Goal: Transaction & Acquisition: Book appointment/travel/reservation

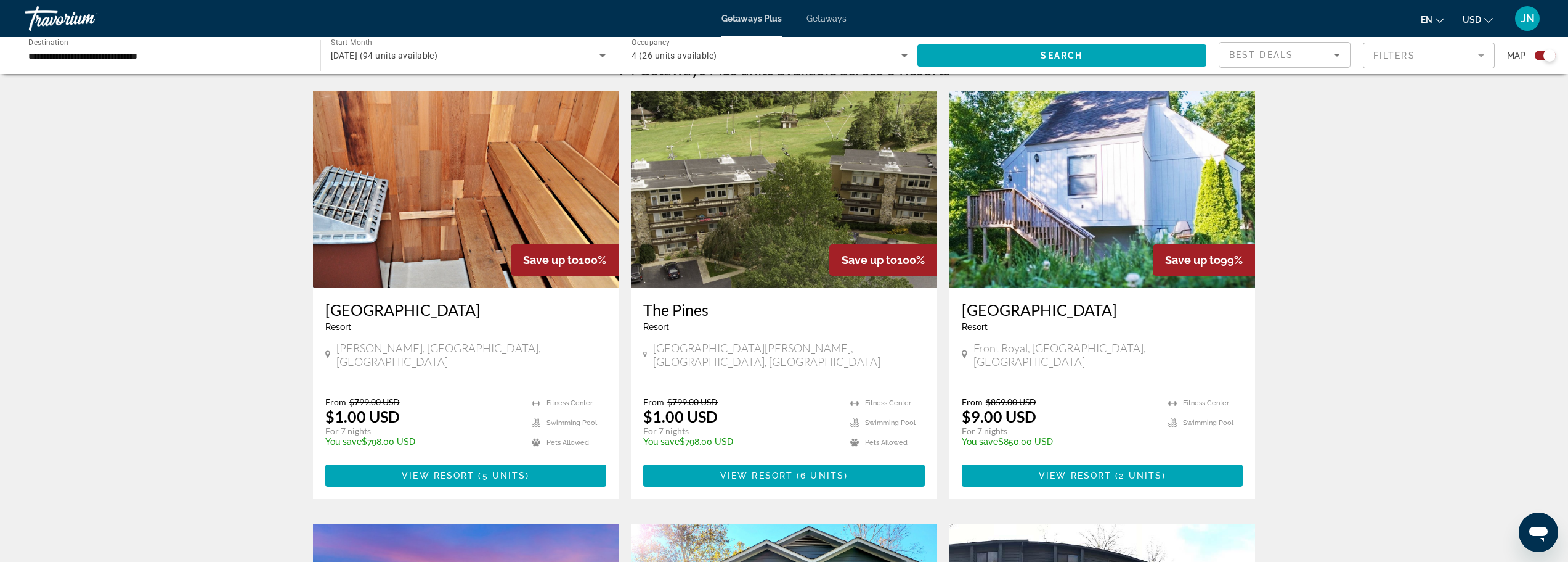
scroll to position [412, 0]
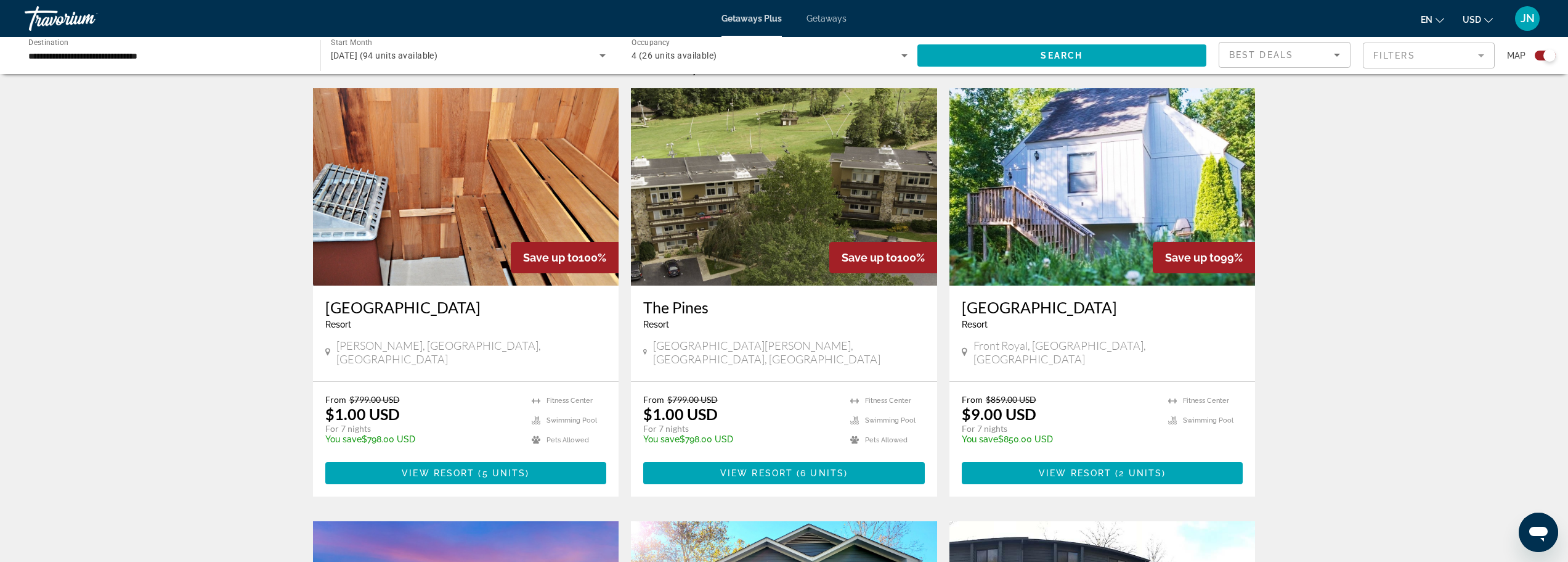
click at [379, 308] on h3 "[GEOGRAPHIC_DATA]" at bounding box center [466, 307] width 282 height 19
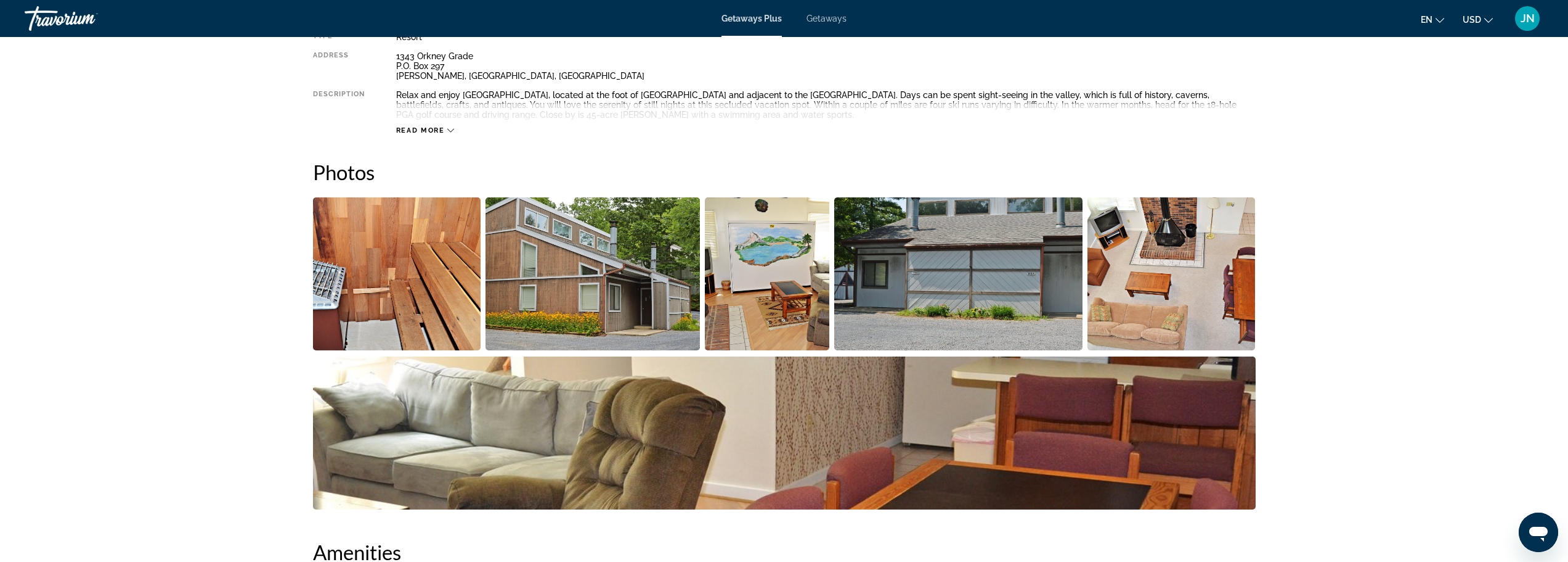
scroll to position [575, 0]
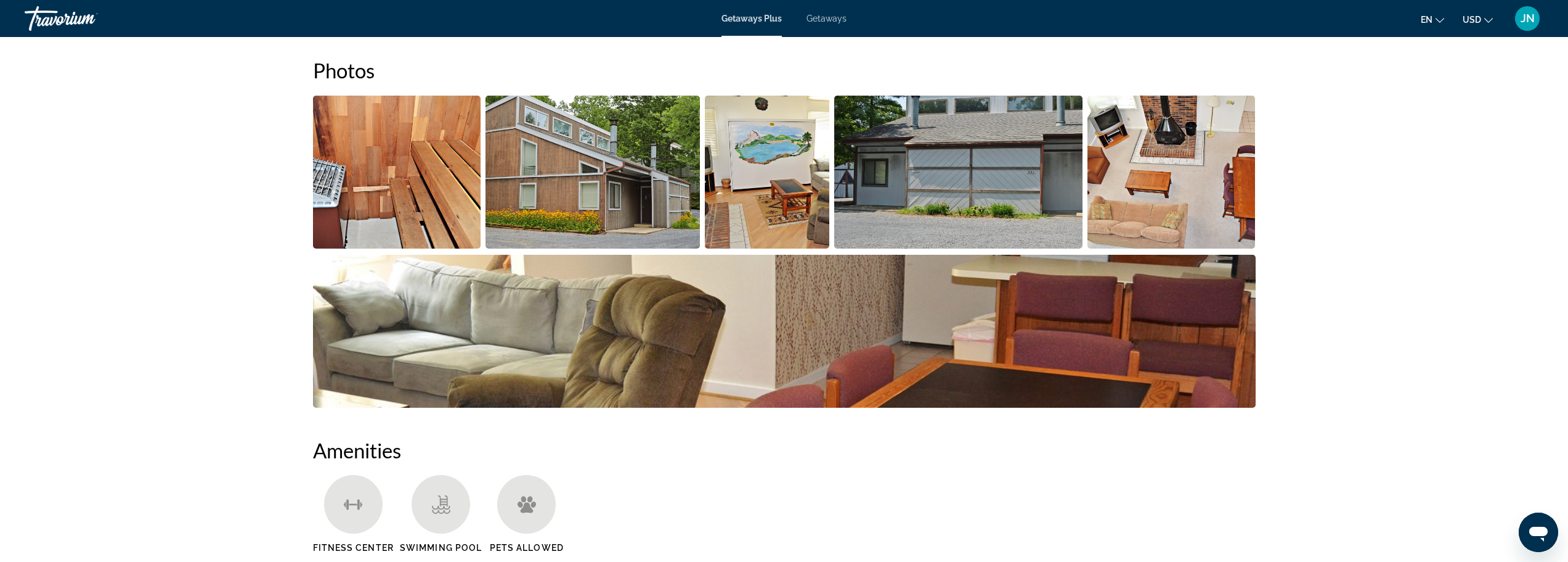
click at [433, 178] on img "Open full-screen image slider" at bounding box center [397, 171] width 169 height 153
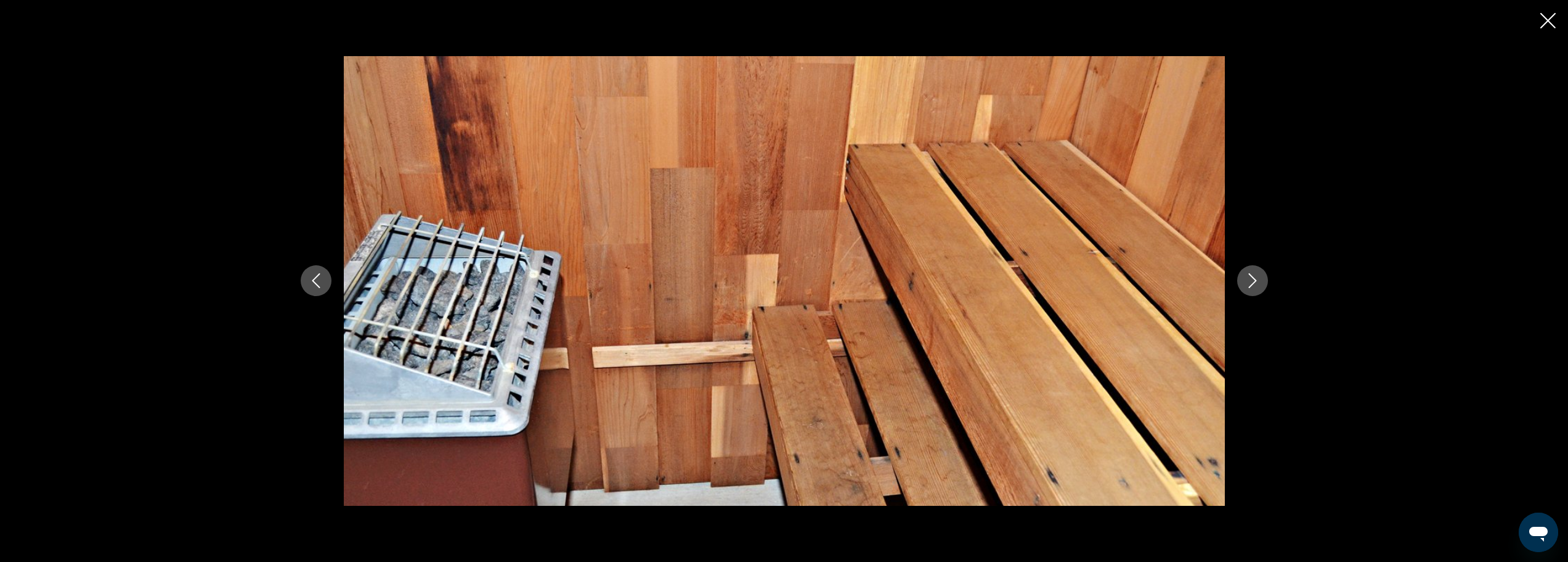
click at [1255, 277] on icon "Next image" at bounding box center [1253, 280] width 15 height 15
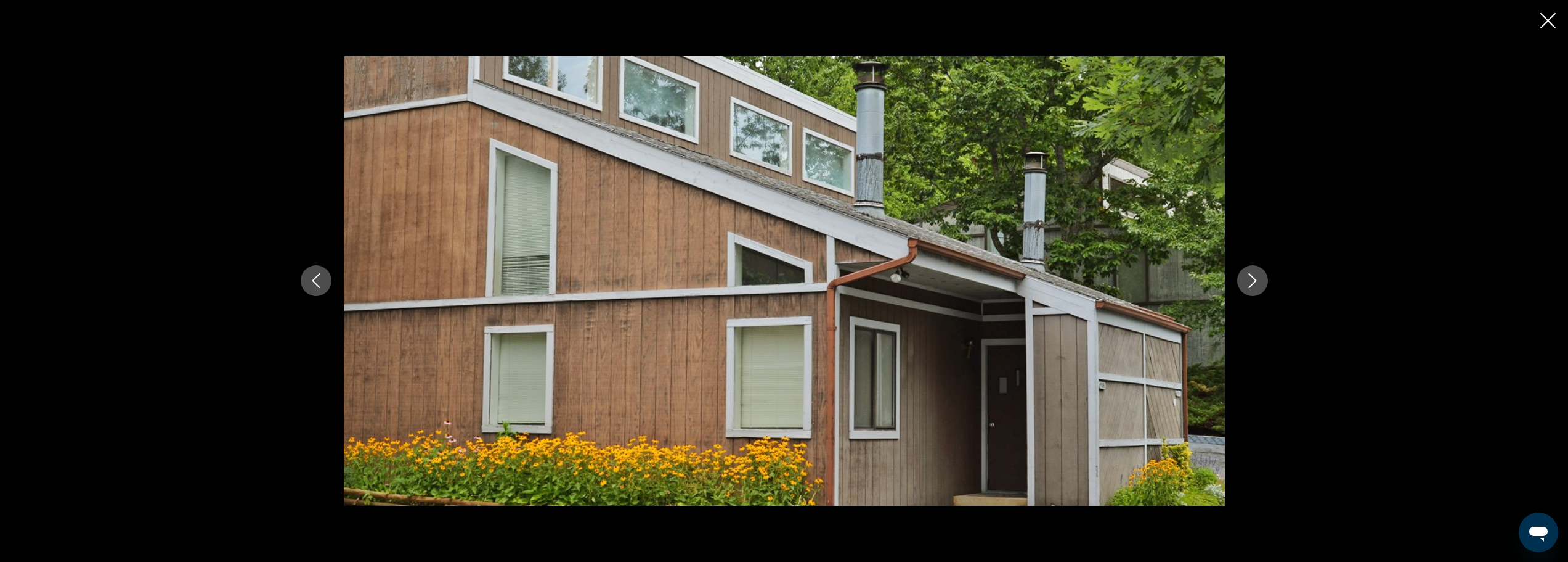
click at [1255, 277] on icon "Next image" at bounding box center [1253, 280] width 15 height 15
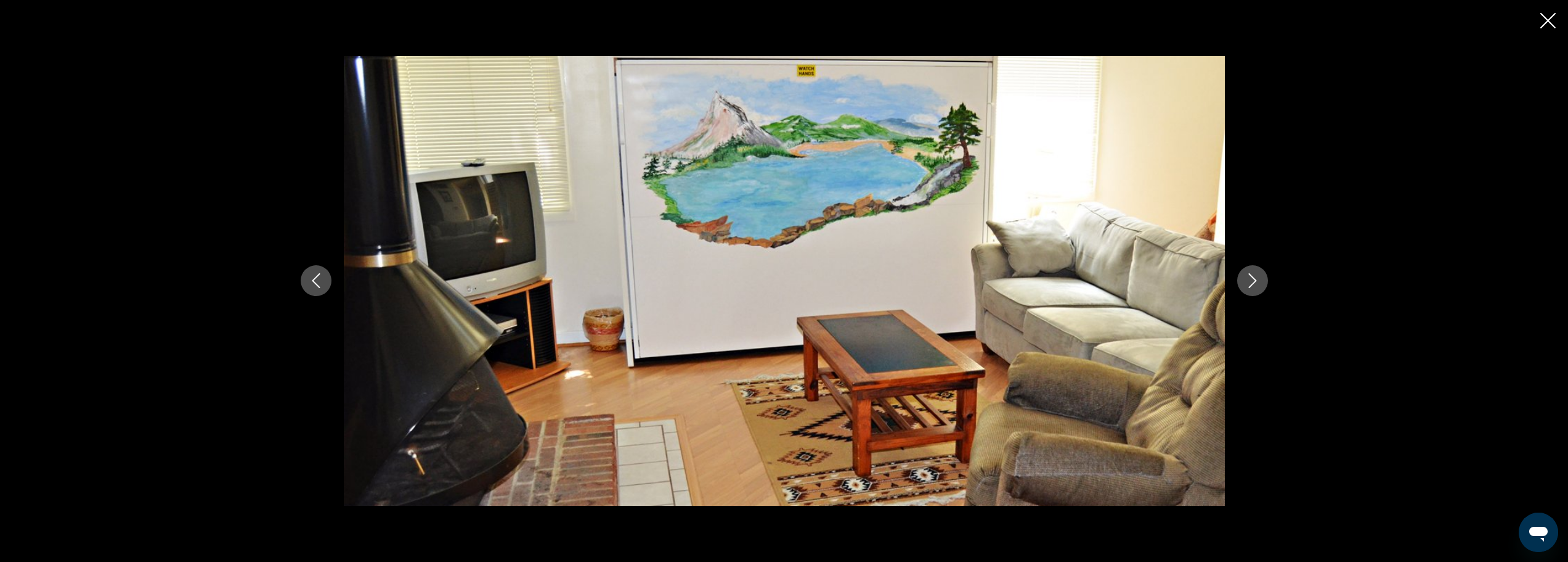
click at [1255, 277] on icon "Next image" at bounding box center [1253, 280] width 15 height 15
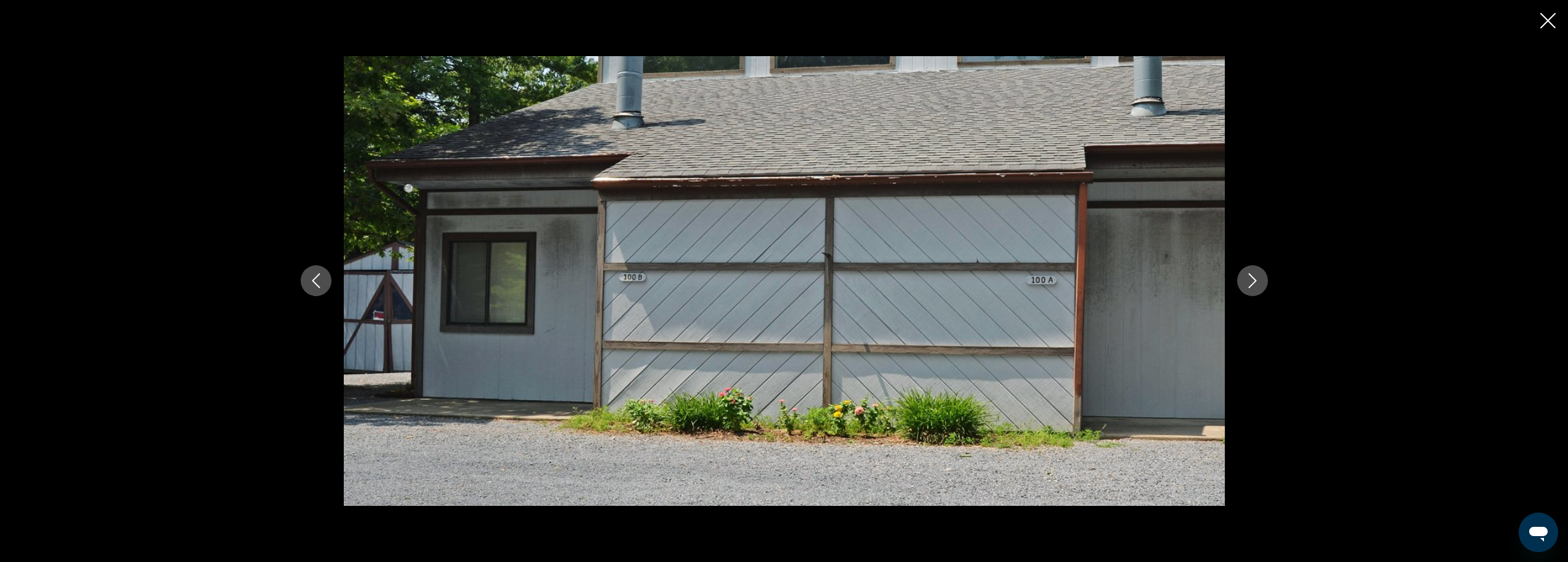
click at [1255, 277] on icon "Next image" at bounding box center [1253, 280] width 15 height 15
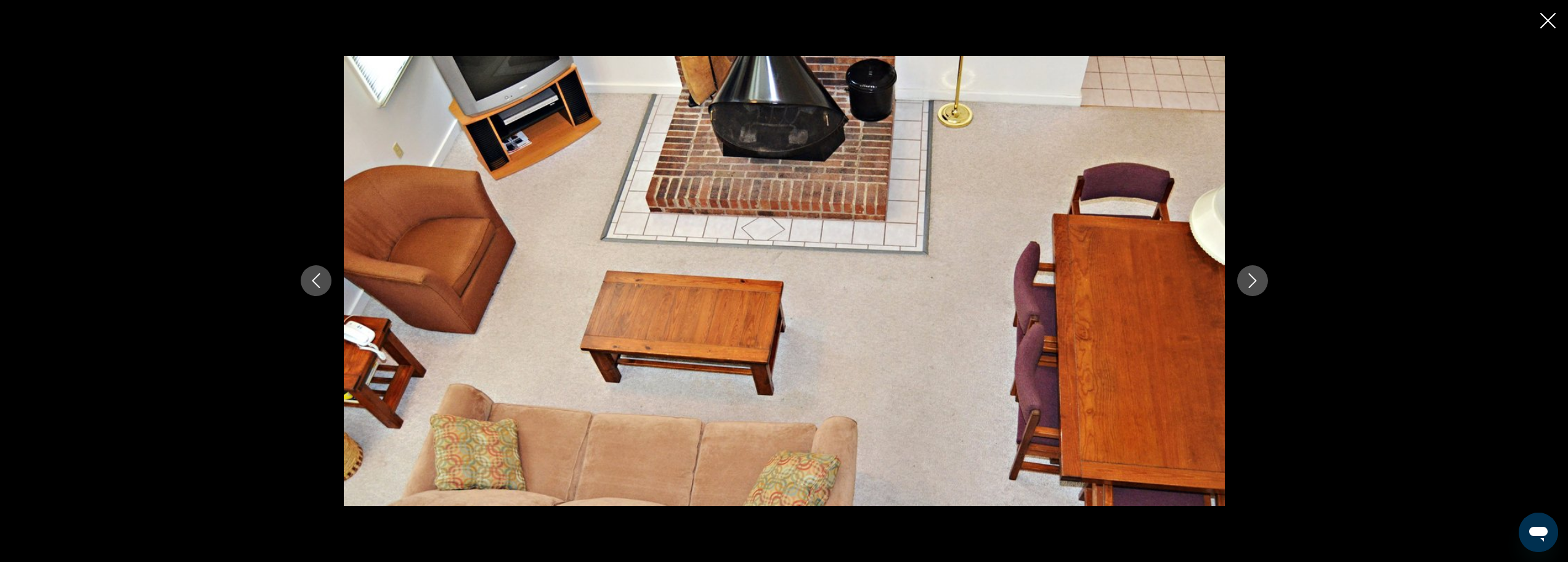
click at [1255, 277] on icon "Next image" at bounding box center [1253, 280] width 15 height 15
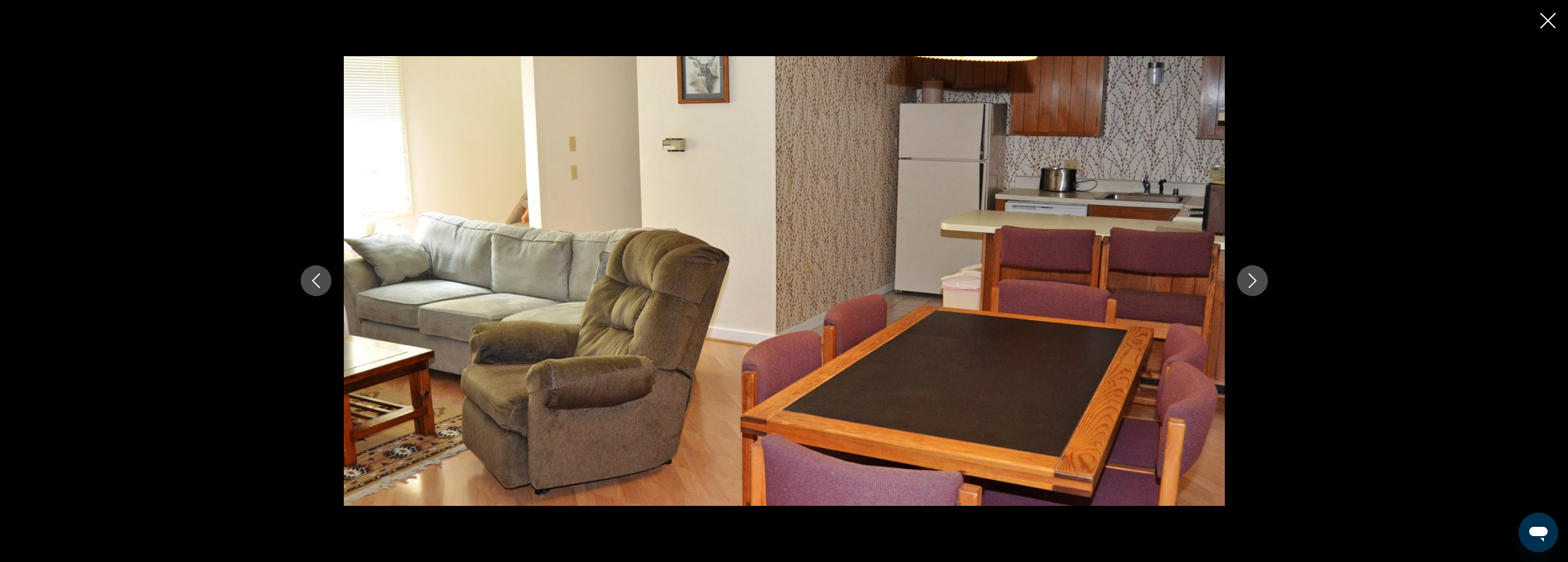
click at [1255, 277] on icon "Next image" at bounding box center [1253, 280] width 15 height 15
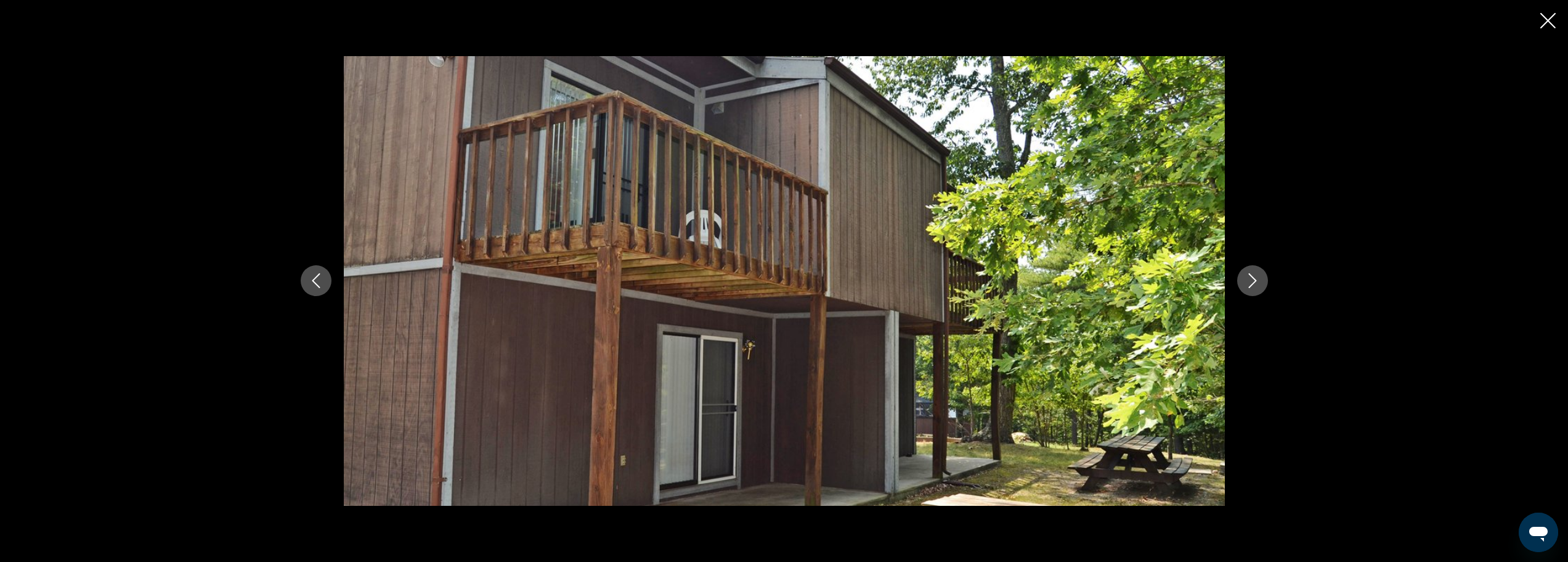
click at [1255, 277] on icon "Next image" at bounding box center [1253, 280] width 15 height 15
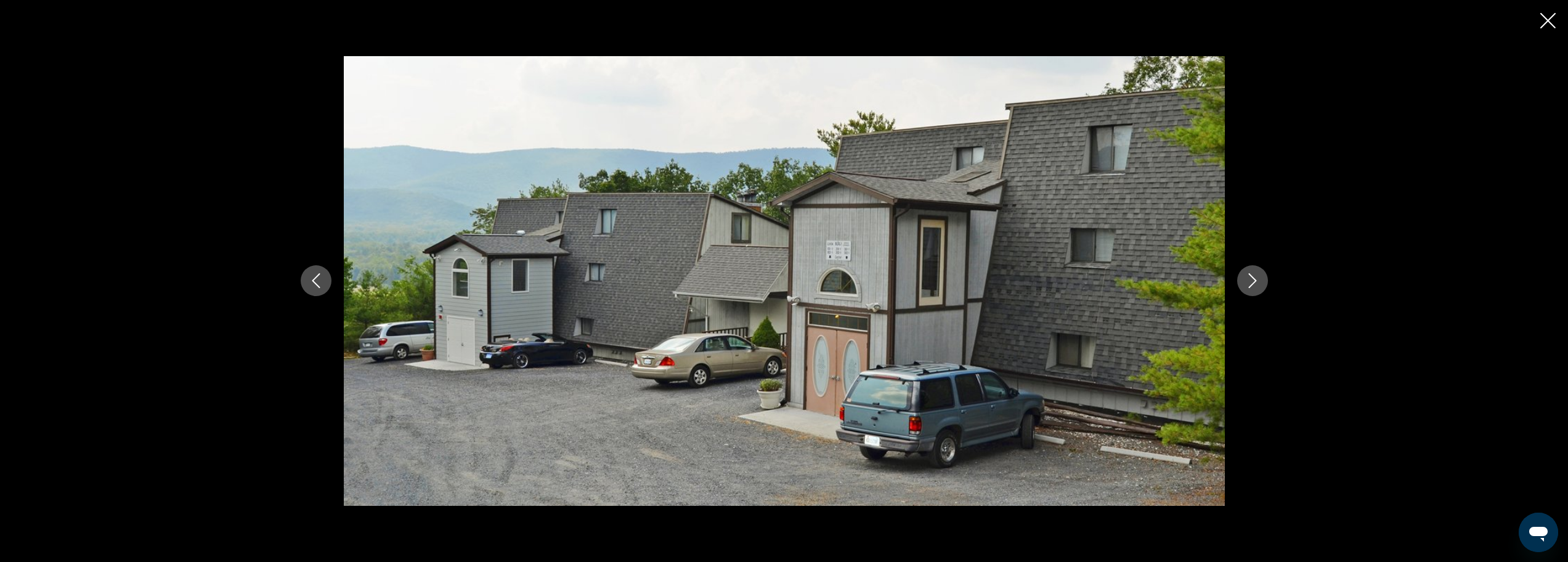
click at [1255, 277] on icon "Next image" at bounding box center [1253, 280] width 15 height 15
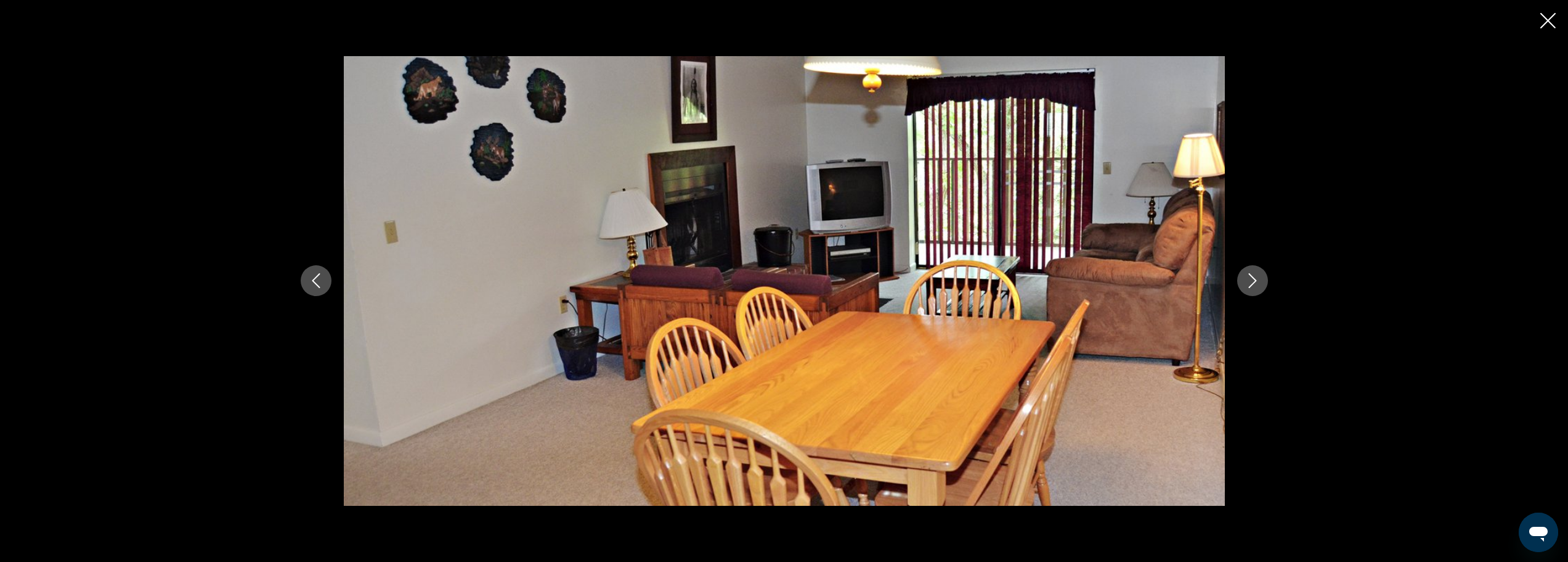
click at [1255, 278] on icon "Next image" at bounding box center [1253, 280] width 15 height 15
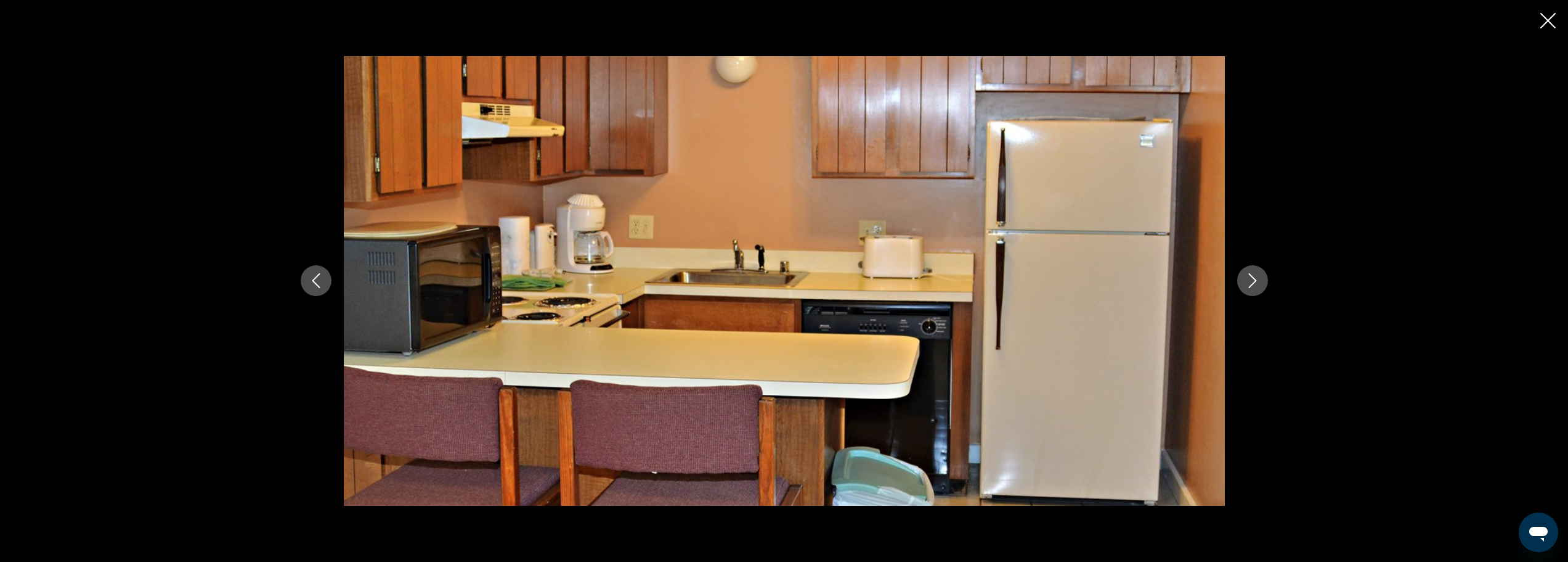
click at [1255, 278] on icon "Next image" at bounding box center [1253, 280] width 15 height 15
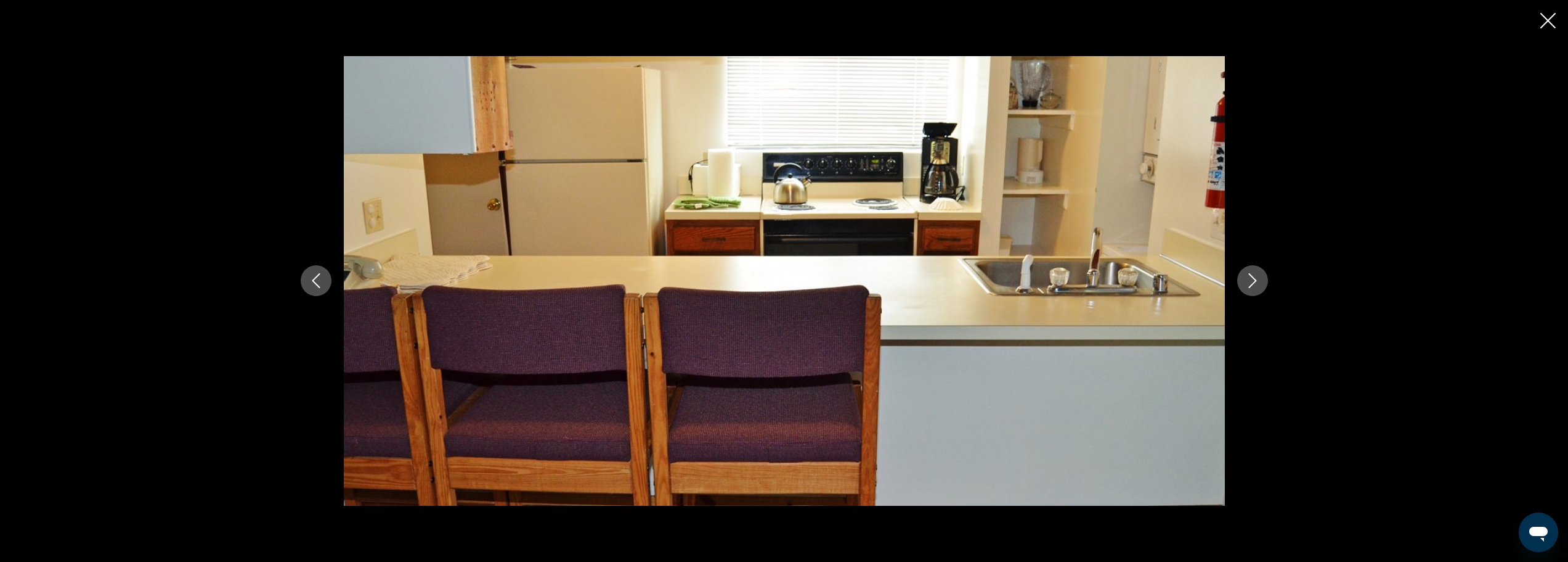
click at [1545, 19] on icon "Close slideshow" at bounding box center [1548, 20] width 15 height 15
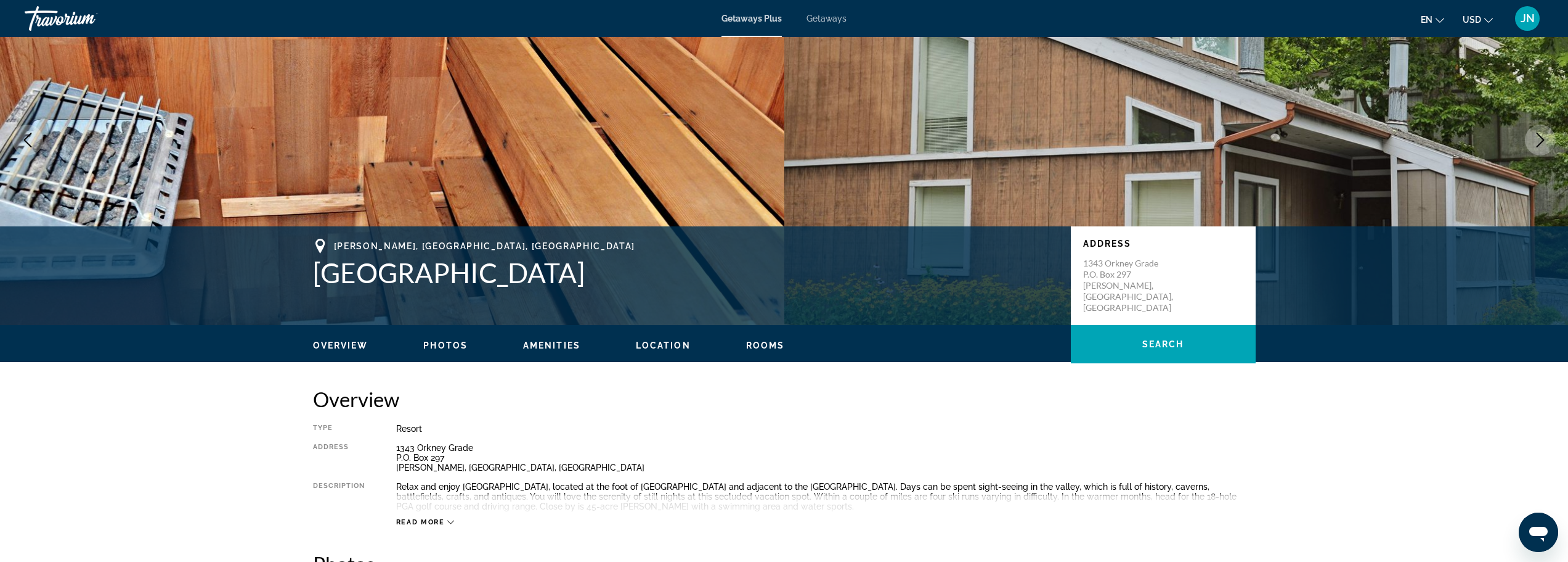
scroll to position [0, 0]
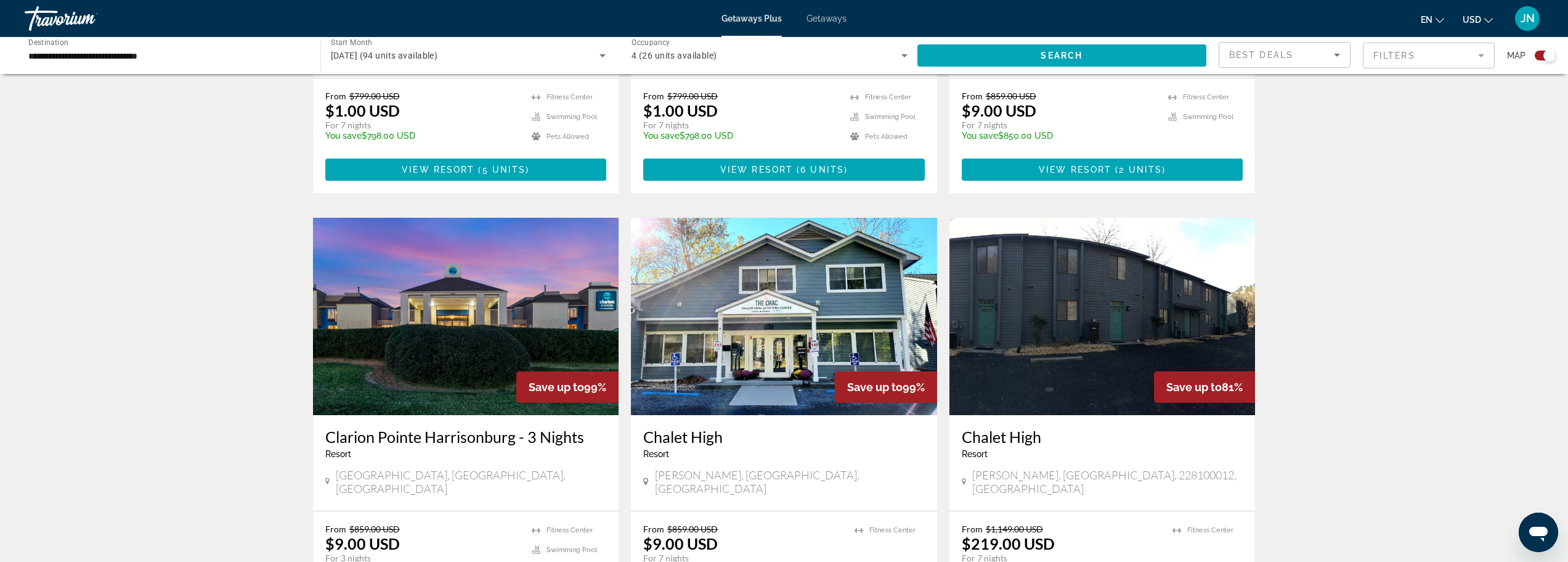
scroll to position [740, 0]
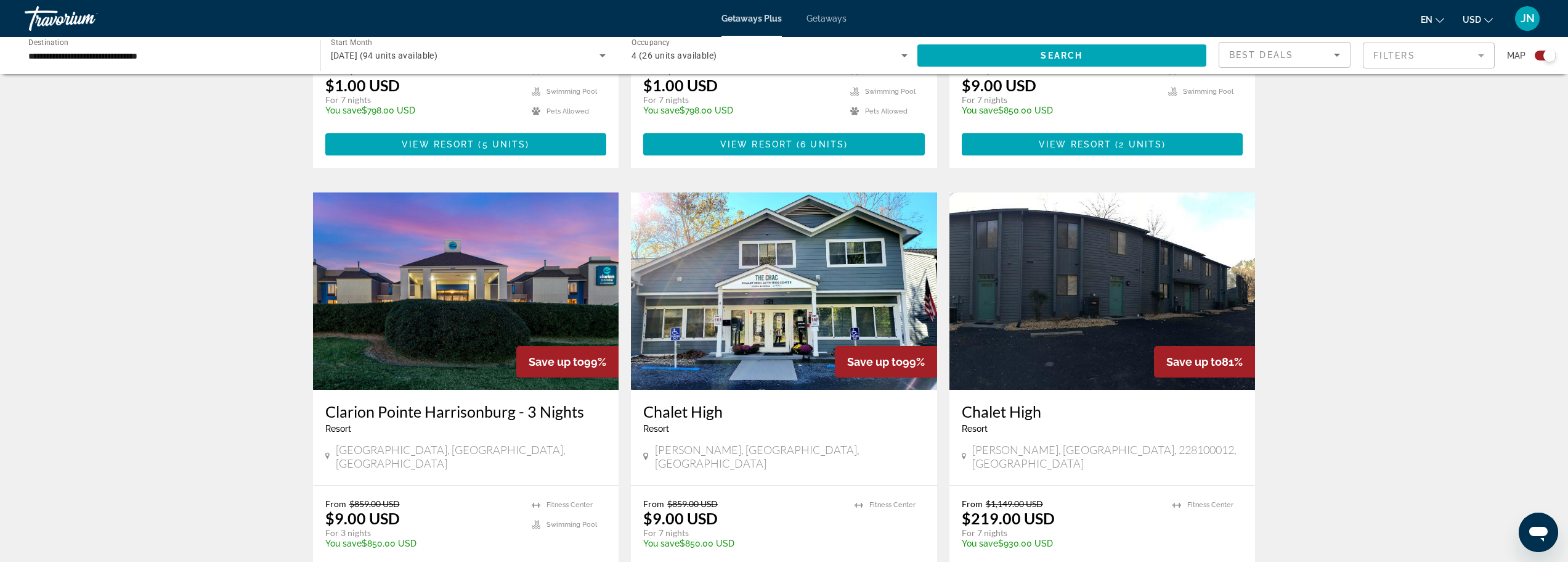
click at [402, 402] on h3 "Clarion Pointe Harrisonburg - 3 Nights" at bounding box center [466, 411] width 282 height 19
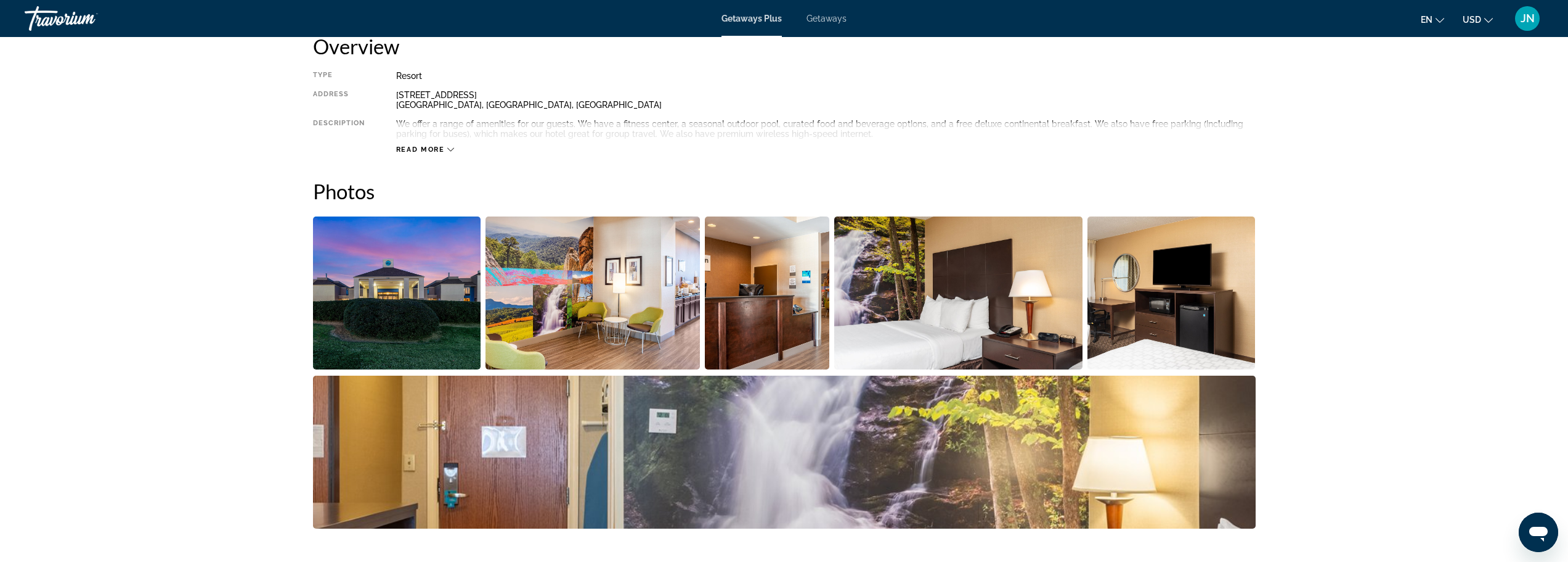
scroll to position [412, 0]
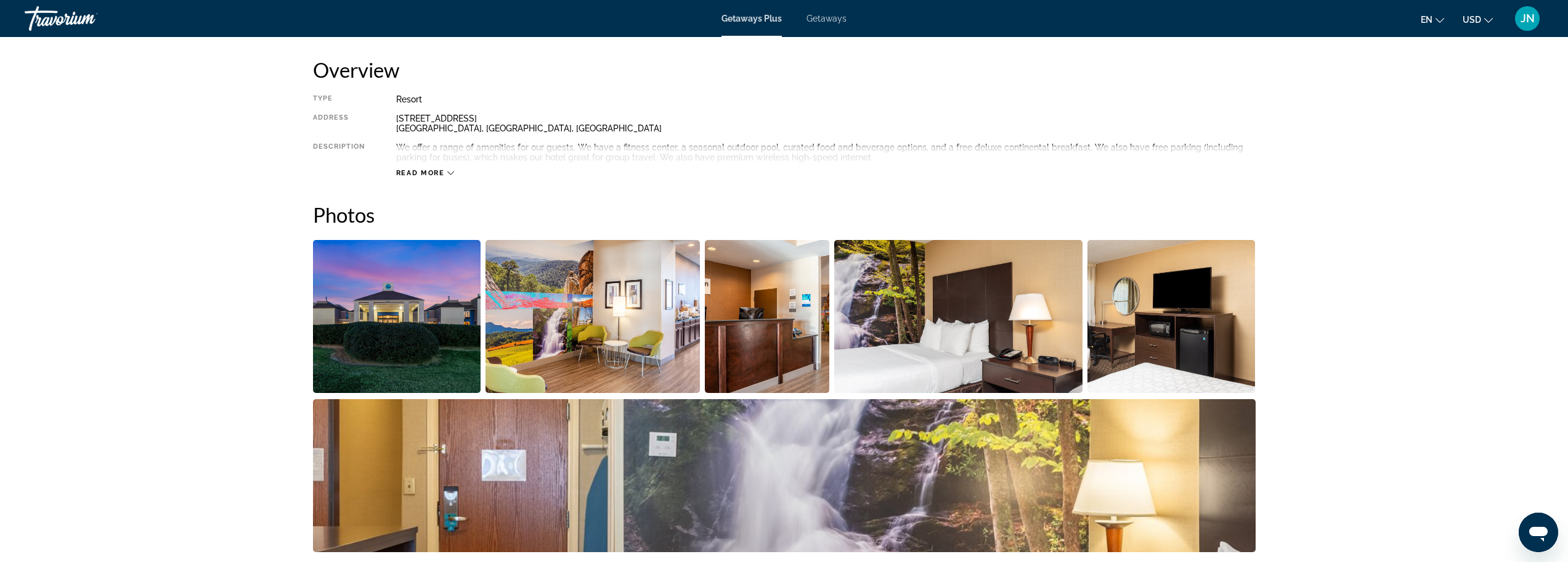
click at [450, 323] on img "Open full-screen image slider" at bounding box center [397, 316] width 169 height 153
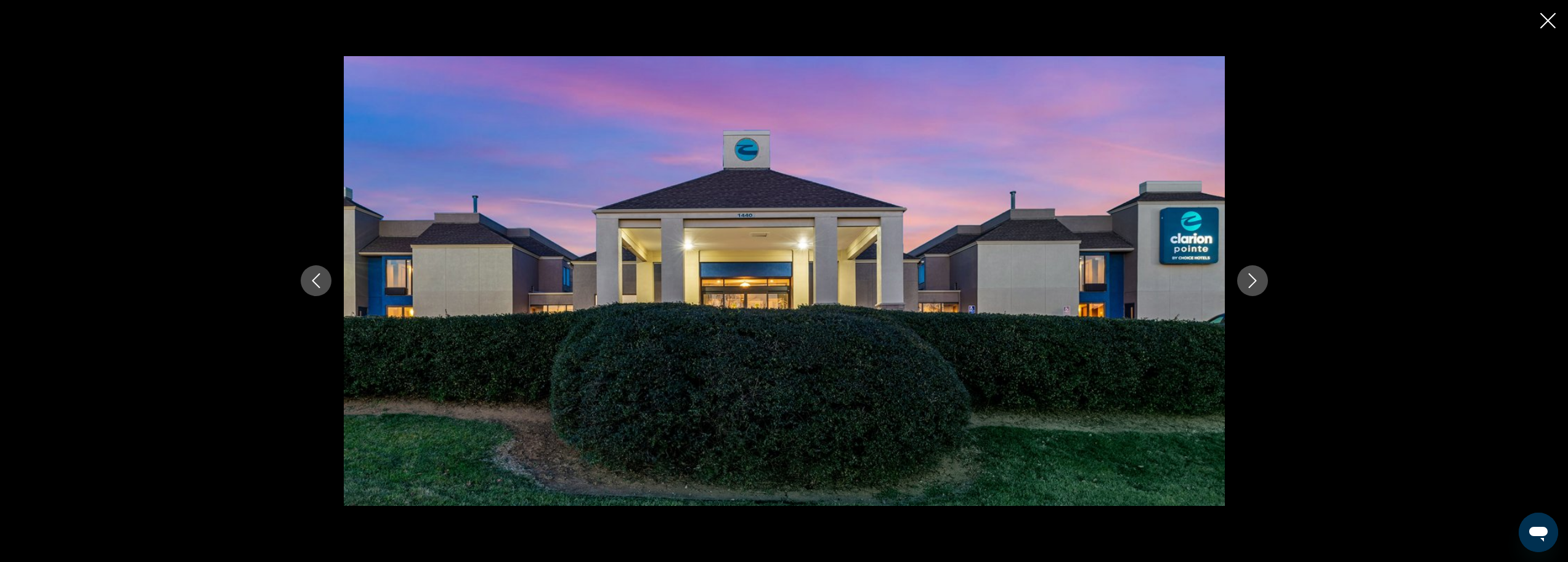
click at [1254, 283] on icon "Next image" at bounding box center [1252, 281] width 8 height 15
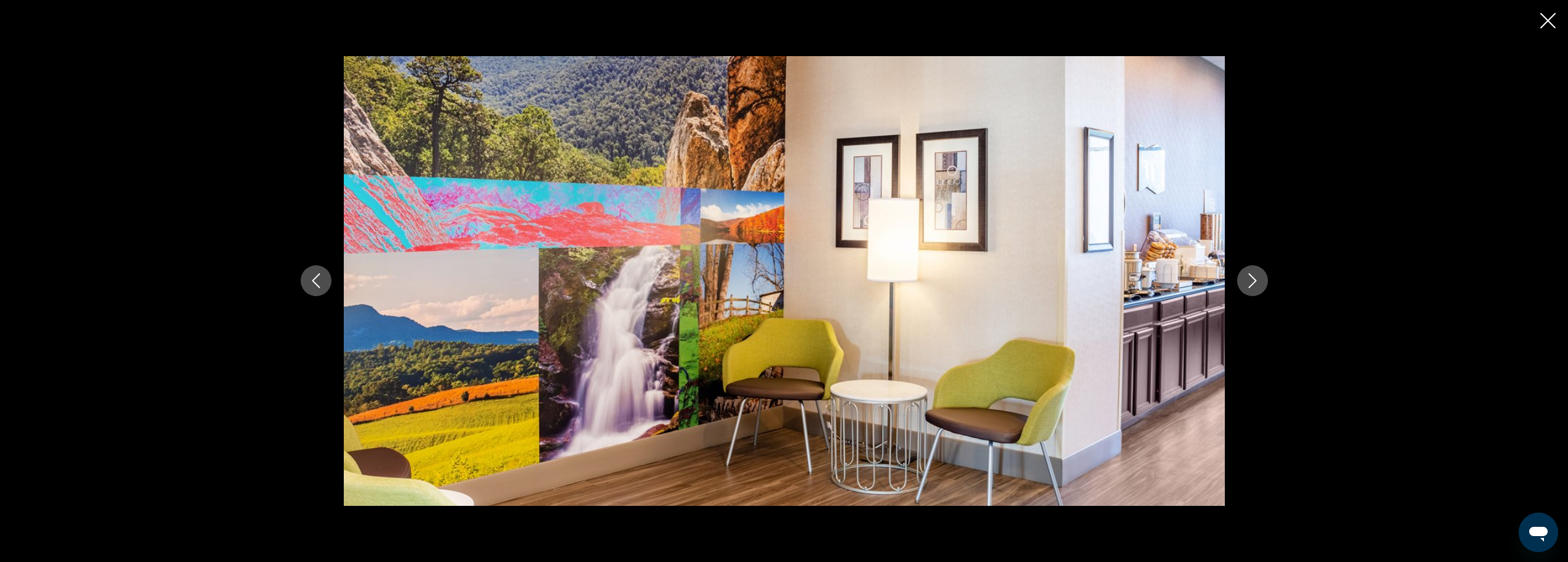
click at [1254, 283] on icon "Next image" at bounding box center [1252, 281] width 8 height 15
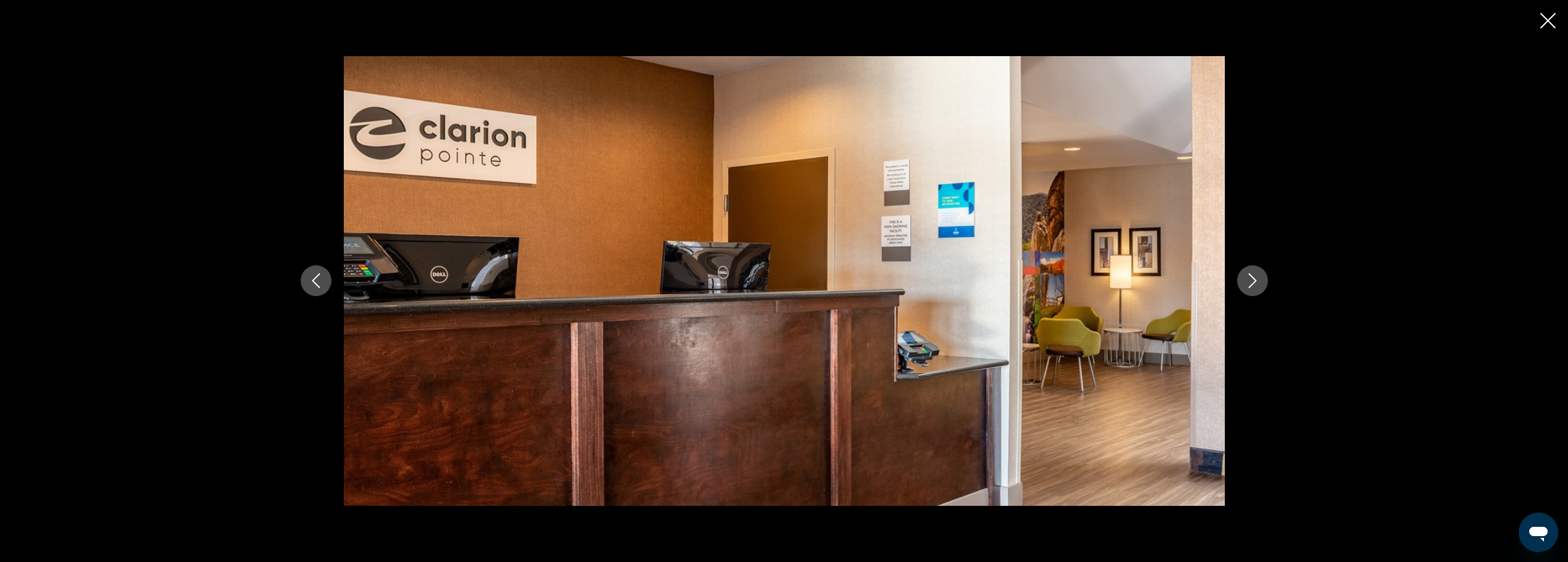
click at [1254, 283] on icon "Next image" at bounding box center [1252, 281] width 8 height 15
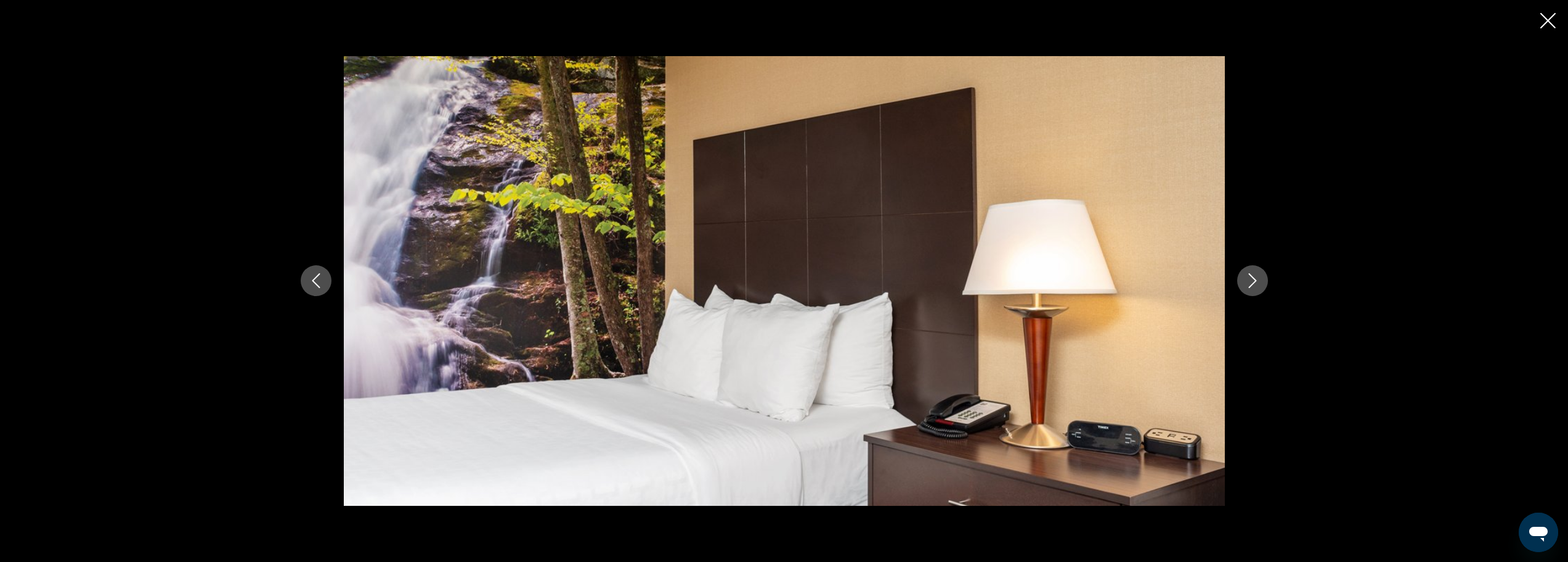
click at [1254, 283] on icon "Next image" at bounding box center [1252, 281] width 8 height 15
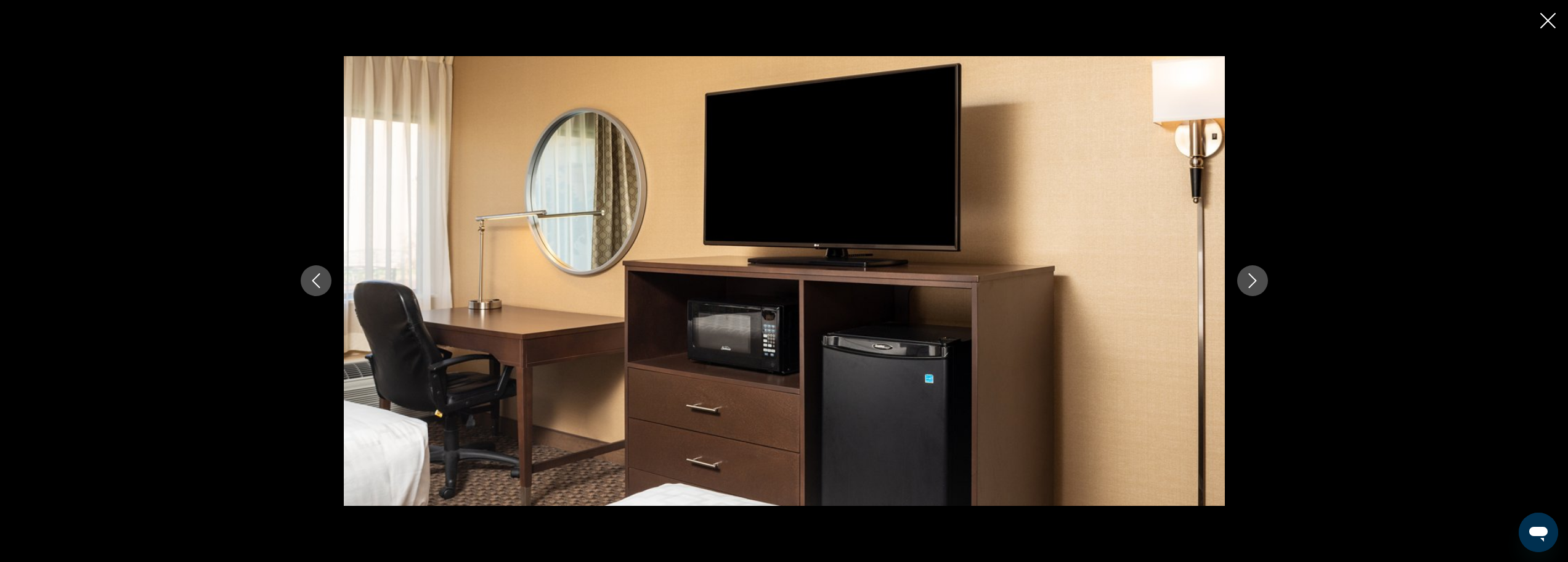
click at [1254, 283] on icon "Next image" at bounding box center [1252, 281] width 8 height 15
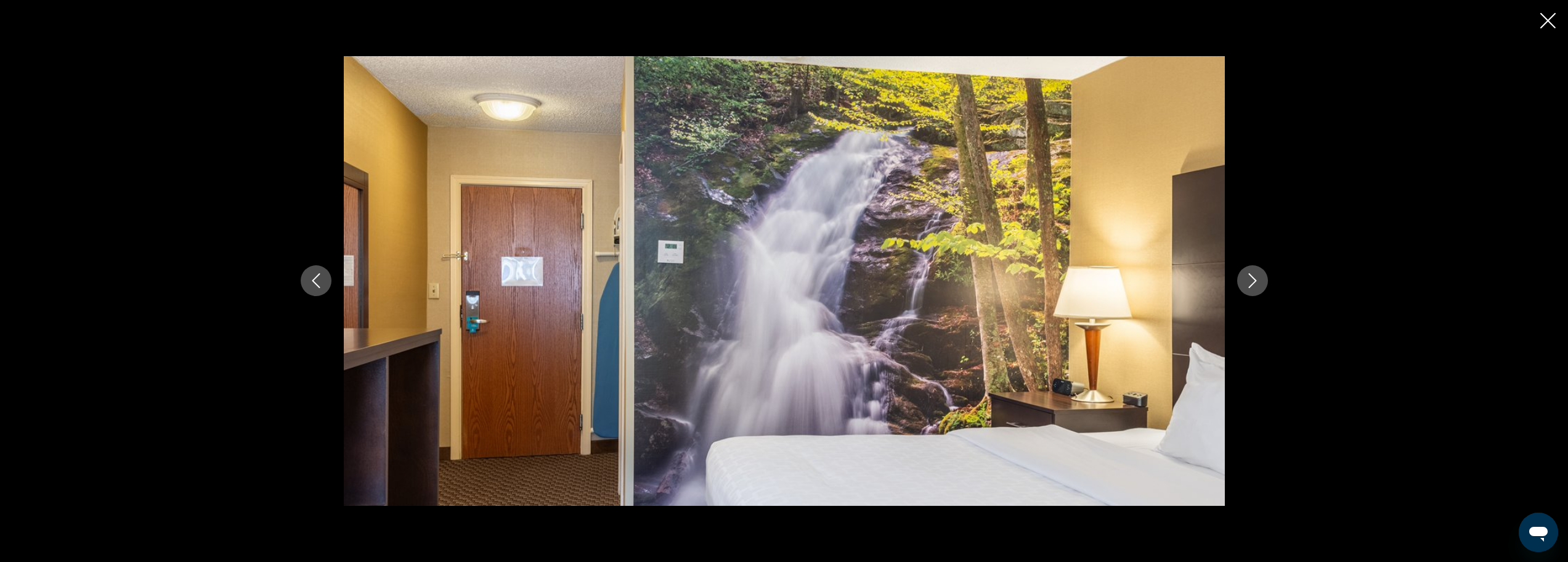
click at [1254, 283] on icon "Next image" at bounding box center [1252, 281] width 8 height 15
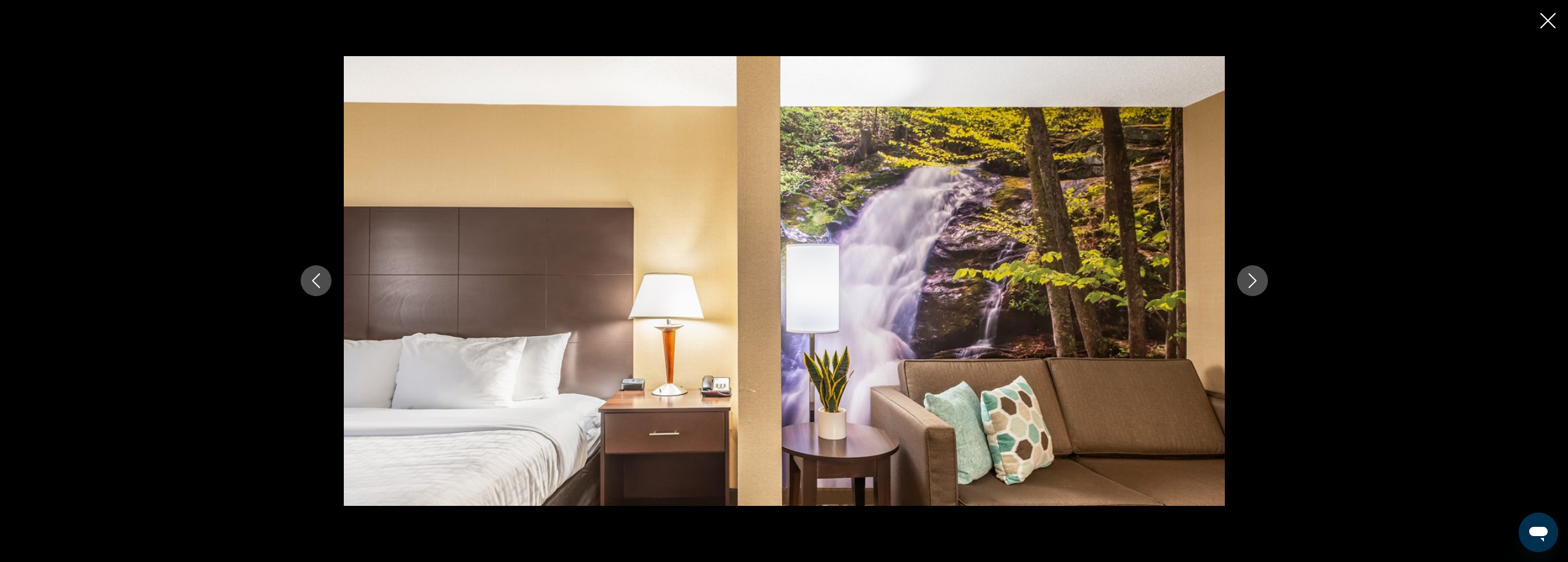
click at [1254, 283] on icon "Next image" at bounding box center [1252, 281] width 8 height 15
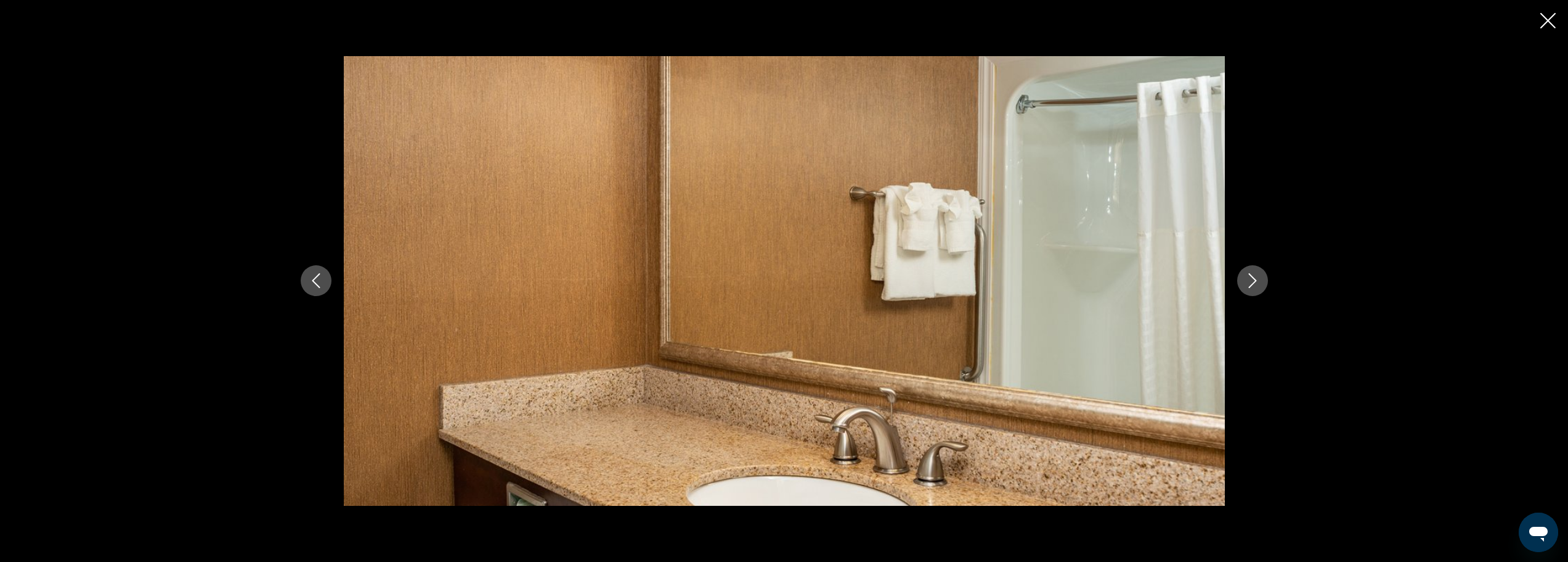
click at [1254, 283] on icon "Next image" at bounding box center [1252, 281] width 8 height 15
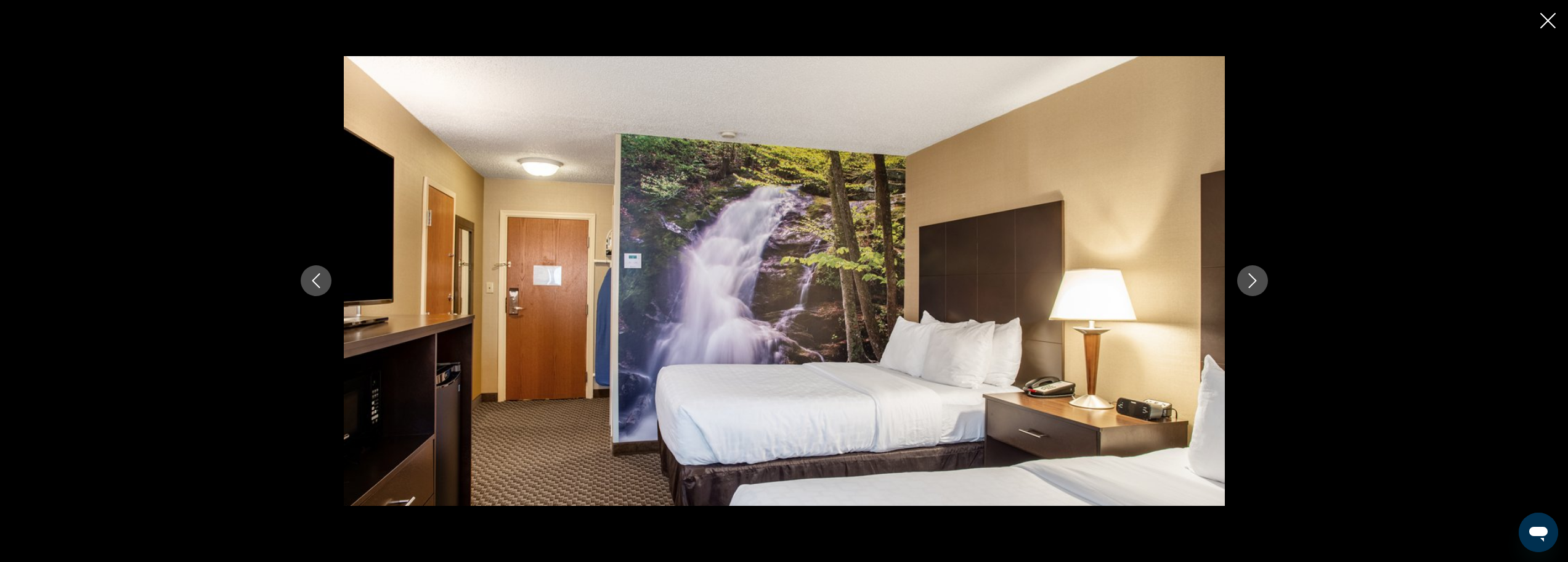
click at [1254, 283] on icon "Next image" at bounding box center [1252, 281] width 8 height 15
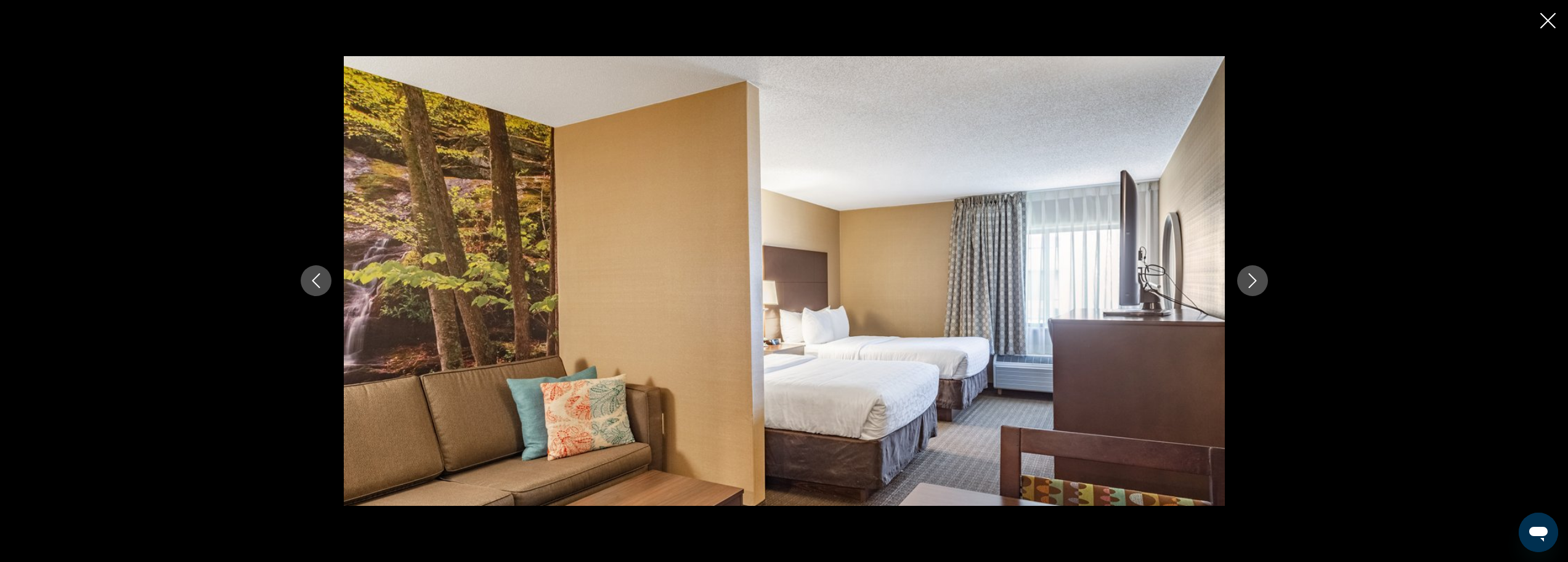
click at [1248, 280] on icon "Next image" at bounding box center [1253, 280] width 15 height 15
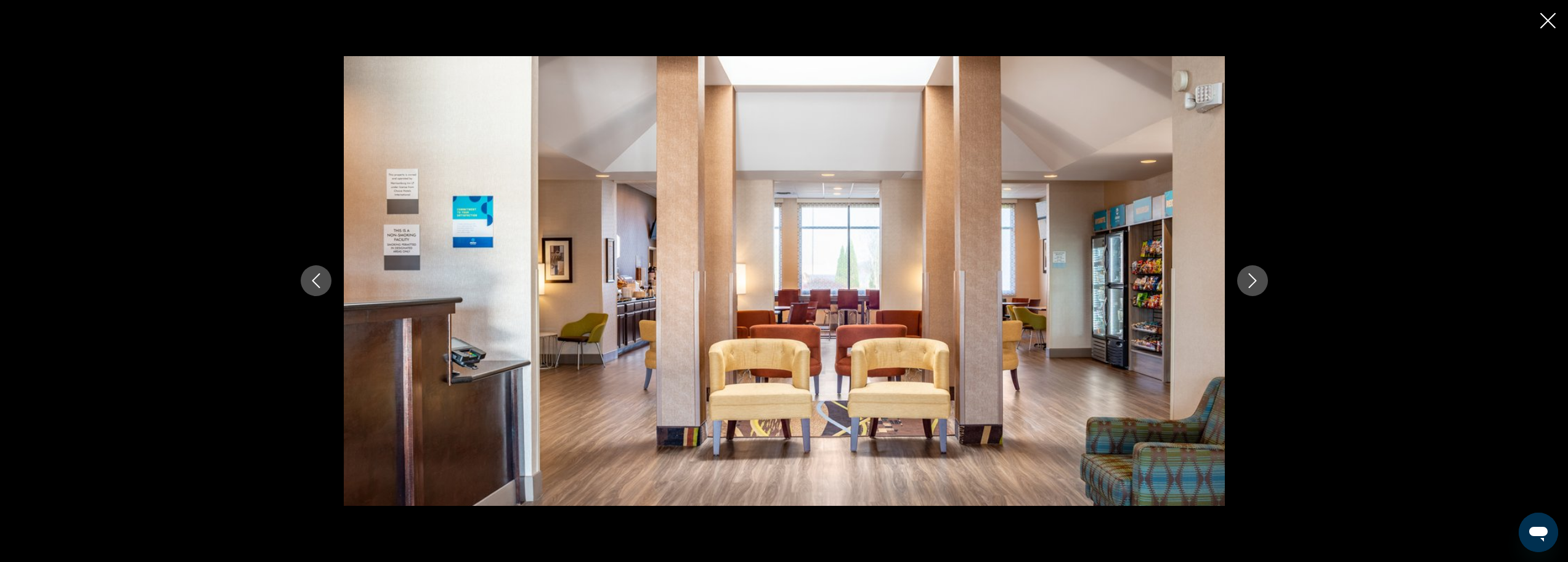
click at [1248, 280] on icon "Next image" at bounding box center [1253, 280] width 15 height 15
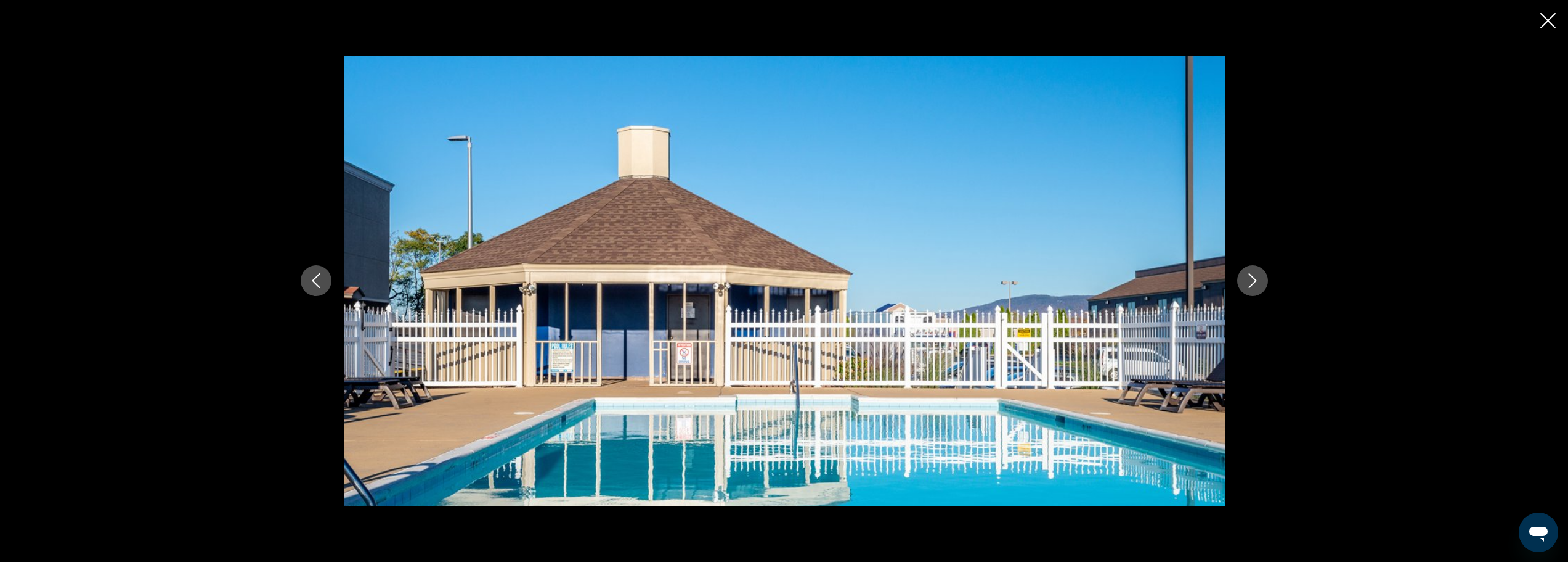
click at [1248, 280] on icon "Next image" at bounding box center [1253, 280] width 15 height 15
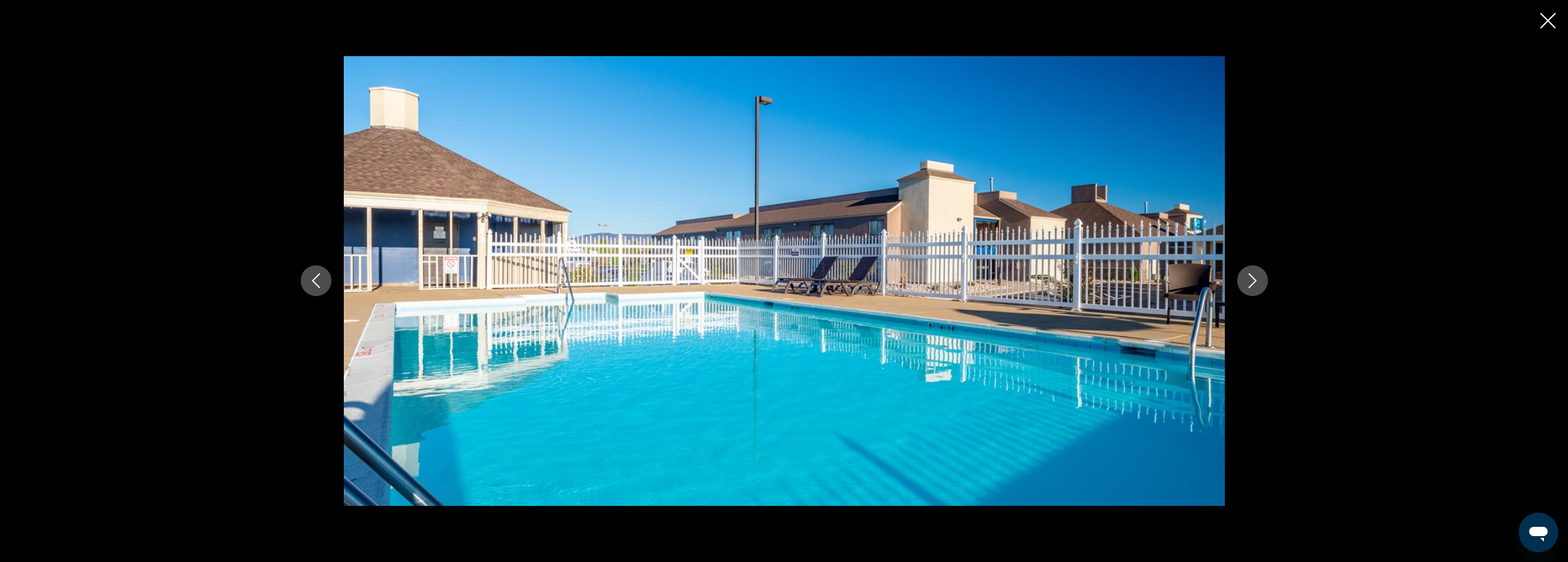
click at [1248, 280] on icon "Next image" at bounding box center [1253, 280] width 15 height 15
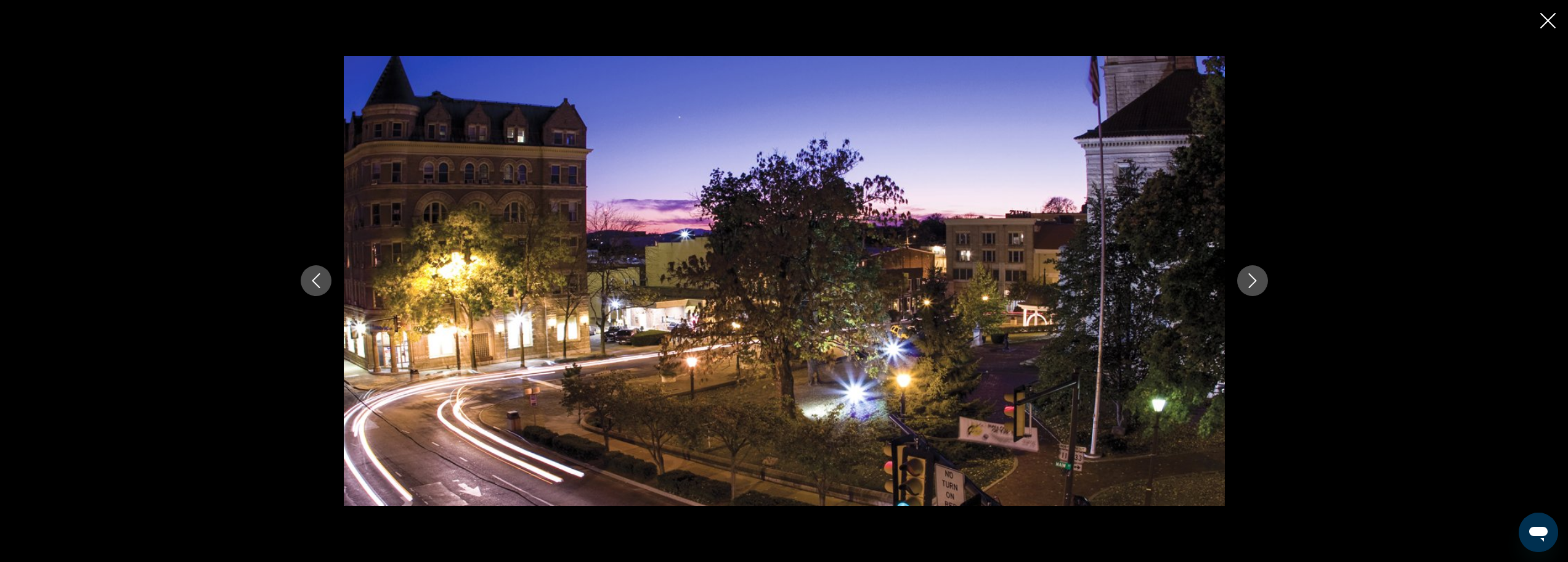
scroll to position [82, 0]
click at [1546, 21] on icon "Close slideshow" at bounding box center [1548, 20] width 15 height 15
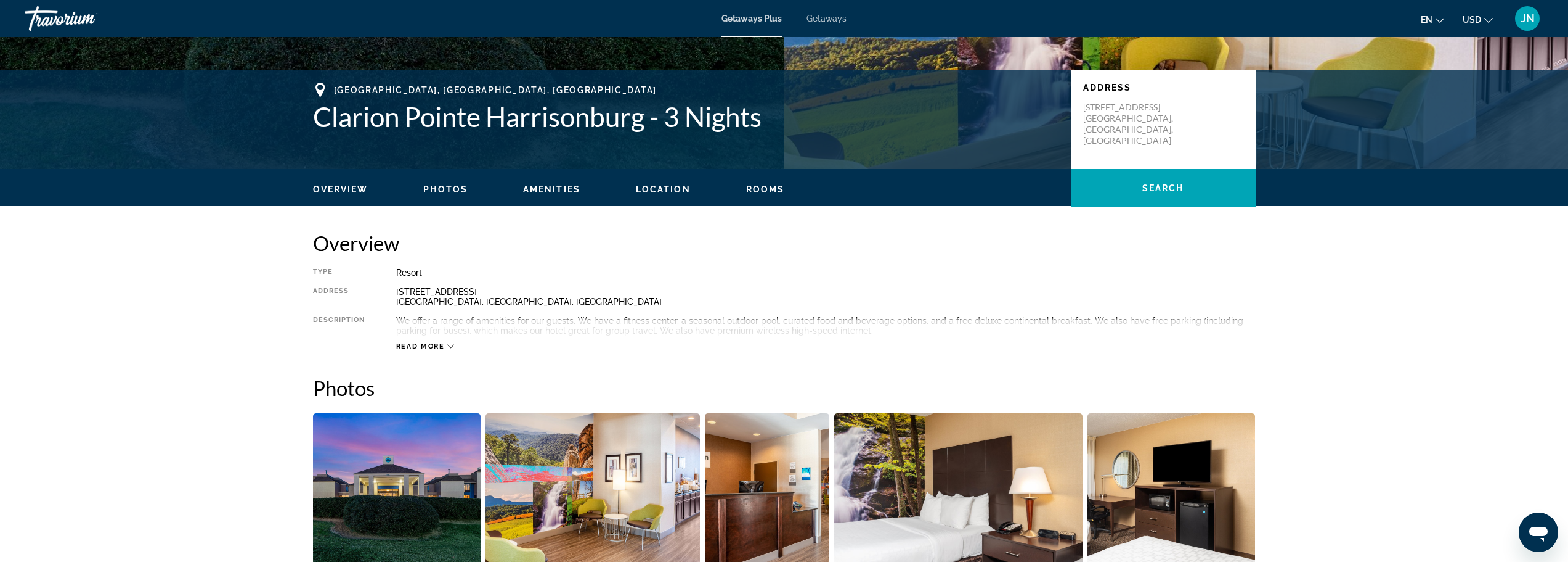
scroll to position [247, 0]
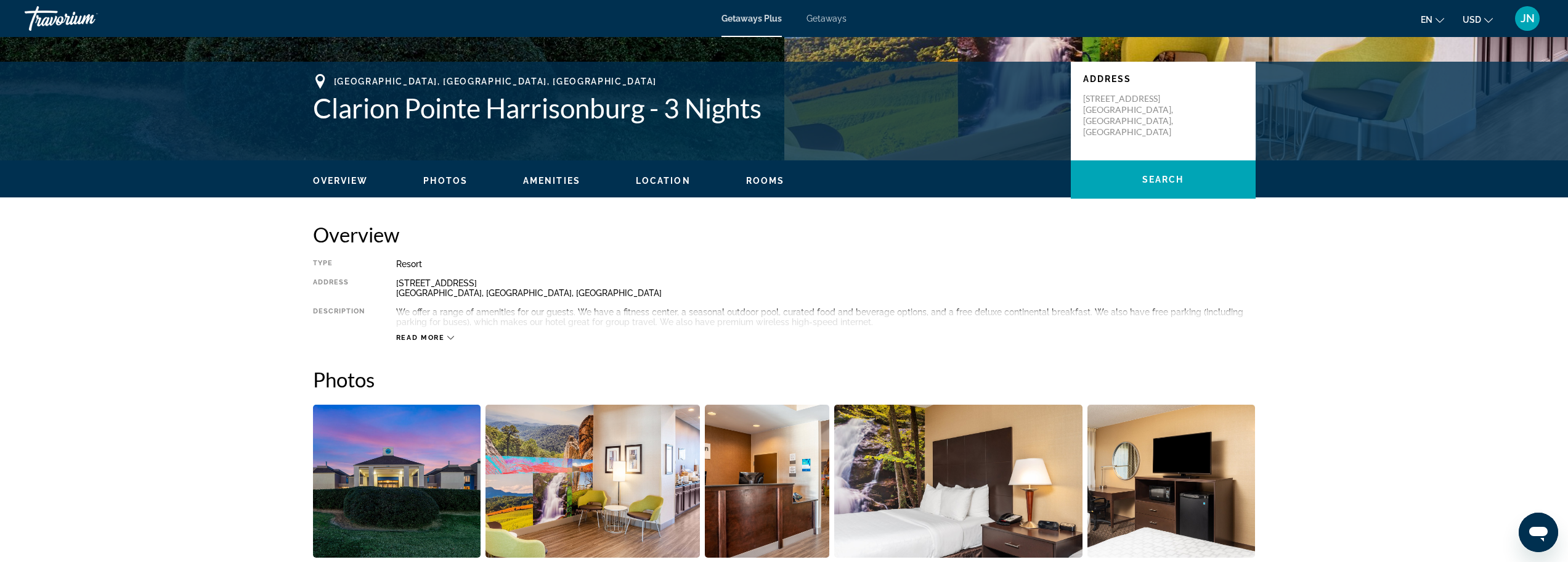
click at [446, 334] on div "Read more" at bounding box center [426, 338] width 58 height 8
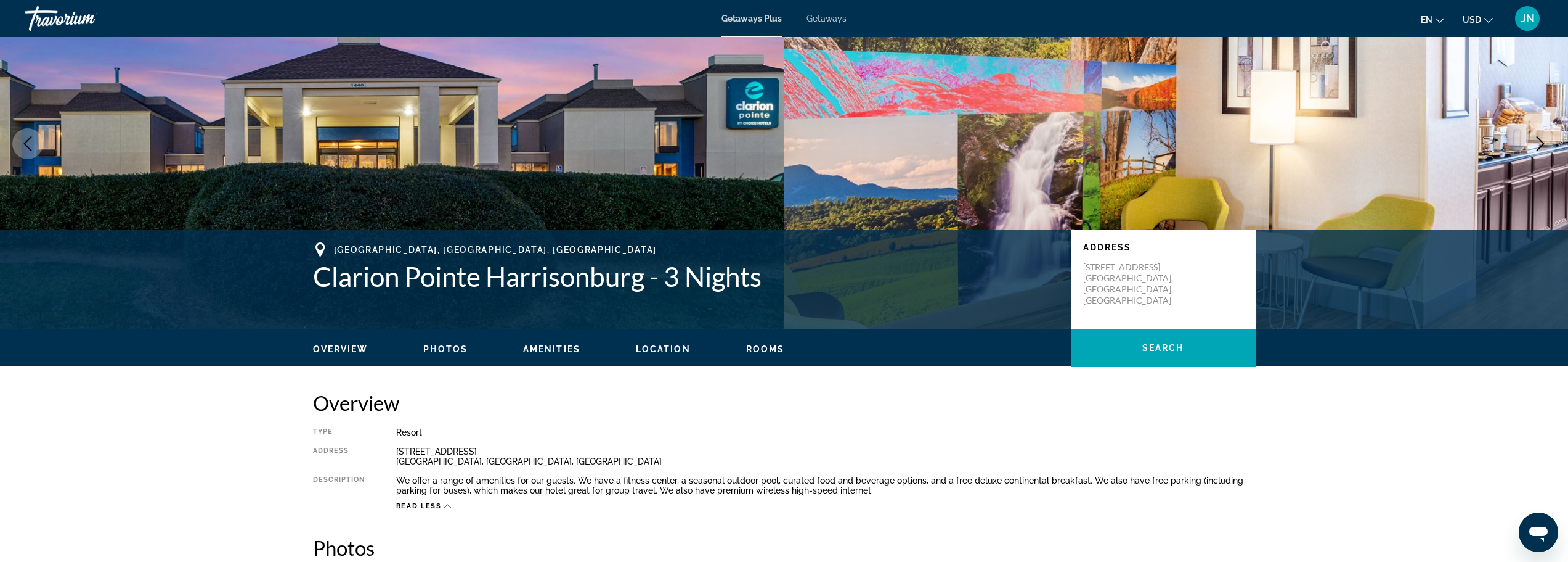
scroll to position [0, 0]
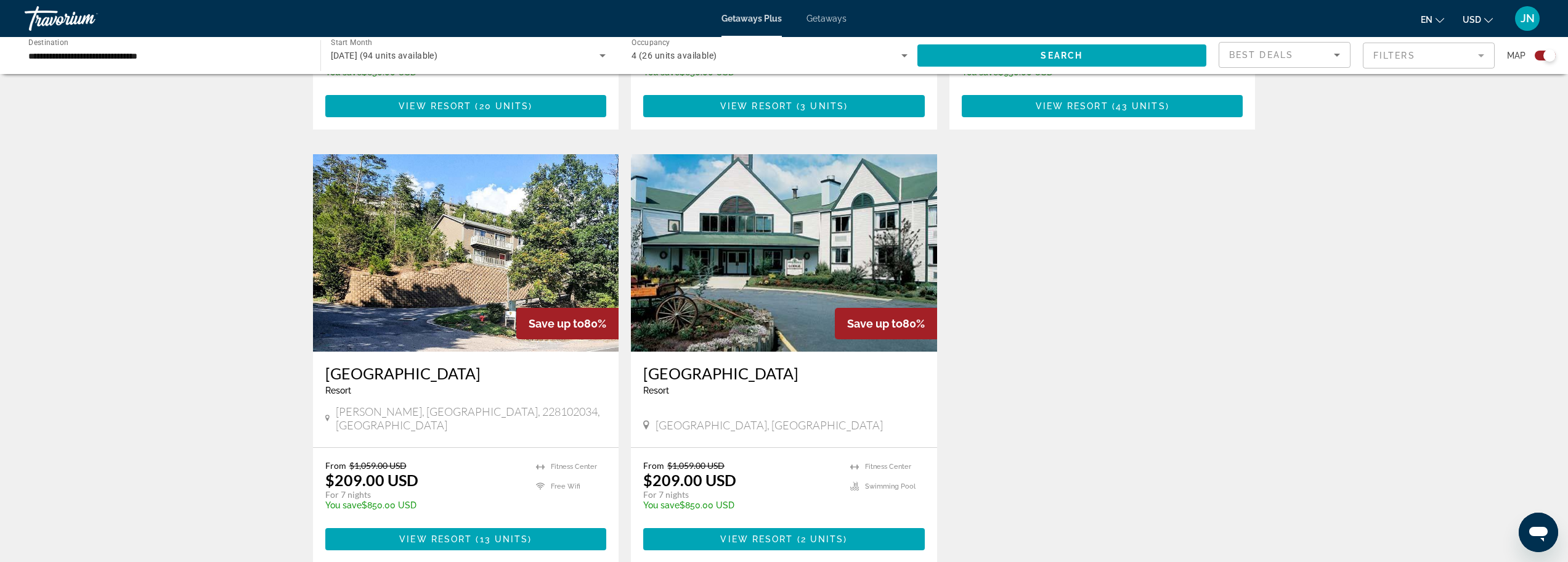
scroll to position [1234, 0]
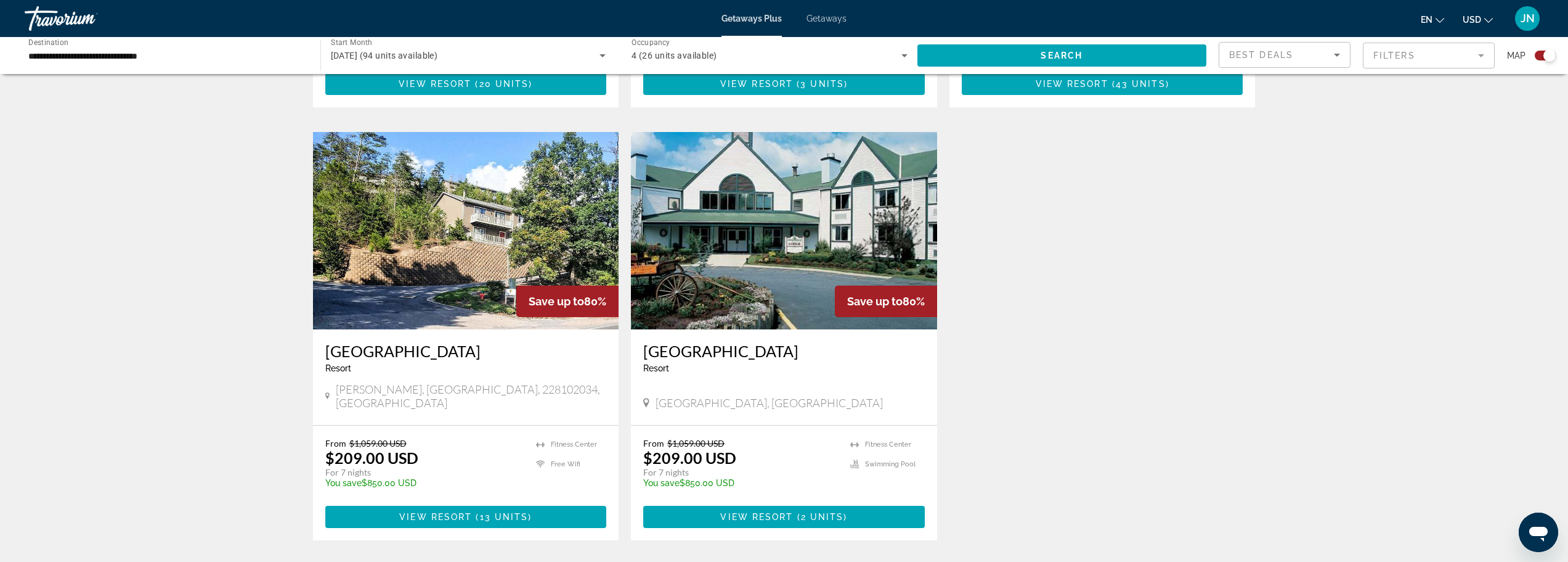
click at [746, 342] on h3 "[GEOGRAPHIC_DATA]" at bounding box center [784, 351] width 282 height 19
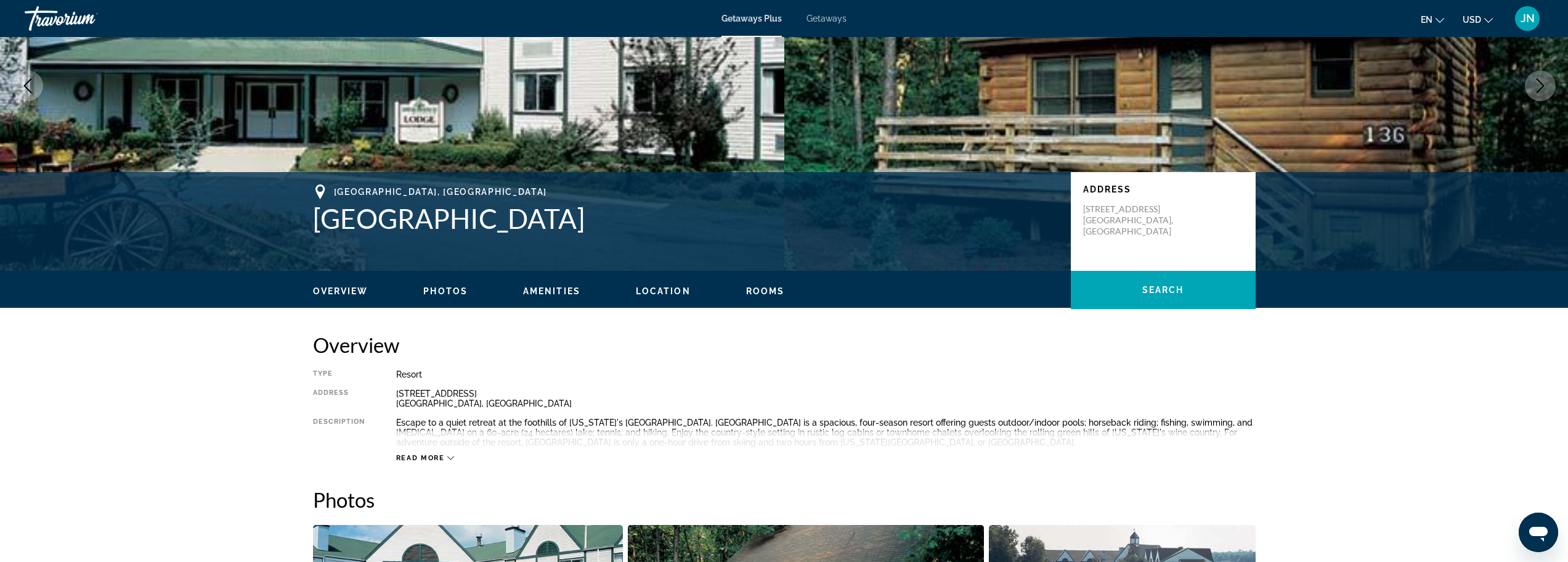
scroll to position [164, 0]
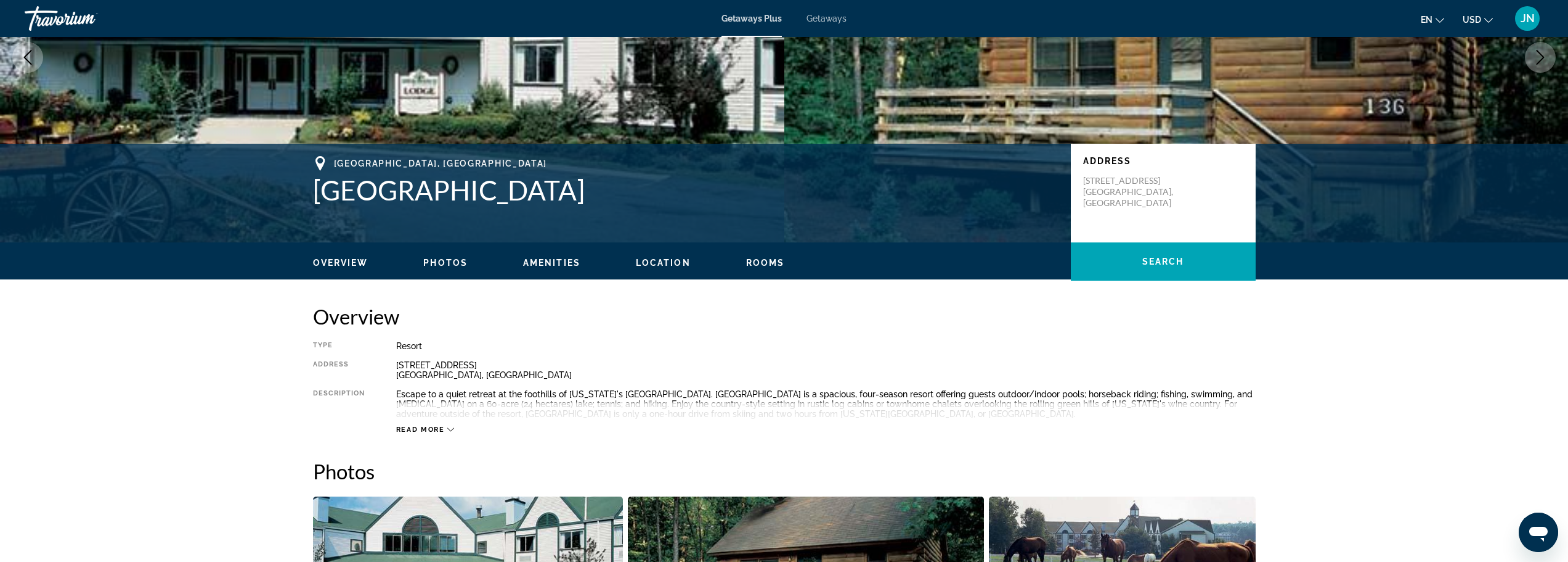
click at [448, 429] on icon "Main content" at bounding box center [451, 429] width 7 height 7
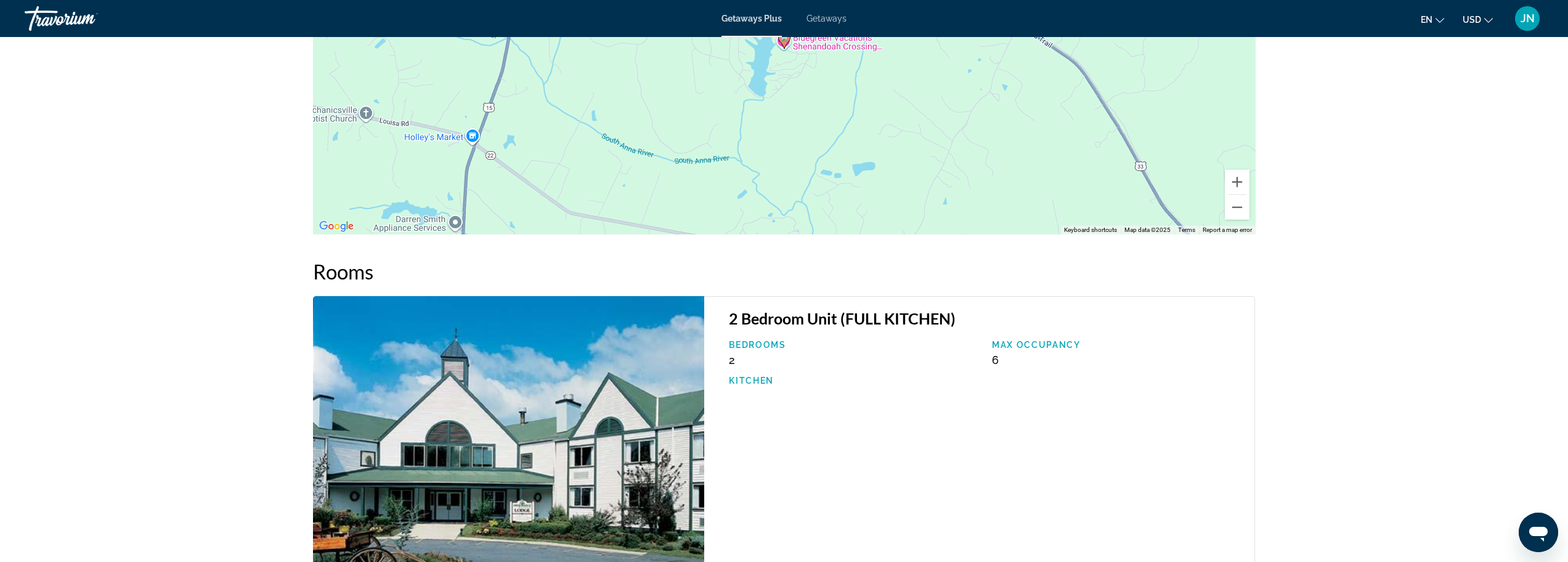
scroll to position [1480, 0]
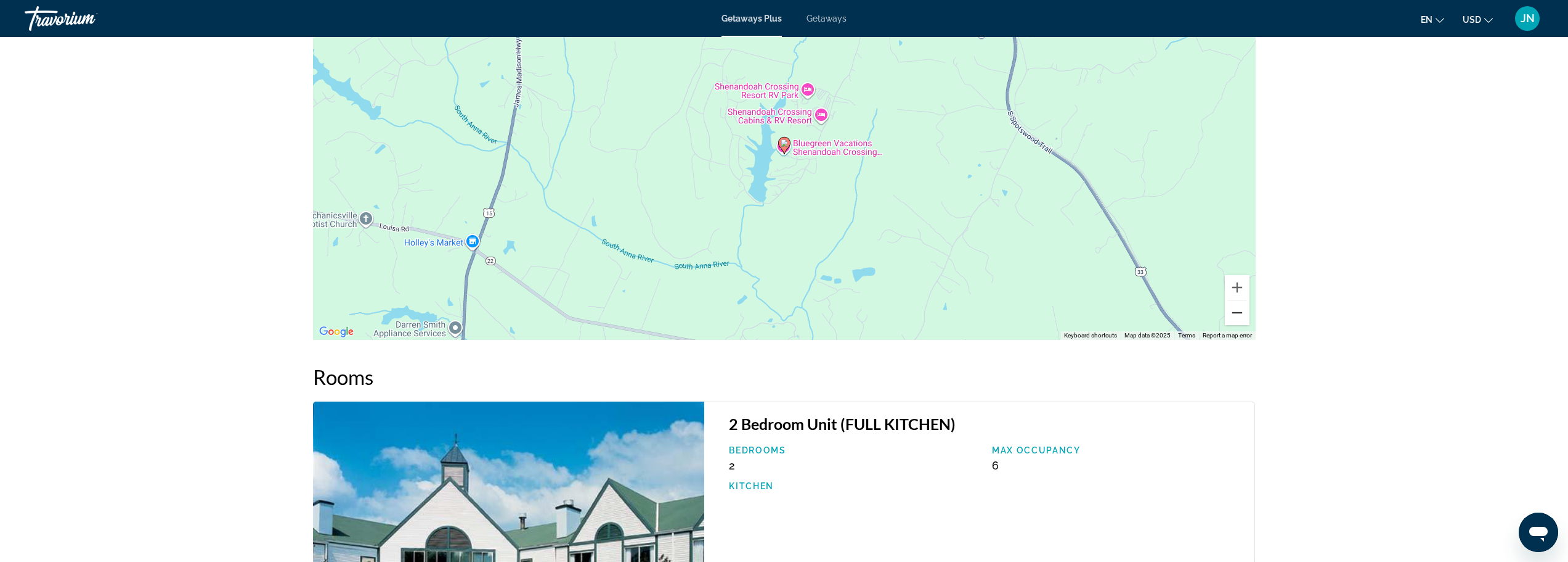
click at [1235, 311] on button "Zoom out" at bounding box center [1238, 313] width 25 height 25
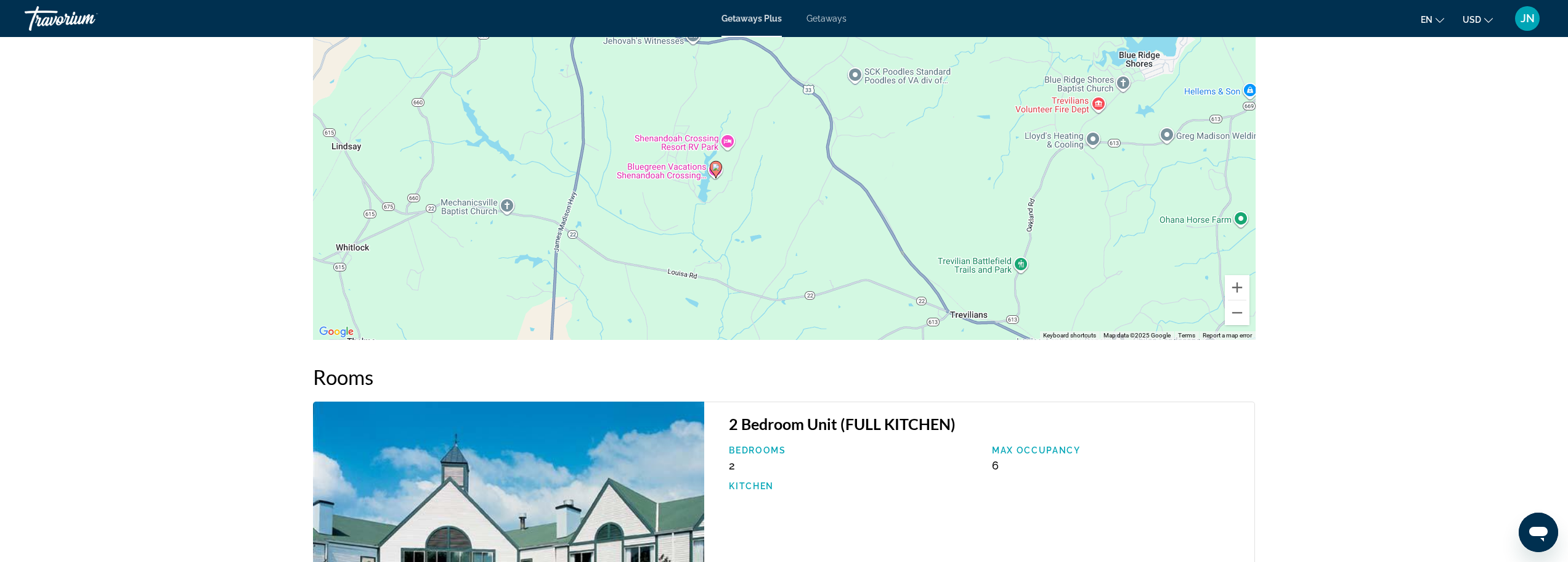
drag, startPoint x: 843, startPoint y: 261, endPoint x: 773, endPoint y: 281, distance: 72.8
click at [773, 281] on div "To activate drag with keyboard, press Alt + Enter. Once in keyboard drag state,…" at bounding box center [785, 155] width 943 height 370
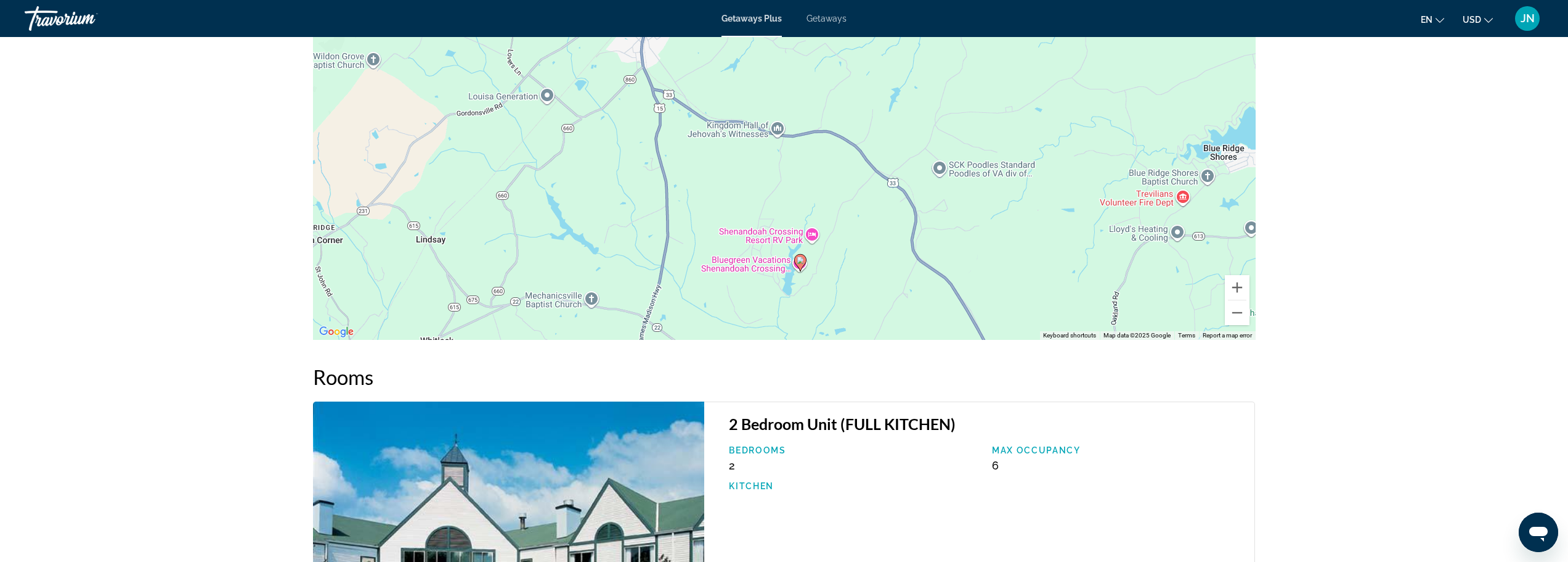
drag, startPoint x: 749, startPoint y: 216, endPoint x: 834, endPoint y: 310, distance: 126.7
click at [834, 310] on div "To activate drag with keyboard, press Alt + Enter. Once in keyboard drag state,…" at bounding box center [785, 155] width 943 height 370
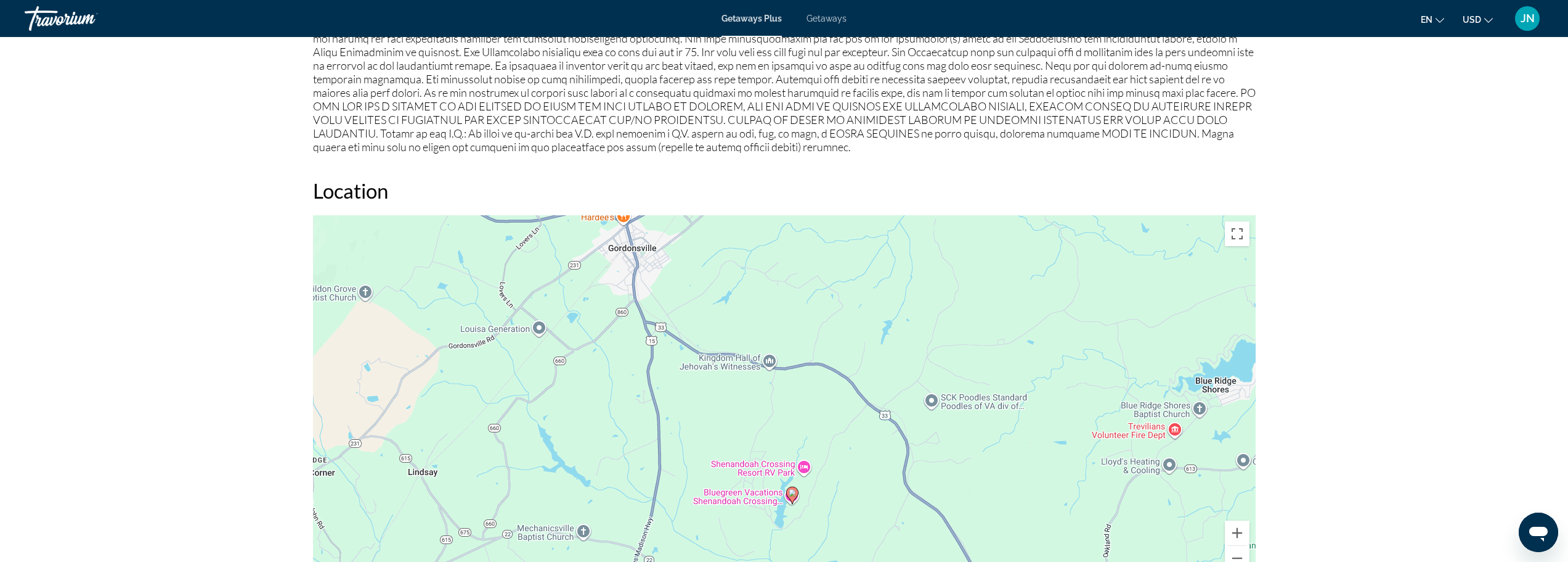
scroll to position [1234, 0]
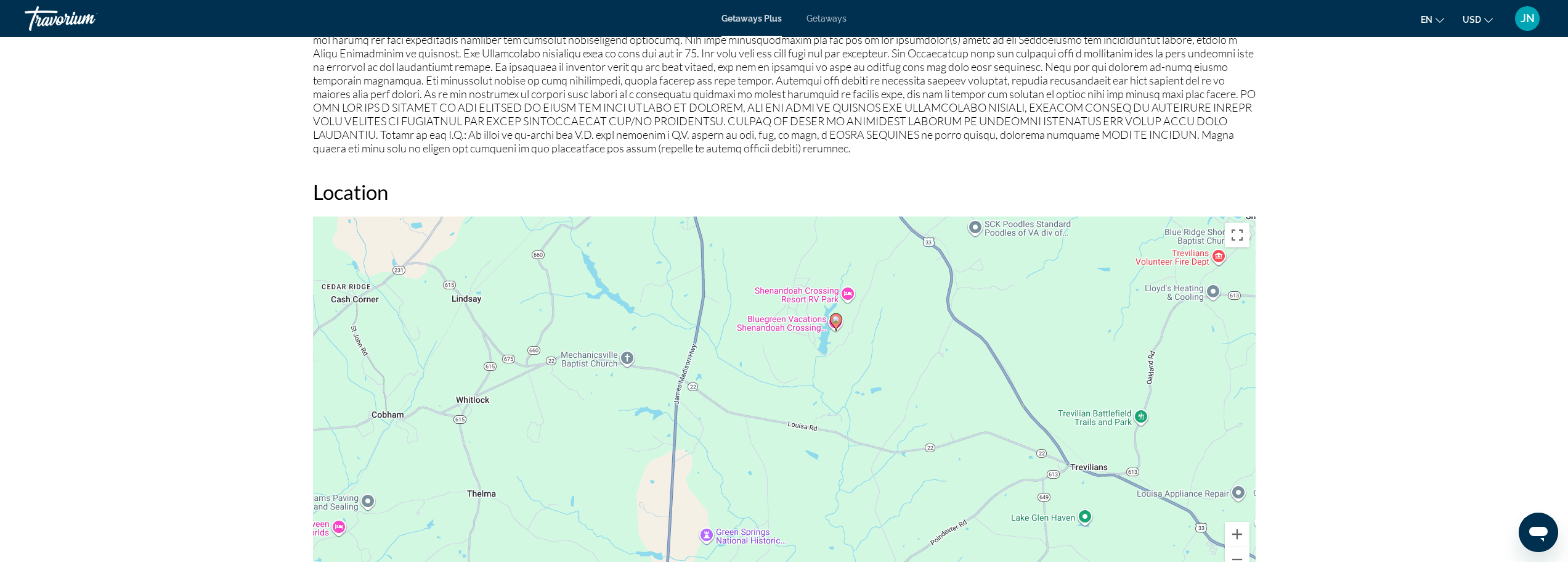
drag, startPoint x: 731, startPoint y: 330, endPoint x: 762, endPoint y: 192, distance: 141.4
click at [762, 191] on div "Location ← Move left → Move right ↑ Move up ↓ Move down + Zoom in - Zoom out Ho…" at bounding box center [785, 383] width 943 height 407
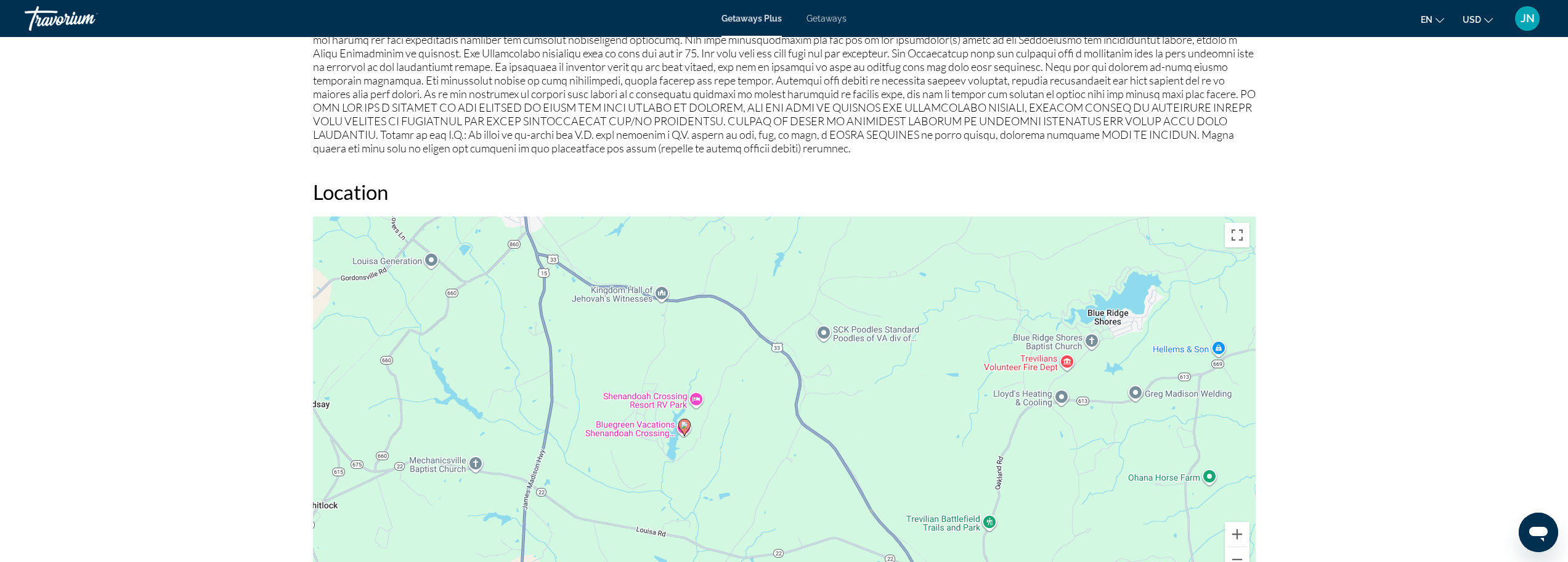
drag, startPoint x: 760, startPoint y: 448, endPoint x: 614, endPoint y: 558, distance: 182.8
click at [614, 558] on div "To activate drag with keyboard, press Alt + Enter. Once in keyboard drag state,…" at bounding box center [785, 401] width 943 height 370
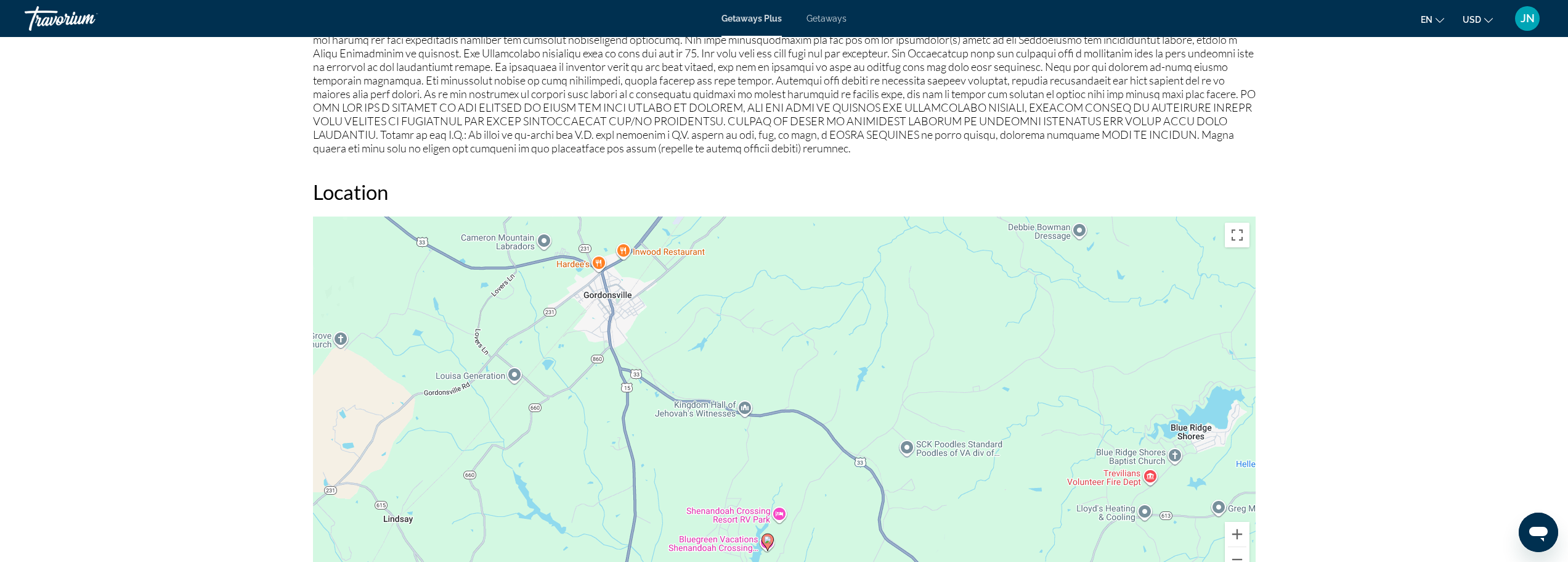
drag, startPoint x: 615, startPoint y: 419, endPoint x: 684, endPoint y: 485, distance: 95.5
click at [684, 487] on div "To activate drag with keyboard, press Alt + Enter. Once in keyboard drag state,…" at bounding box center [785, 401] width 943 height 370
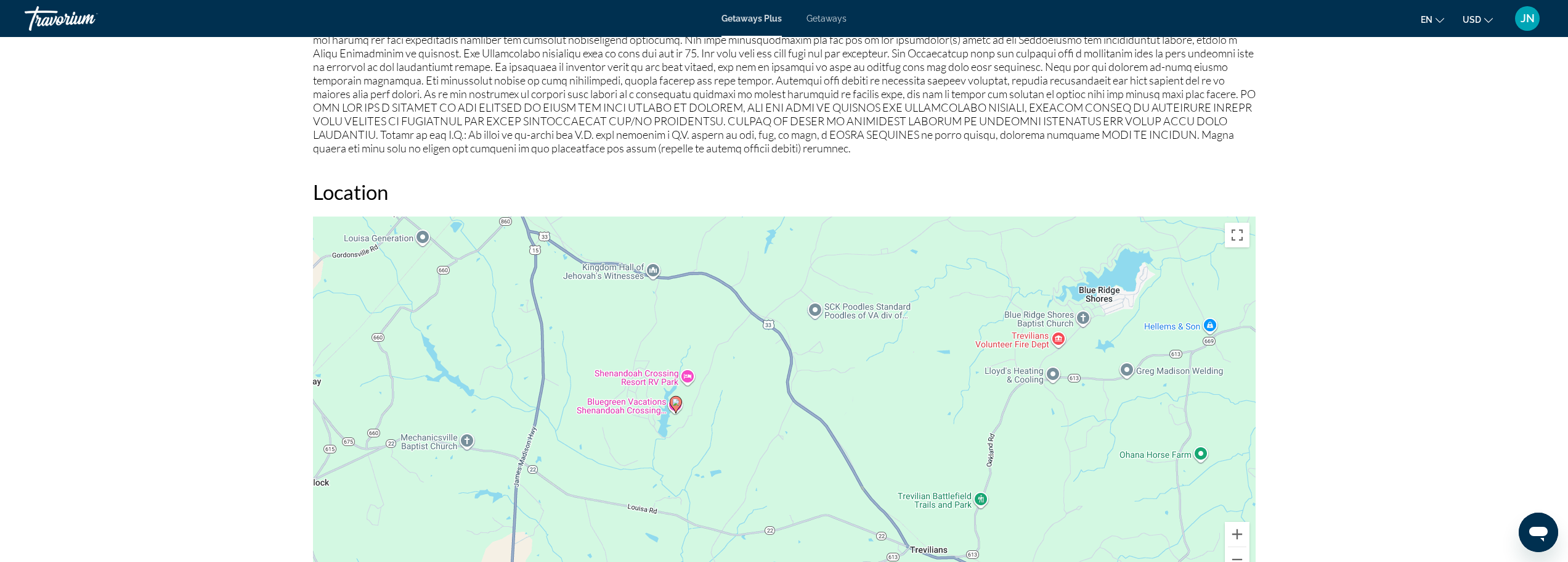
drag, startPoint x: 684, startPoint y: 485, endPoint x: 592, endPoint y: 346, distance: 166.7
click at [592, 346] on div "To activate drag with keyboard, press Alt + Enter. Once in keyboard drag state,…" at bounding box center [785, 401] width 943 height 370
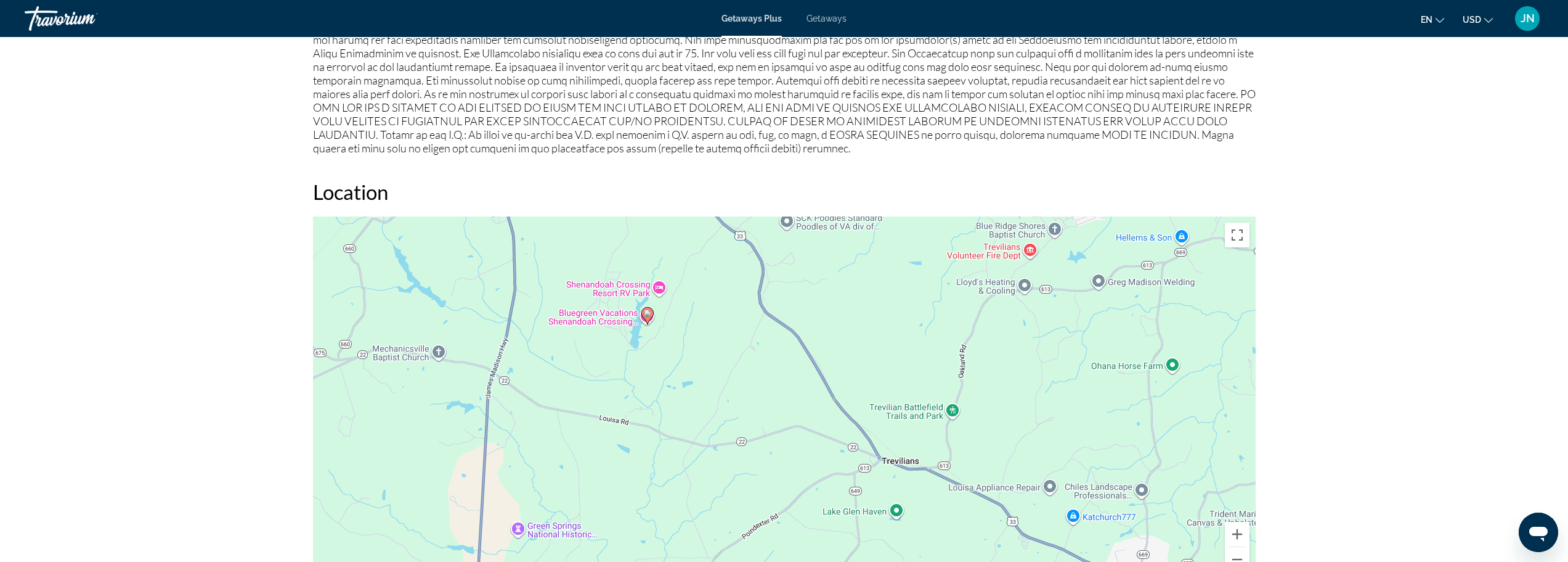
drag, startPoint x: 1022, startPoint y: 475, endPoint x: 996, endPoint y: 393, distance: 86.0
click at [996, 393] on div "To activate drag with keyboard, press Alt + Enter. Once in keyboard drag state,…" at bounding box center [785, 401] width 943 height 370
click at [1240, 554] on button "Zoom out" at bounding box center [1238, 559] width 25 height 25
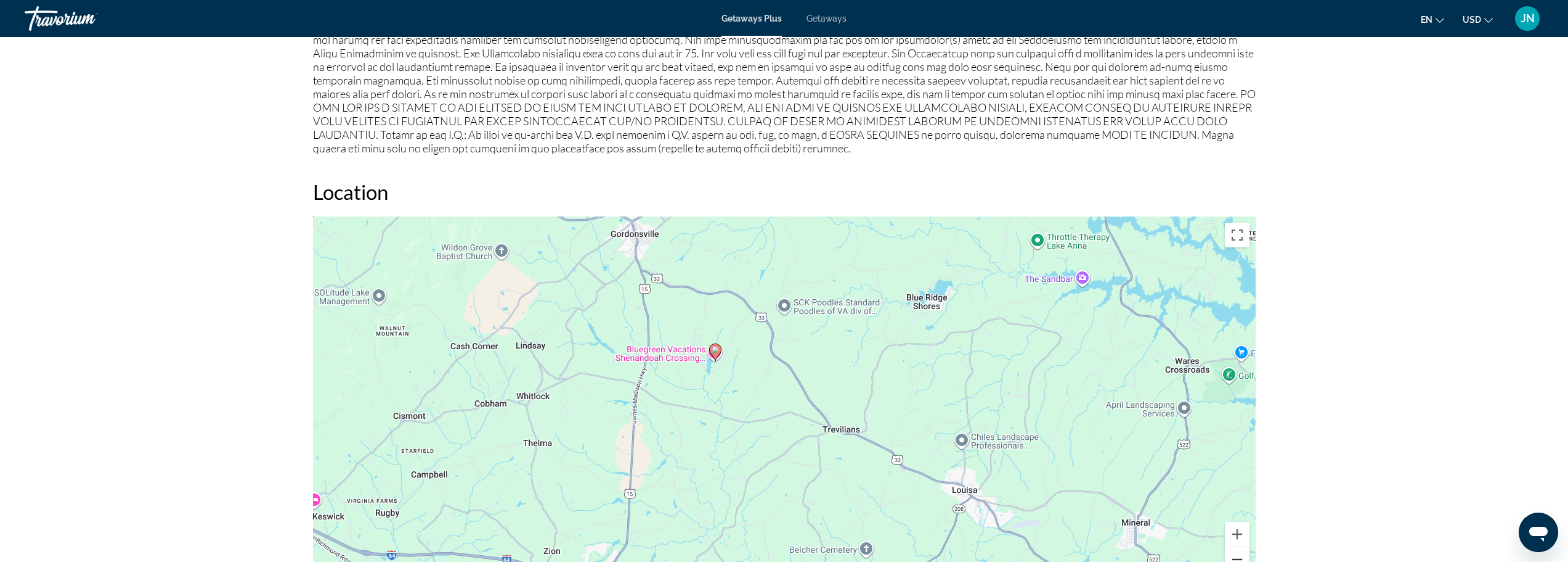
click at [1240, 554] on button "Zoom out" at bounding box center [1238, 559] width 25 height 25
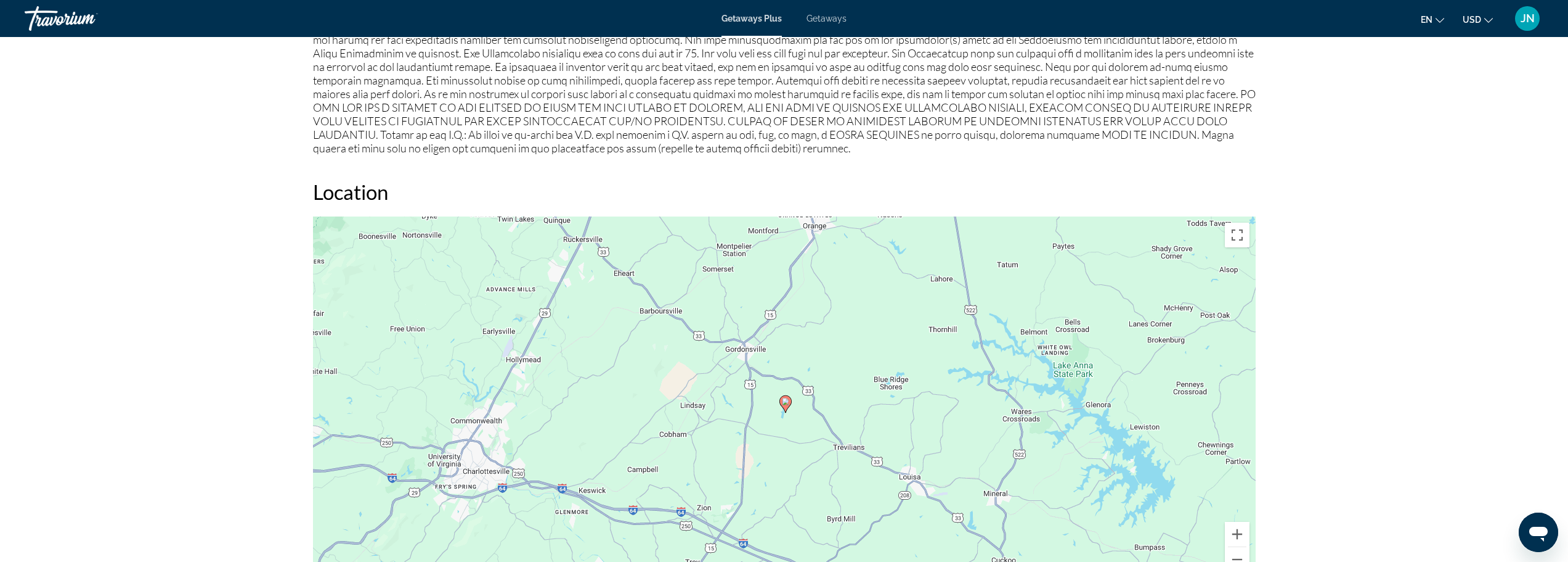
drag, startPoint x: 756, startPoint y: 480, endPoint x: 793, endPoint y: 509, distance: 47.0
click at [793, 509] on div "To activate drag with keyboard, press Alt + Enter. Once in keyboard drag state,…" at bounding box center [785, 401] width 943 height 370
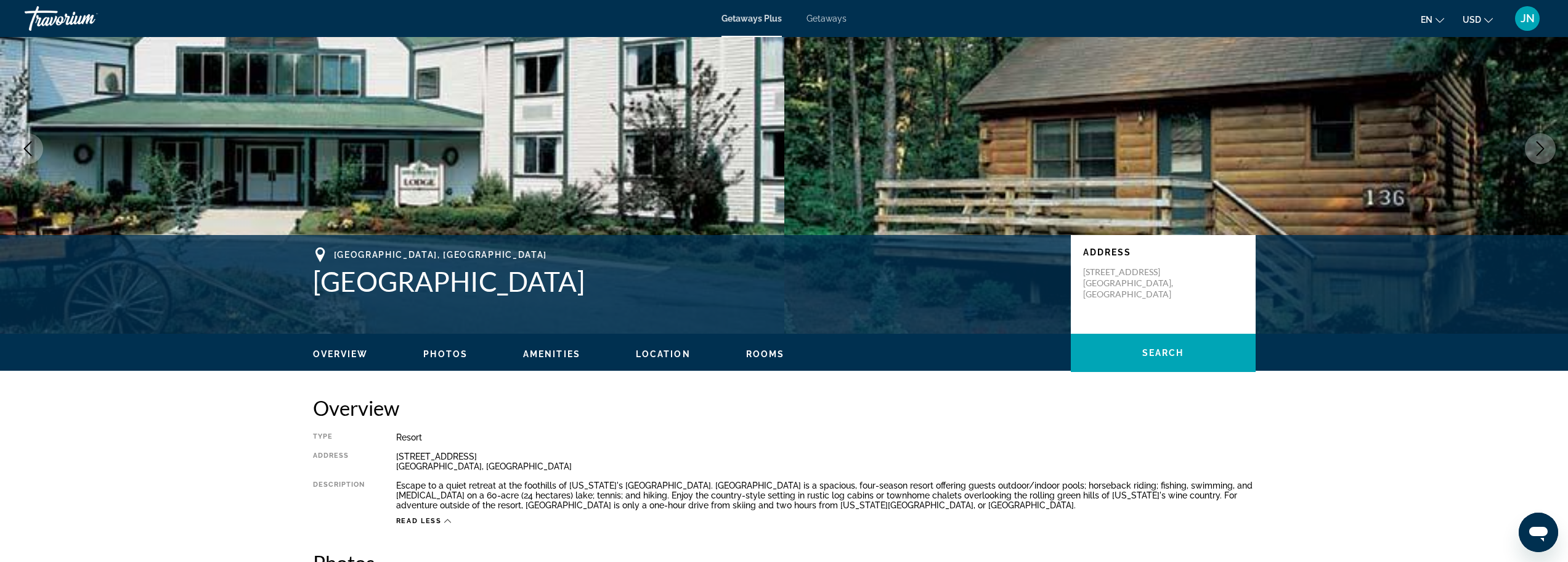
scroll to position [0, 0]
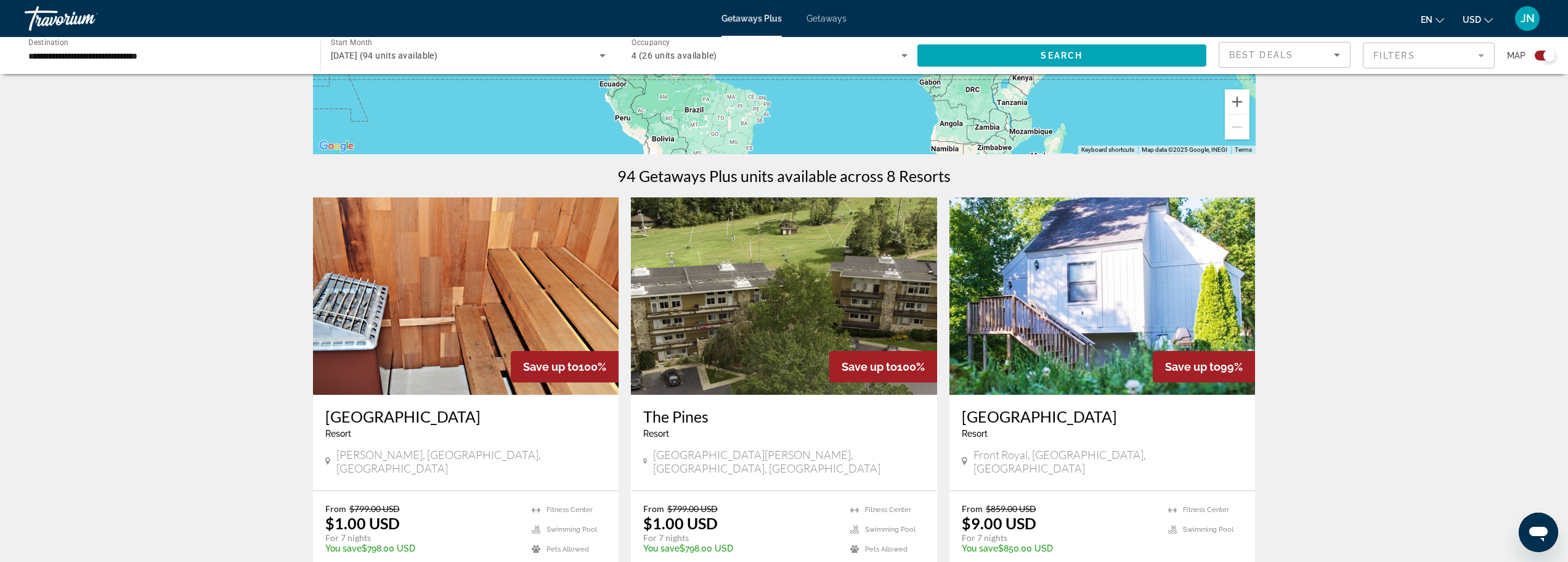
scroll to position [329, 0]
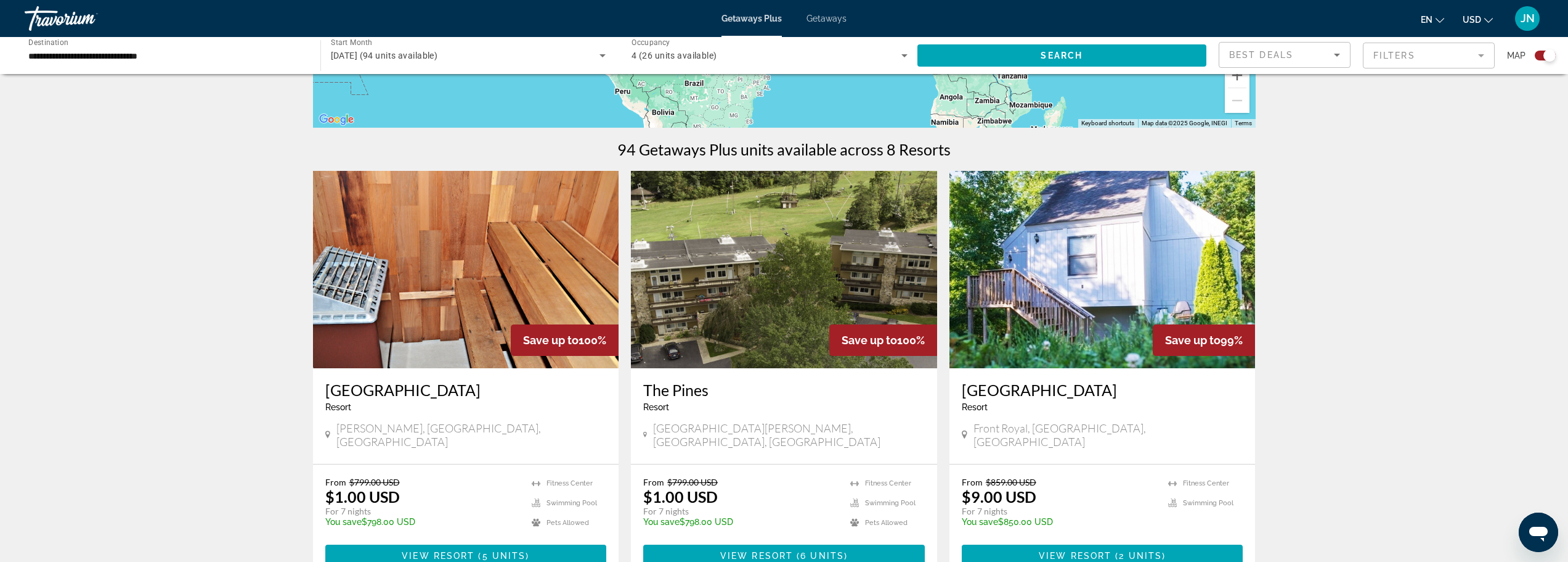
click at [653, 279] on img "Main content" at bounding box center [784, 269] width 306 height 197
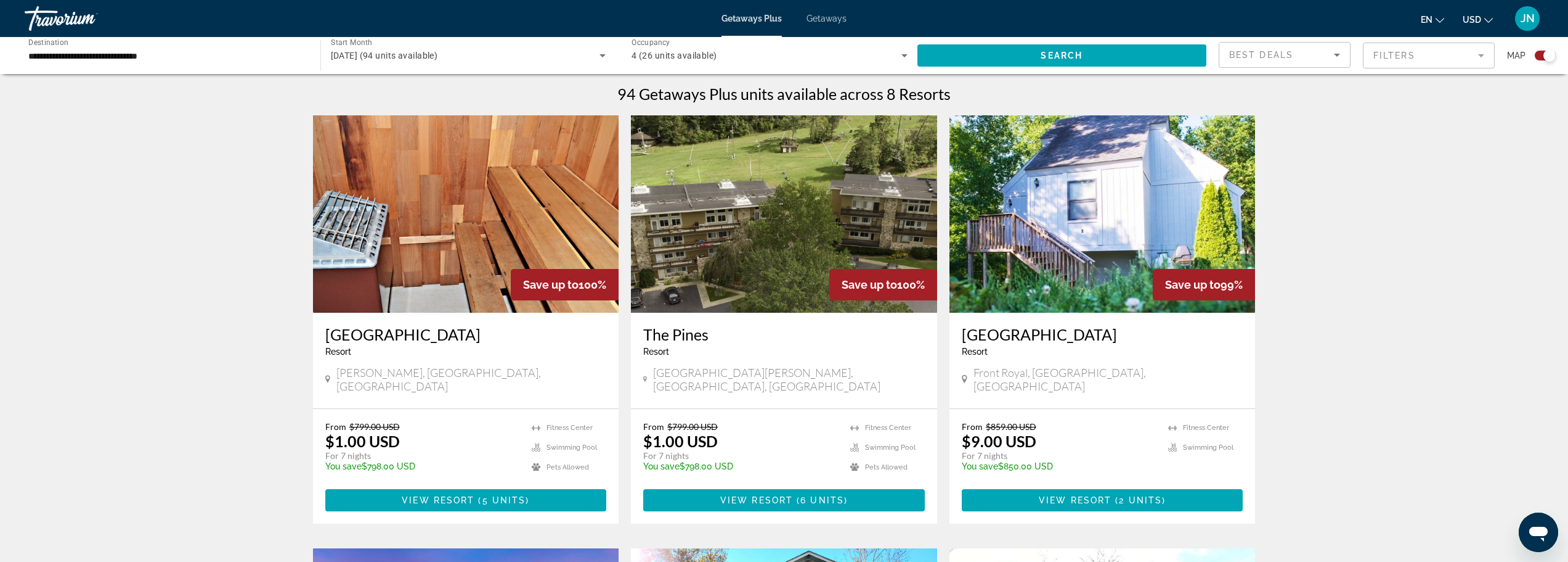
scroll to position [412, 0]
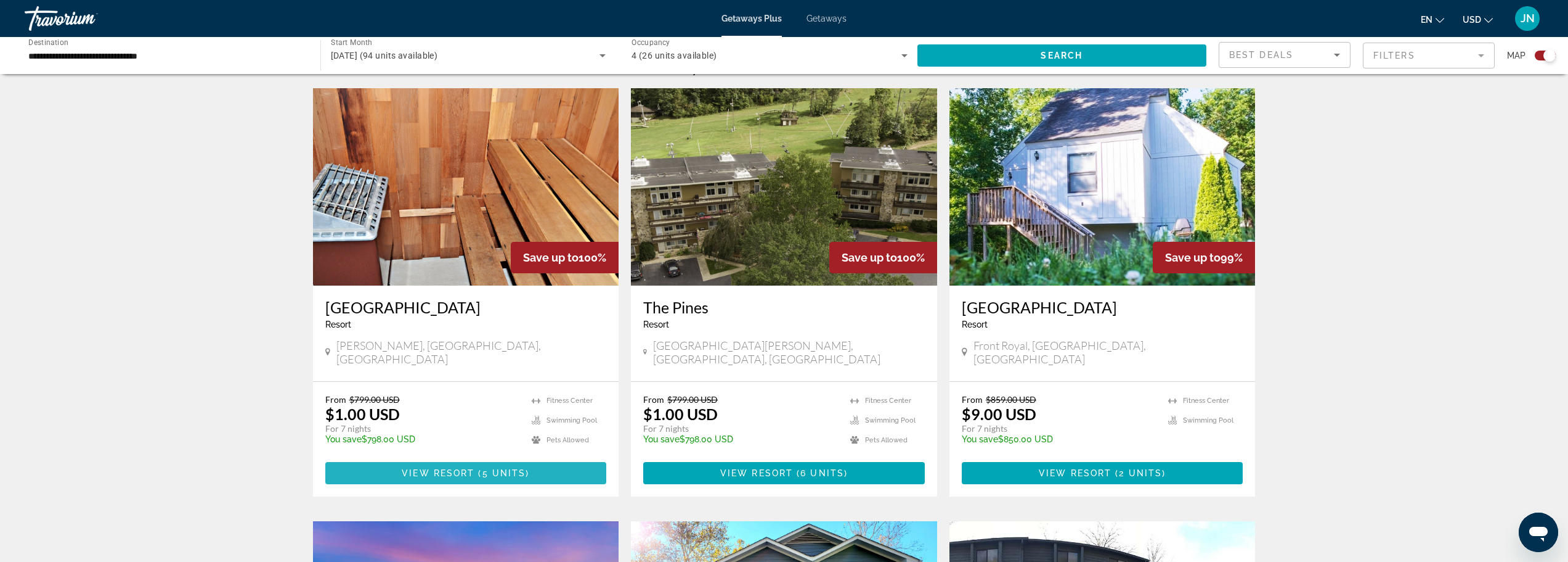
click at [483, 468] on span "5 units" at bounding box center [505, 473] width 44 height 10
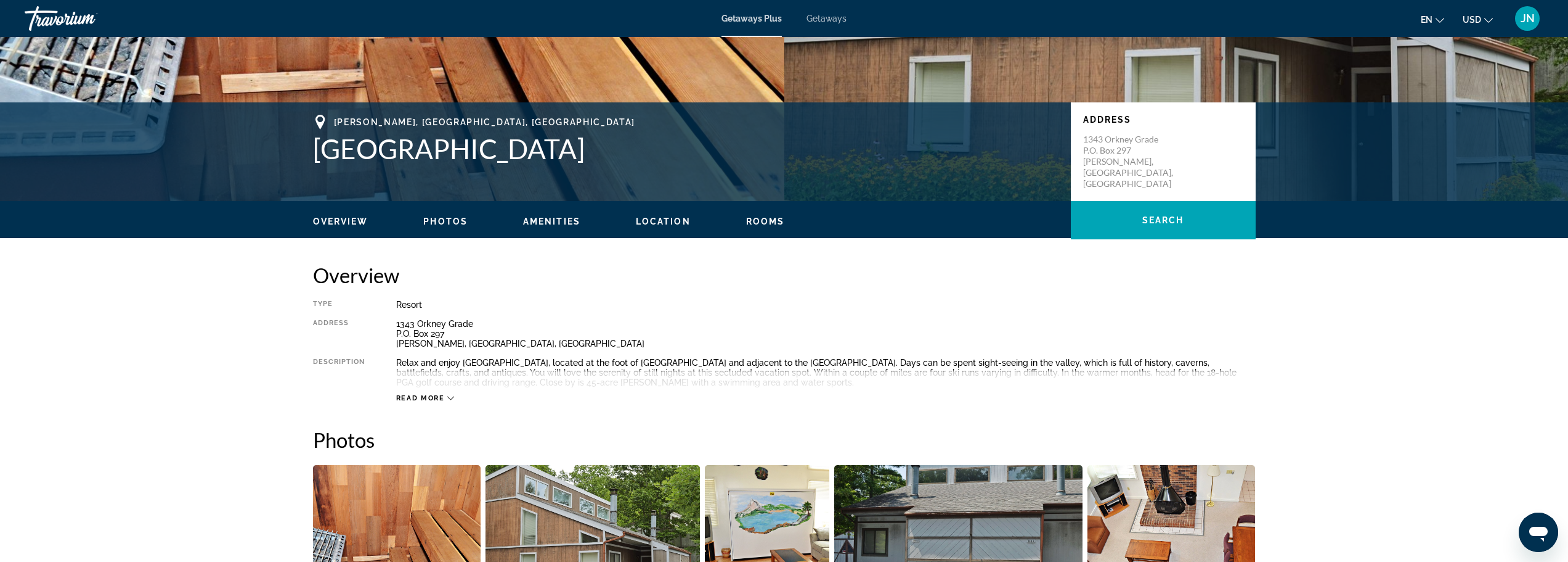
scroll to position [247, 0]
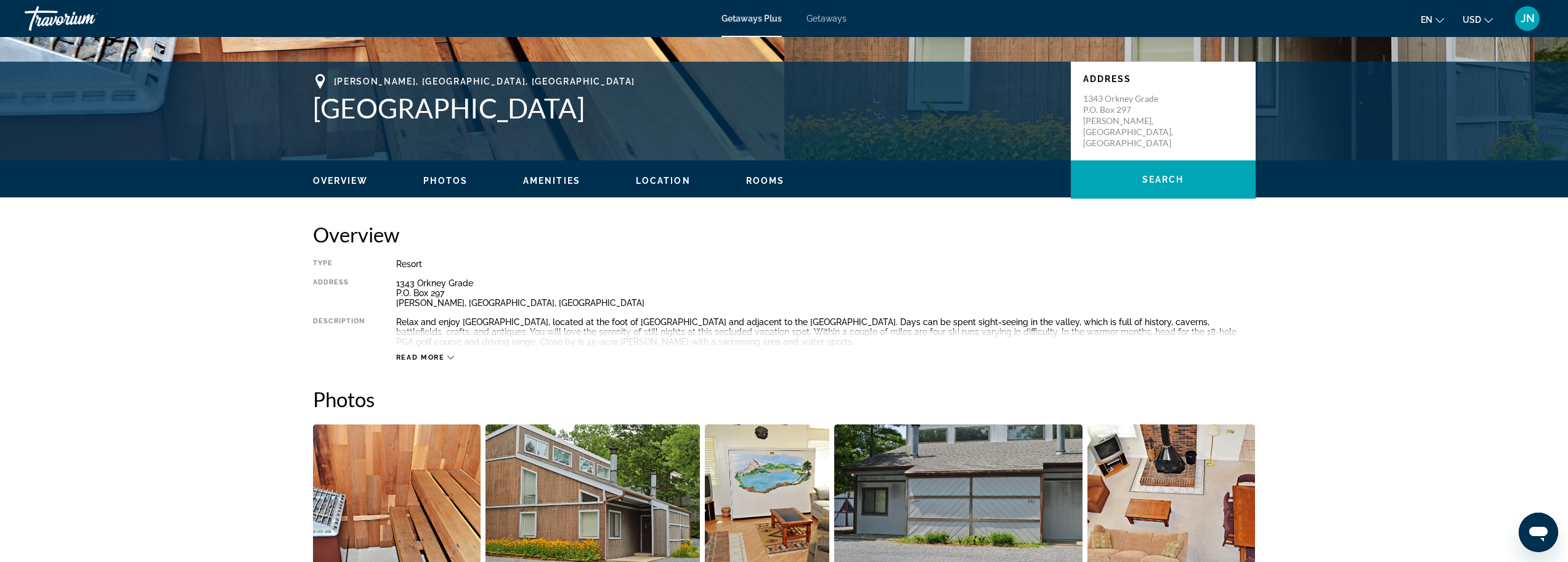
click at [424, 357] on span "Read more" at bounding box center [420, 357] width 49 height 8
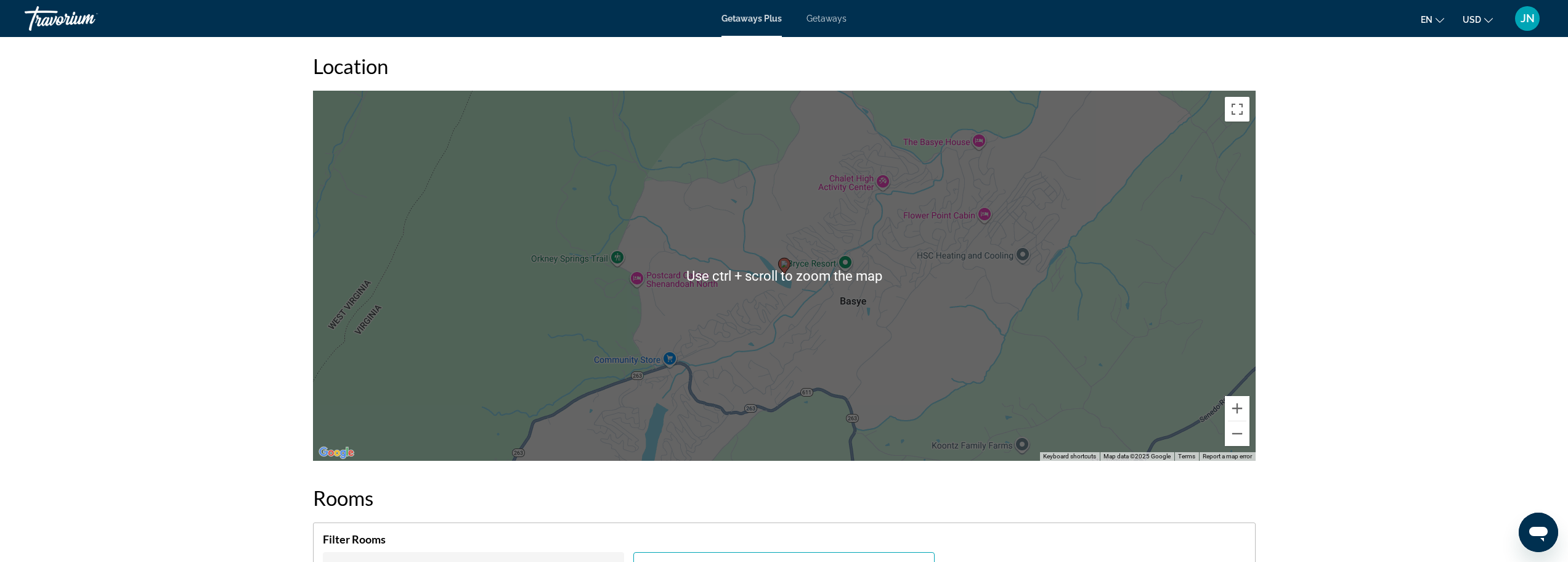
scroll to position [1480, 0]
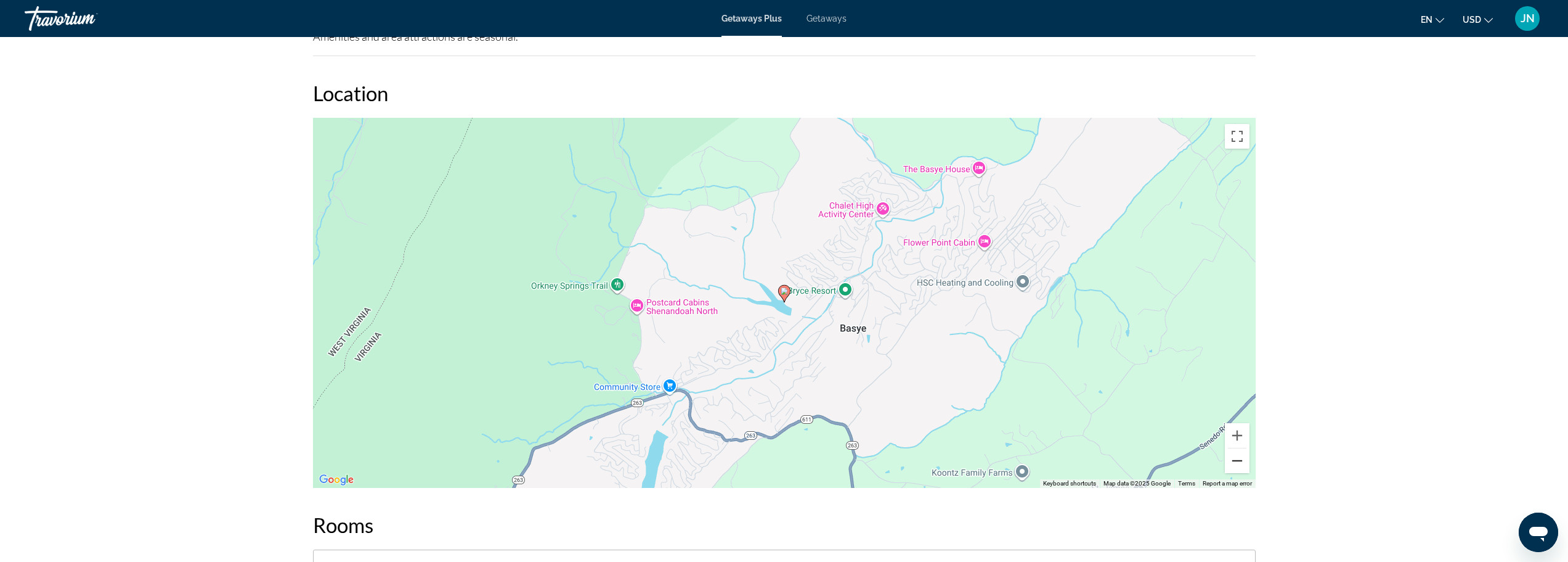
click at [1237, 448] on button "Zoom out" at bounding box center [1238, 460] width 25 height 25
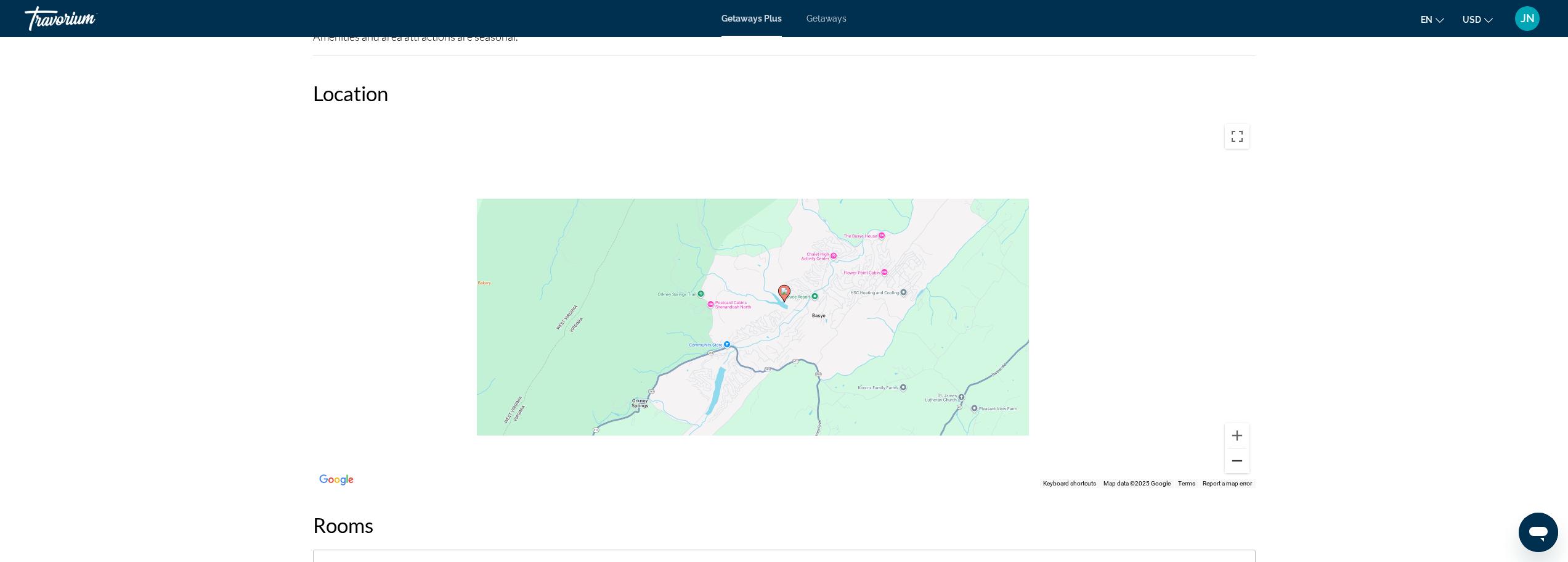
click at [1237, 448] on button "Zoom out" at bounding box center [1238, 460] width 25 height 25
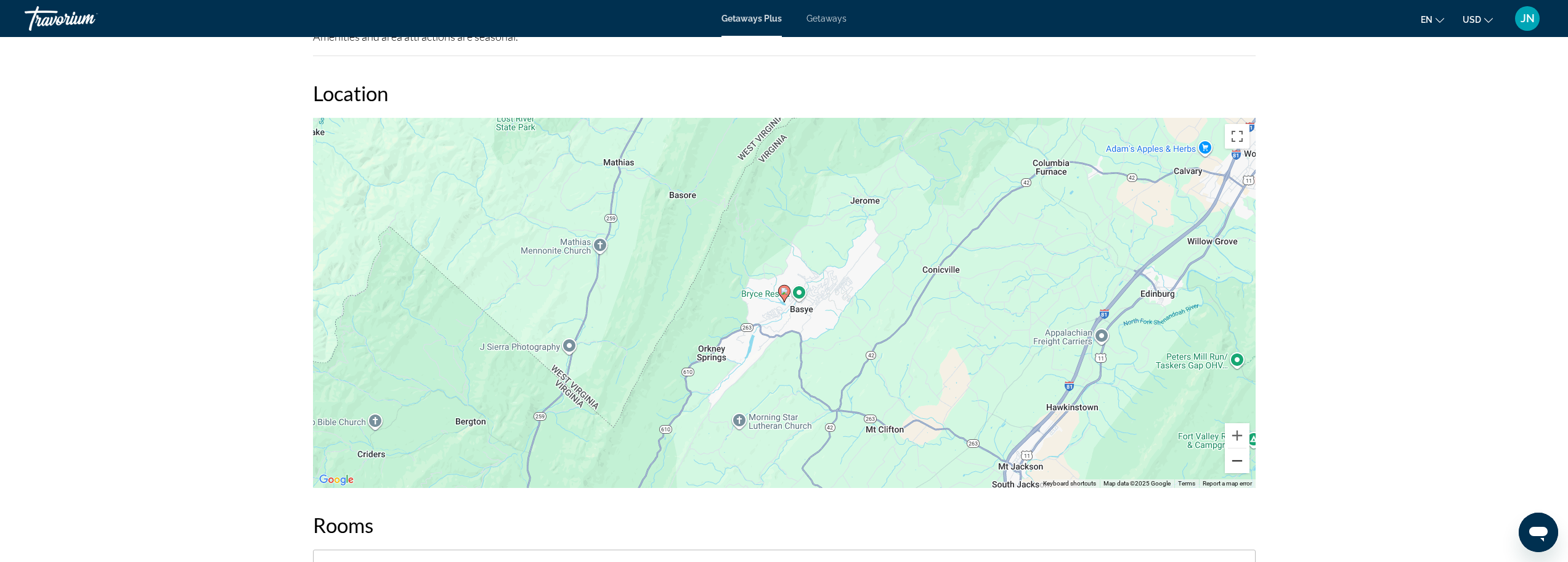
click at [1240, 448] on button "Zoom out" at bounding box center [1238, 460] width 25 height 25
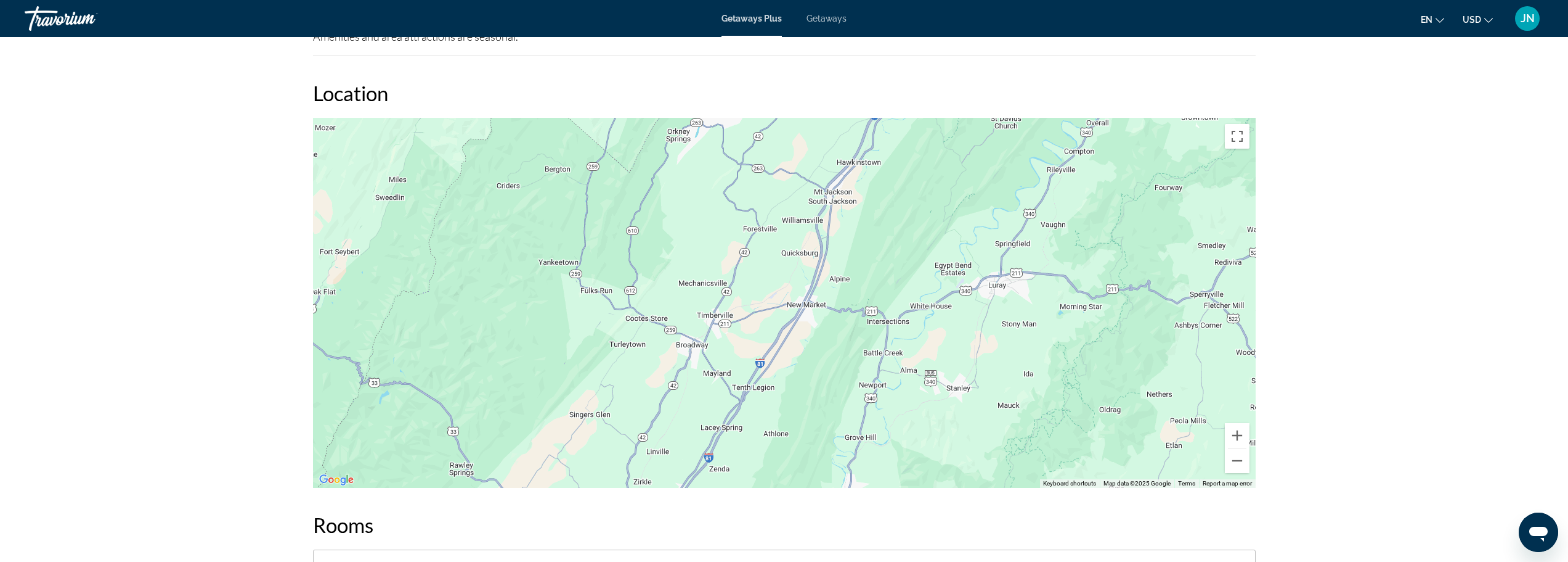
drag, startPoint x: 950, startPoint y: 414, endPoint x: 884, endPoint y: 225, distance: 200.2
click at [884, 225] on div "To activate drag with keyboard, press Alt + Enter. Once in keyboard drag state,…" at bounding box center [785, 302] width 943 height 370
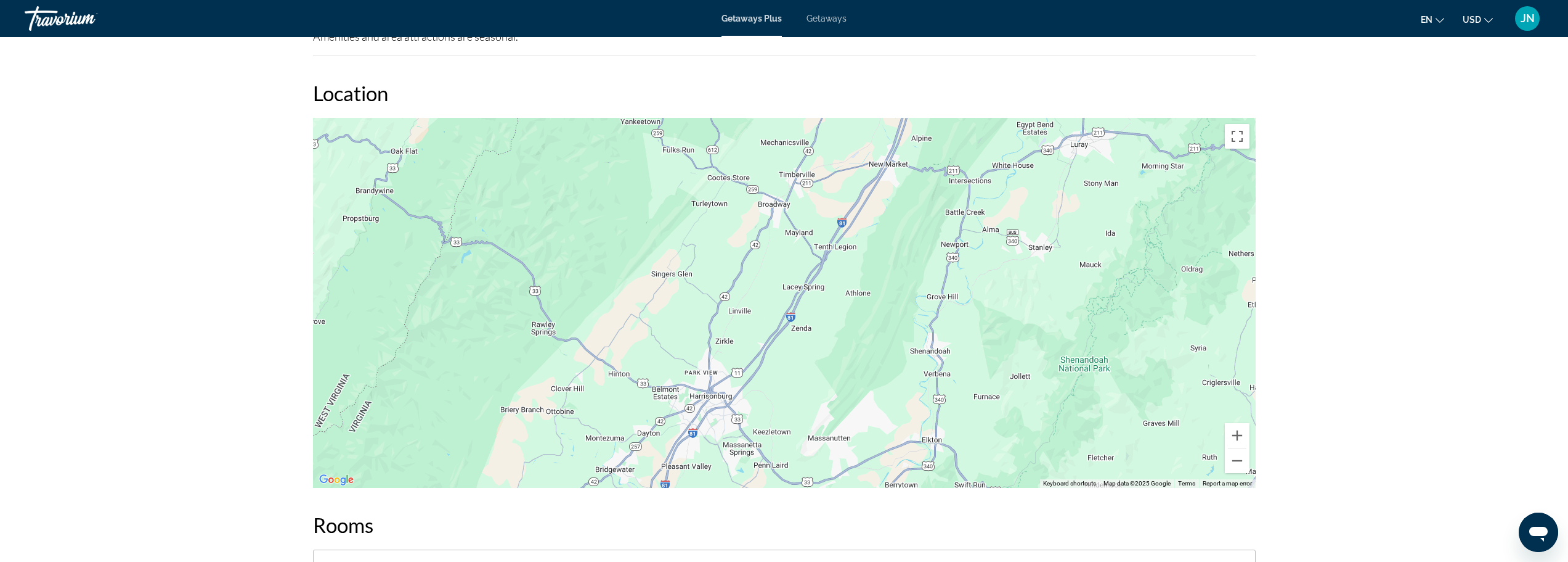
drag, startPoint x: 840, startPoint y: 353, endPoint x: 905, endPoint y: 229, distance: 140.0
click at [905, 229] on div "To activate drag with keyboard, press Alt + Enter. Once in keyboard drag state,…" at bounding box center [785, 302] width 943 height 370
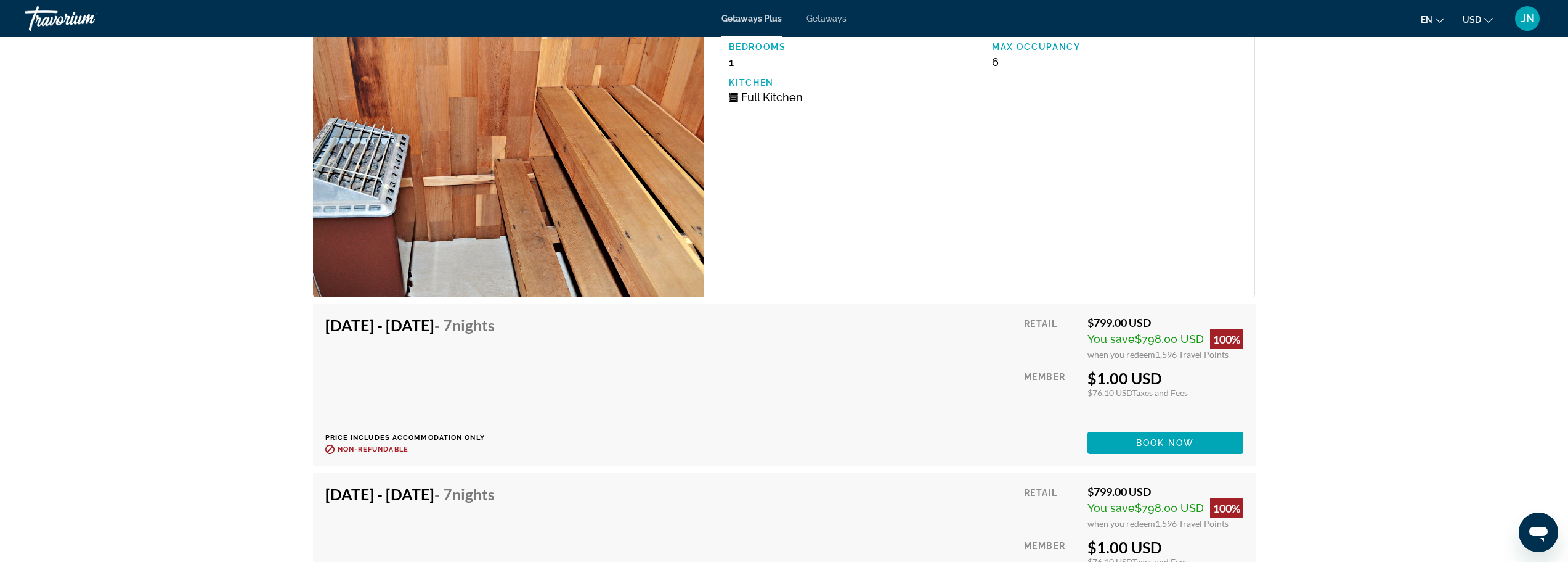
scroll to position [2447, 0]
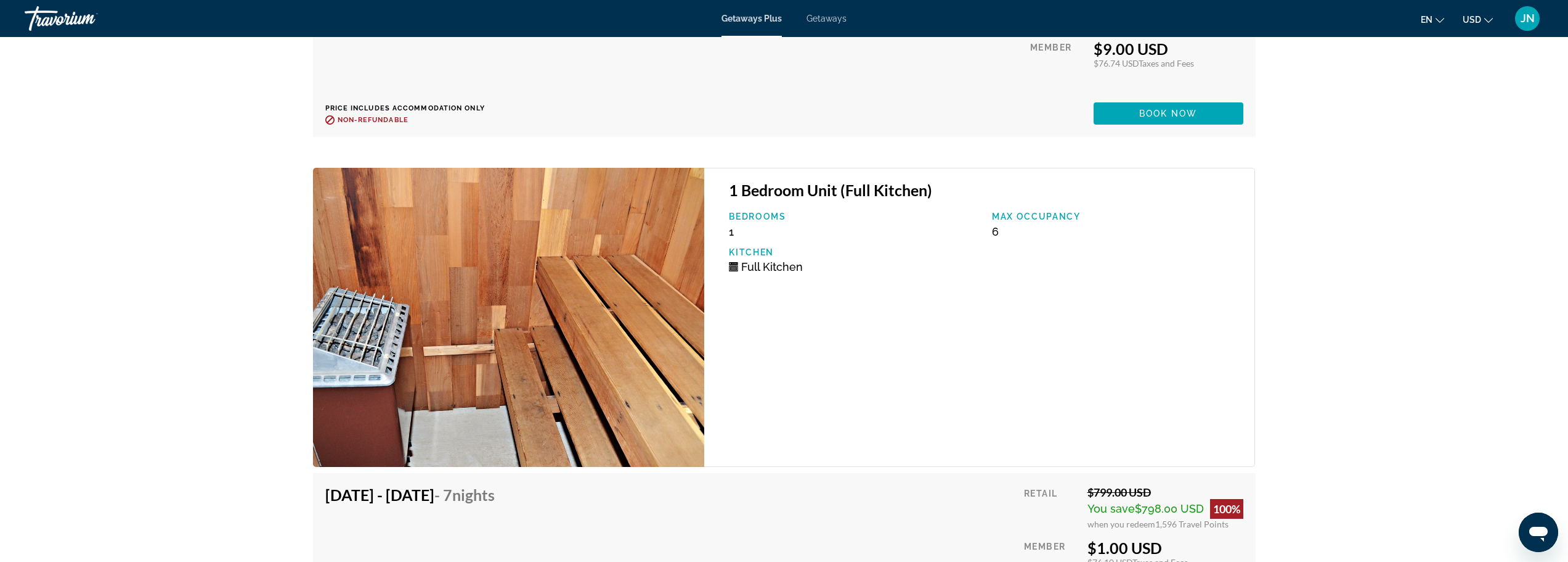
click at [819, 18] on span "Getaways" at bounding box center [826, 18] width 40 height 10
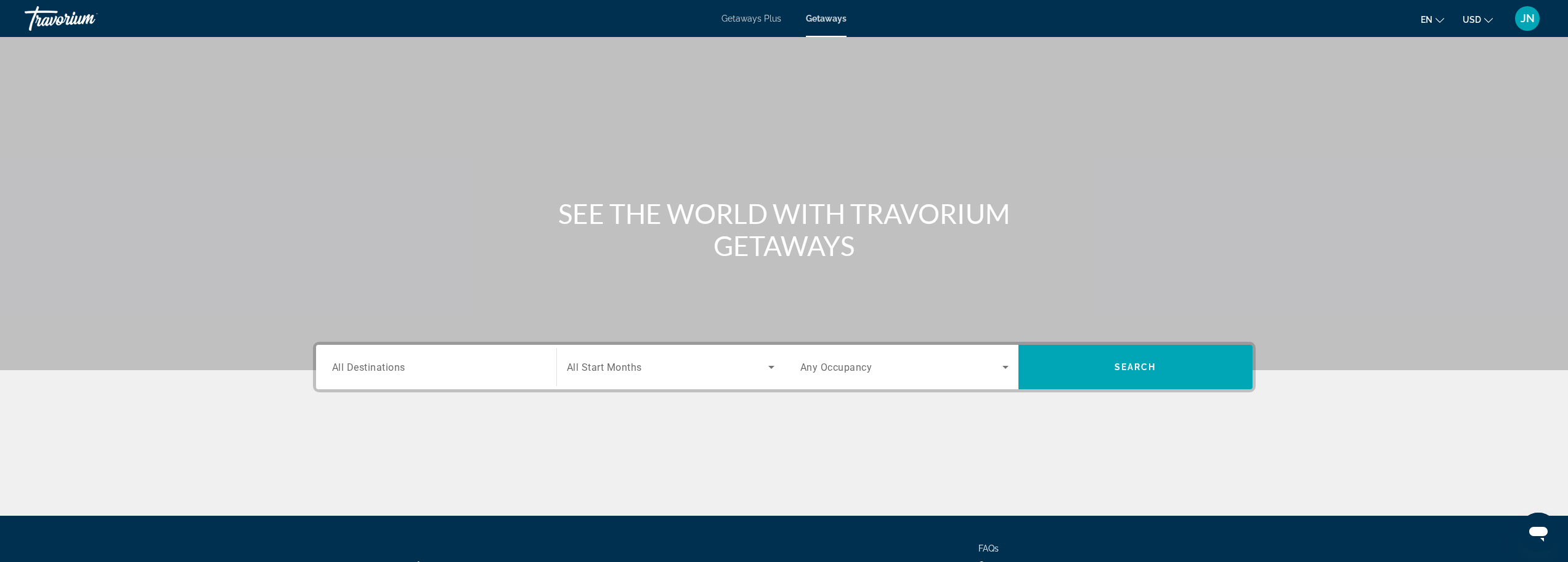
click at [380, 369] on span "All Destinations" at bounding box center [368, 366] width 73 height 11
click at [380, 369] on input "Destination All Destinations" at bounding box center [436, 368] width 208 height 15
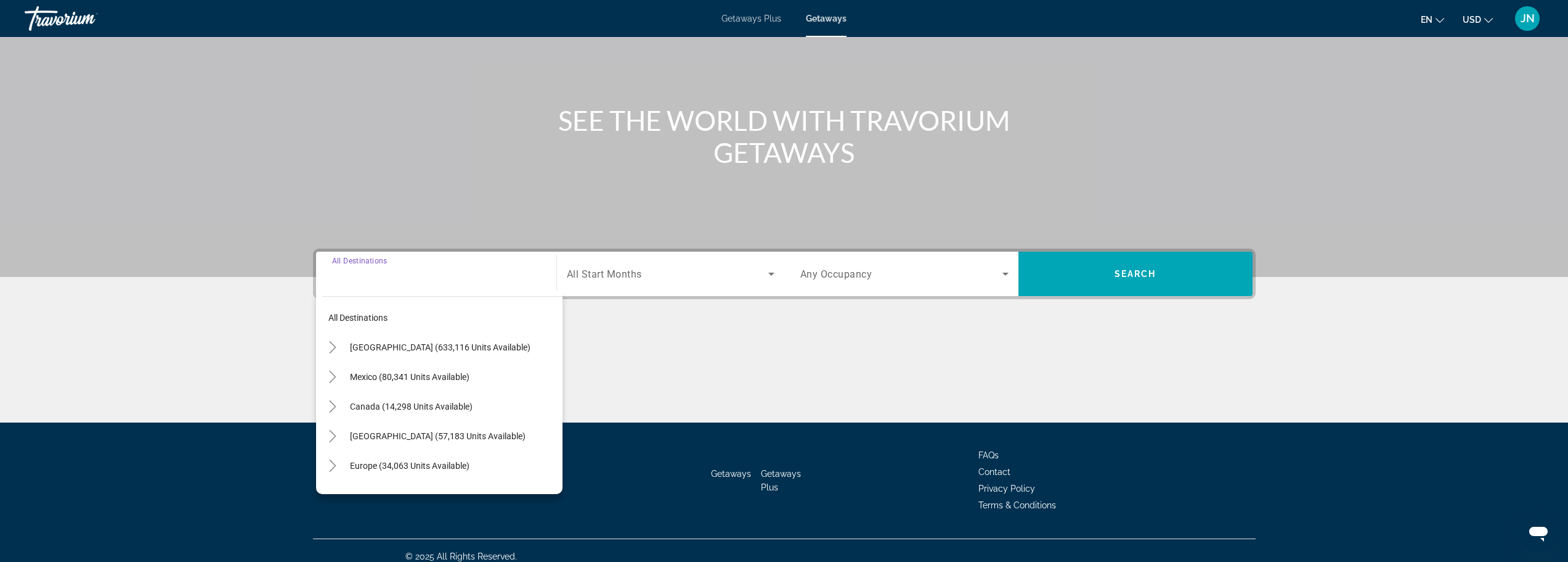
scroll to position [105, 0]
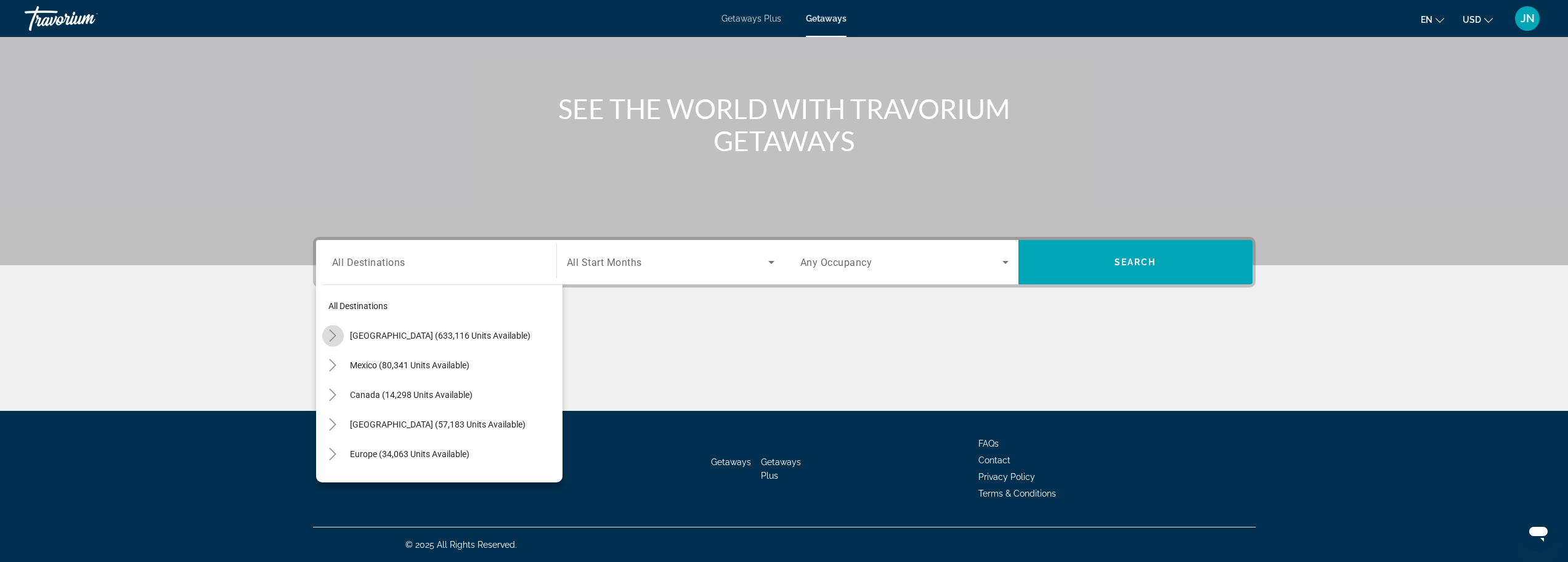
click at [332, 333] on icon "Toggle United States (633,116 units available)" at bounding box center [333, 336] width 12 height 12
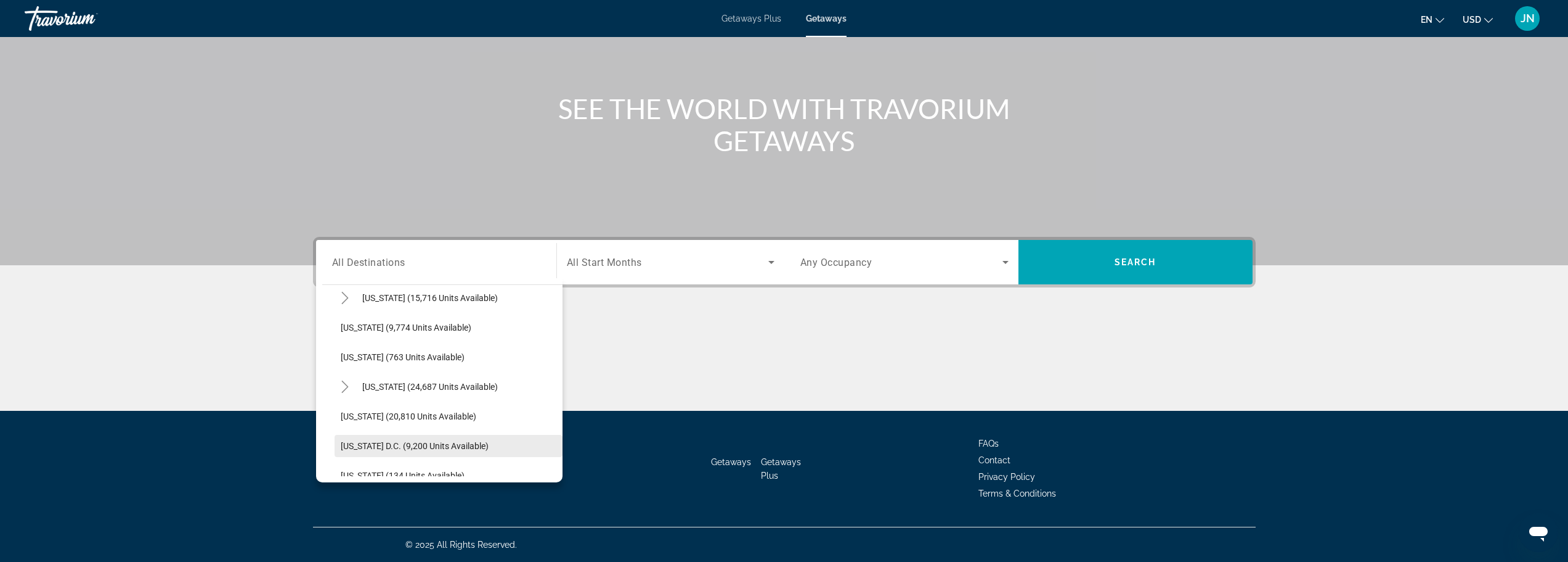
scroll to position [1105, 0]
click at [345, 416] on icon "Toggle Virginia (24,687 units available)" at bounding box center [345, 415] width 12 height 12
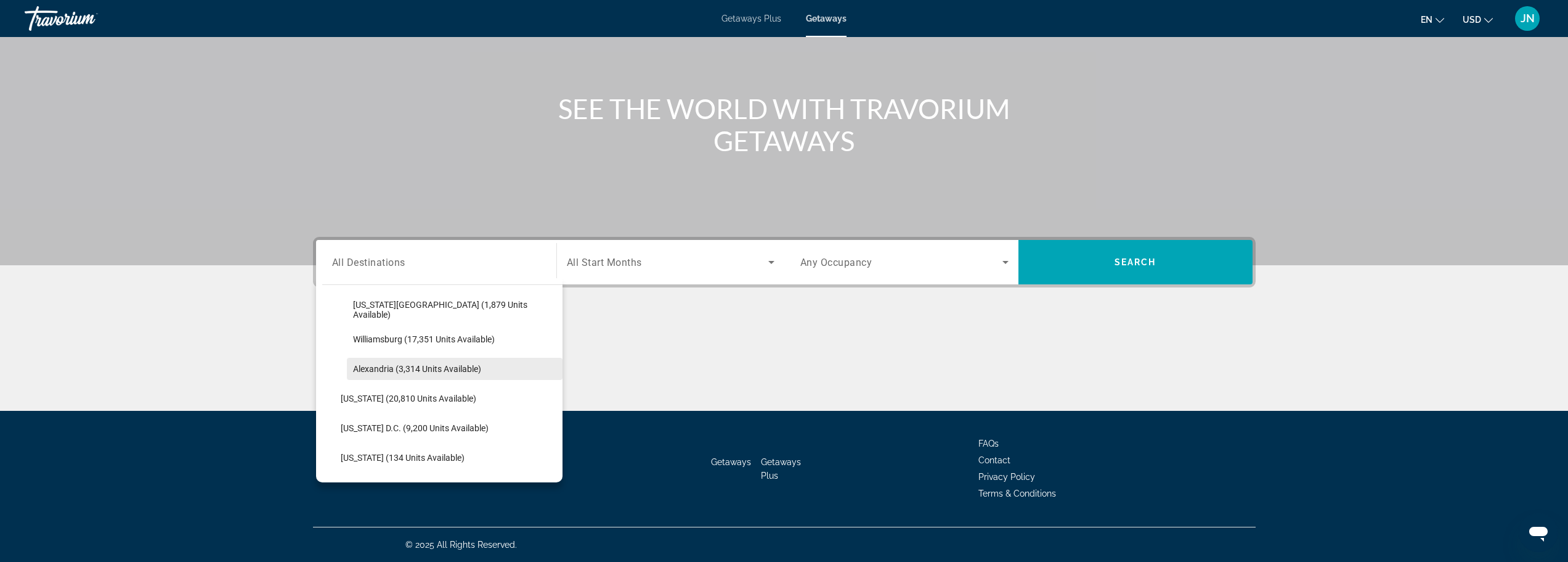
scroll to position [1188, 0]
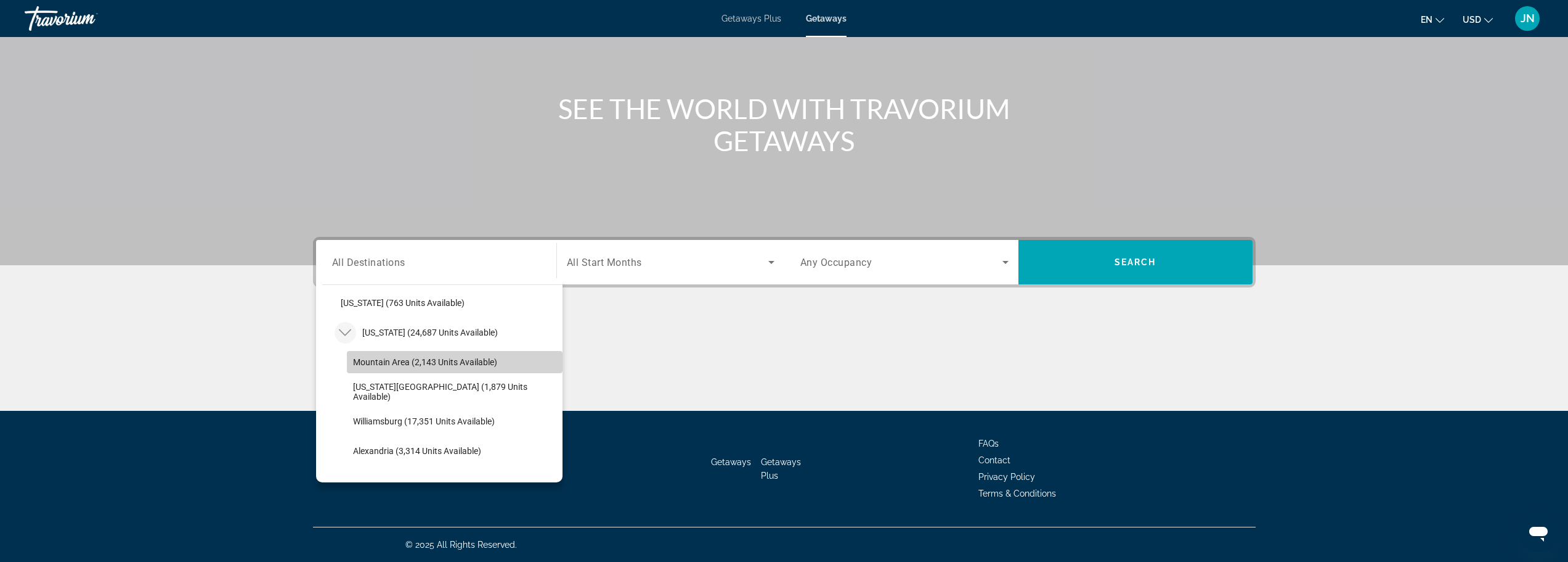
click at [464, 364] on span "Mountain Area (2,143 units available)" at bounding box center [425, 361] width 144 height 10
type input "**********"
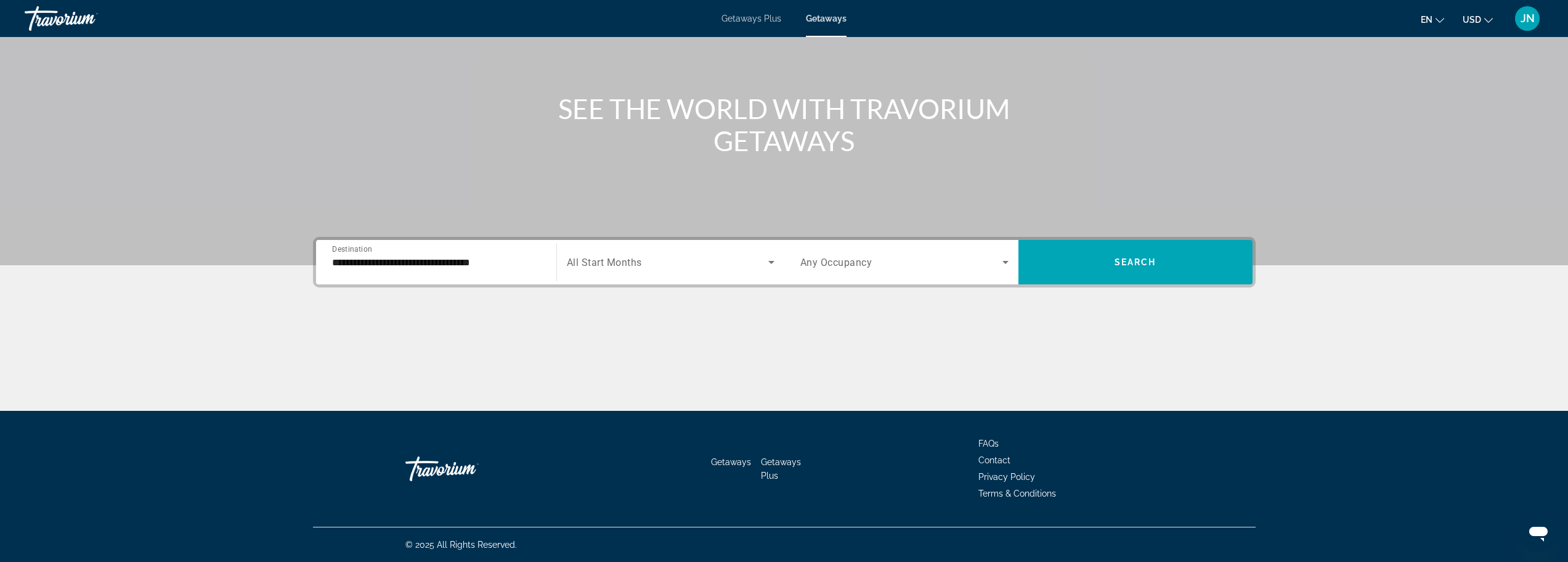
click at [615, 261] on span "All Start Months" at bounding box center [604, 262] width 75 height 11
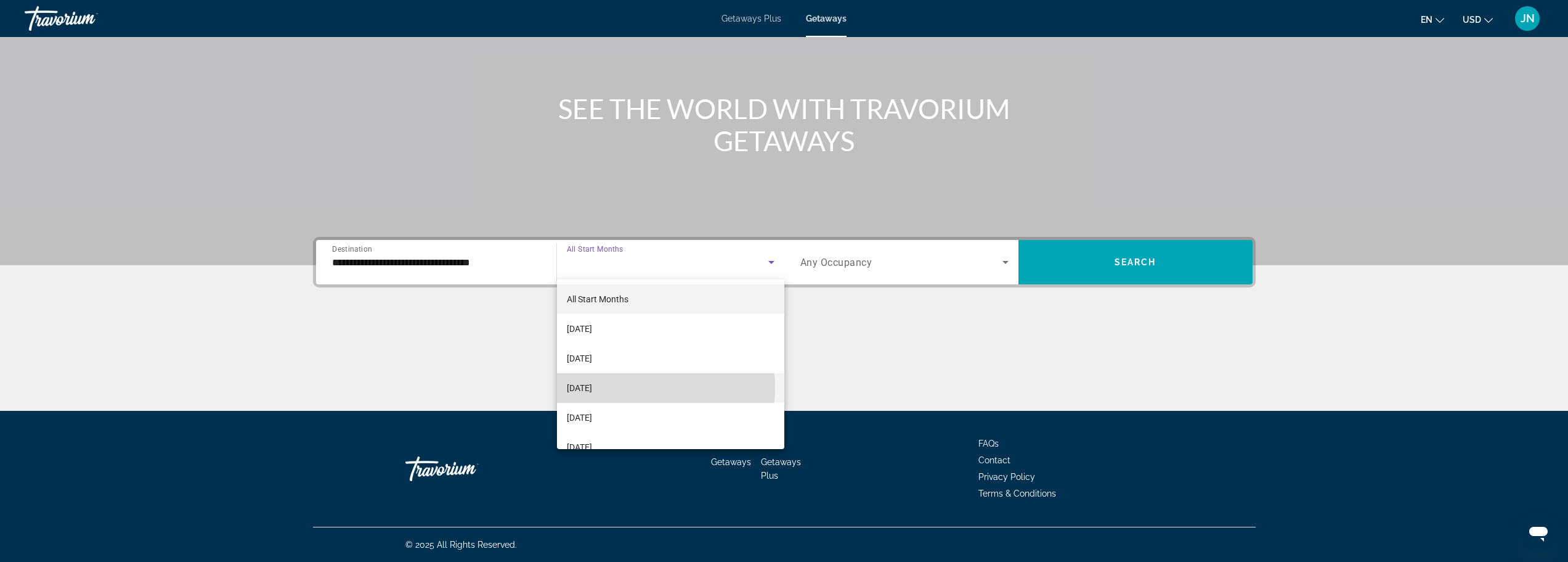
click at [577, 387] on span "[DATE]" at bounding box center [579, 388] width 26 height 15
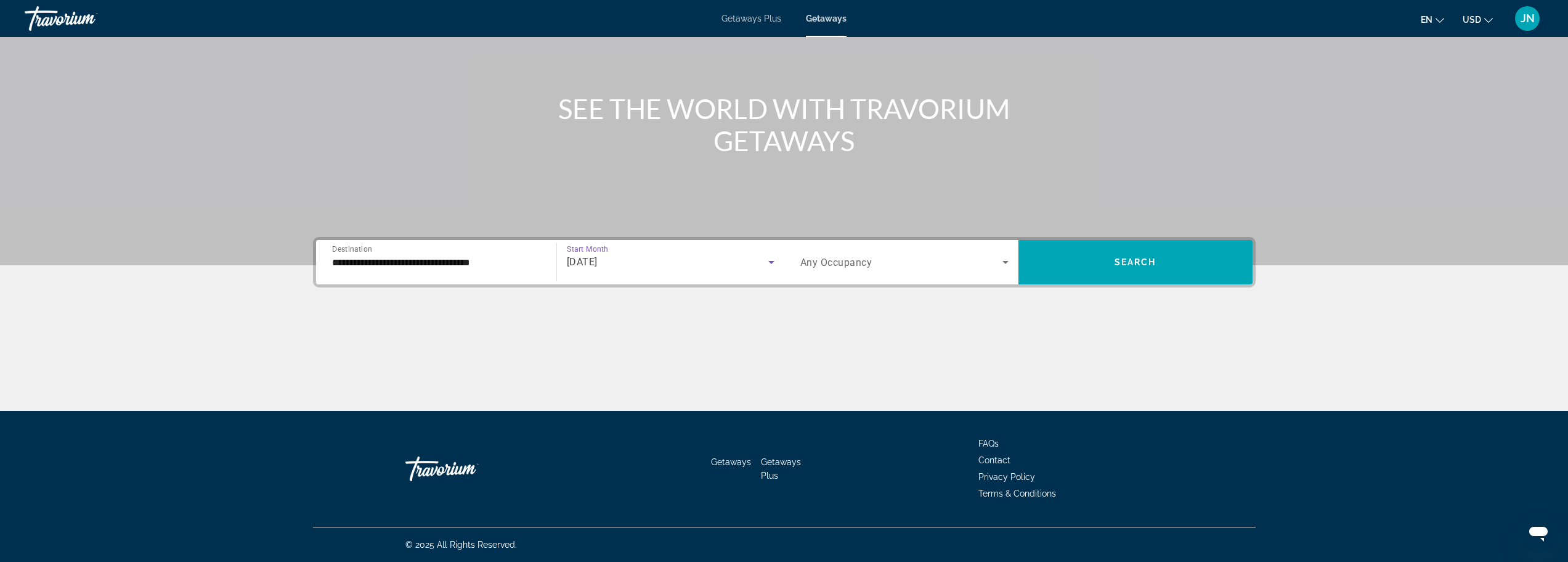
click at [907, 265] on span "Search widget" at bounding box center [901, 262] width 202 height 15
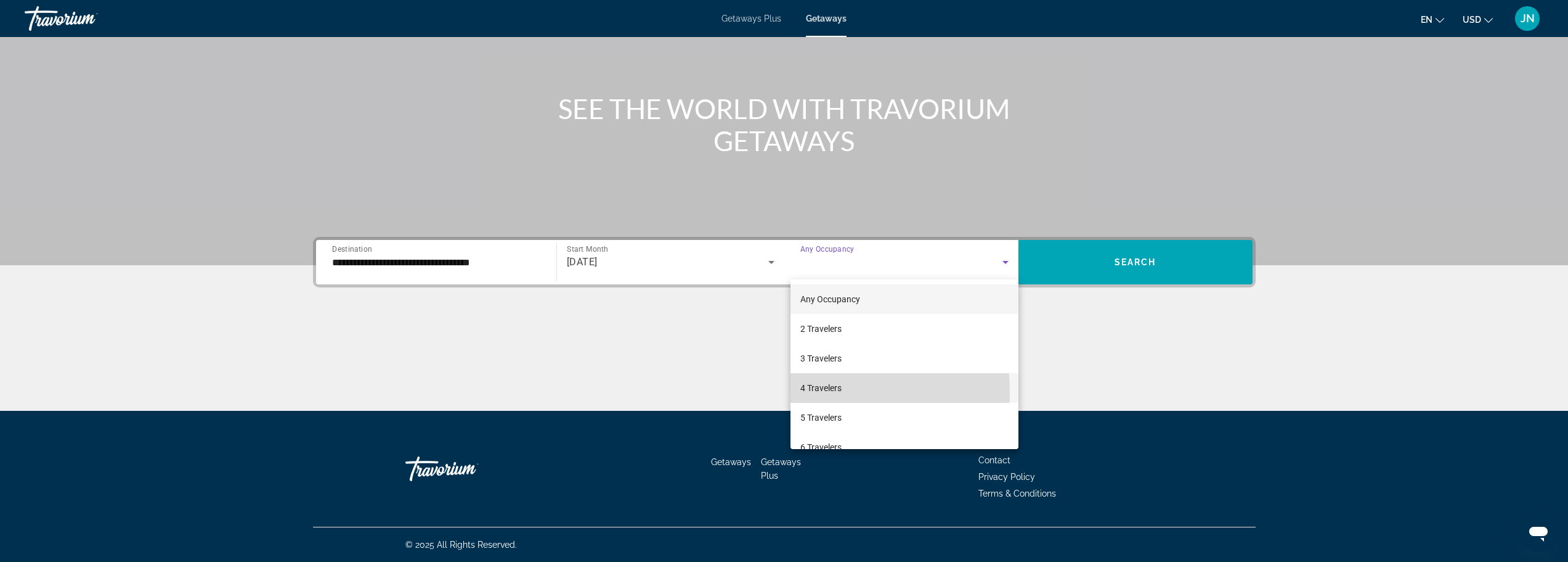
click at [824, 391] on span "4 Travelers" at bounding box center [821, 388] width 41 height 15
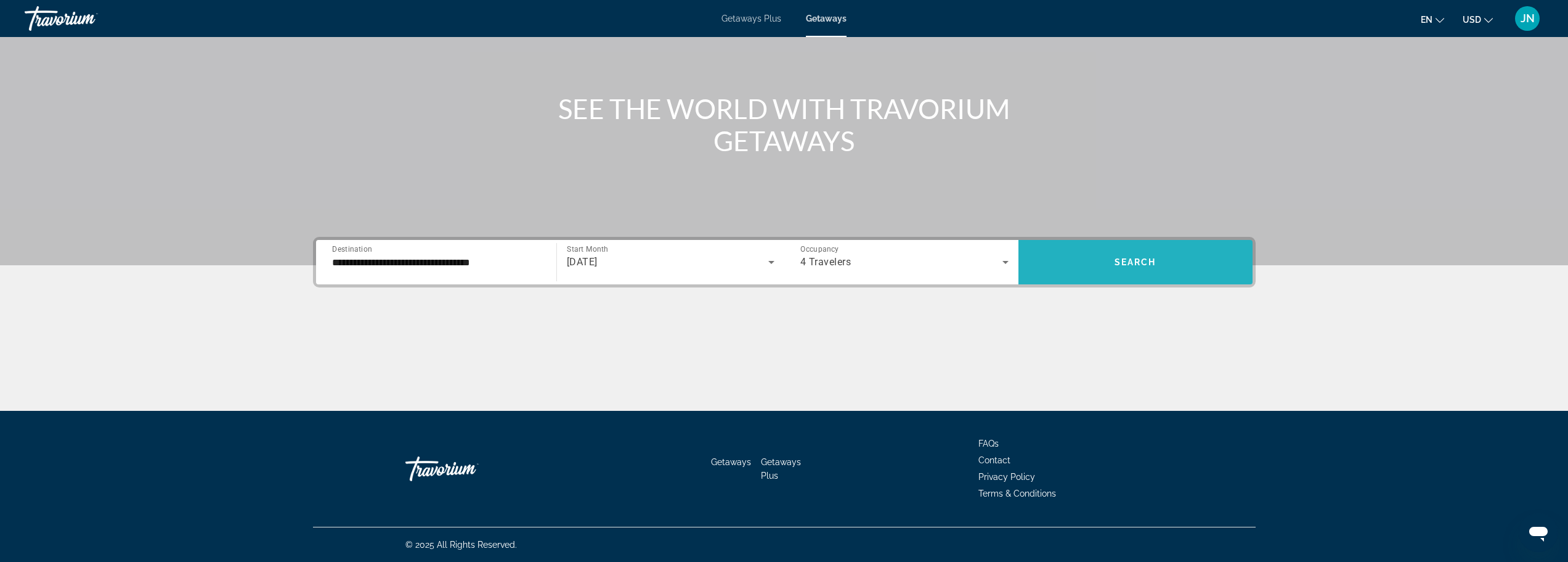
click at [1127, 262] on span "Search" at bounding box center [1135, 262] width 41 height 10
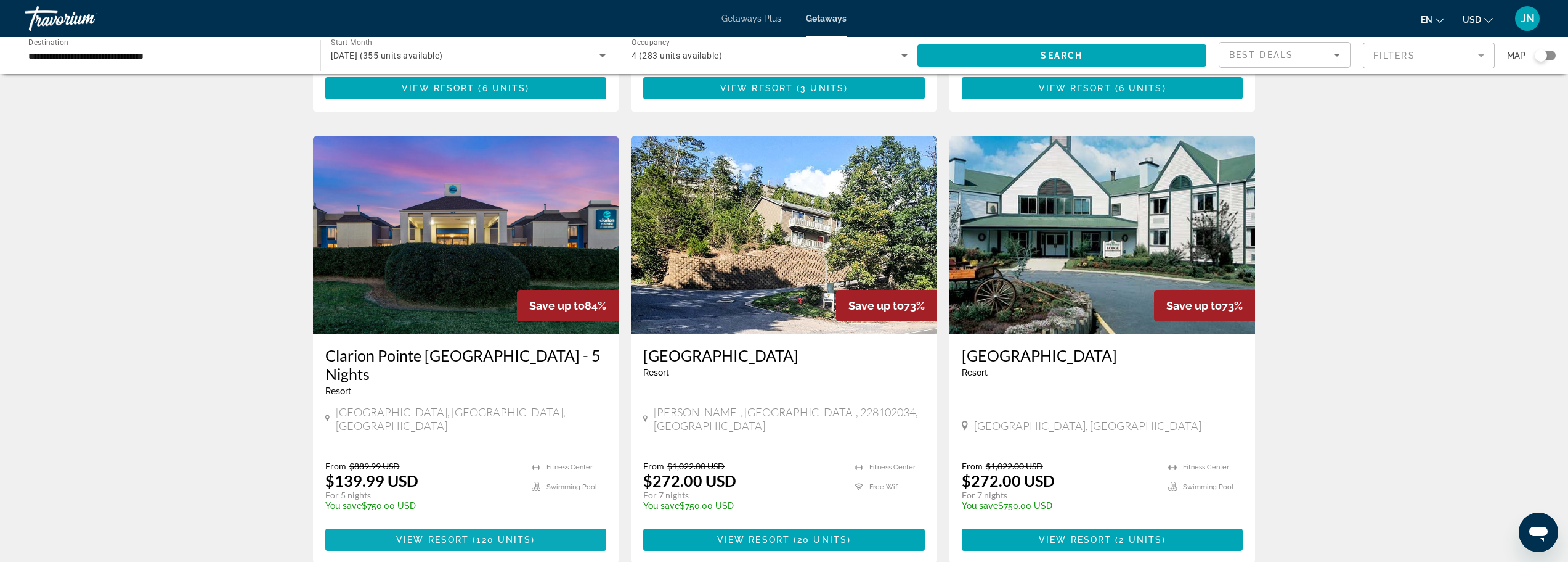
scroll to position [822, 0]
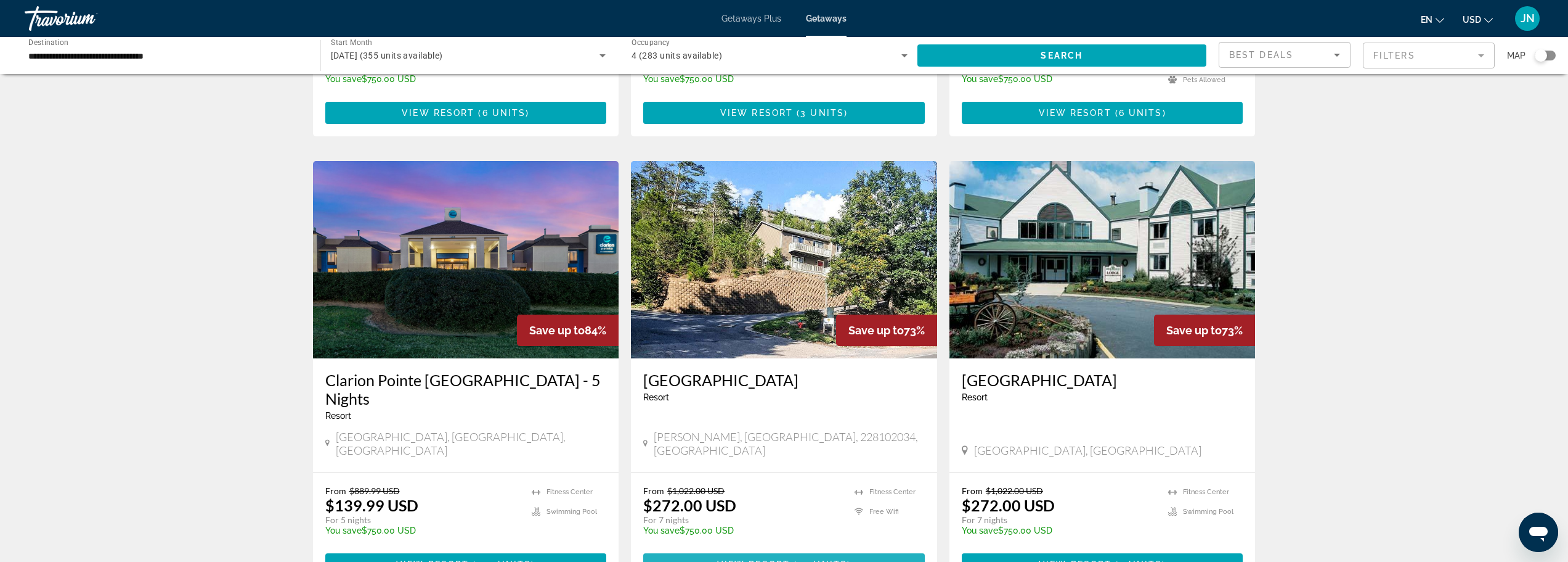
click at [762, 559] on span "View Resort" at bounding box center [753, 564] width 72 height 10
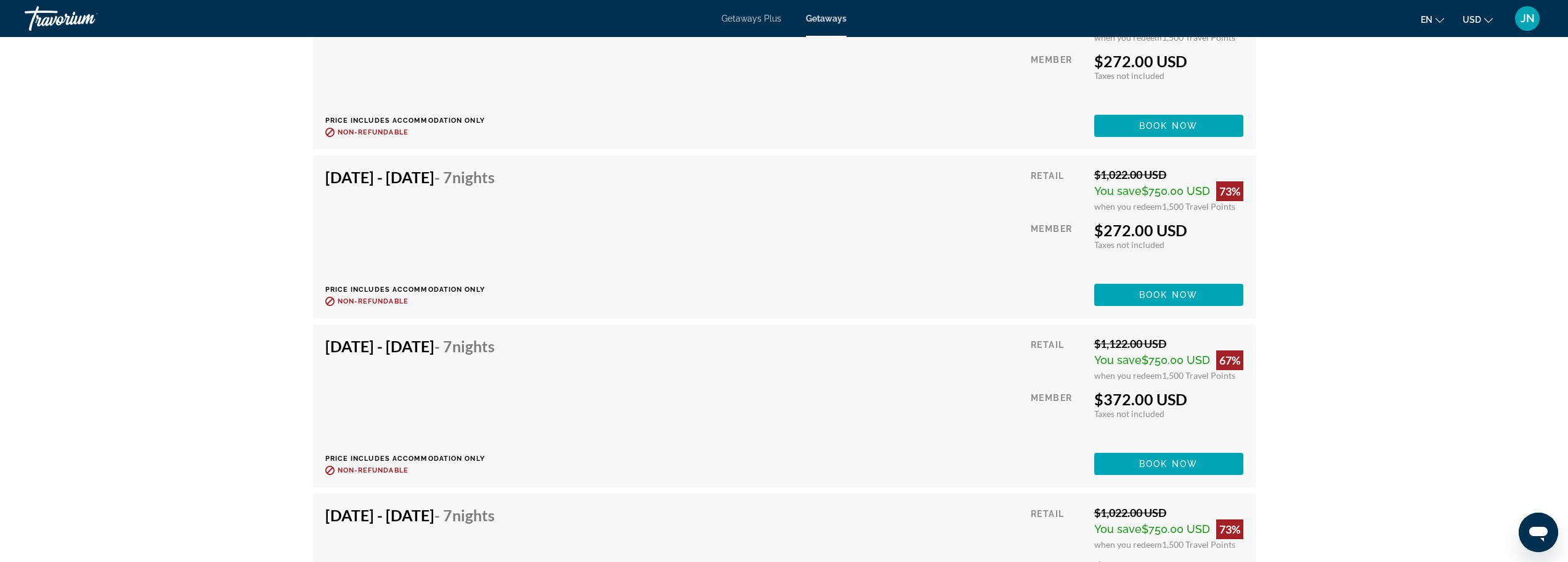
scroll to position [2385, 0]
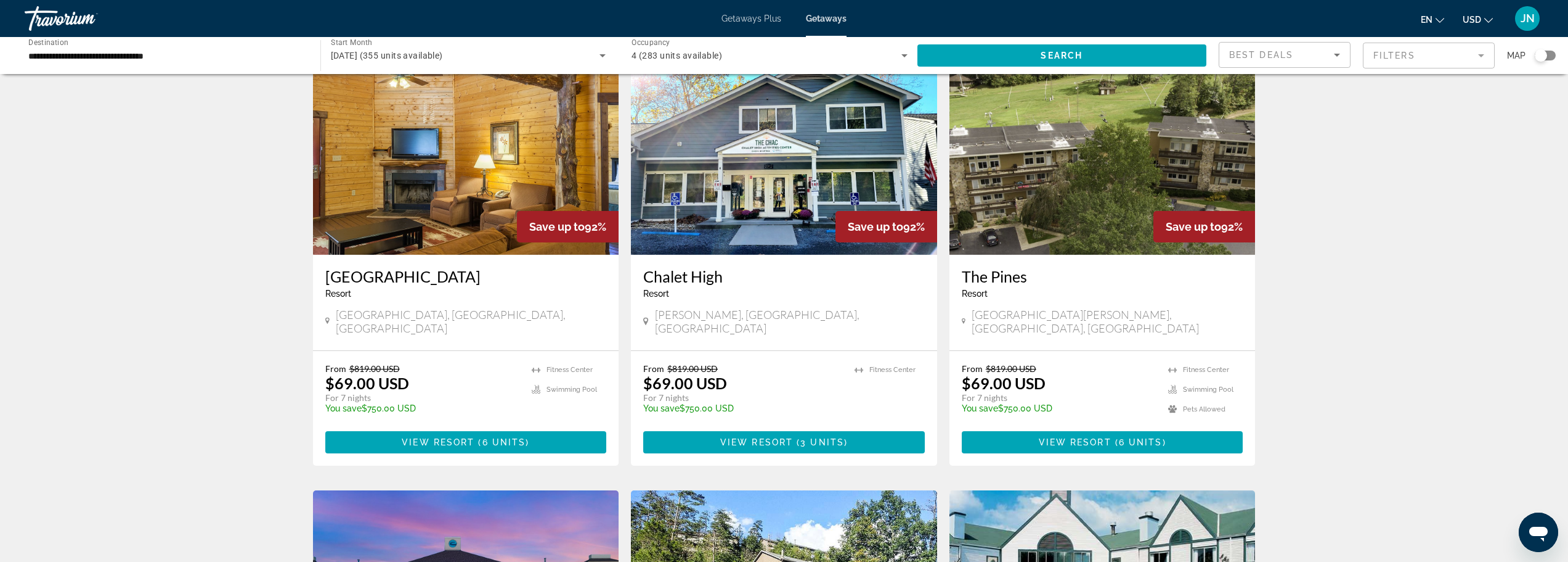
scroll to position [493, 0]
click at [447, 437] on span "View Resort" at bounding box center [438, 441] width 72 height 10
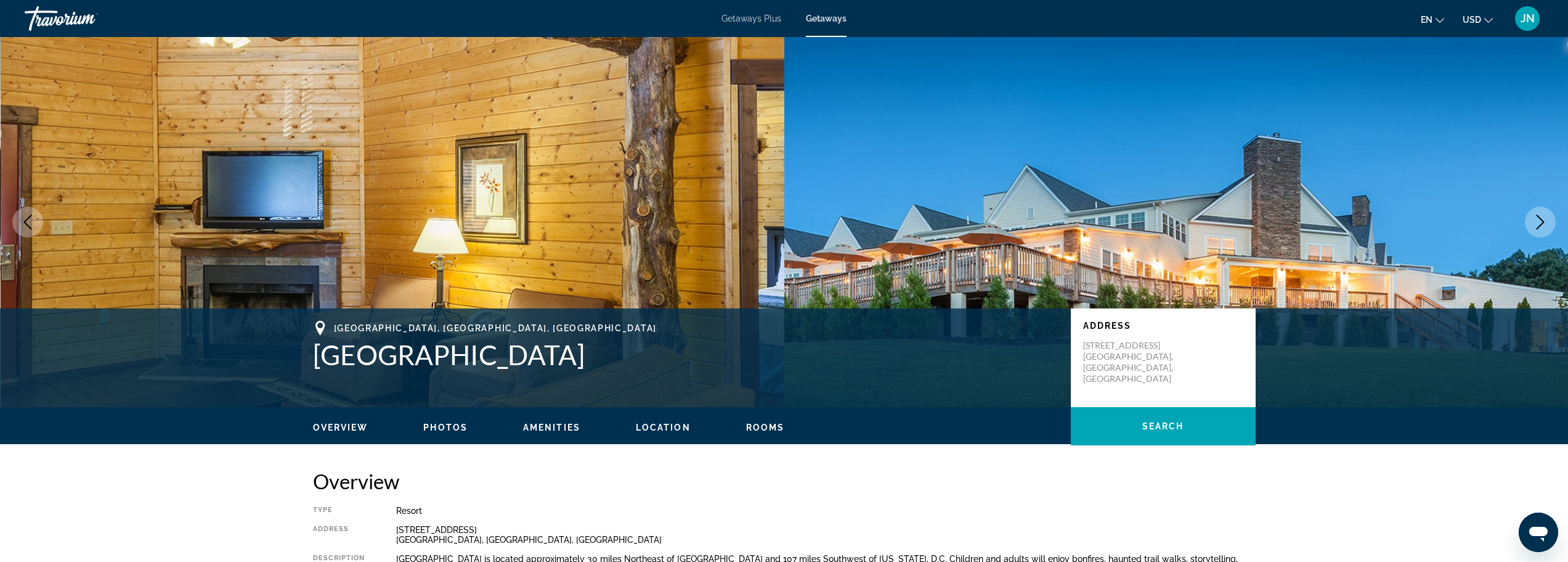
click at [1534, 220] on icon "Next image" at bounding box center [1541, 222] width 15 height 15
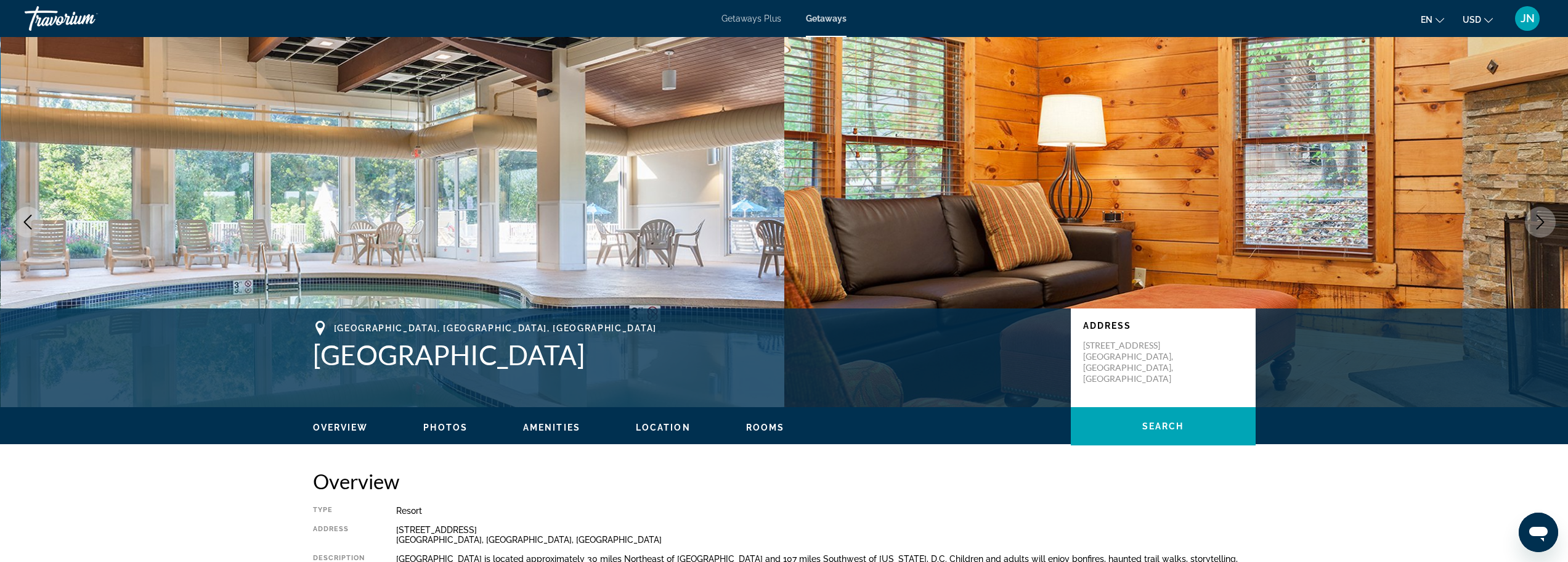
click at [1534, 220] on icon "Next image" at bounding box center [1541, 222] width 15 height 15
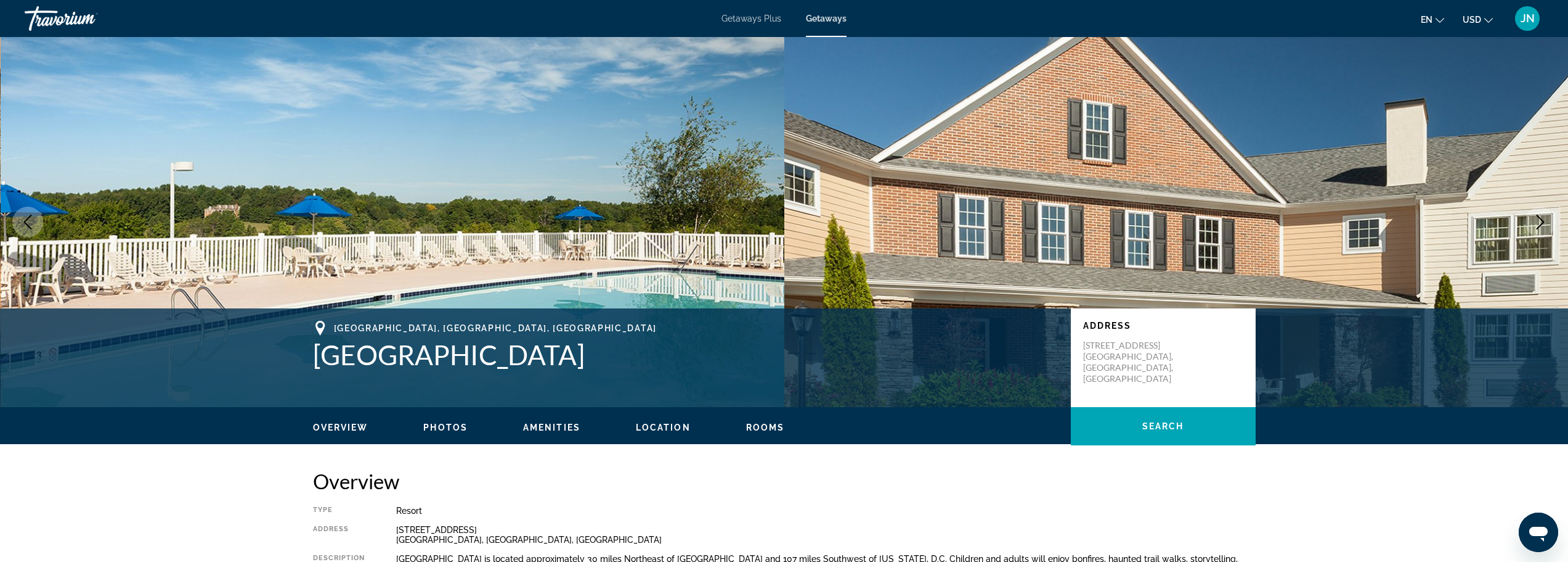
click at [1534, 220] on icon "Next image" at bounding box center [1541, 222] width 15 height 15
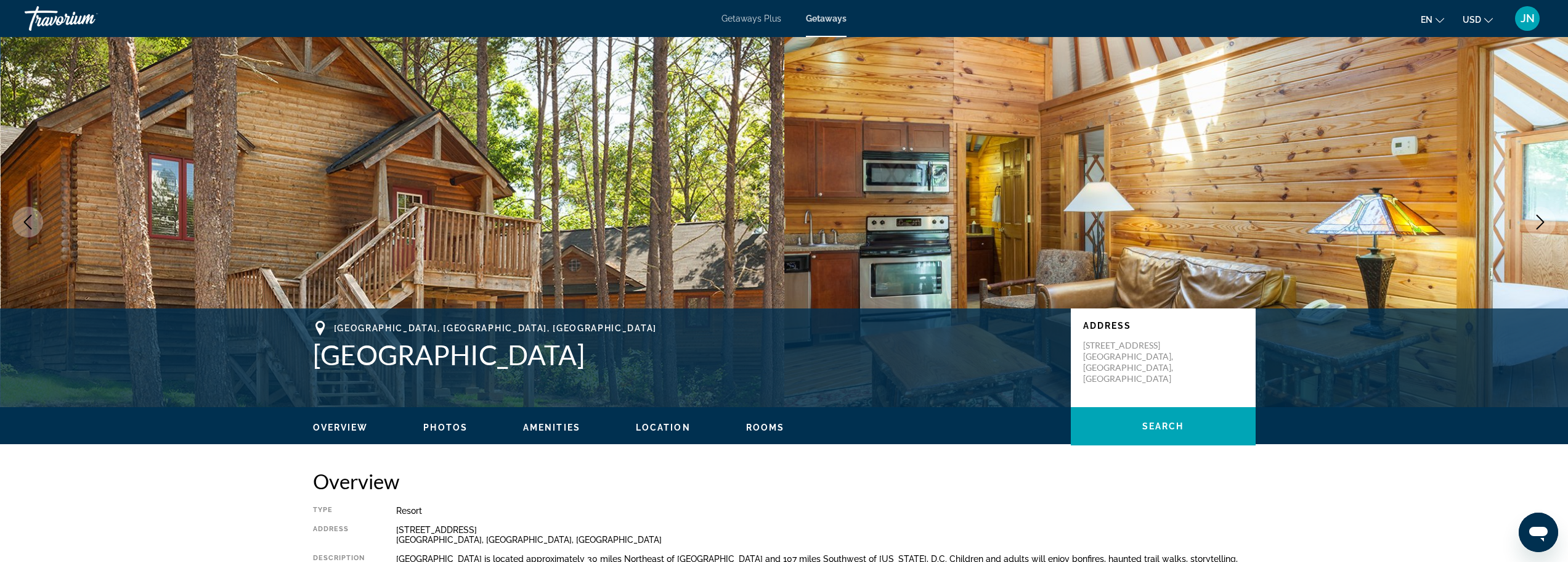
click at [1534, 220] on icon "Next image" at bounding box center [1541, 222] width 15 height 15
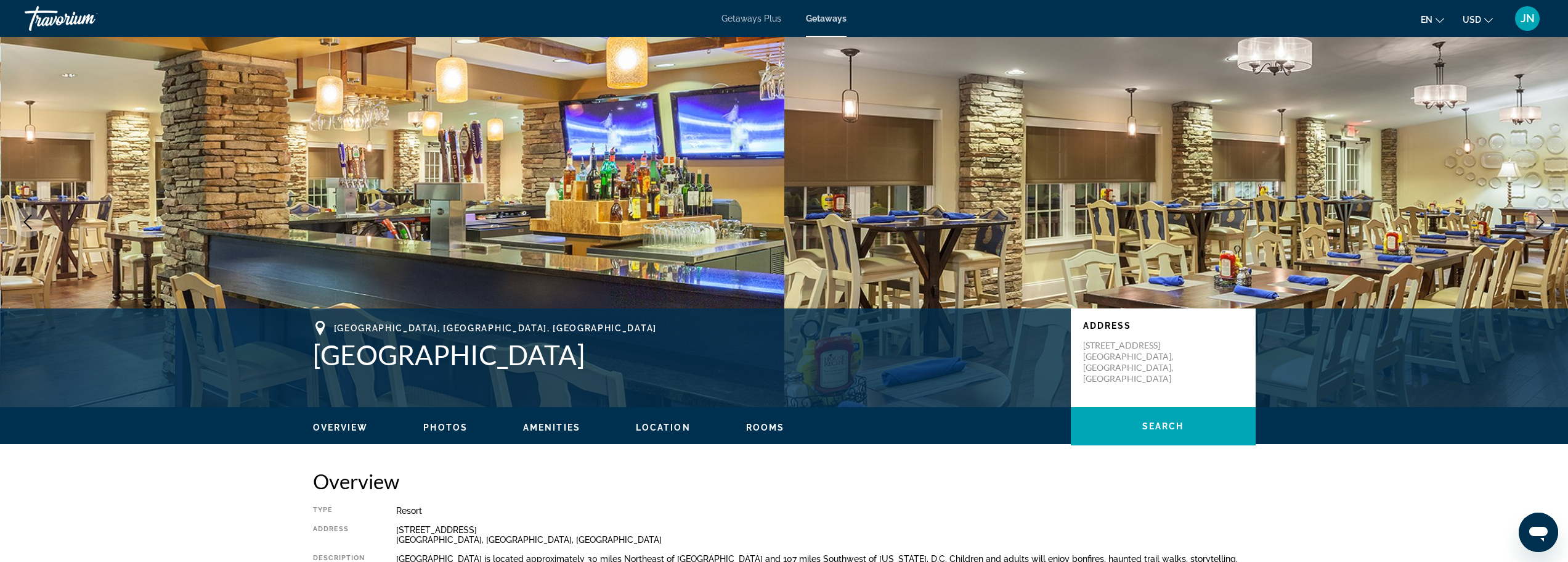
click at [1534, 220] on icon "Next image" at bounding box center [1541, 222] width 15 height 15
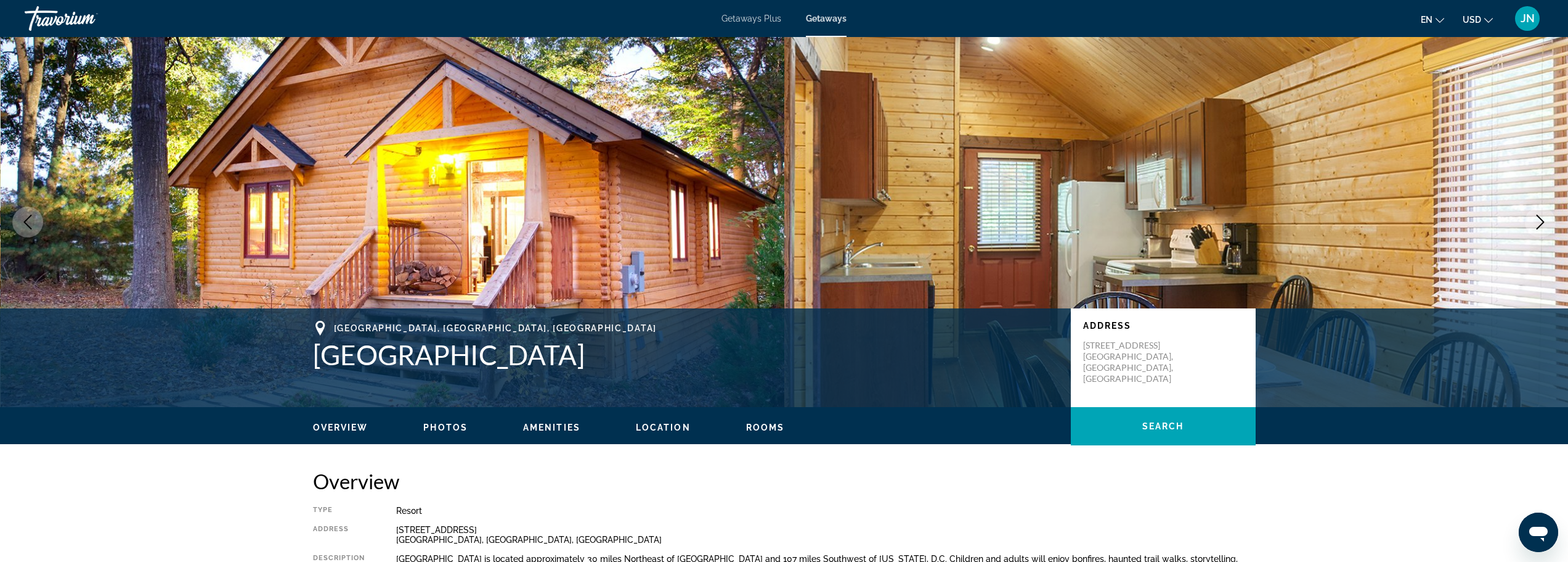
click at [1536, 221] on icon "Next image" at bounding box center [1541, 222] width 15 height 15
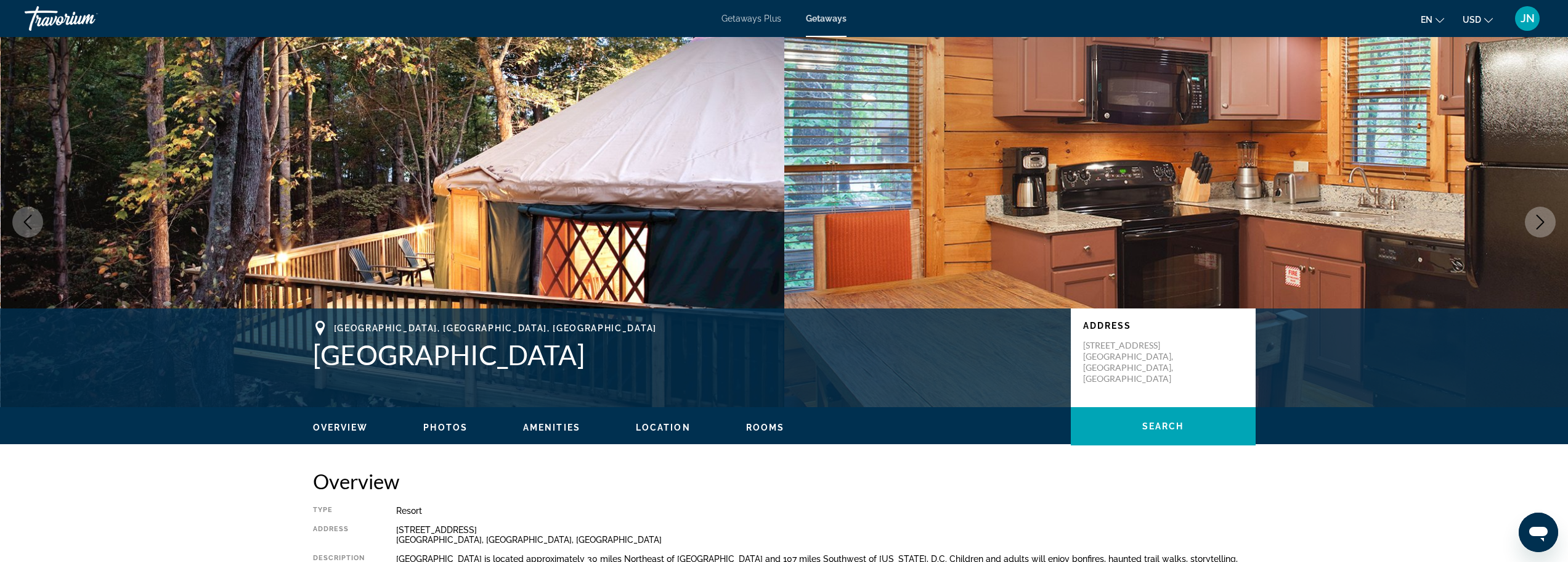
click at [1533, 218] on button "Next image" at bounding box center [1540, 222] width 31 height 31
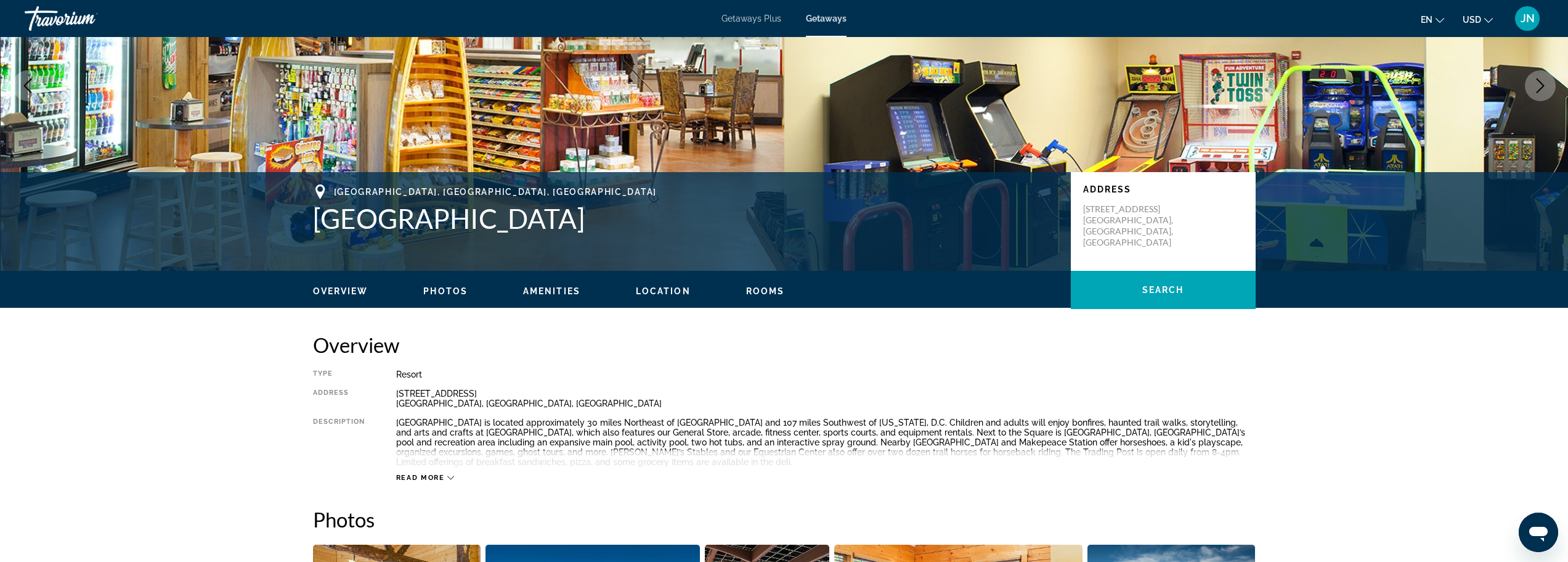
scroll to position [164, 0]
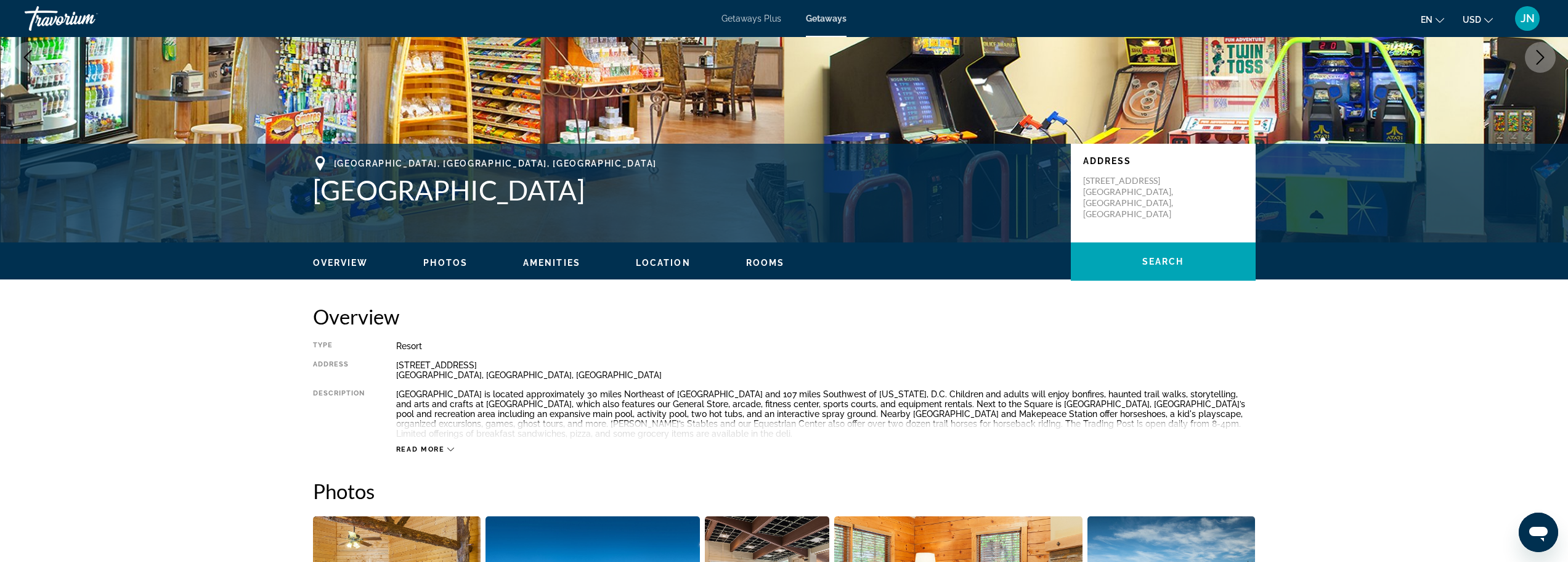
click at [433, 449] on span "Read more" at bounding box center [420, 449] width 49 height 8
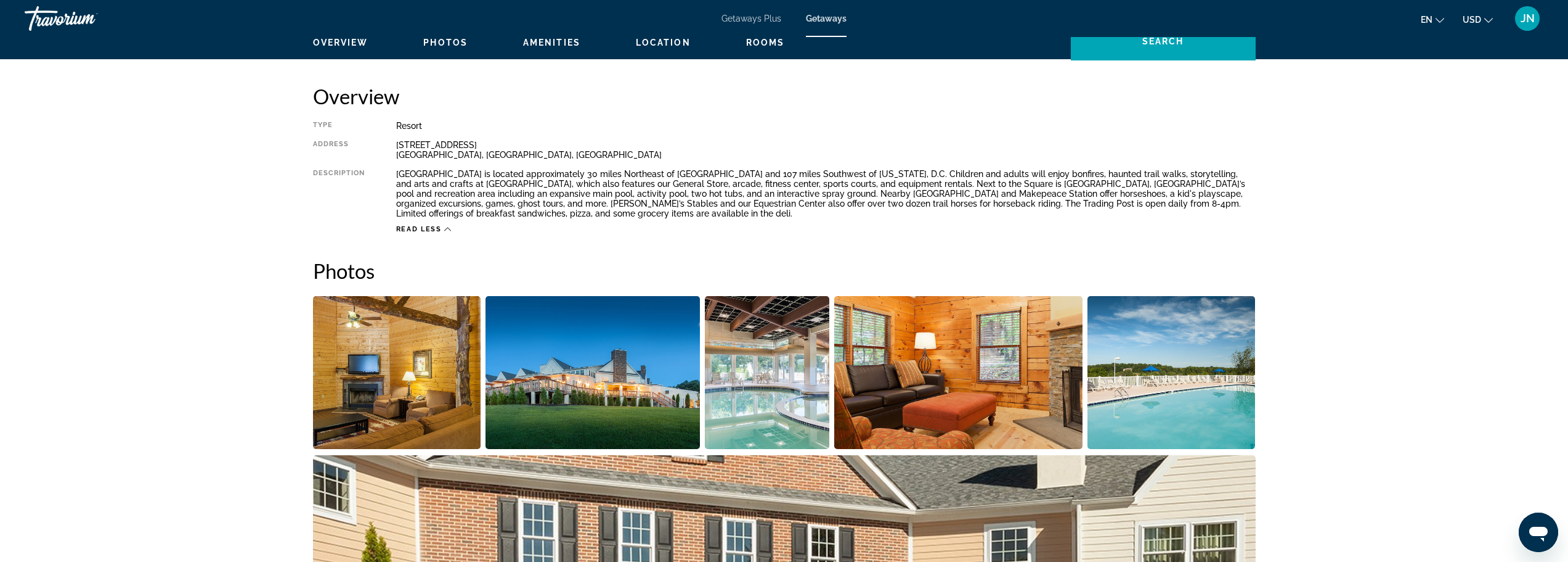
scroll to position [412, 0]
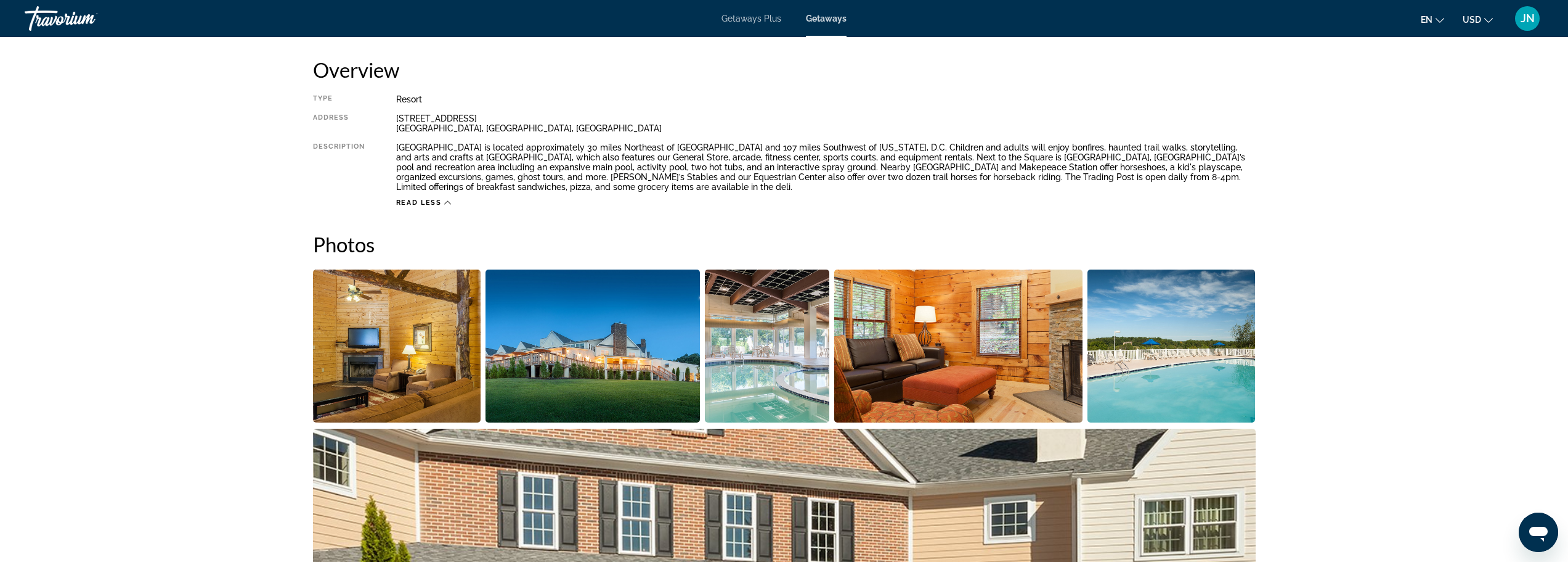
click at [391, 345] on img "Open full-screen image slider" at bounding box center [397, 346] width 169 height 153
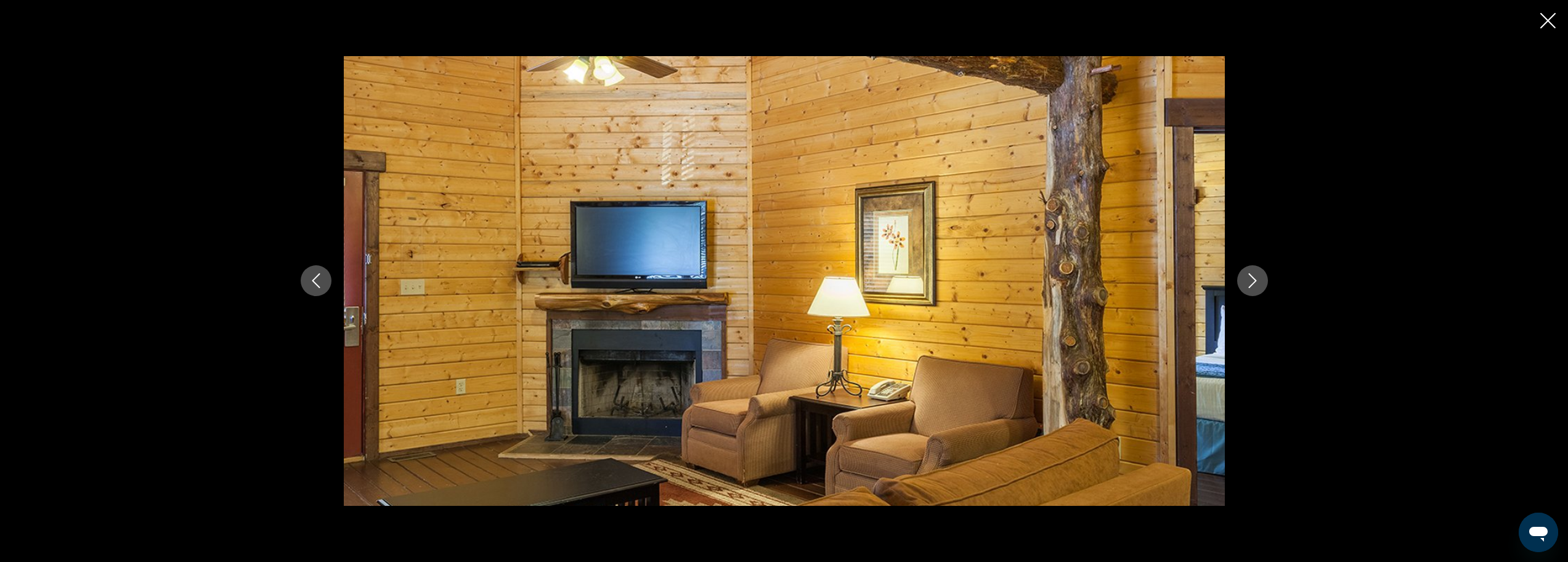
click at [1247, 285] on icon "Next image" at bounding box center [1253, 280] width 15 height 15
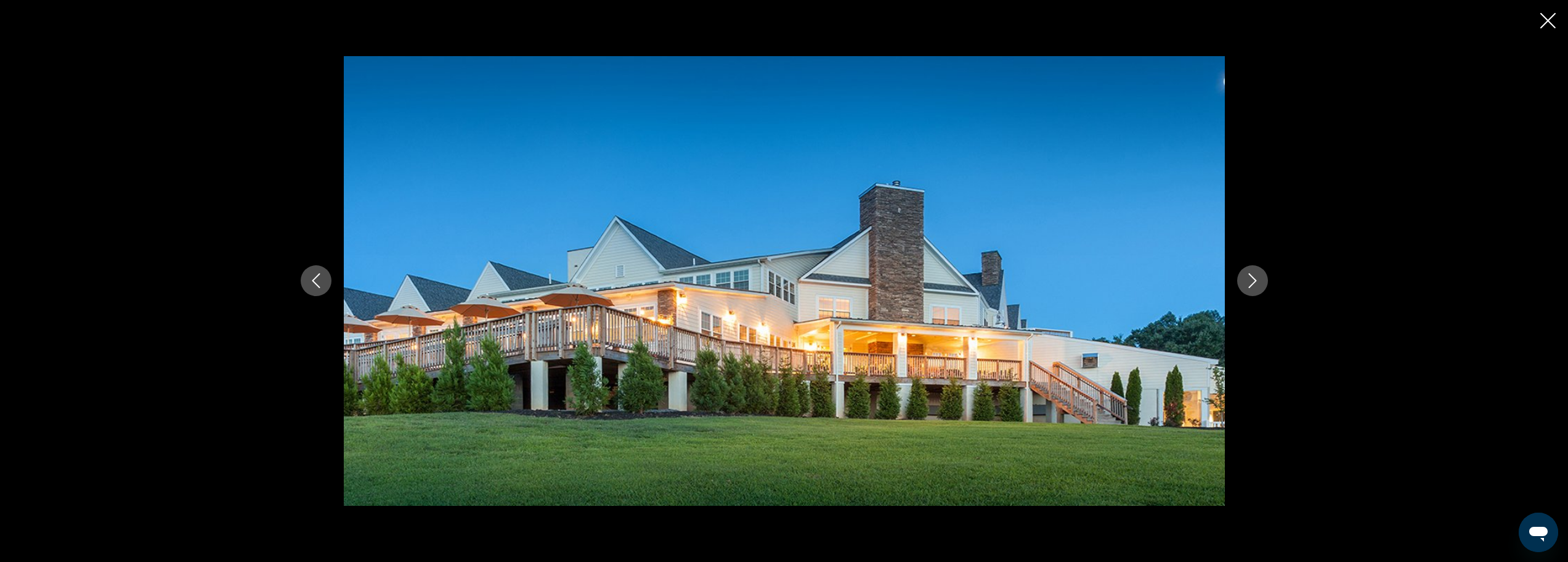
click at [1247, 285] on icon "Next image" at bounding box center [1253, 280] width 15 height 15
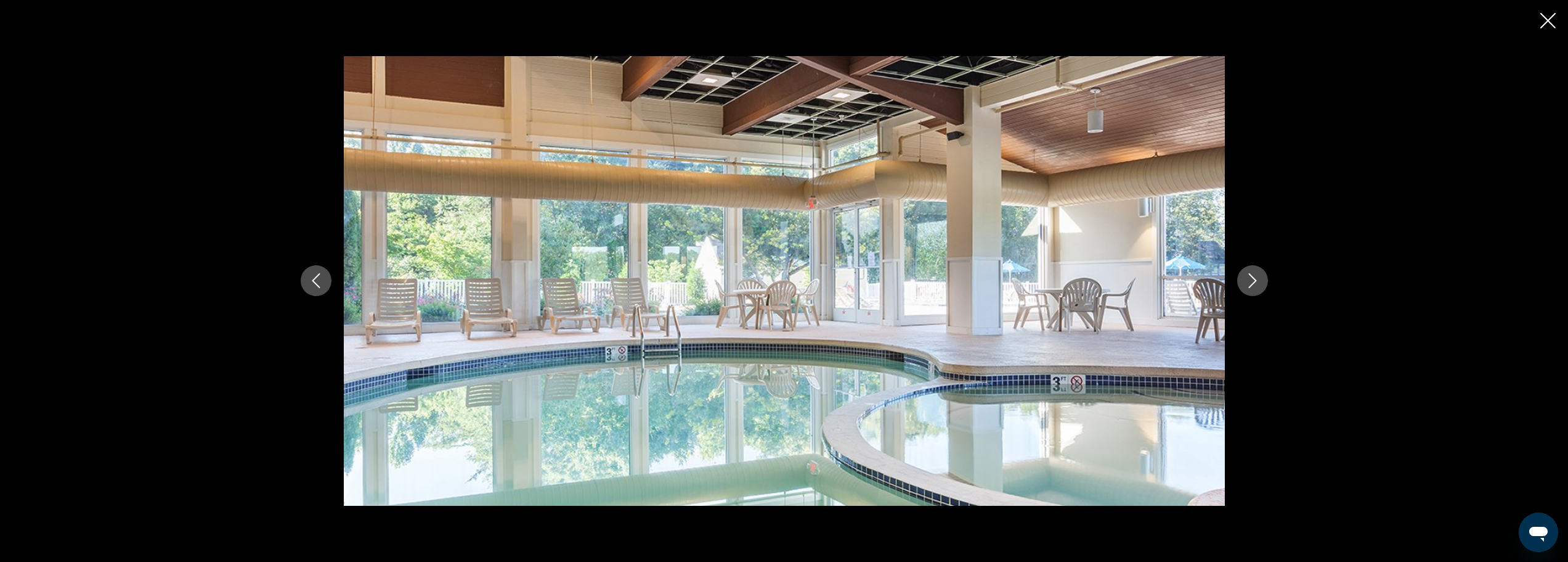
click at [1247, 285] on icon "Next image" at bounding box center [1253, 280] width 15 height 15
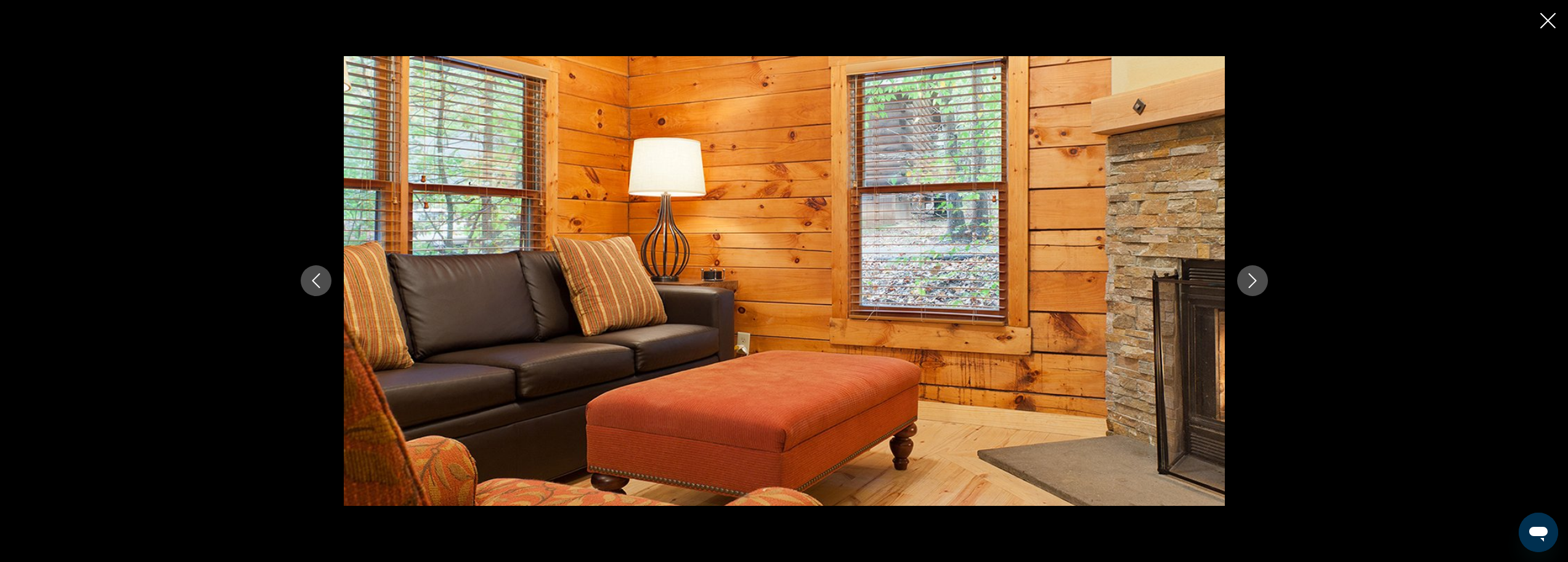
click at [1247, 285] on icon "Next image" at bounding box center [1253, 280] width 15 height 15
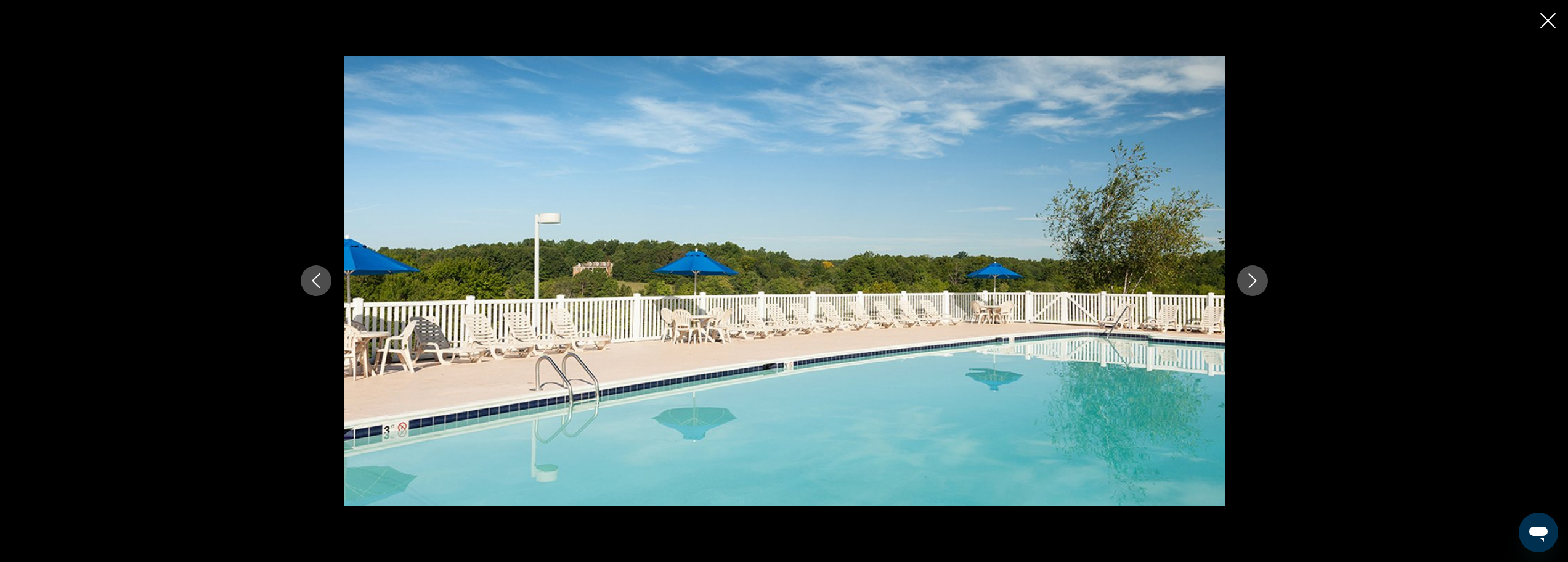
click at [1247, 285] on icon "Next image" at bounding box center [1253, 280] width 15 height 15
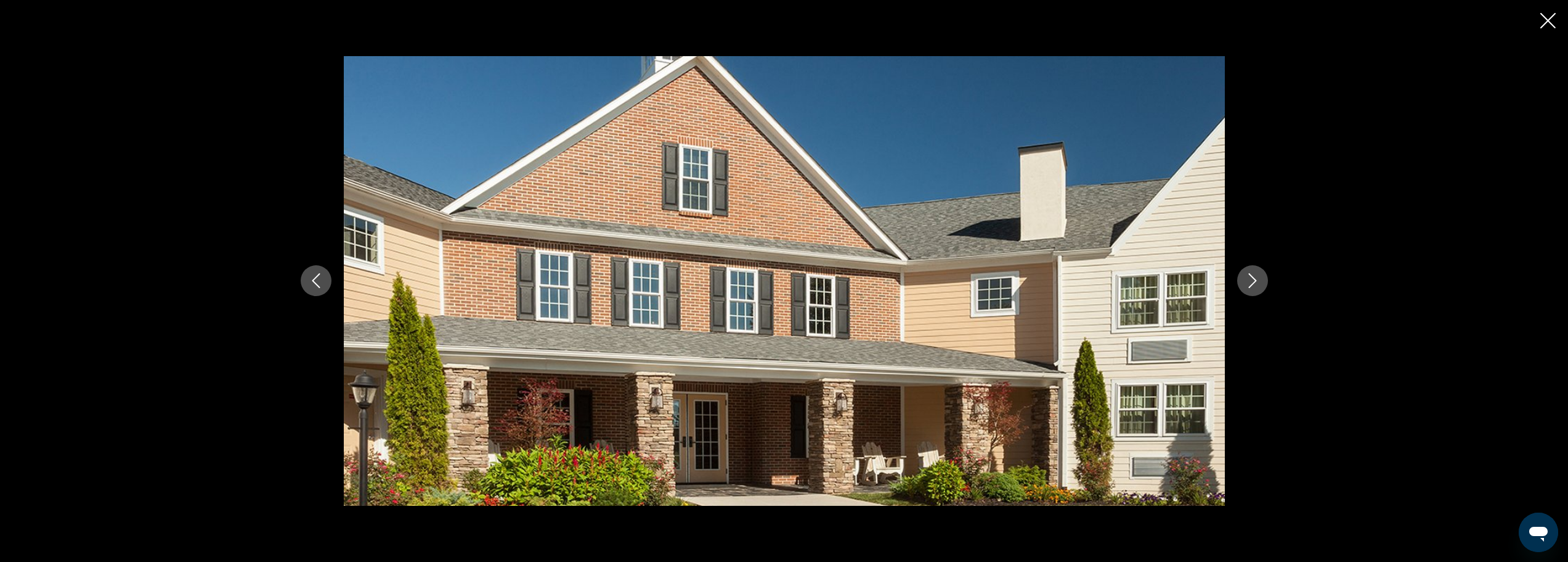
click at [1247, 285] on icon "Next image" at bounding box center [1253, 280] width 15 height 15
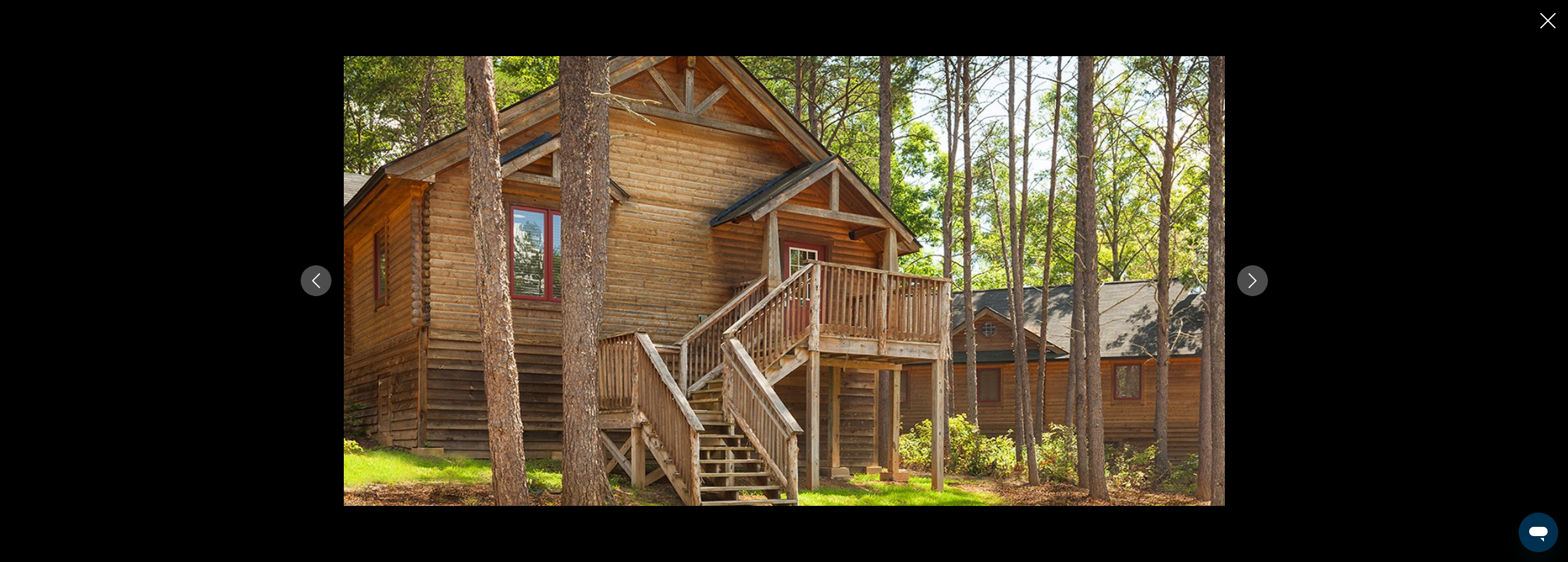
click at [1247, 285] on icon "Next image" at bounding box center [1253, 280] width 15 height 15
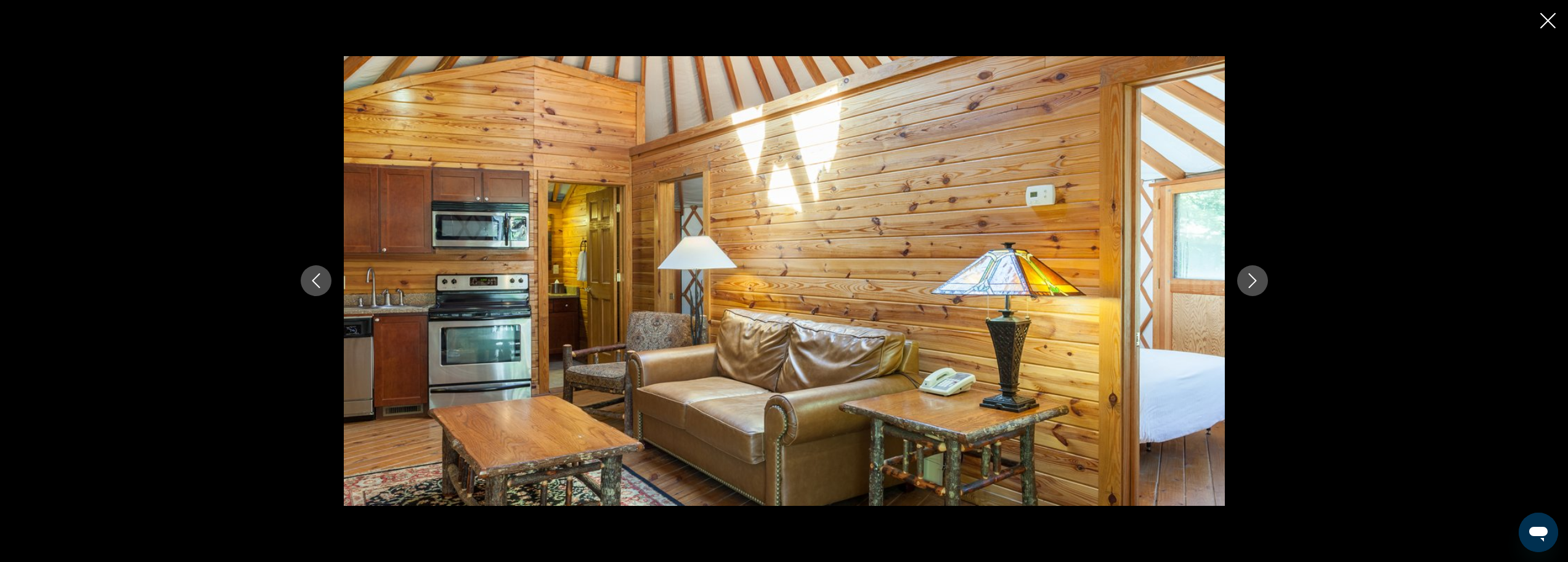
click at [1247, 285] on icon "Next image" at bounding box center [1253, 280] width 15 height 15
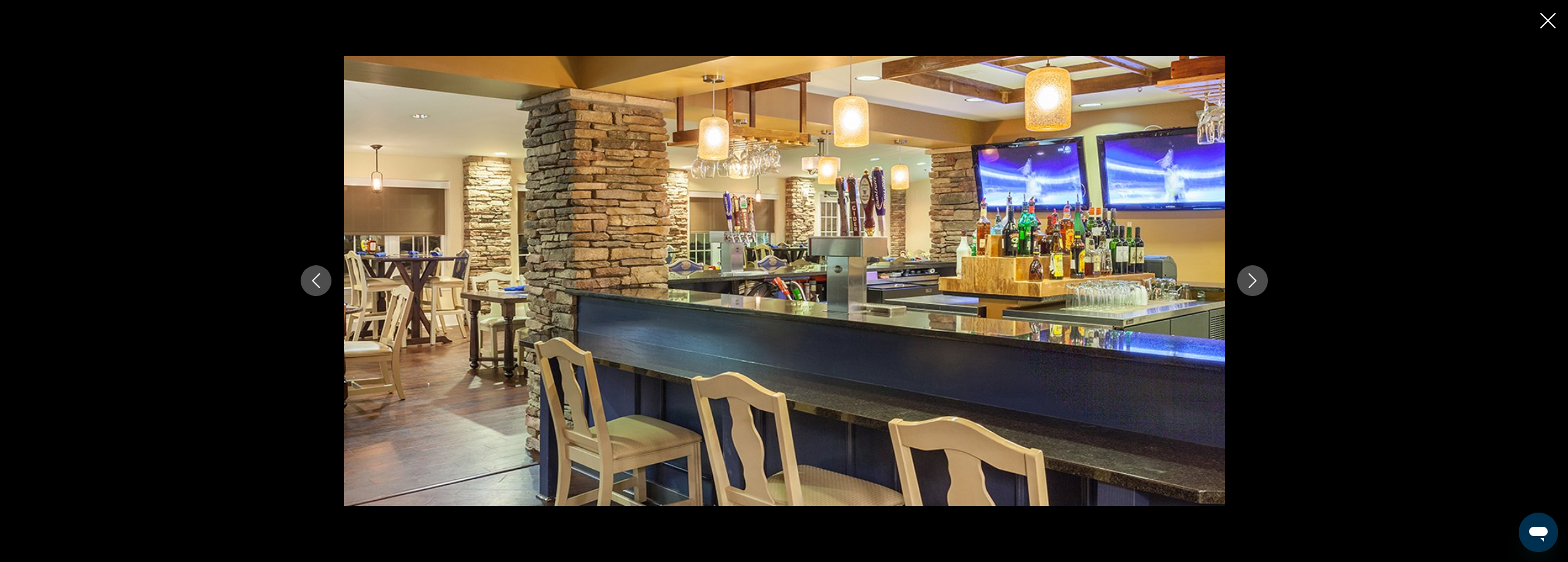
click at [1247, 285] on icon "Next image" at bounding box center [1253, 280] width 15 height 15
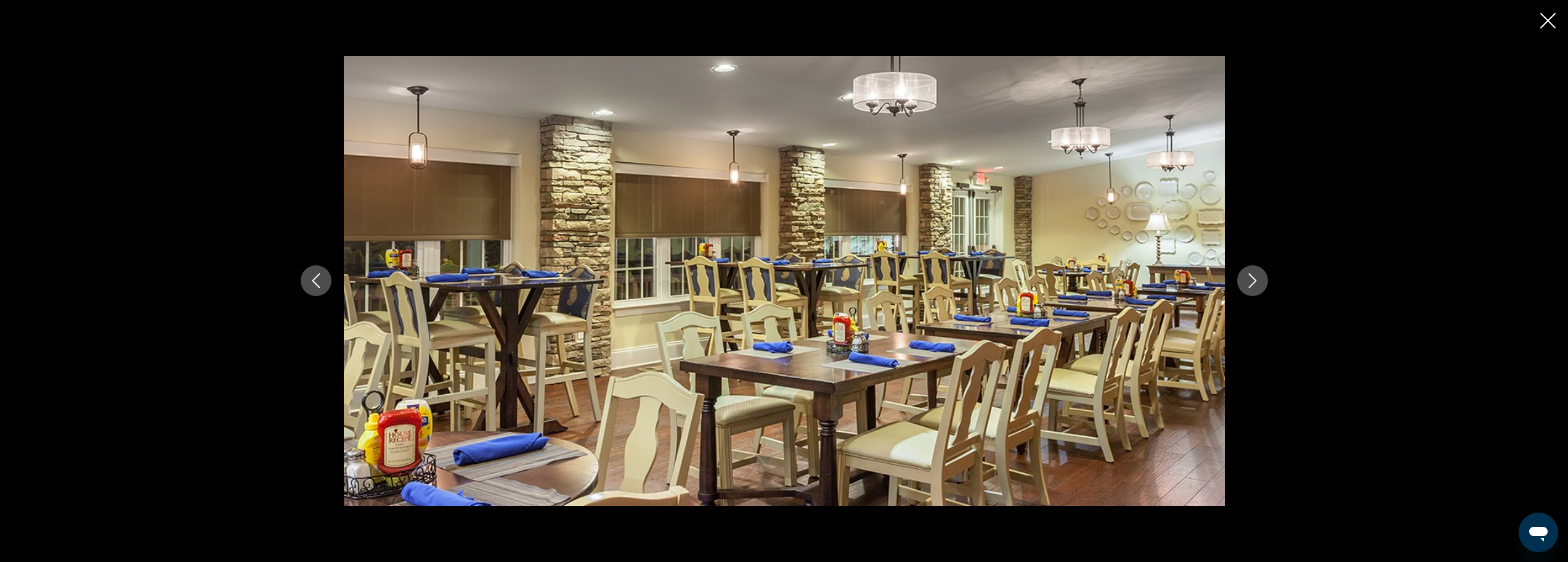
click at [1247, 285] on icon "Next image" at bounding box center [1253, 280] width 15 height 15
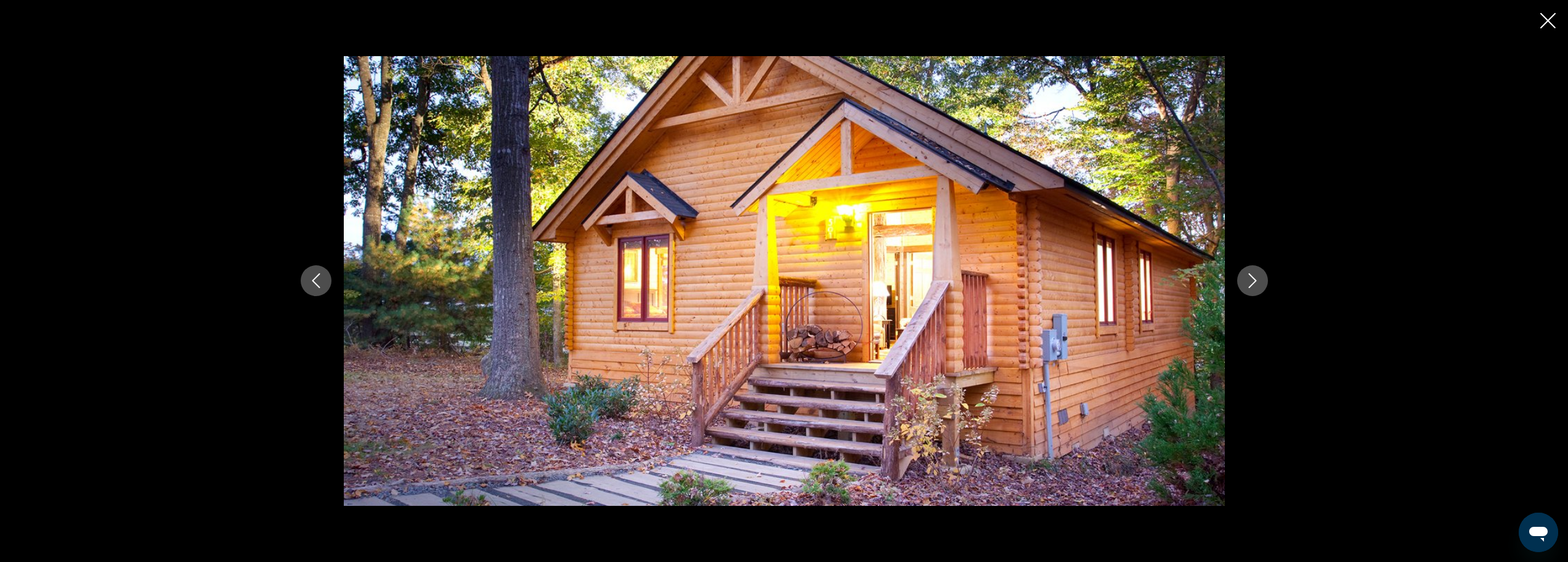
click at [1247, 285] on icon "Next image" at bounding box center [1253, 280] width 15 height 15
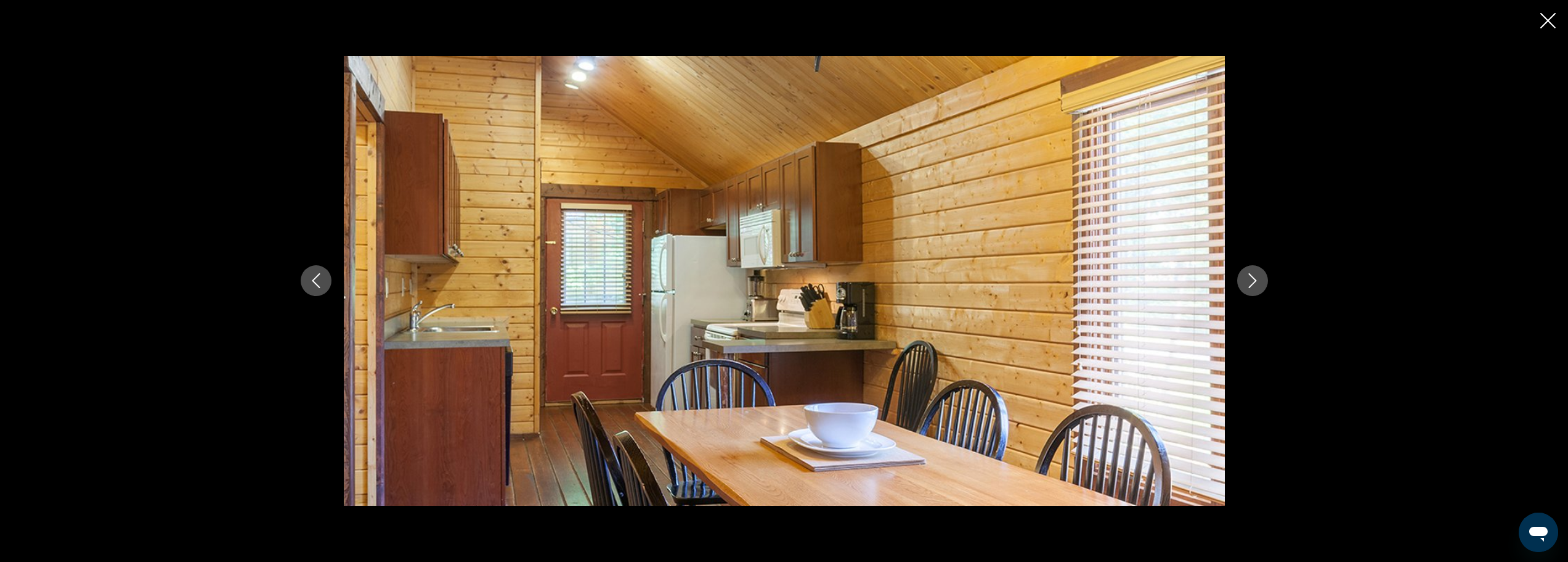
click at [1247, 285] on icon "Next image" at bounding box center [1253, 280] width 15 height 15
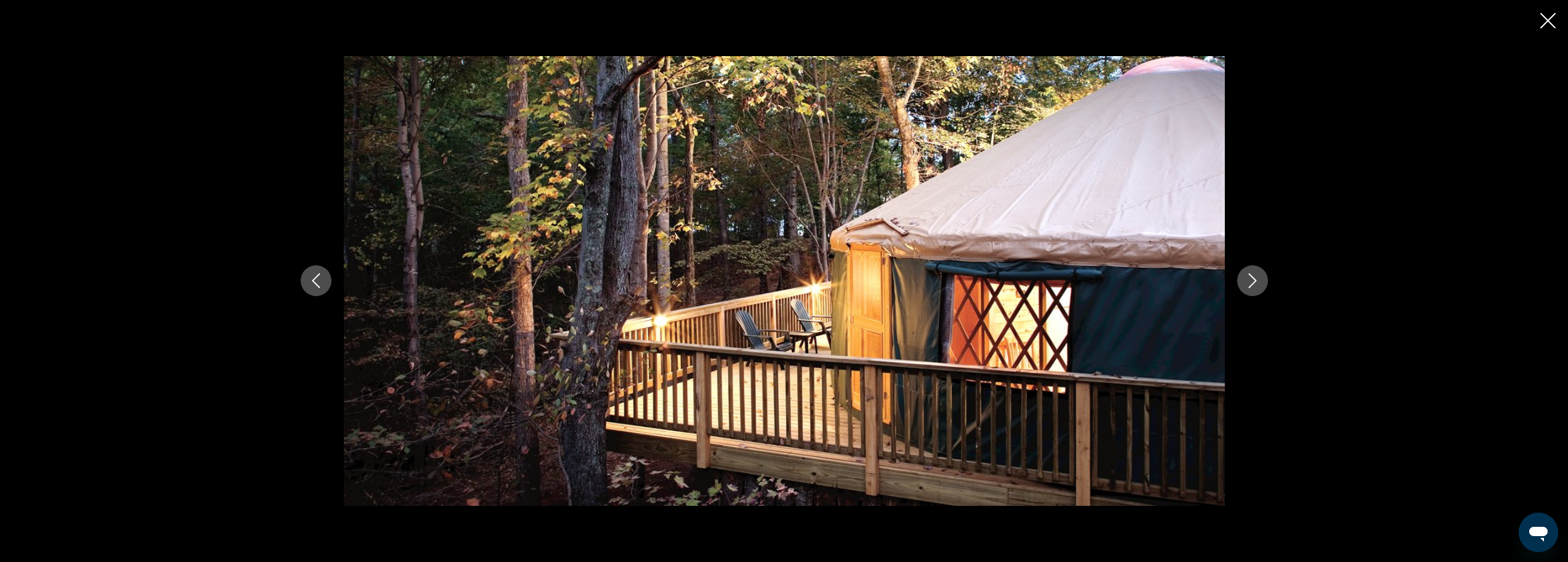
click at [1247, 285] on icon "Next image" at bounding box center [1253, 280] width 15 height 15
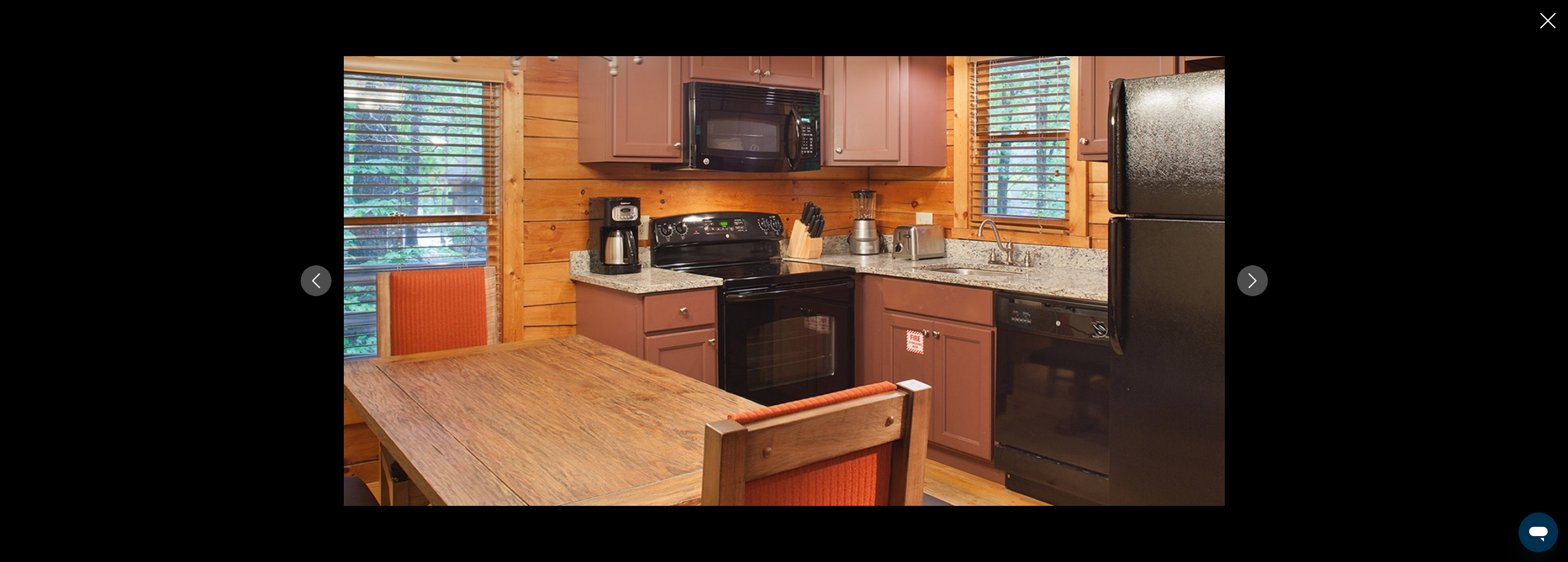
click at [1247, 285] on icon "Next image" at bounding box center [1253, 280] width 15 height 15
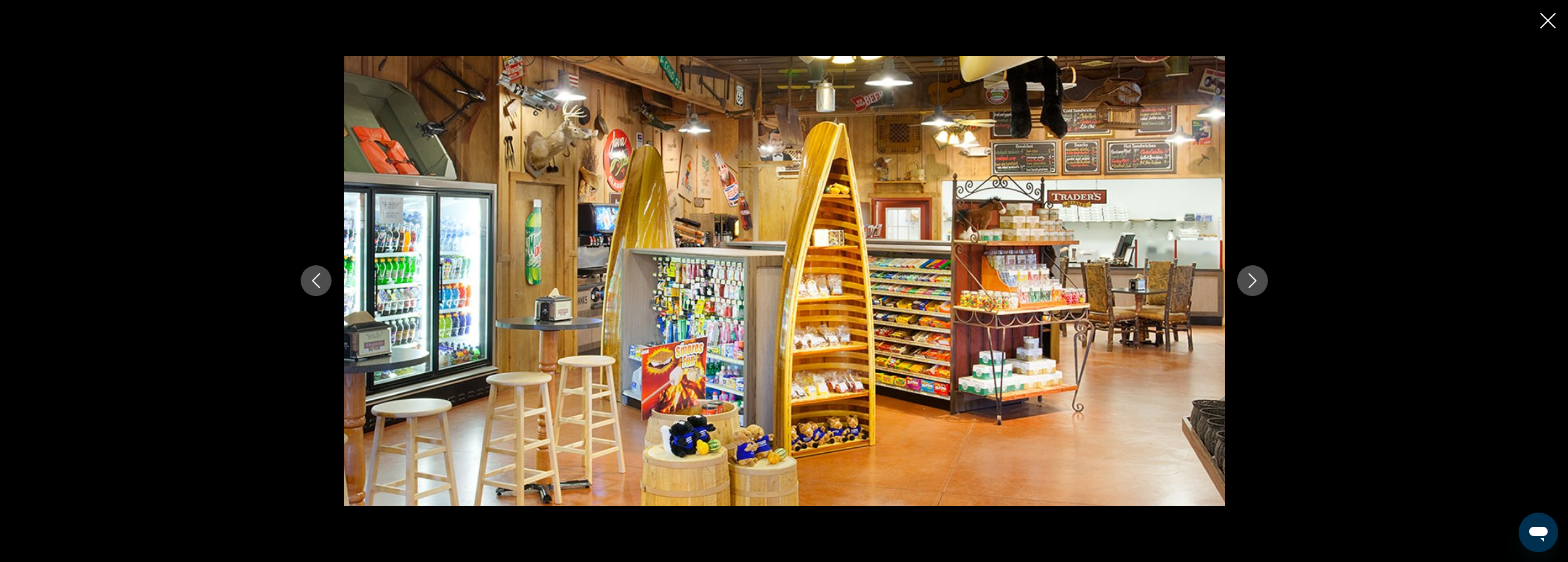
click at [1247, 285] on icon "Next image" at bounding box center [1253, 280] width 15 height 15
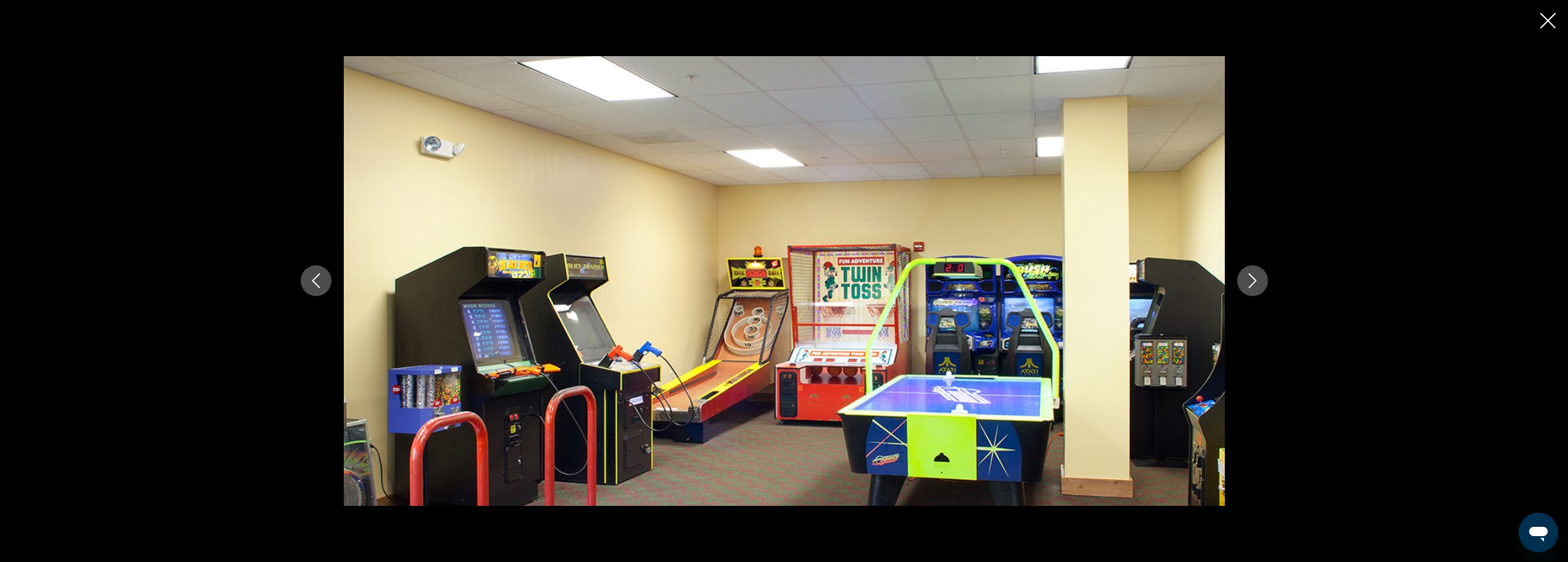
click at [1247, 285] on icon "Next image" at bounding box center [1253, 280] width 15 height 15
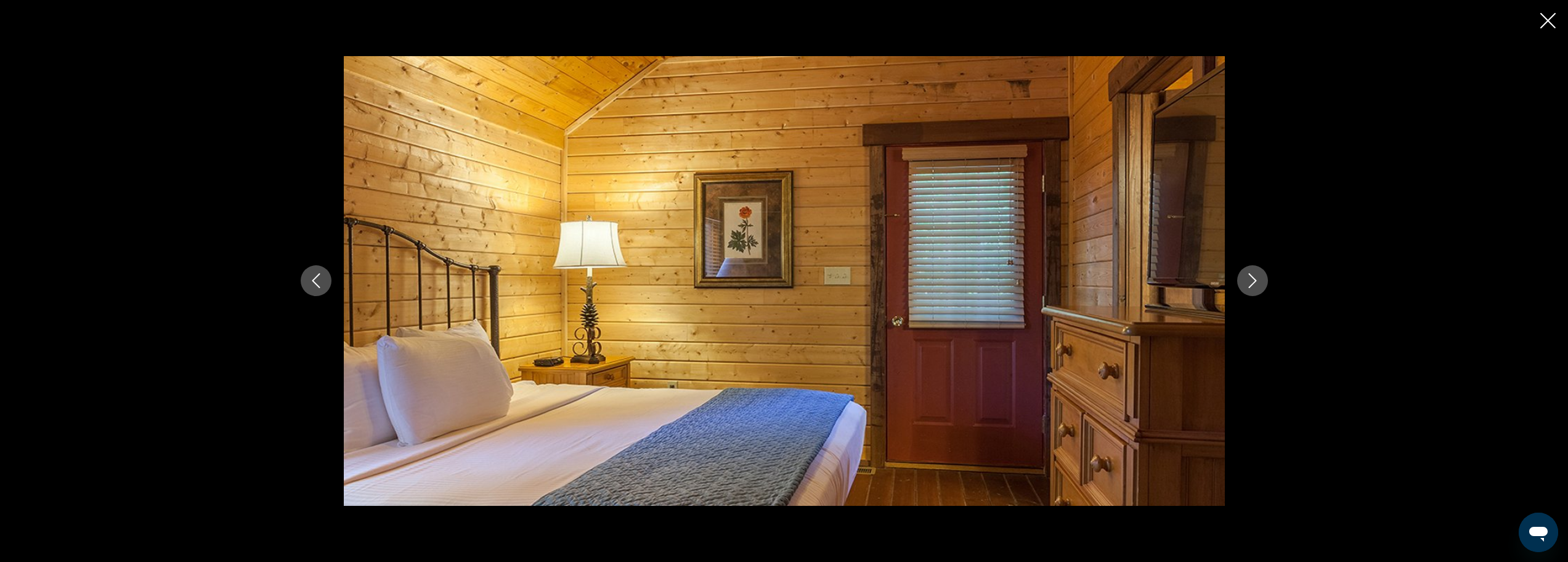
click at [1247, 285] on icon "Next image" at bounding box center [1253, 280] width 15 height 15
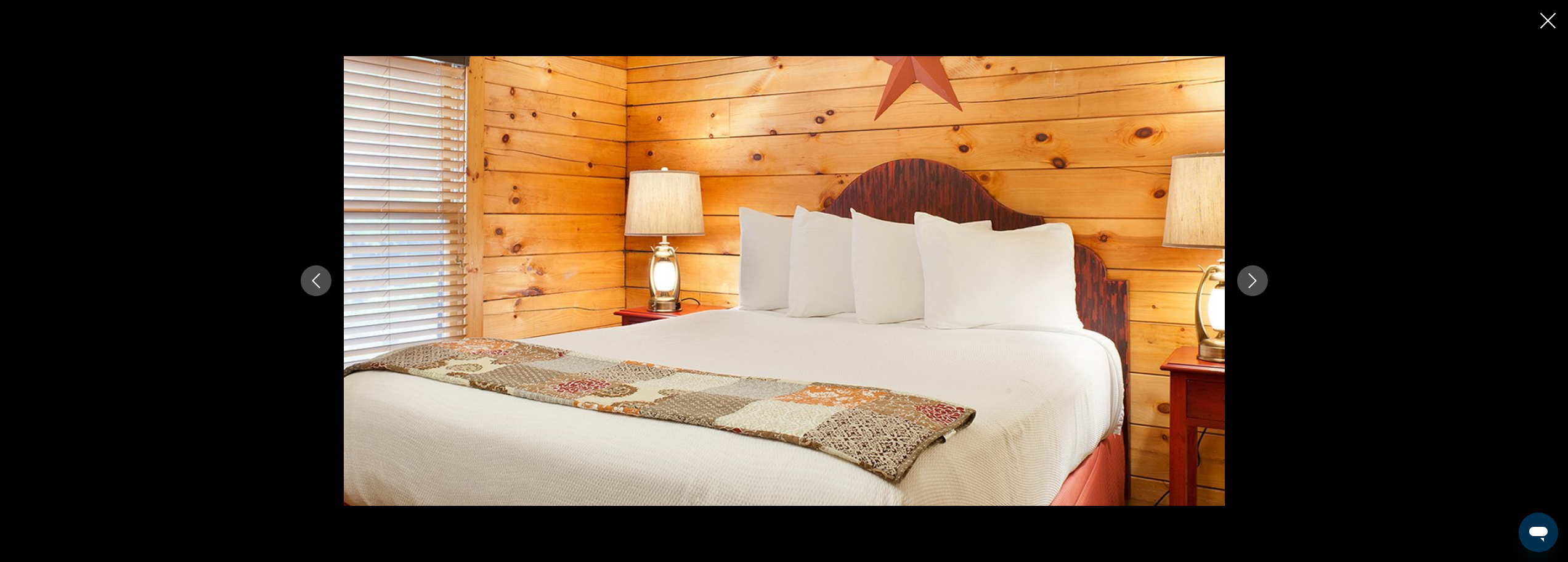
click at [1247, 285] on icon "Next image" at bounding box center [1253, 280] width 15 height 15
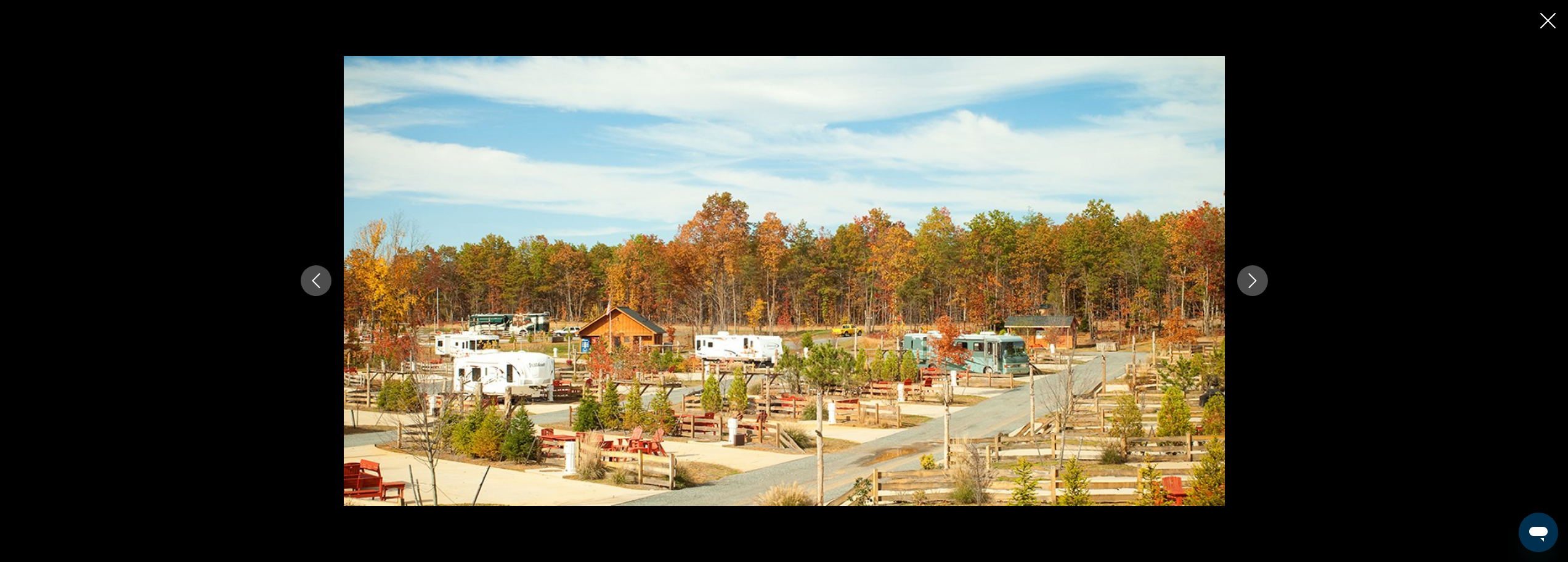
click at [1247, 285] on icon "Next image" at bounding box center [1253, 280] width 15 height 15
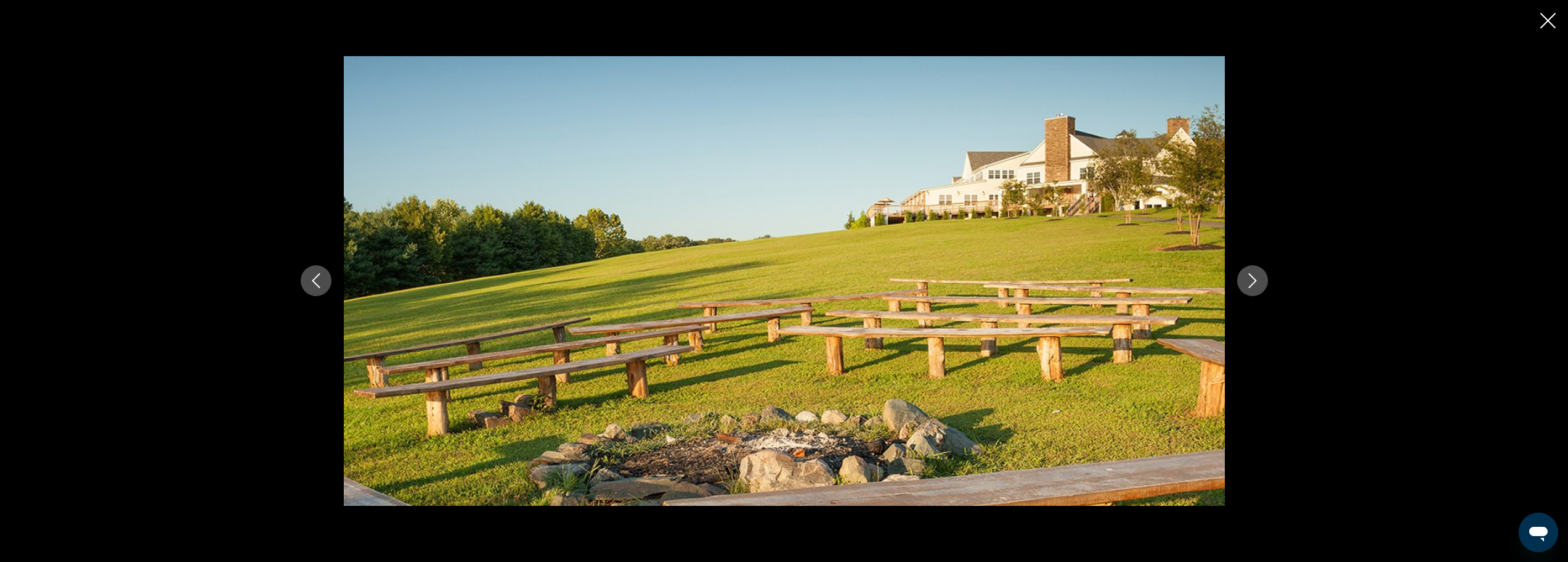
click at [1247, 285] on icon "Next image" at bounding box center [1253, 280] width 15 height 15
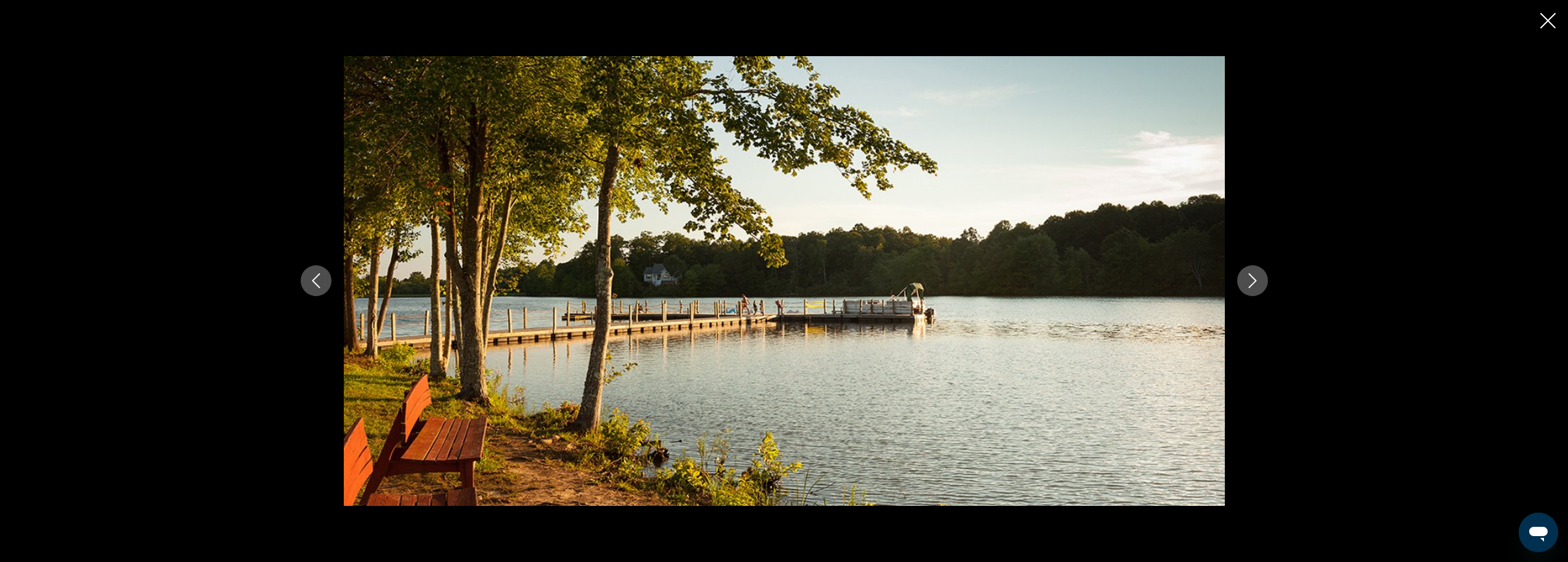
click at [1247, 285] on icon "Next image" at bounding box center [1253, 280] width 15 height 15
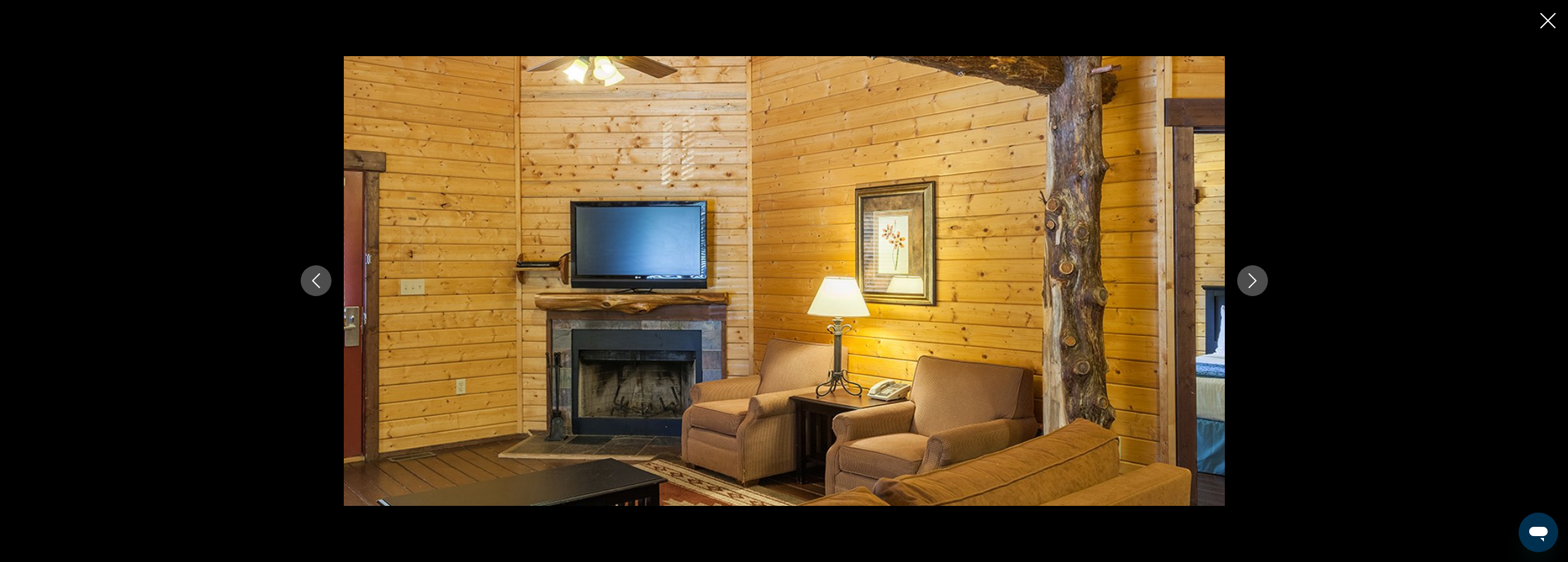
click at [1246, 285] on icon "Next image" at bounding box center [1253, 280] width 15 height 15
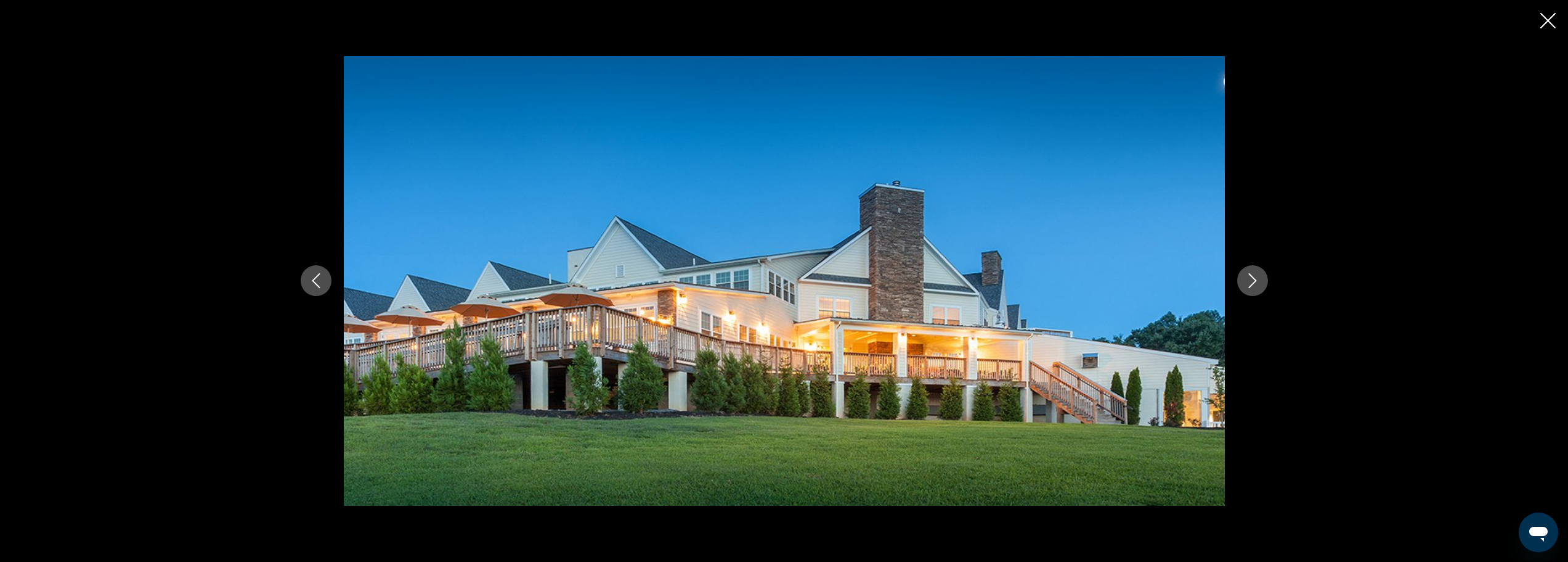
click at [1246, 285] on icon "Next image" at bounding box center [1253, 280] width 15 height 15
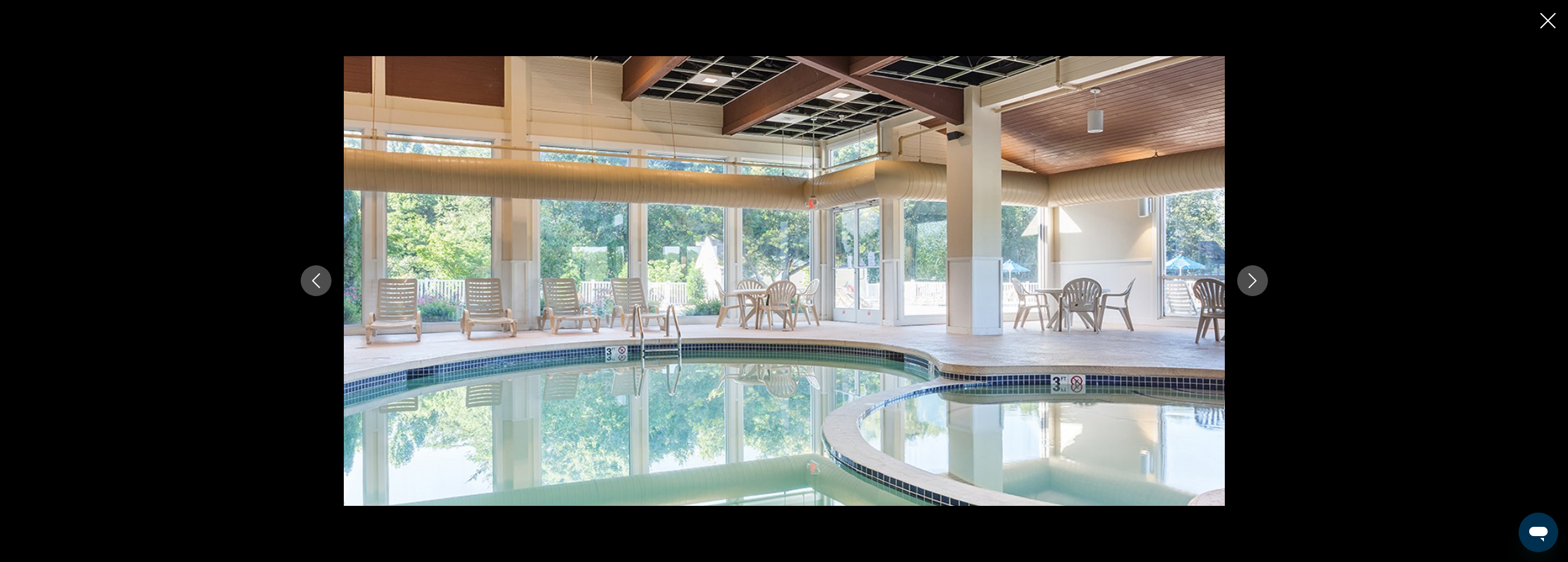
click at [1549, 19] on icon "Close slideshow" at bounding box center [1548, 20] width 15 height 15
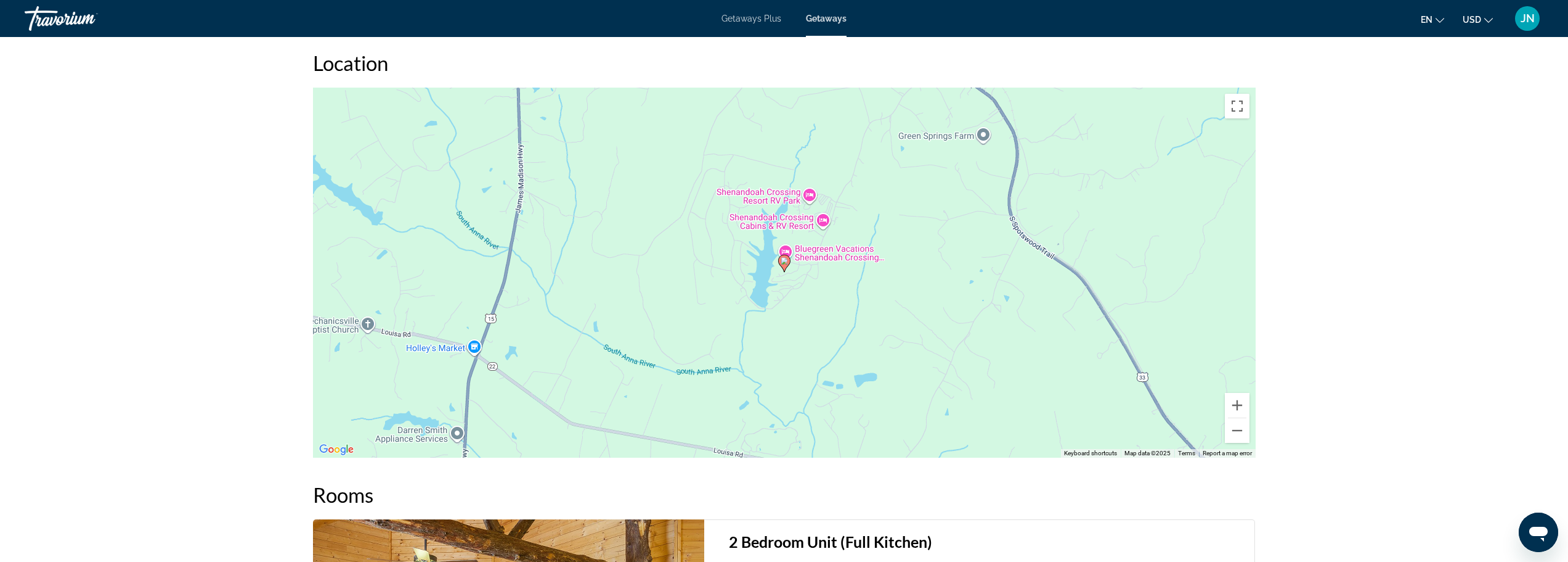
scroll to position [1727, 0]
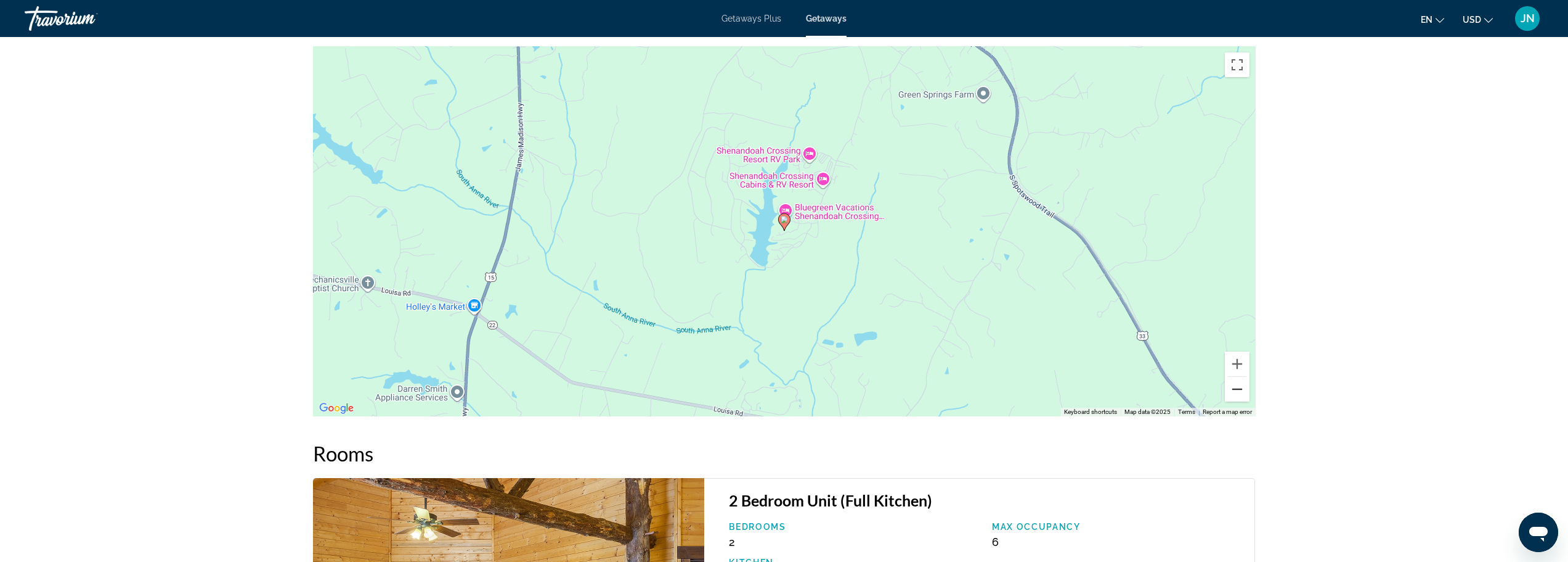
click at [1235, 376] on button "Zoom out" at bounding box center [1238, 389] width 25 height 25
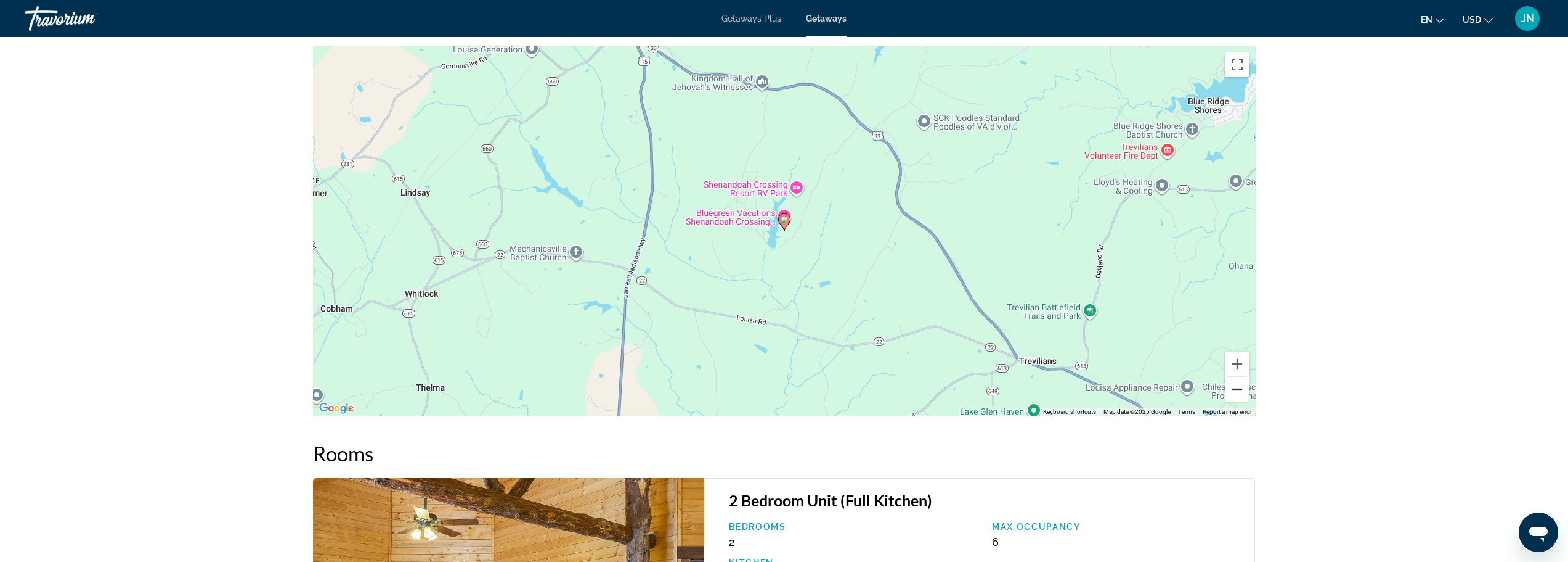
click at [1235, 376] on button "Zoom out" at bounding box center [1238, 389] width 25 height 25
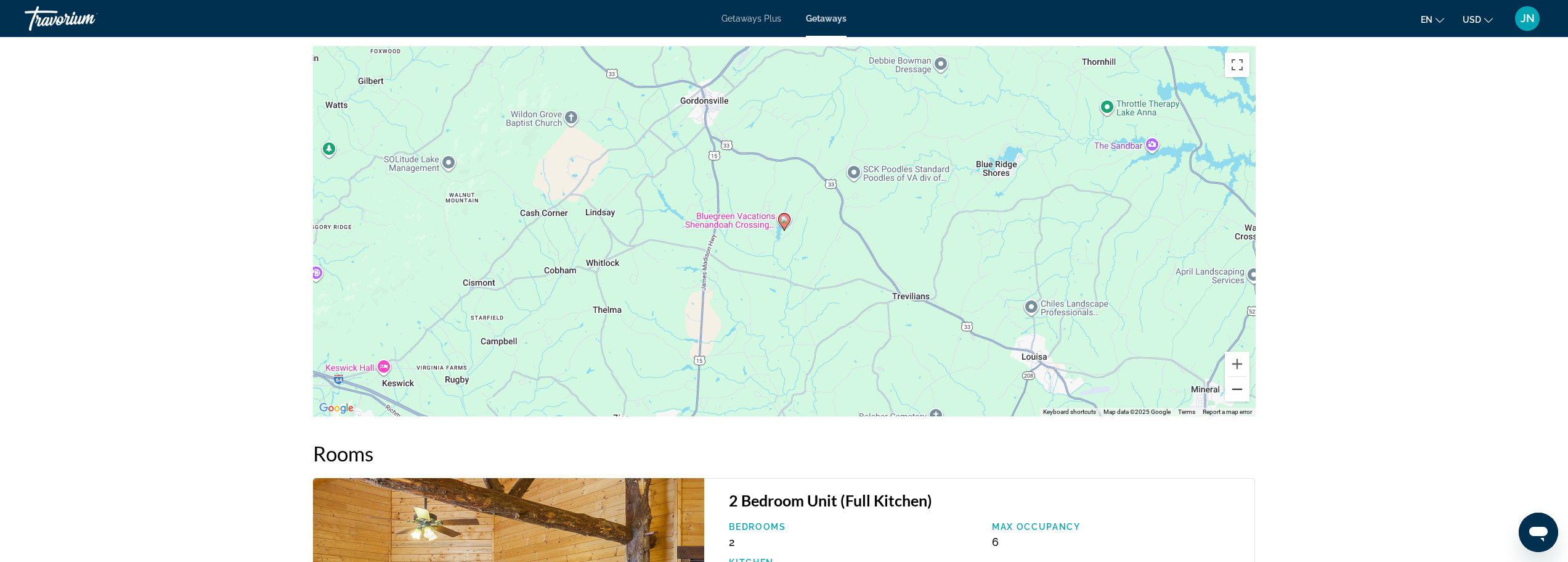
click at [1233, 376] on button "Zoom out" at bounding box center [1238, 389] width 25 height 25
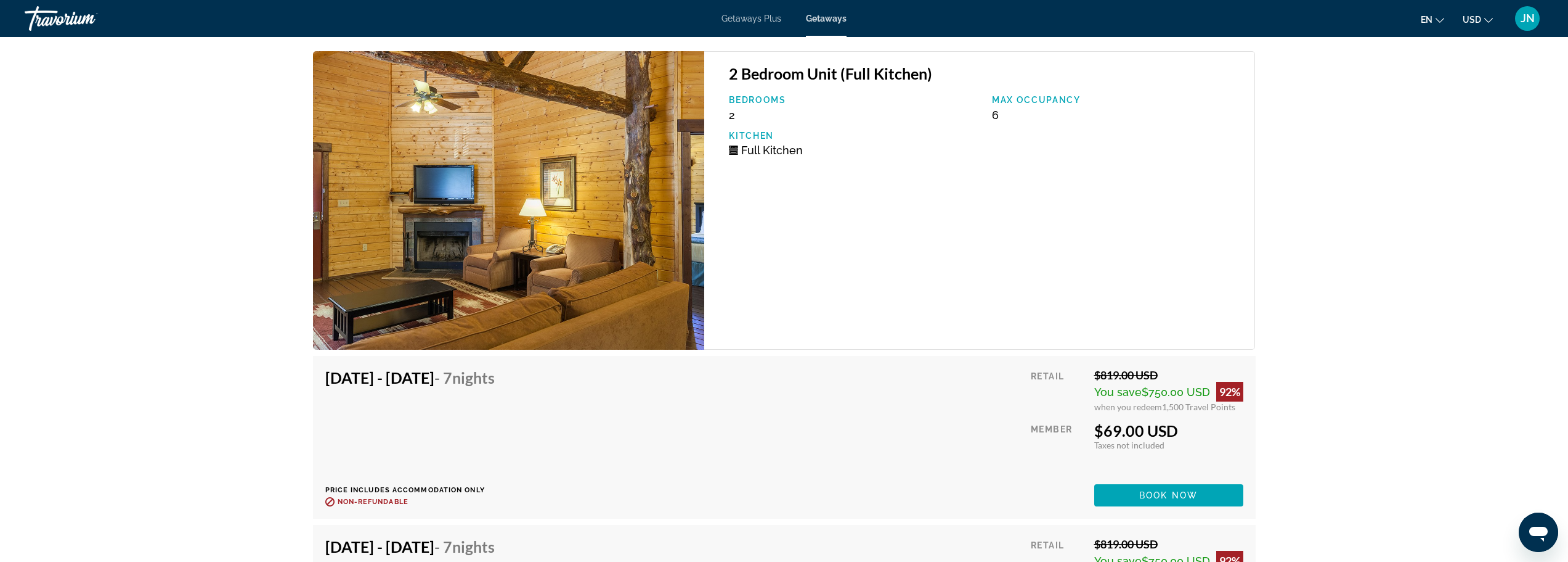
scroll to position [2370, 0]
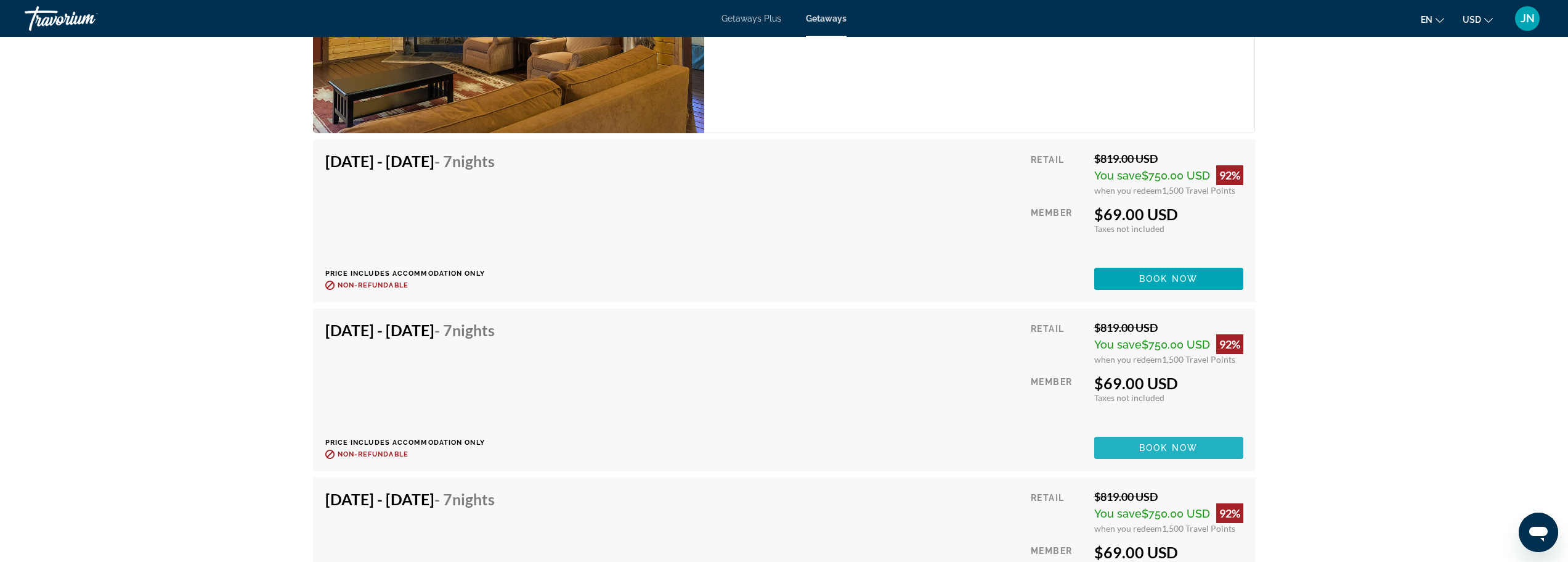
click at [1129, 433] on span "Main content" at bounding box center [1169, 448] width 149 height 30
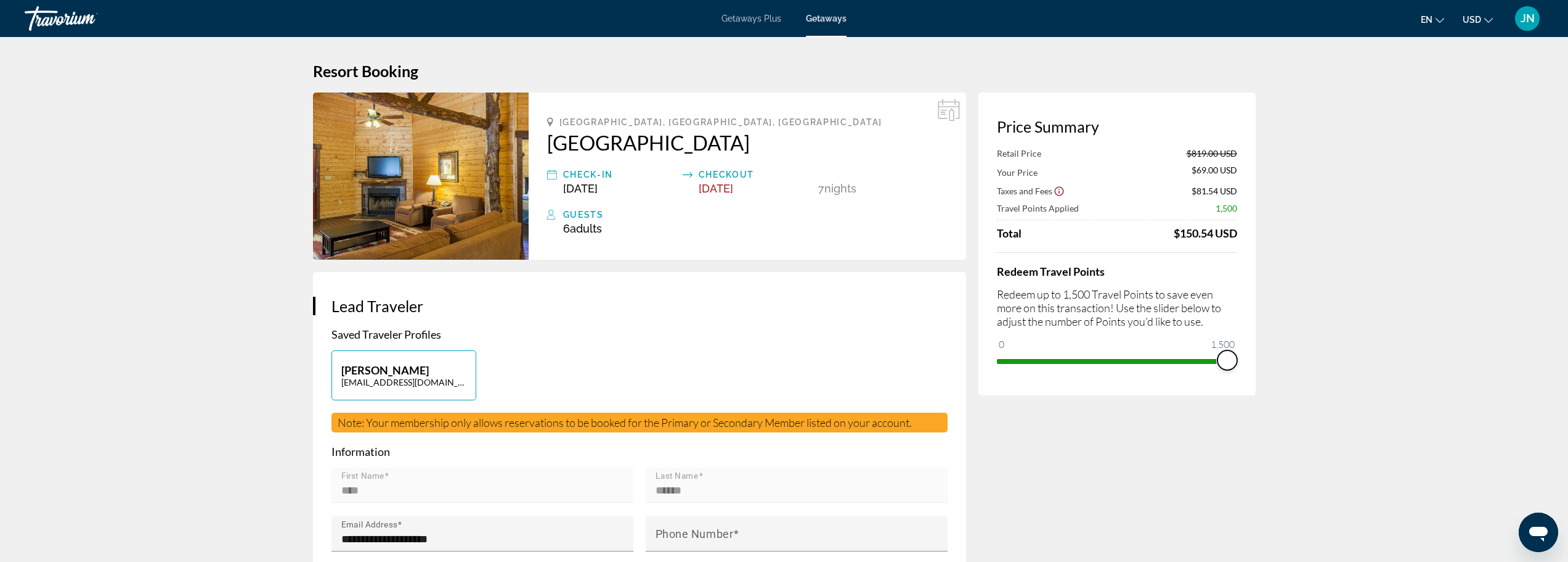
drag, startPoint x: 1229, startPoint y: 363, endPoint x: 1275, endPoint y: 364, distance: 46.0
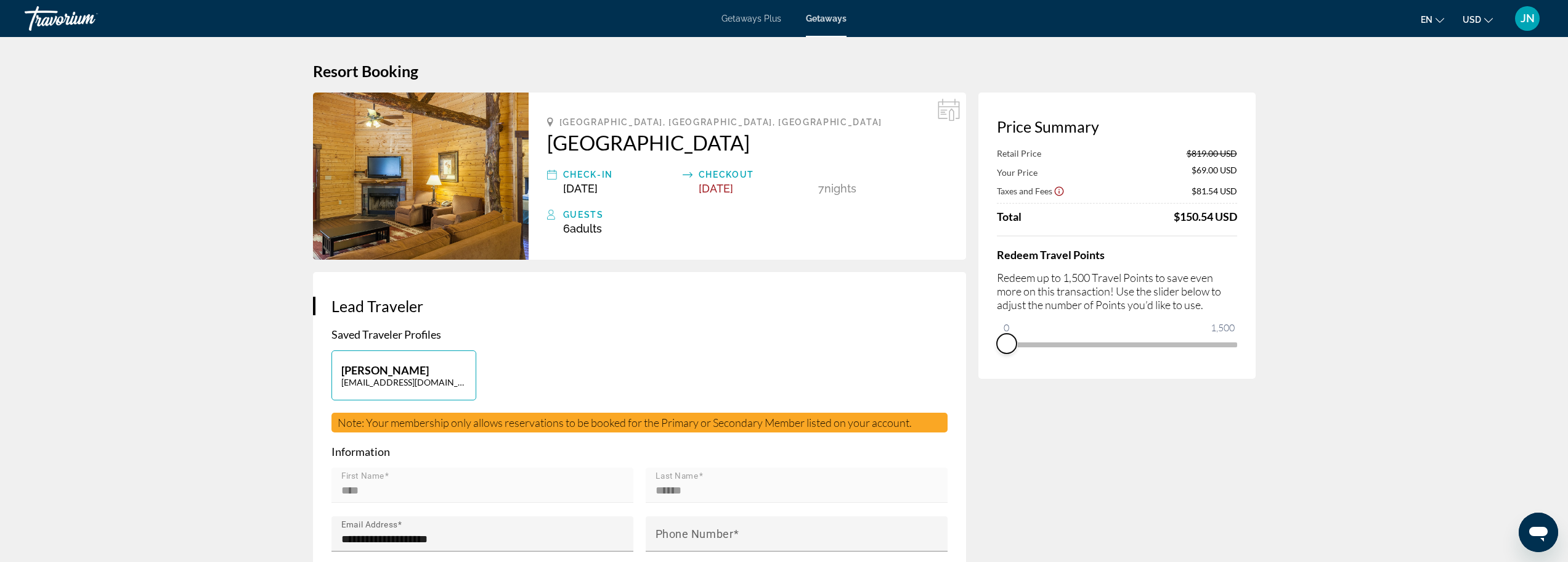
drag, startPoint x: 1229, startPoint y: 361, endPoint x: 952, endPoint y: 344, distance: 277.5
drag, startPoint x: 998, startPoint y: 328, endPoint x: 1307, endPoint y: 339, distance: 309.2
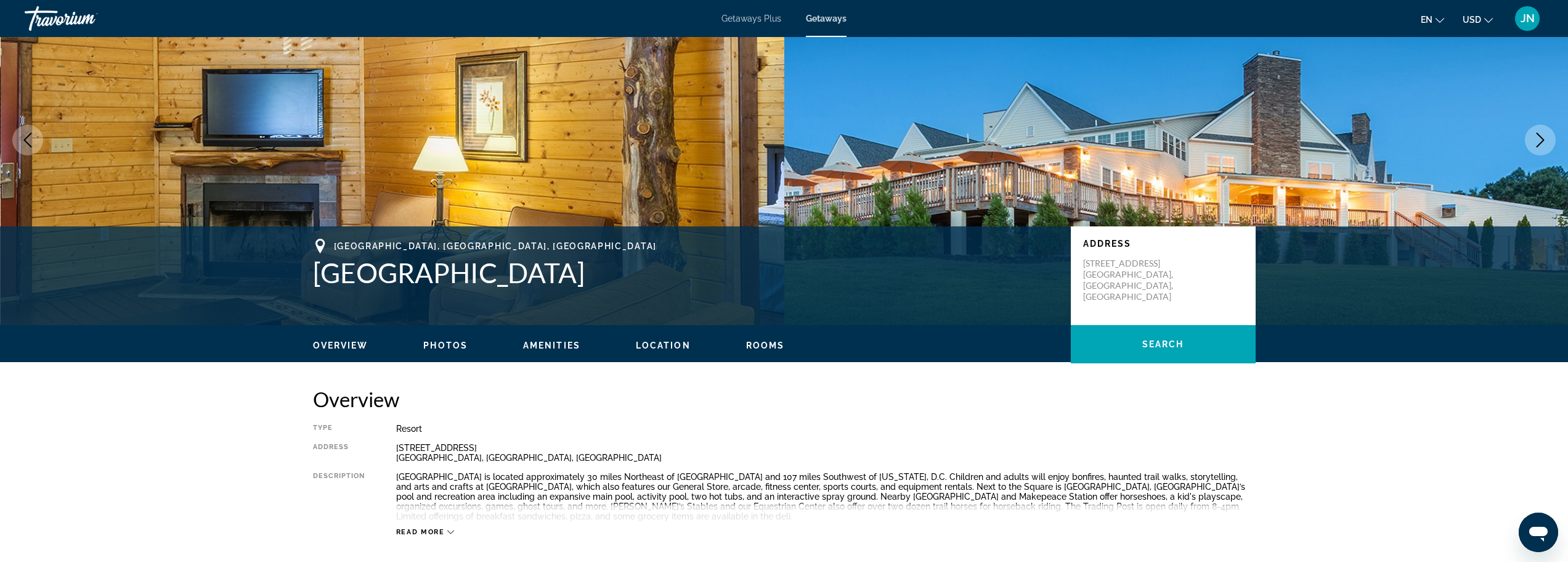
click at [660, 346] on span "Location" at bounding box center [663, 345] width 55 height 10
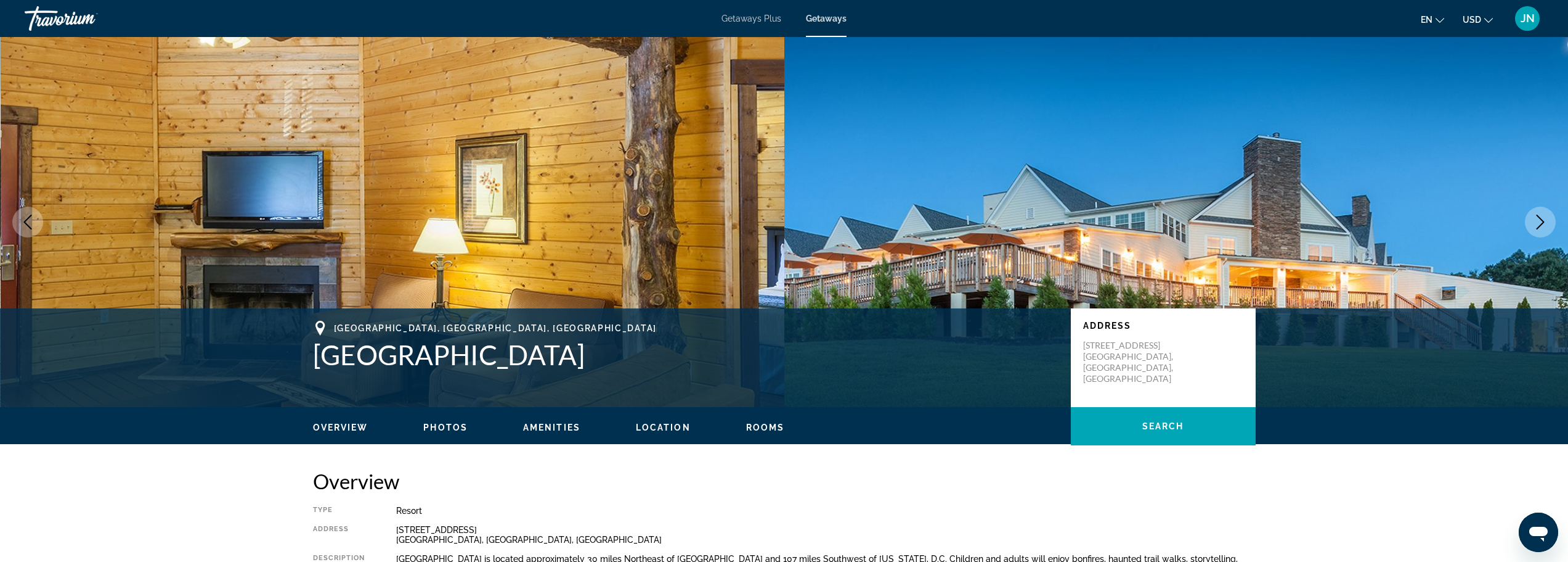
drag, startPoint x: 309, startPoint y: 354, endPoint x: 583, endPoint y: 373, distance: 274.7
click at [583, 373] on div "[GEOGRAPHIC_DATA], [GEOGRAPHIC_DATA], [GEOGRAPHIC_DATA] [GEOGRAPHIC_DATA] Addre…" at bounding box center [785, 358] width 992 height 74
copy h1 "[GEOGRAPHIC_DATA]"
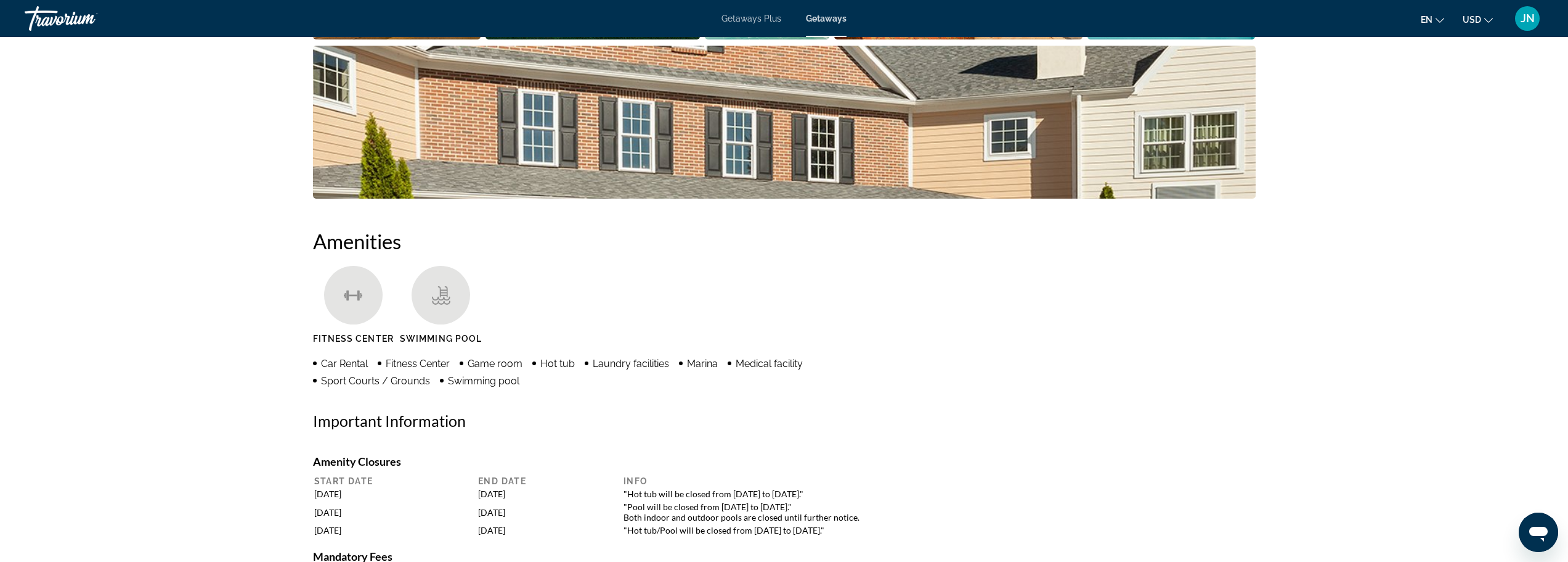
scroll to position [658, 0]
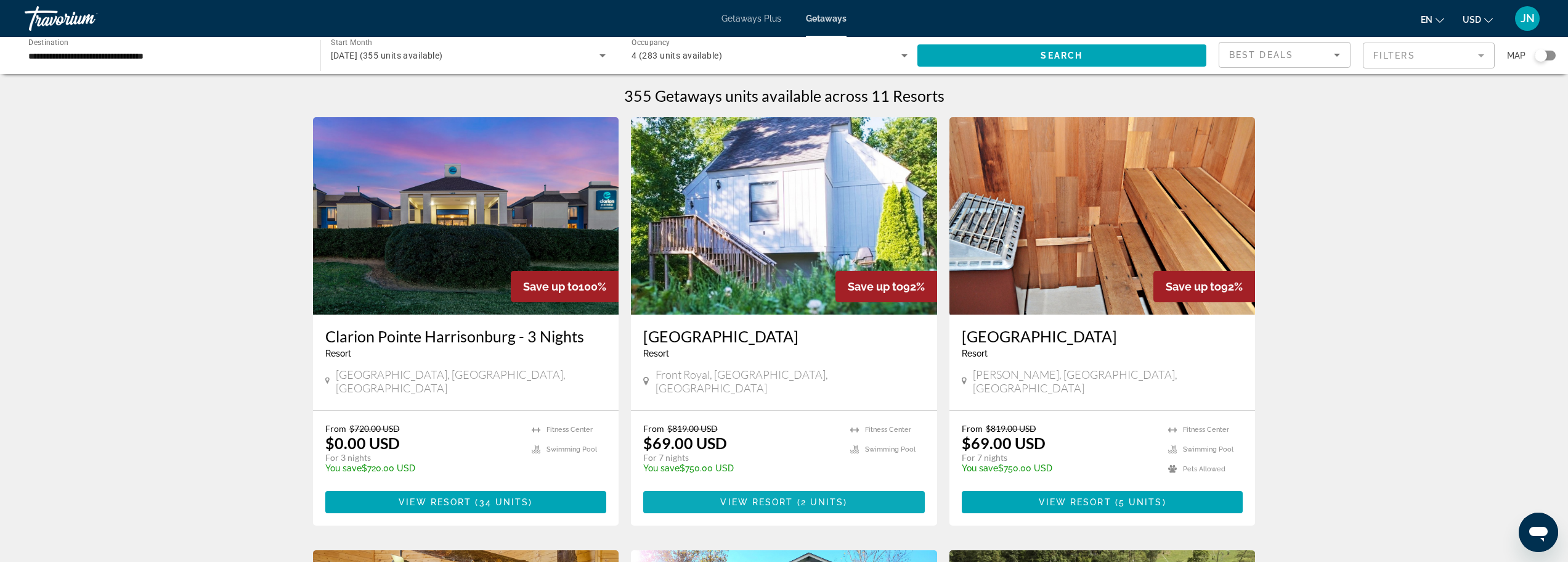
click at [772, 494] on span "Main content" at bounding box center [784, 502] width 282 height 30
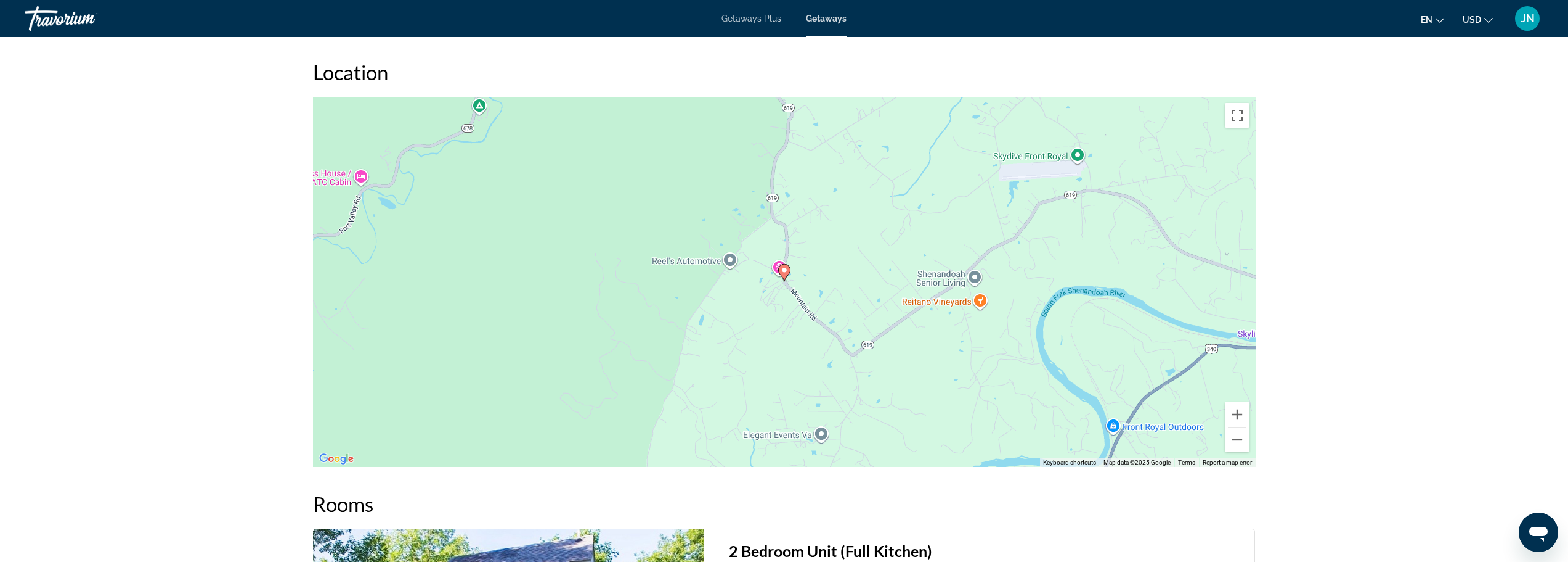
scroll to position [1398, 0]
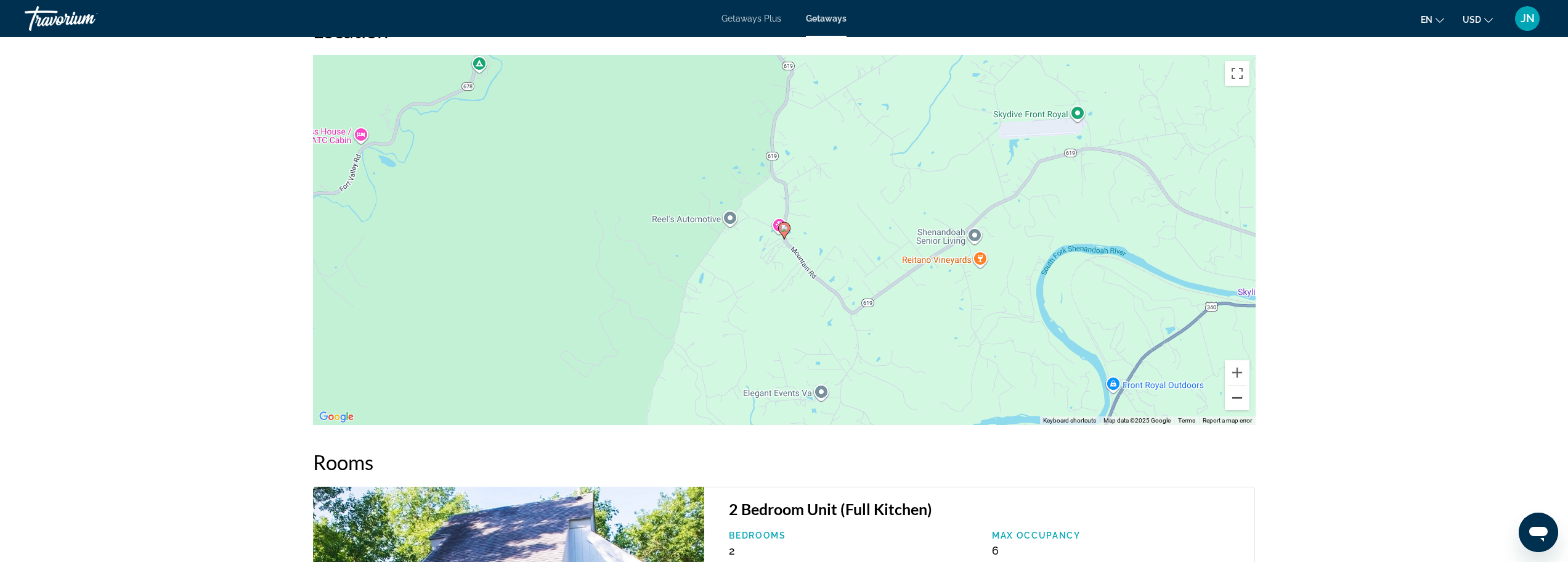
click at [1241, 400] on button "Zoom out" at bounding box center [1238, 398] width 25 height 25
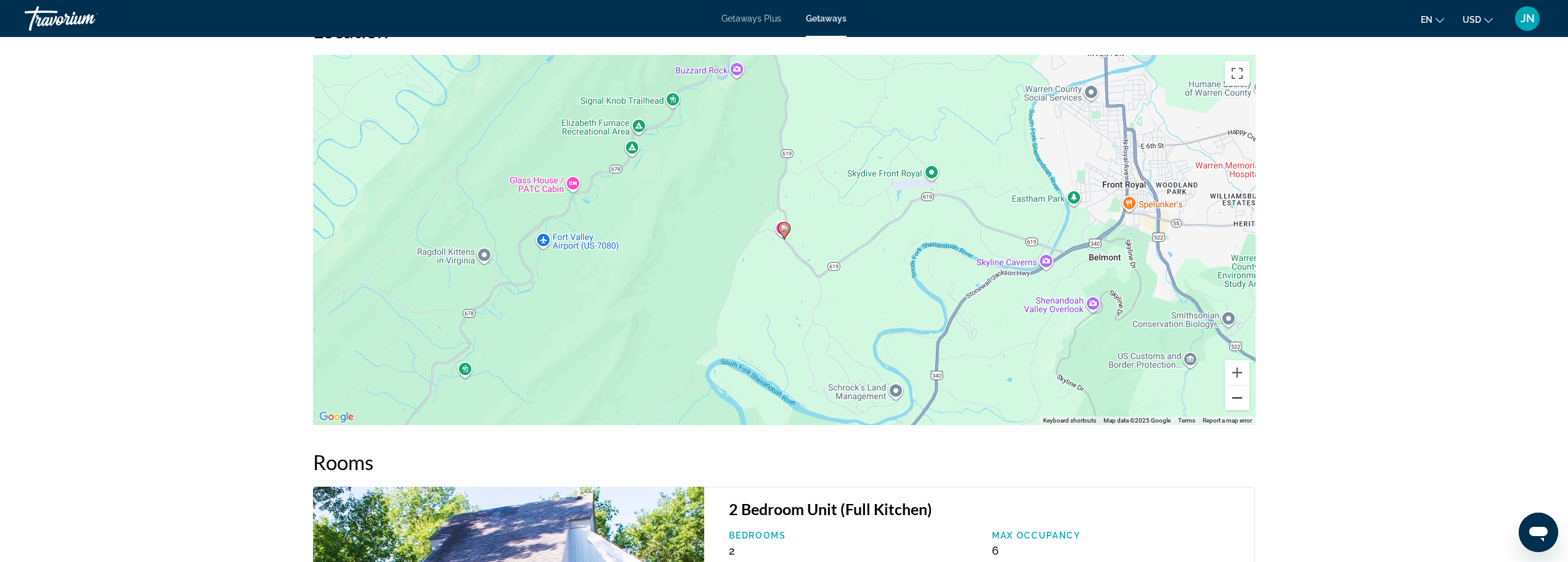
click at [1237, 399] on button "Zoom out" at bounding box center [1238, 398] width 25 height 25
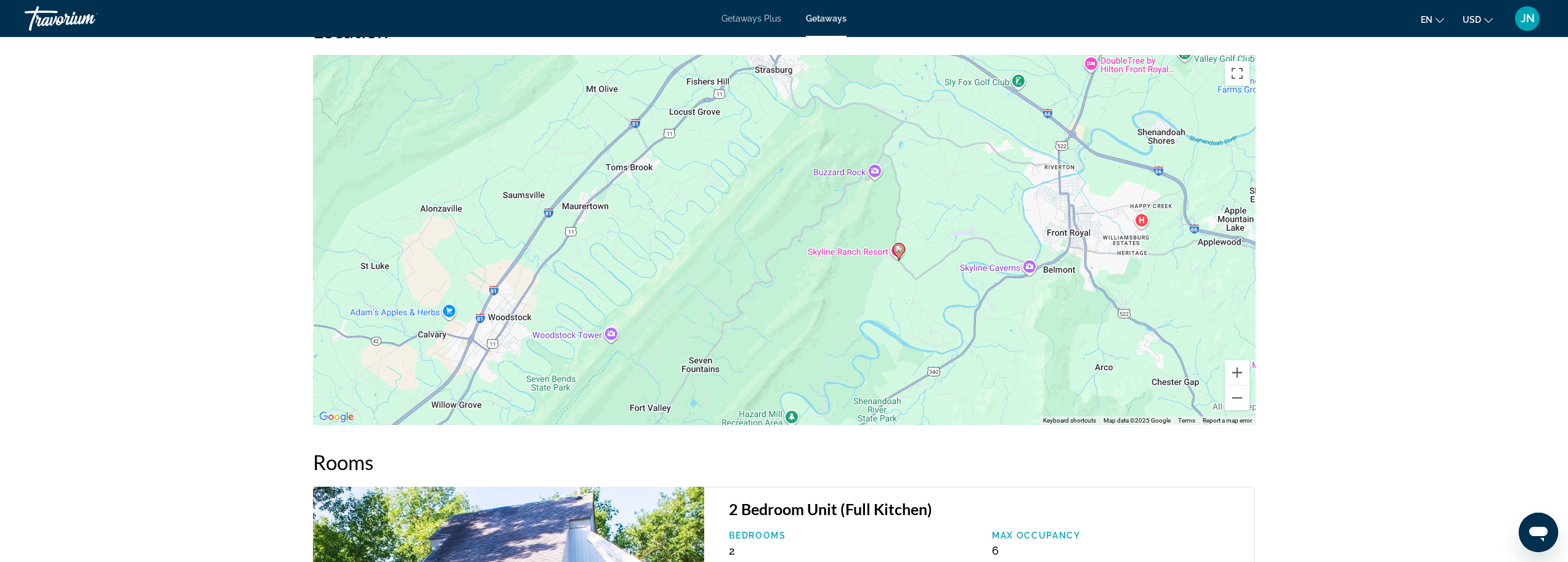
drag, startPoint x: 859, startPoint y: 322, endPoint x: 979, endPoint y: 344, distance: 122.0
click at [976, 344] on div "To activate drag with keyboard, press Alt + Enter. Once in keyboard drag state,…" at bounding box center [785, 239] width 943 height 370
click at [1236, 399] on button "Zoom out" at bounding box center [1238, 398] width 25 height 25
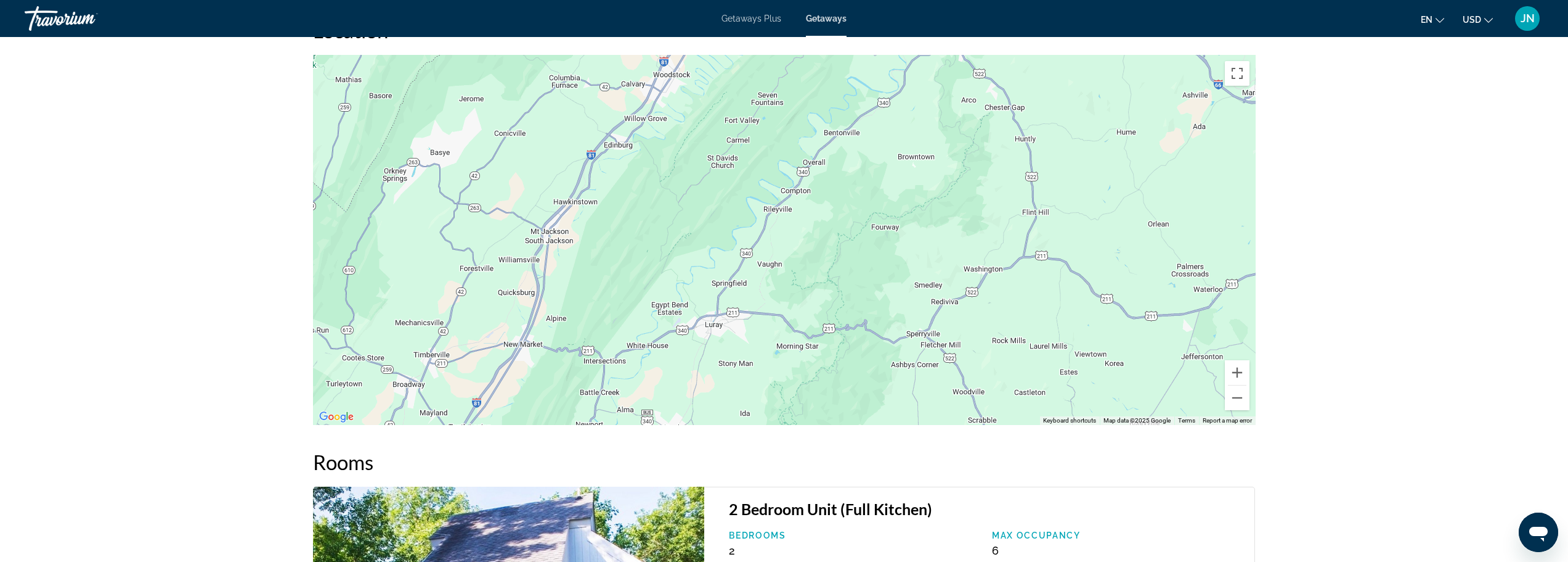
drag, startPoint x: 852, startPoint y: 353, endPoint x: 878, endPoint y: 154, distance: 200.7
click at [878, 153] on div "To activate drag with keyboard, press Alt + Enter. Once in keyboard drag state,…" at bounding box center [785, 239] width 943 height 370
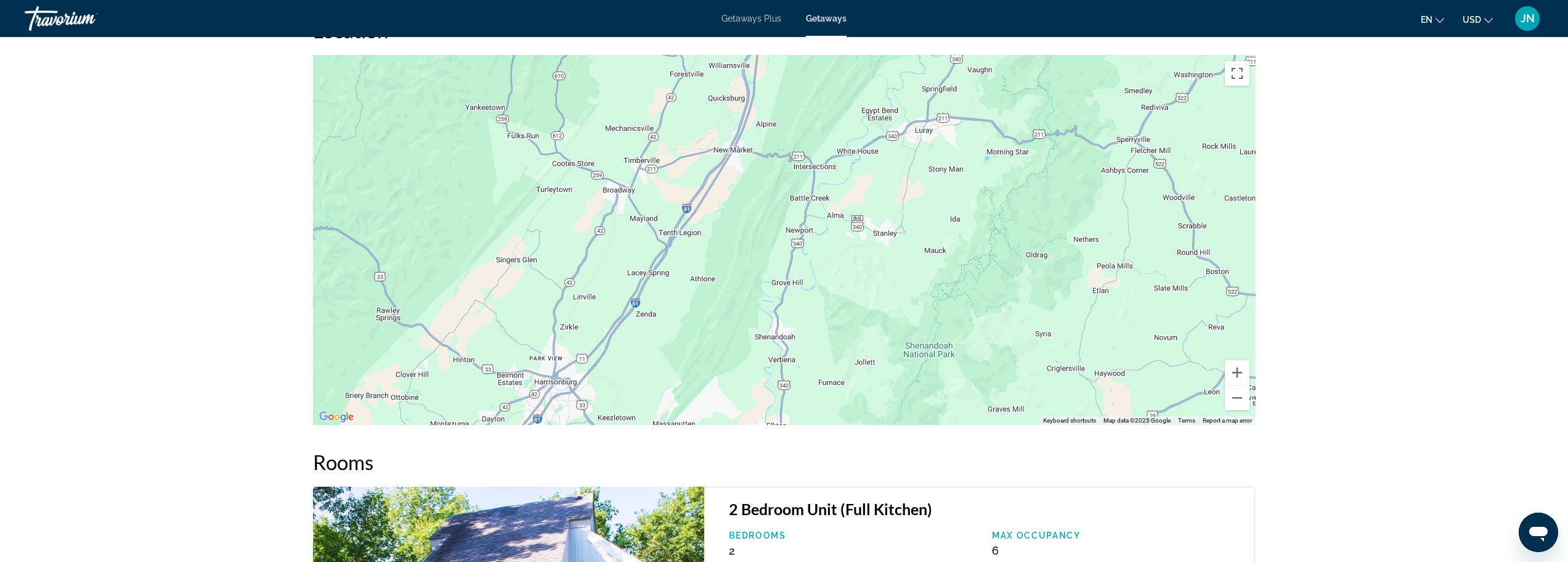
drag, startPoint x: 727, startPoint y: 377, endPoint x: 939, endPoint y: 178, distance: 290.8
click at [939, 178] on div "To activate drag with keyboard, press Alt + Enter. Once in keyboard drag state,…" at bounding box center [785, 239] width 943 height 370
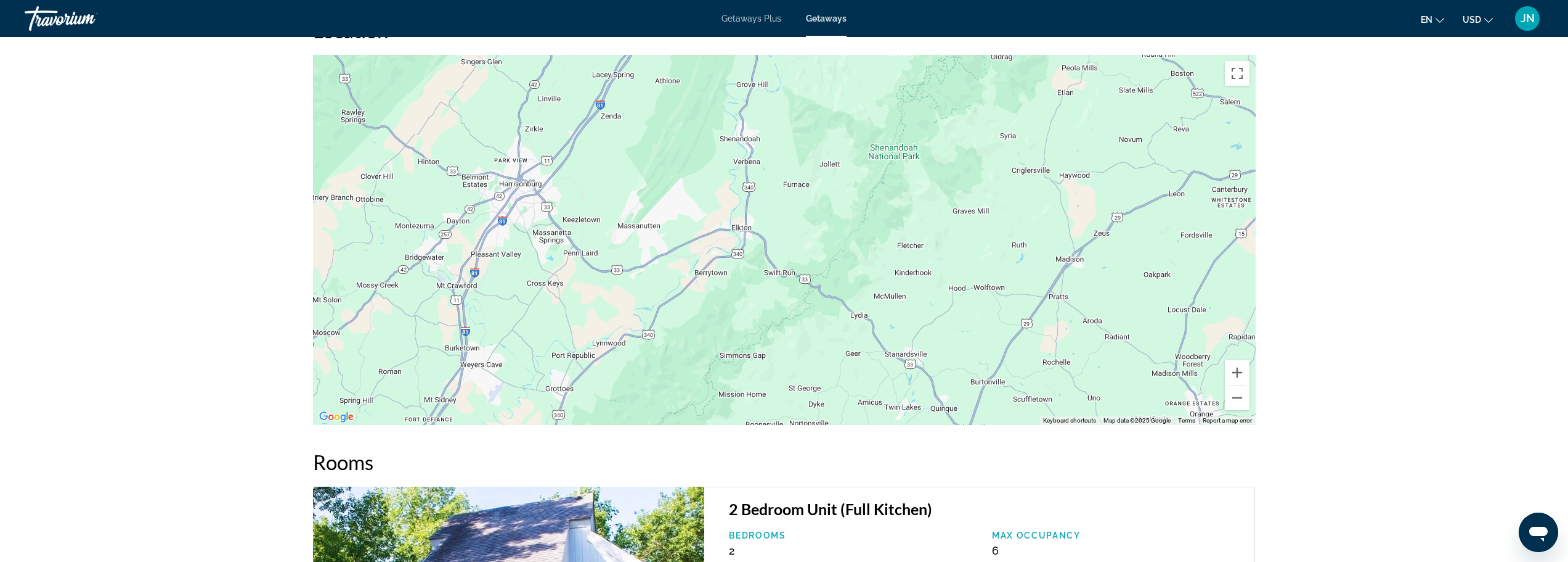
drag, startPoint x: 931, startPoint y: 293, endPoint x: 895, endPoint y: 134, distance: 163.0
click at [895, 134] on div "Main content" at bounding box center [785, 239] width 943 height 370
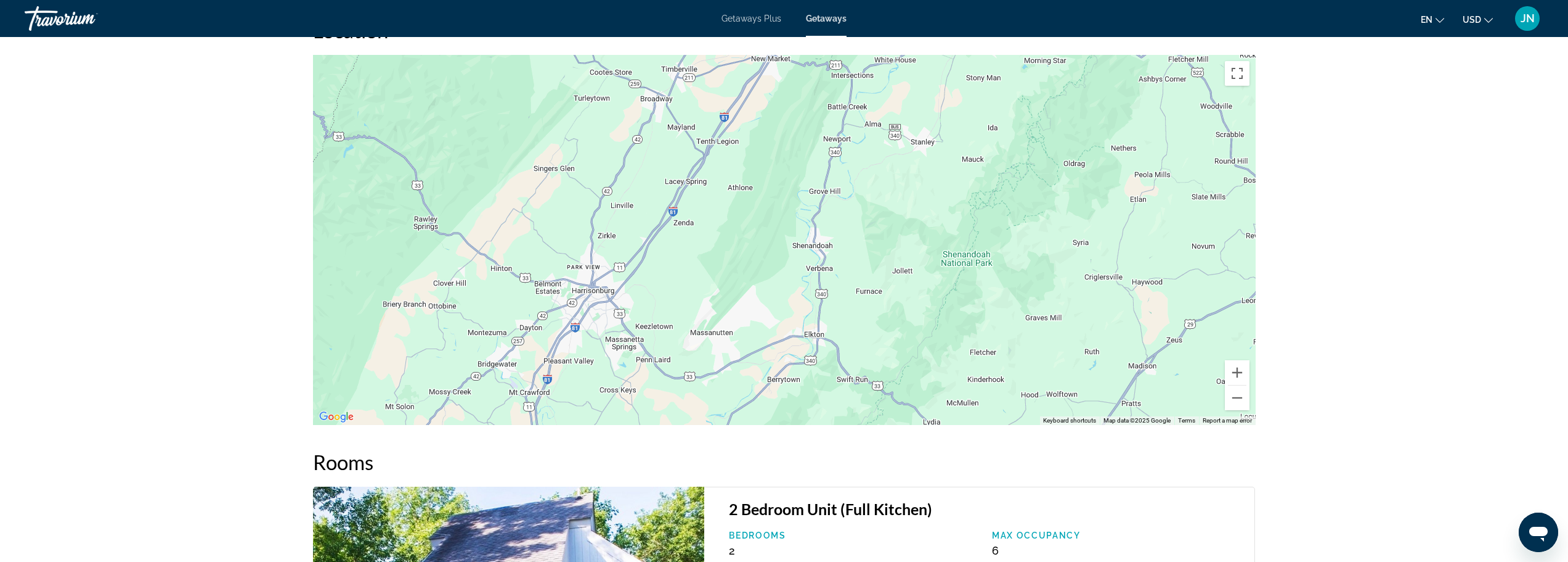
drag, startPoint x: 510, startPoint y: 289, endPoint x: 547, endPoint y: 412, distance: 128.4
click at [547, 411] on div "Main content" at bounding box center [785, 239] width 943 height 370
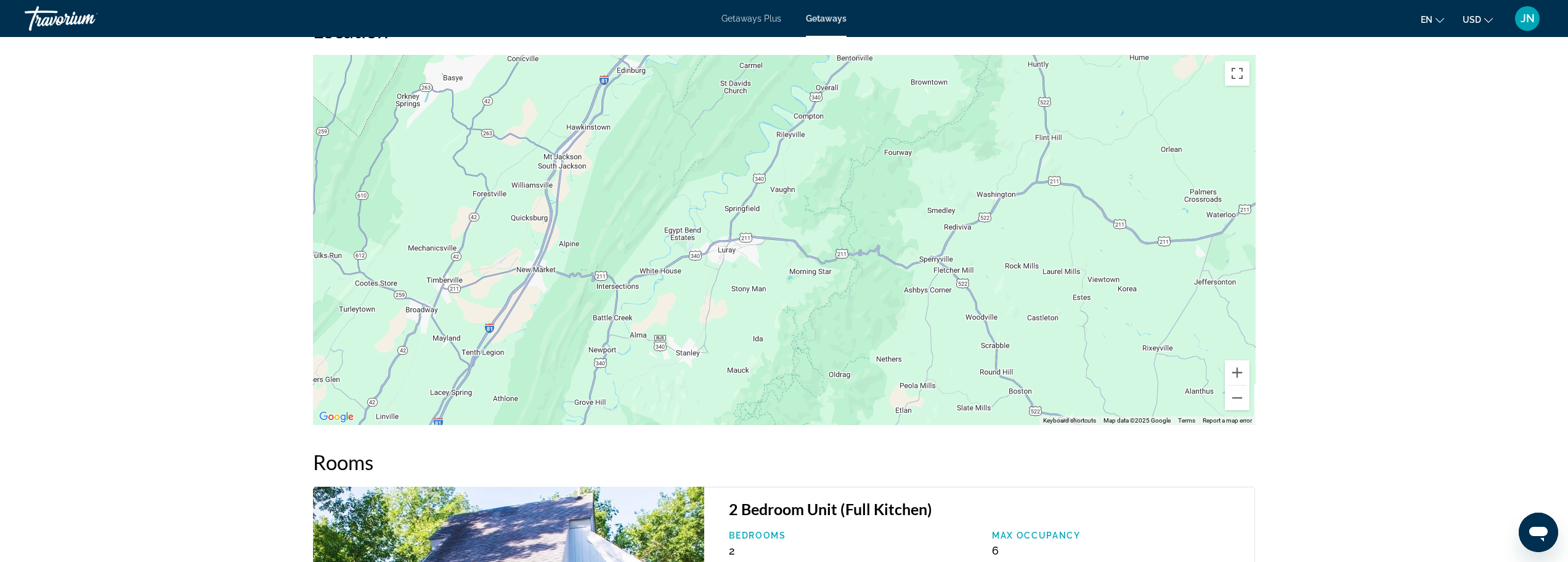
drag, startPoint x: 956, startPoint y: 198, endPoint x: 740, endPoint y: 409, distance: 302.0
click at [740, 409] on div "Main content" at bounding box center [785, 239] width 943 height 370
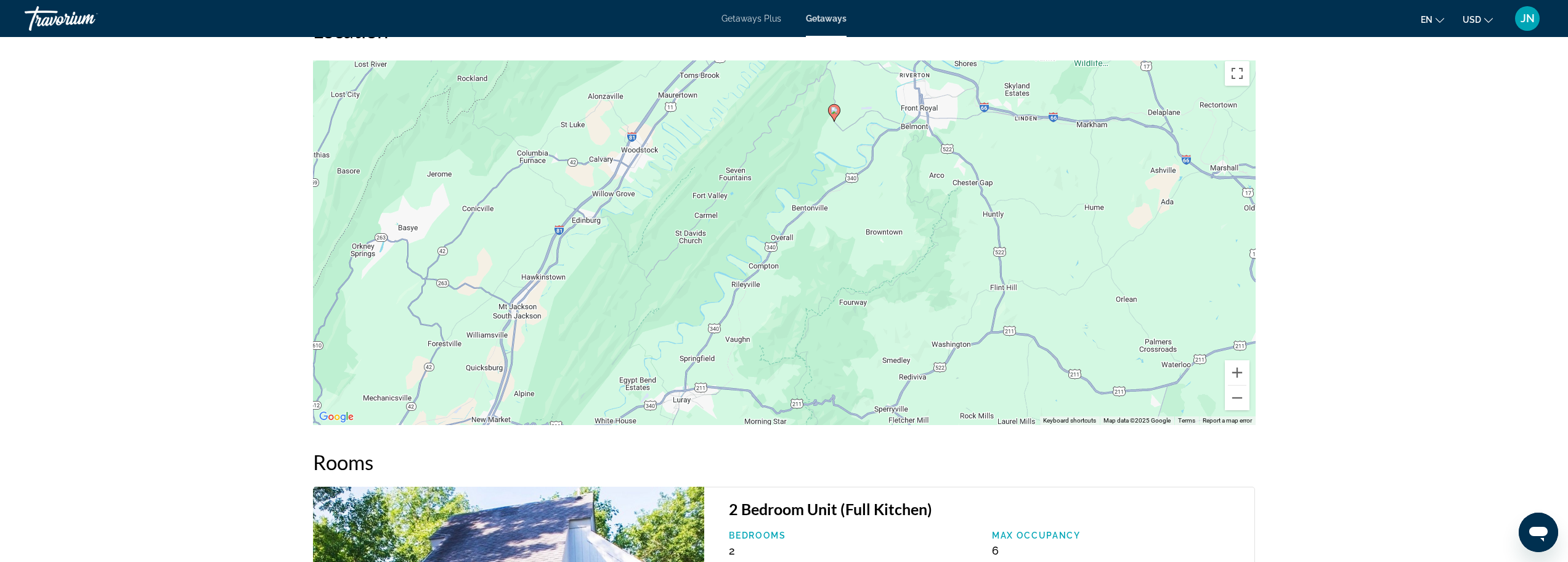
drag, startPoint x: 921, startPoint y: 202, endPoint x: 880, endPoint y: 482, distance: 283.0
click at [880, 482] on div "Overview Type Resort All-Inclusive No All-Inclusive Address [STREET_ADDRESS] Ph…" at bounding box center [785, 112] width 955 height 2084
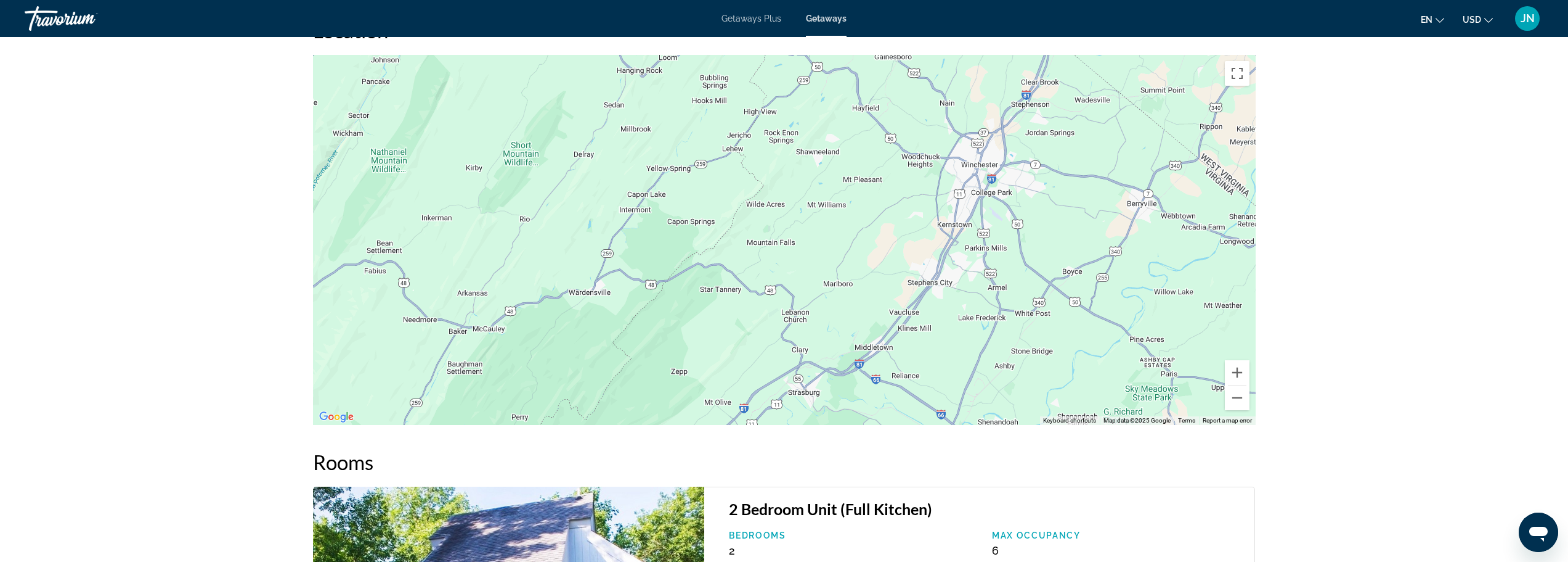
drag, startPoint x: 909, startPoint y: 263, endPoint x: 982, endPoint y: 441, distance: 192.4
click at [981, 442] on div "Overview Type Resort All-Inclusive No All-Inclusive Address [STREET_ADDRESS] Ph…" at bounding box center [785, 112] width 955 height 2084
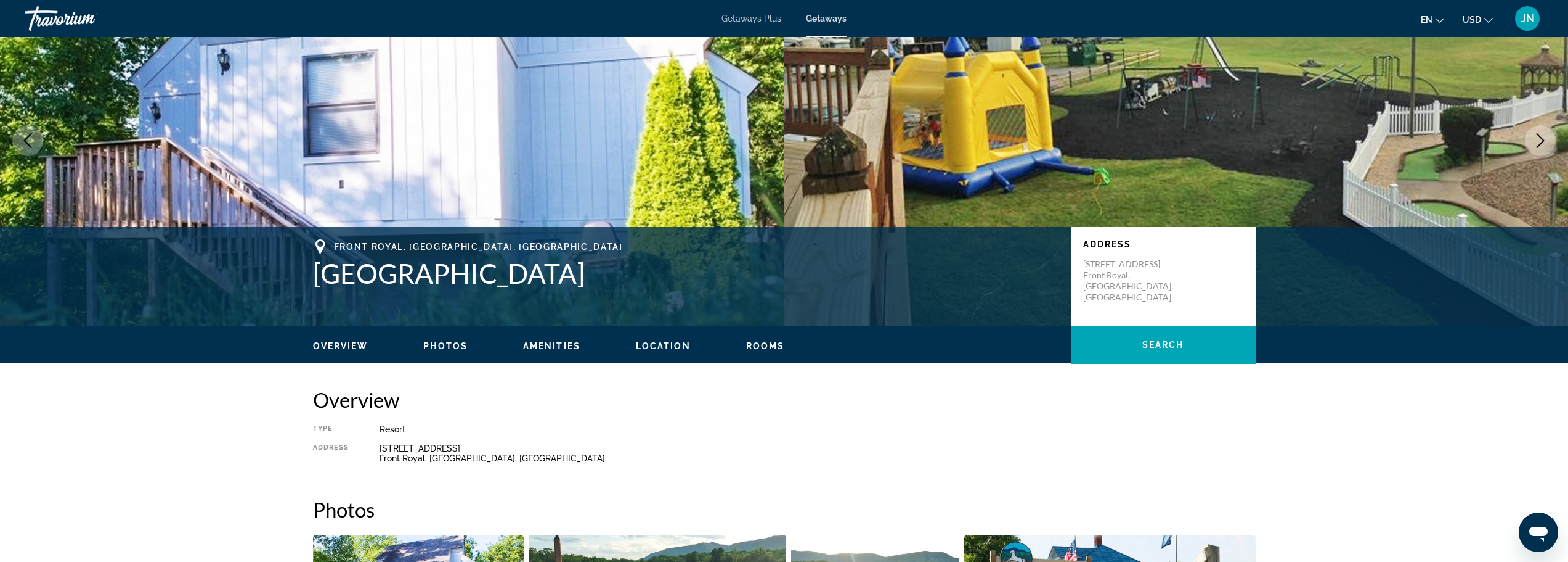
scroll to position [0, 0]
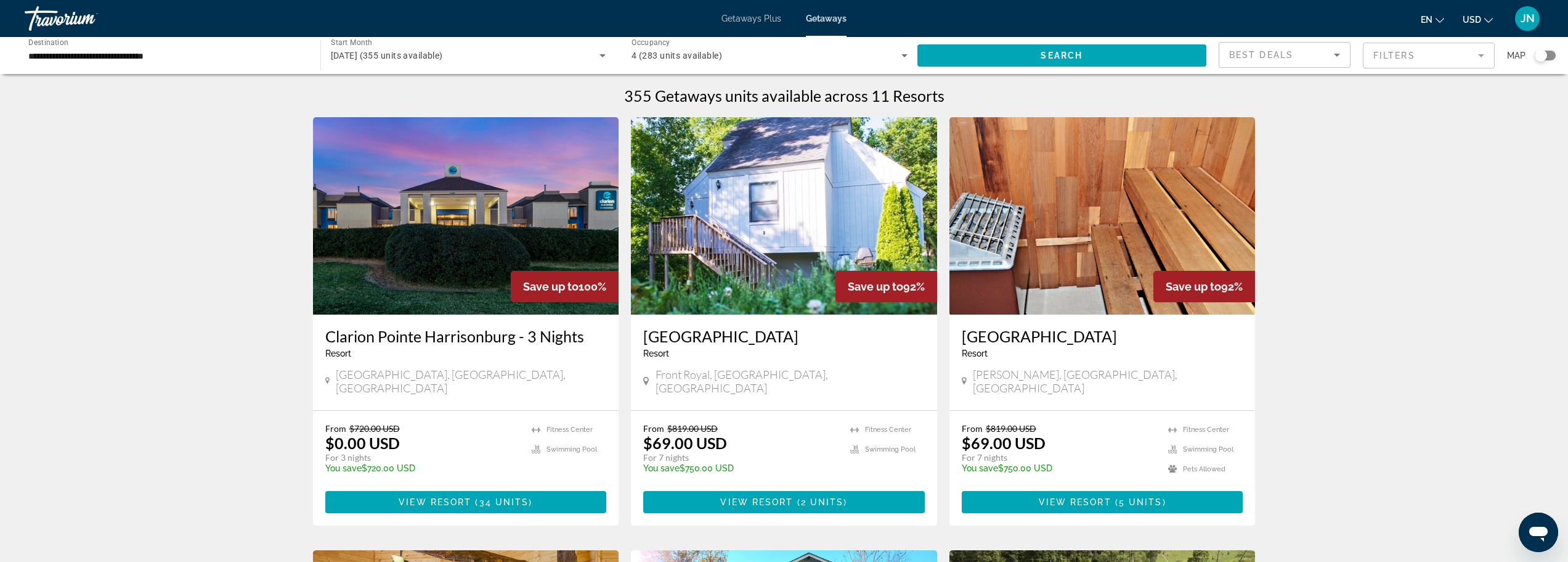
click at [209, 62] on input "**********" at bounding box center [166, 56] width 276 height 15
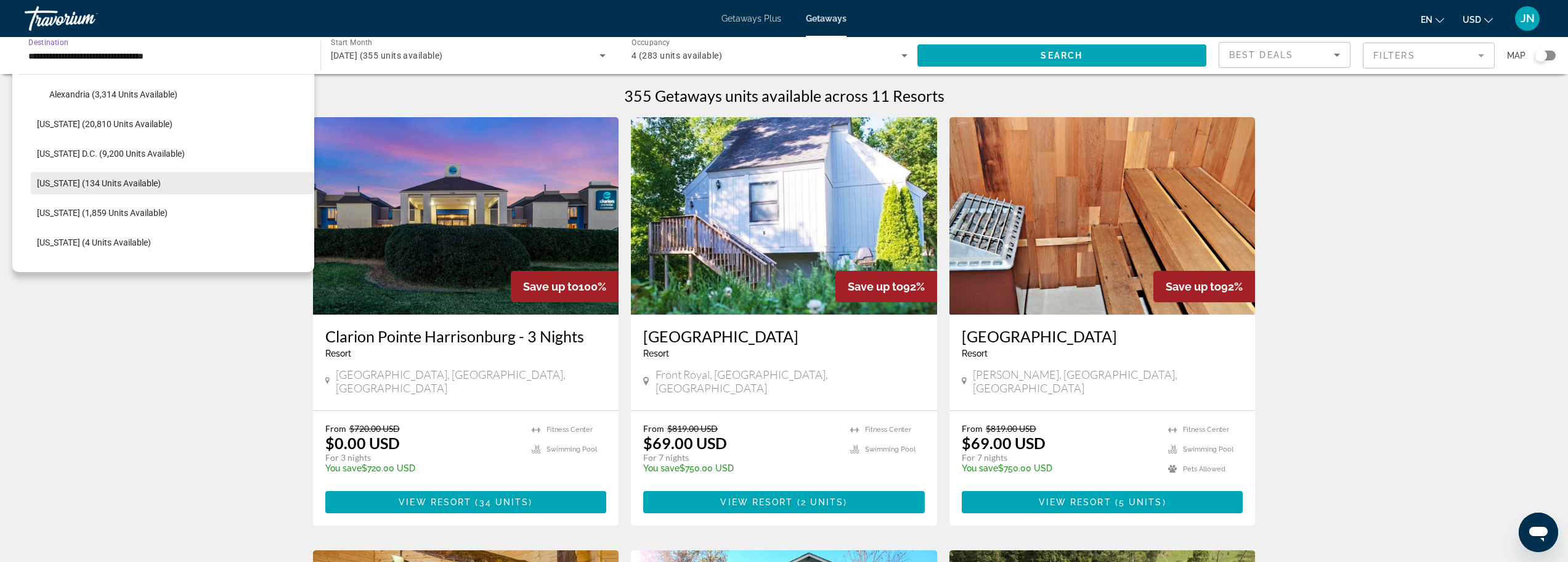
scroll to position [1250, 0]
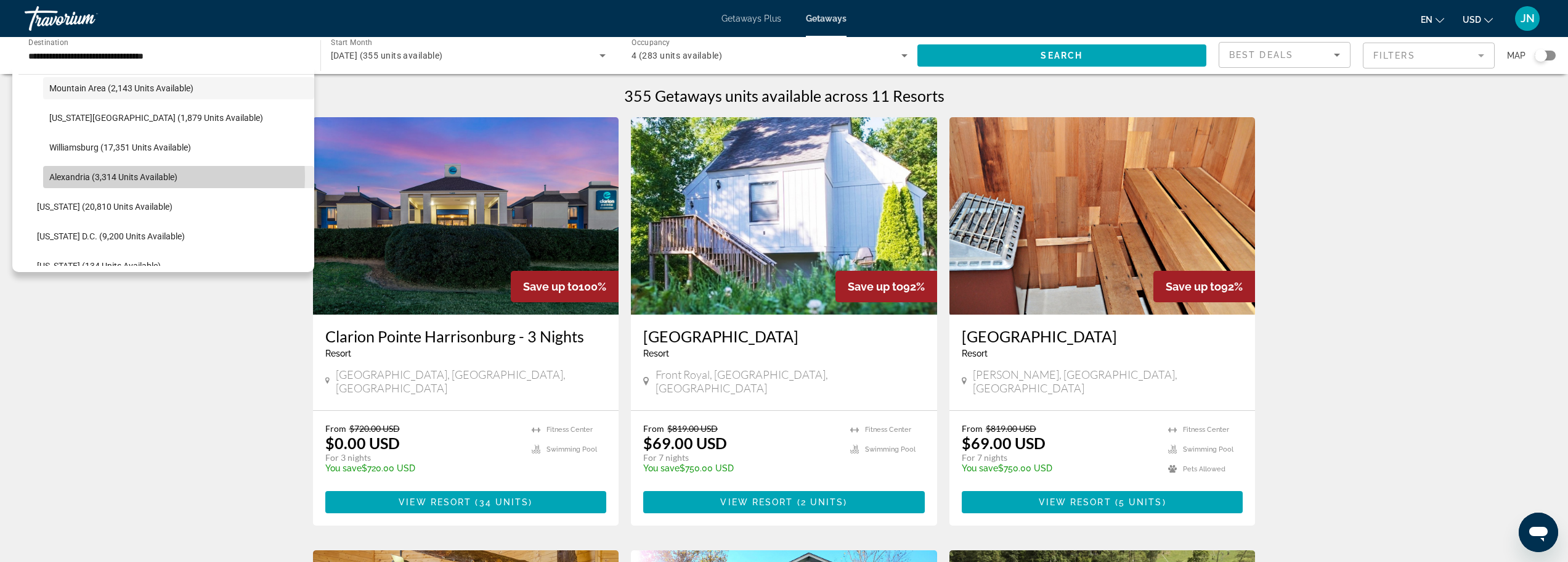
click at [116, 177] on span "Alexandria (3,314 units available)" at bounding box center [113, 177] width 128 height 10
type input "**********"
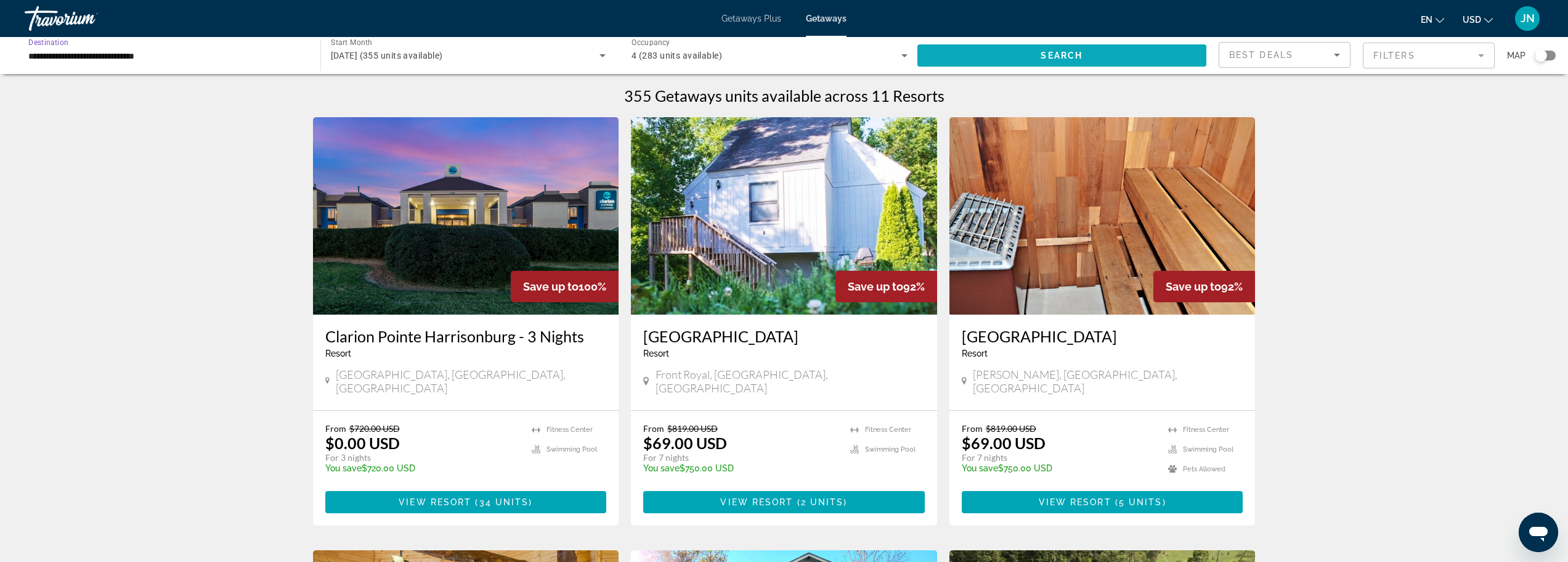
click at [1023, 50] on span "Search widget" at bounding box center [1062, 56] width 290 height 30
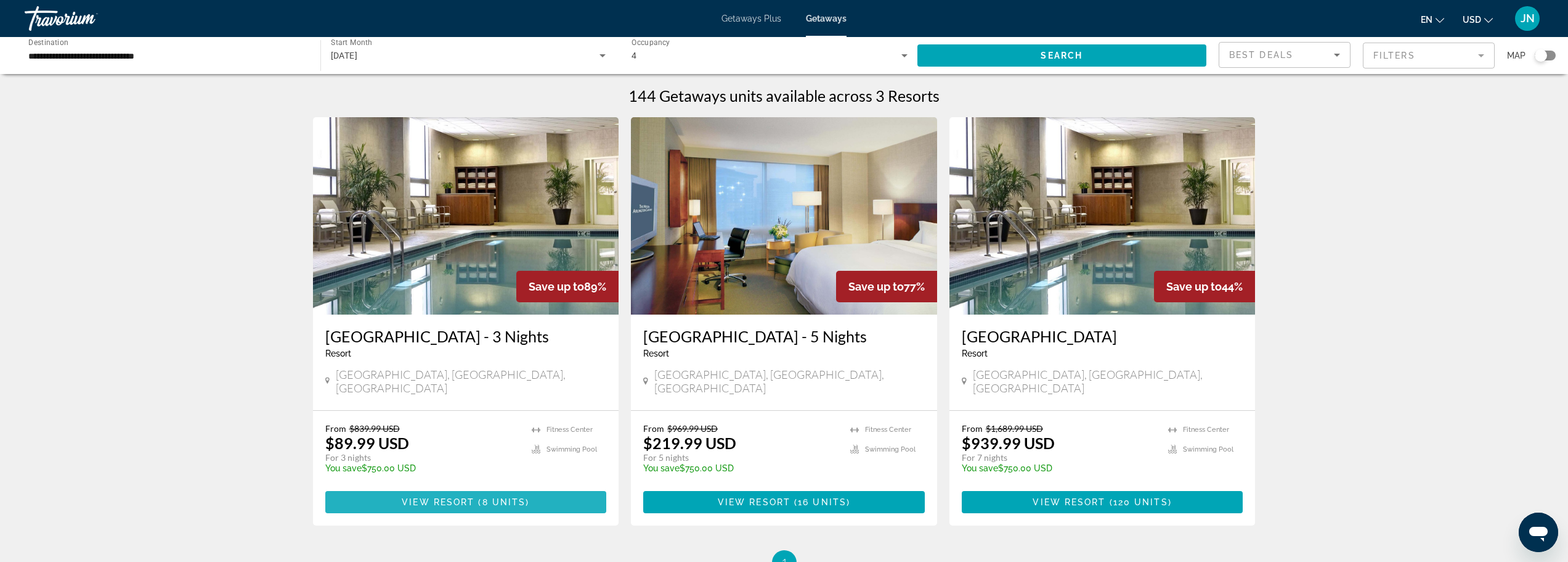
click at [552, 490] on span "Main content" at bounding box center [466, 502] width 282 height 30
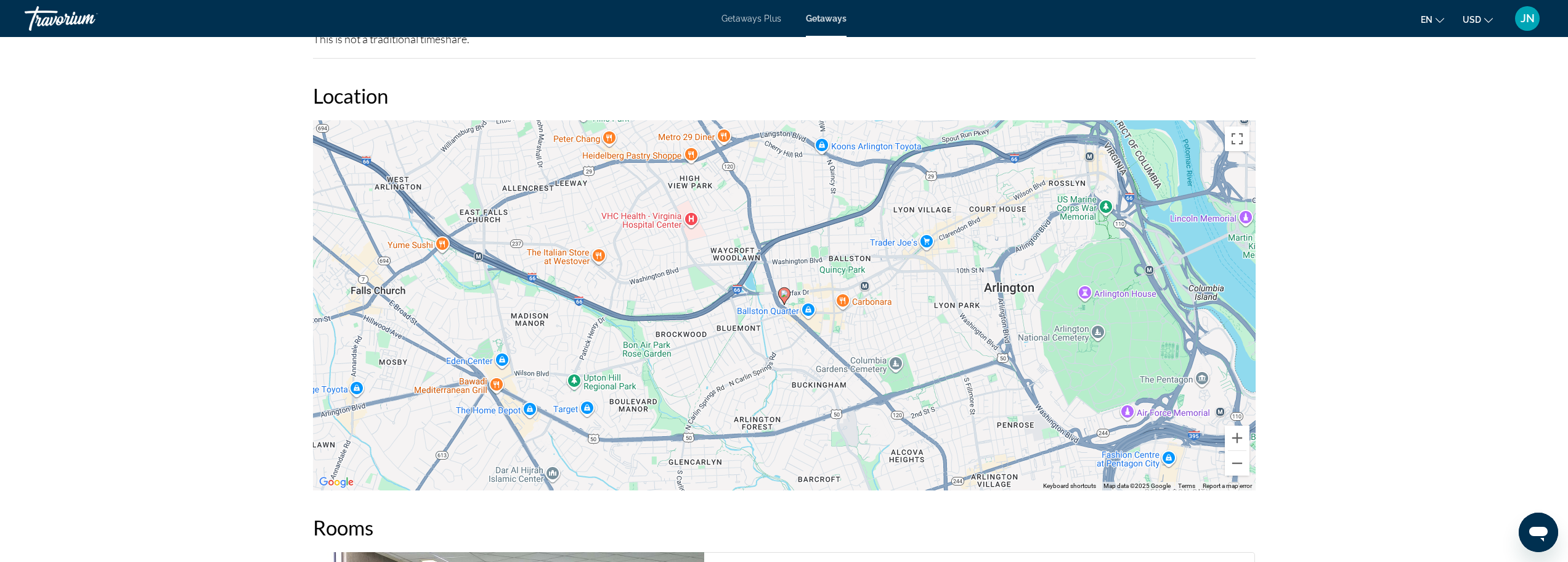
scroll to position [1398, 0]
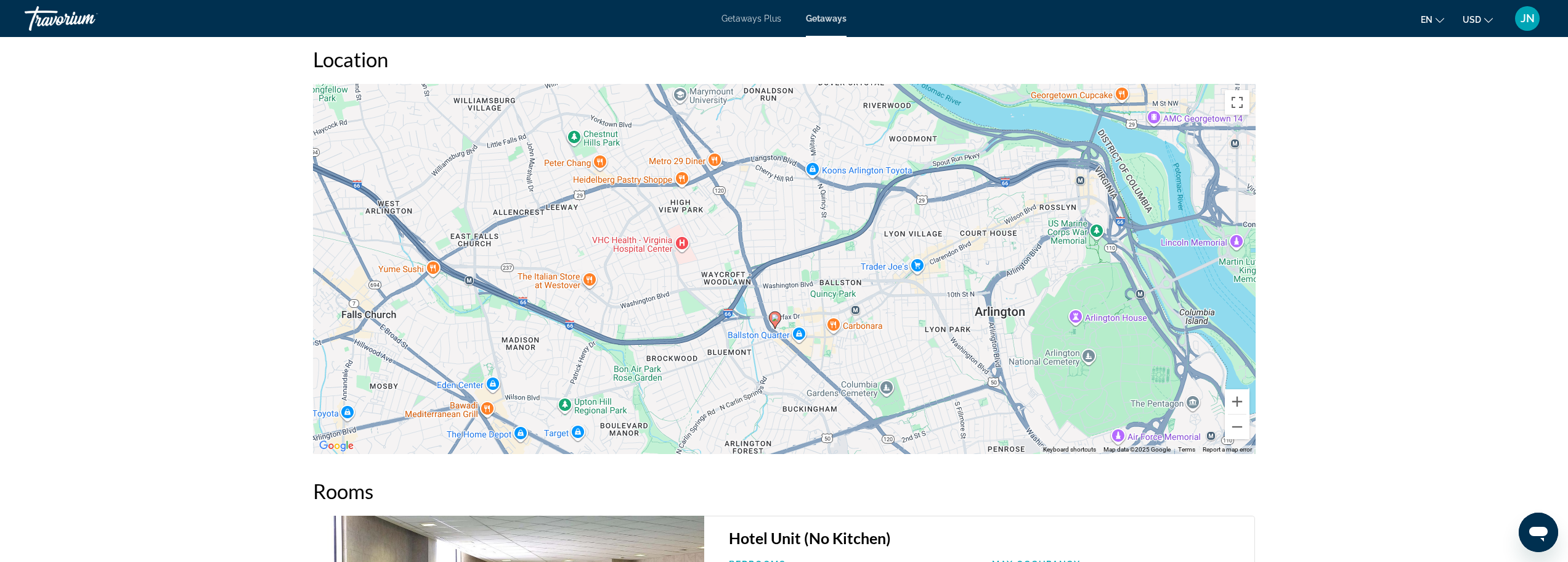
drag, startPoint x: 891, startPoint y: 338, endPoint x: 878, endPoint y: 391, distance: 54.6
click at [878, 391] on div "To activate drag with keyboard, press Alt + Enter. Once in keyboard drag state,…" at bounding box center [785, 269] width 943 height 370
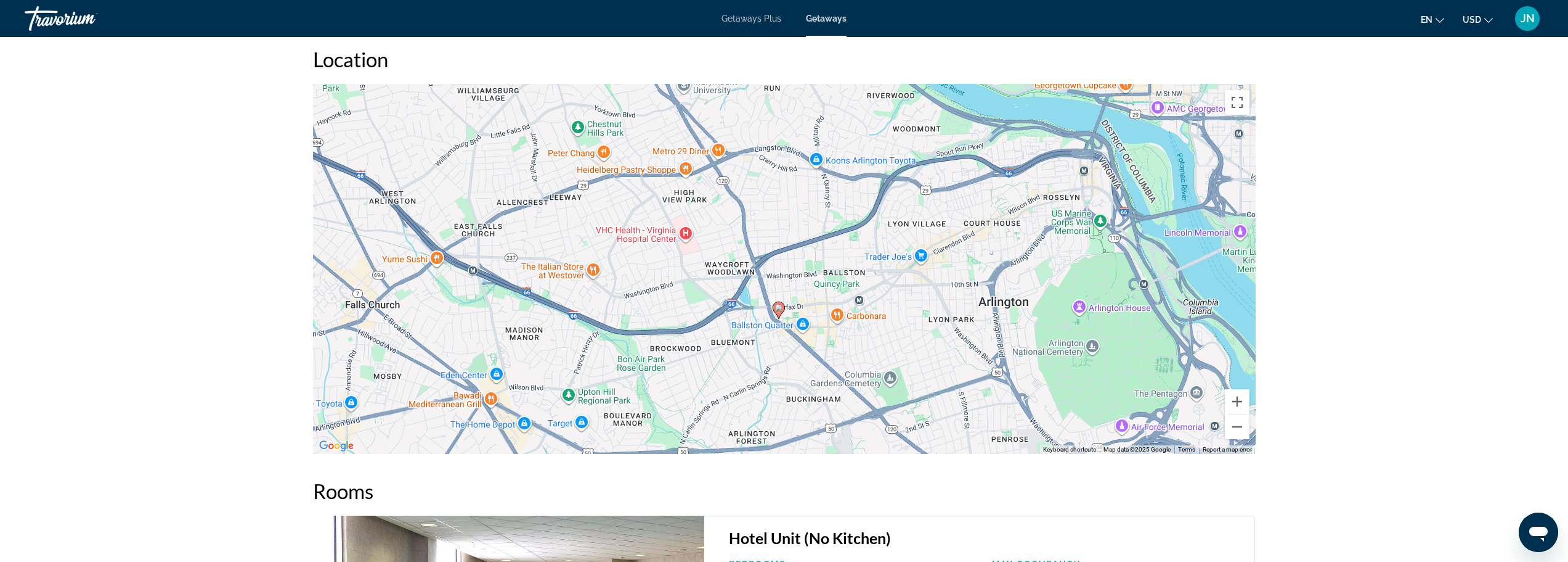
drag, startPoint x: 878, startPoint y: 391, endPoint x: 874, endPoint y: 375, distance: 16.5
click at [876, 375] on div "To activate drag with keyboard, press Alt + Enter. Once in keyboard drag state,…" at bounding box center [785, 269] width 943 height 370
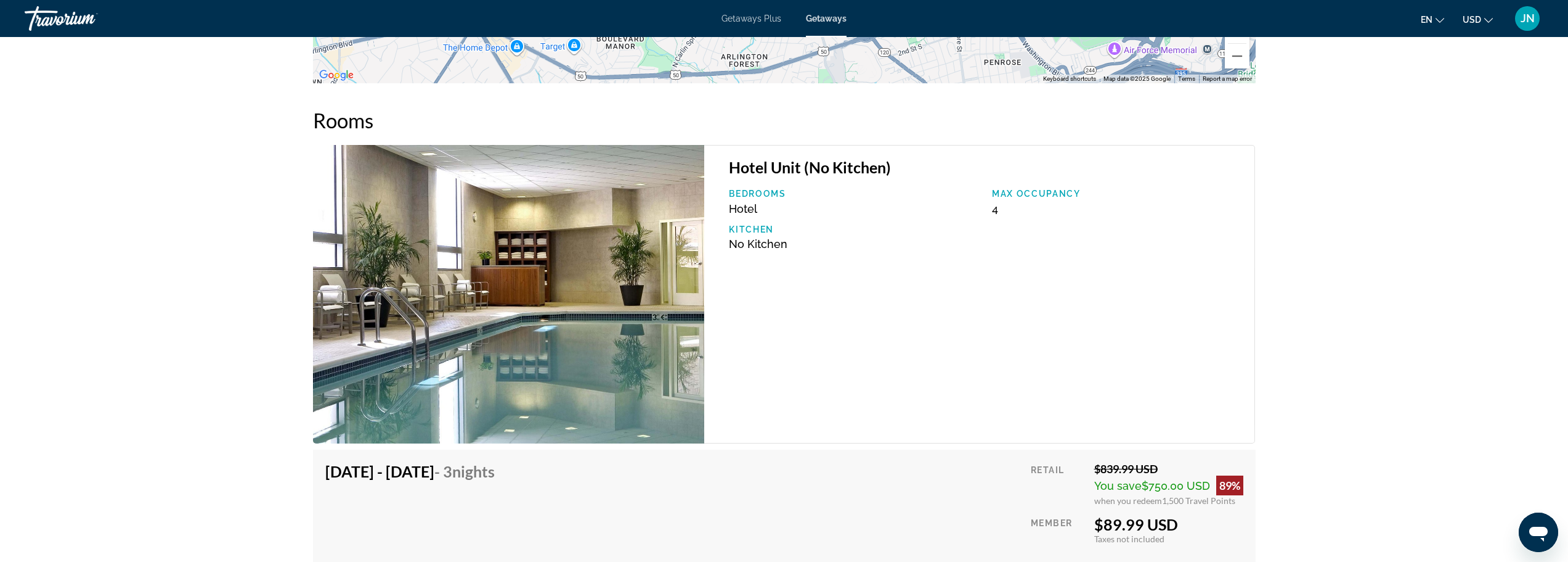
scroll to position [1759, 0]
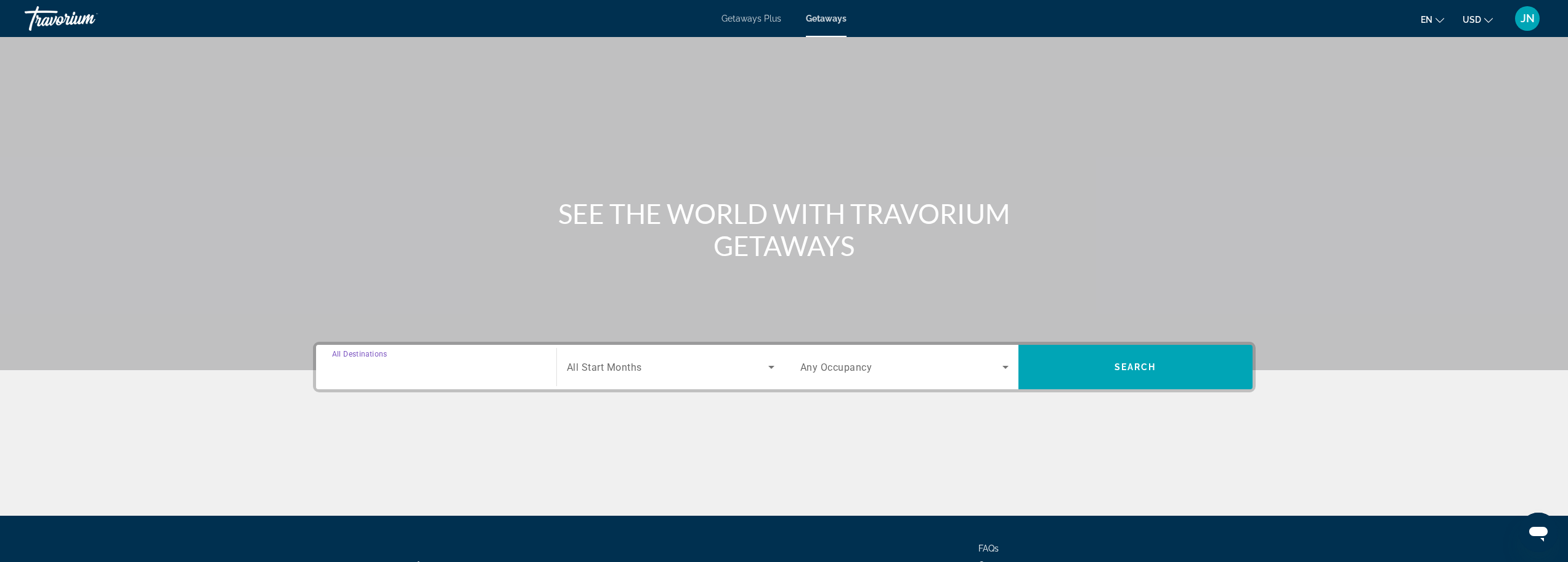
click at [418, 366] on input "Destination All Destinations" at bounding box center [436, 368] width 208 height 15
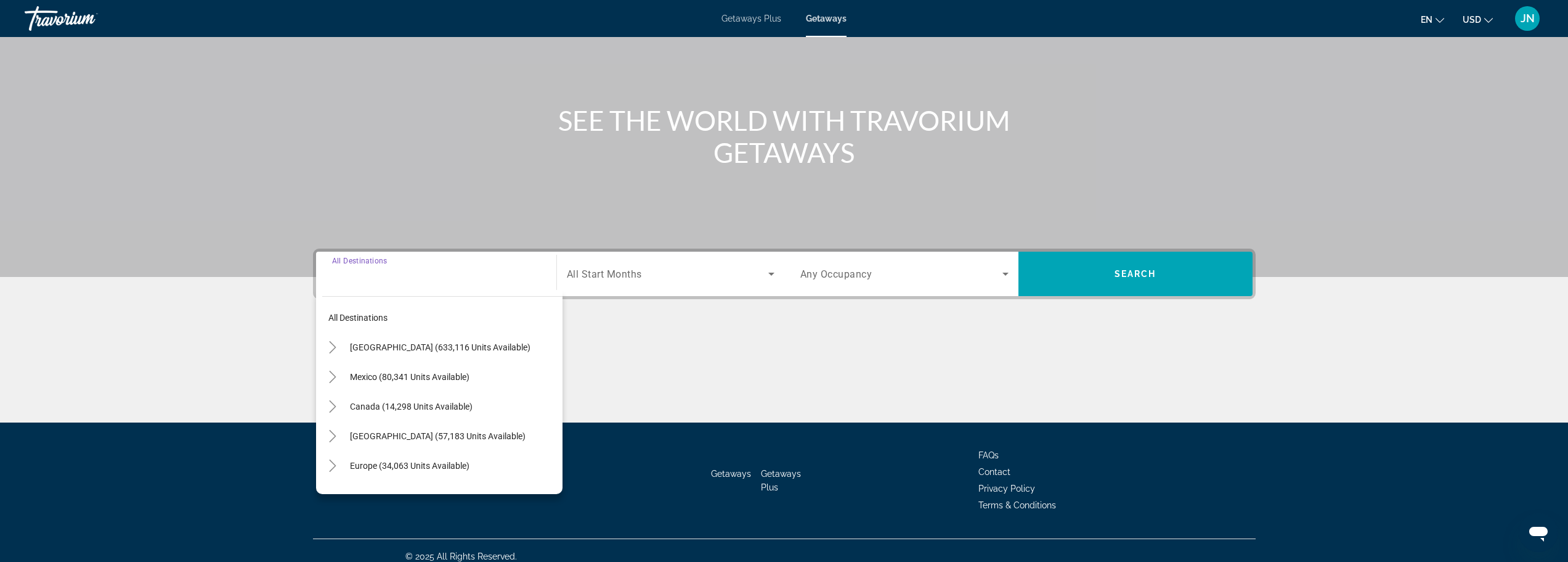
scroll to position [105, 0]
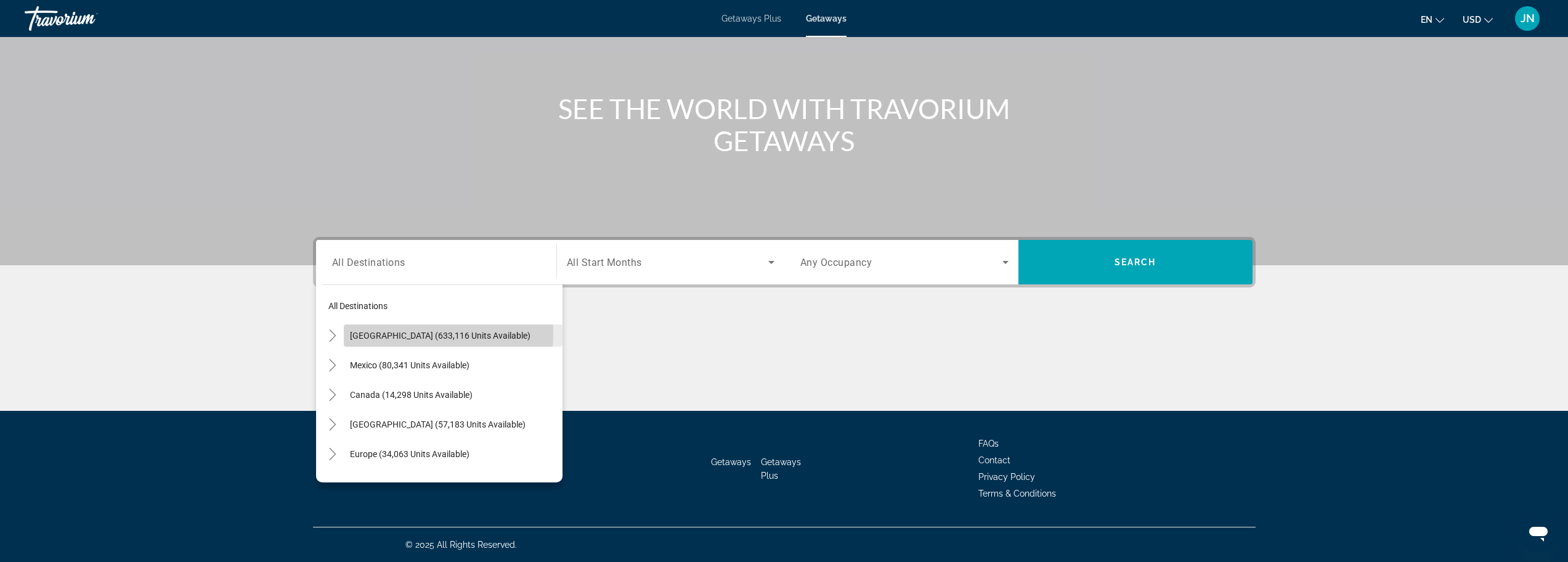
click at [384, 334] on span "[GEOGRAPHIC_DATA] (633,116 units available)" at bounding box center [440, 335] width 181 height 10
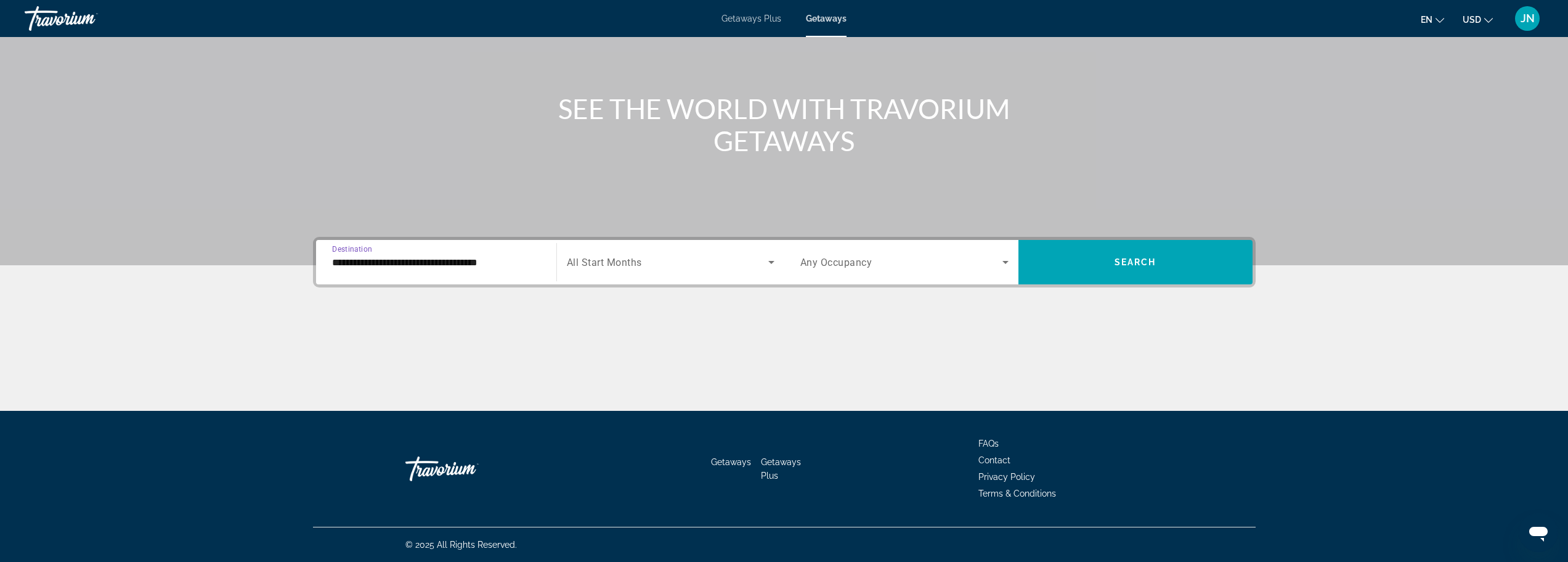
click at [362, 264] on input "**********" at bounding box center [436, 262] width 208 height 15
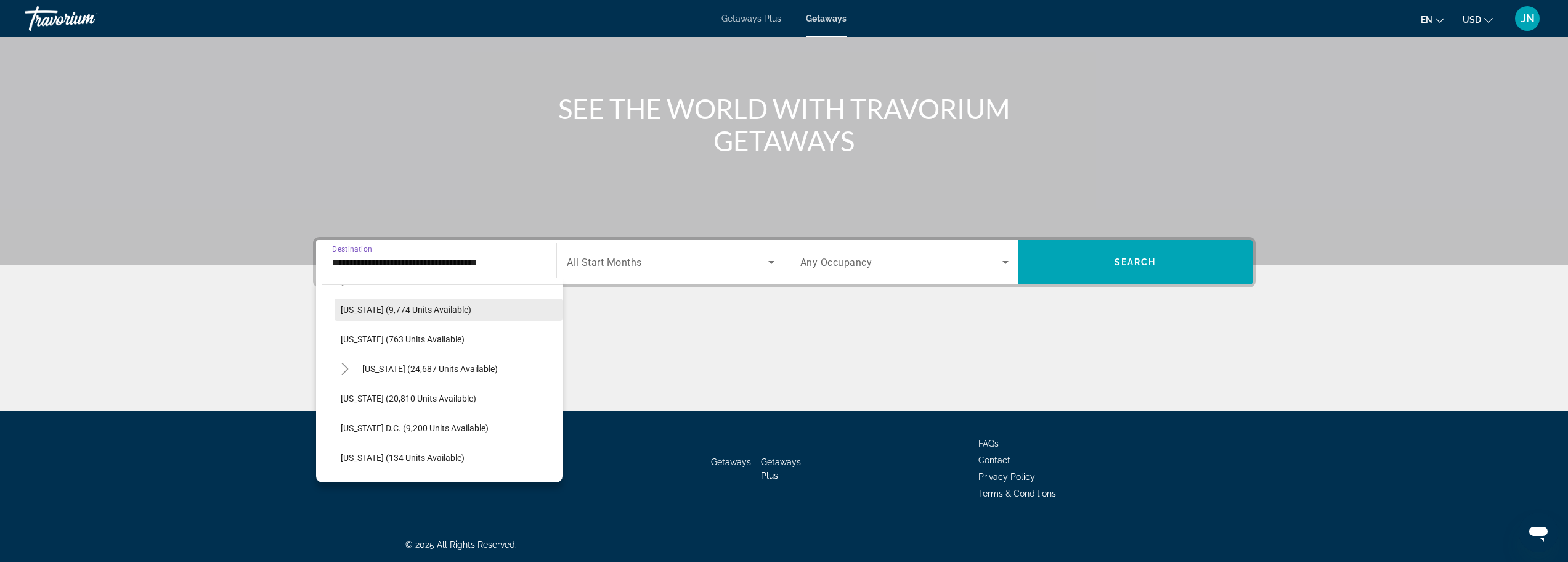
scroll to position [1151, 0]
click at [342, 369] on icon "Toggle Virginia (24,687 units available)" at bounding box center [345, 368] width 12 height 12
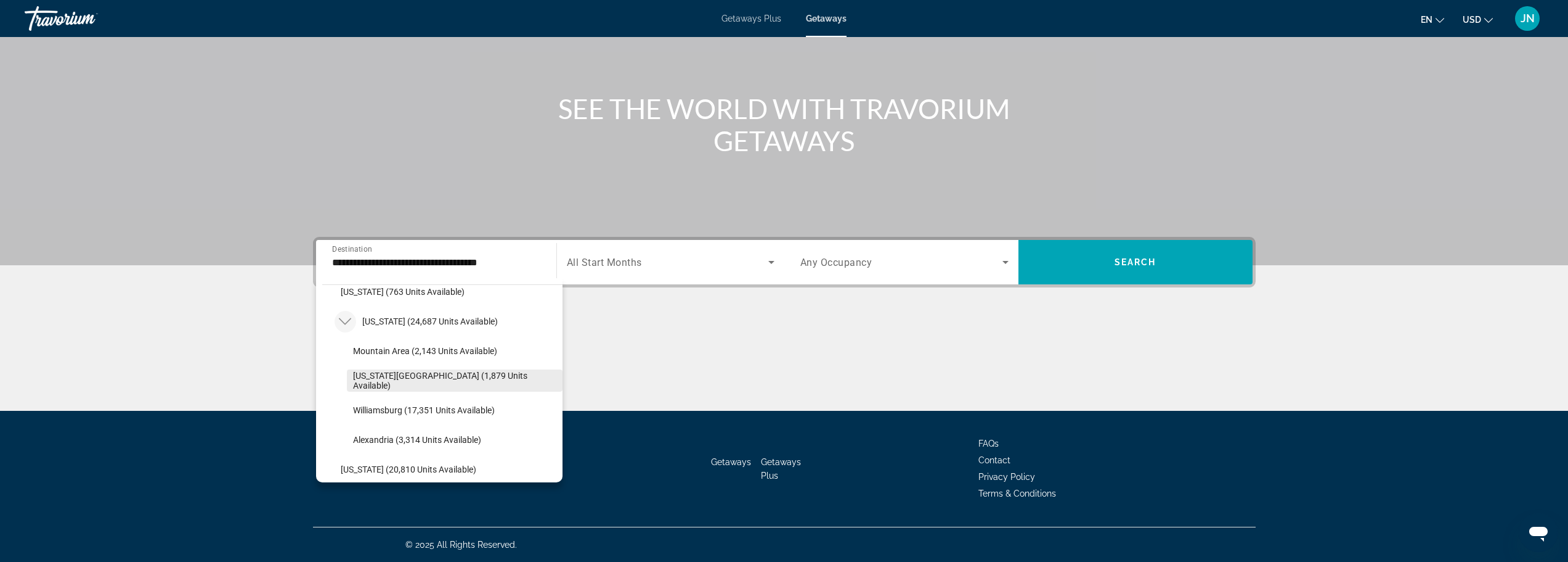
scroll to position [1234, 0]
click at [377, 373] on span "Williamsburg (17,351 units available)" at bounding box center [424, 375] width 142 height 10
type input "**********"
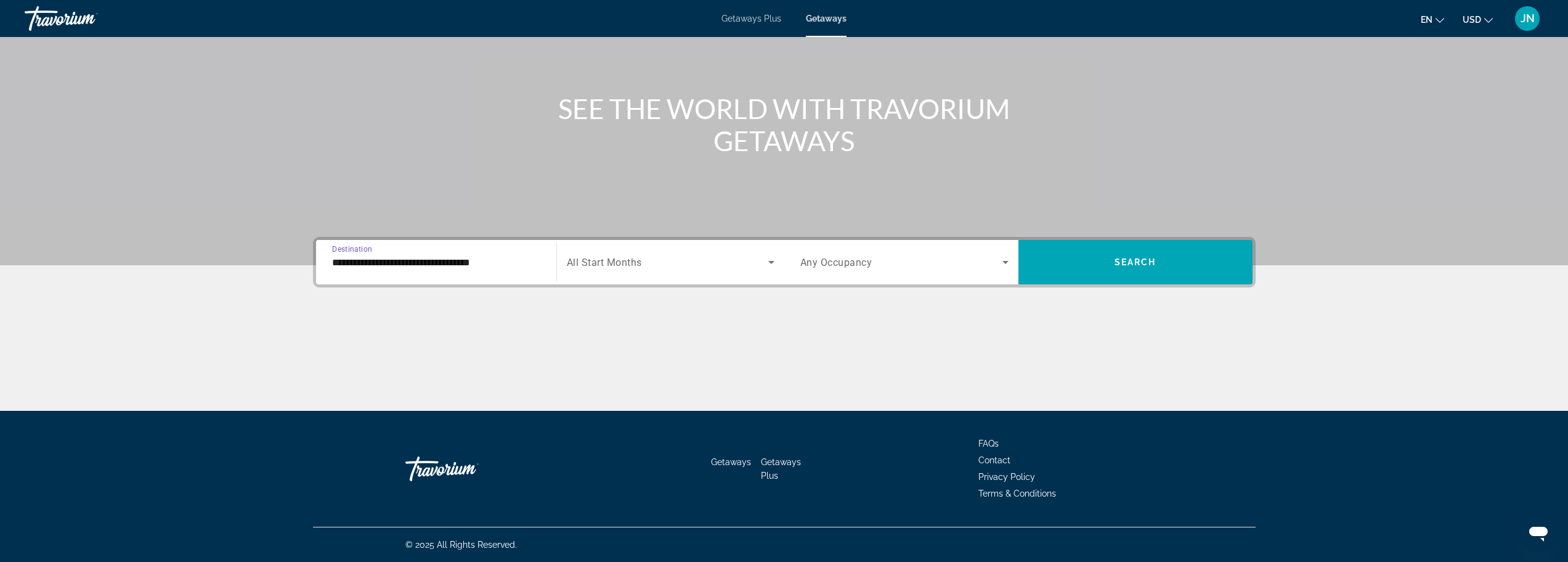
click at [721, 265] on span "Search widget" at bounding box center [667, 262] width 201 height 15
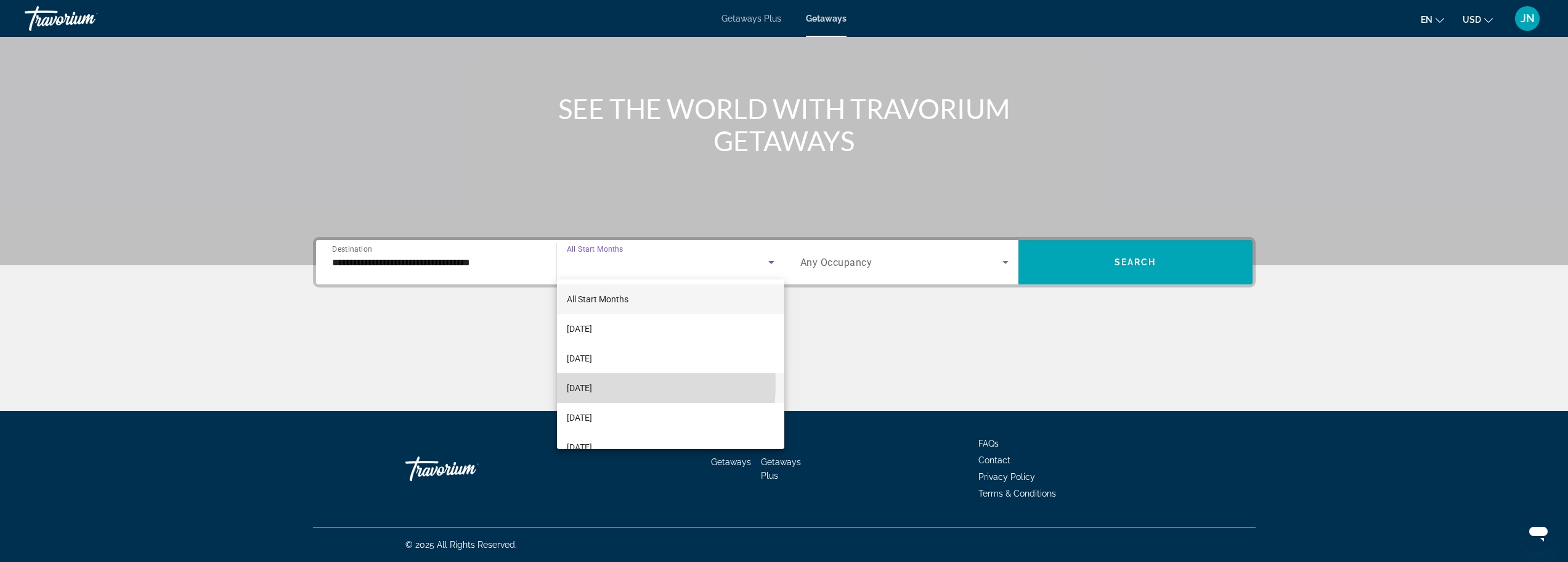
click at [592, 384] on span "[DATE]" at bounding box center [579, 388] width 26 height 15
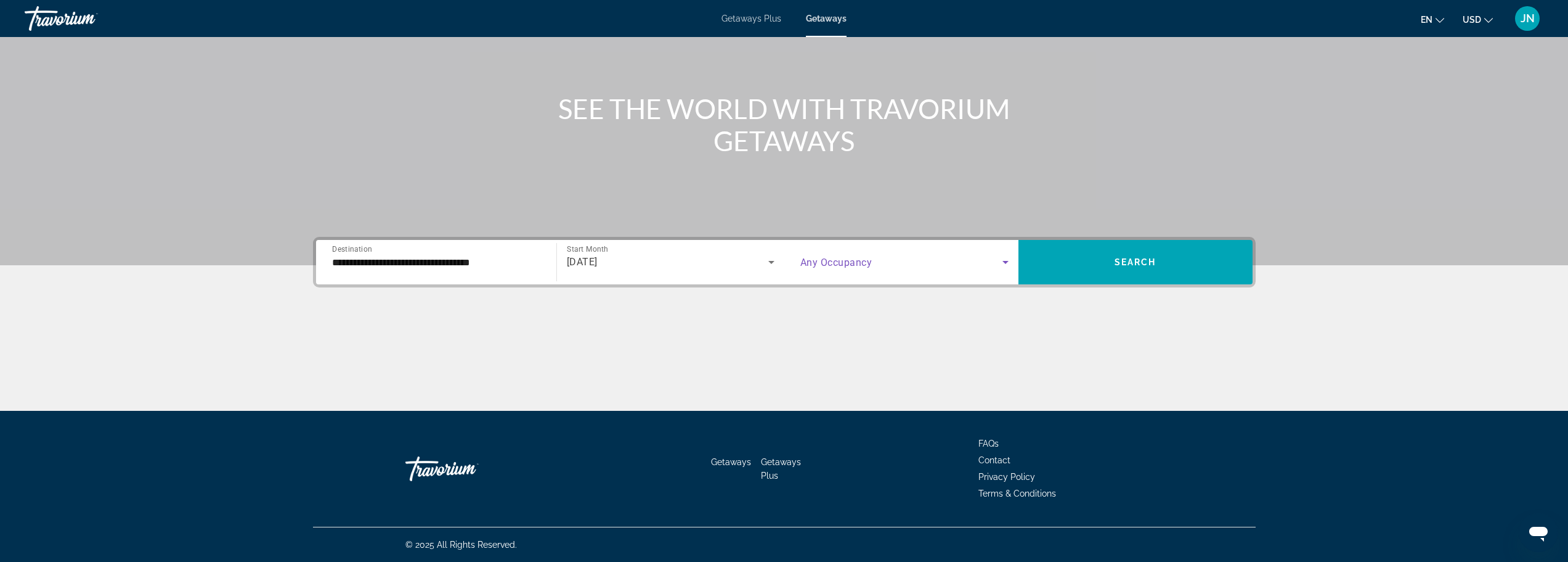
click at [907, 262] on span "Search widget" at bounding box center [901, 262] width 202 height 15
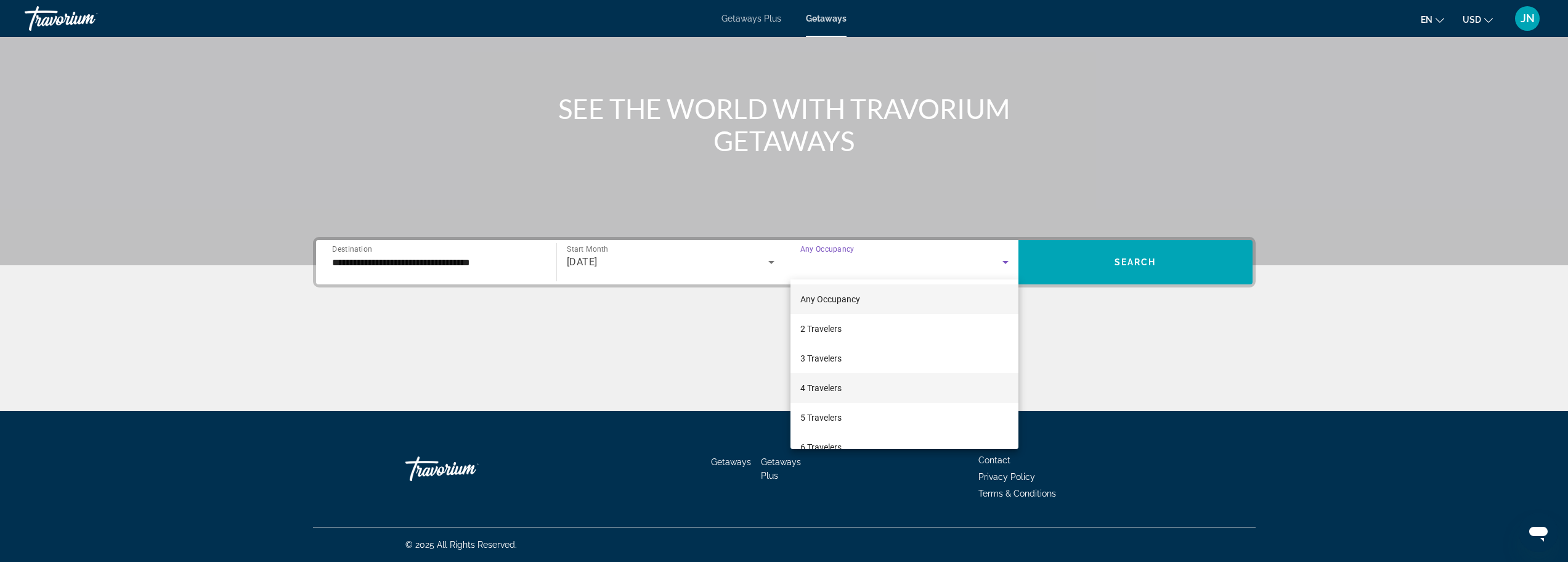
click at [825, 391] on span "4 Travelers" at bounding box center [821, 388] width 41 height 15
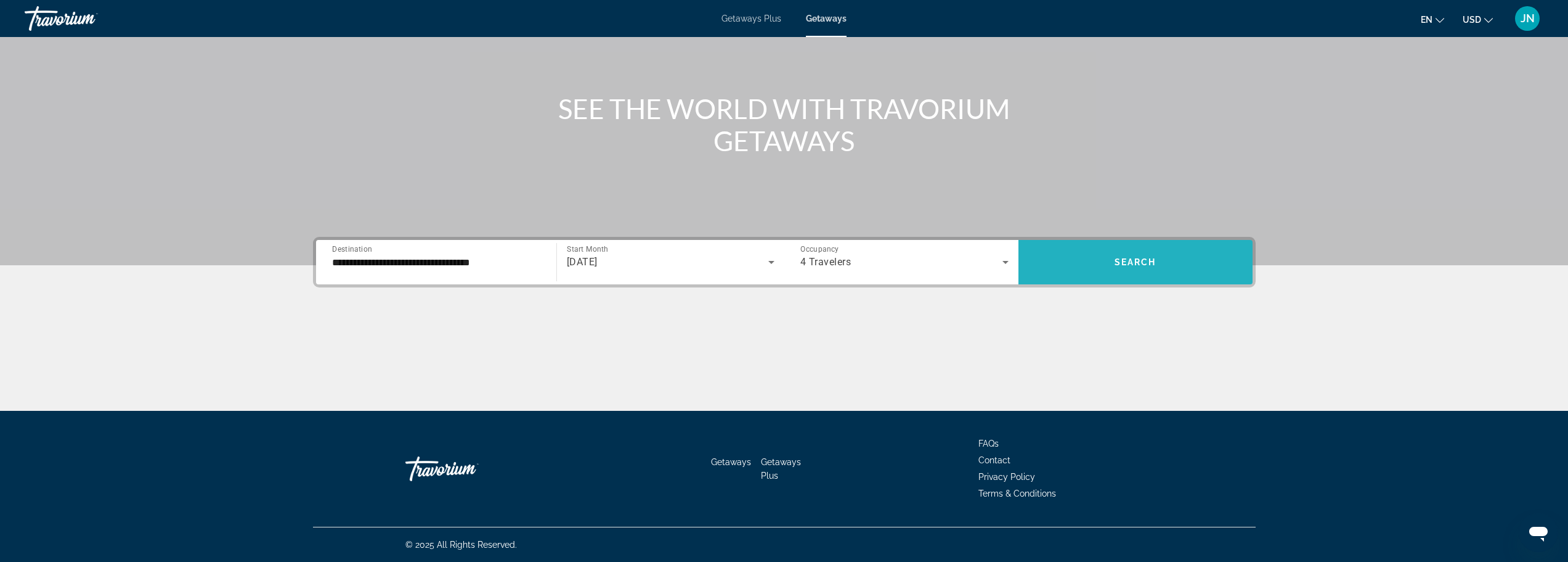
click at [1137, 253] on span "Search widget" at bounding box center [1135, 262] width 234 height 30
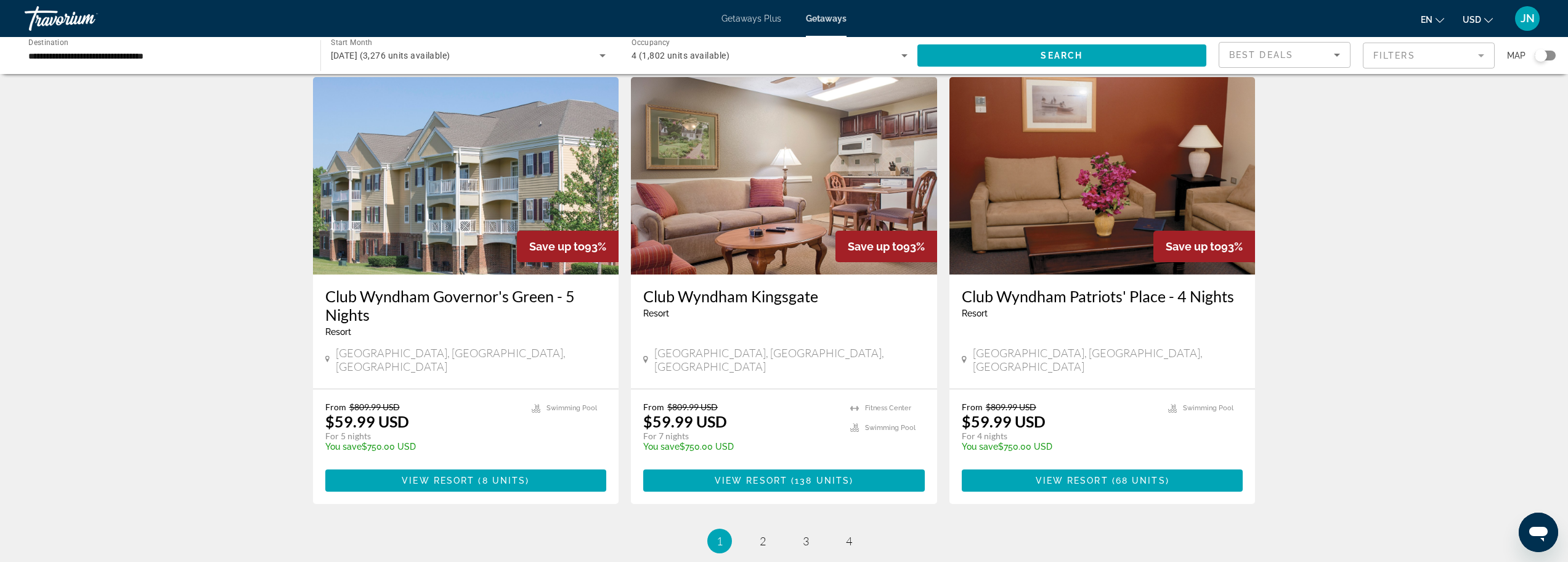
scroll to position [1398, 0]
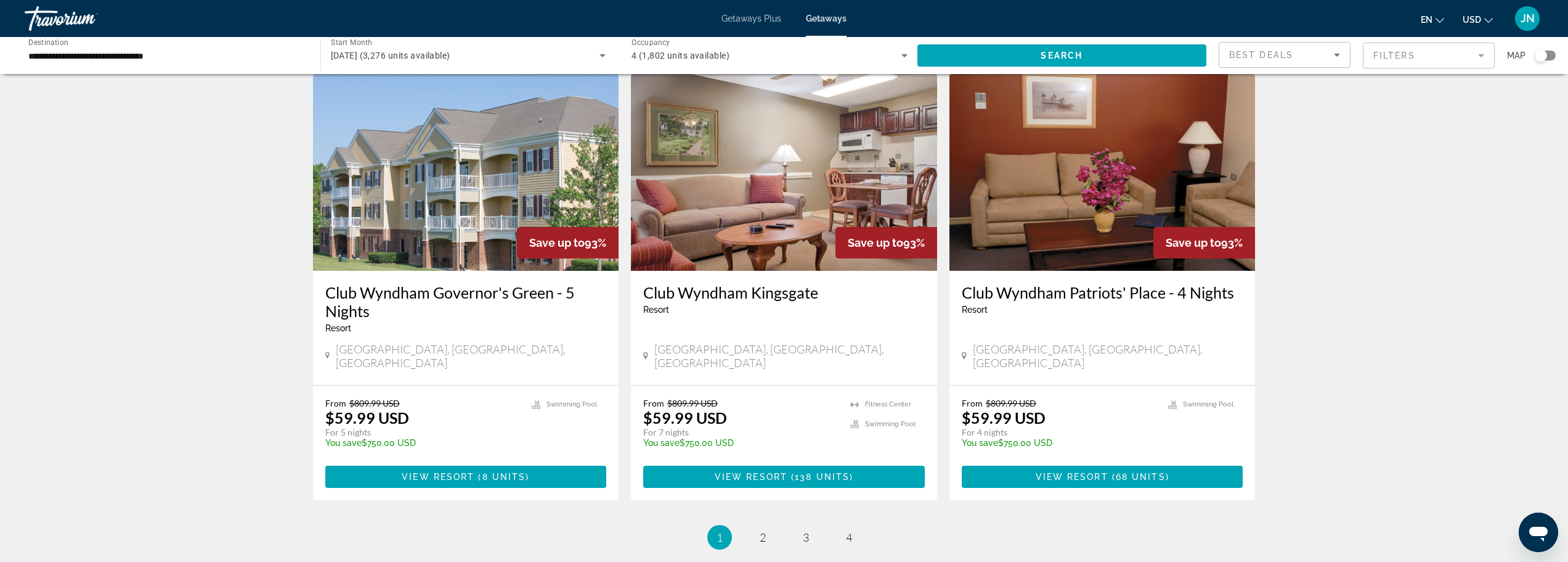
click at [1549, 54] on div "Search widget" at bounding box center [1546, 55] width 21 height 10
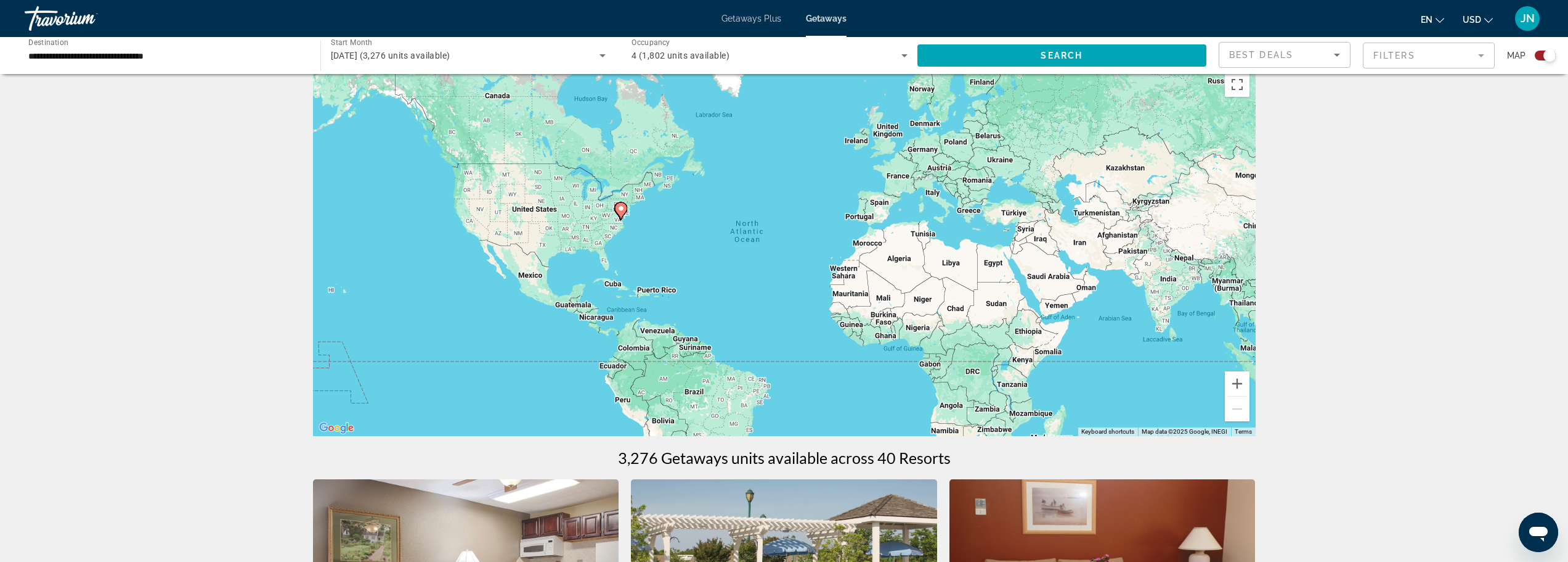
scroll to position [0, 0]
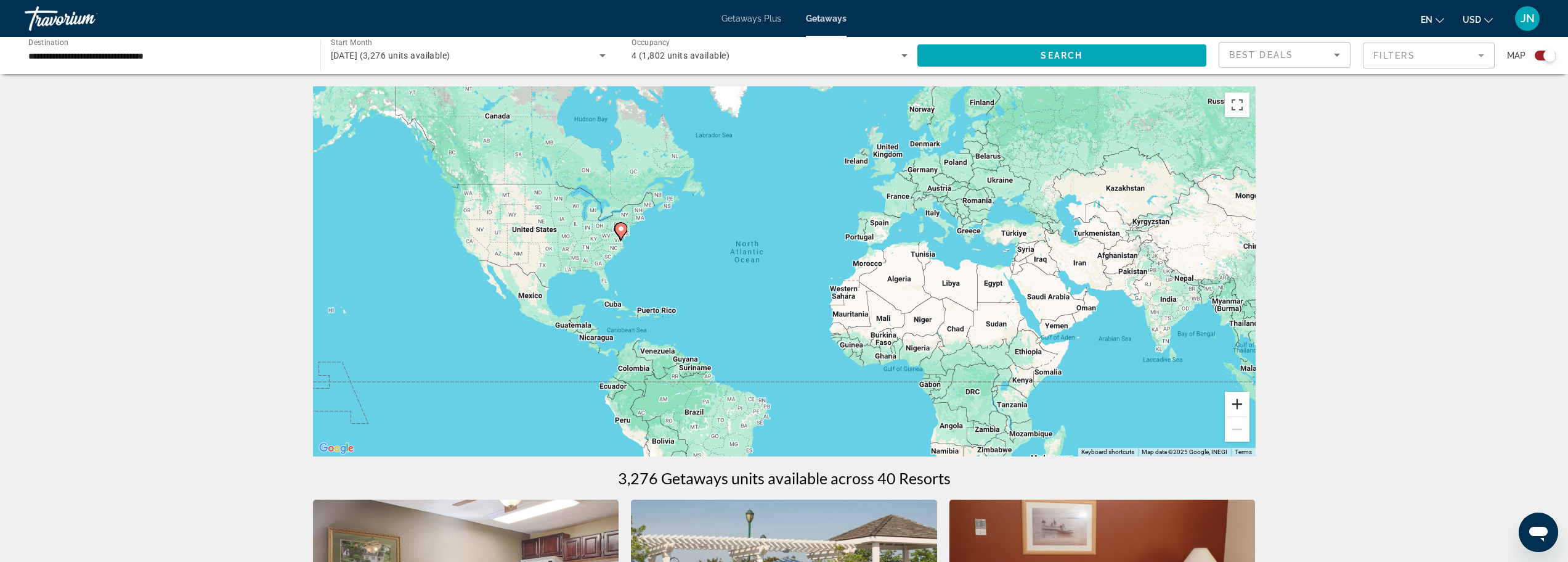
click at [1235, 409] on button "Zoom in" at bounding box center [1238, 404] width 25 height 25
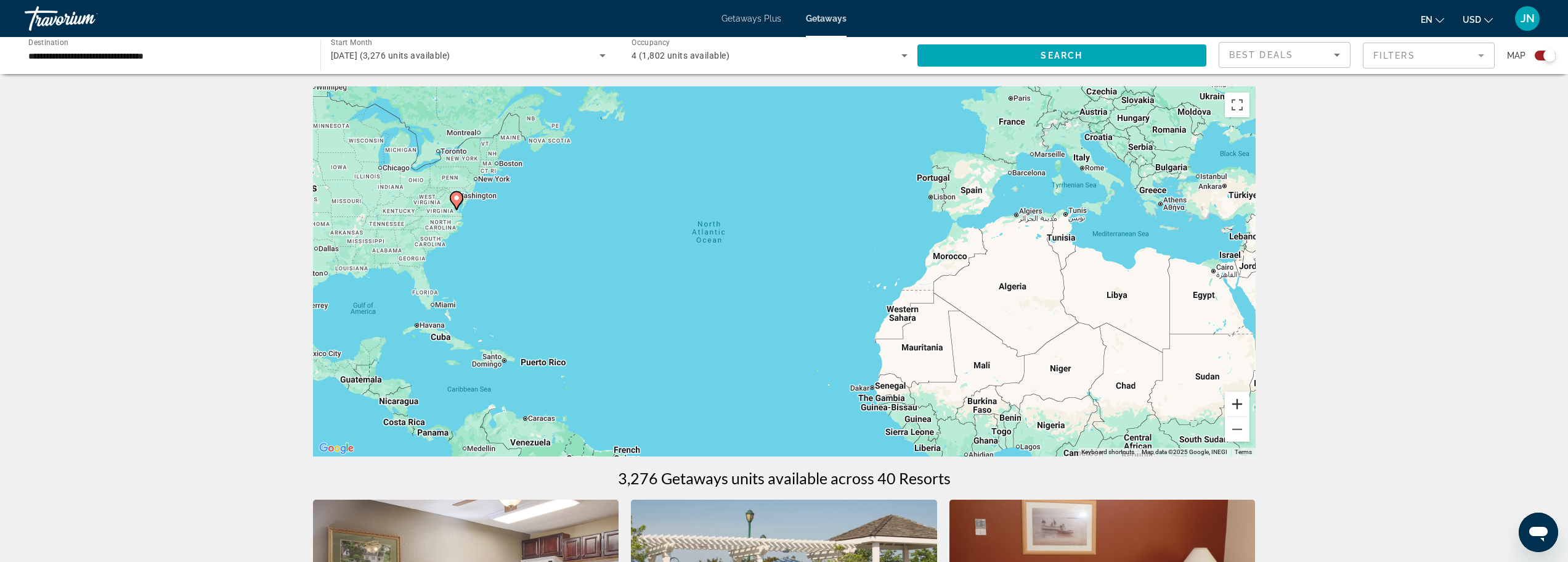
click at [1238, 403] on button "Zoom in" at bounding box center [1238, 404] width 25 height 25
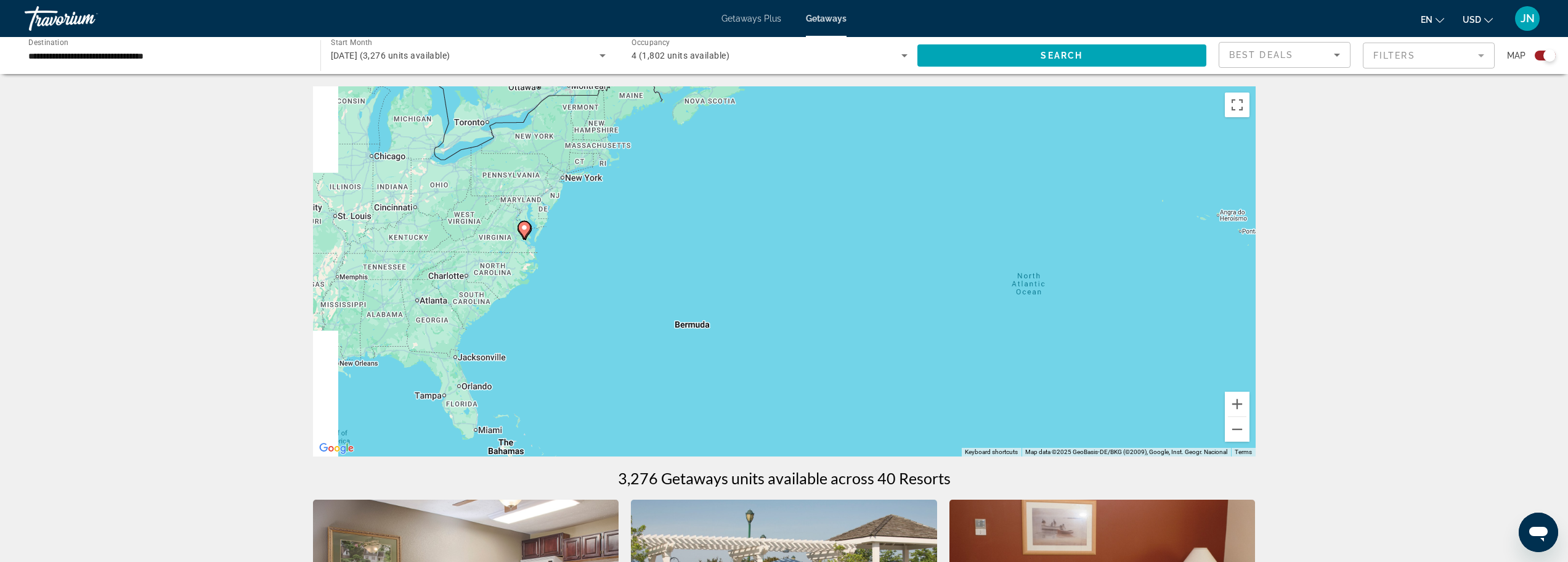
drag, startPoint x: 634, startPoint y: 256, endPoint x: 1033, endPoint y: 346, distance: 409.0
click at [1031, 347] on div "To activate drag with keyboard, press Alt + Enter. Once in keyboard drag state,…" at bounding box center [785, 271] width 943 height 370
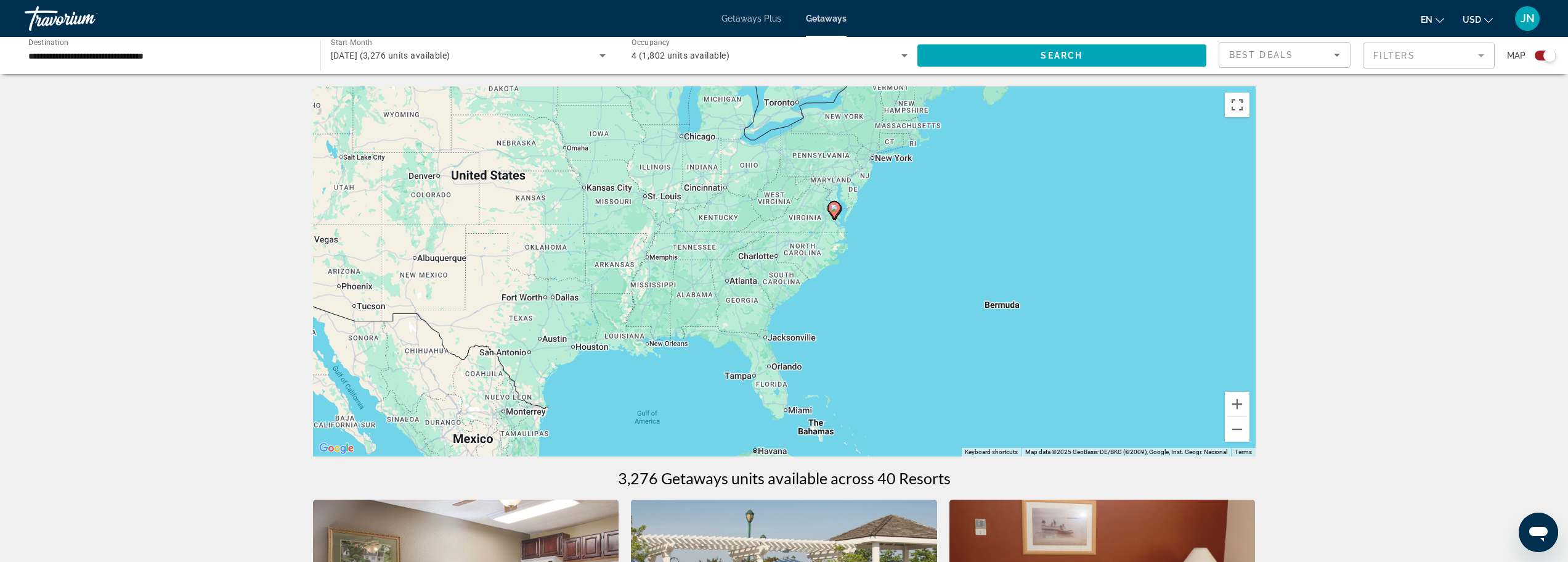
drag, startPoint x: 440, startPoint y: 234, endPoint x: 750, endPoint y: 202, distance: 311.6
click at [750, 201] on div "To activate drag with keyboard, press Alt + Enter. Once in keyboard drag state,…" at bounding box center [785, 271] width 943 height 370
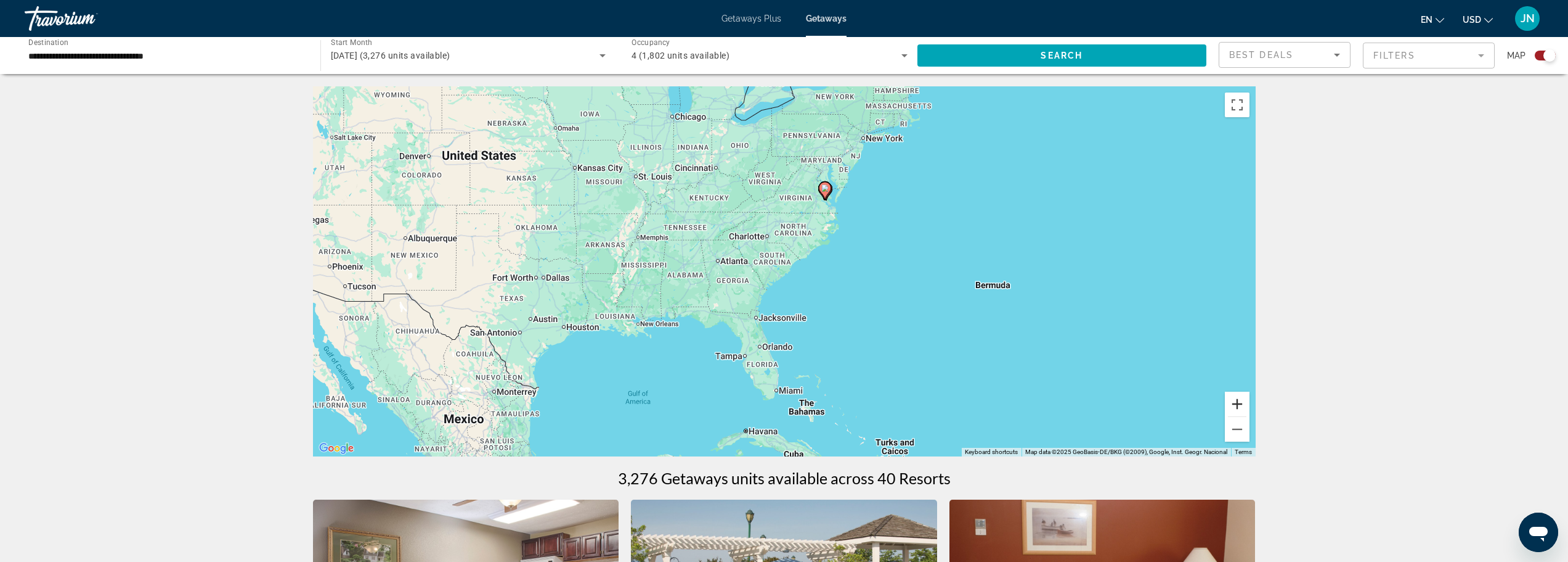
click at [1244, 408] on button "Zoom in" at bounding box center [1238, 404] width 25 height 25
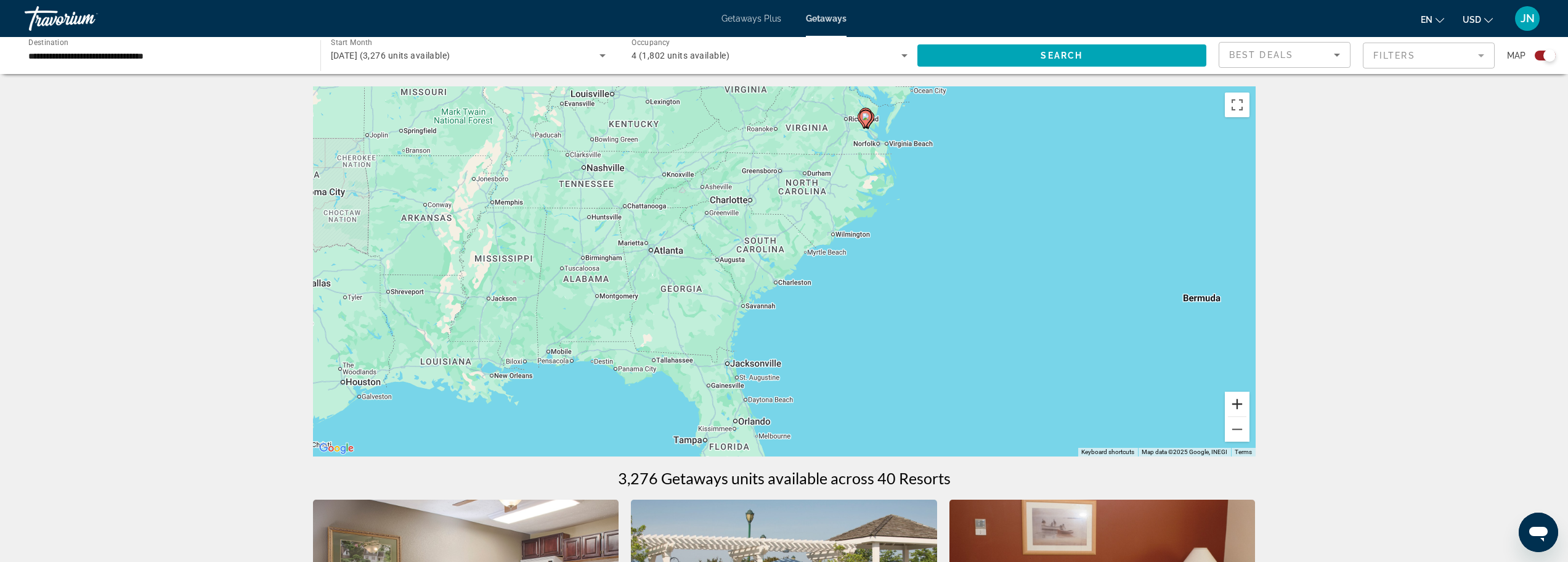
click at [1244, 407] on button "Zoom in" at bounding box center [1238, 404] width 25 height 25
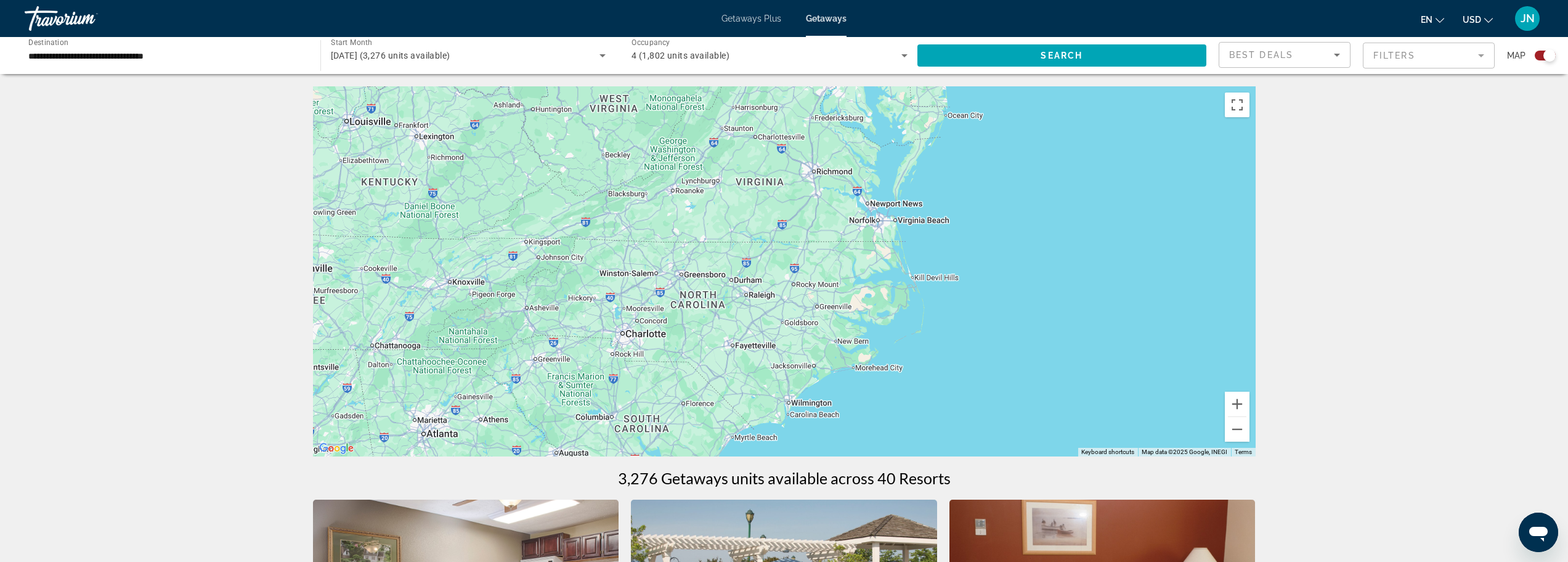
drag, startPoint x: 1044, startPoint y: 283, endPoint x: 955, endPoint y: 462, distance: 199.9
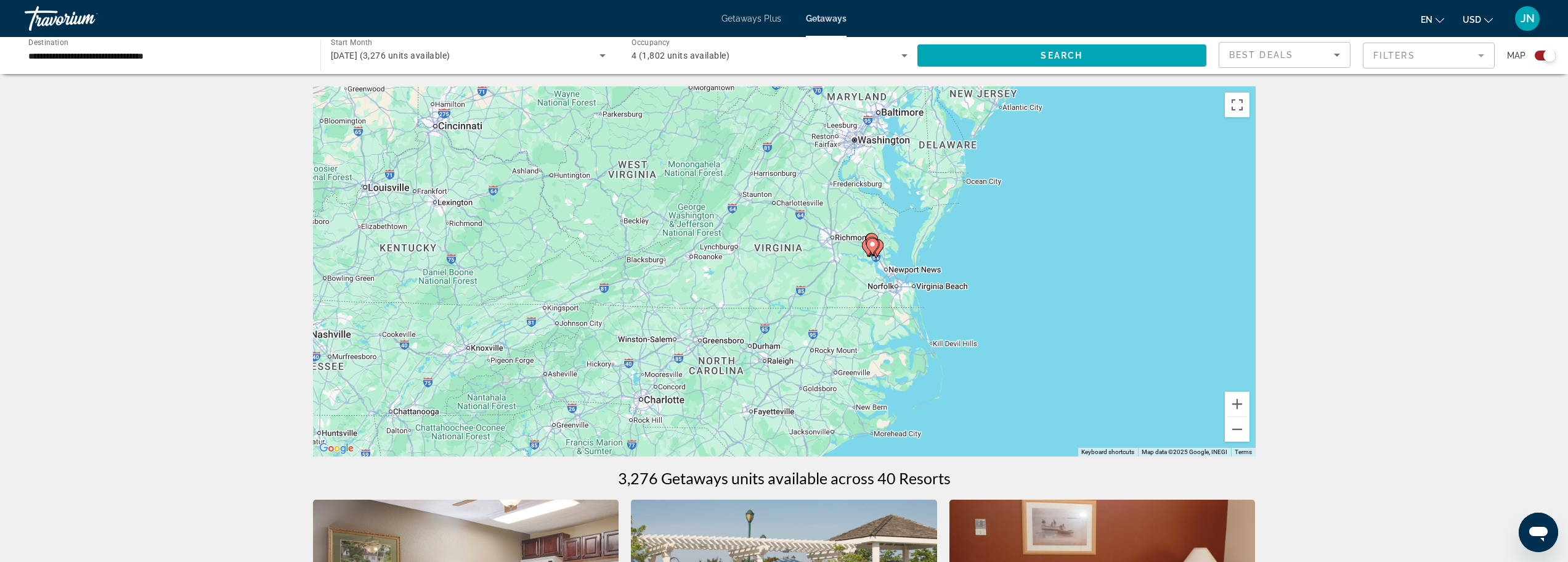
drag, startPoint x: 939, startPoint y: 281, endPoint x: 942, endPoint y: 292, distance: 11.4
click at [941, 291] on div "To activate drag with keyboard, press Alt + Enter. Once in keyboard drag state,…" at bounding box center [785, 271] width 943 height 370
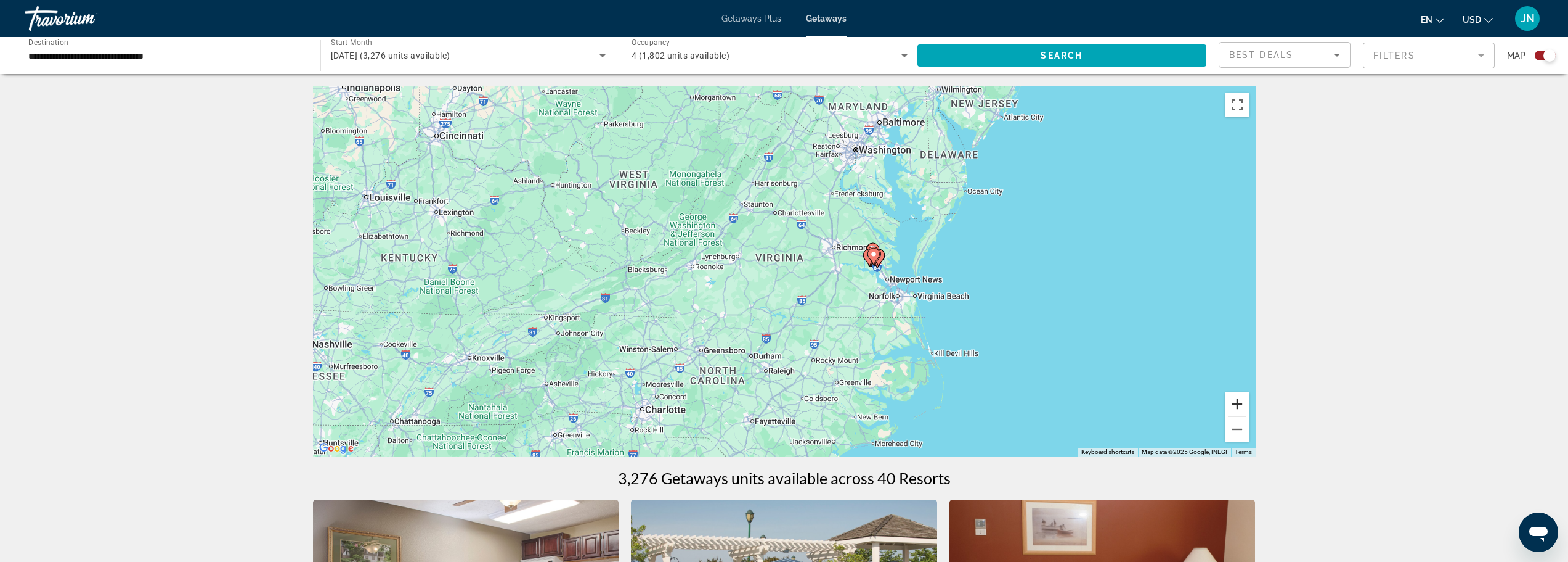
click at [1242, 408] on button "Zoom in" at bounding box center [1238, 404] width 25 height 25
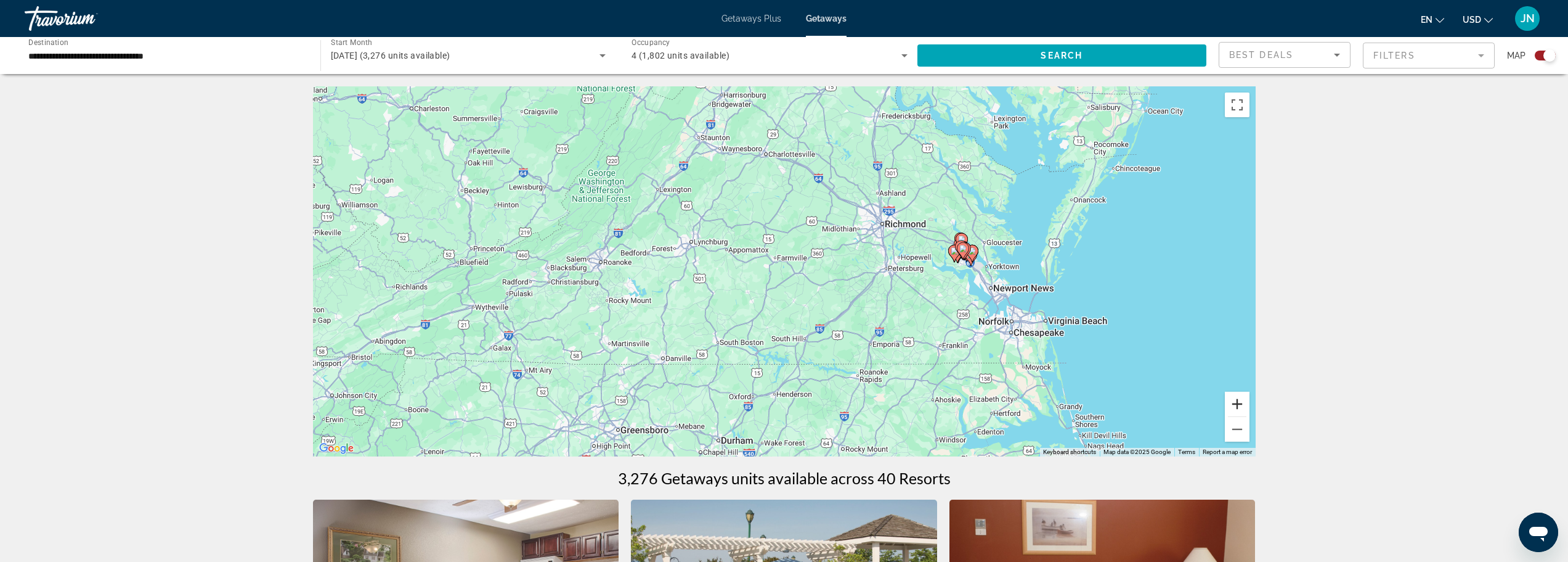
click at [1242, 407] on button "Zoom in" at bounding box center [1238, 404] width 25 height 25
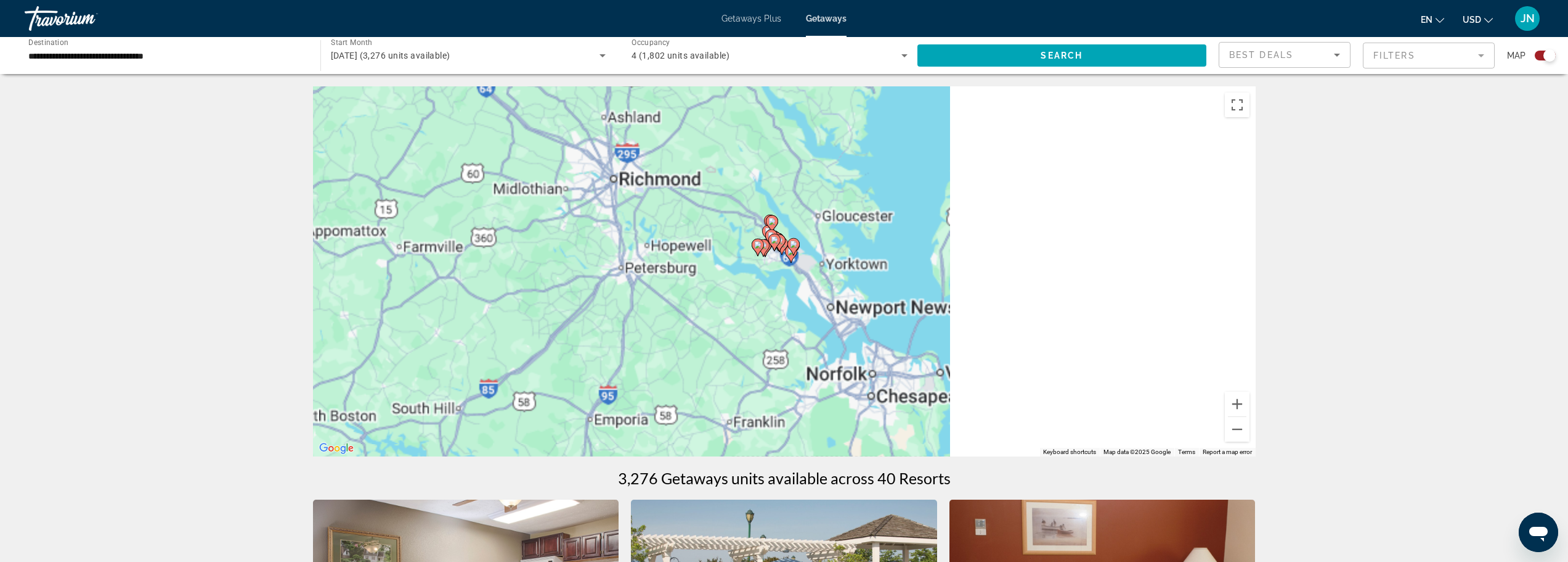
drag, startPoint x: 1052, startPoint y: 344, endPoint x: 697, endPoint y: 367, distance: 355.7
click at [697, 367] on div "To activate drag with keyboard, press Alt + Enter. Once in keyboard drag state,…" at bounding box center [785, 271] width 943 height 370
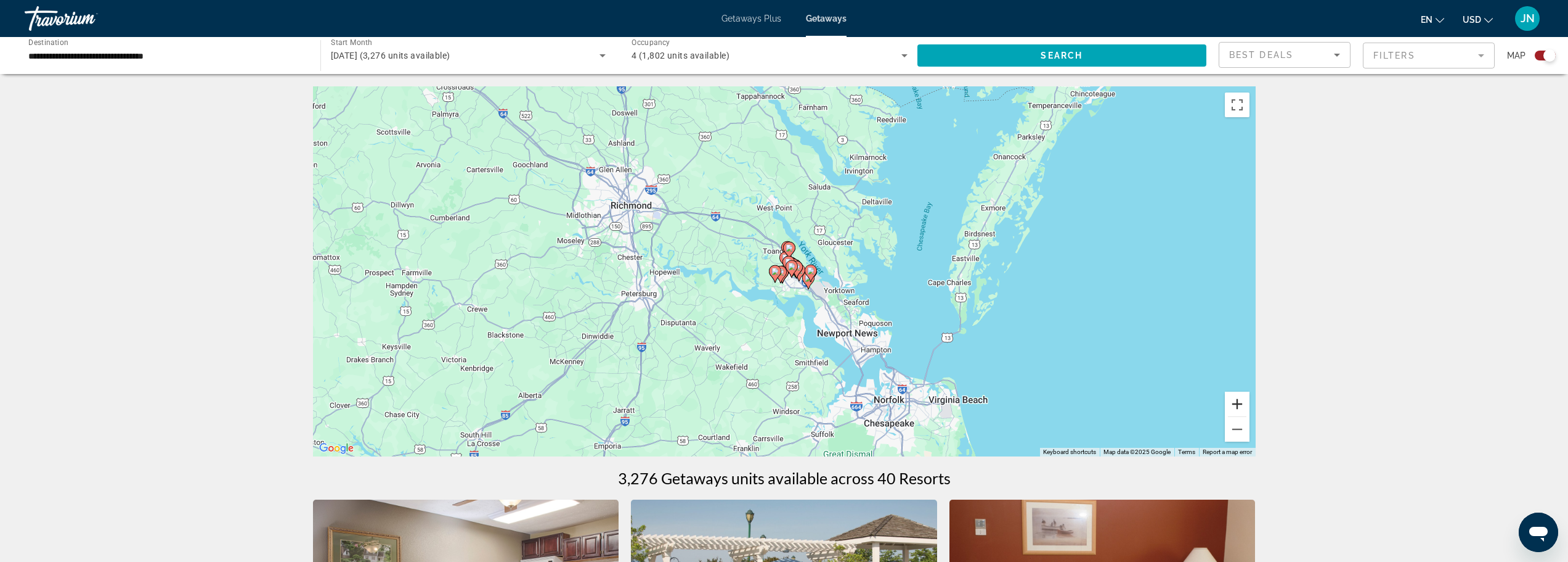
click at [1238, 406] on button "Zoom in" at bounding box center [1238, 404] width 25 height 25
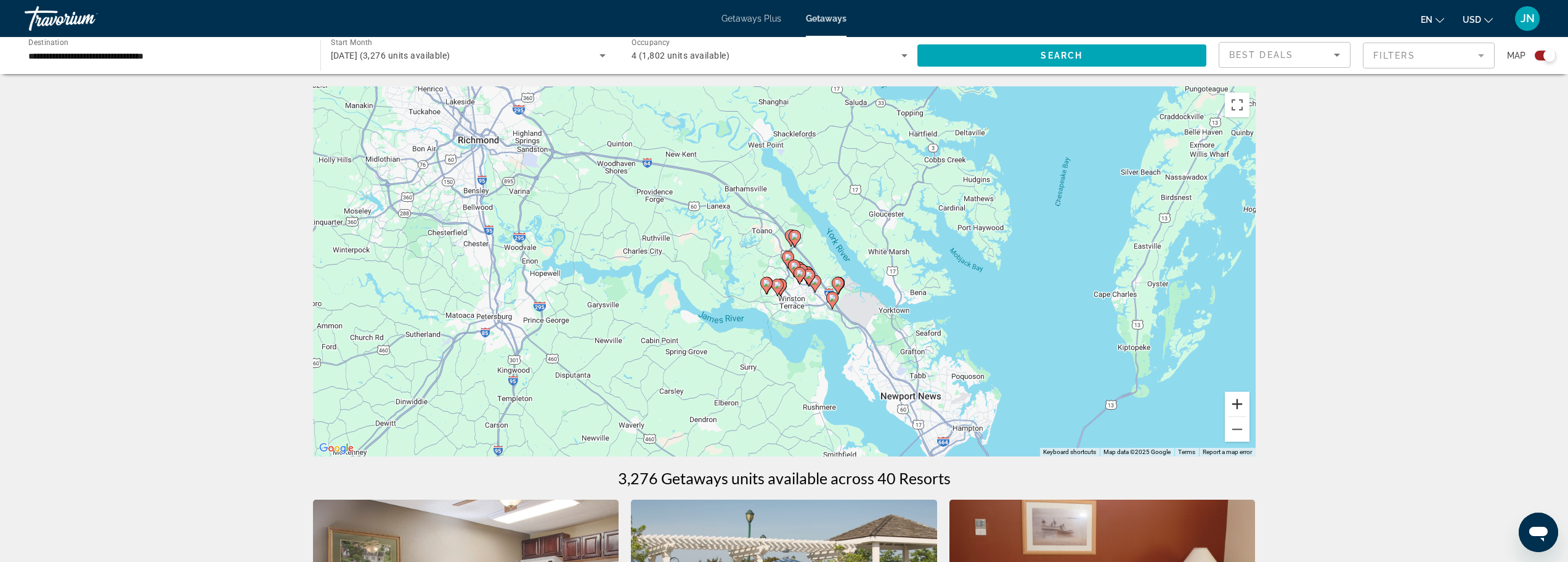
click at [1238, 406] on button "Zoom in" at bounding box center [1238, 404] width 25 height 25
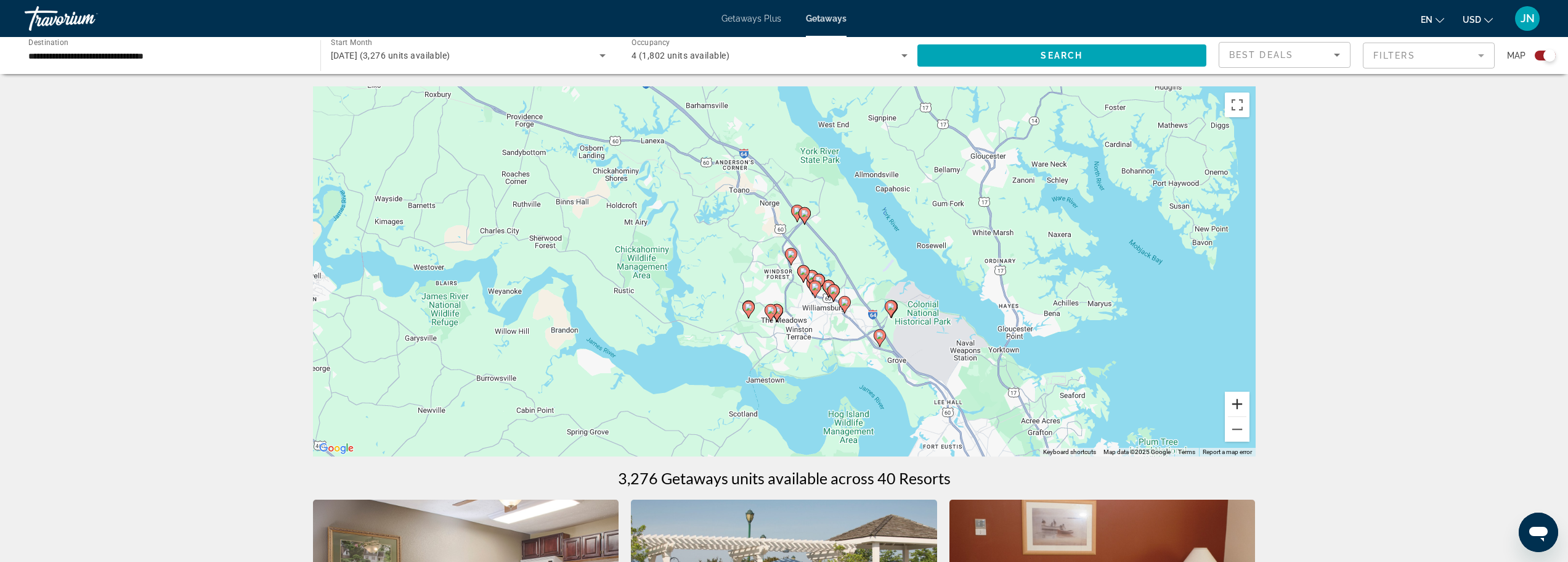
click at [1238, 406] on button "Zoom in" at bounding box center [1238, 404] width 25 height 25
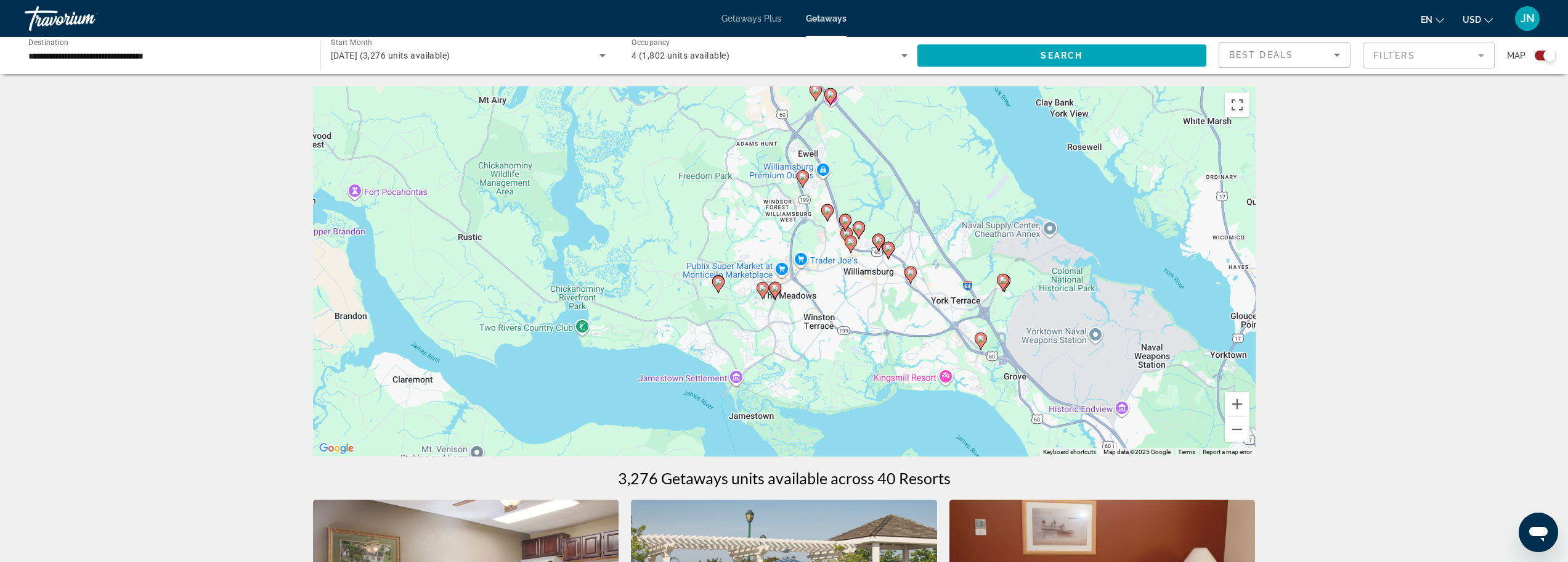
drag, startPoint x: 1013, startPoint y: 373, endPoint x: 1017, endPoint y: 300, distance: 73.1
click at [1017, 300] on div "To activate drag with keyboard, press Alt + Enter. Once in keyboard drag state,…" at bounding box center [785, 271] width 943 height 370
click at [1233, 406] on button "Zoom in" at bounding box center [1238, 404] width 25 height 25
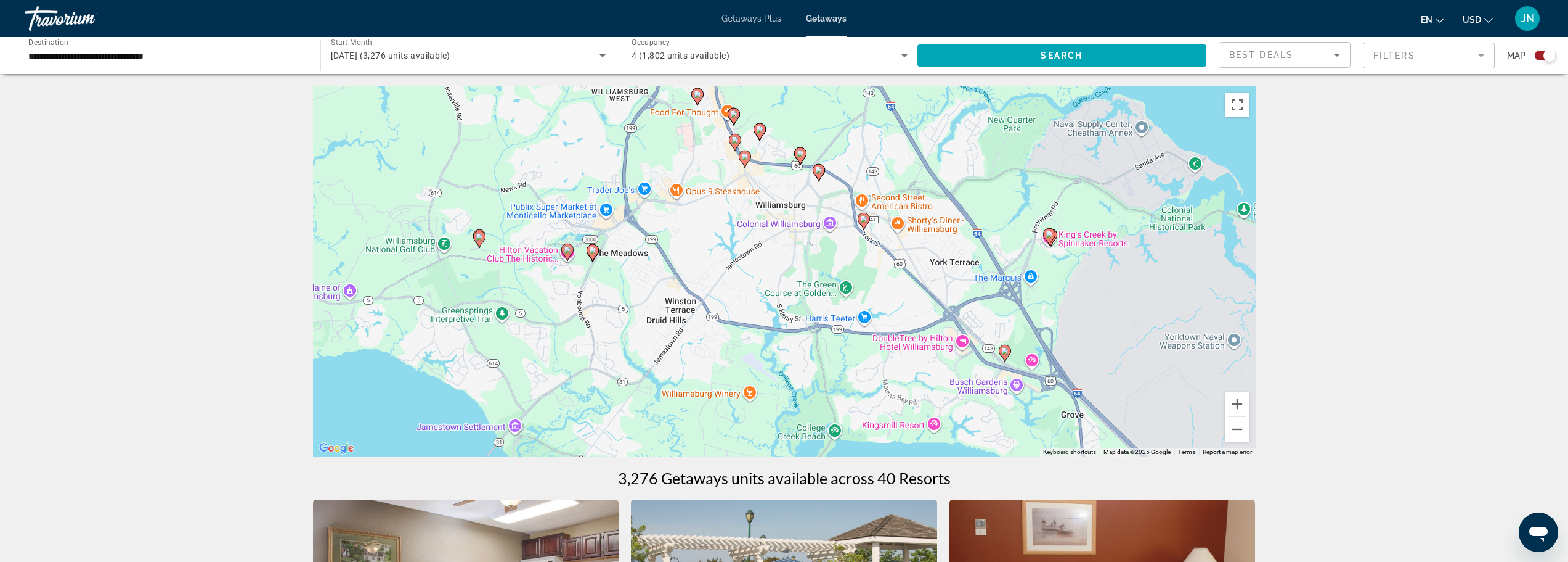
drag, startPoint x: 840, startPoint y: 353, endPoint x: 654, endPoint y: 323, distance: 188.4
click at [654, 323] on div "To activate drag with keyboard, press Alt + Enter. Once in keyboard drag state,…" at bounding box center [785, 271] width 943 height 370
click at [1005, 349] on image "Main content" at bounding box center [1005, 351] width 7 height 7
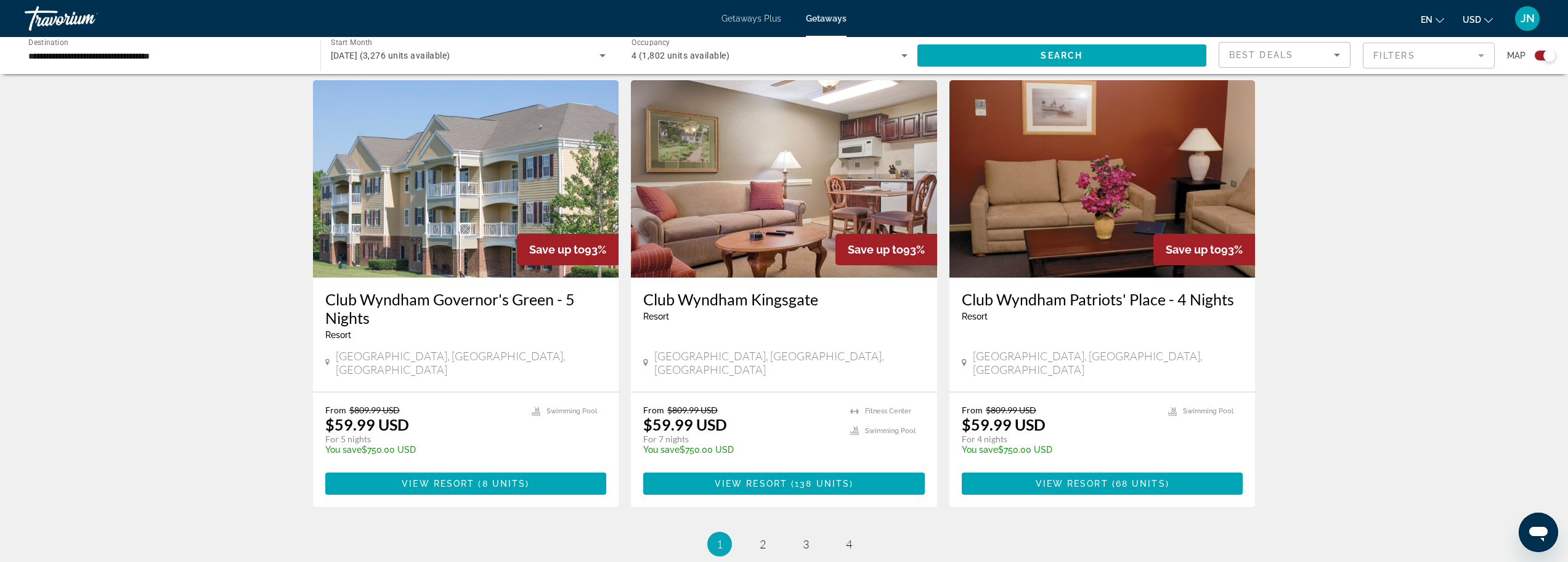
scroll to position [1809, 0]
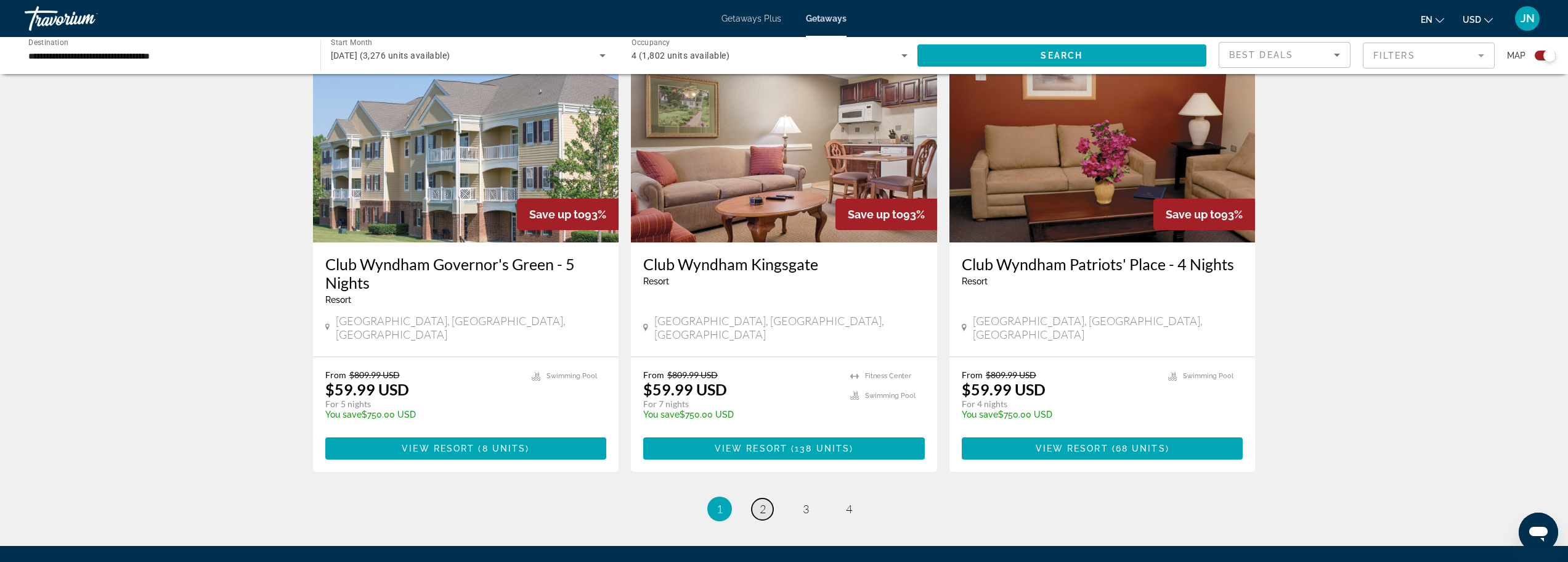
click at [763, 502] on span "2" at bounding box center [763, 508] width 6 height 13
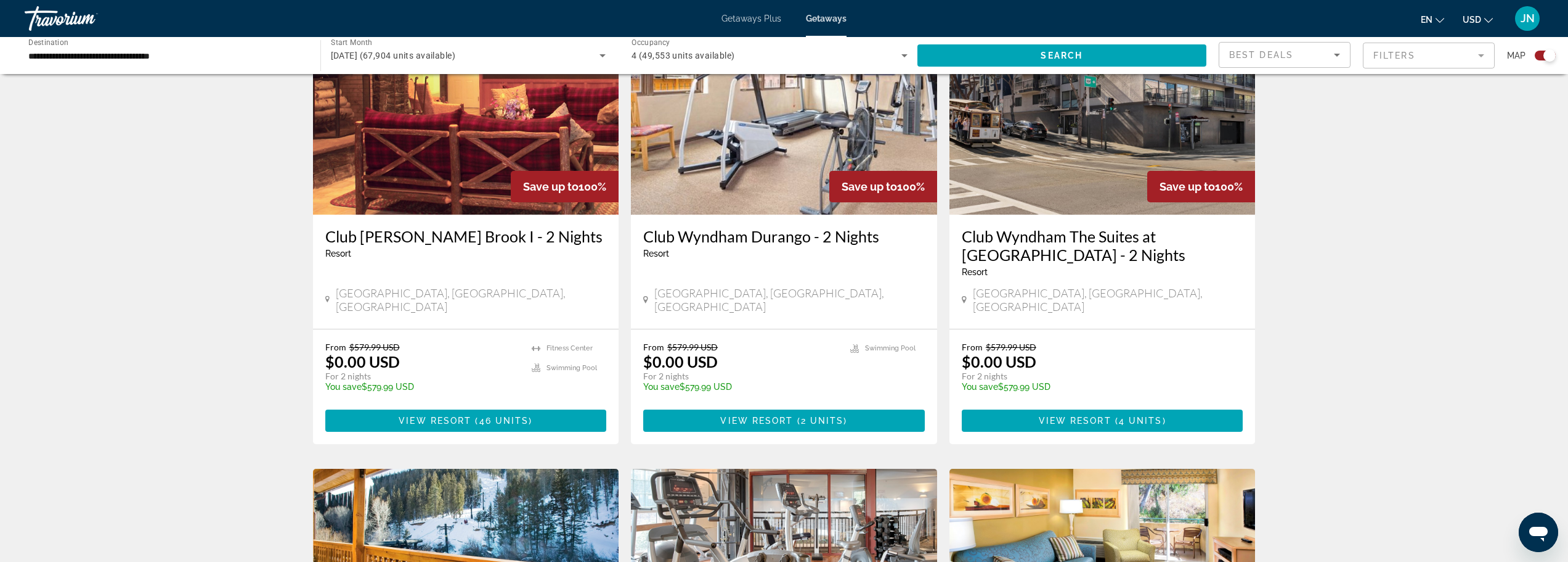
scroll to position [493, 0]
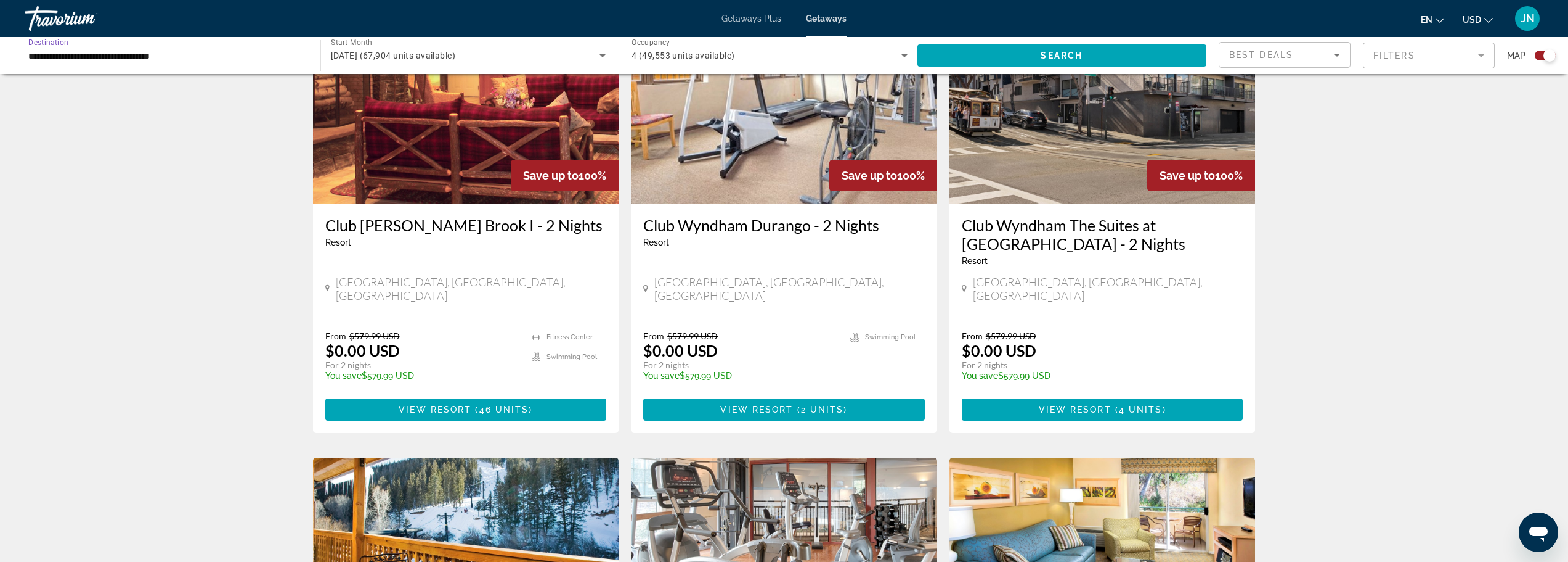
click at [65, 58] on input "**********" at bounding box center [166, 56] width 276 height 15
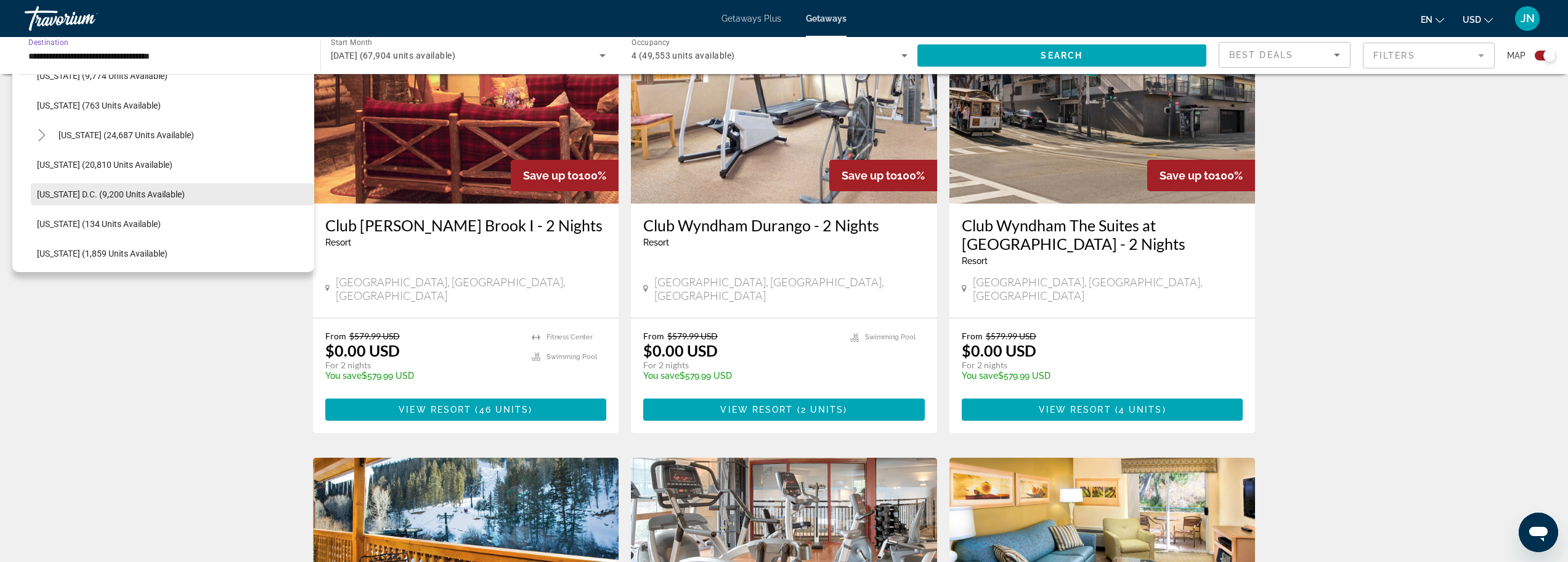
scroll to position [1204, 0]
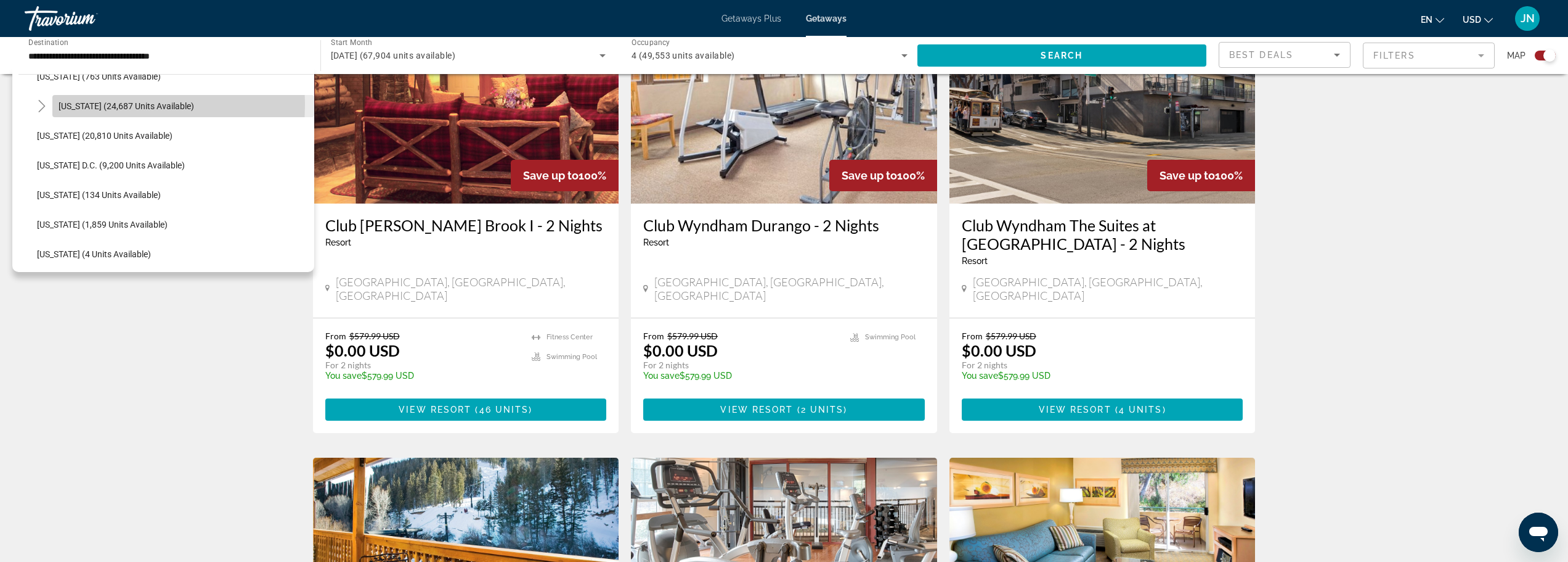
click at [67, 104] on span "[US_STATE] (24,687 units available)" at bounding box center [126, 105] width 136 height 10
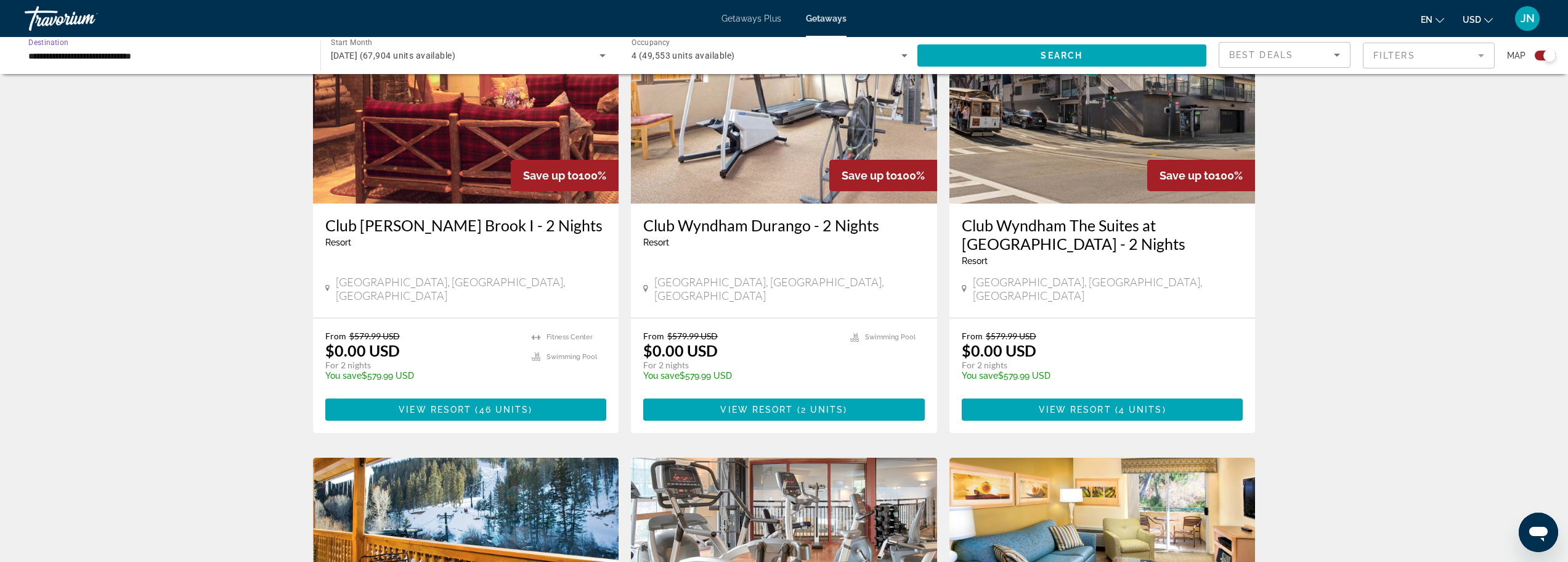
click at [38, 57] on input "**********" at bounding box center [166, 56] width 276 height 15
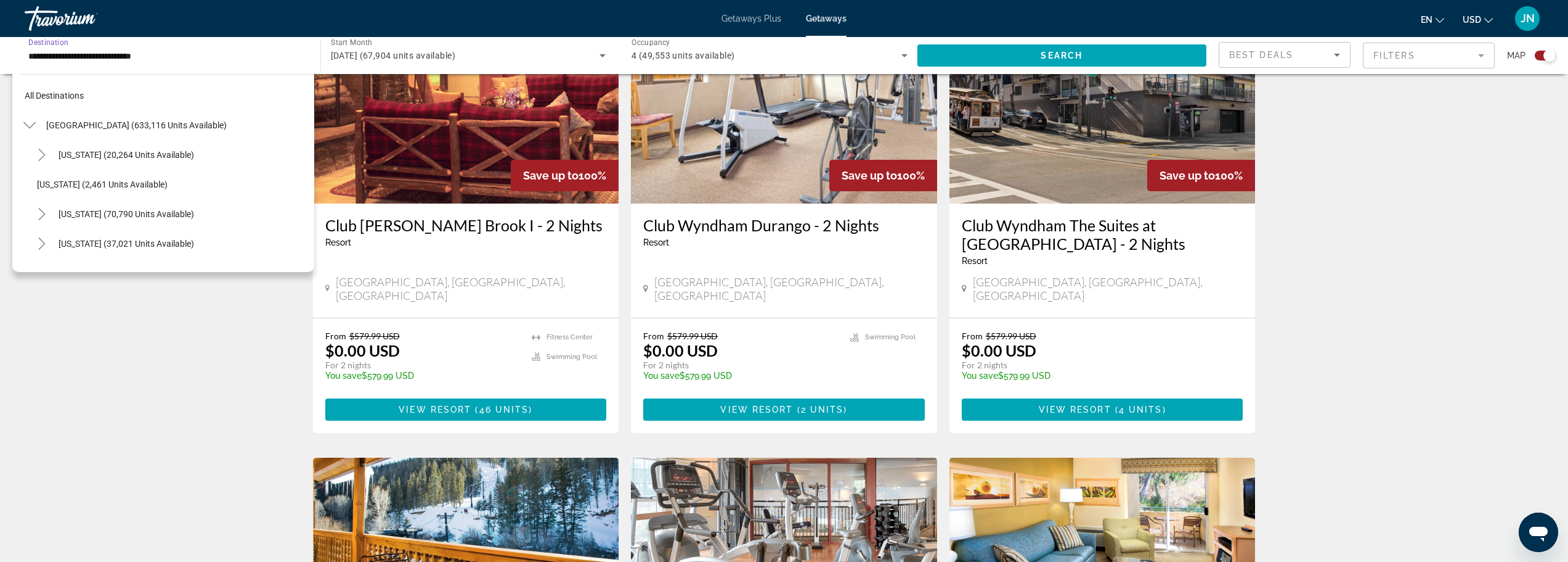
scroll to position [1139, 0]
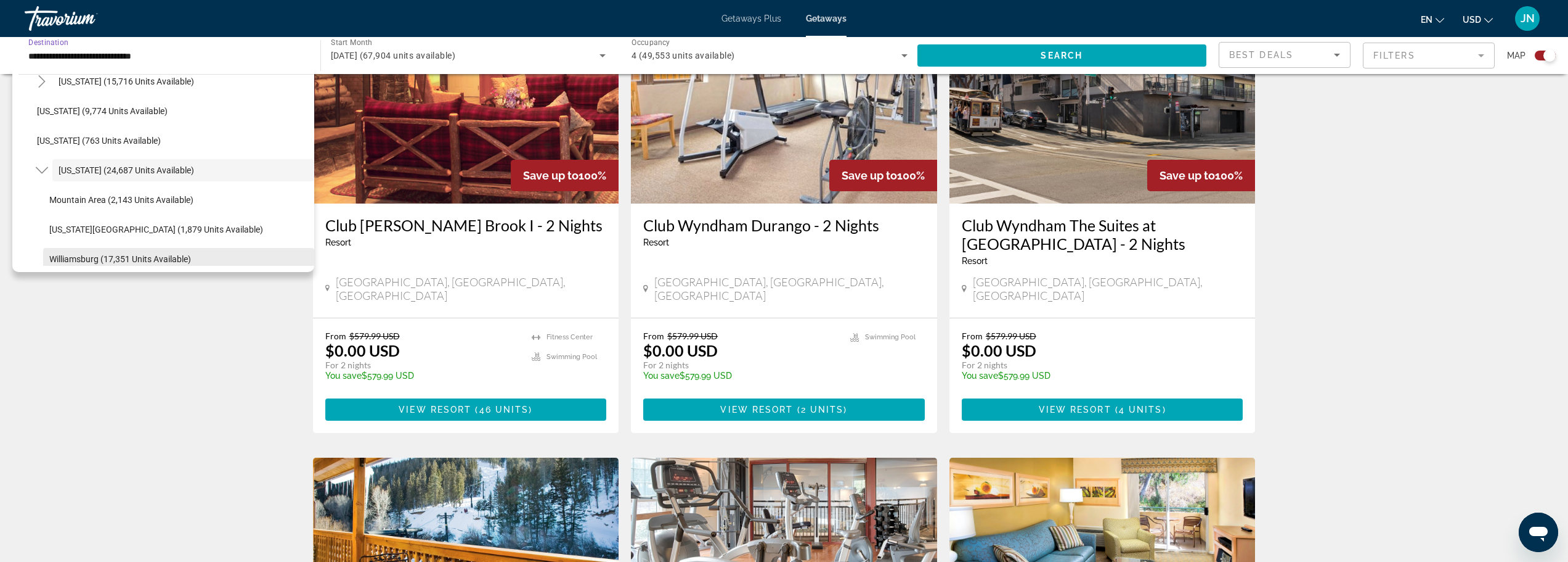
click at [74, 257] on span "Williamsburg (17,351 units available)" at bounding box center [120, 259] width 142 height 10
type input "**********"
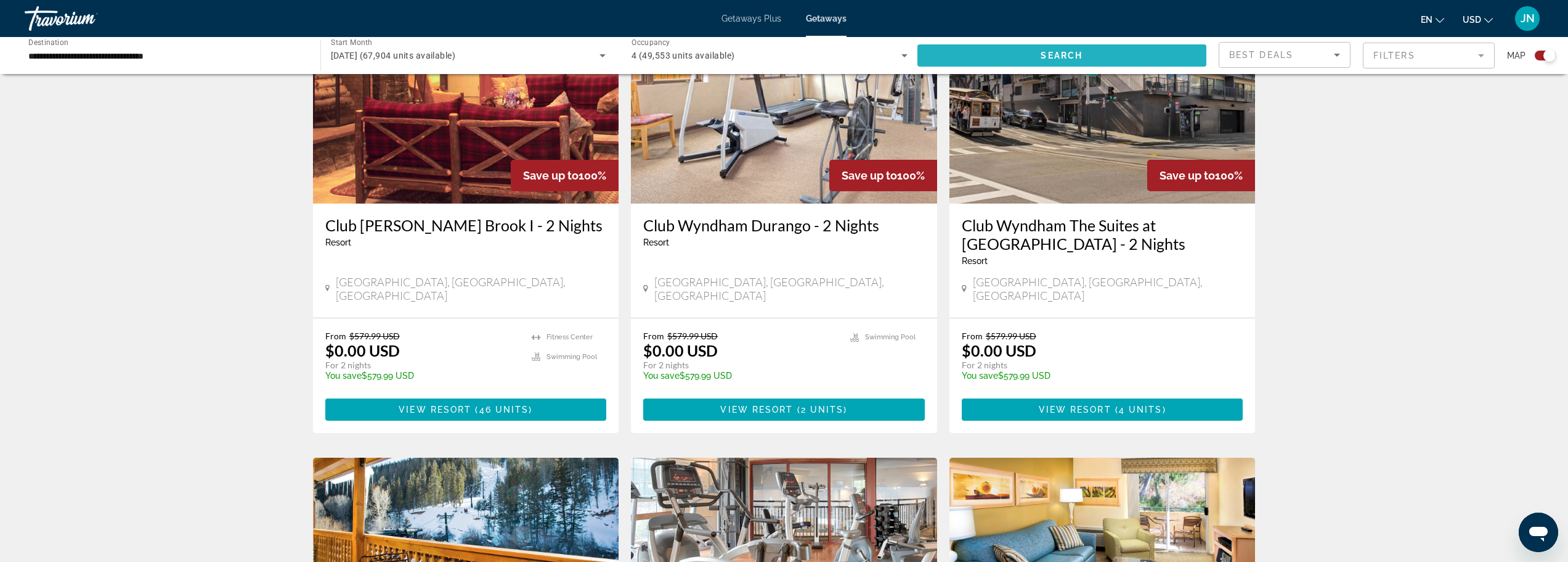
click at [1078, 54] on span "Search" at bounding box center [1061, 55] width 41 height 10
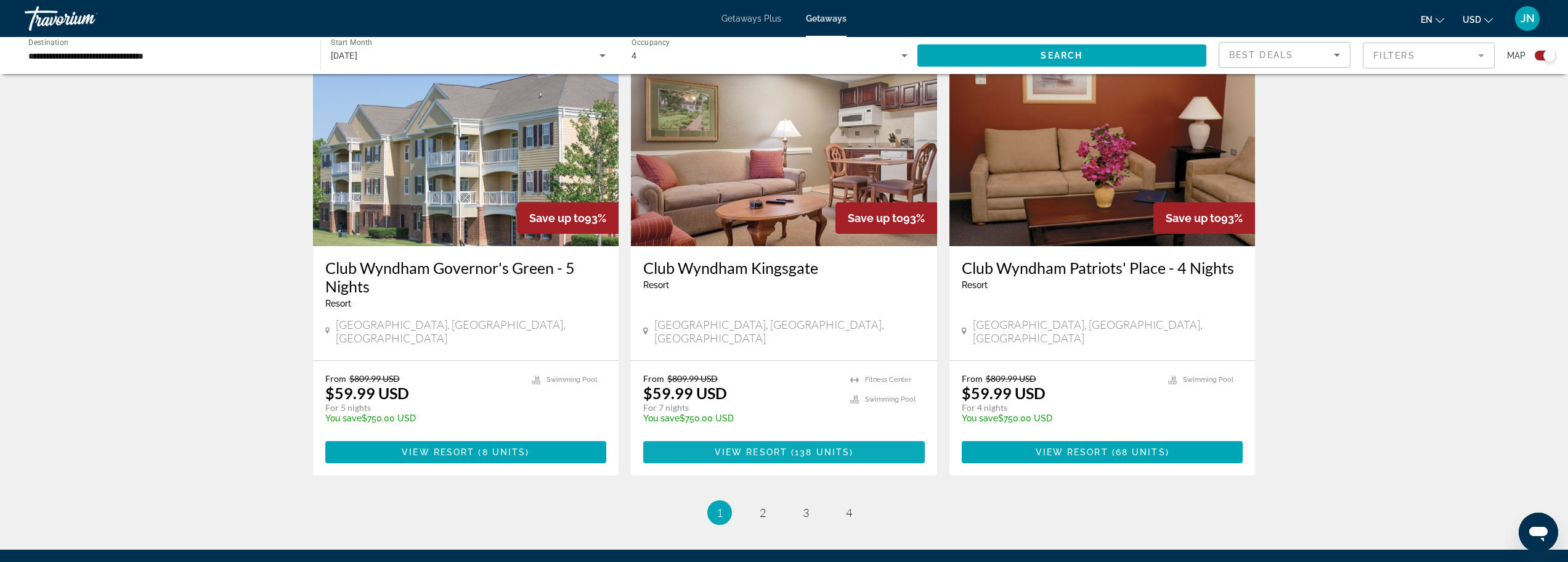
scroll to position [1890, 0]
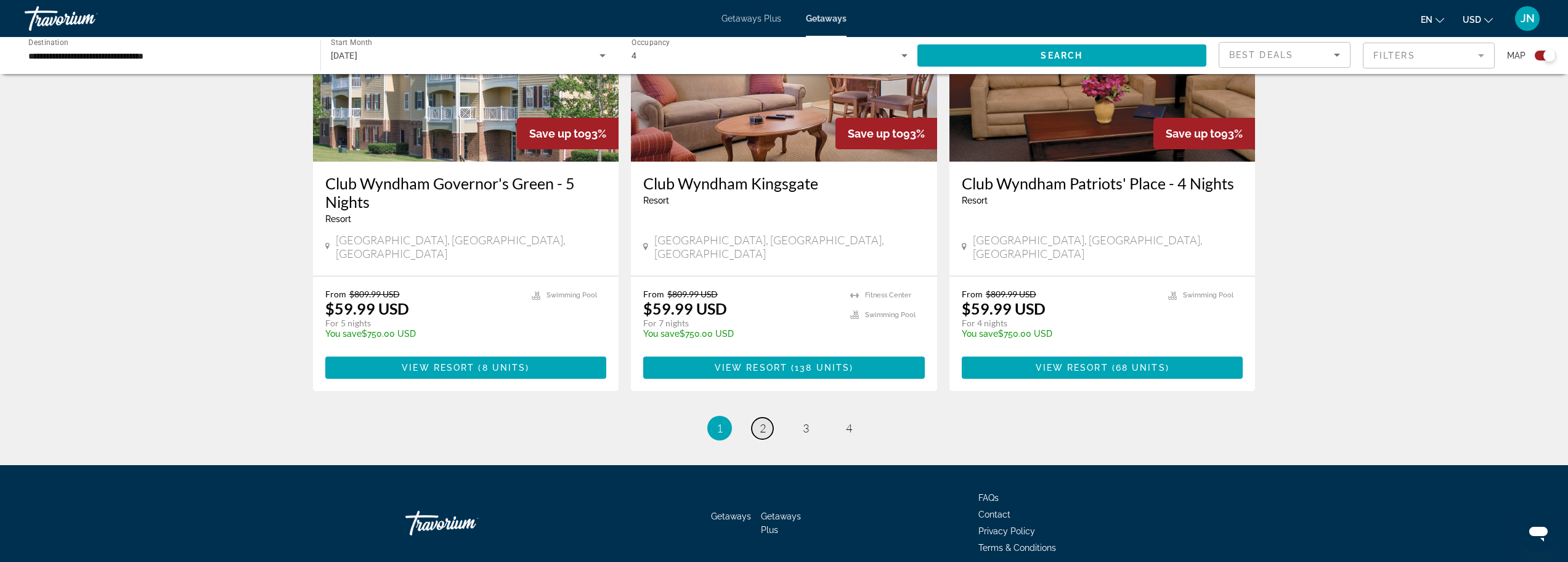
click at [760, 422] on span "2" at bounding box center [763, 428] width 6 height 13
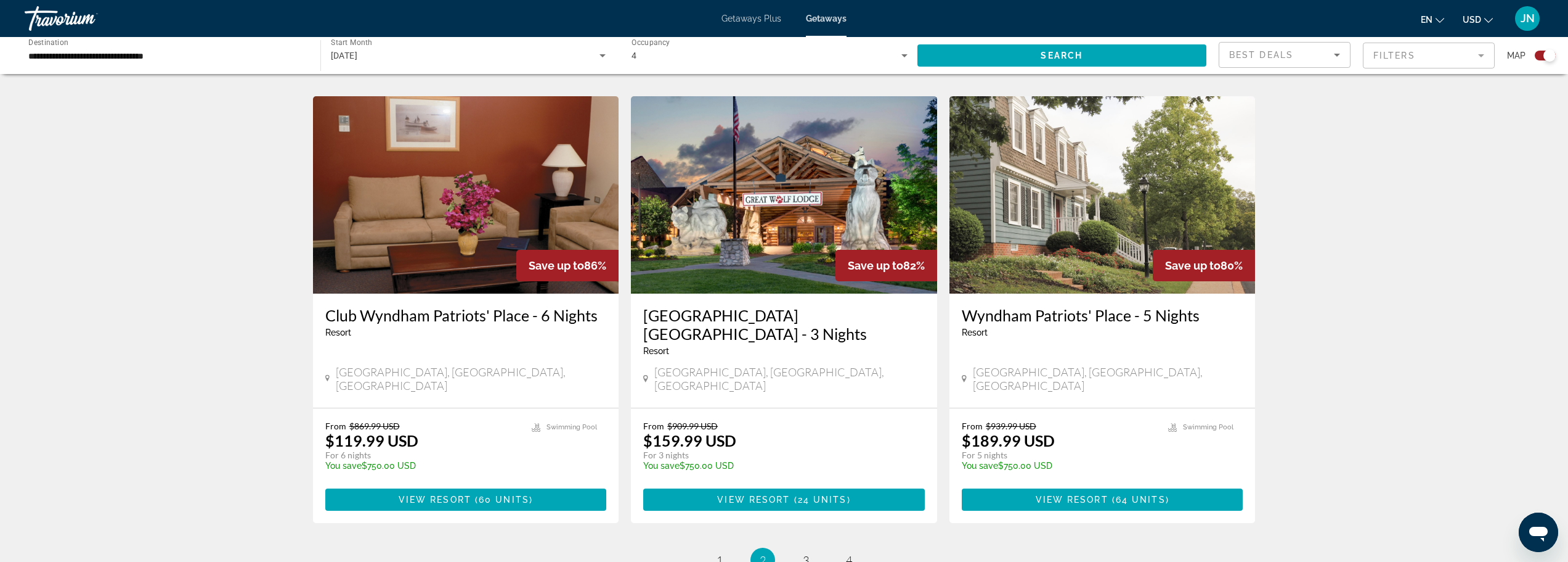
scroll to position [1727, 0]
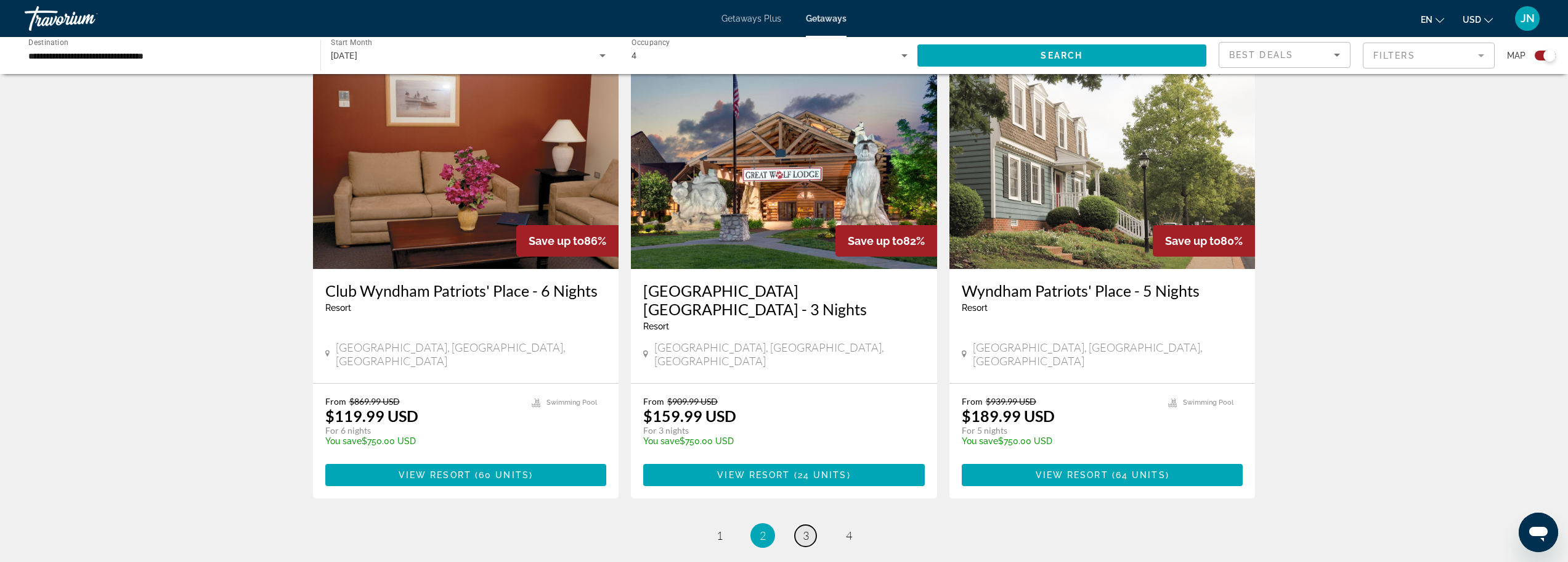
click at [803, 528] on span "3" at bounding box center [805, 535] width 6 height 13
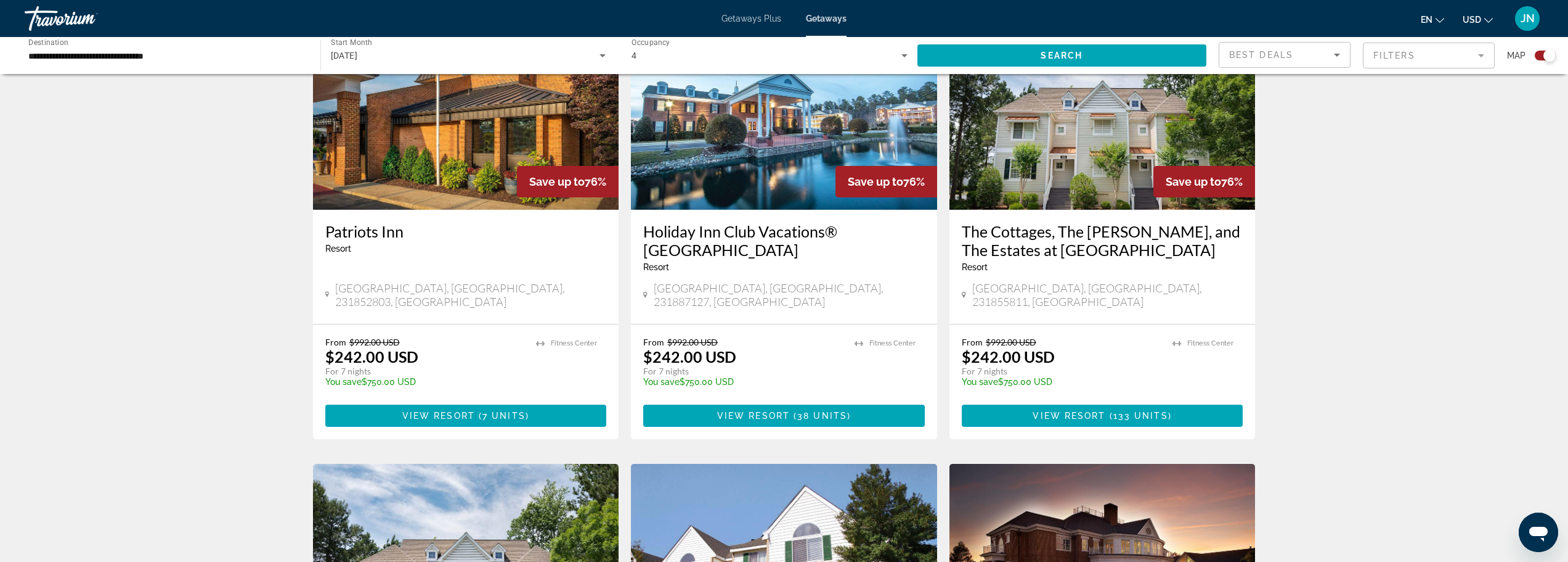
scroll to position [493, 0]
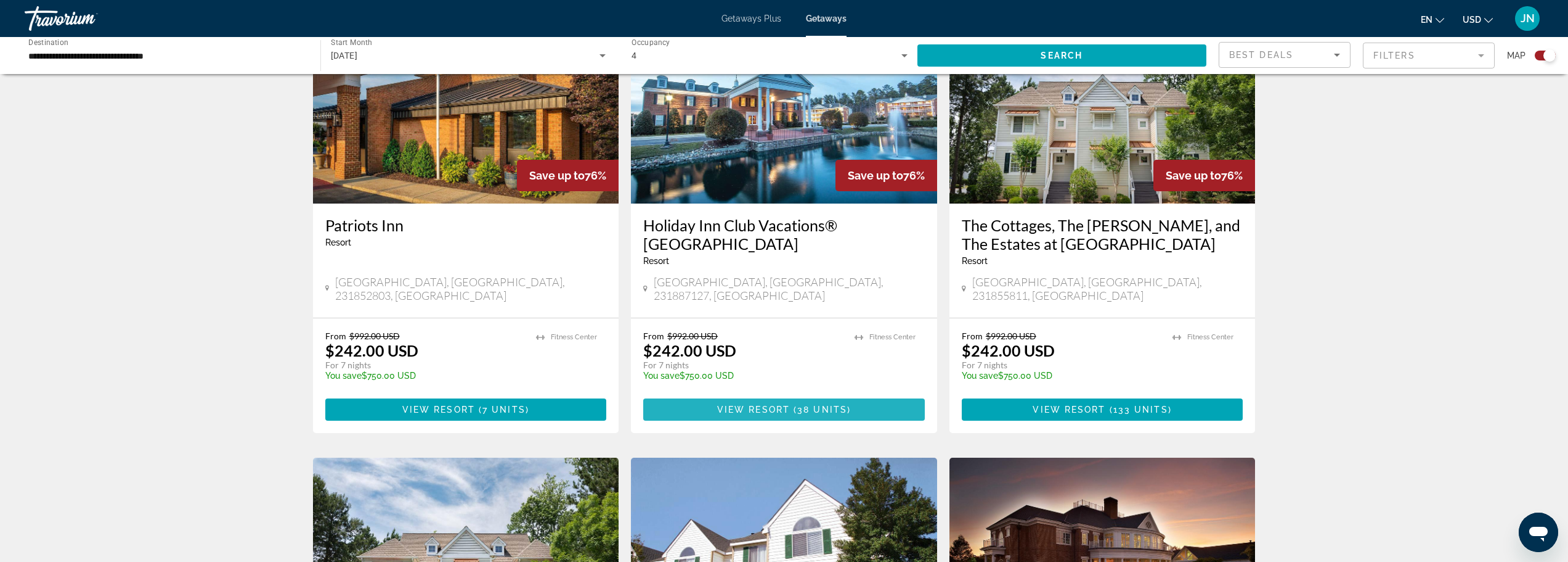
click at [764, 405] on span "View Resort" at bounding box center [753, 409] width 72 height 10
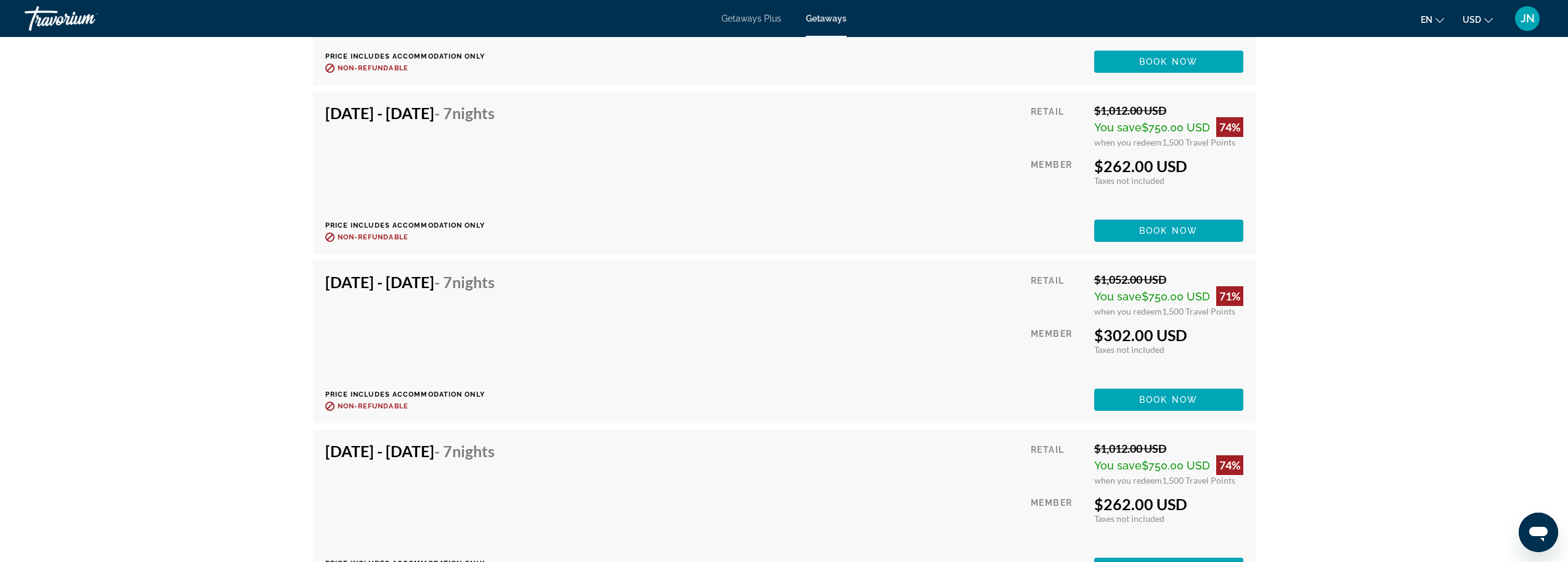
scroll to position [3315, 0]
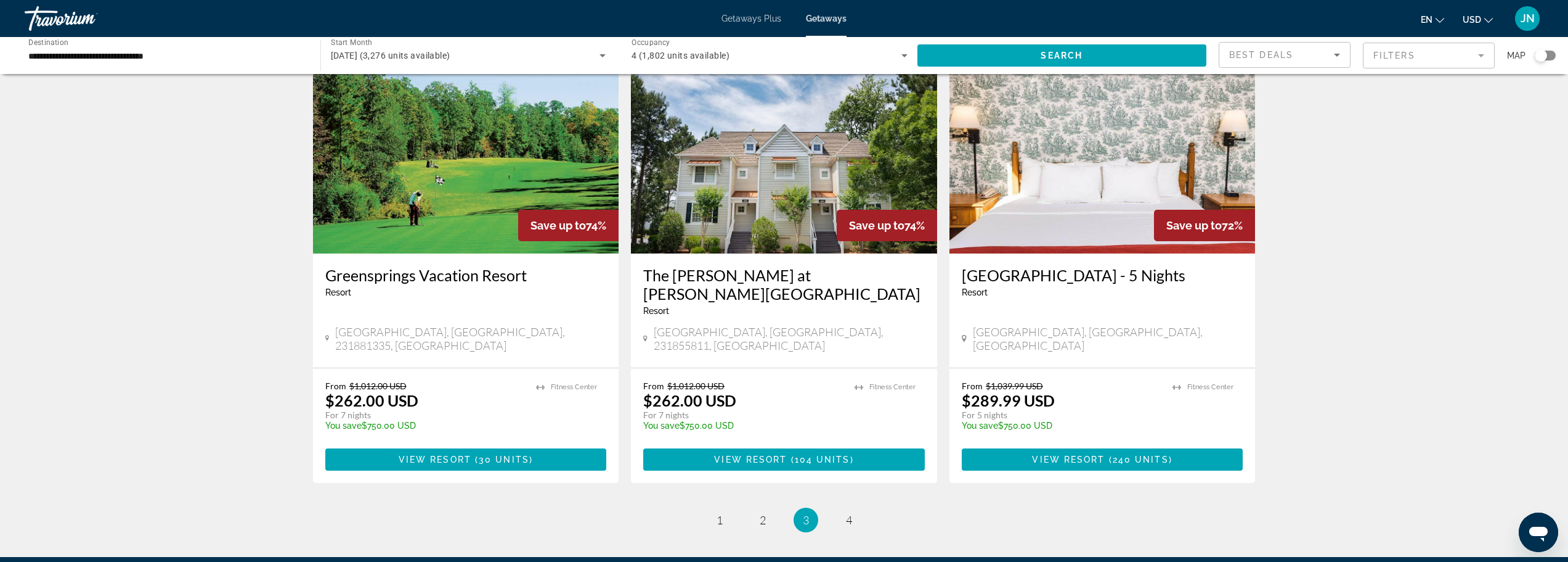
scroll to position [1398, 0]
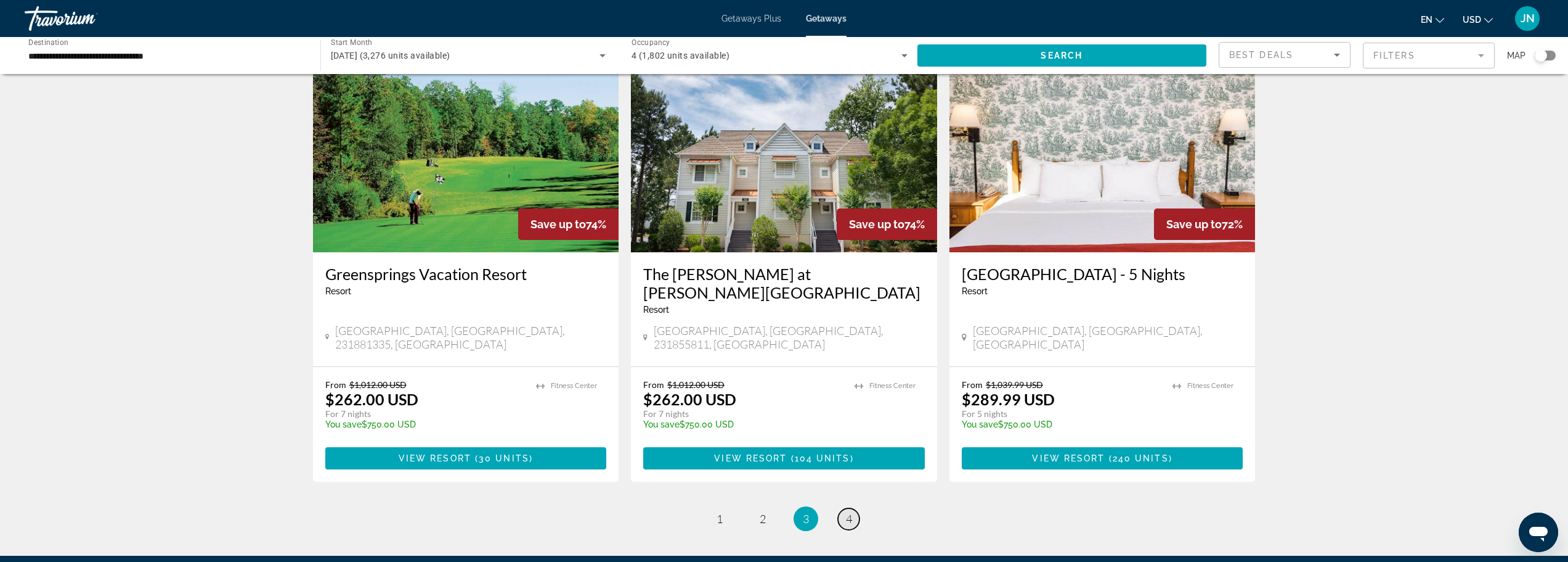
click at [849, 512] on span "4" at bounding box center [848, 518] width 6 height 13
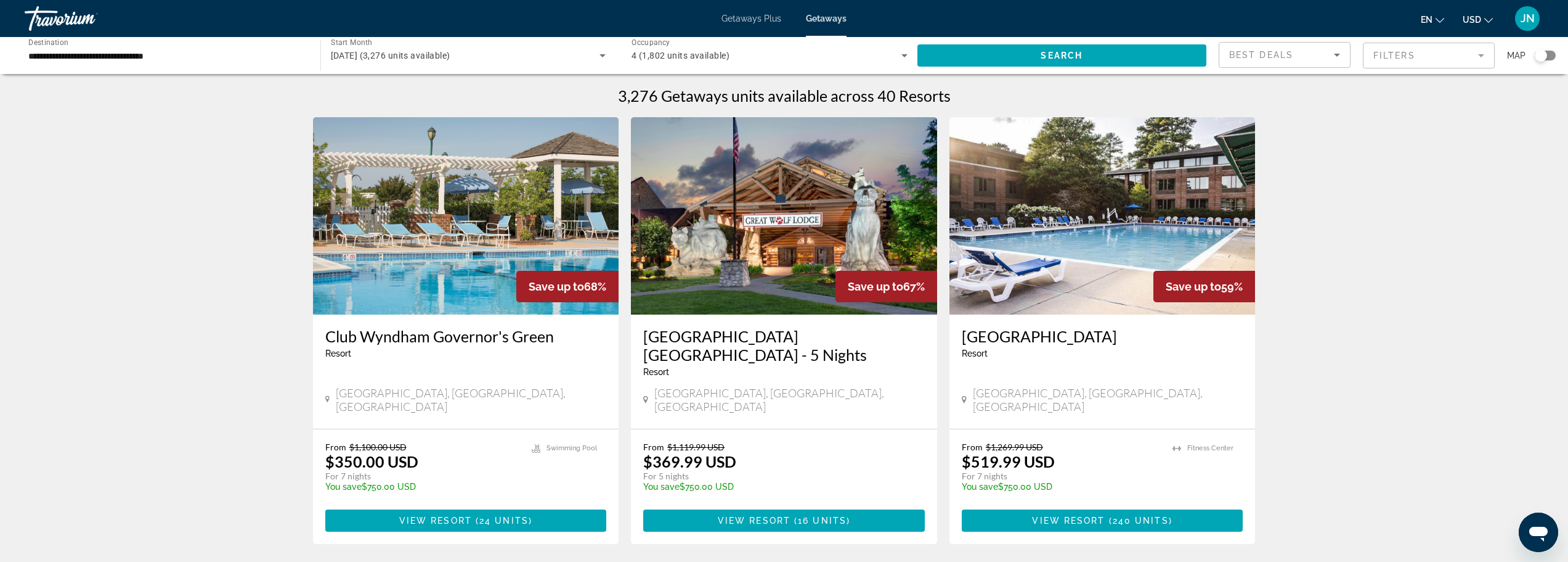
click at [366, 53] on span "[DATE] (3,276 units available)" at bounding box center [390, 55] width 119 height 10
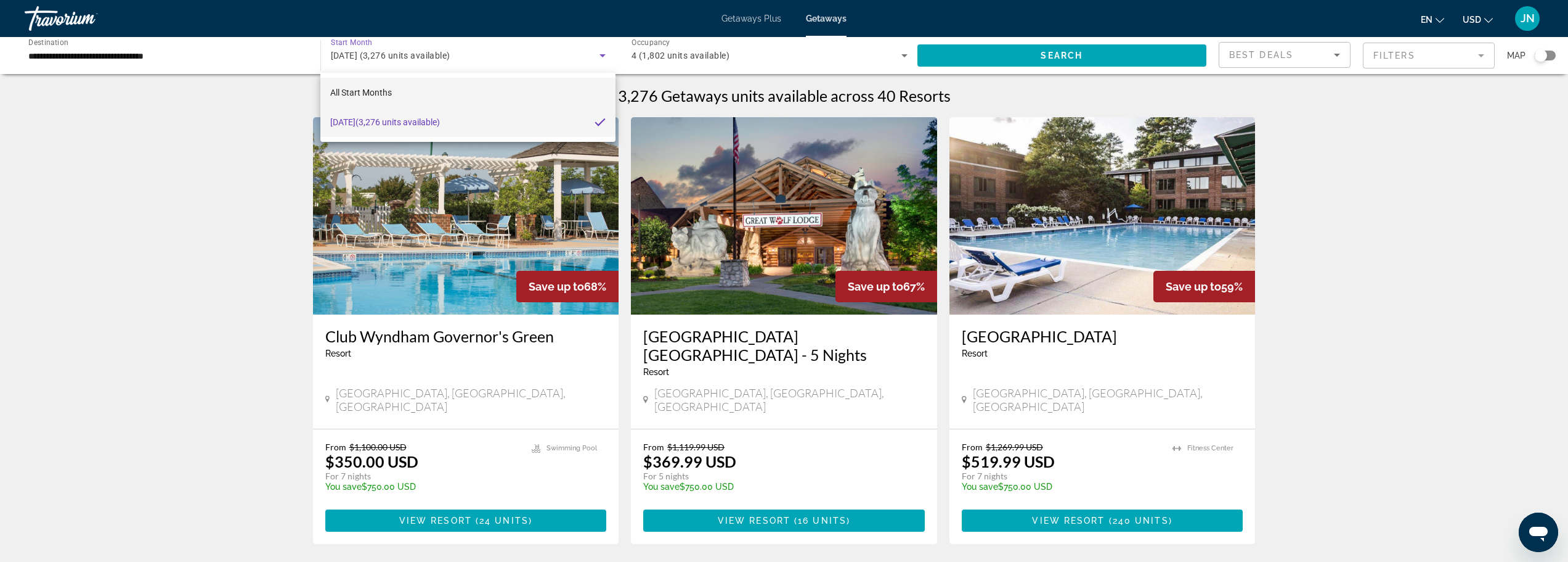
click at [470, 99] on mat-option "All Start Months" at bounding box center [468, 93] width 295 height 30
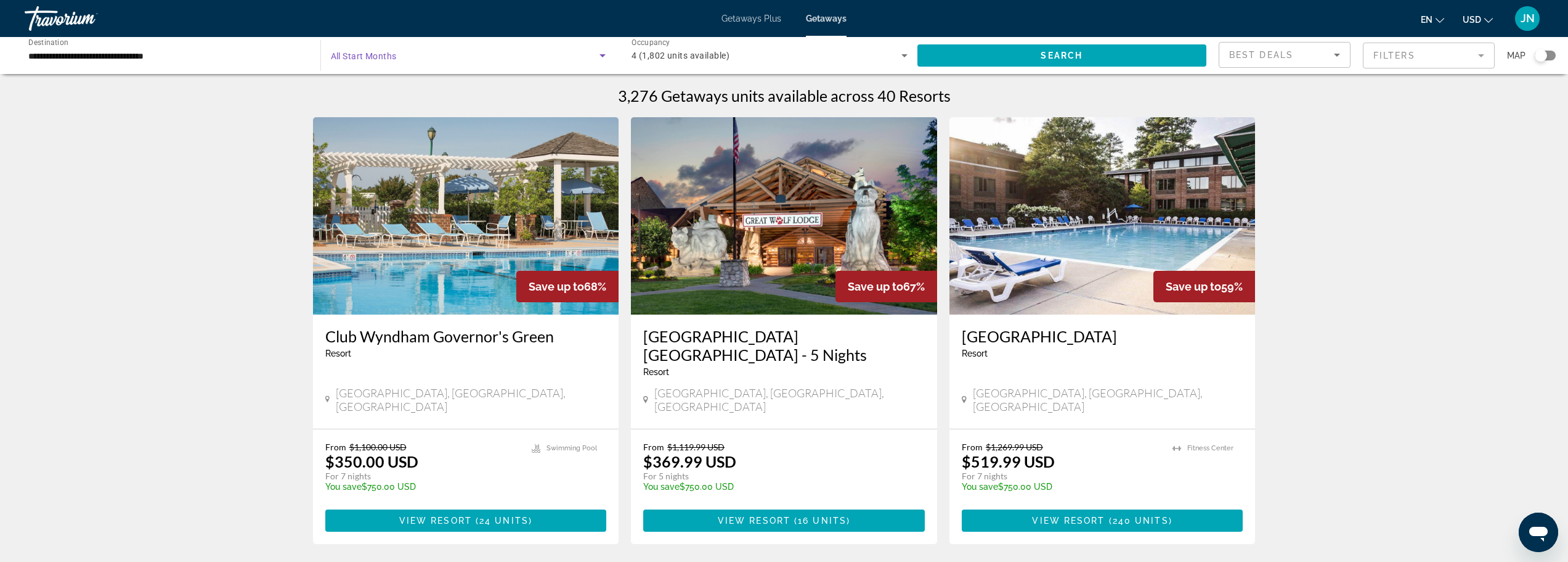
click at [607, 52] on icon "Search widget" at bounding box center [602, 55] width 15 height 15
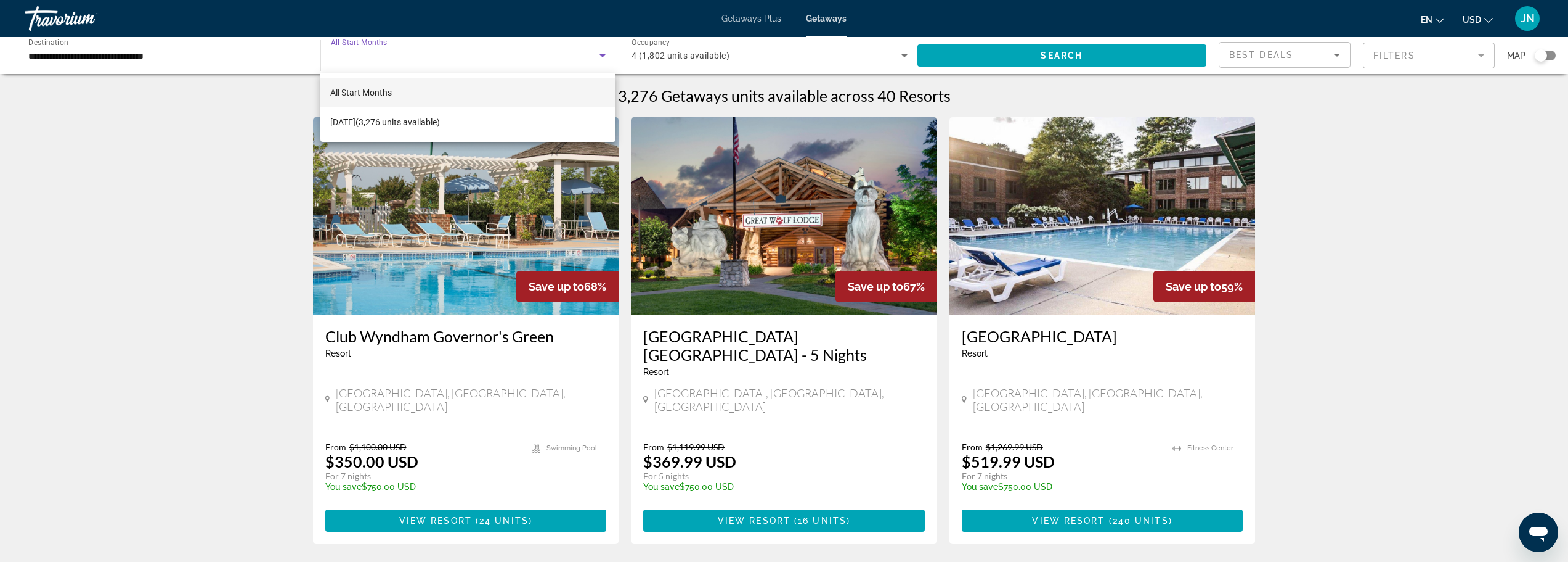
click at [605, 53] on div at bounding box center [784, 281] width 1568 height 562
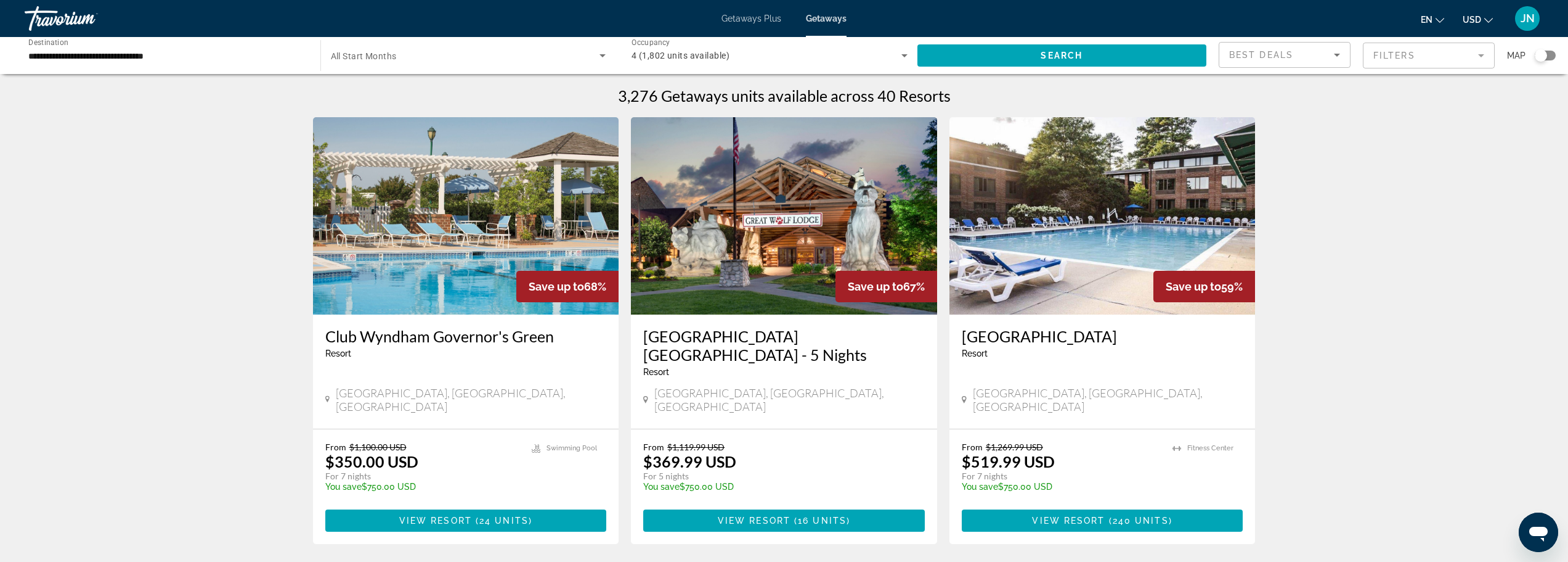
click at [464, 53] on span "Search widget" at bounding box center [465, 55] width 269 height 15
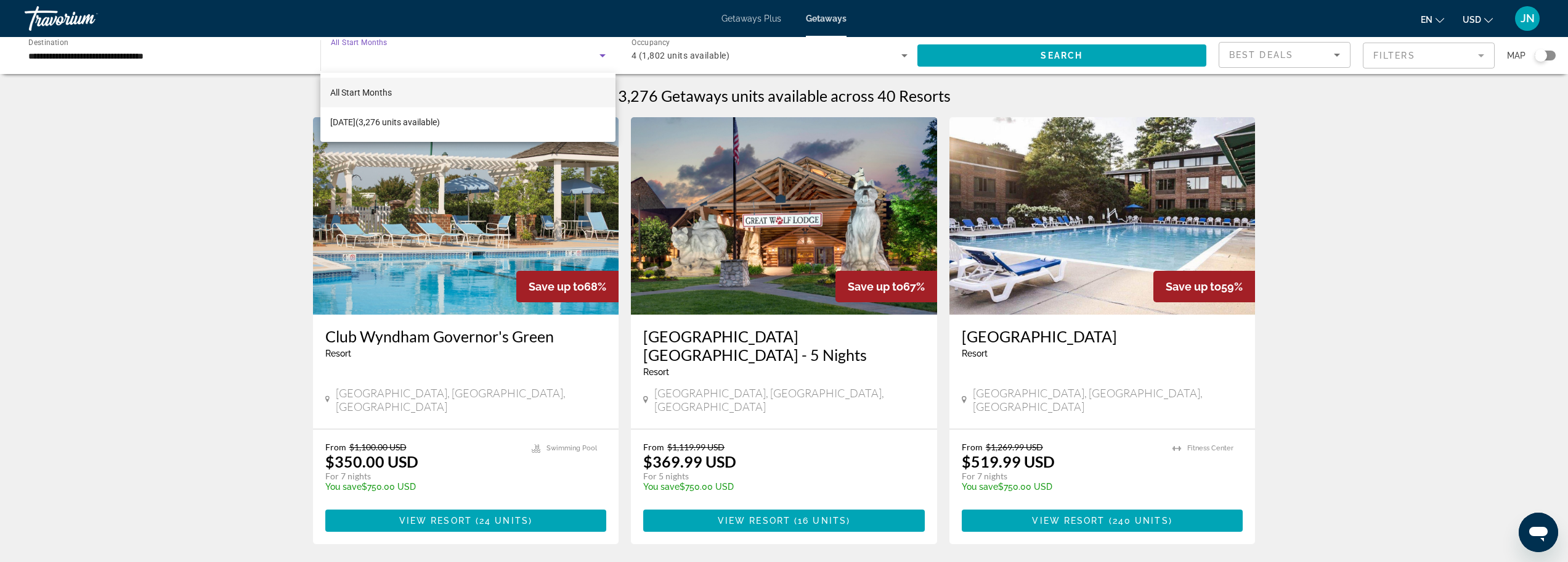
click at [464, 53] on div at bounding box center [784, 281] width 1568 height 562
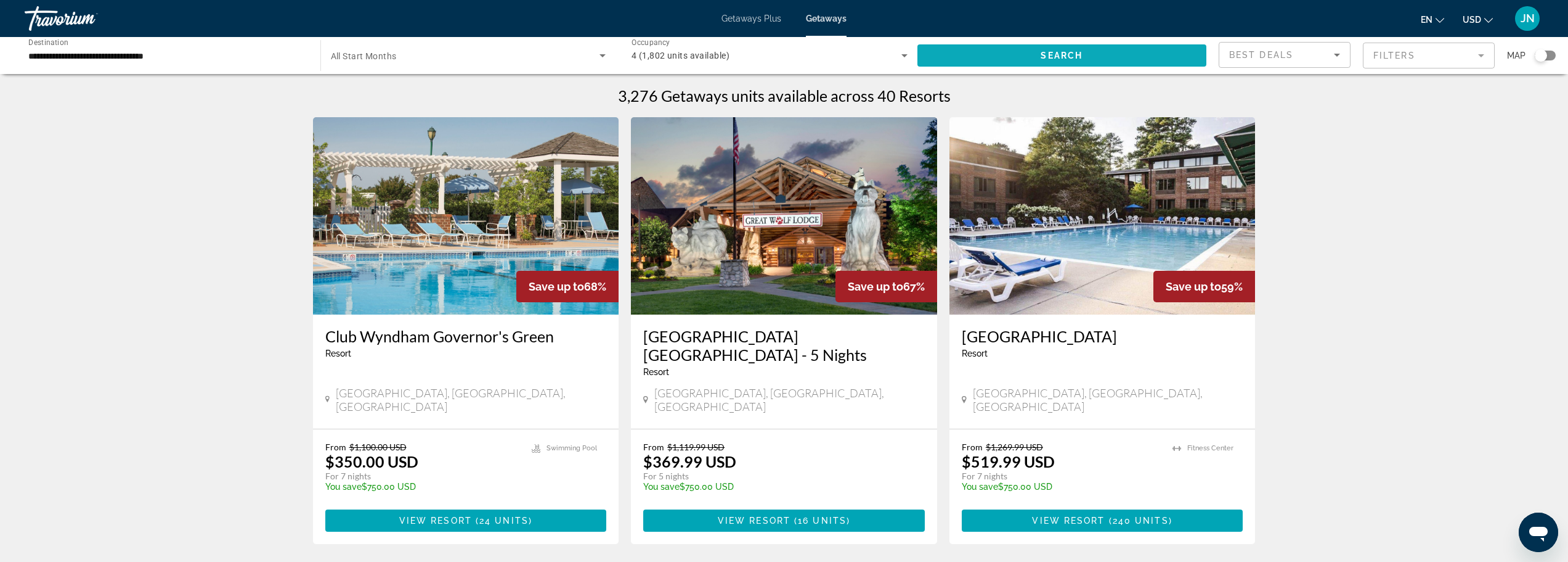
click at [991, 50] on span "Search widget" at bounding box center [1062, 56] width 290 height 30
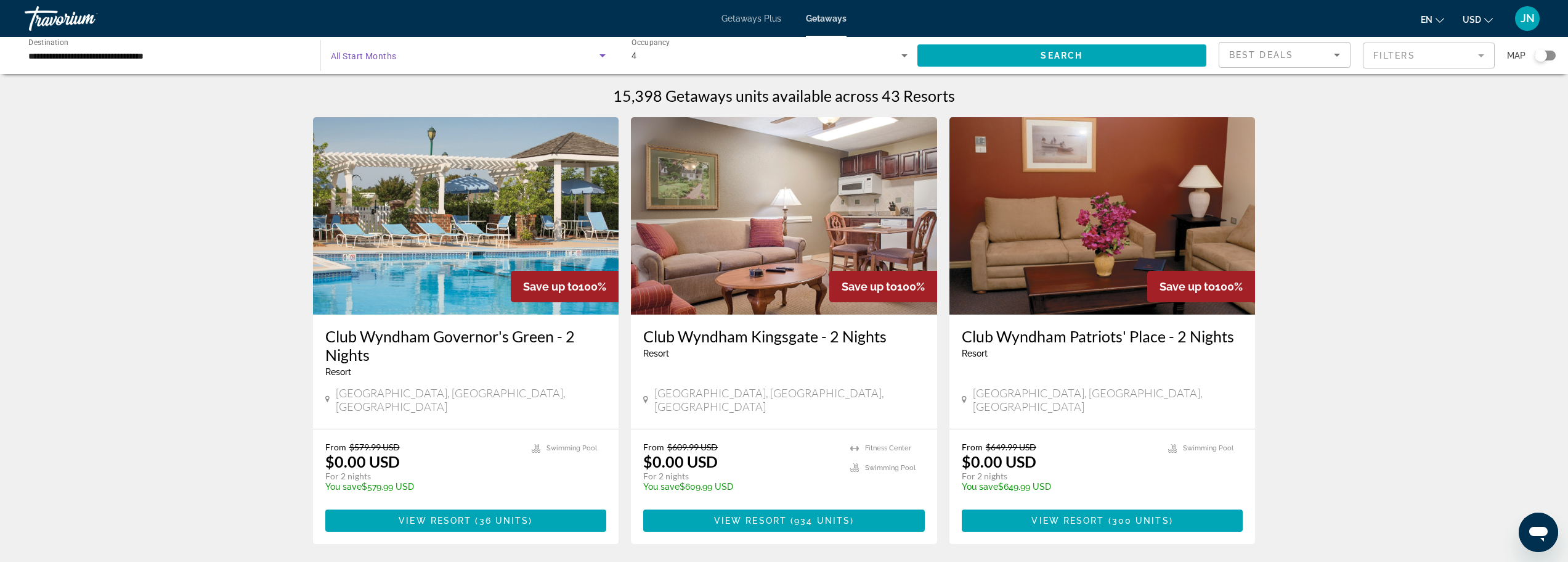
click at [472, 60] on span "Search widget" at bounding box center [465, 55] width 269 height 15
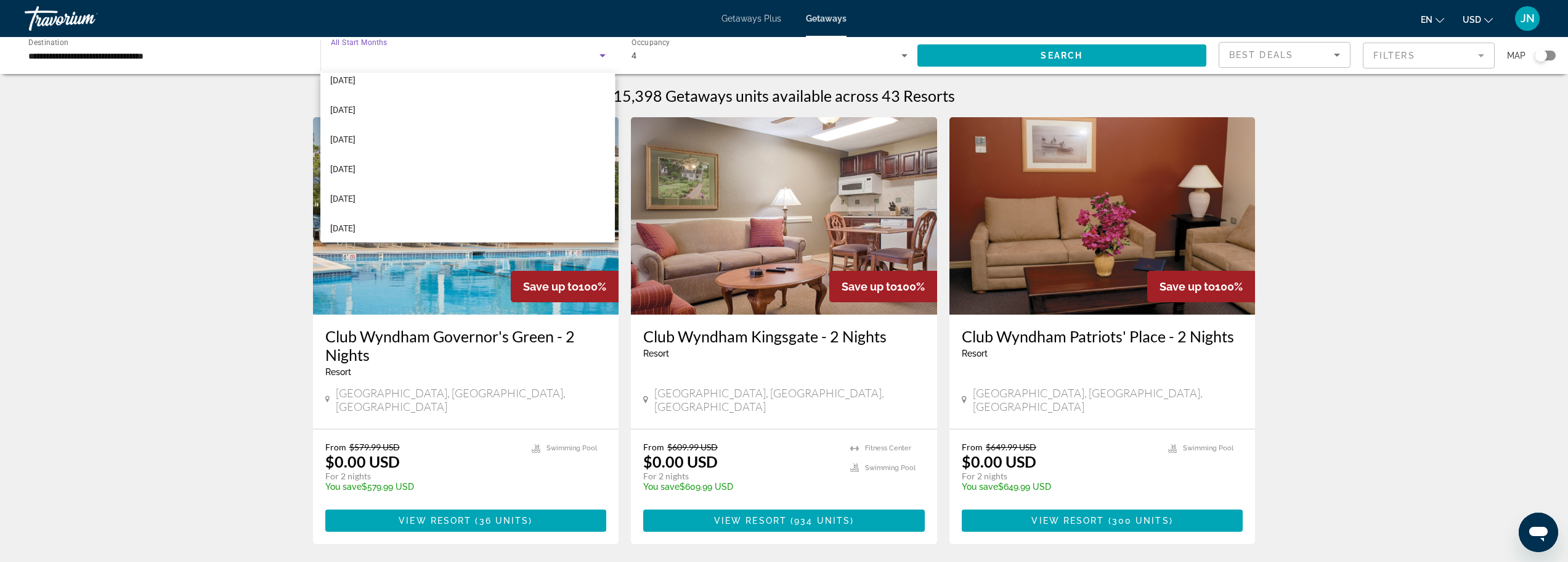
scroll to position [164, 0]
click at [350, 191] on span "[DATE]" at bounding box center [343, 194] width 26 height 15
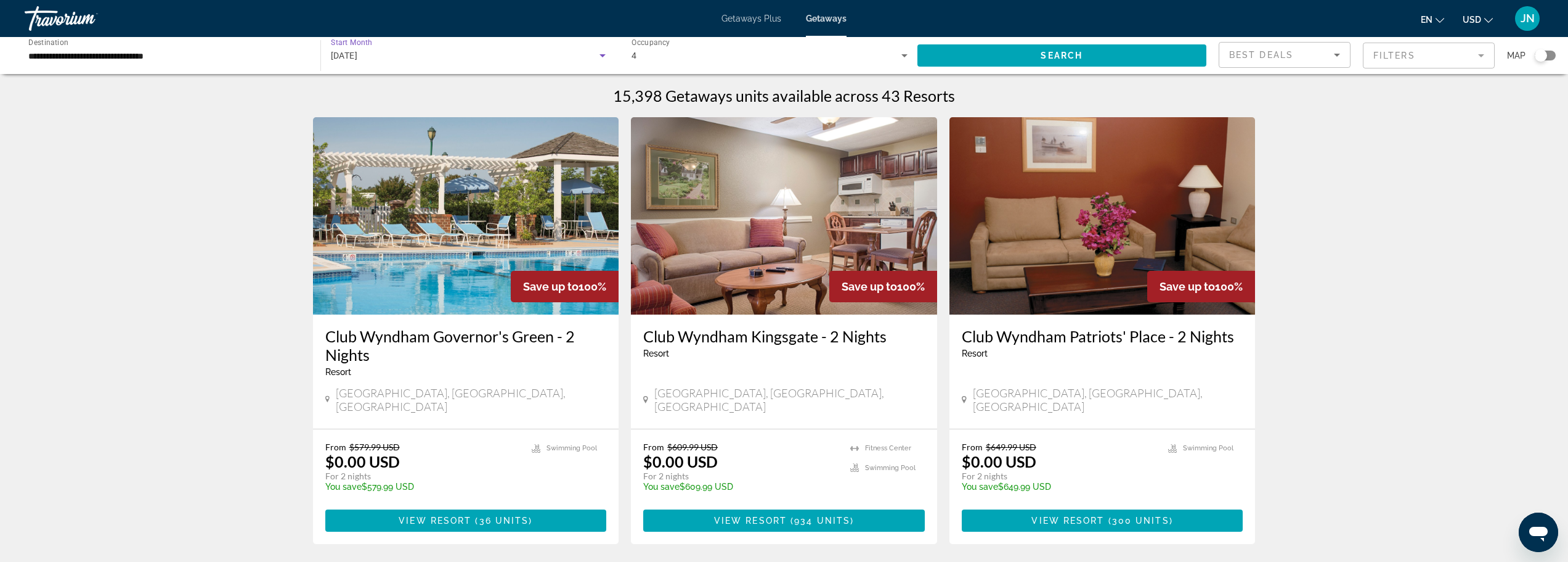
click at [601, 57] on icon "Search widget" at bounding box center [602, 55] width 15 height 15
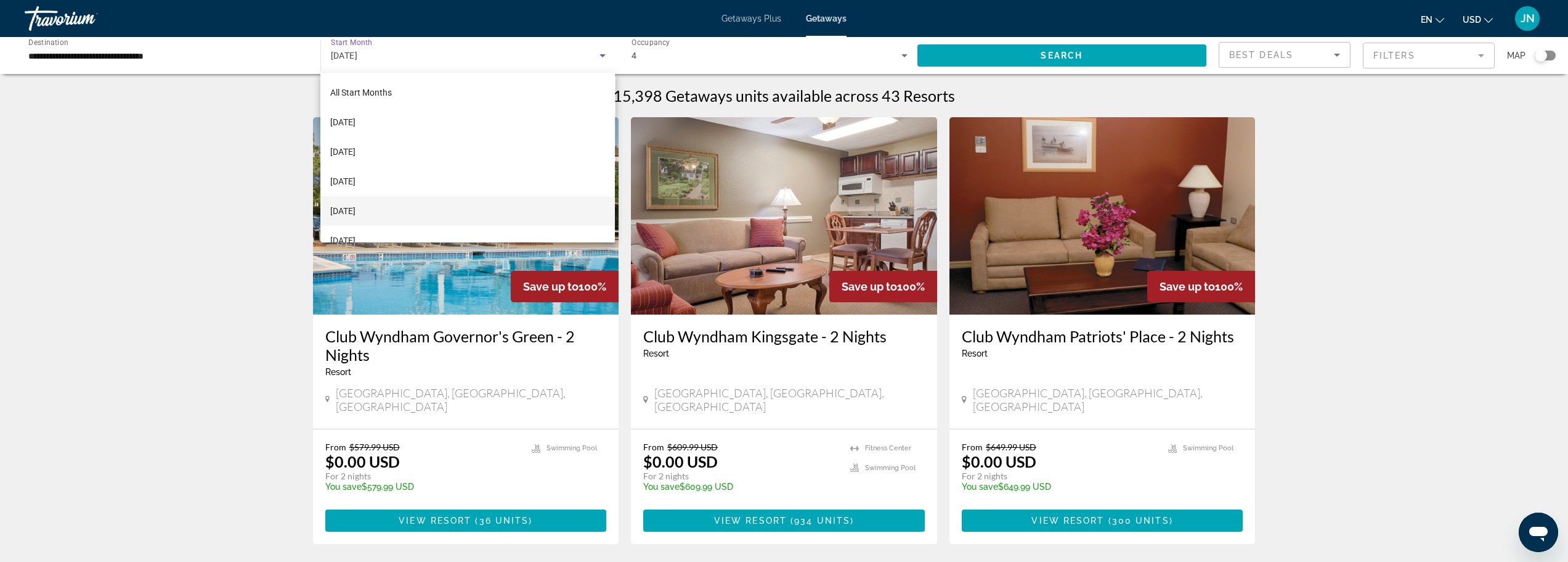
scroll to position [132, 0]
click at [356, 172] on span "[DATE]" at bounding box center [343, 168] width 26 height 15
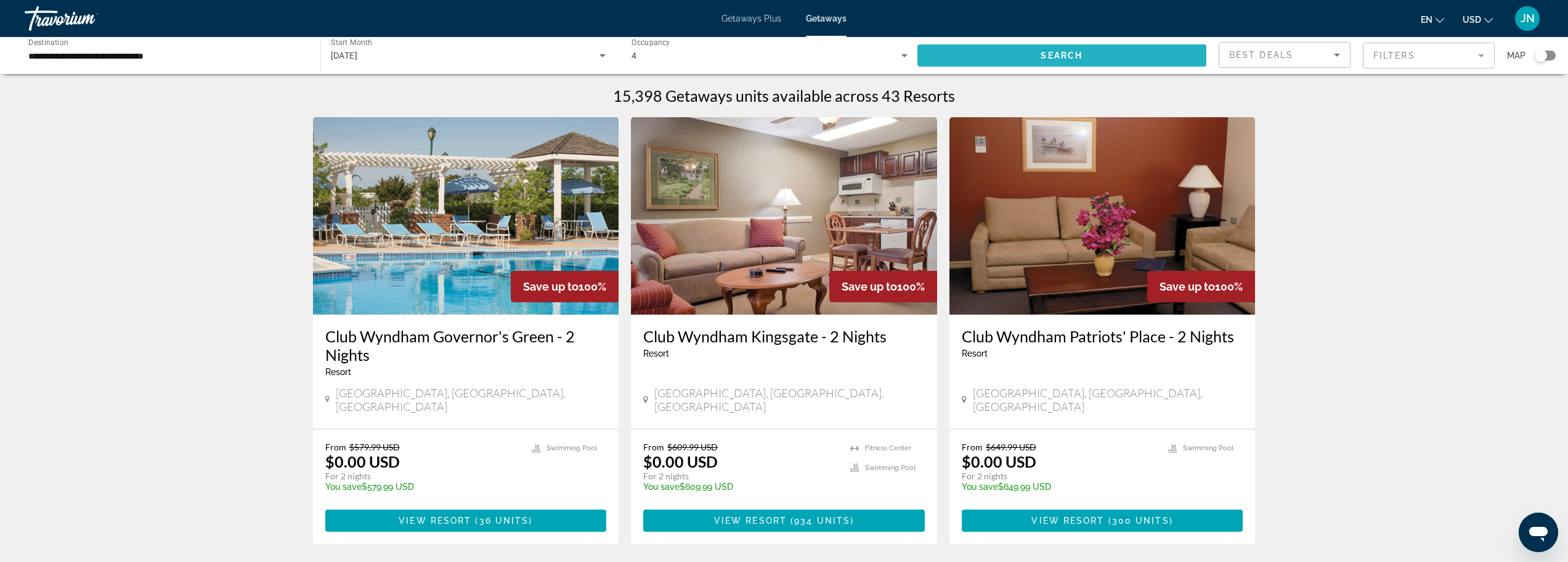
click at [1025, 55] on span "Search widget" at bounding box center [1062, 56] width 290 height 30
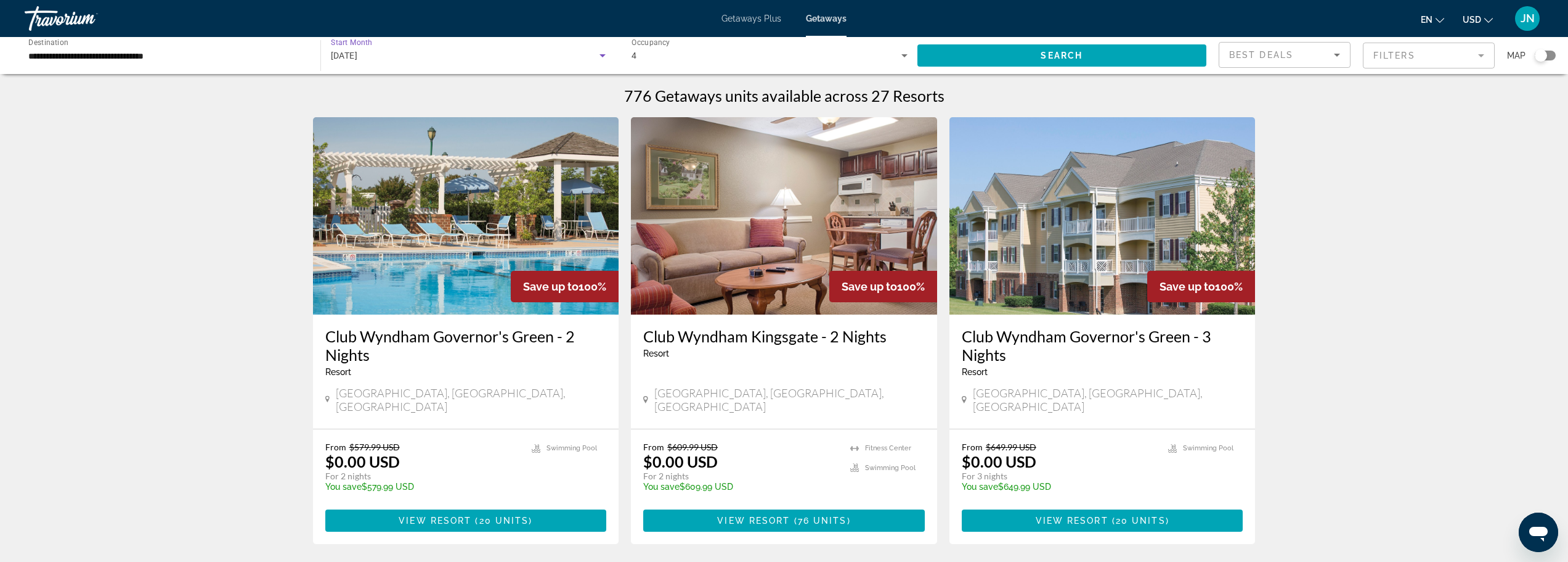
click at [594, 54] on div "[DATE]" at bounding box center [465, 55] width 269 height 15
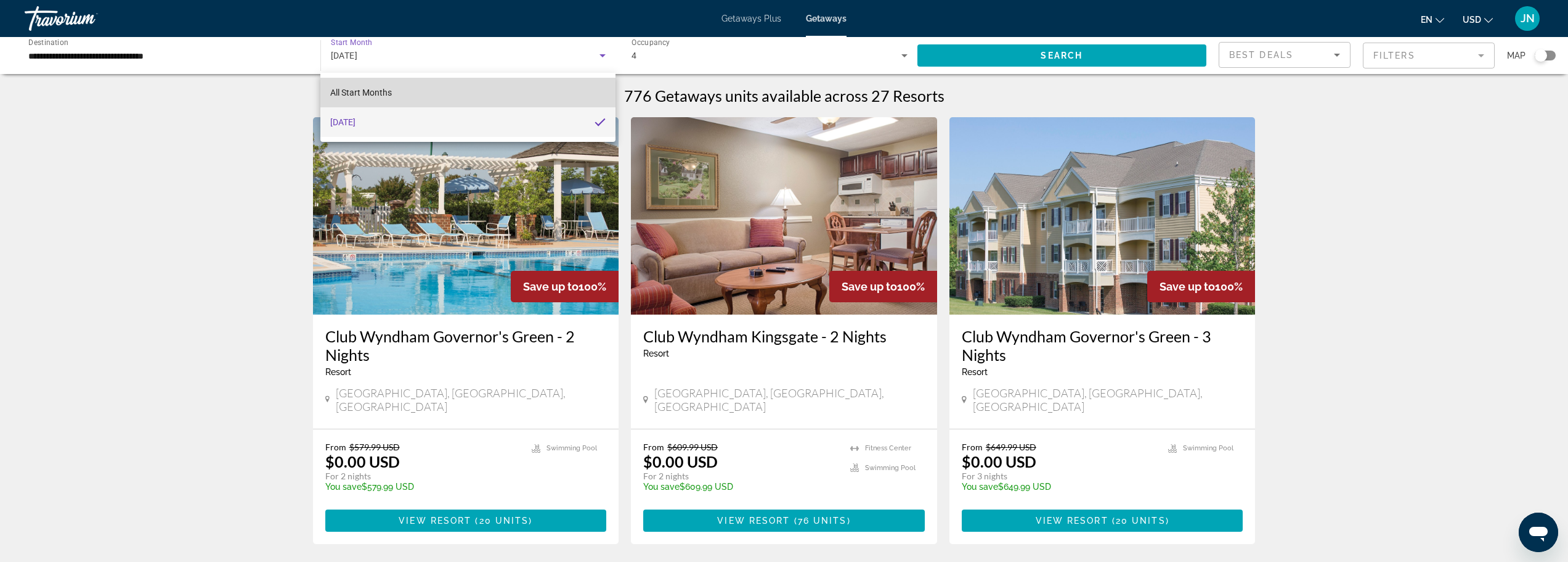
click at [426, 103] on mat-option "All Start Months" at bounding box center [468, 93] width 295 height 30
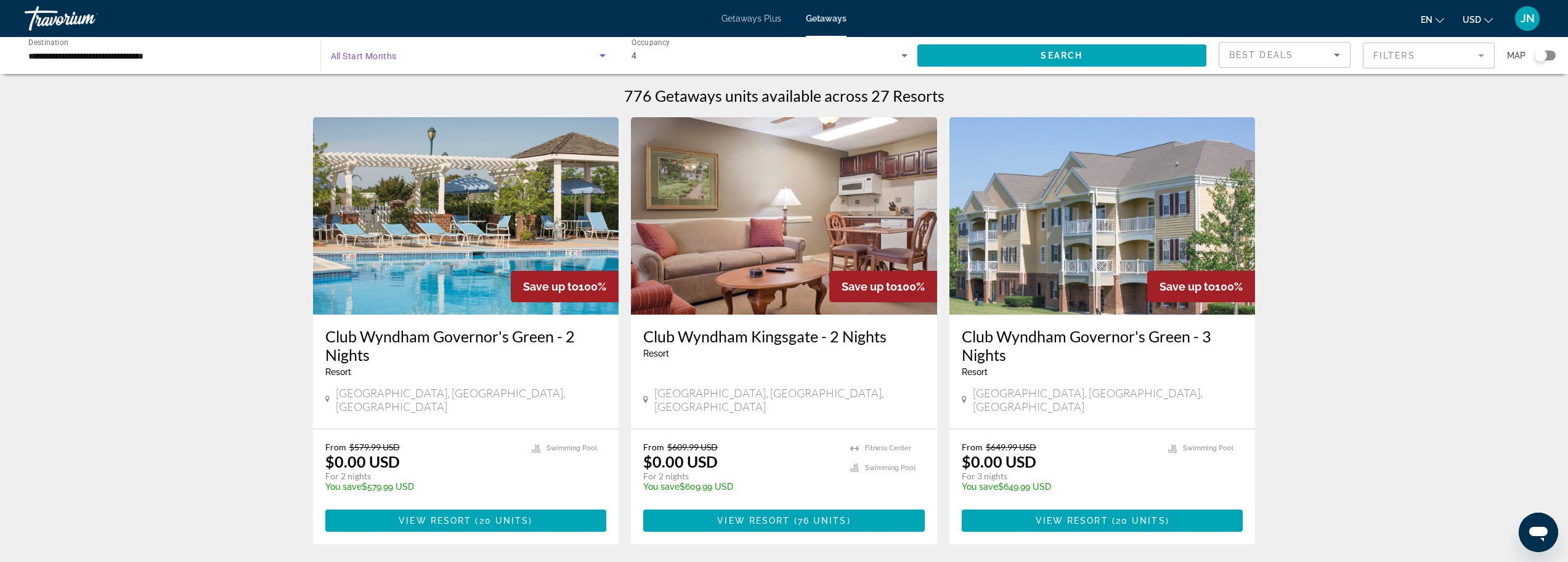
click at [458, 58] on span "Search widget" at bounding box center [465, 55] width 269 height 15
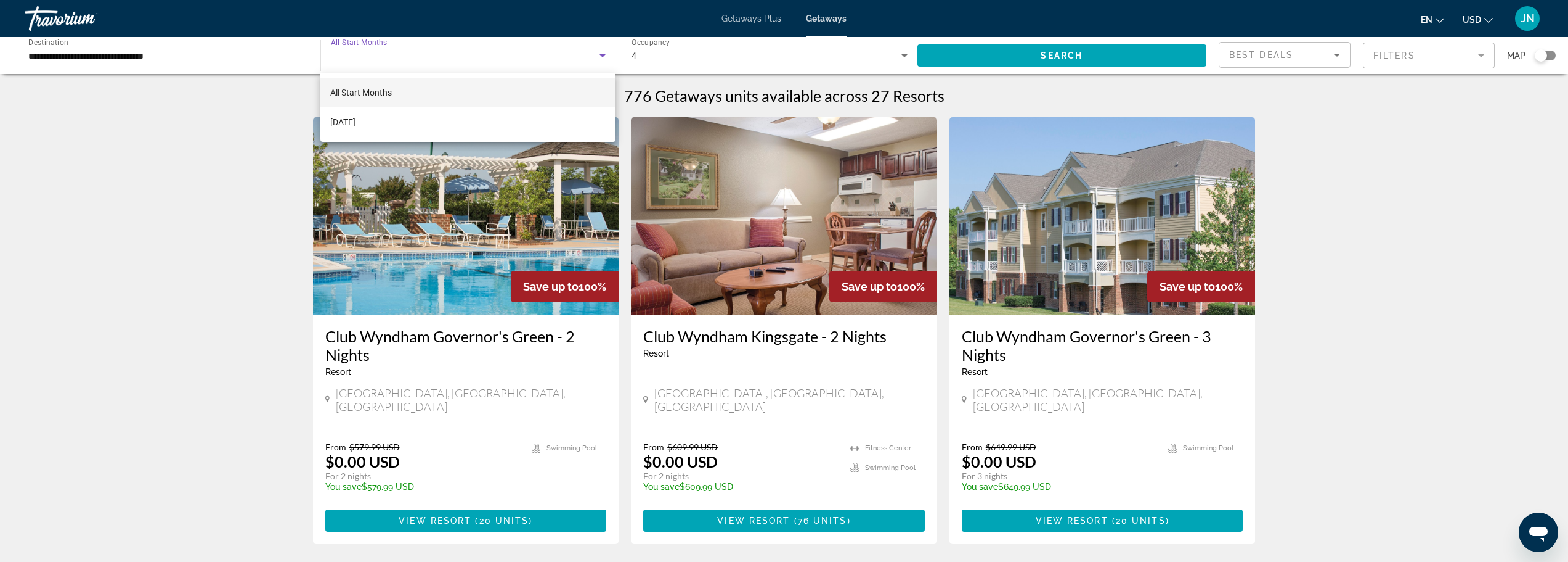
click at [592, 55] on div at bounding box center [784, 281] width 1568 height 562
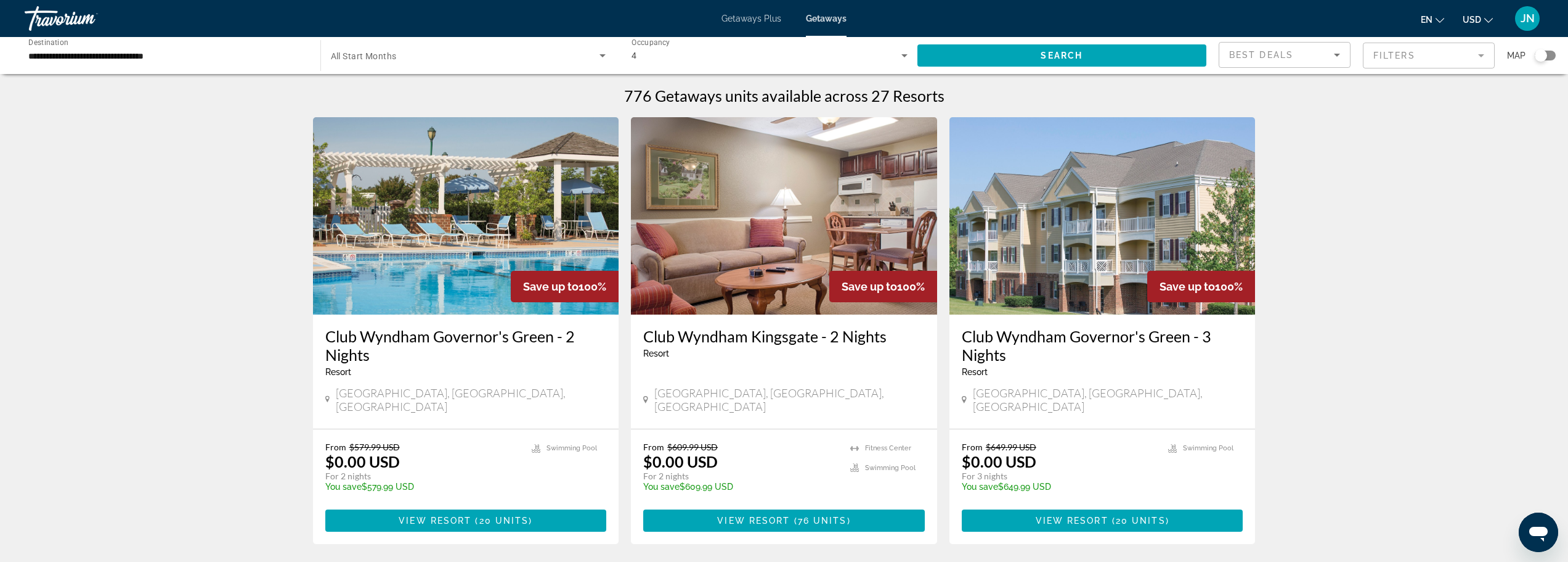
click at [607, 54] on icon "Search widget" at bounding box center [602, 55] width 15 height 15
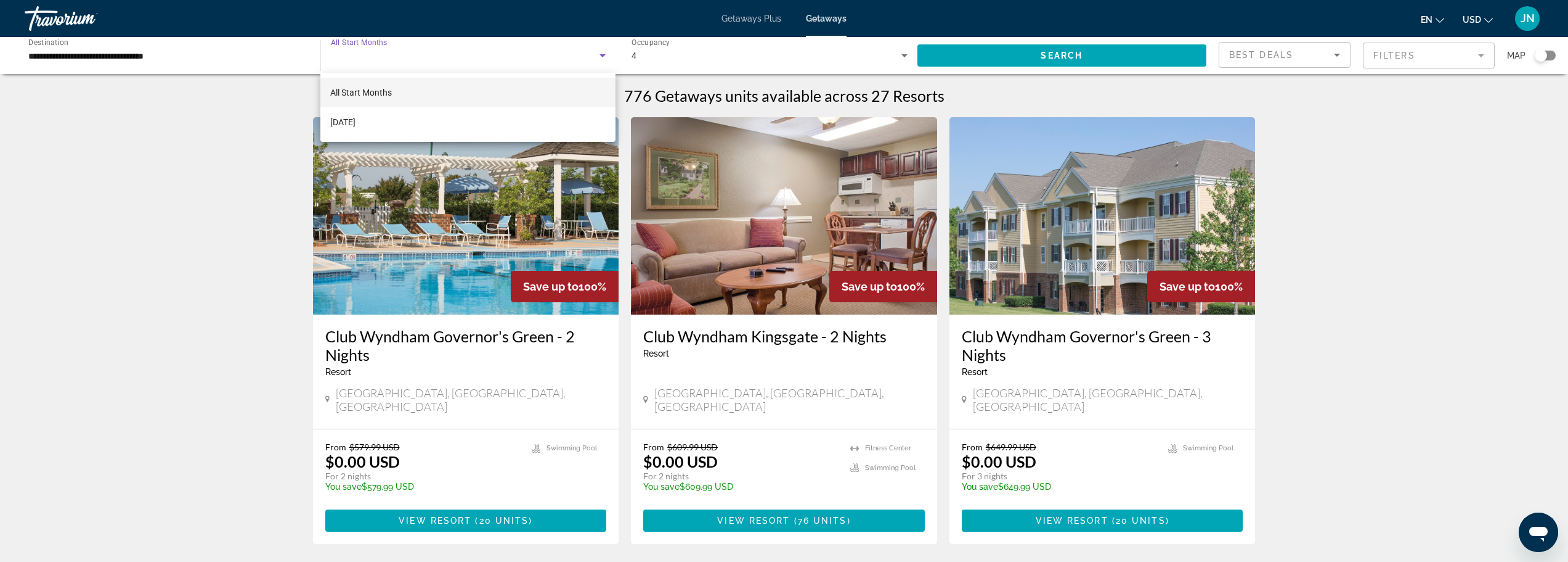
click at [984, 56] on div at bounding box center [784, 281] width 1568 height 562
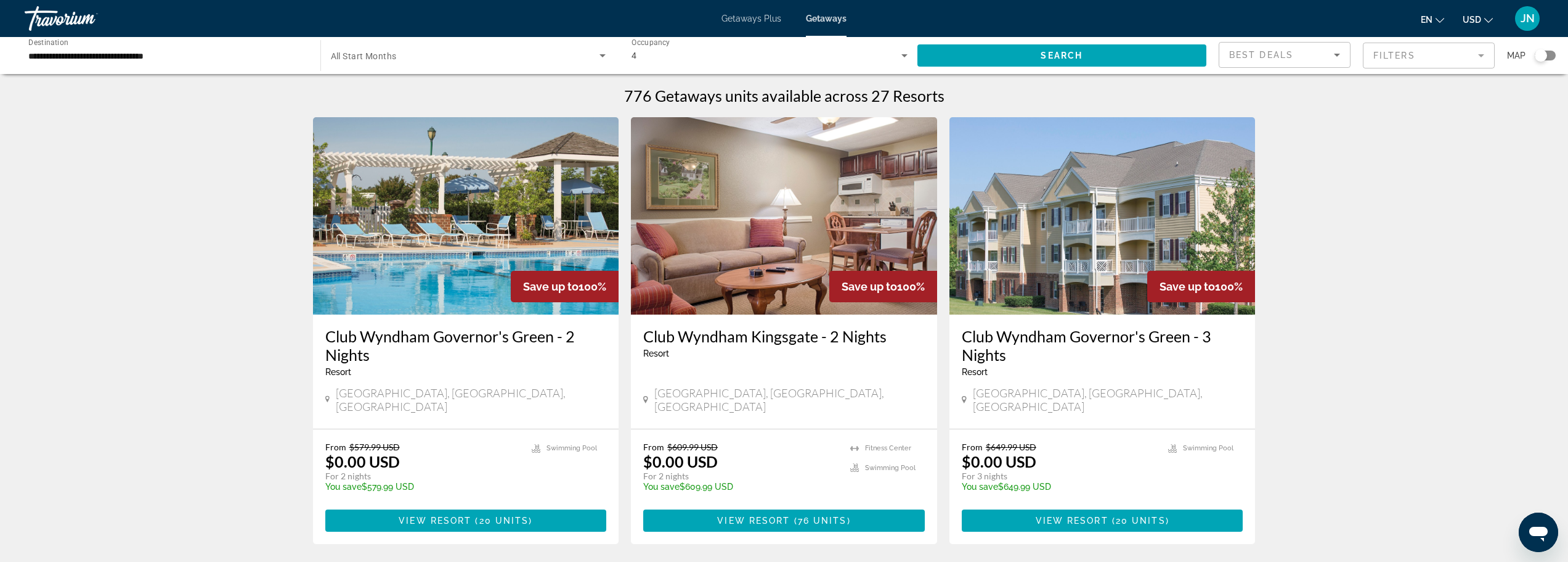
click at [592, 57] on span "Search widget" at bounding box center [465, 55] width 269 height 15
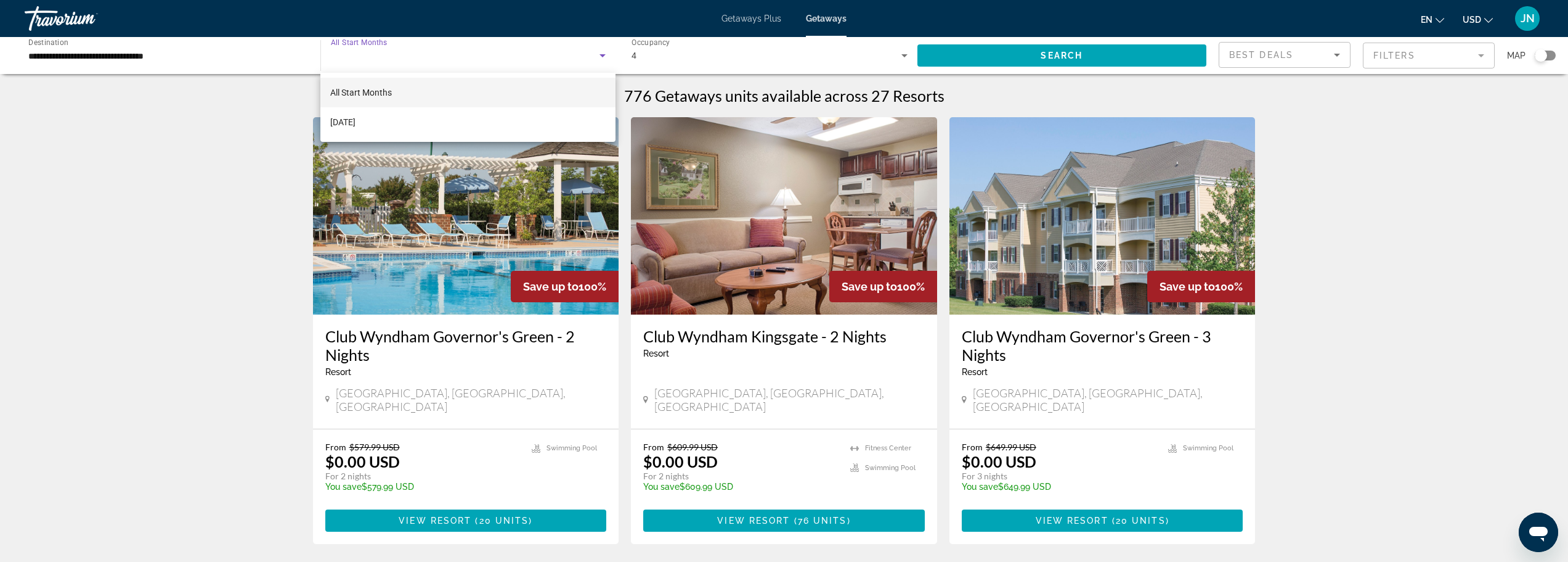
click at [604, 57] on div at bounding box center [784, 281] width 1568 height 562
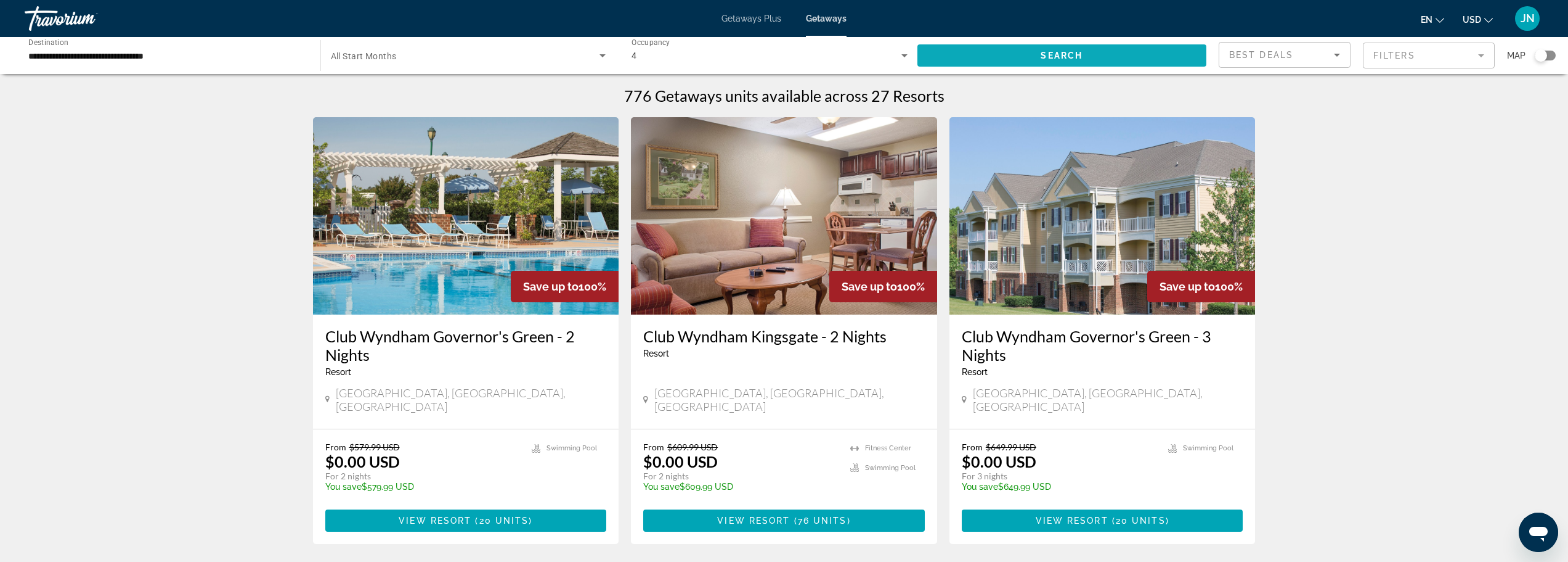
click at [992, 57] on span "Search widget" at bounding box center [1062, 56] width 290 height 30
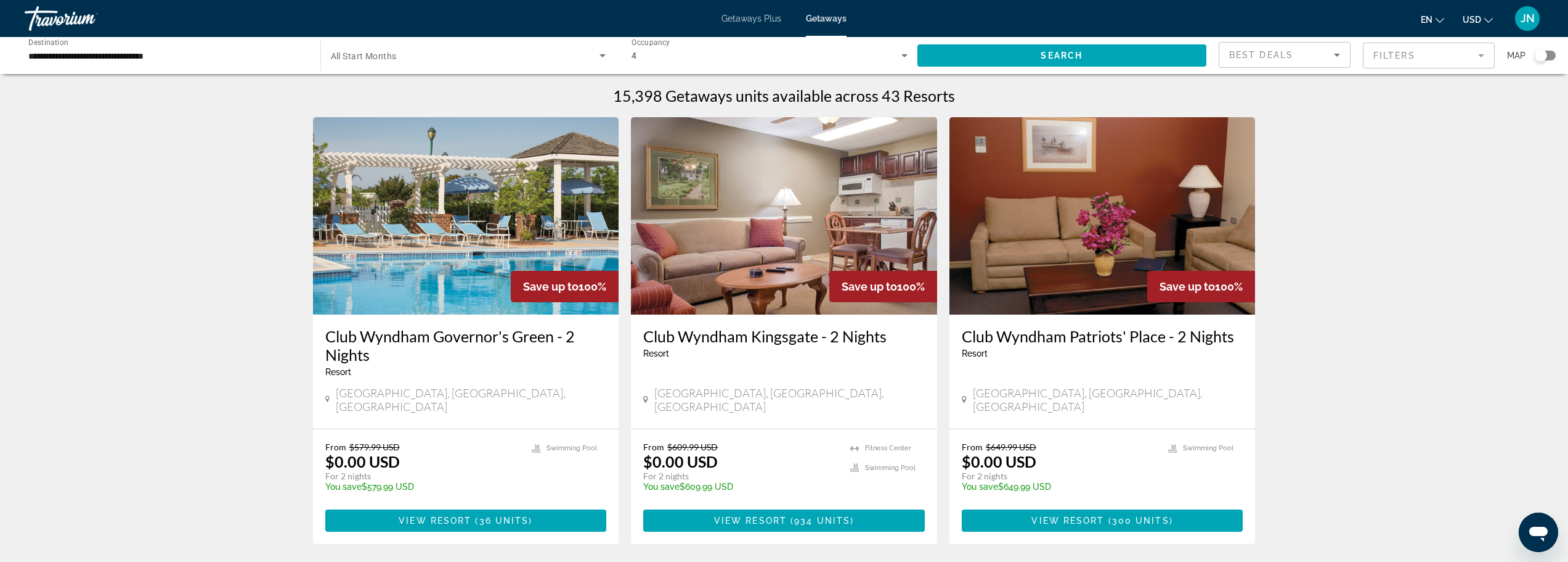
click at [601, 52] on icon "Search widget" at bounding box center [602, 55] width 15 height 15
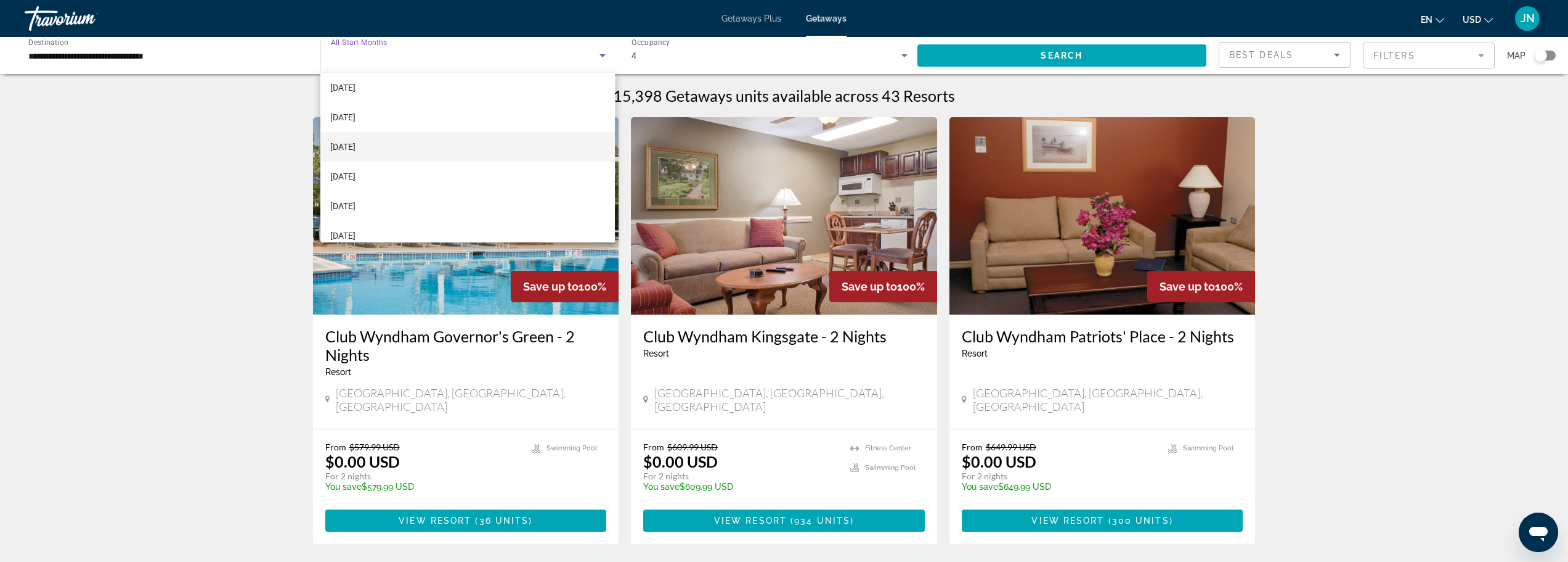
scroll to position [247, 0]
click at [359, 91] on mat-option "[DATE]" at bounding box center [468, 83] width 295 height 30
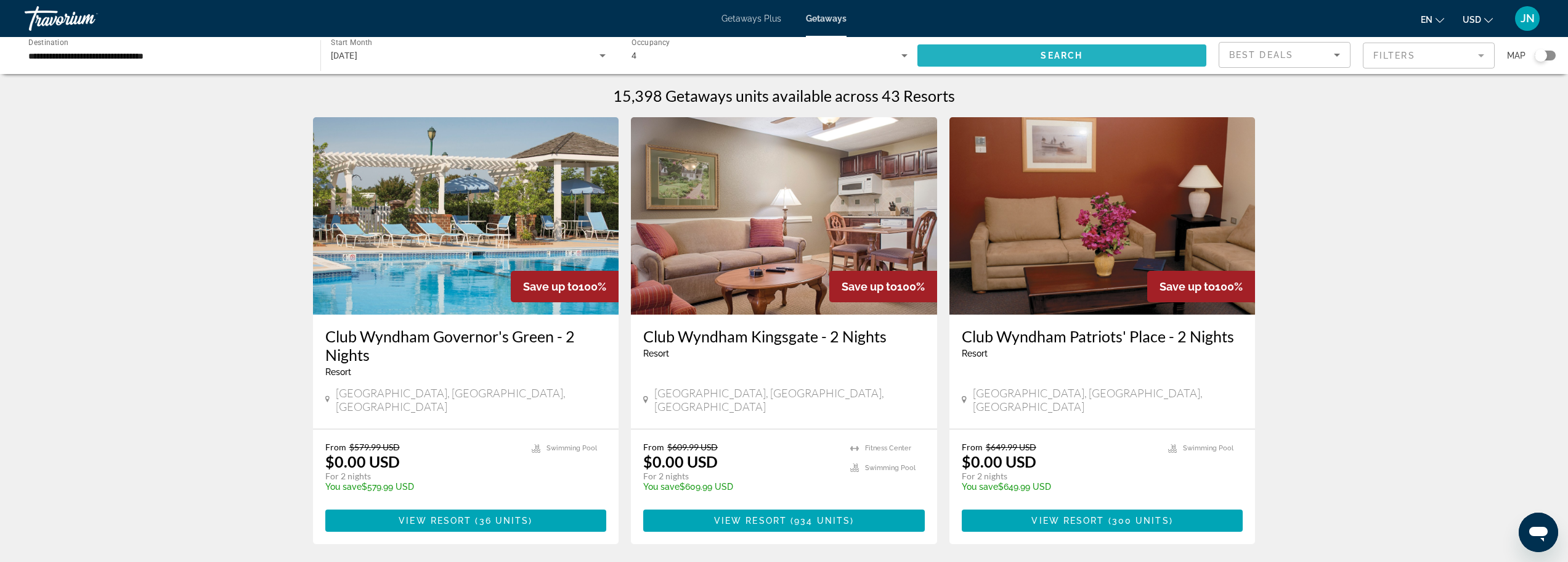
click at [1053, 57] on span "Search" at bounding box center [1061, 55] width 41 height 10
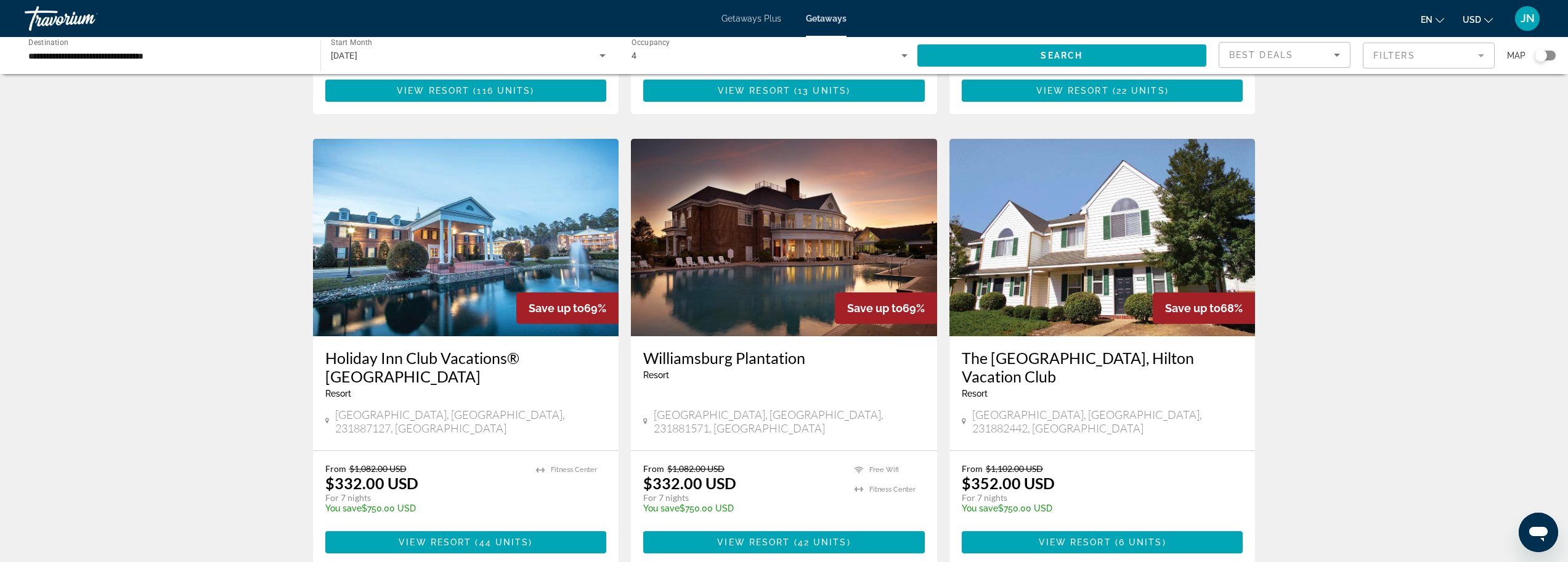
scroll to position [1316, 0]
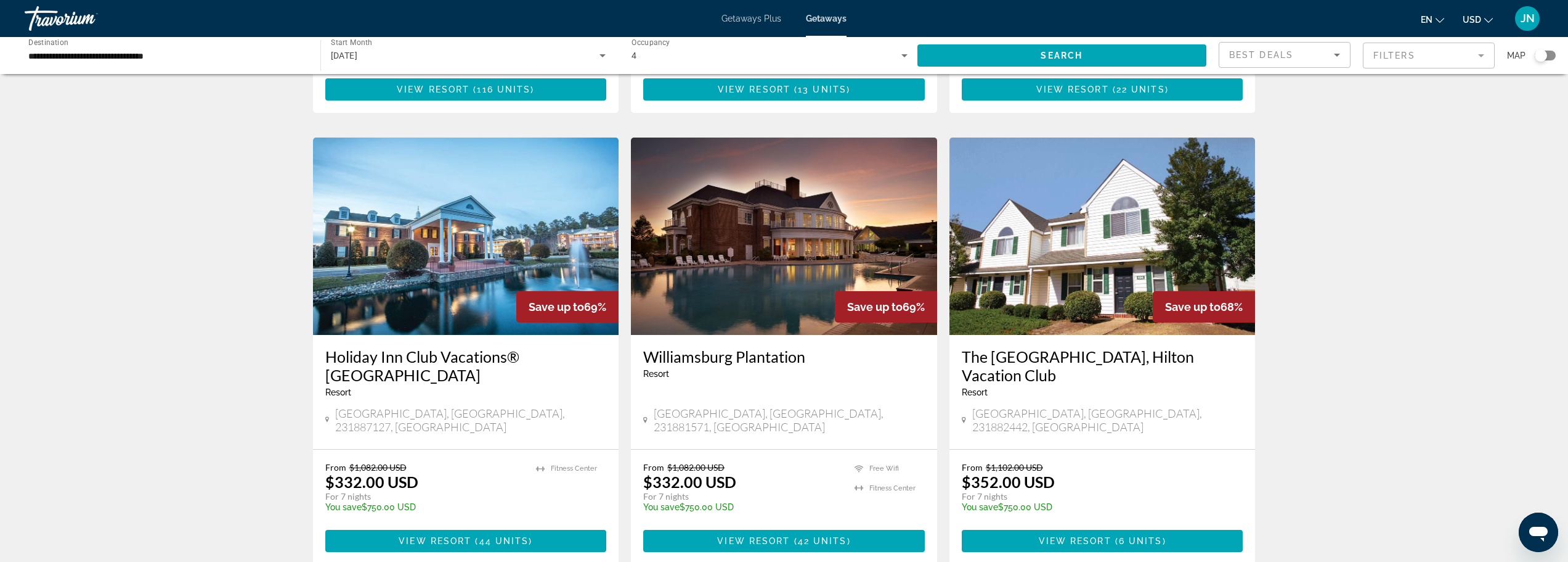
click at [758, 239] on img "Main content" at bounding box center [784, 236] width 306 height 197
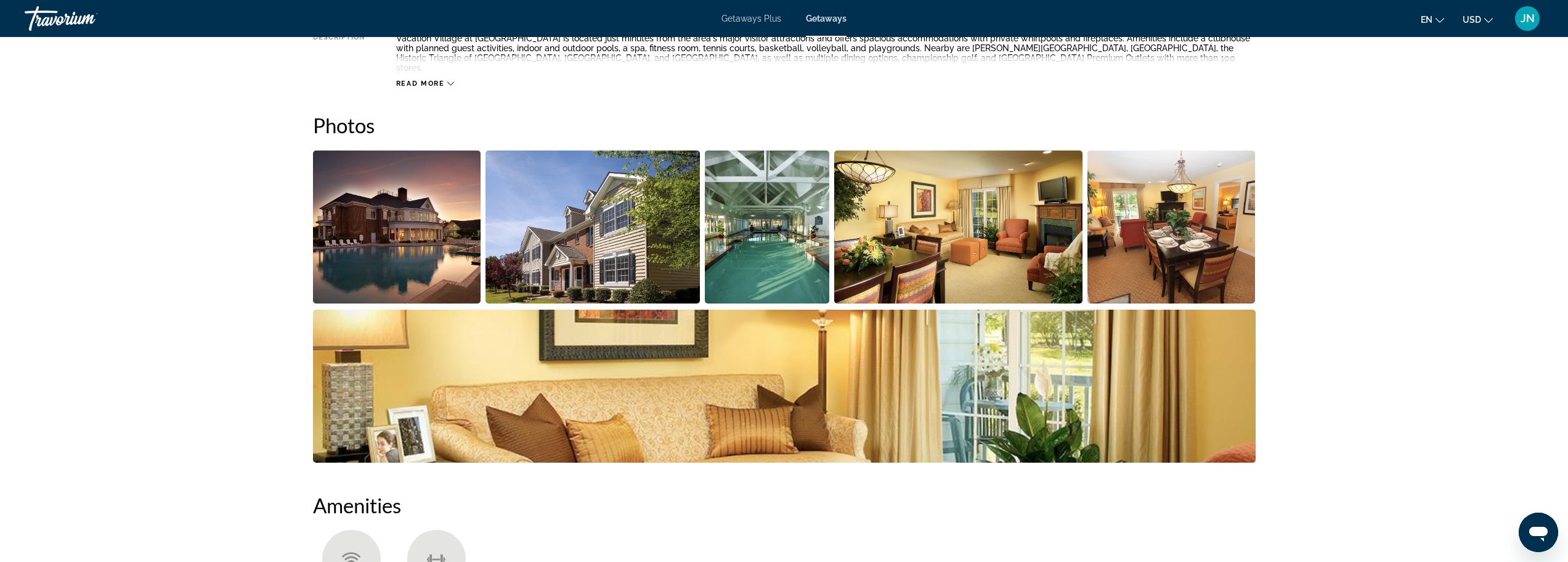
scroll to position [412, 0]
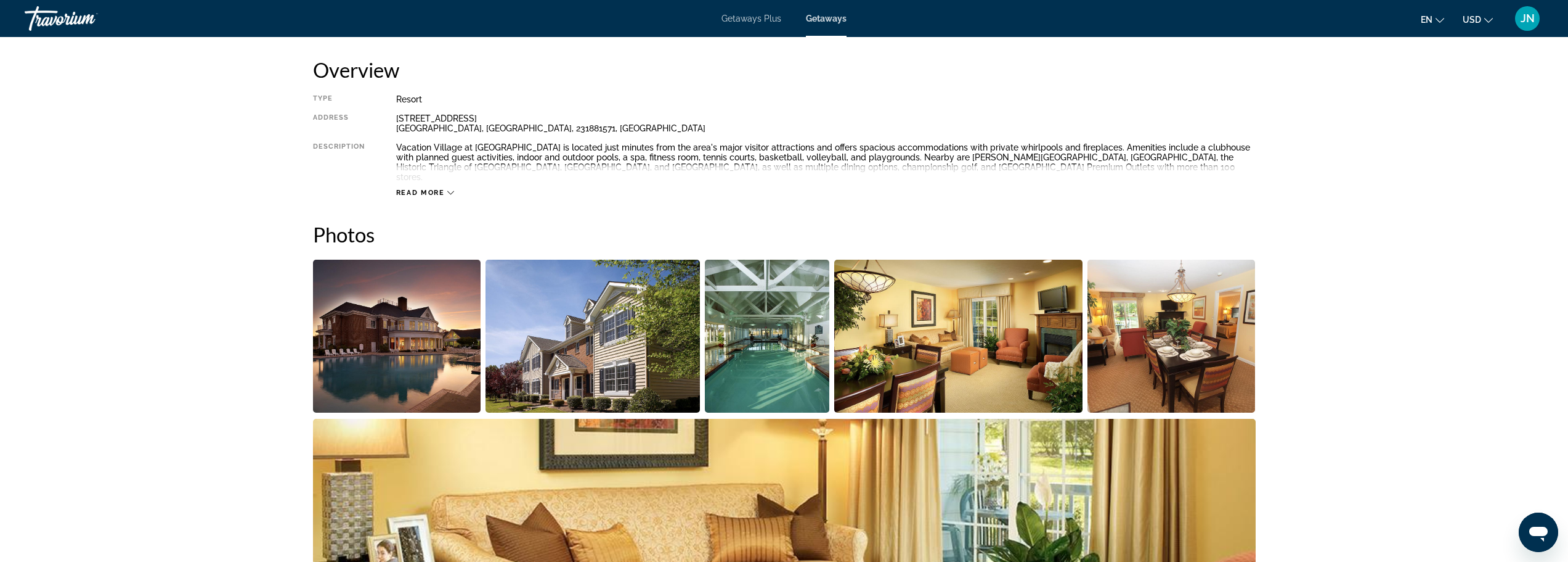
click at [572, 354] on img "Open full-screen image slider" at bounding box center [592, 336] width 215 height 153
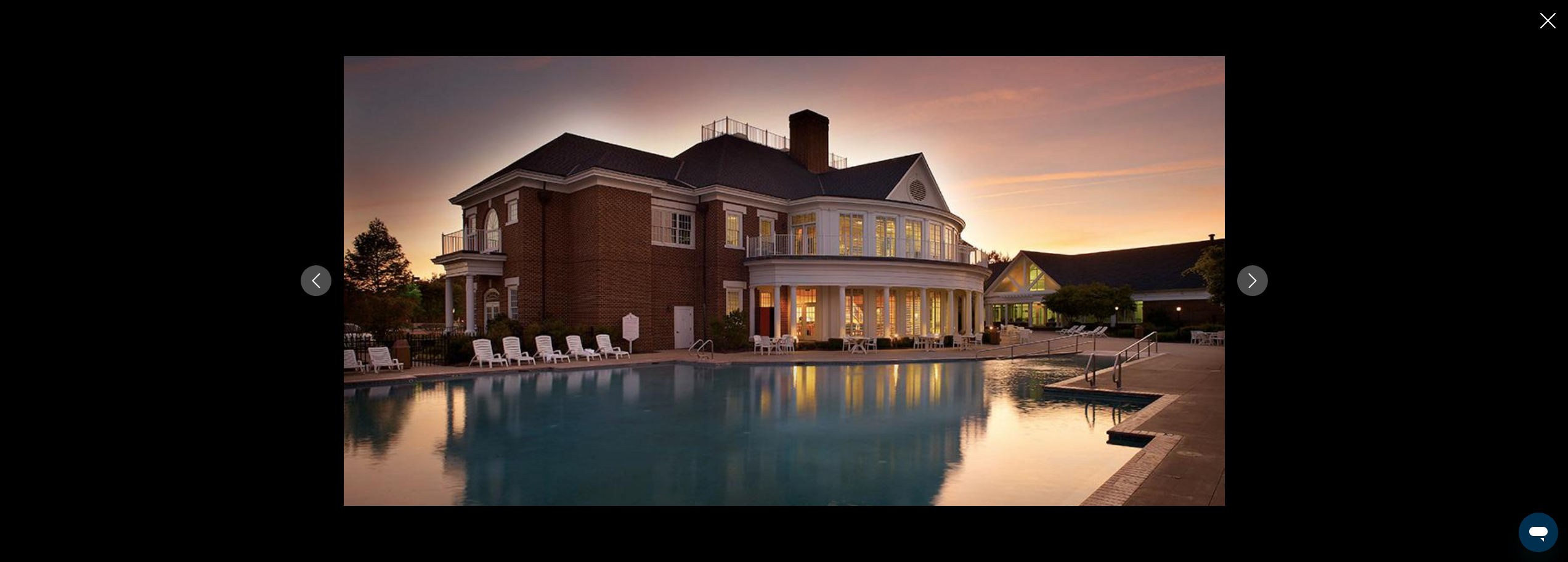
click at [1254, 271] on button "Next image" at bounding box center [1253, 280] width 31 height 31
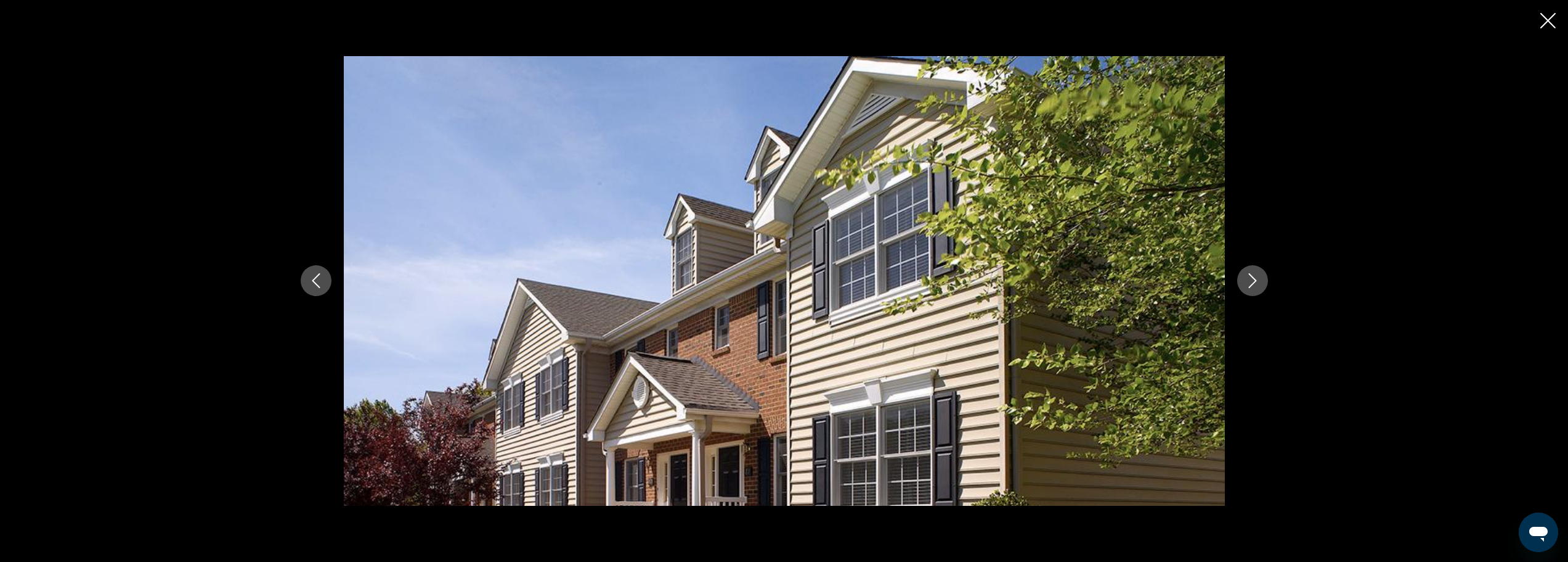
click at [1254, 271] on button "Next image" at bounding box center [1253, 280] width 31 height 31
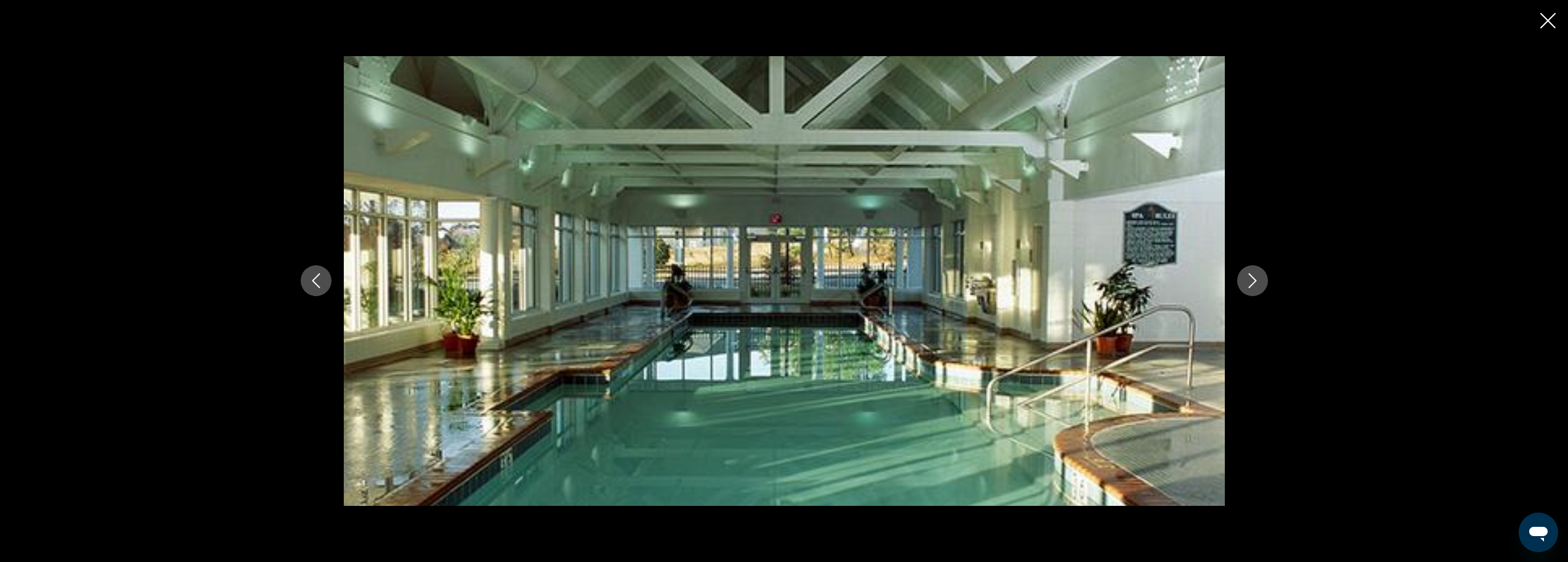
click at [1254, 271] on button "Next image" at bounding box center [1253, 280] width 31 height 31
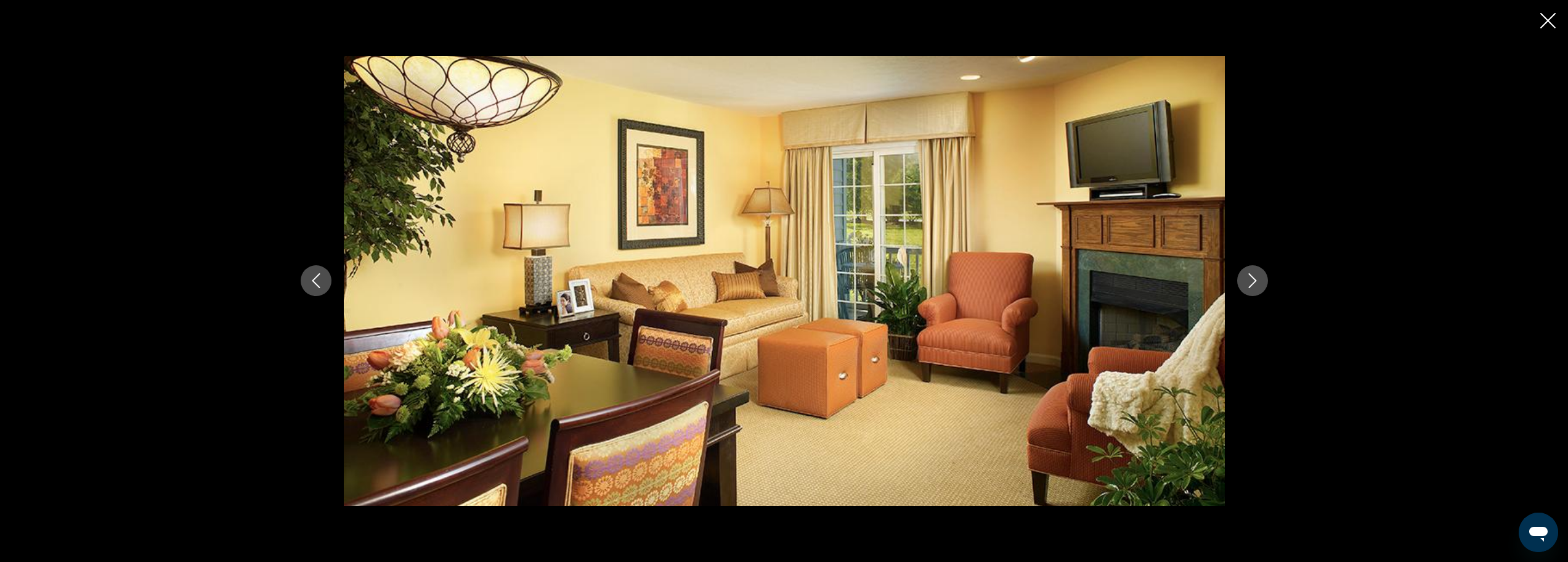
click at [1254, 271] on button "Next image" at bounding box center [1253, 280] width 31 height 31
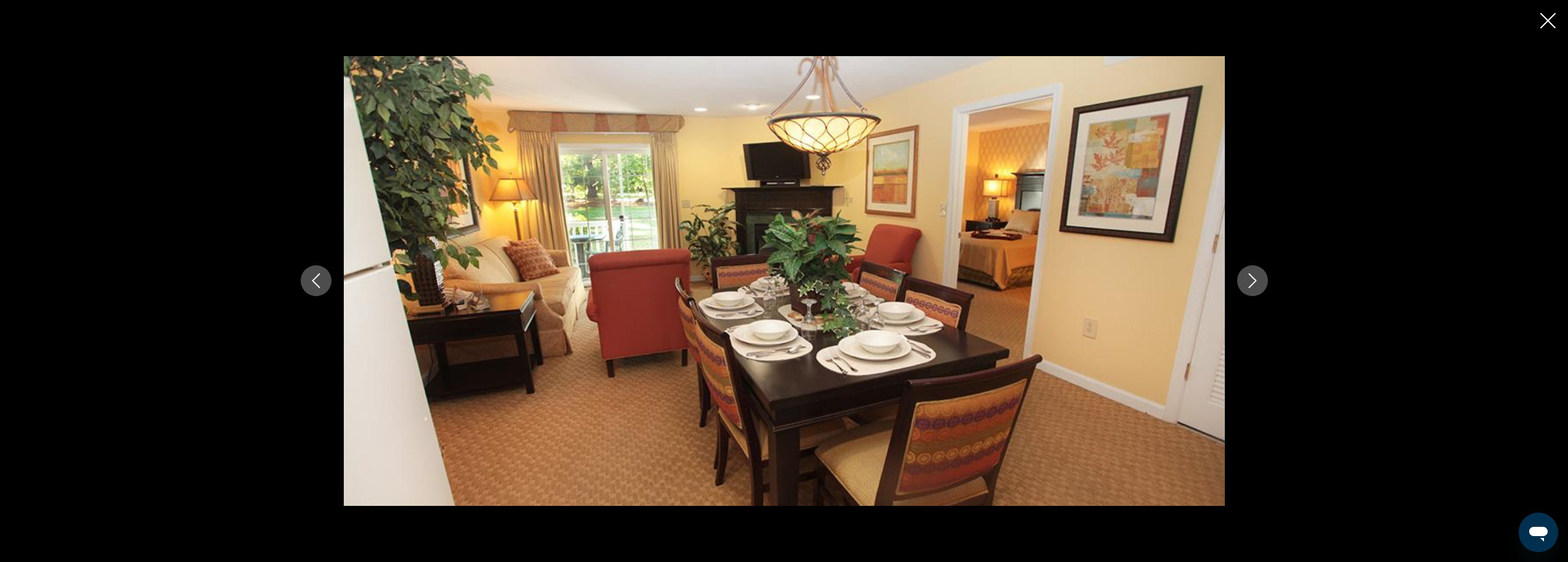
click at [1254, 271] on button "Next image" at bounding box center [1253, 280] width 31 height 31
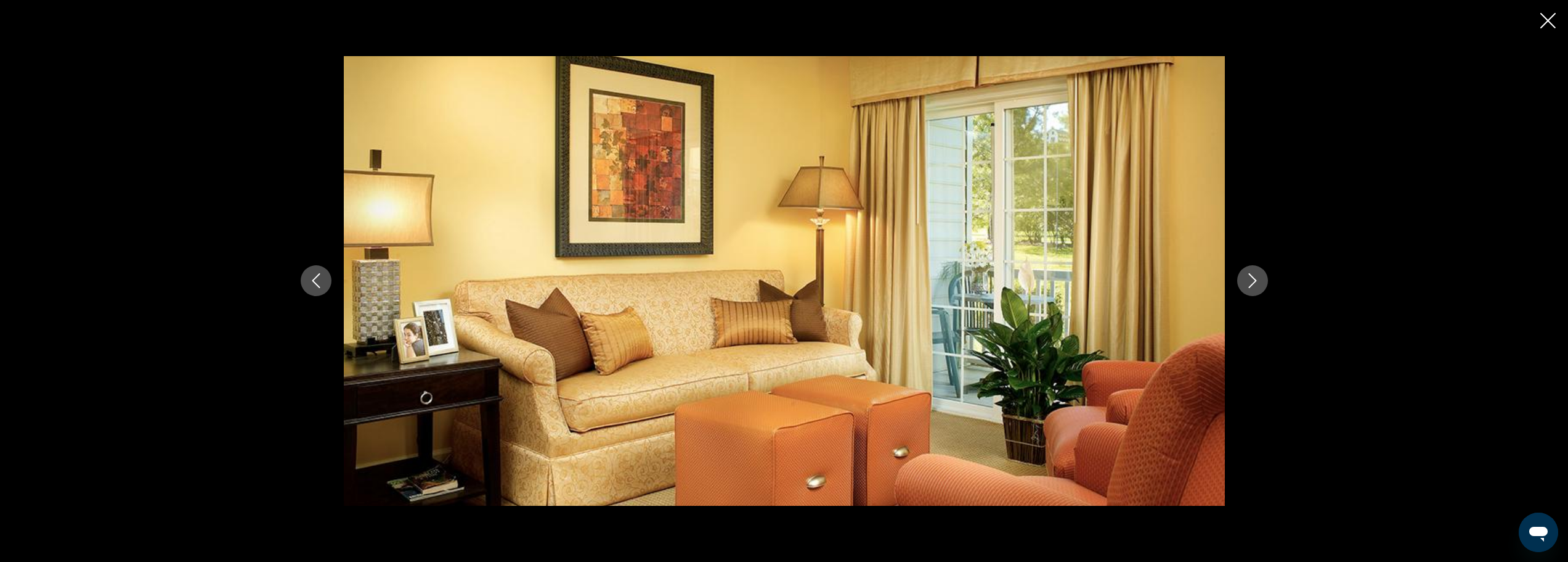
click at [1254, 271] on button "Next image" at bounding box center [1253, 280] width 31 height 31
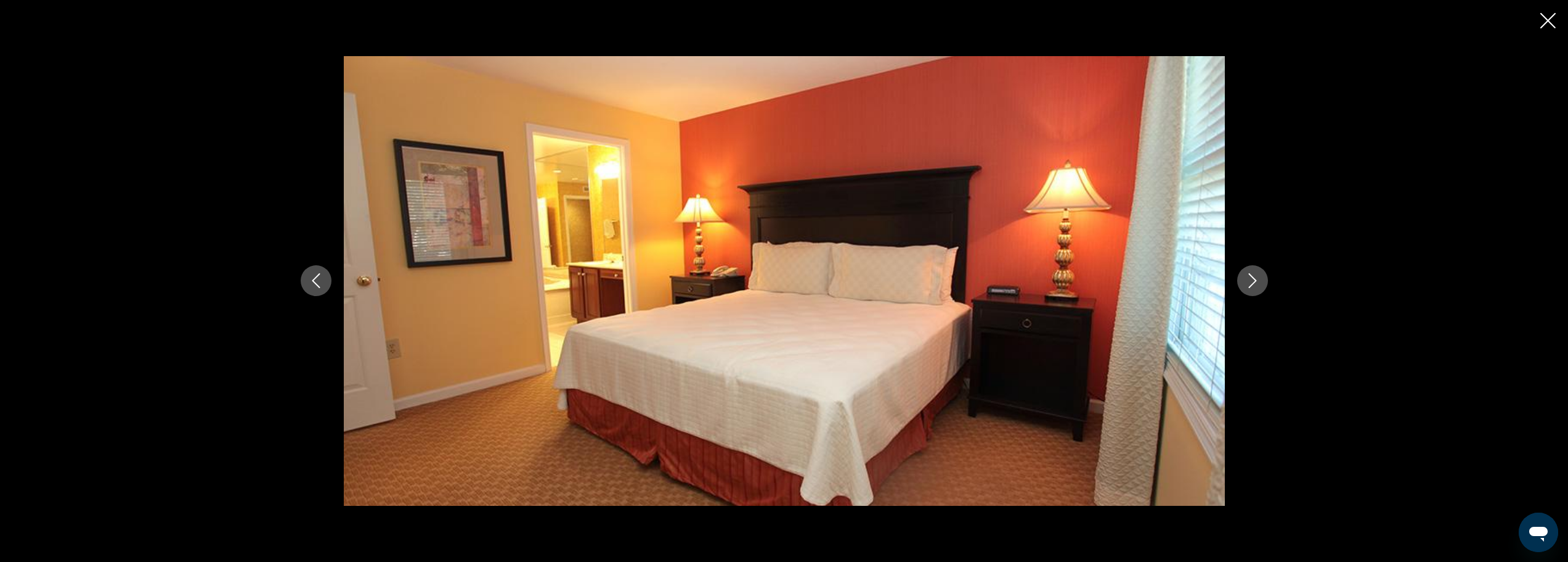
click at [1254, 271] on button "Next image" at bounding box center [1253, 280] width 31 height 31
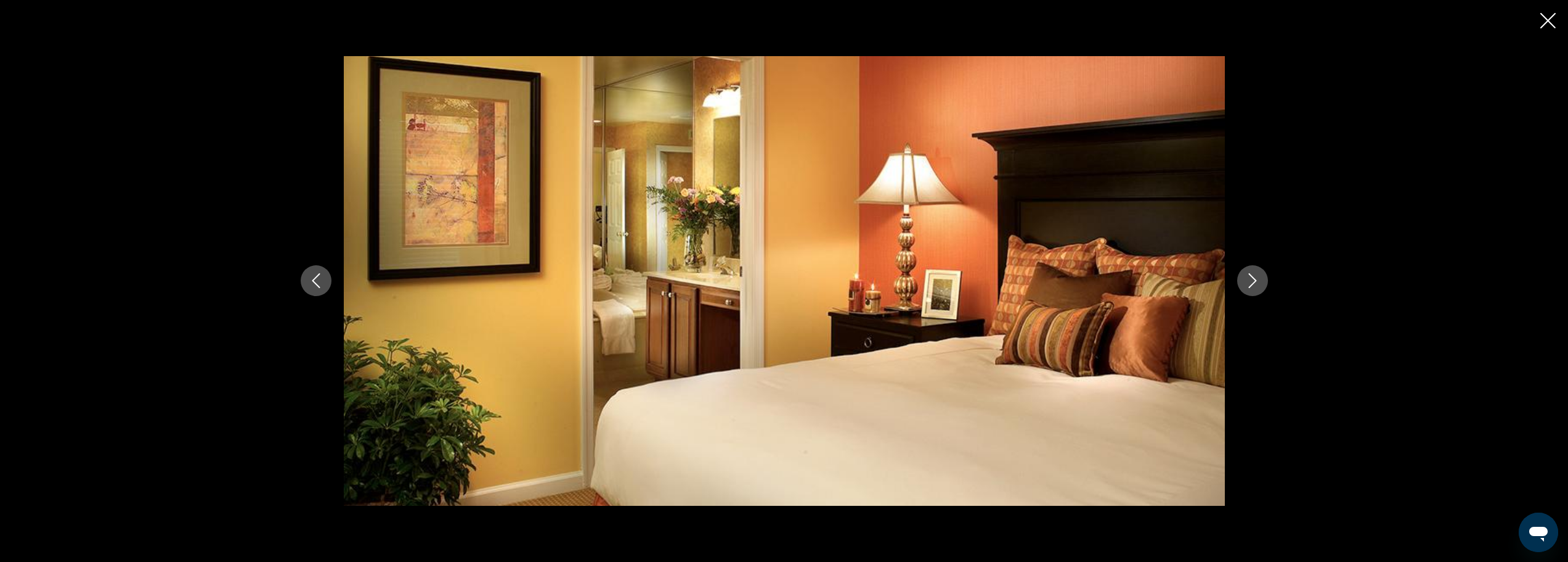
click at [1254, 273] on button "Next image" at bounding box center [1253, 280] width 31 height 31
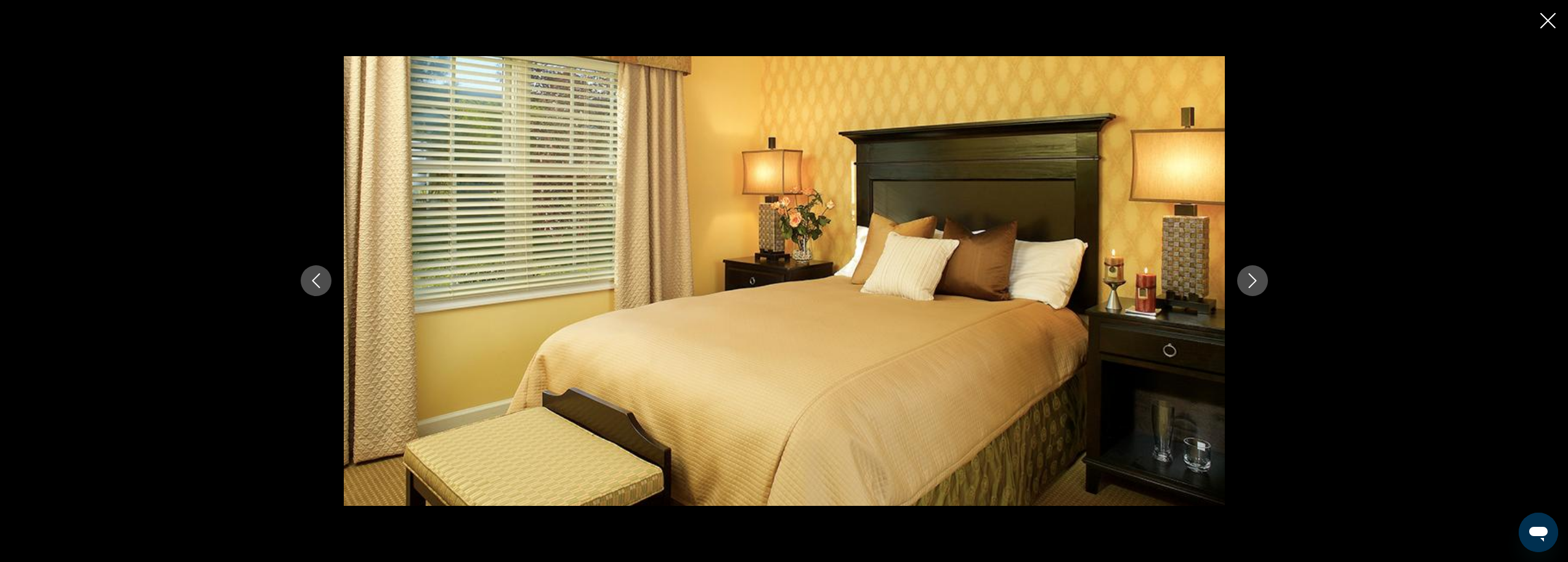
click at [1254, 273] on button "Next image" at bounding box center [1253, 280] width 31 height 31
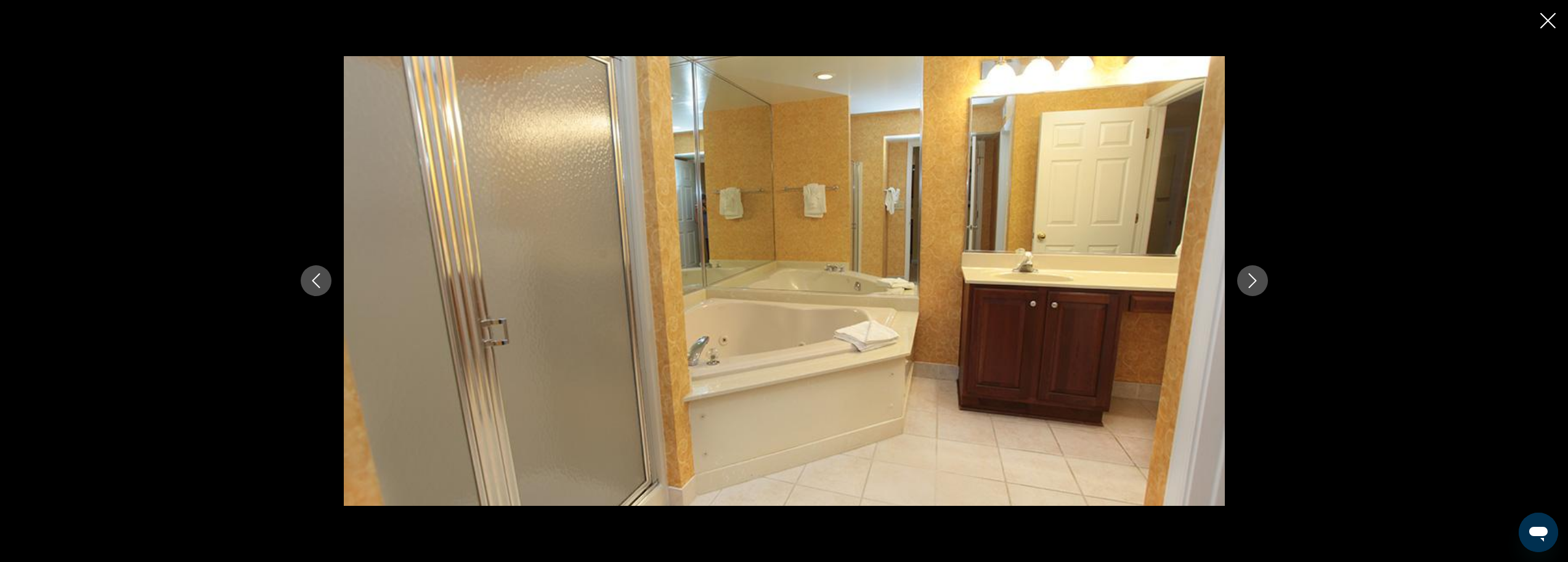
click at [1254, 273] on icon "Next image" at bounding box center [1253, 280] width 15 height 15
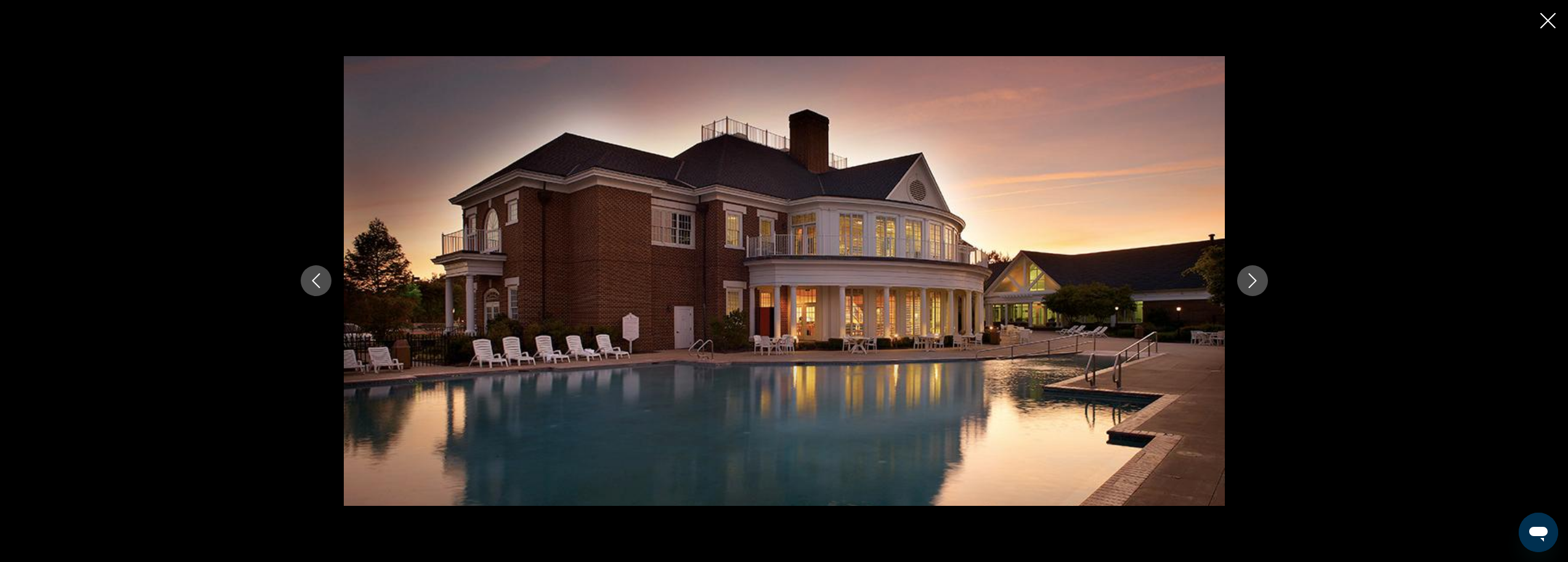
click at [1254, 273] on icon "Next image" at bounding box center [1253, 280] width 15 height 15
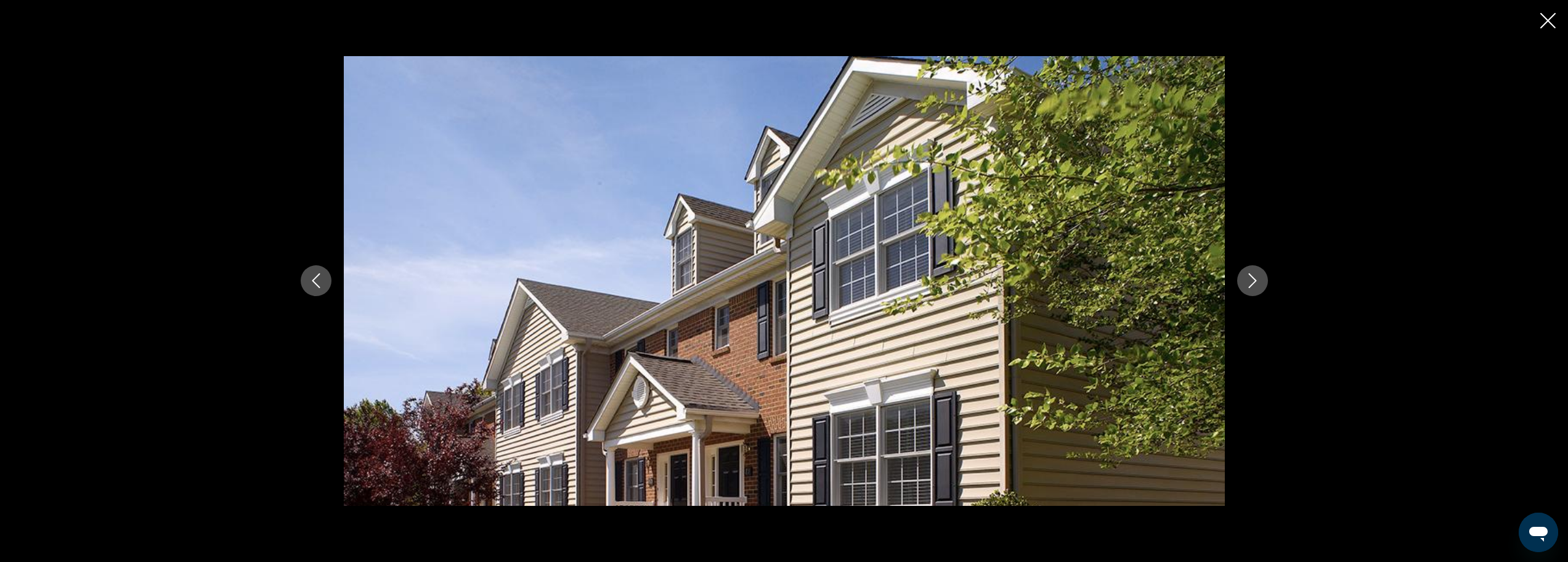
click at [1550, 18] on icon "Close slideshow" at bounding box center [1548, 20] width 15 height 15
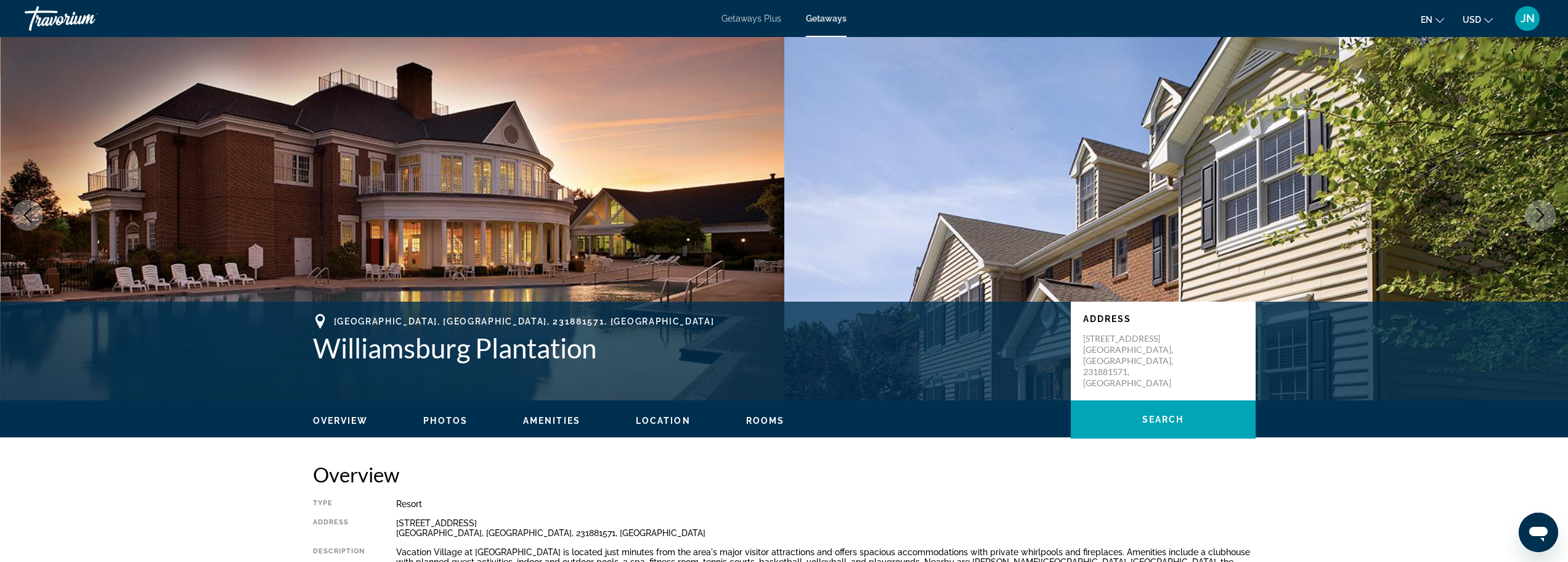
scroll to position [0, 0]
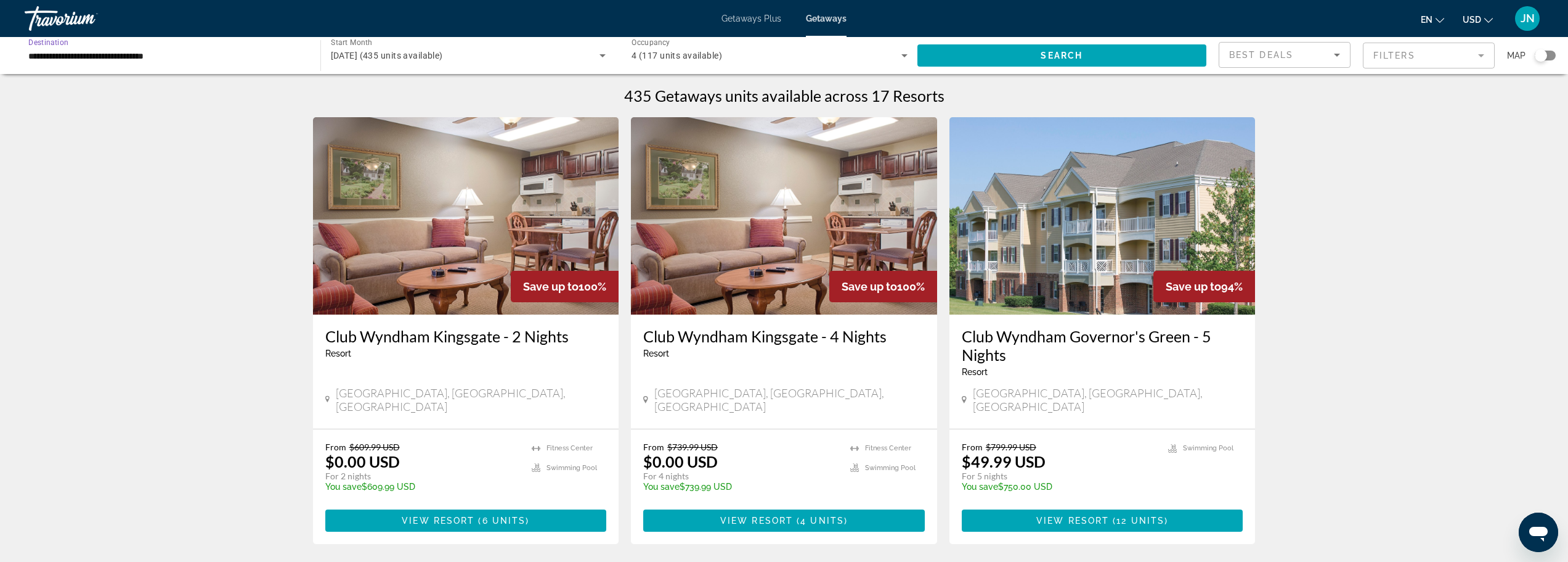
click at [174, 60] on input "**********" at bounding box center [166, 56] width 276 height 15
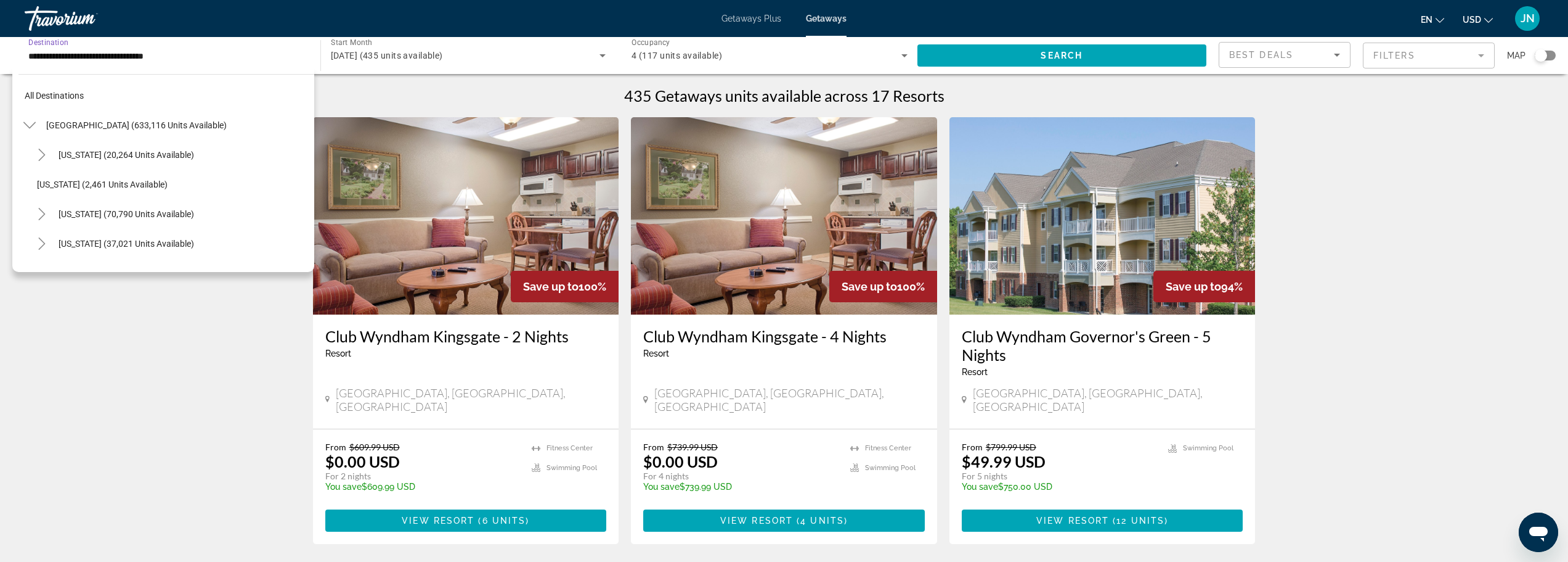
scroll to position [1228, 0]
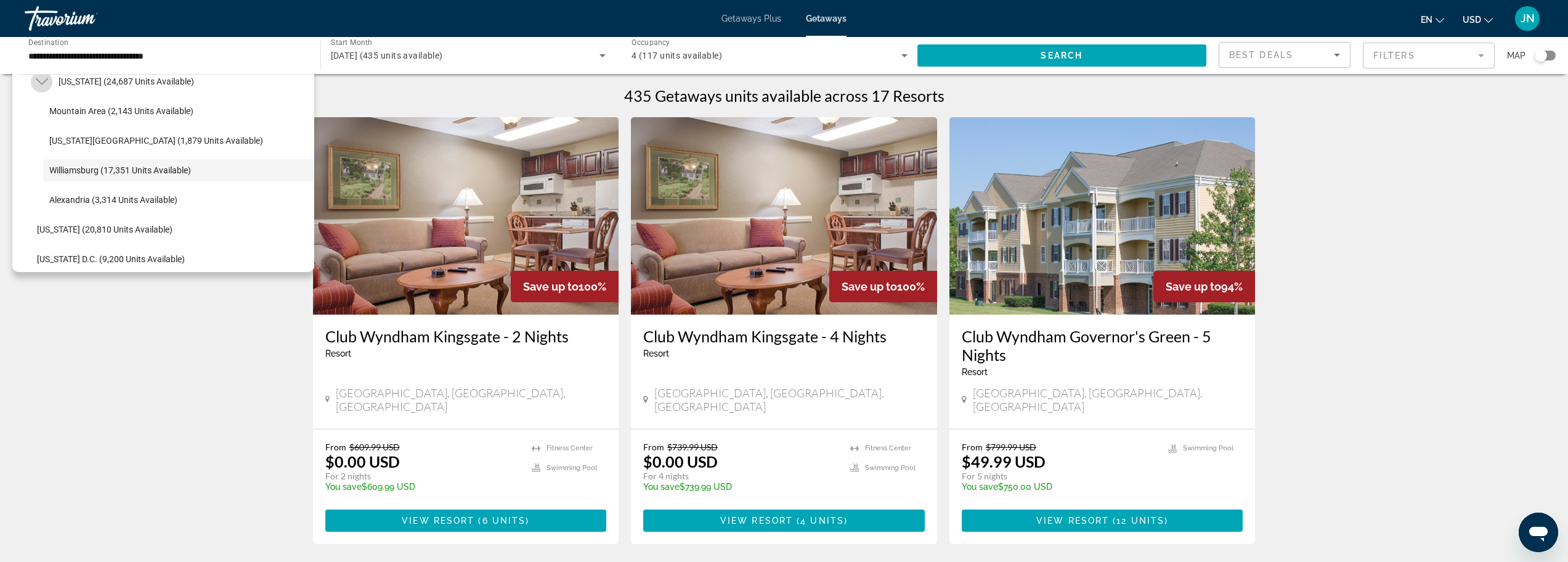
click at [46, 86] on icon "Toggle Virginia (24,687 units available)" at bounding box center [41, 81] width 12 height 12
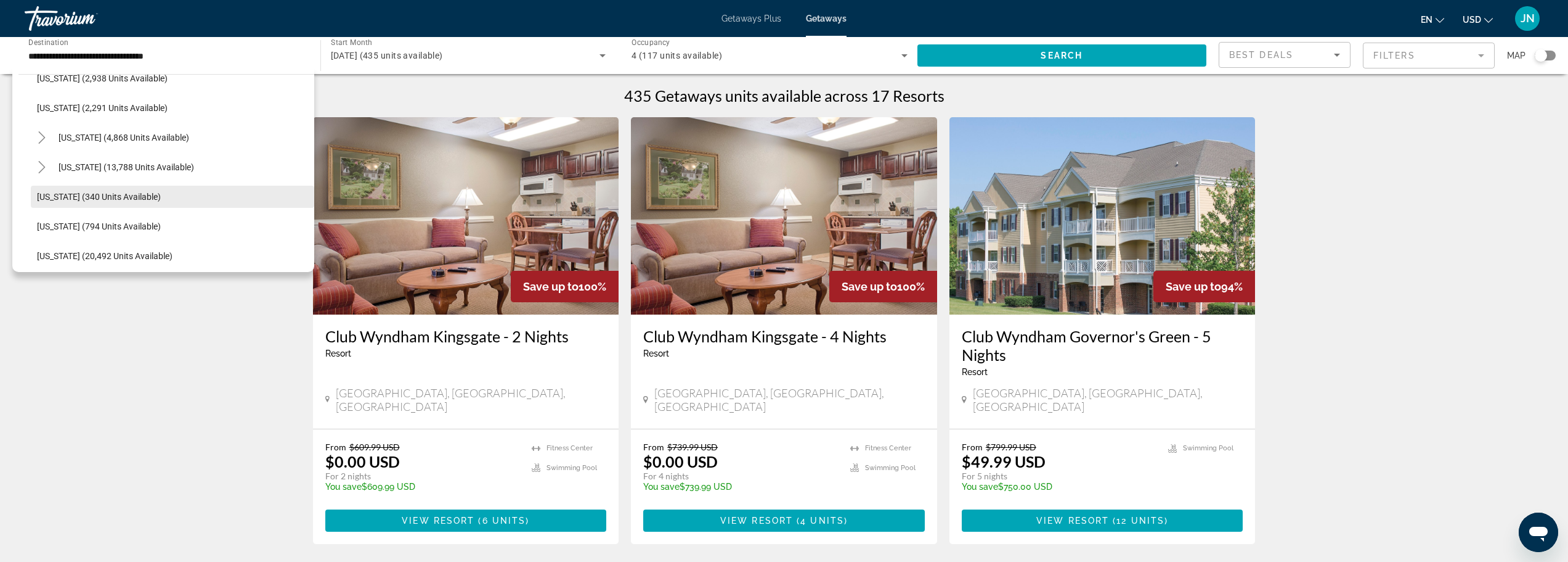
click at [58, 197] on span "[US_STATE] (340 units available)" at bounding box center [99, 196] width 124 height 10
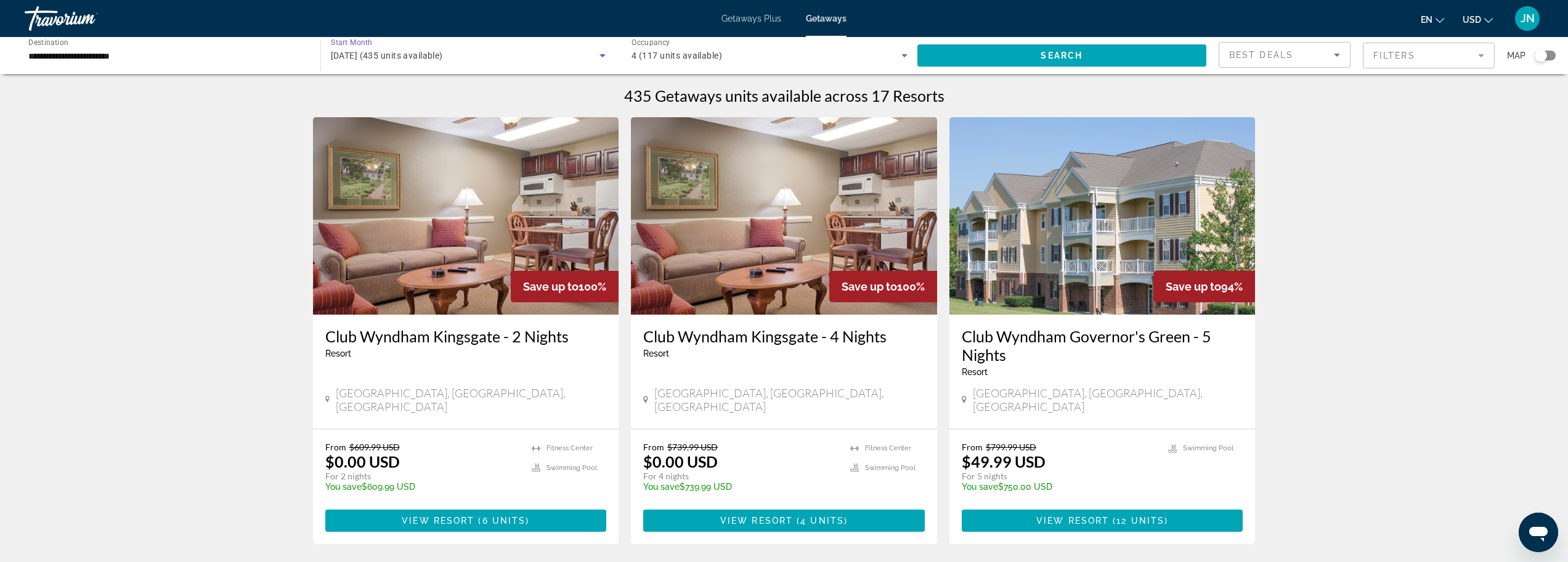
click at [597, 57] on icon "Search widget" at bounding box center [602, 55] width 15 height 15
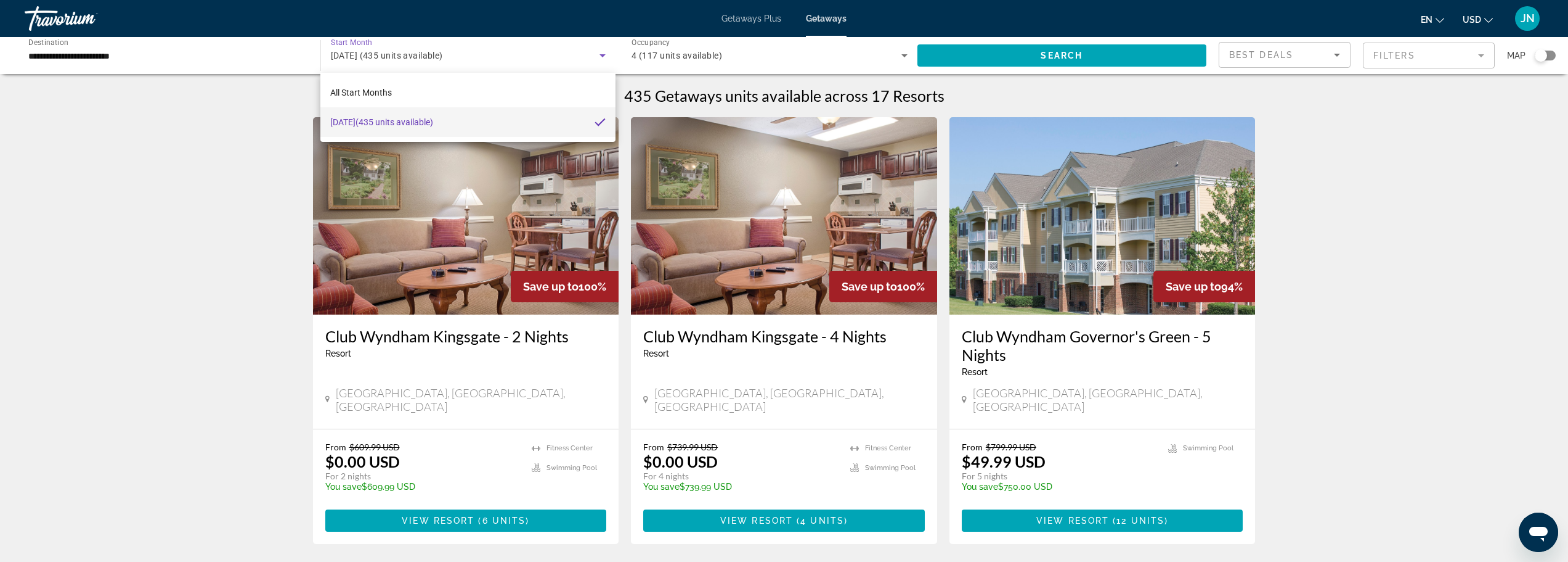
click at [1021, 50] on div at bounding box center [784, 281] width 1568 height 562
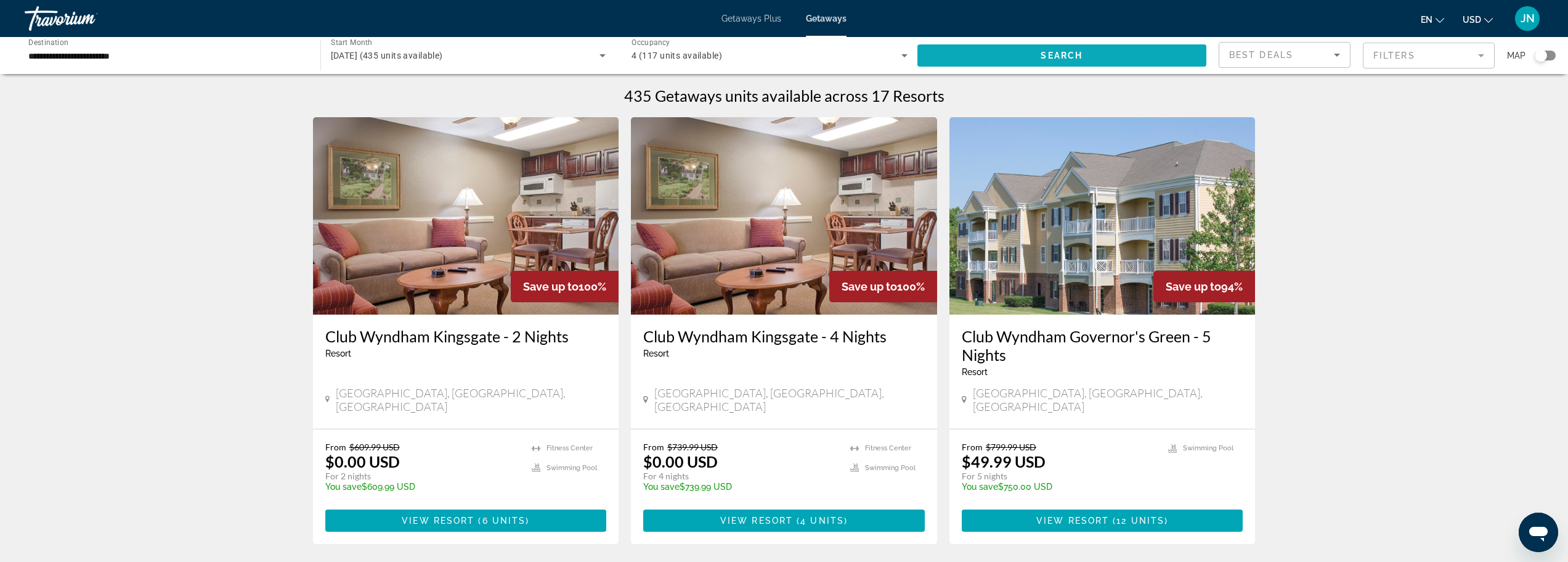
click at [1064, 50] on span "Search widget" at bounding box center [1062, 56] width 290 height 30
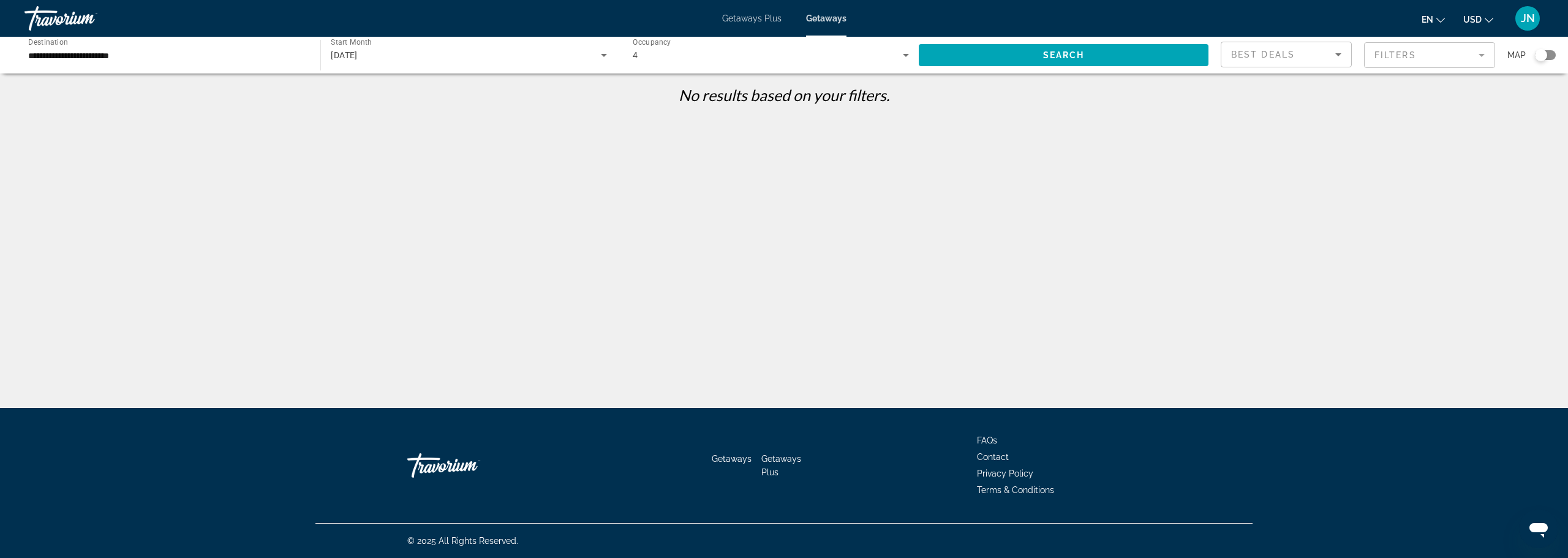
click at [485, 47] on div "[DATE]" at bounding box center [465, 54] width 269 height 15
click at [397, 89] on mat-option "All Start Months" at bounding box center [469, 92] width 295 height 30
click at [276, 104] on div "No results based on your filters." at bounding box center [784, 99] width 1568 height 27
click at [1045, 51] on span "Search" at bounding box center [1063, 54] width 41 height 10
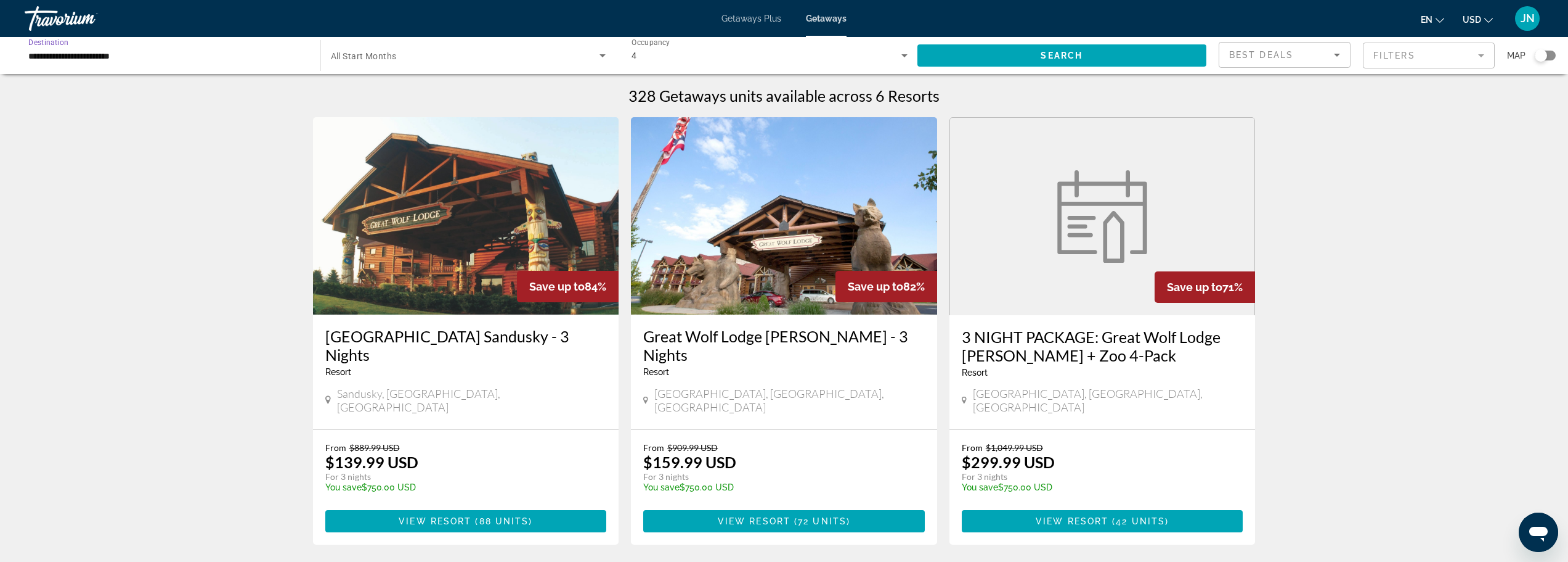
click at [162, 58] on input "**********" at bounding box center [166, 56] width 276 height 15
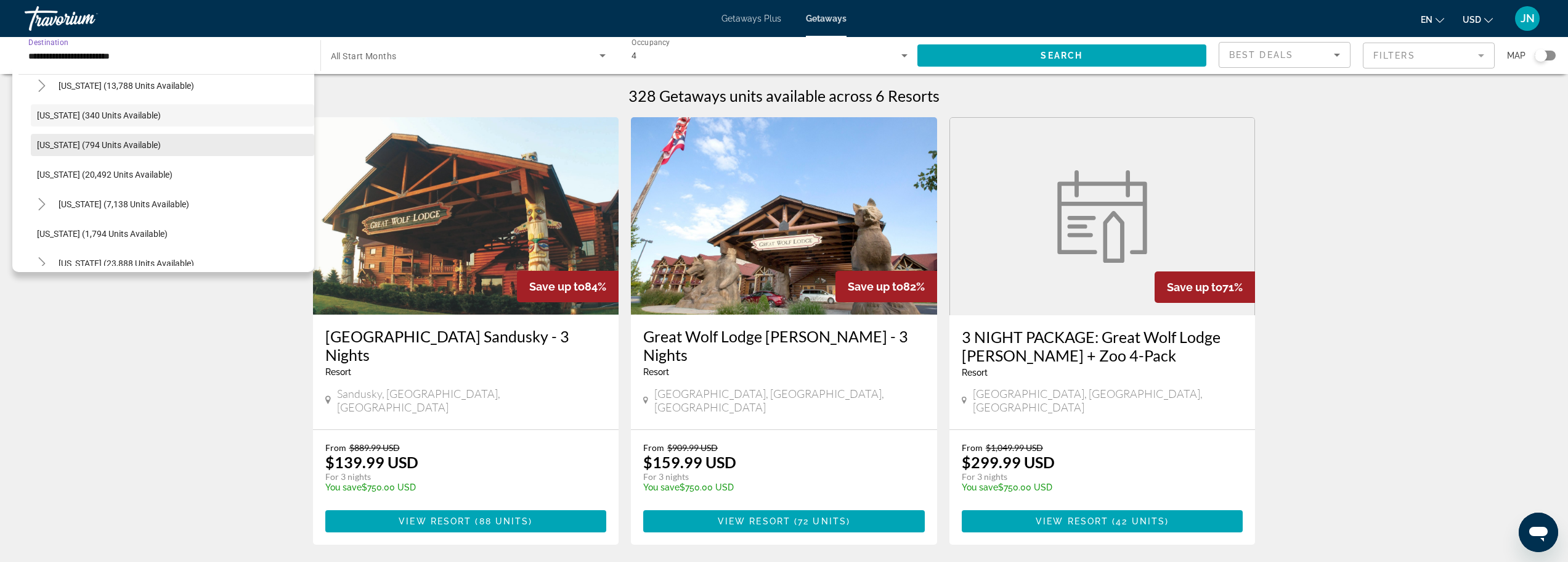
scroll to position [925, 0]
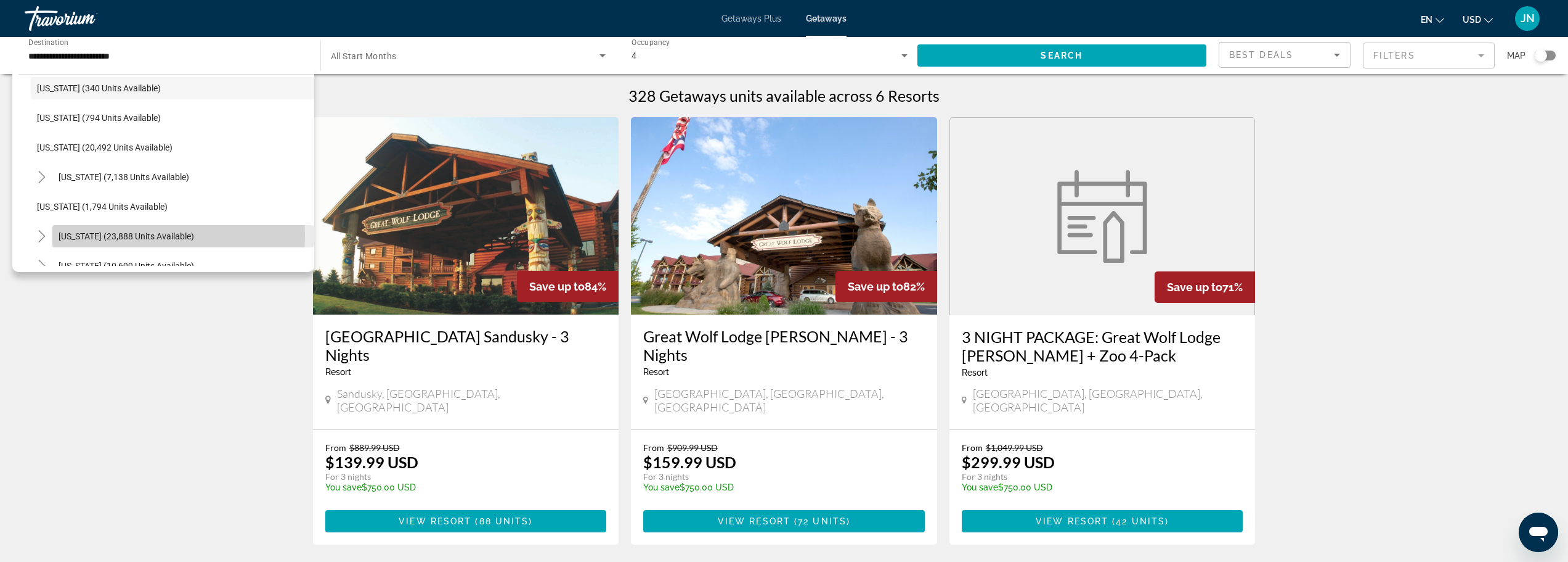
click at [111, 236] on span "[US_STATE] (23,888 units available)" at bounding box center [126, 236] width 136 height 10
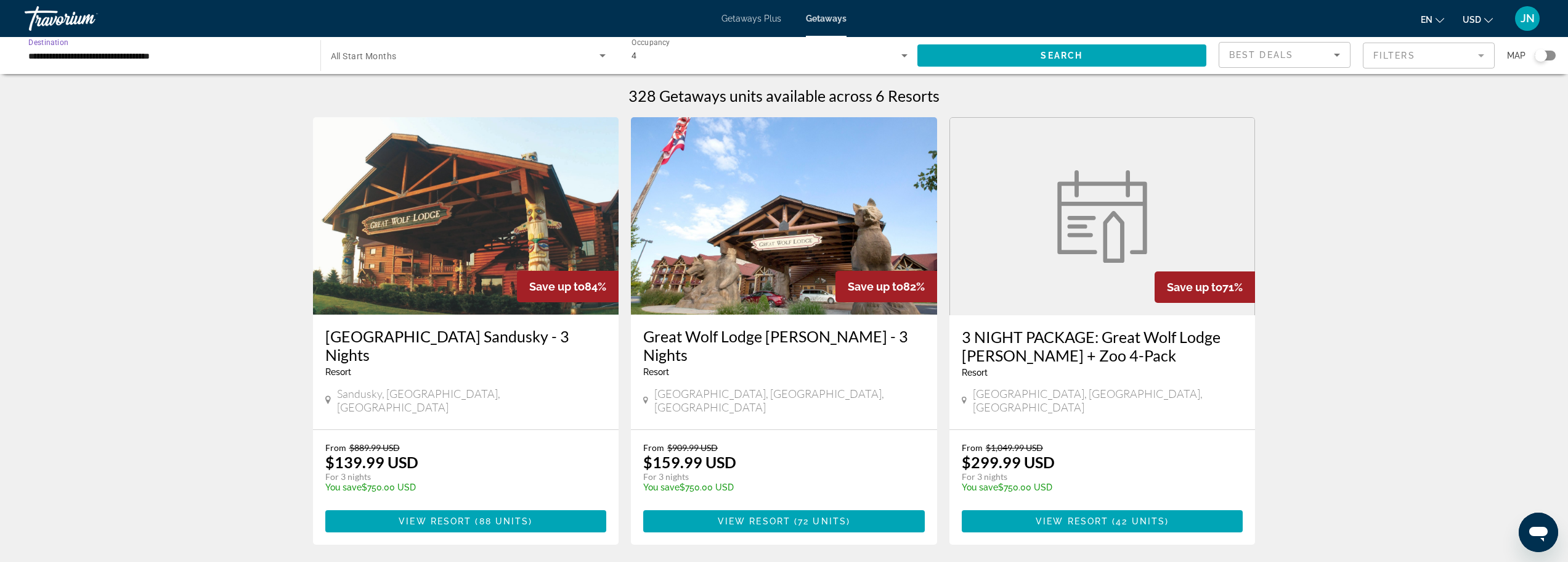
click at [51, 62] on input "**********" at bounding box center [166, 56] width 276 height 15
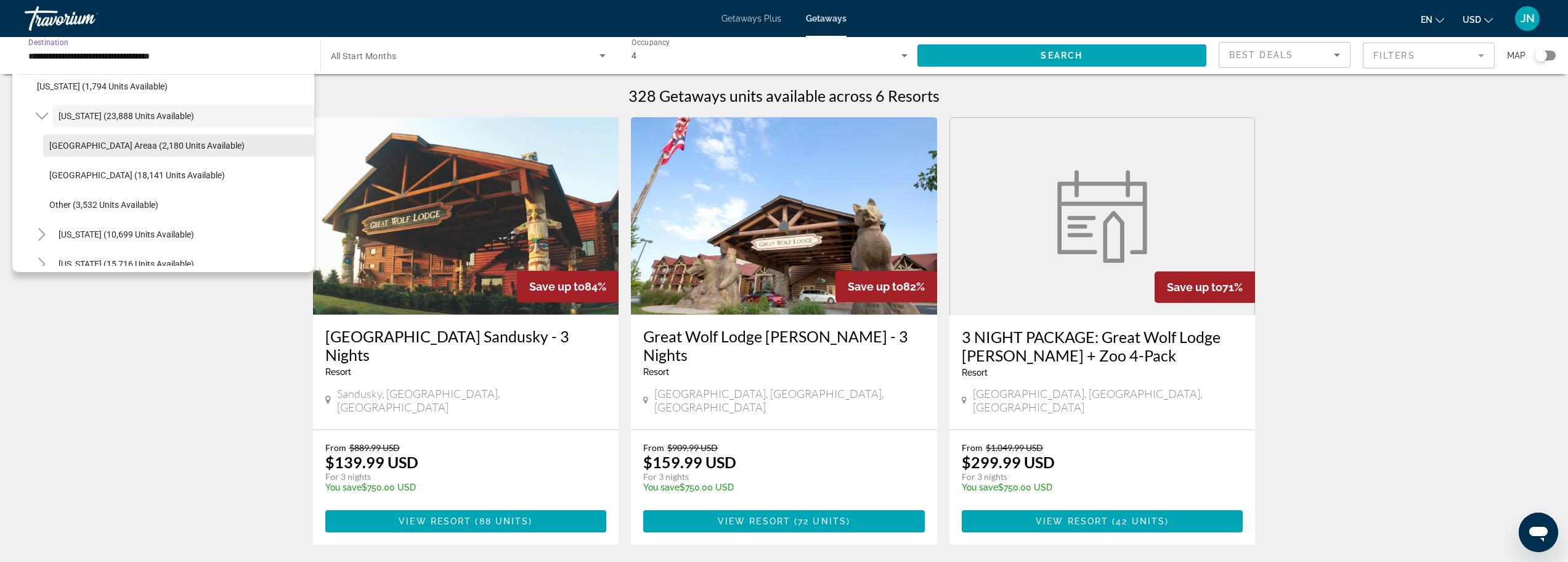
scroll to position [1073, 0]
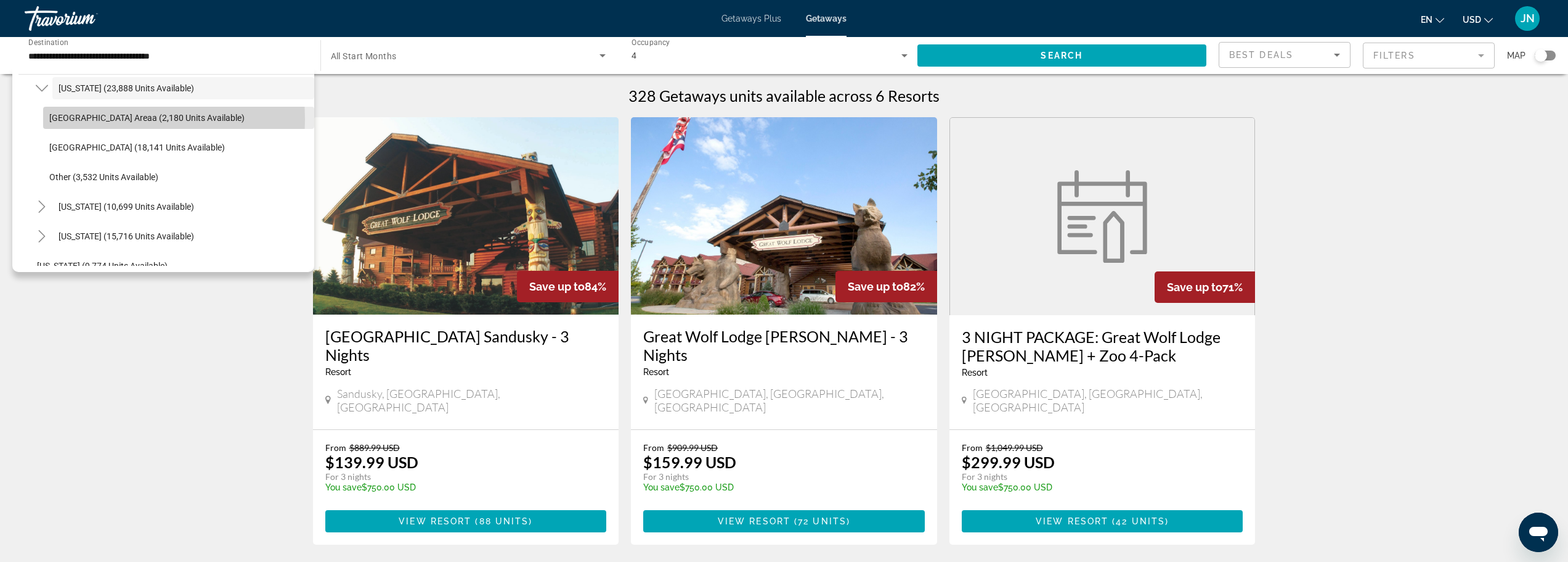
click at [85, 119] on span "[GEOGRAPHIC_DATA] Areaa (2,180 units available)" at bounding box center [147, 118] width 195 height 10
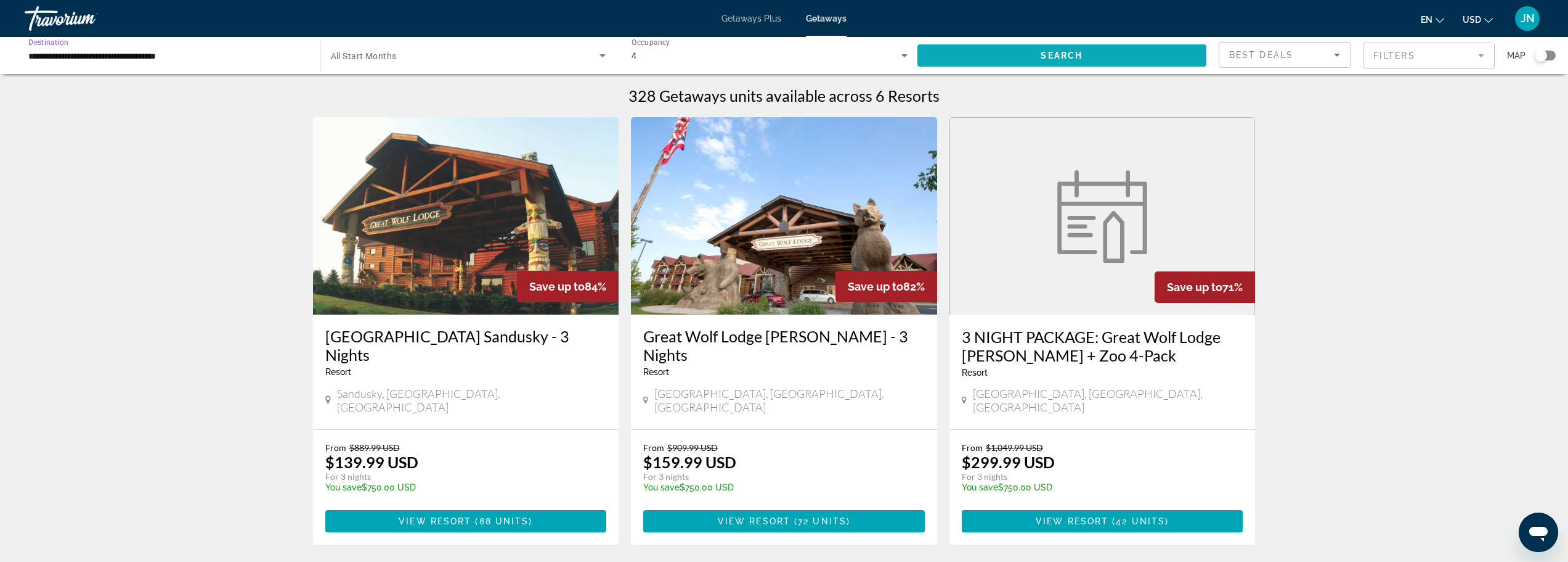
click at [1007, 58] on span "Search widget" at bounding box center [1062, 56] width 290 height 30
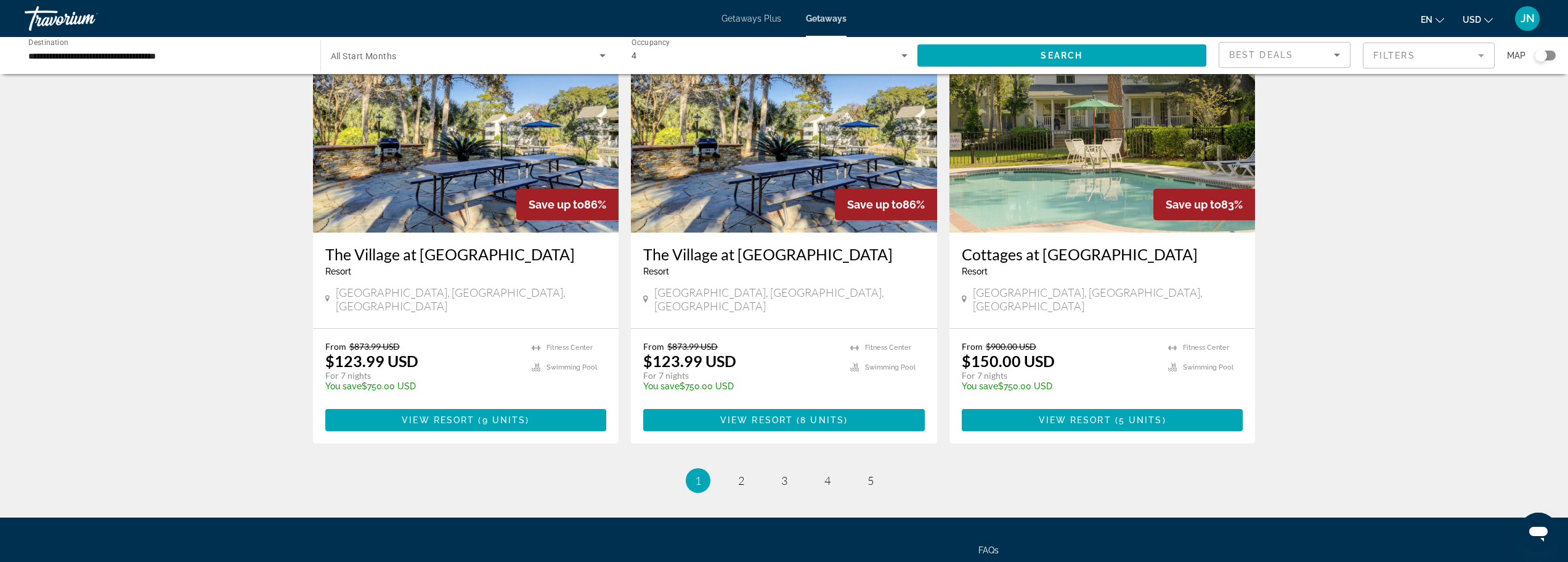
scroll to position [1433, 0]
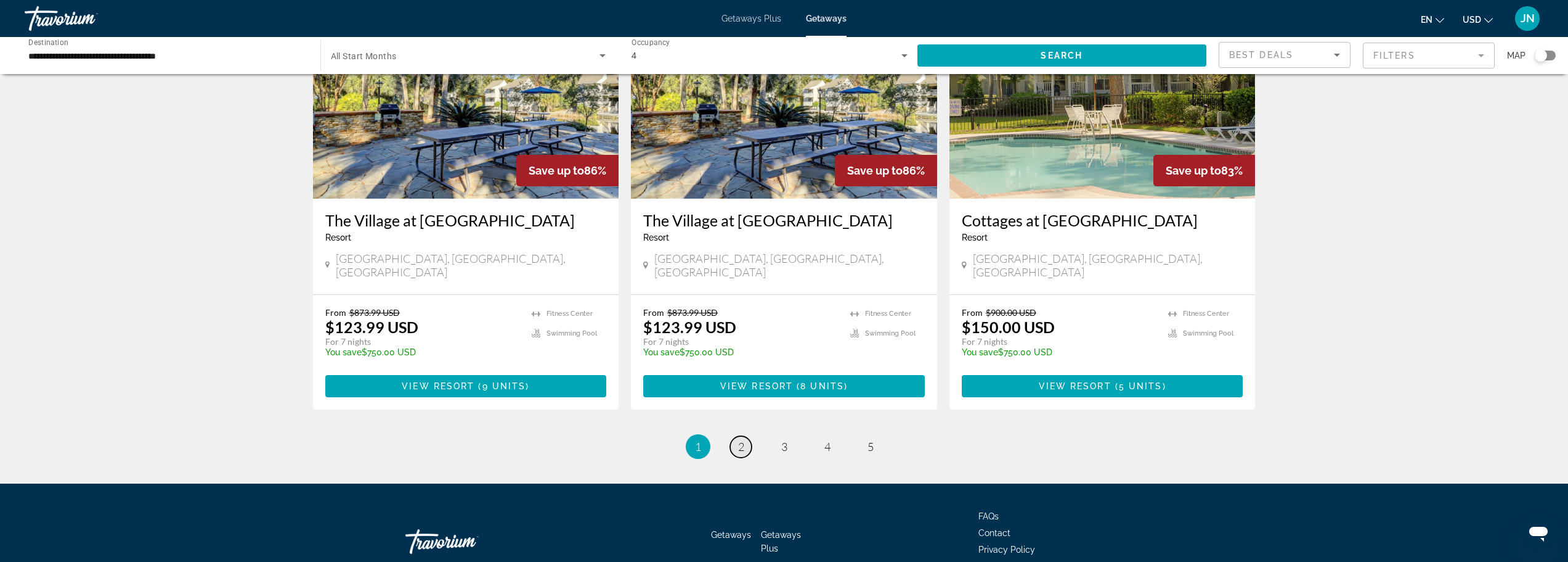
click at [738, 440] on span "2" at bounding box center [741, 446] width 6 height 13
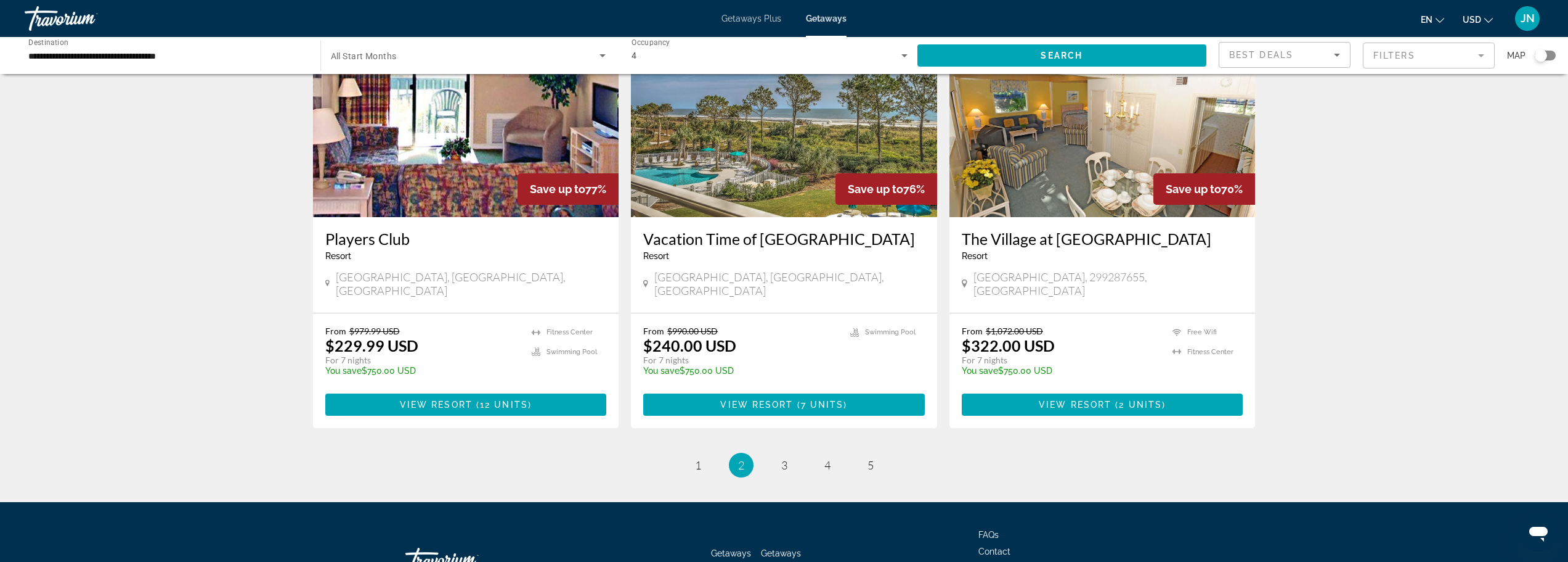
scroll to position [1398, 0]
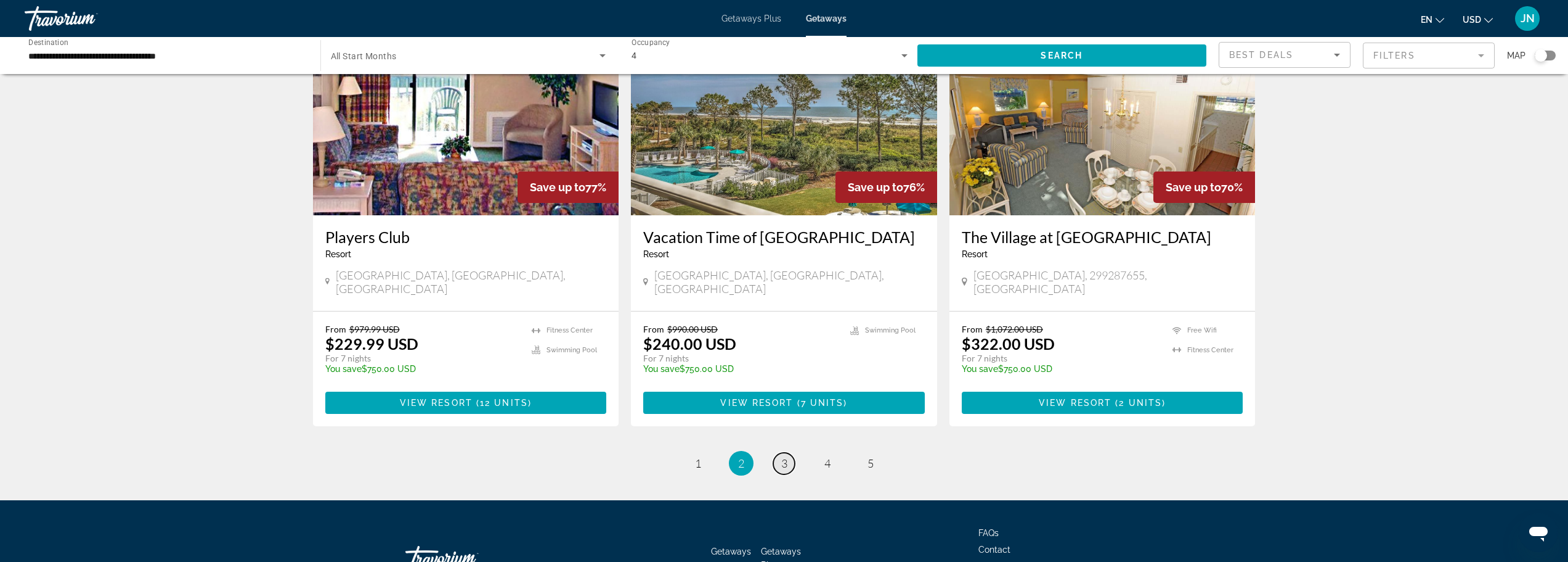
click at [781, 456] on span "3" at bounding box center [784, 462] width 6 height 13
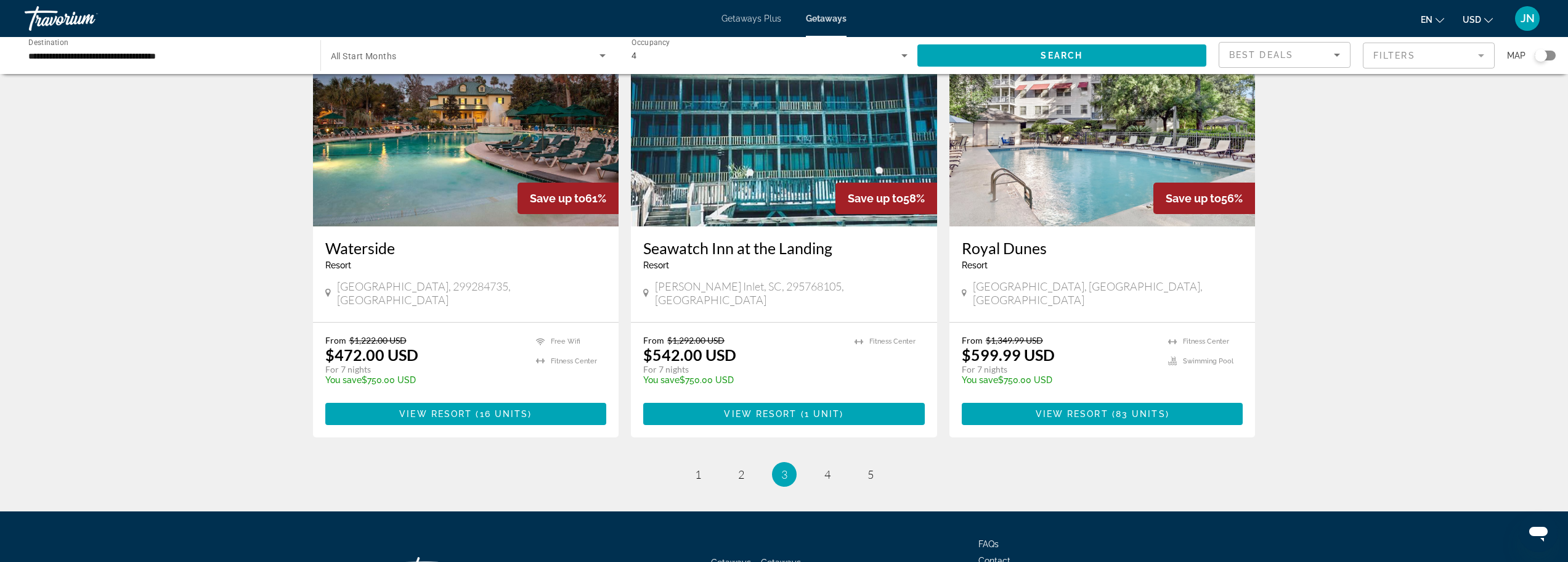
scroll to position [1398, 0]
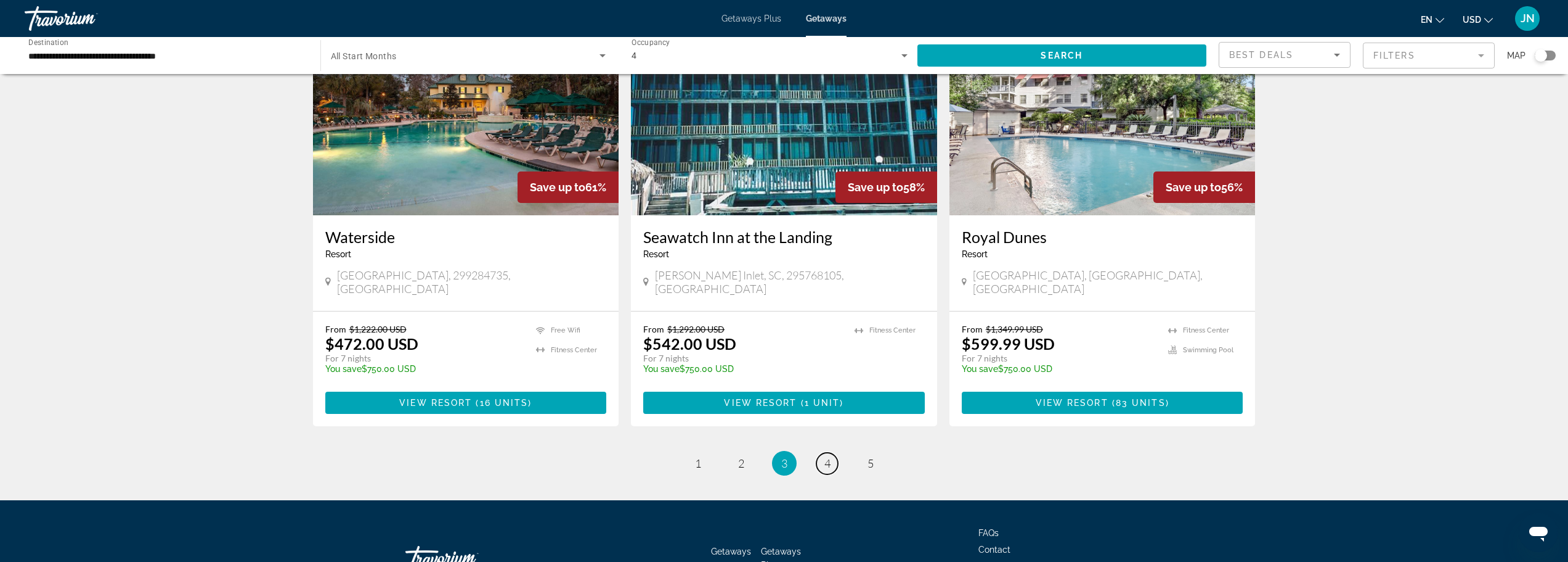
click at [831, 452] on link "page 4" at bounding box center [827, 463] width 21 height 21
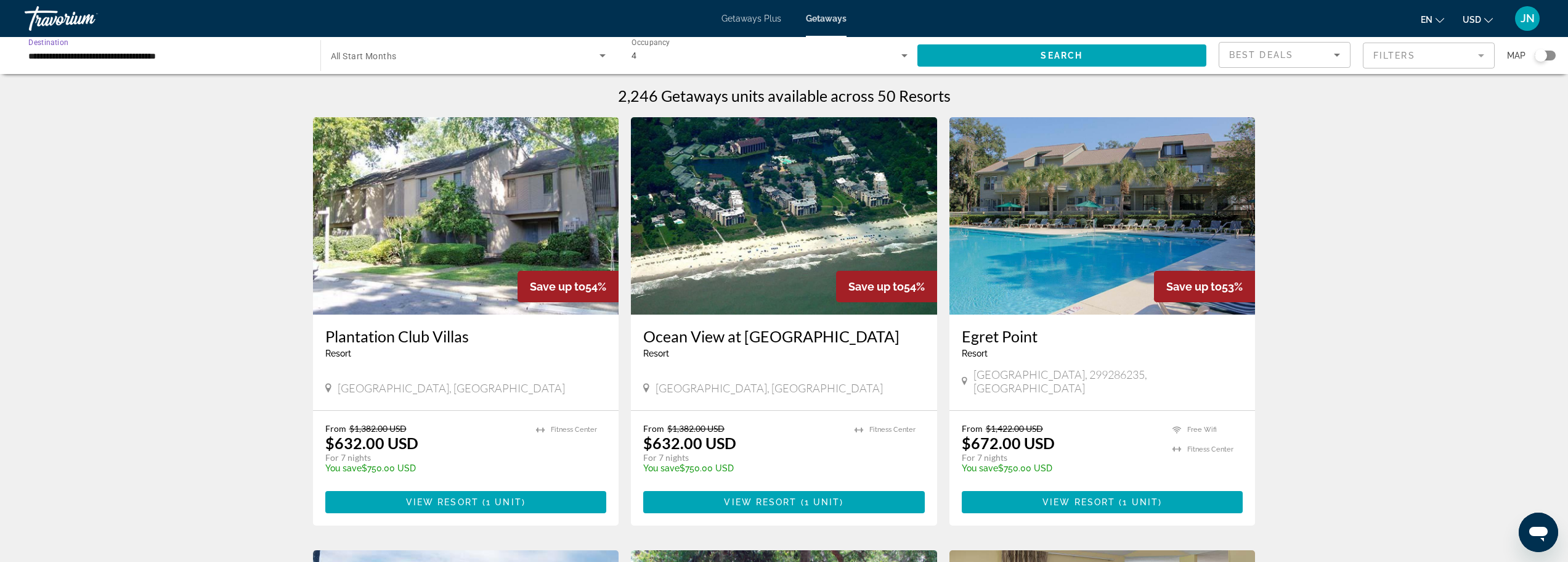
click at [57, 57] on input "**********" at bounding box center [166, 56] width 276 height 15
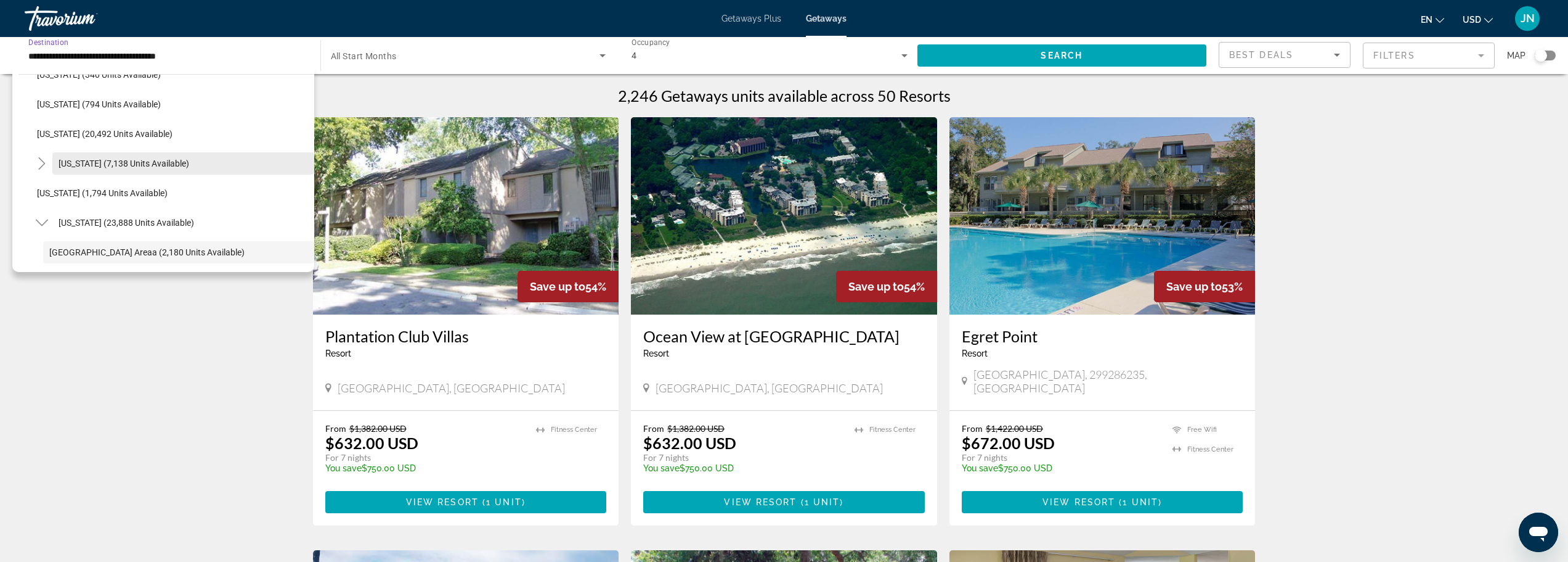
scroll to position [856, 0]
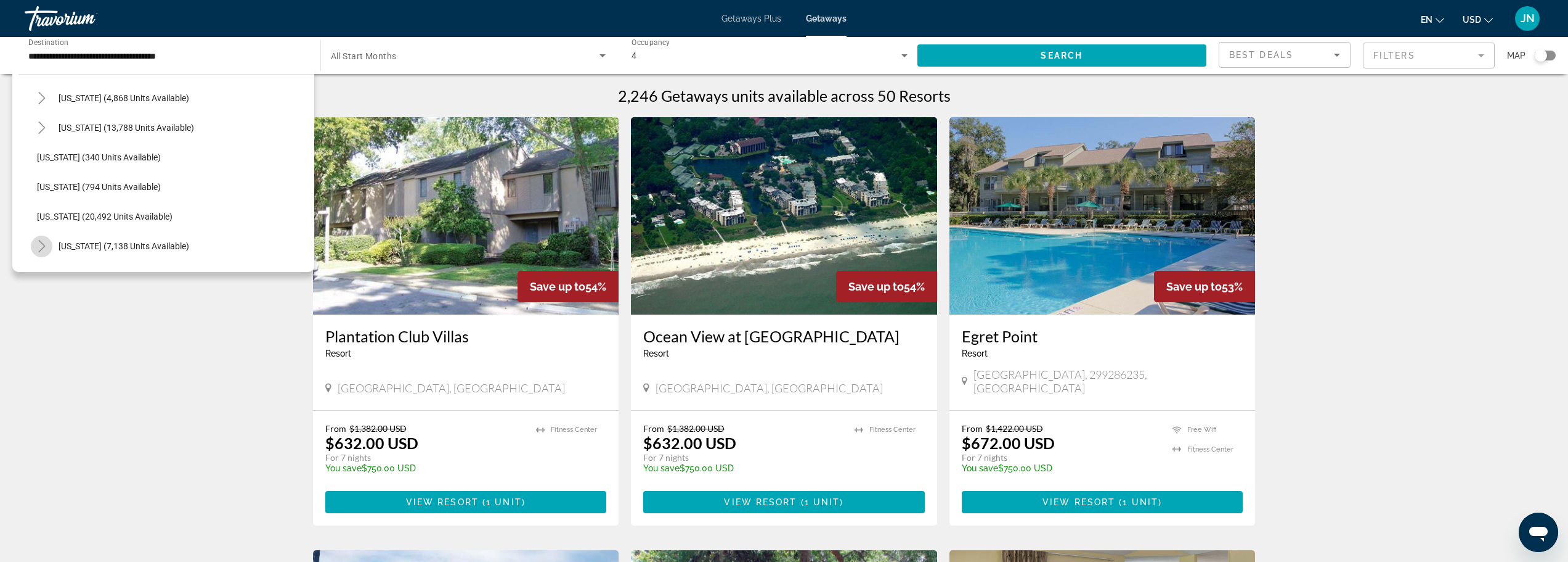
click at [38, 248] on icon "Toggle Pennsylvania (7,138 units available)" at bounding box center [41, 247] width 12 height 12
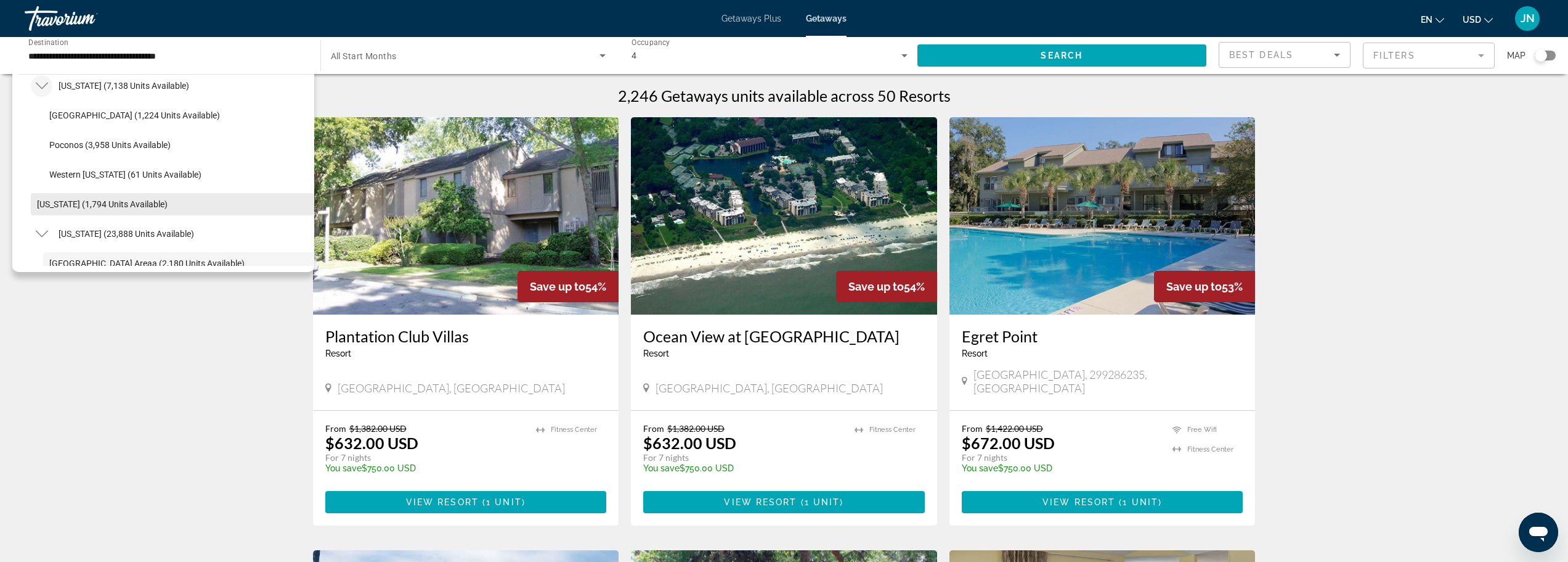
scroll to position [1021, 0]
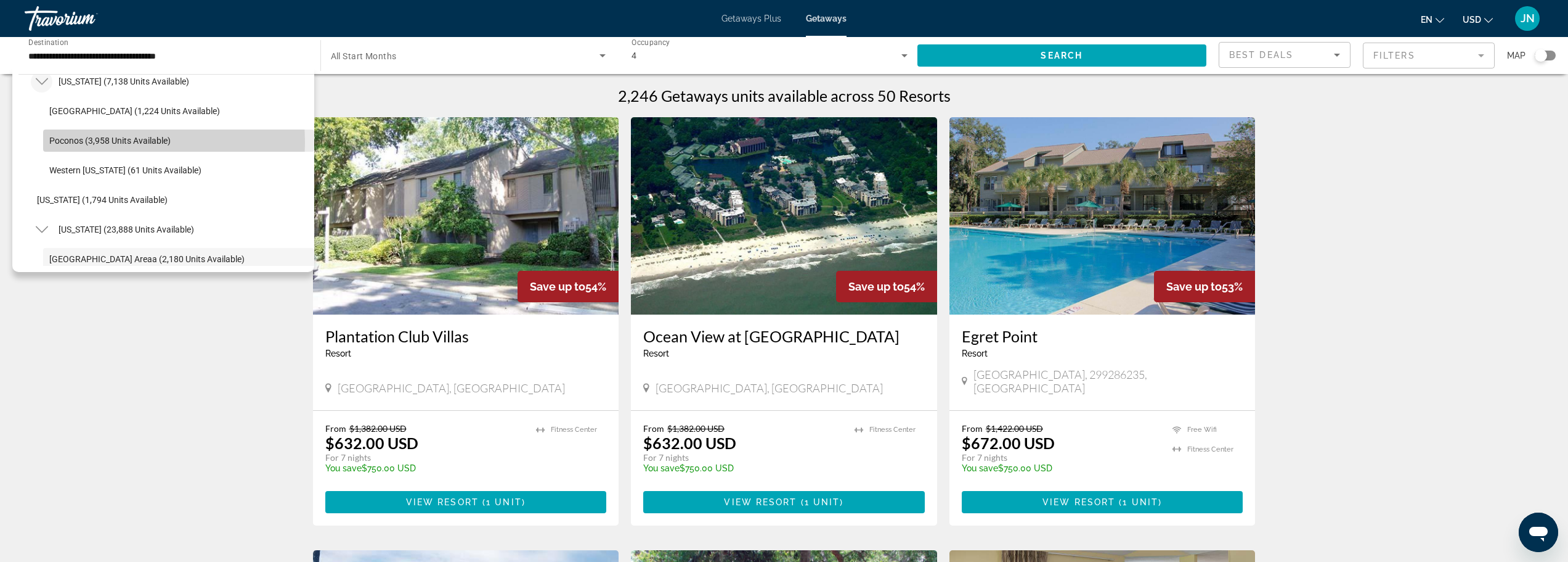
click at [93, 142] on span "Poconos (3,958 units available)" at bounding box center [109, 140] width 121 height 10
type input "**********"
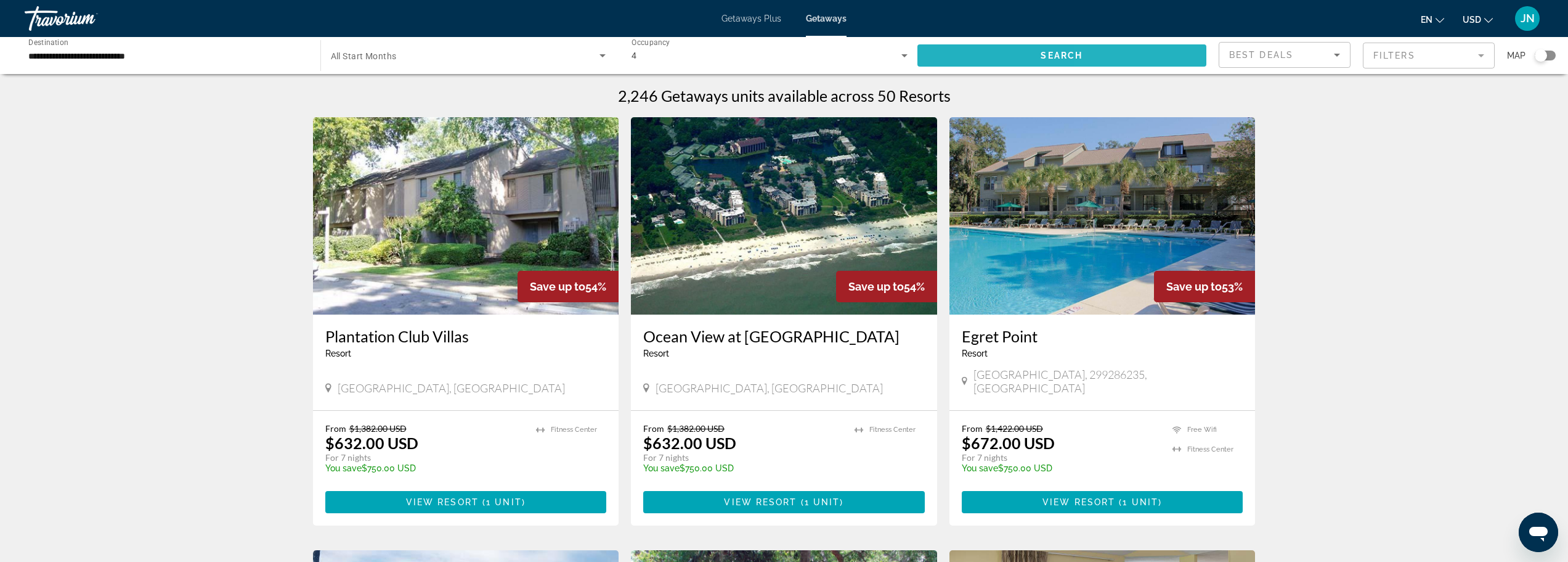
click at [1103, 57] on span "Search widget" at bounding box center [1062, 56] width 290 height 30
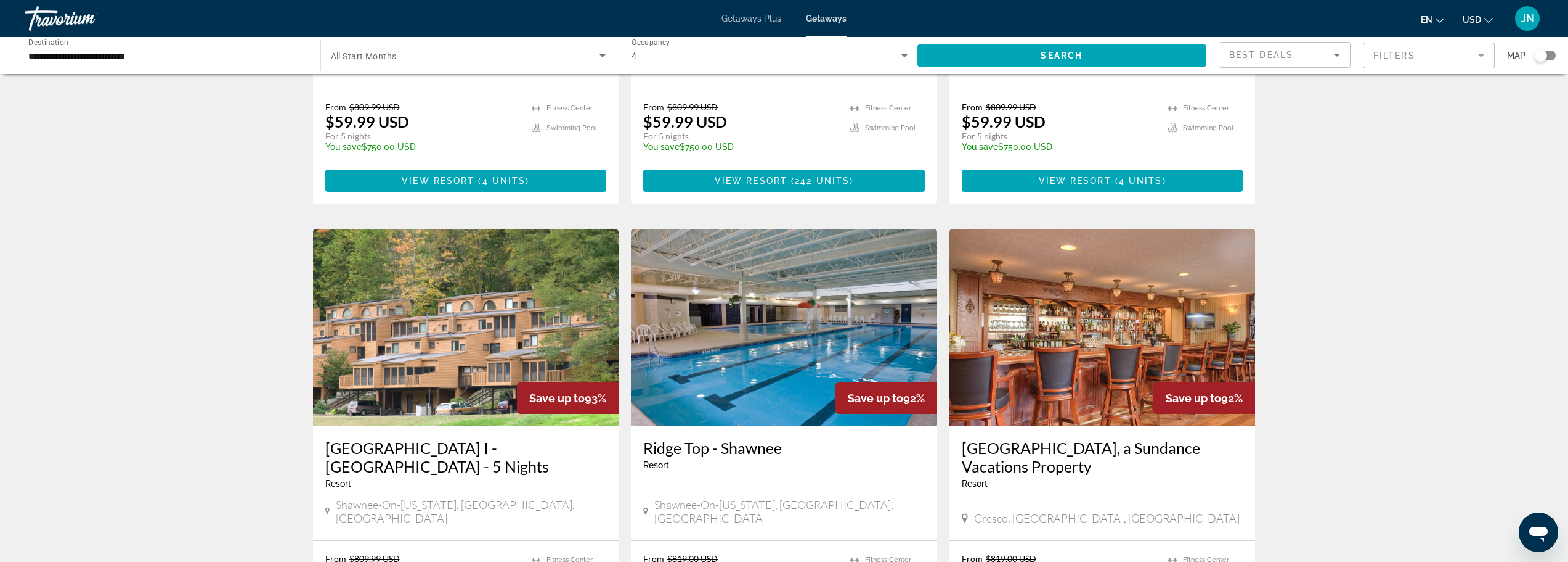
scroll to position [1316, 0]
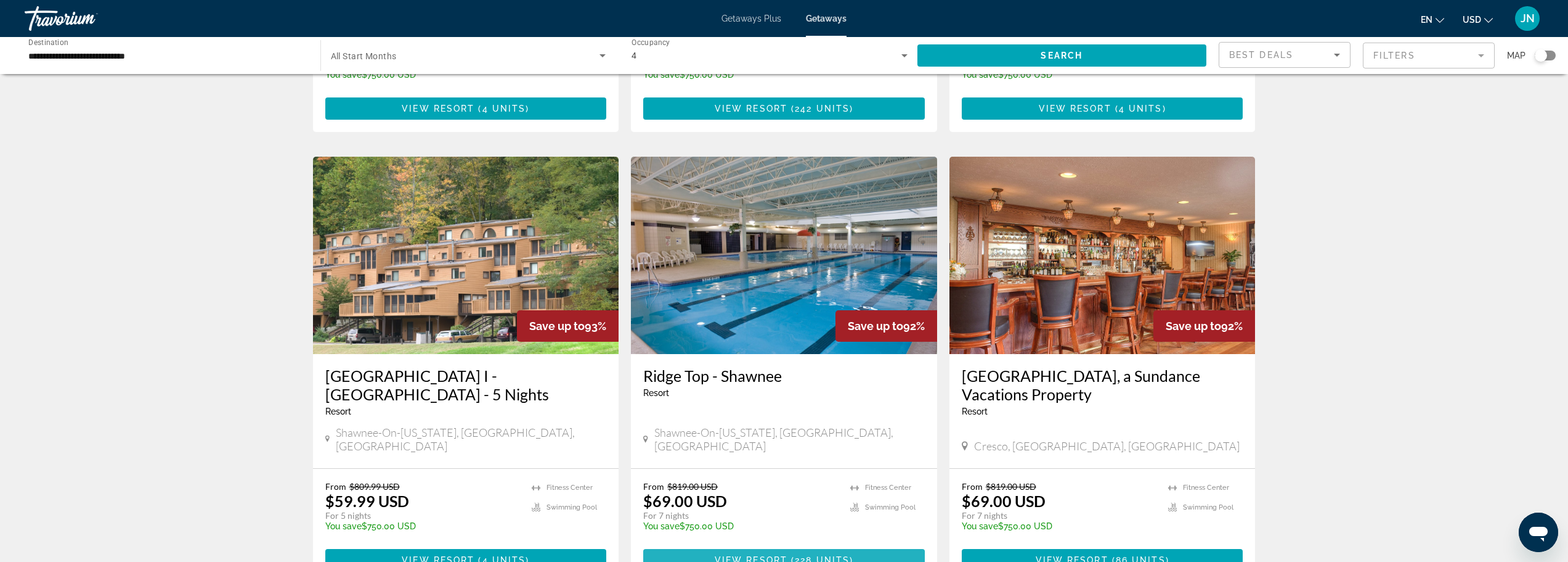
click at [735, 555] on span "View Resort" at bounding box center [751, 559] width 72 height 10
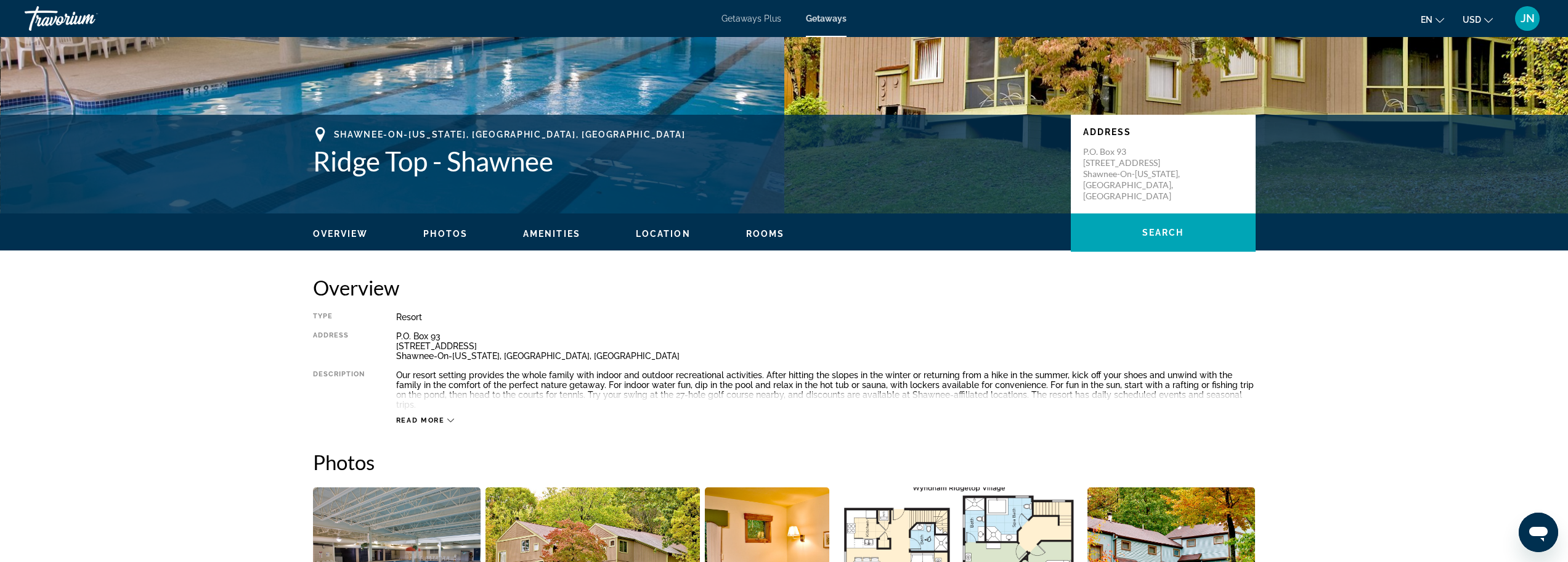
scroll to position [247, 0]
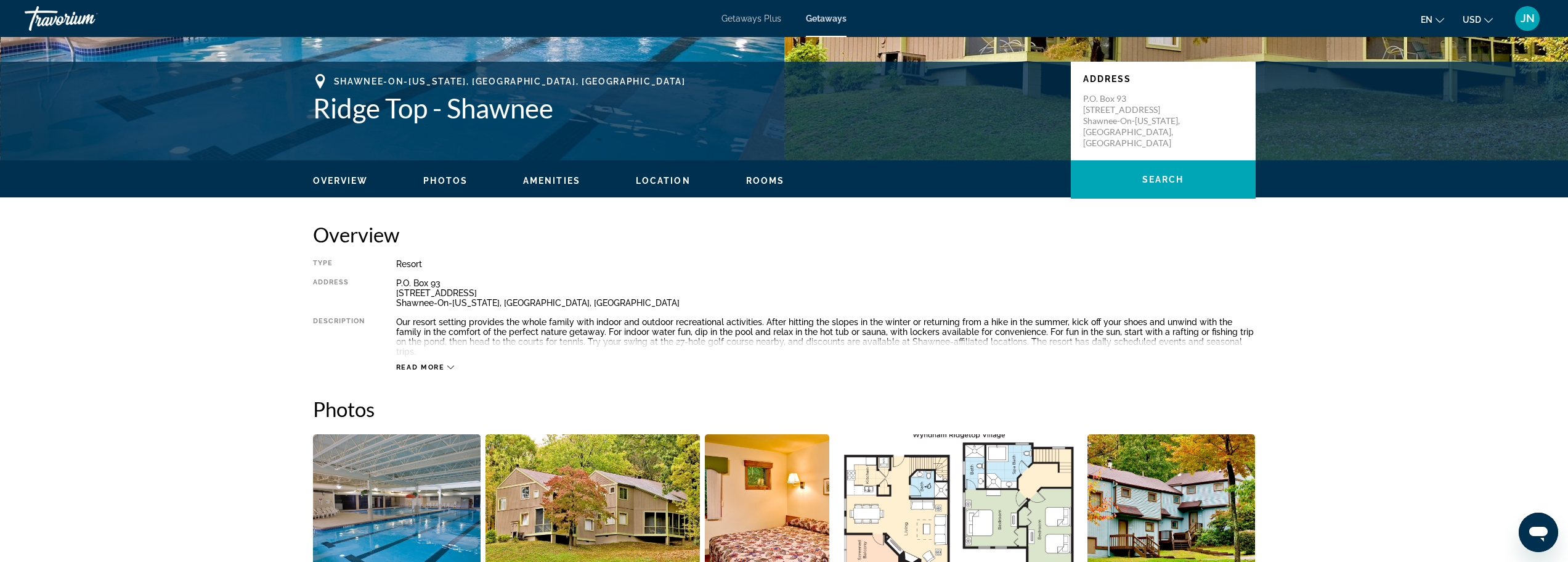
click at [443, 363] on span "Read more" at bounding box center [420, 367] width 49 height 8
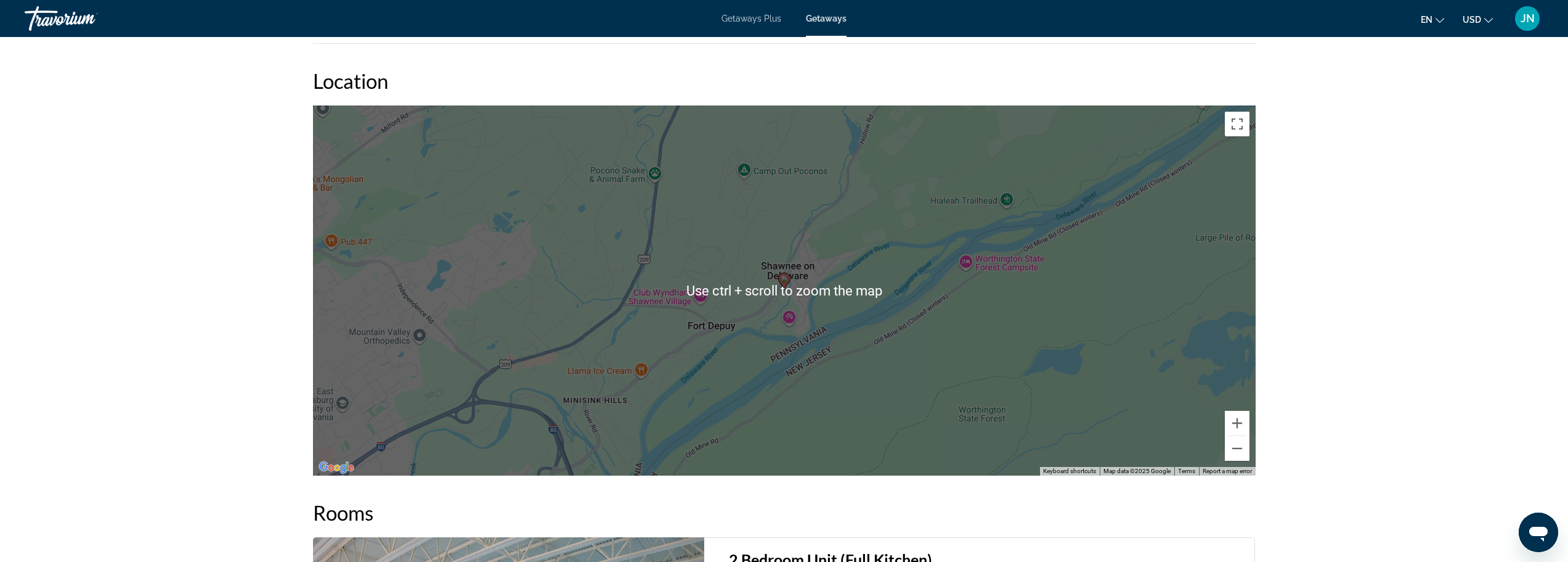
scroll to position [1810, 0]
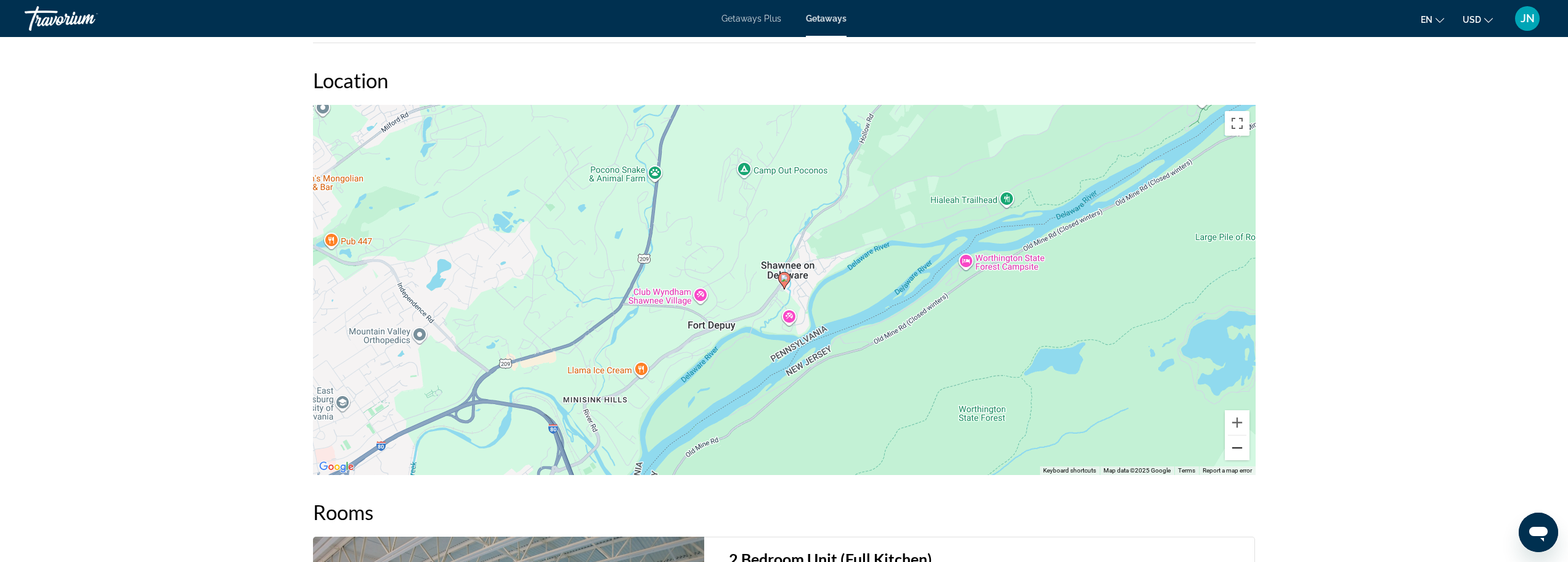
click at [1233, 436] on button "Zoom out" at bounding box center [1238, 448] width 25 height 25
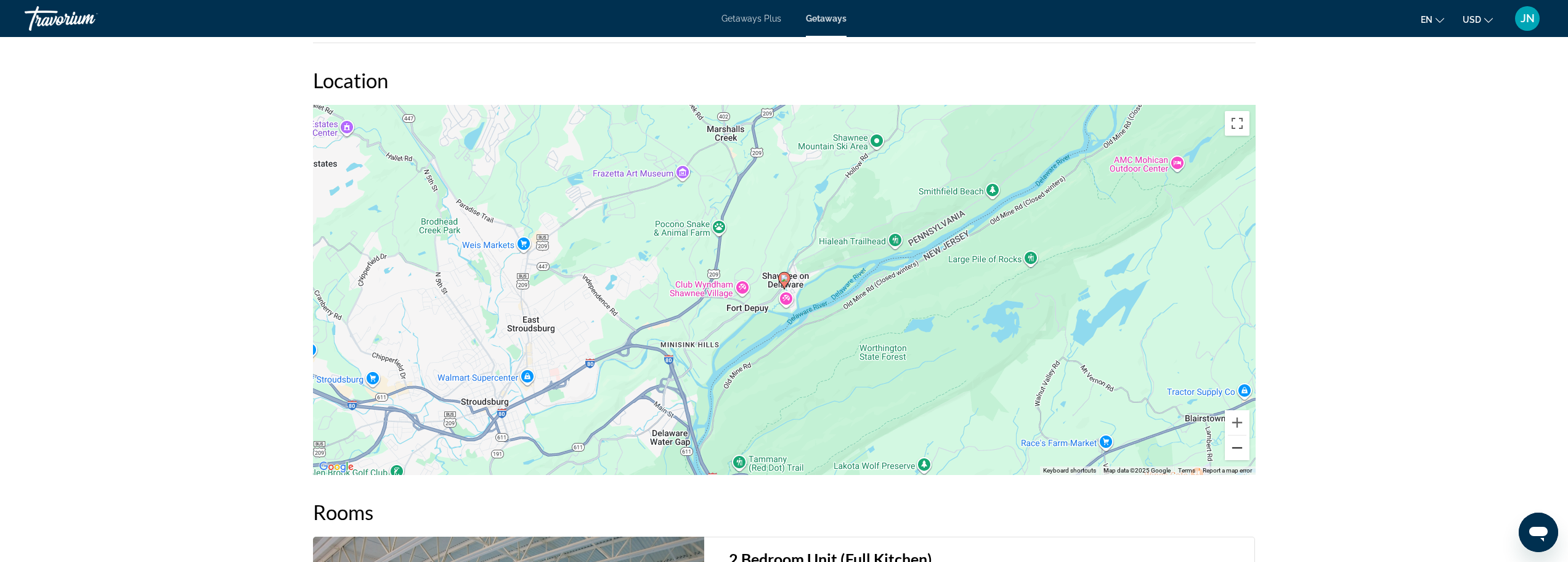
click at [1233, 436] on button "Zoom out" at bounding box center [1238, 448] width 25 height 25
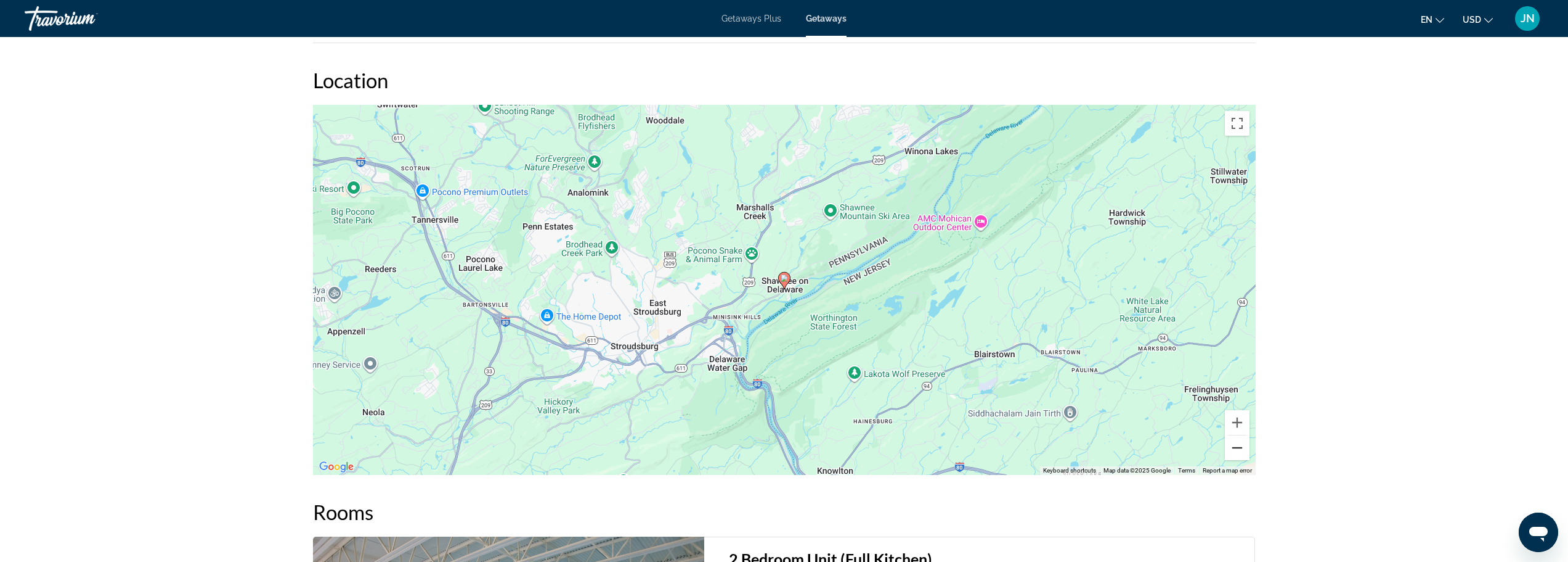
click at [1233, 436] on button "Zoom out" at bounding box center [1238, 448] width 25 height 25
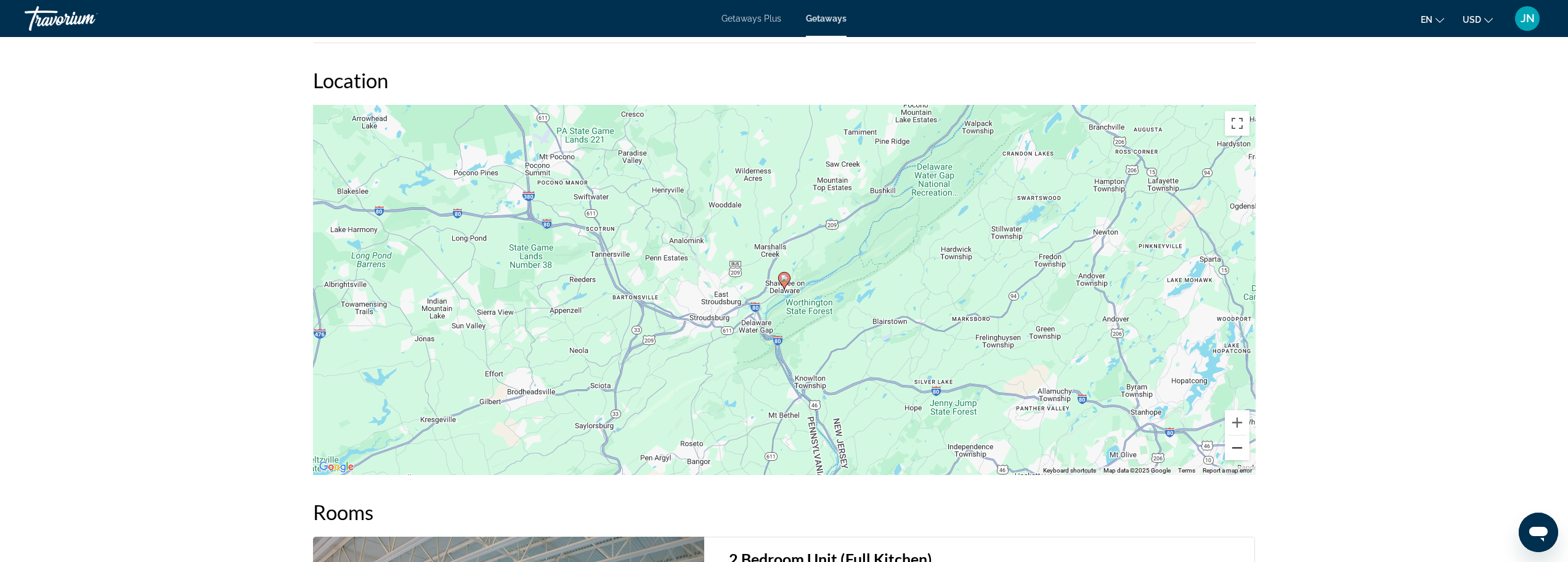
click at [1233, 436] on button "Zoom out" at bounding box center [1238, 448] width 25 height 25
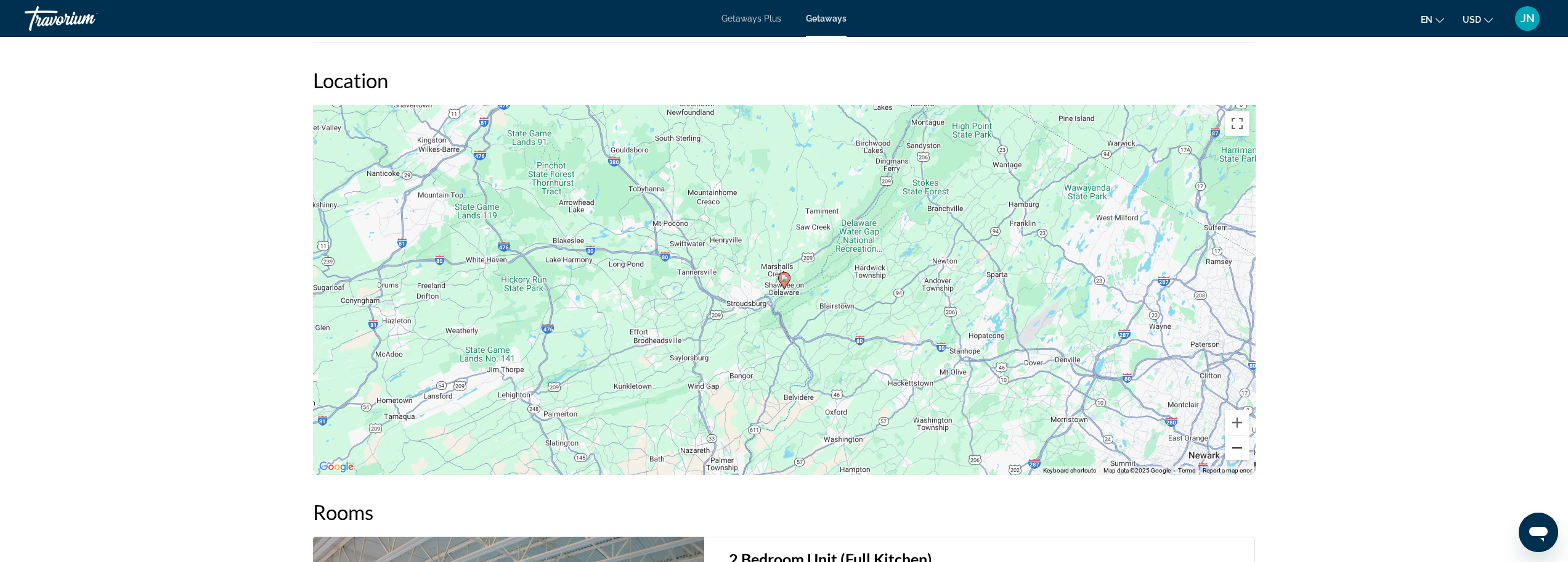
click at [1233, 436] on button "Zoom out" at bounding box center [1238, 448] width 25 height 25
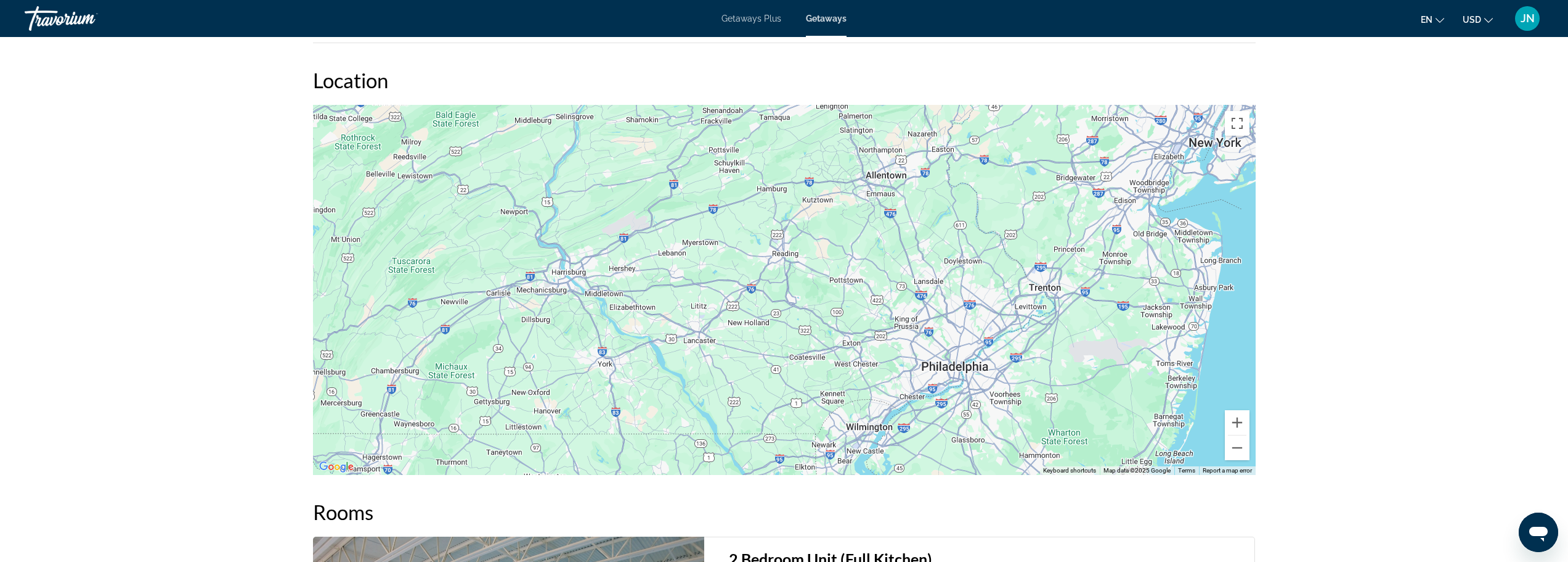
drag, startPoint x: 782, startPoint y: 373, endPoint x: 965, endPoint y: 135, distance: 300.2
click at [965, 135] on div "To activate drag with keyboard, press Alt + Enter. Once in keyboard drag state,…" at bounding box center [785, 290] width 943 height 370
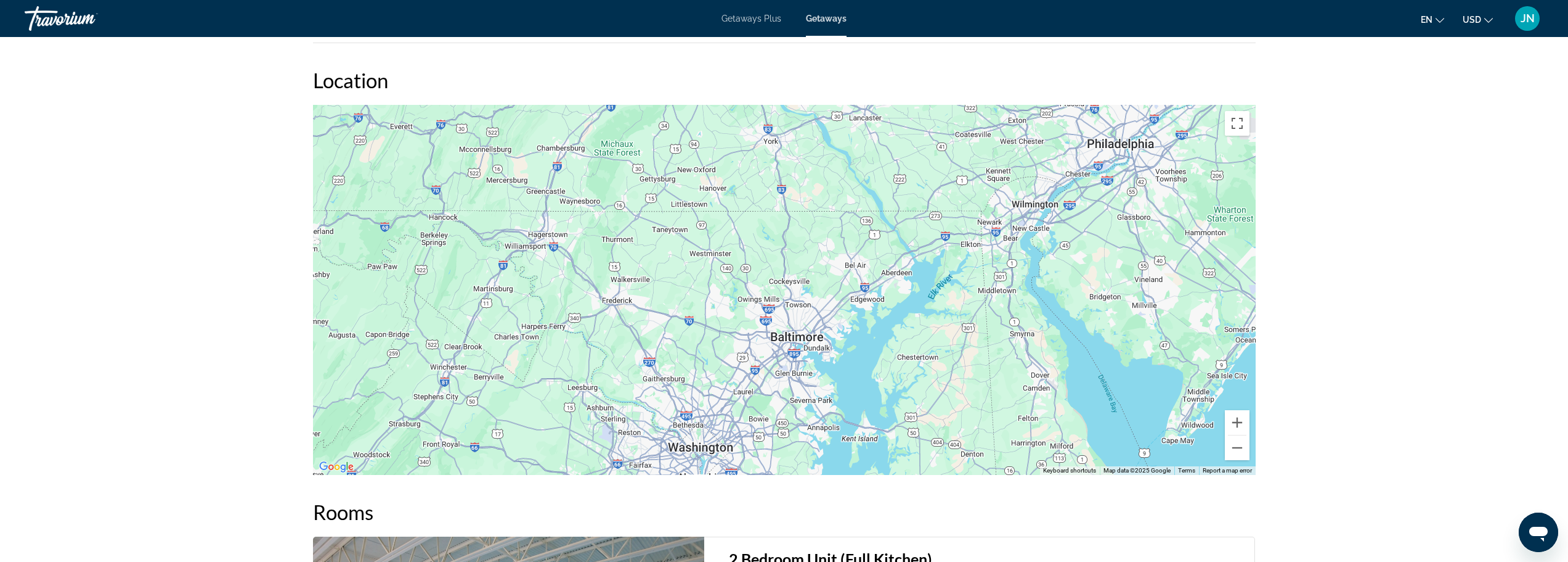
drag, startPoint x: 810, startPoint y: 317, endPoint x: 961, endPoint y: 133, distance: 238.0
click at [961, 133] on div "To activate drag with keyboard, press Alt + Enter. Once in keyboard drag state,…" at bounding box center [785, 290] width 943 height 370
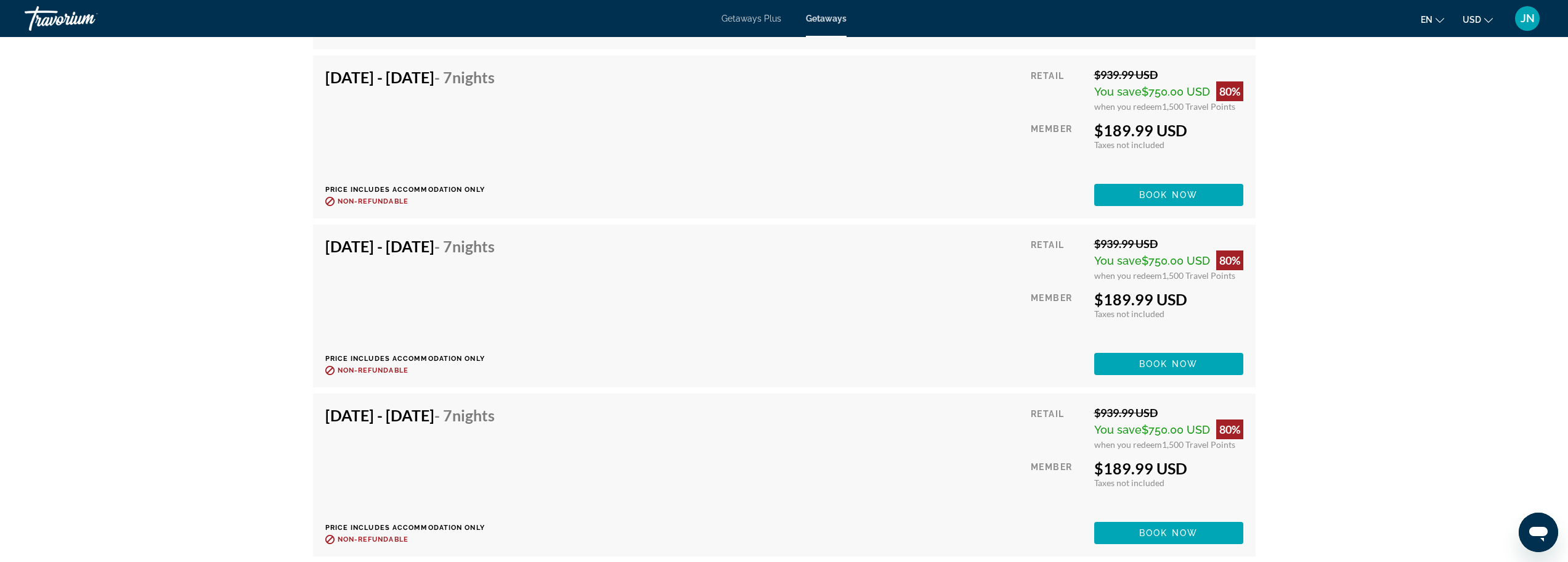
scroll to position [3509, 0]
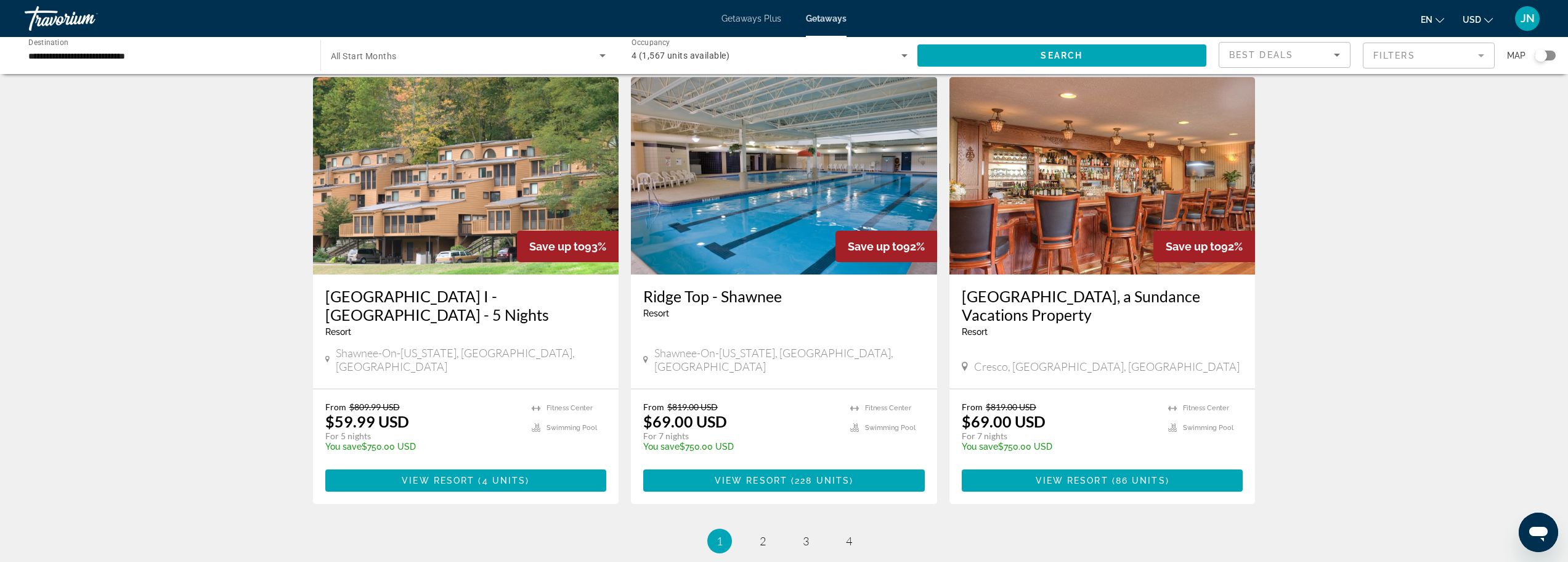
scroll to position [1398, 0]
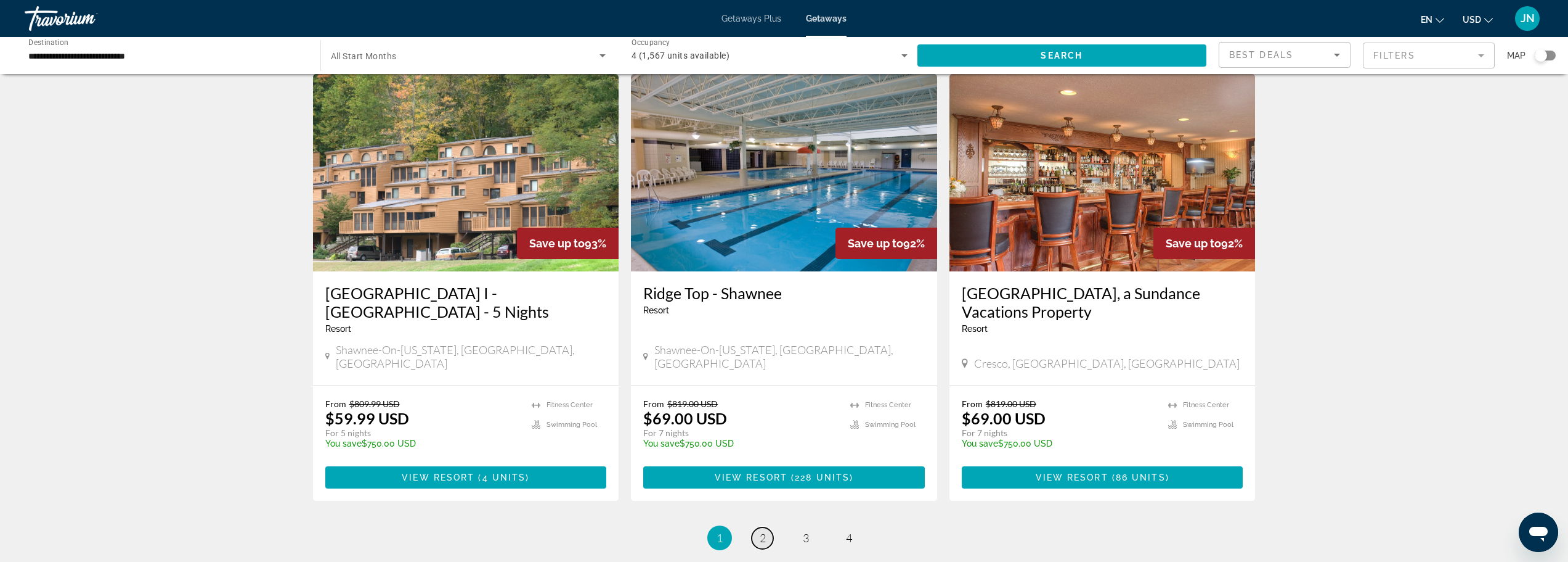
click at [766, 528] on link "page 2" at bounding box center [763, 538] width 21 height 21
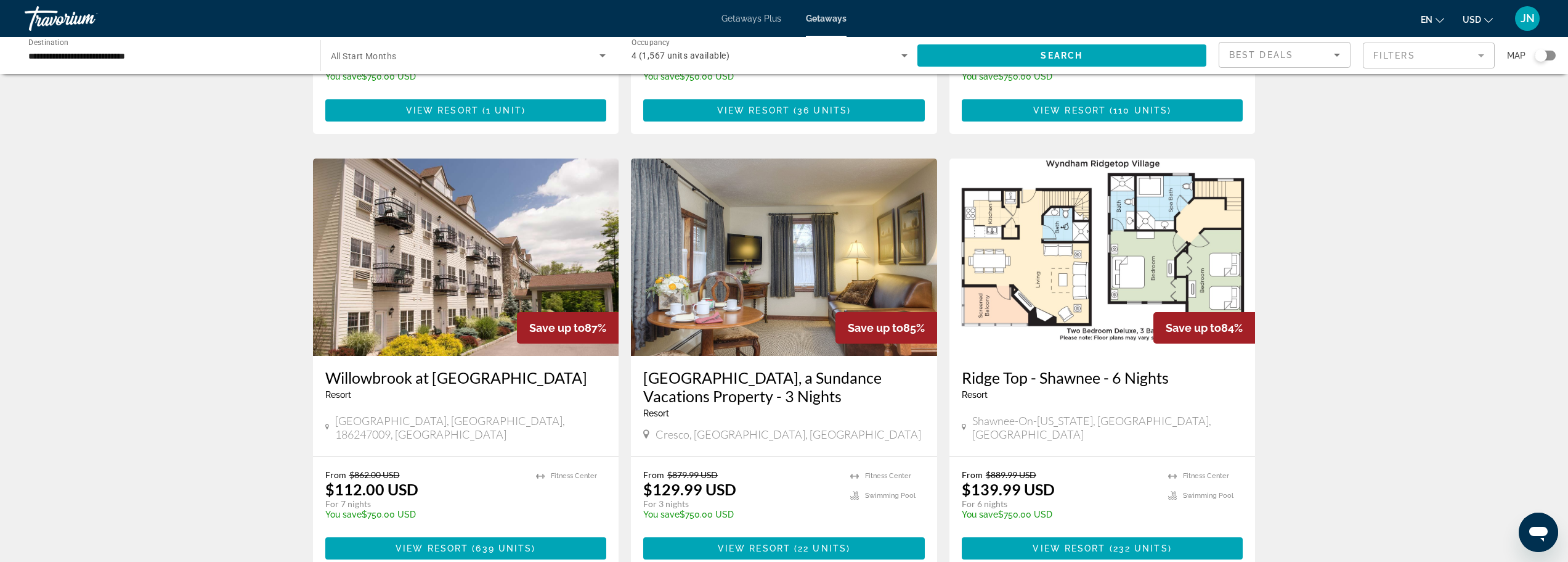
scroll to position [1480, 0]
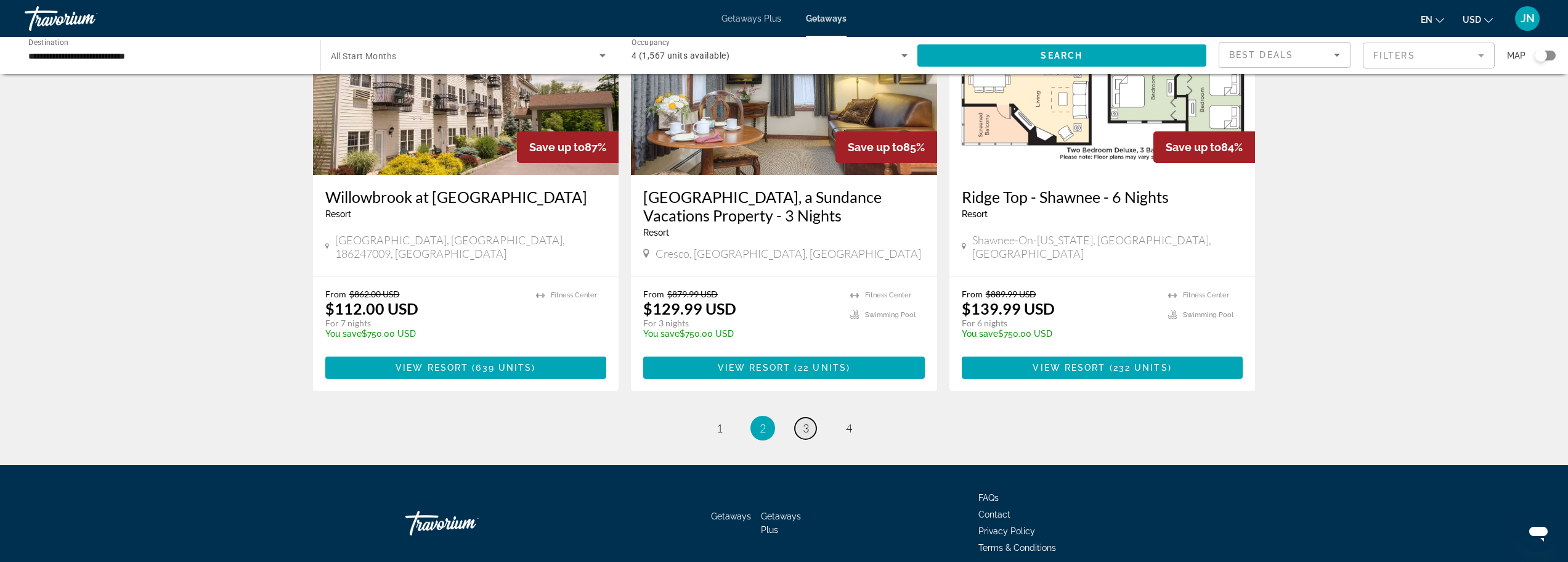
click at [799, 418] on link "page 3" at bounding box center [805, 429] width 21 height 21
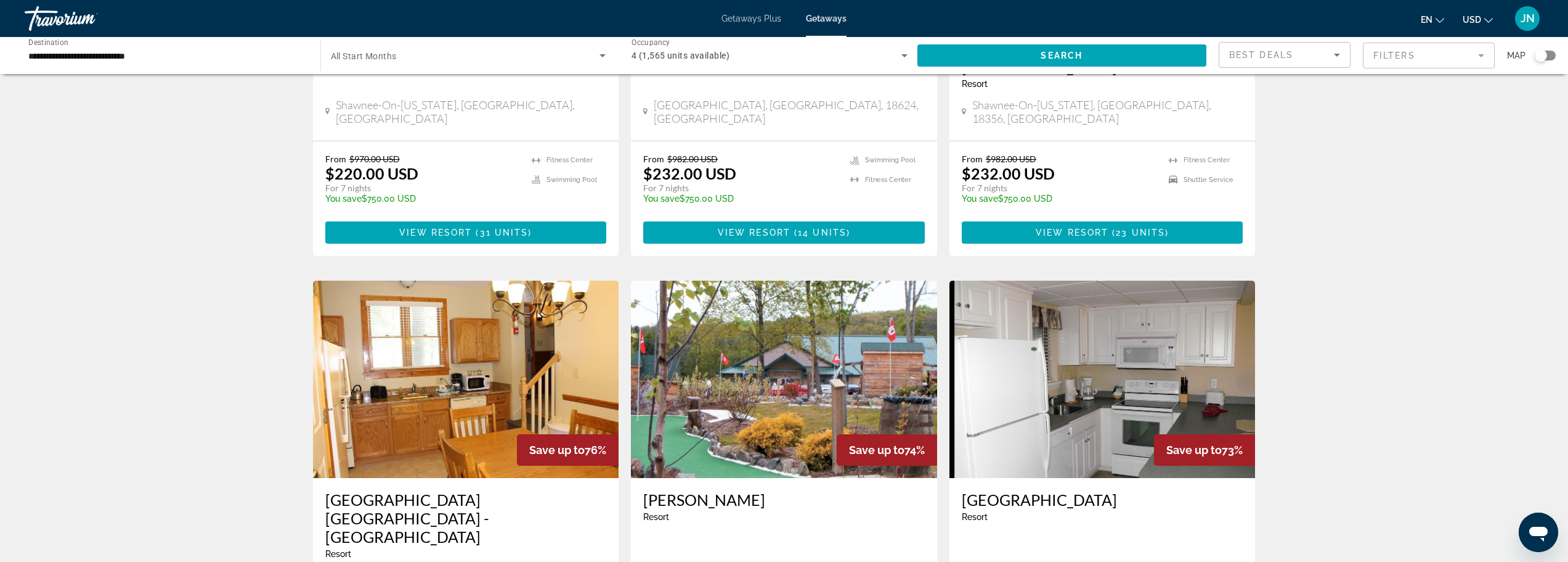
scroll to position [604, 0]
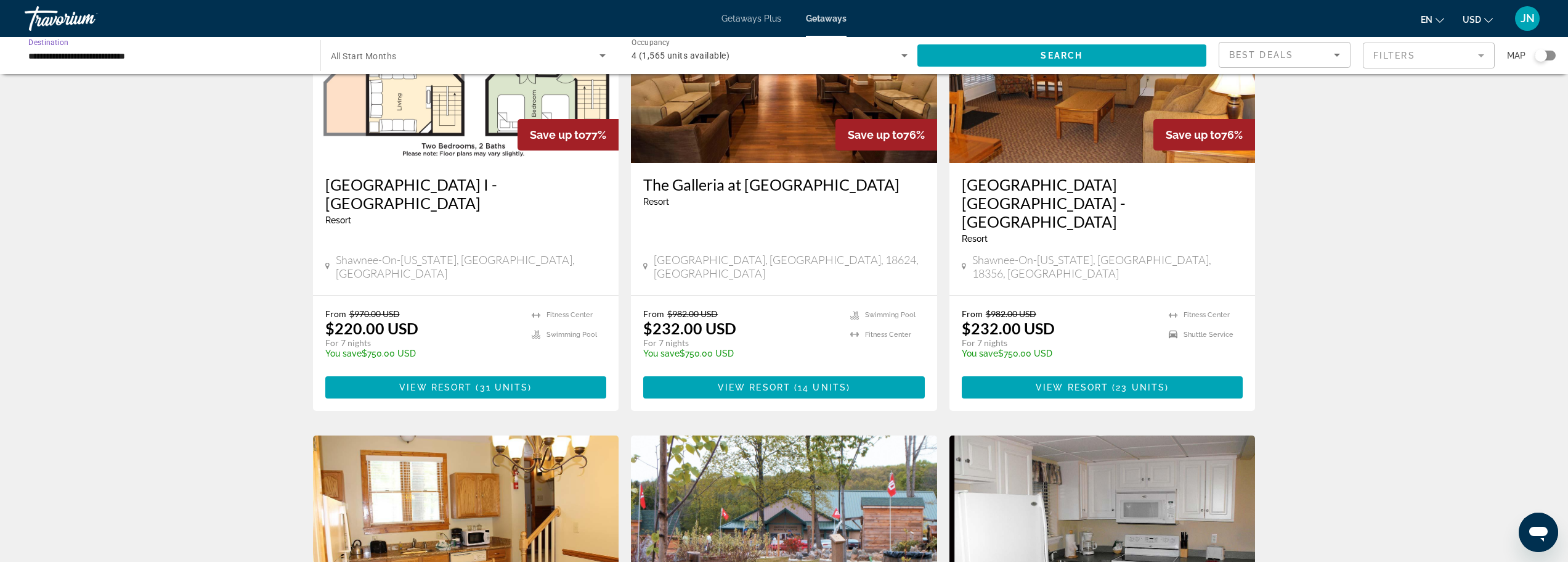
click at [37, 60] on input "**********" at bounding box center [166, 56] width 276 height 15
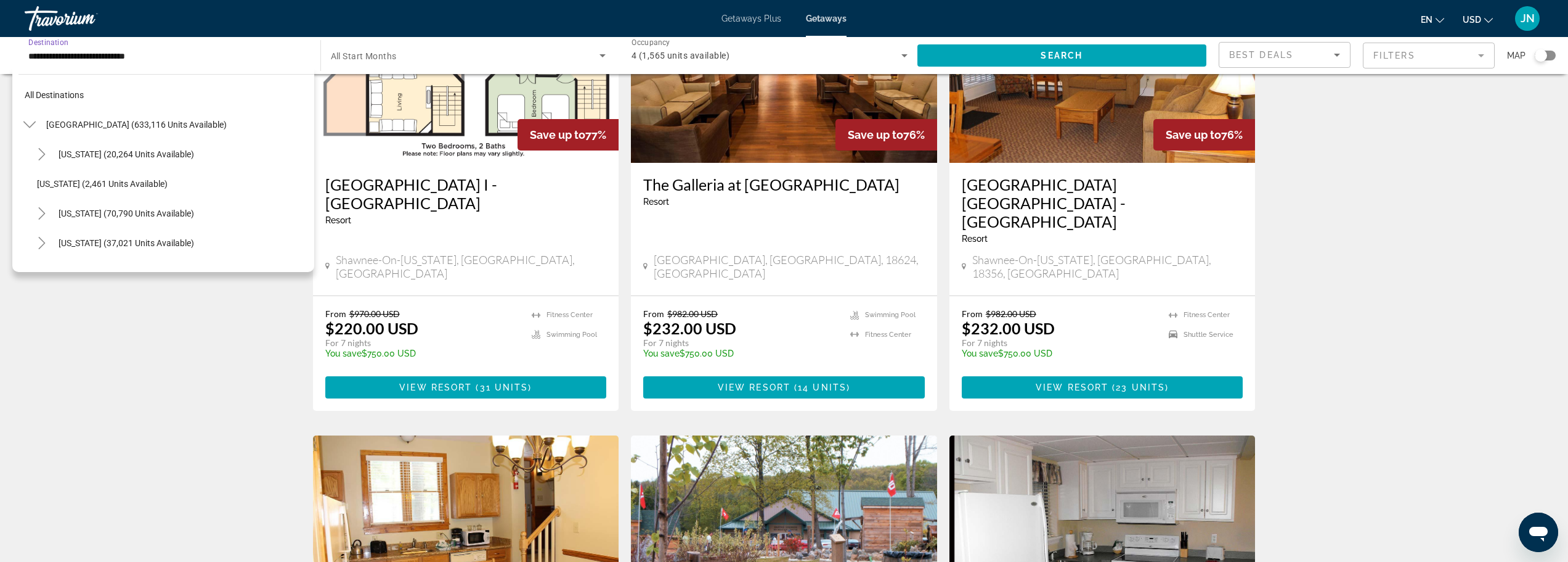
scroll to position [0, 0]
click at [756, 18] on span "Getaways Plus" at bounding box center [751, 18] width 60 height 10
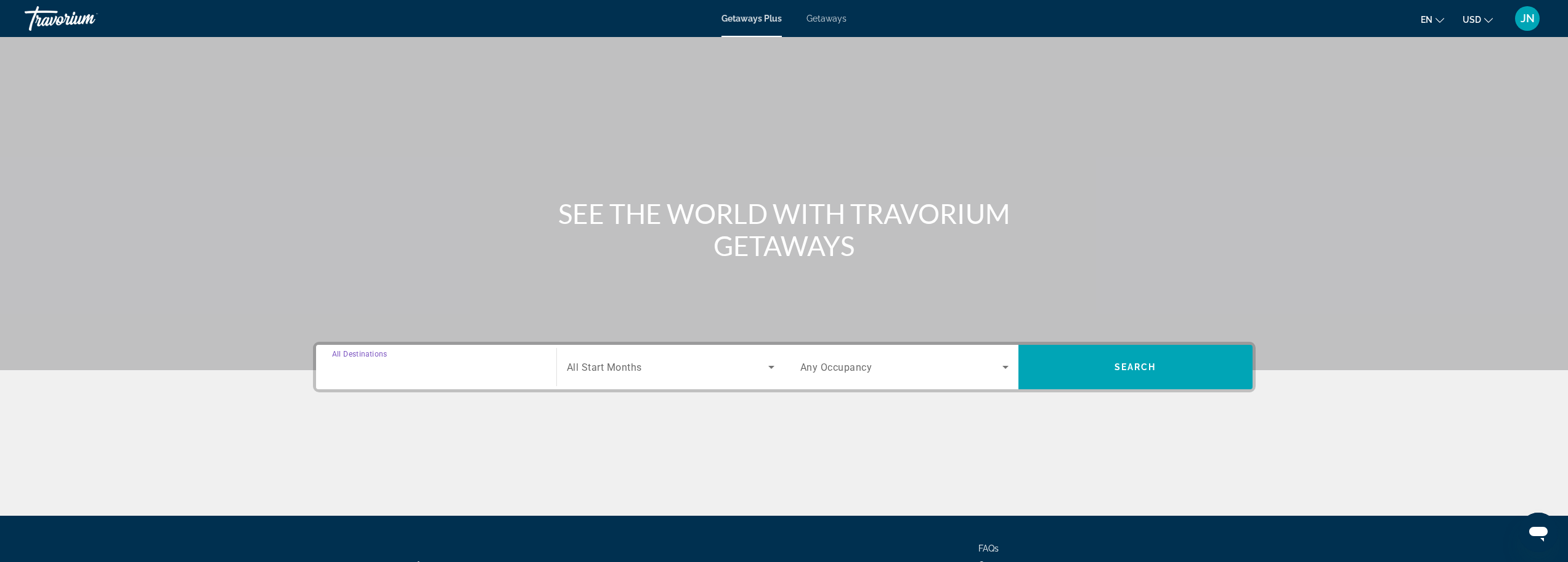
click at [463, 370] on input "Destination All Destinations" at bounding box center [436, 368] width 208 height 15
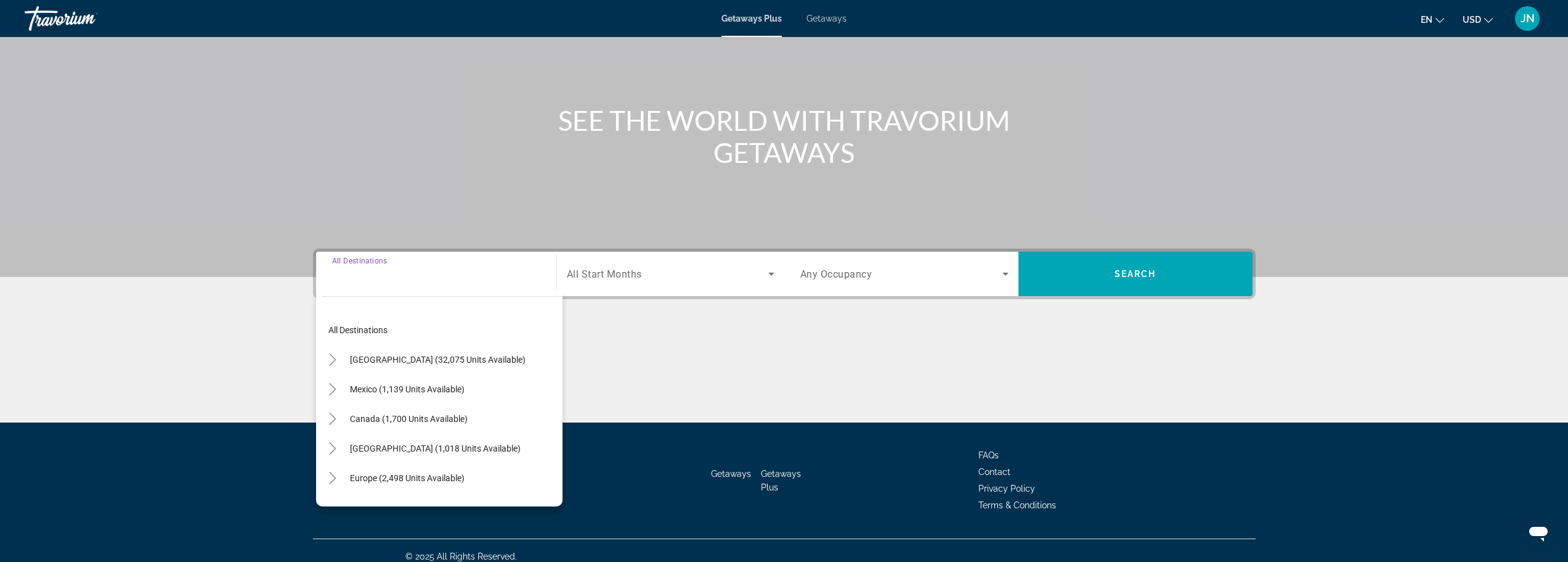
scroll to position [105, 0]
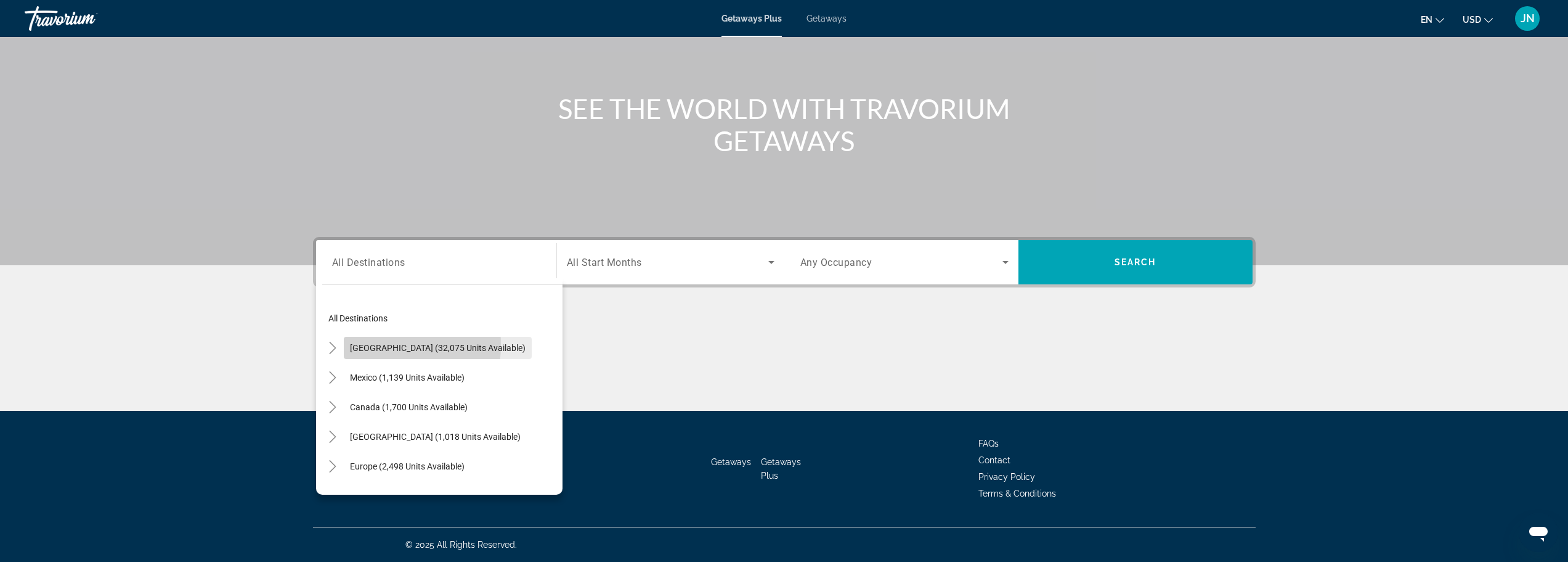
click at [375, 345] on span "[GEOGRAPHIC_DATA] (32,075 units available)" at bounding box center [437, 347] width 176 height 10
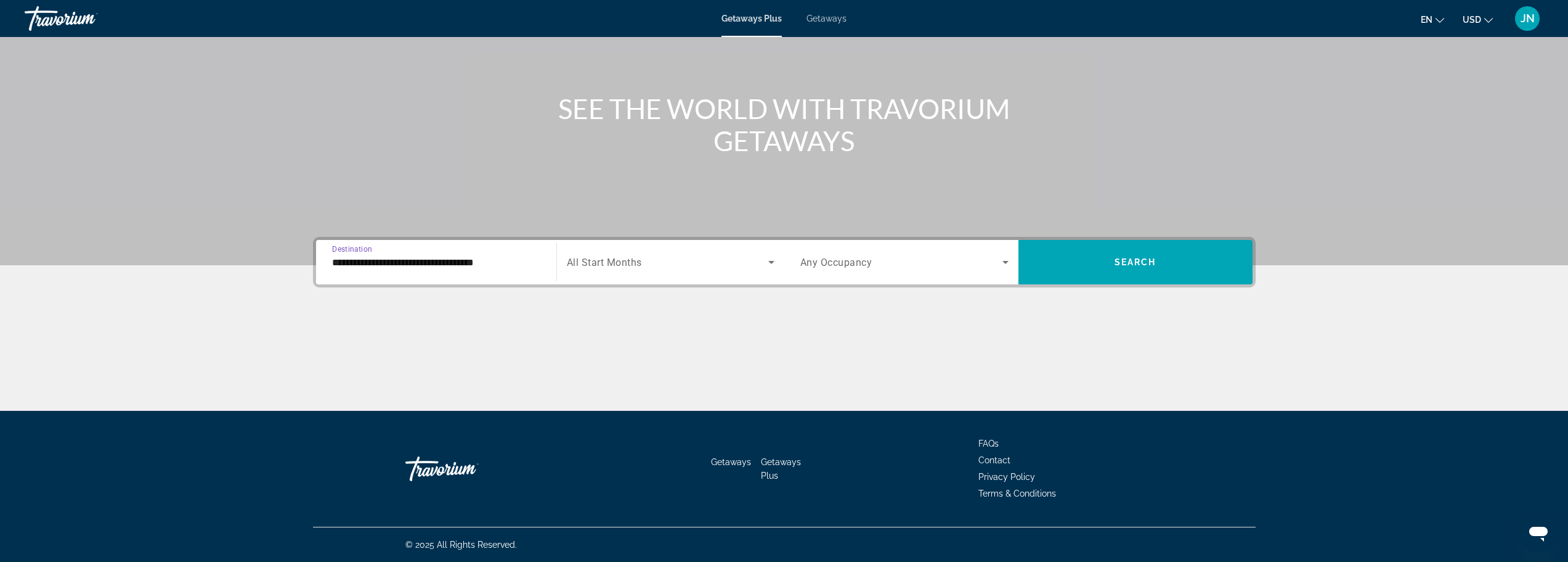
click at [365, 267] on input "**********" at bounding box center [436, 262] width 208 height 15
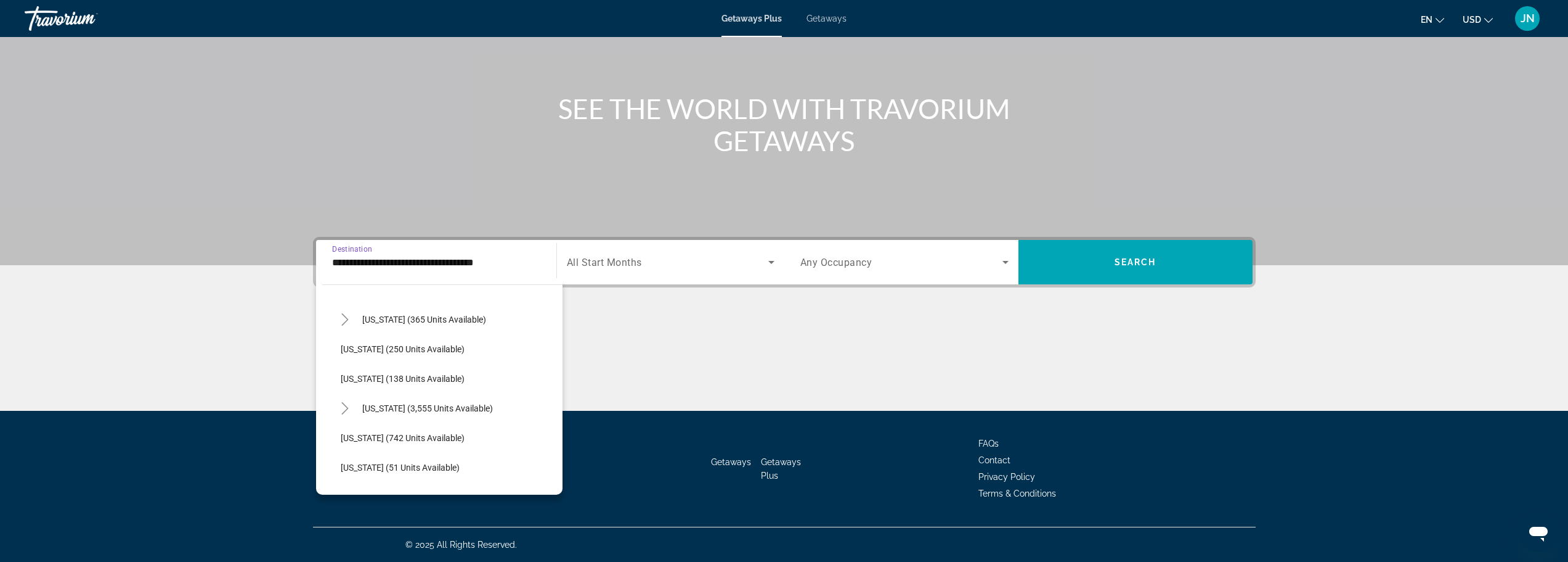
scroll to position [987, 0]
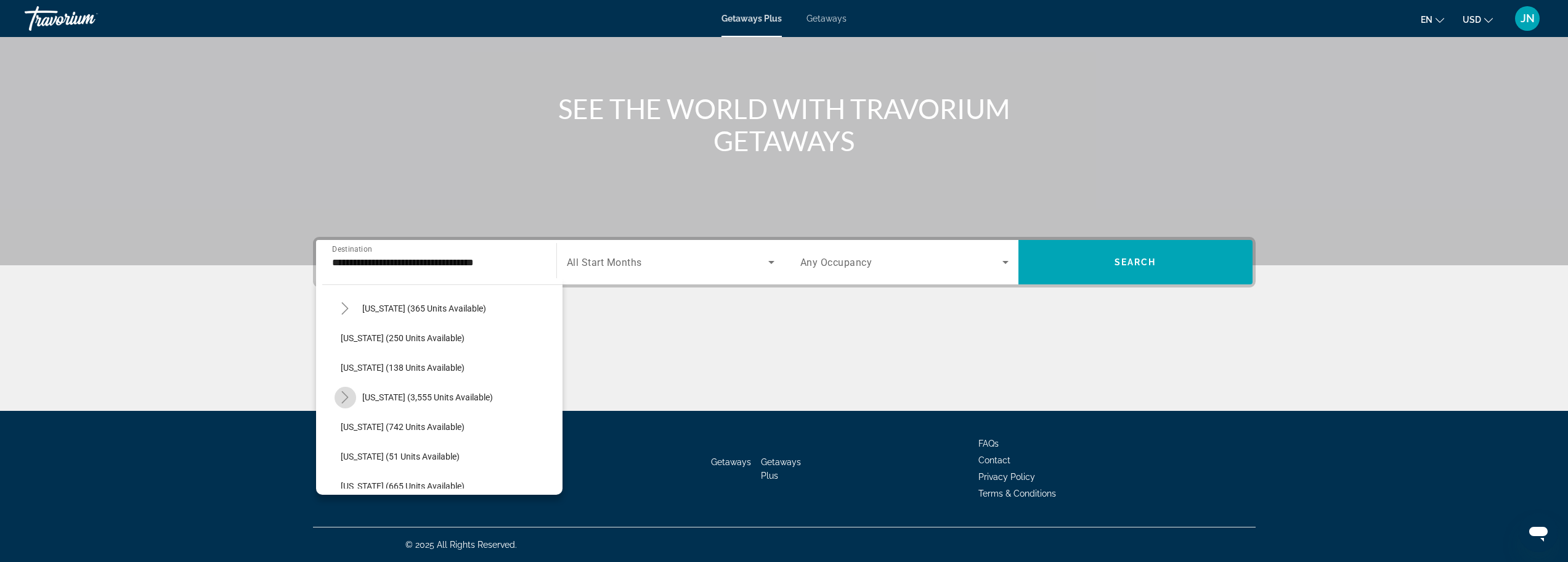
click at [345, 397] on icon "Toggle Virginia (3,555 units available)" at bounding box center [345, 398] width 12 height 12
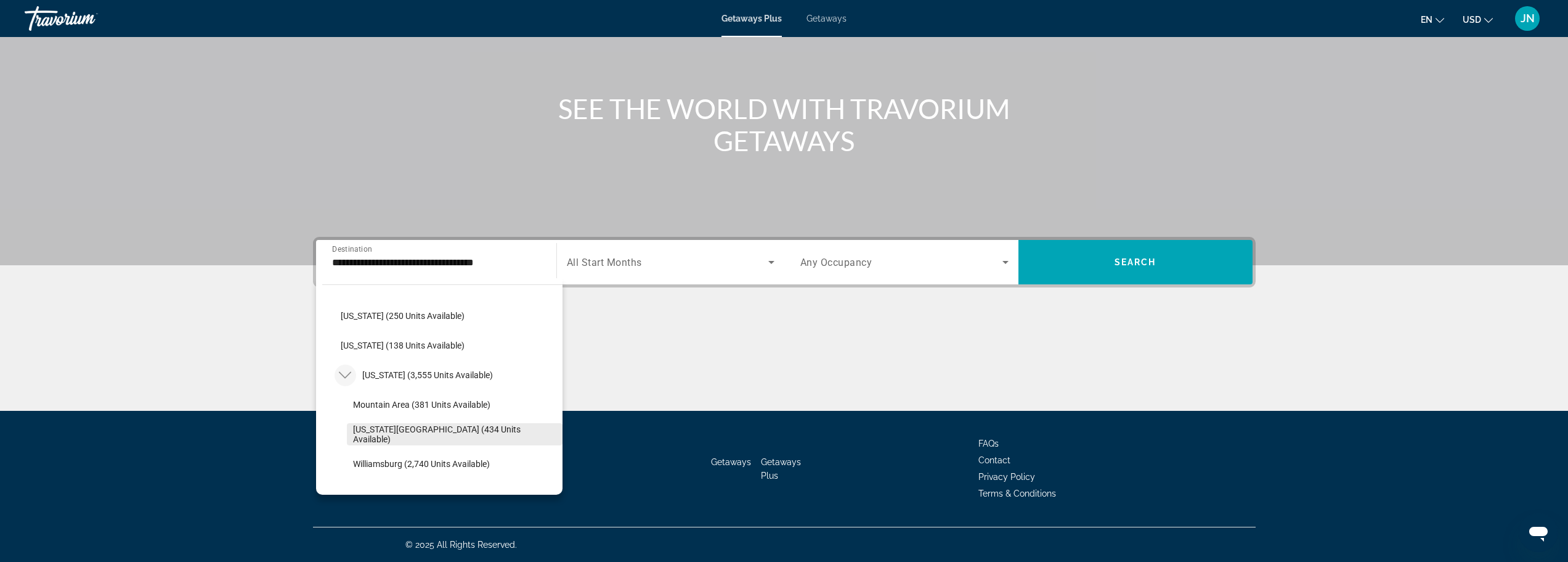
scroll to position [1069, 0]
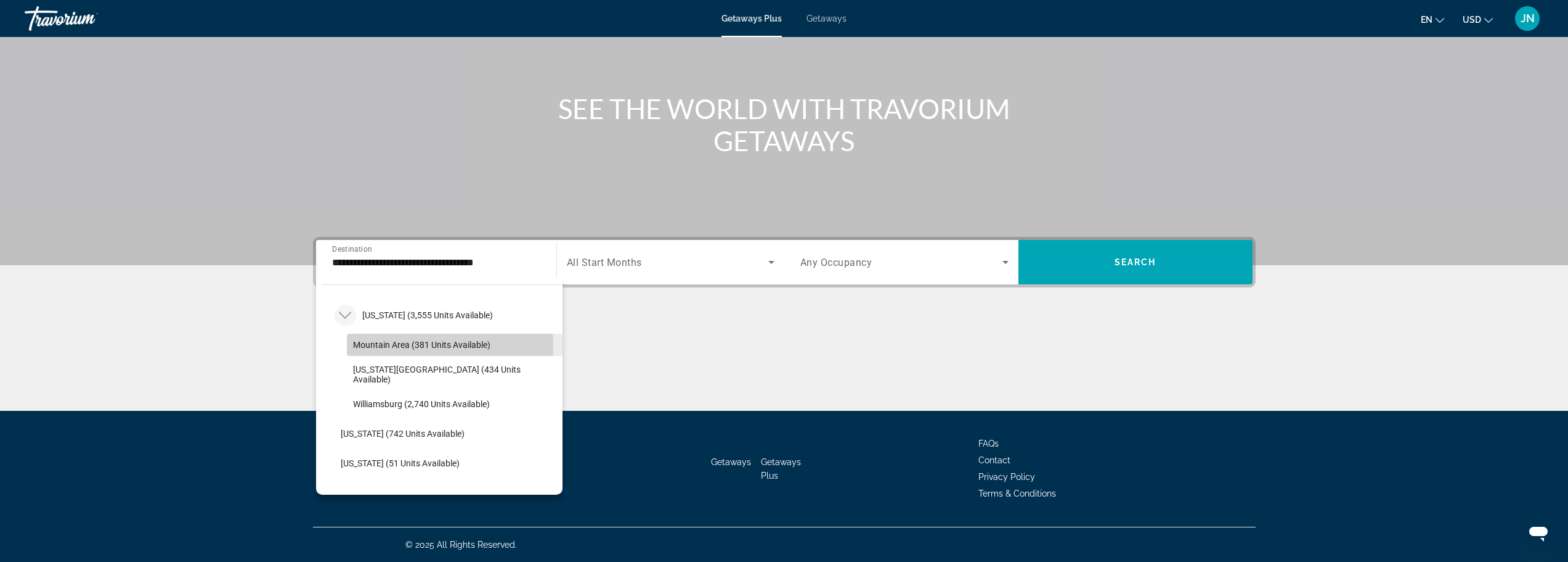
click at [370, 347] on span "Mountain Area (381 units available)" at bounding box center [422, 345] width 138 height 10
type input "**********"
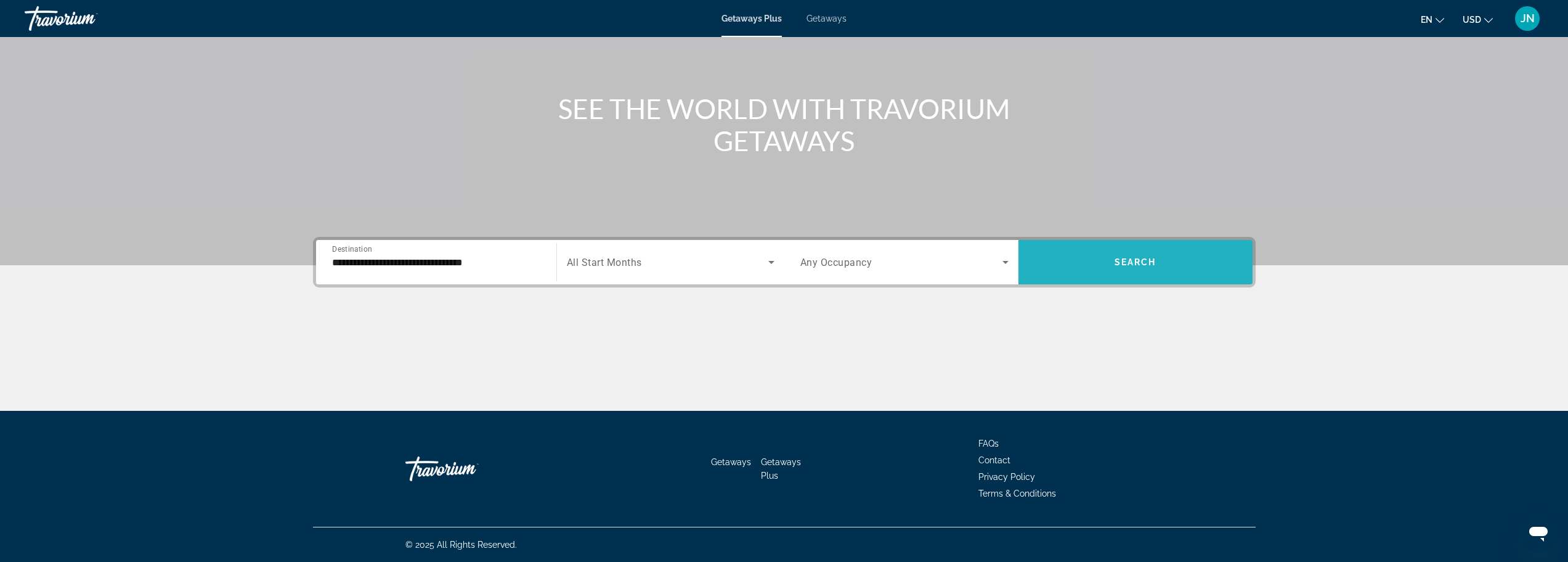
click at [1135, 262] on span "Search" at bounding box center [1135, 262] width 41 height 10
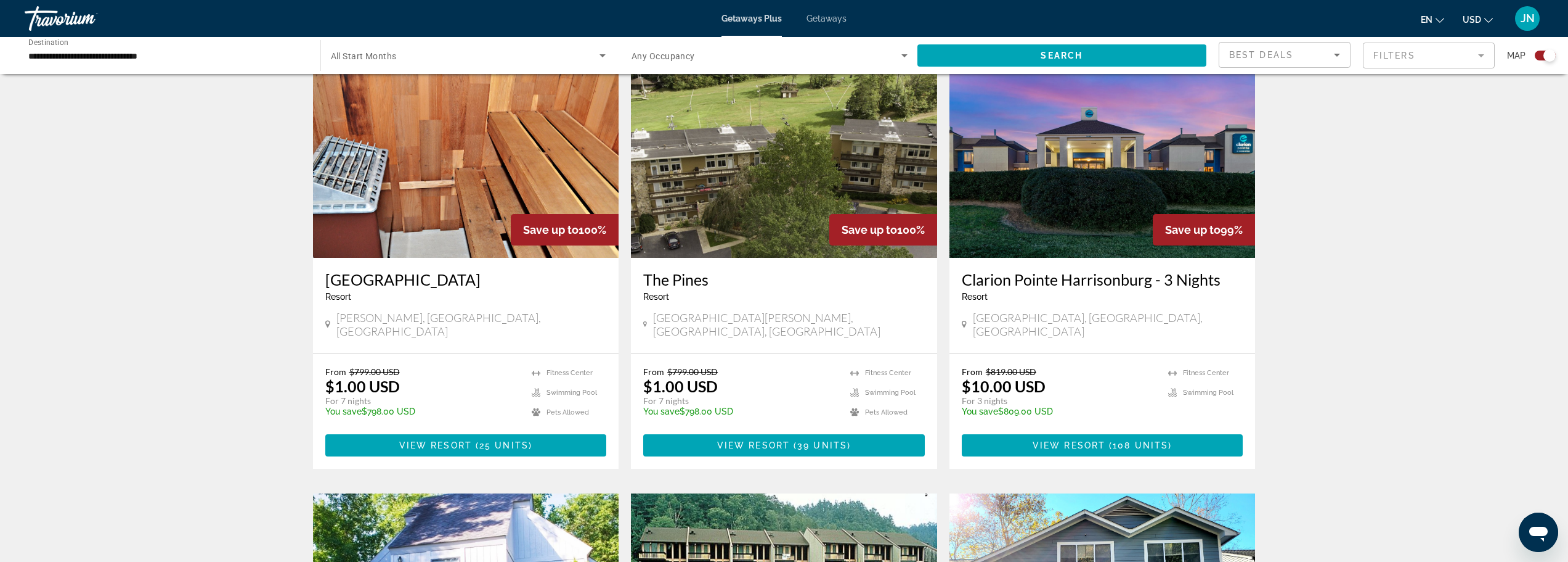
scroll to position [412, 0]
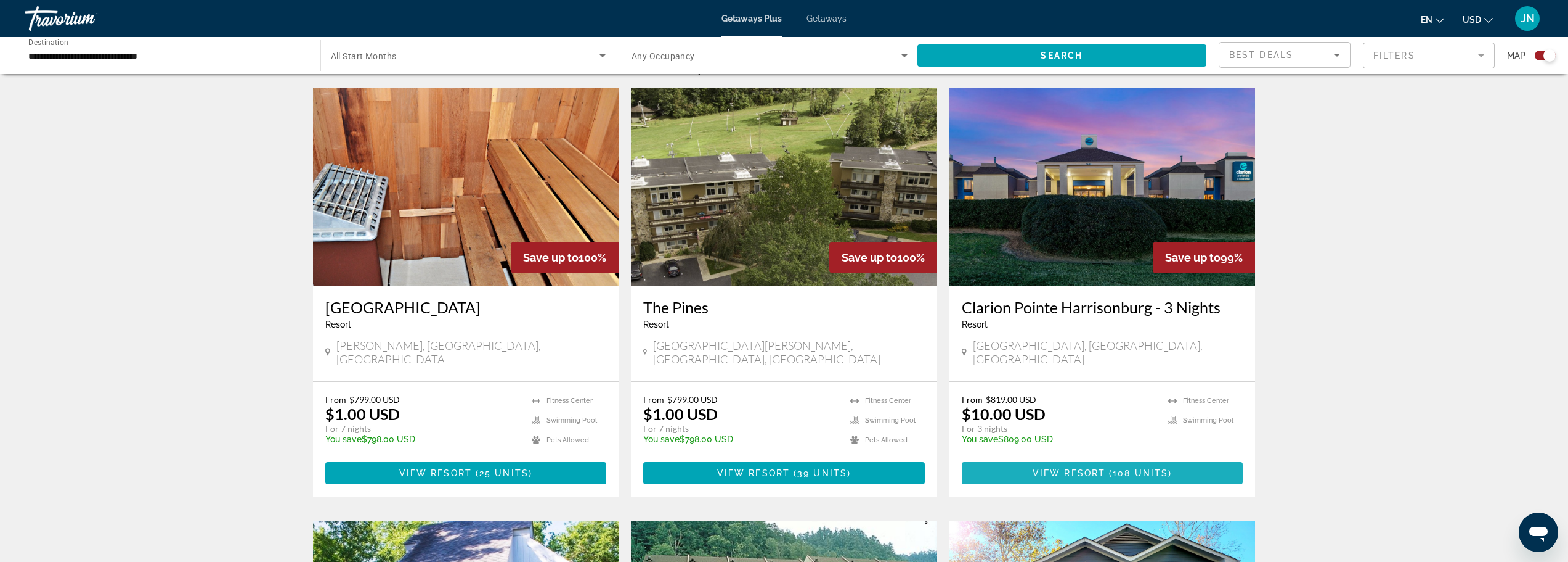
click at [1097, 468] on span "View Resort" at bounding box center [1069, 473] width 72 height 10
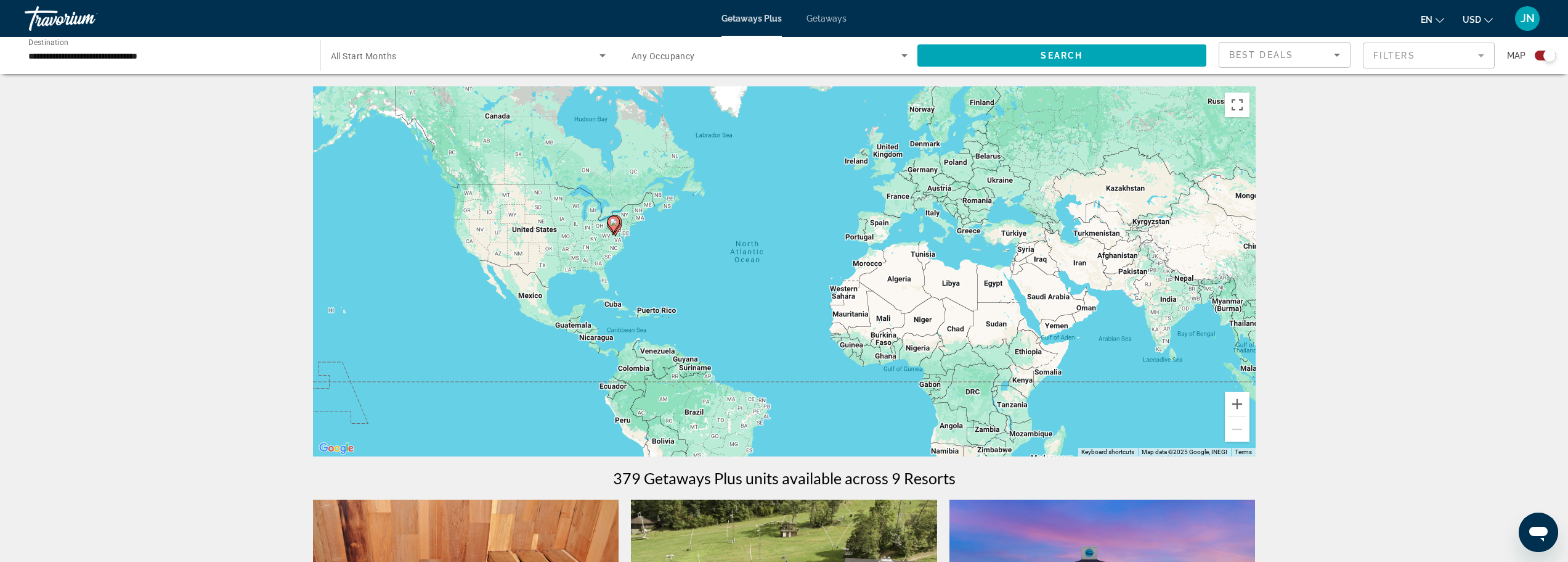
click at [207, 60] on input "**********" at bounding box center [166, 56] width 276 height 15
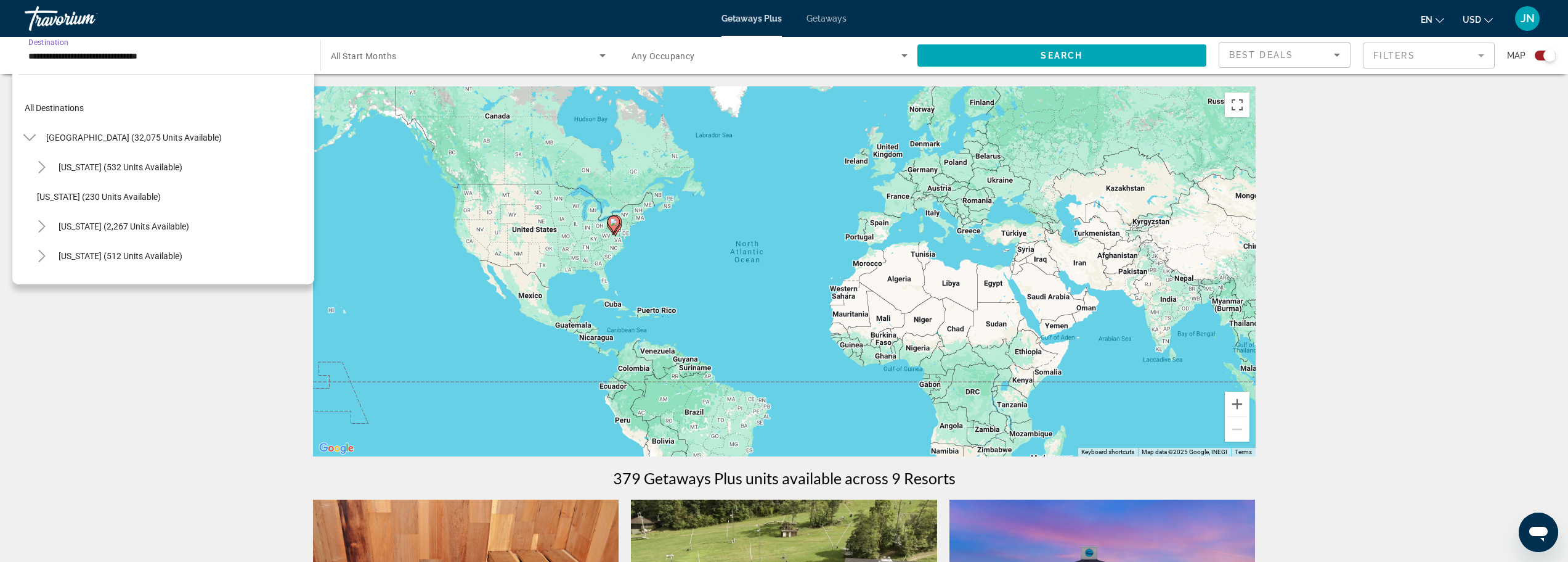
scroll to position [1021, 0]
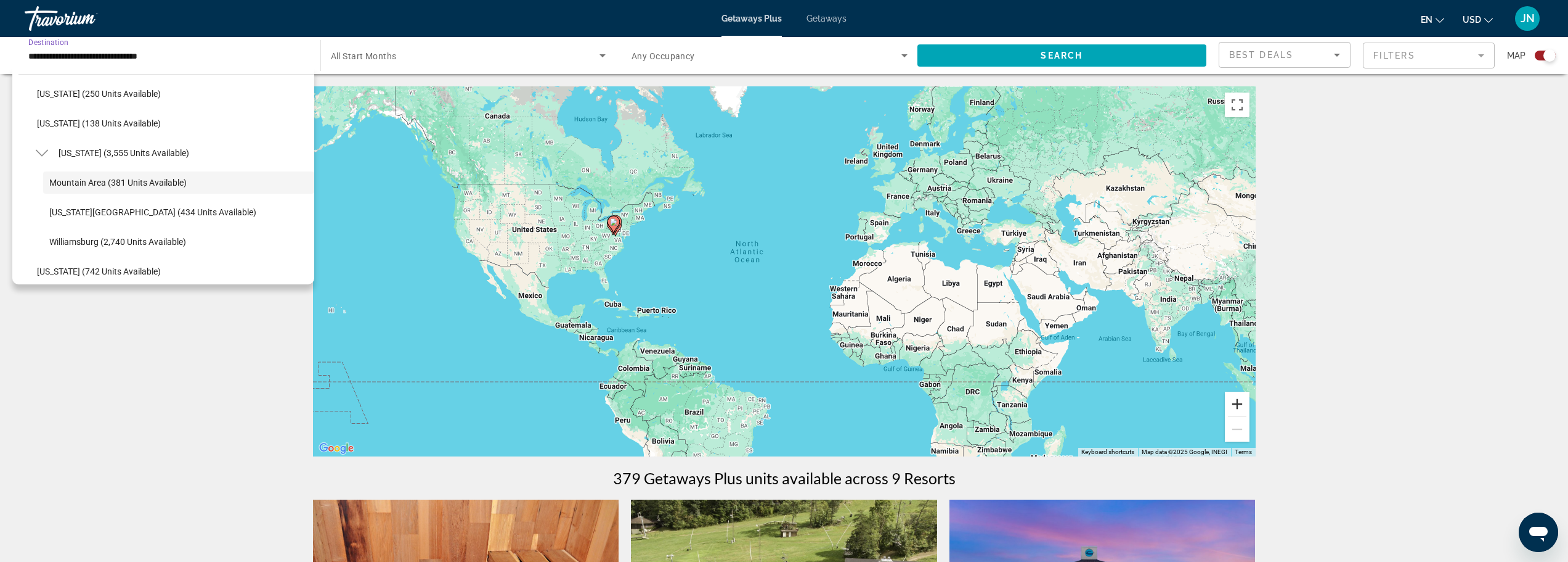
click at [1244, 407] on button "Zoom in" at bounding box center [1238, 404] width 25 height 25
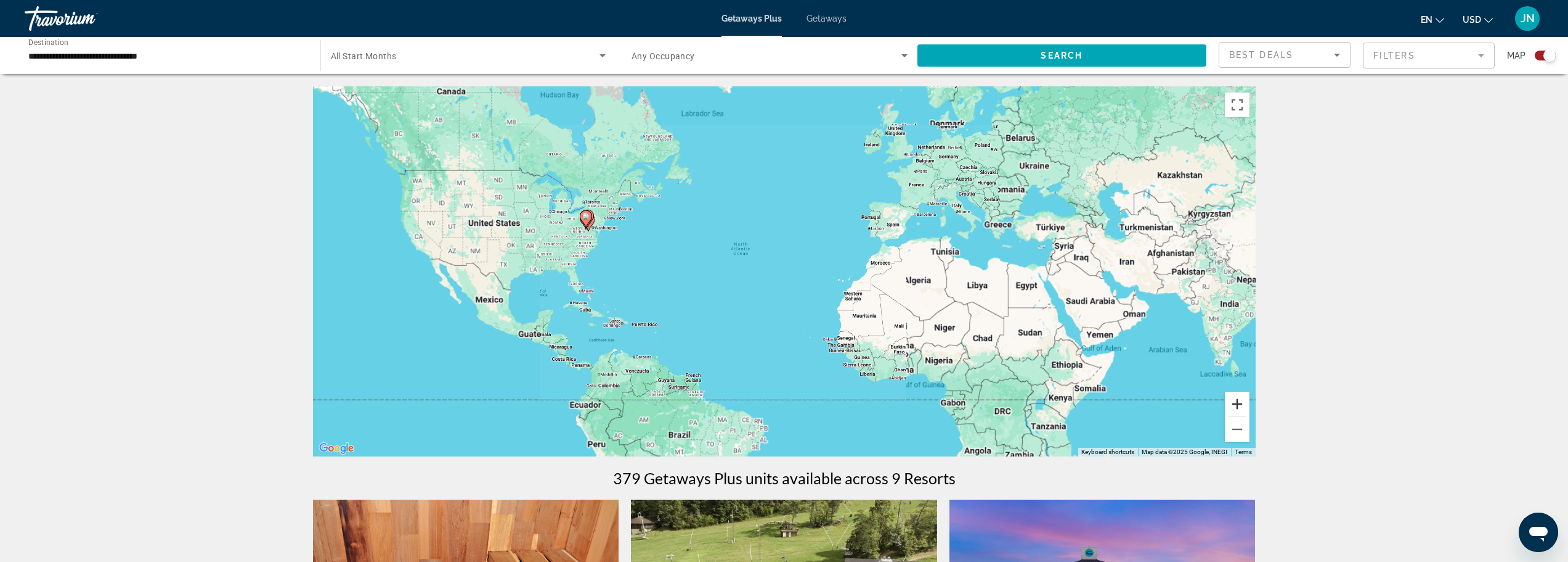
click at [1244, 407] on button "Zoom in" at bounding box center [1238, 404] width 25 height 25
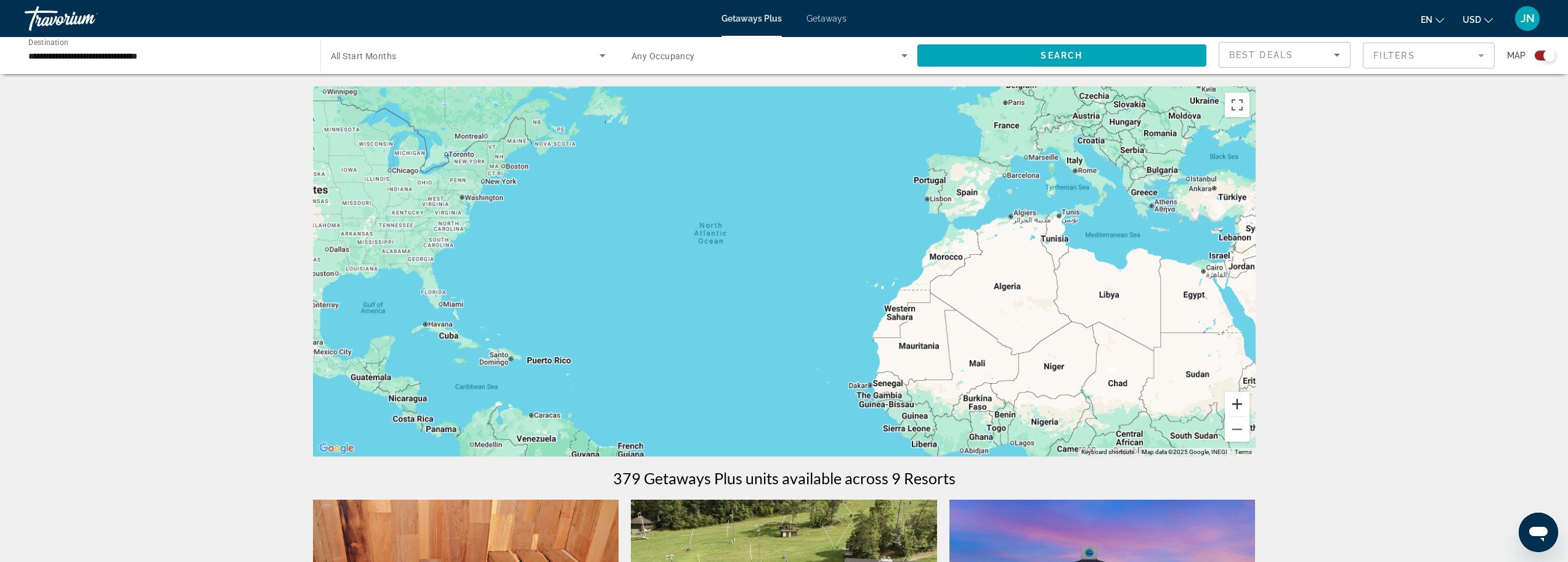
click at [1244, 407] on button "Zoom in" at bounding box center [1238, 404] width 25 height 25
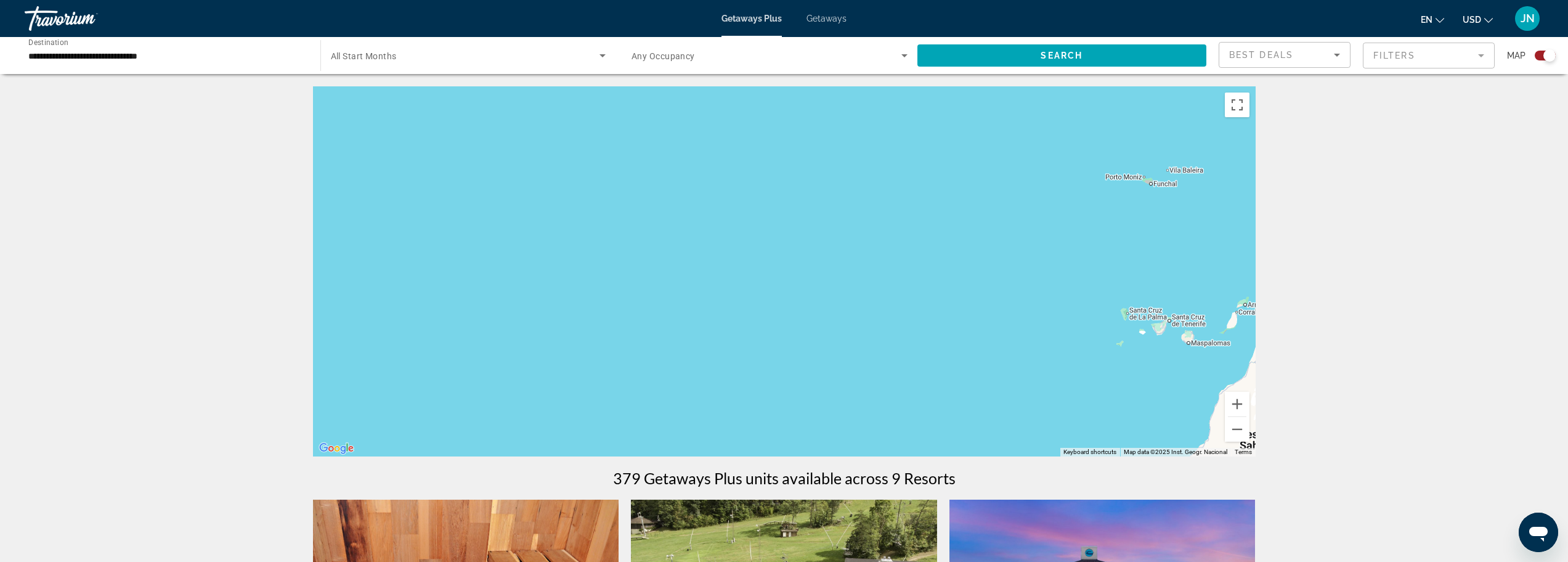
drag, startPoint x: 564, startPoint y: 223, endPoint x: 1195, endPoint y: 352, distance: 644.1
click at [1189, 352] on div "Main content" at bounding box center [785, 271] width 943 height 370
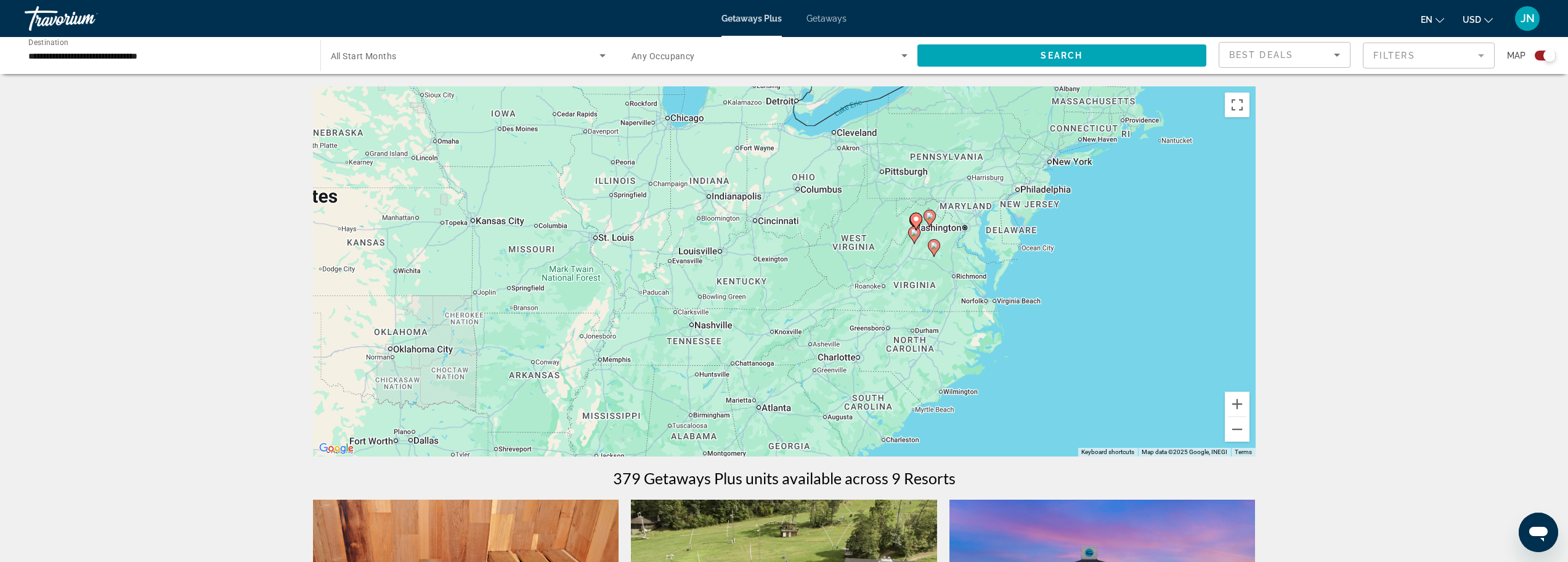
drag, startPoint x: 852, startPoint y: 330, endPoint x: 862, endPoint y: 297, distance: 34.5
click at [862, 297] on div "To activate drag with keyboard, press Alt + Enter. Once in keyboard drag state,…" at bounding box center [785, 271] width 943 height 370
click at [76, 54] on input "**********" at bounding box center [166, 56] width 276 height 15
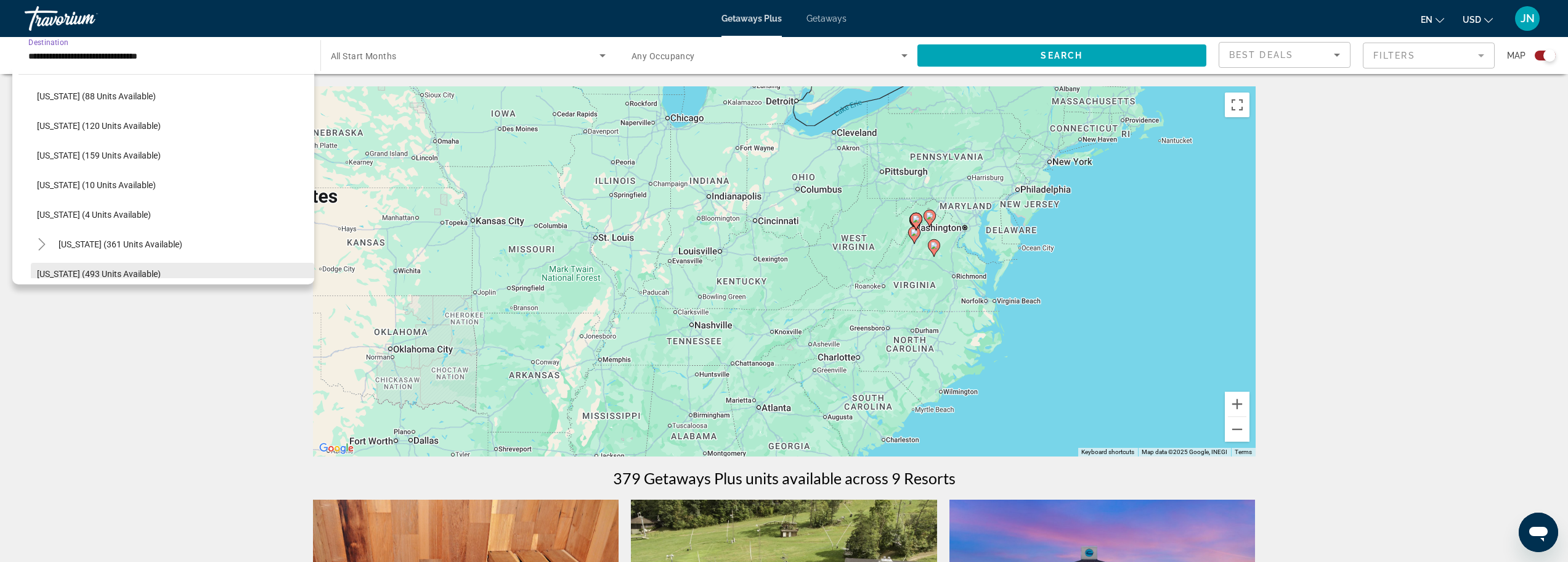
scroll to position [281, 0]
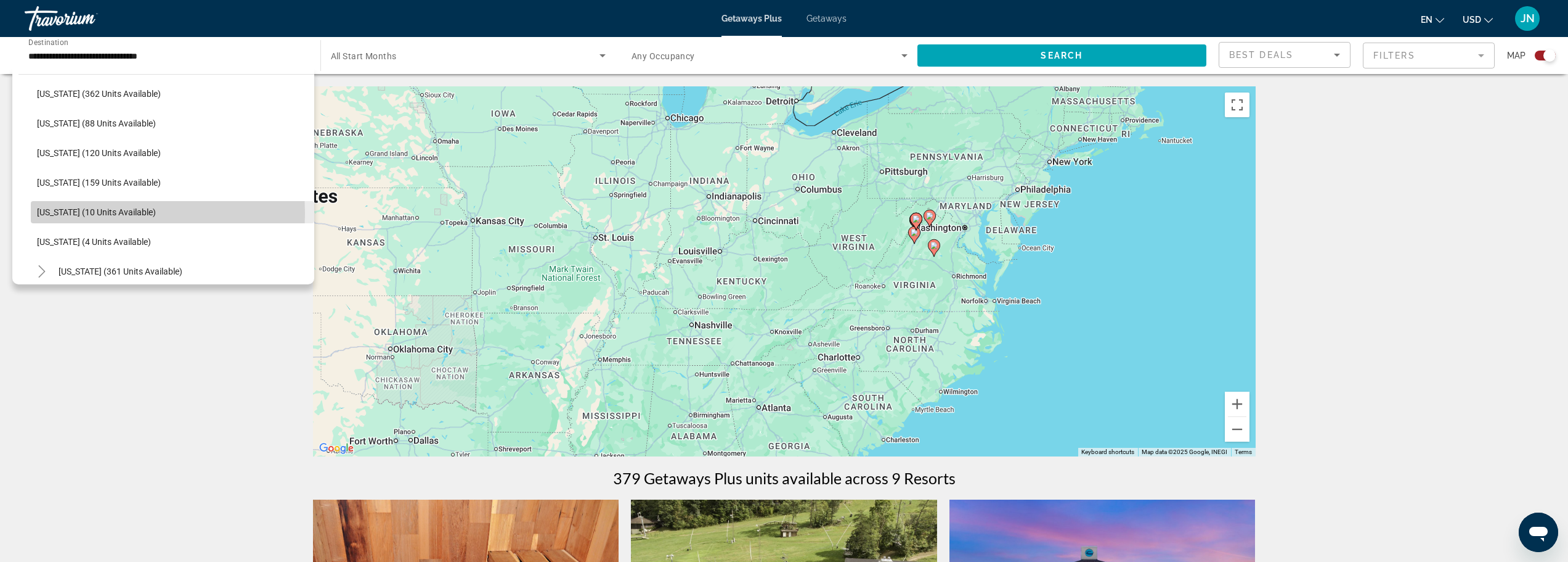
click at [49, 213] on span "[US_STATE] (10 units available)" at bounding box center [96, 212] width 119 height 10
type input "**********"
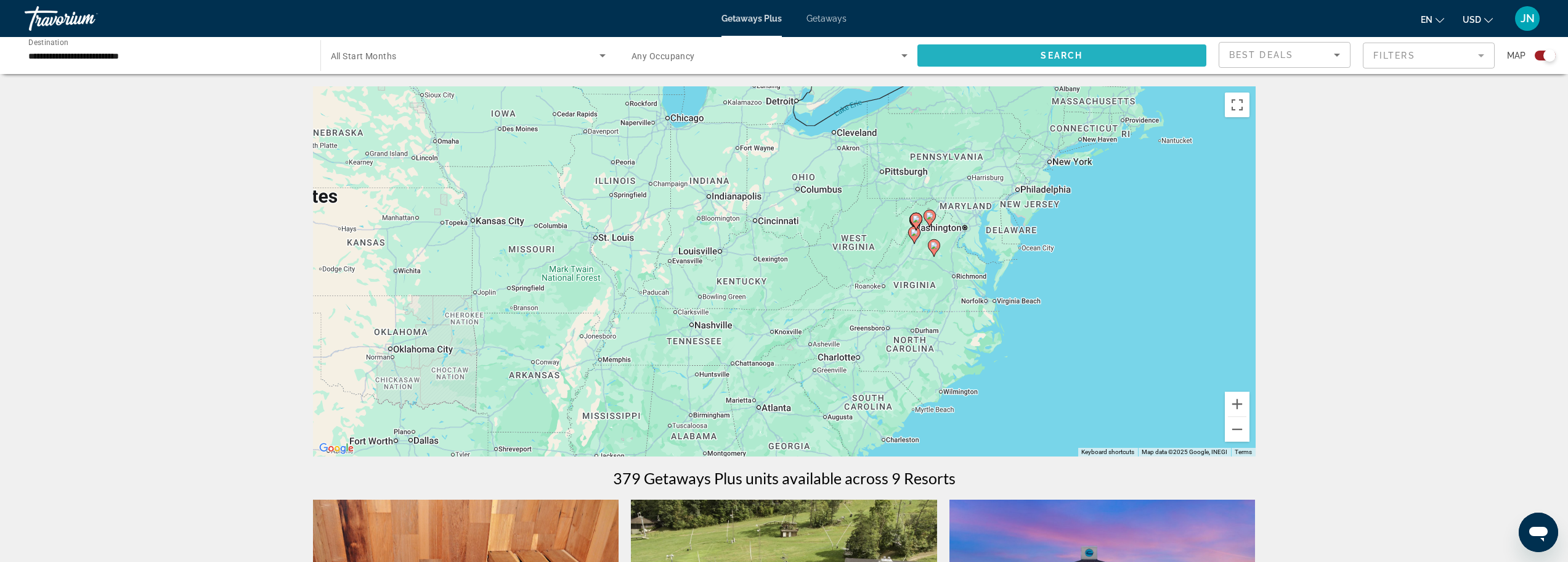
click at [1059, 51] on span "Search" at bounding box center [1061, 55] width 41 height 10
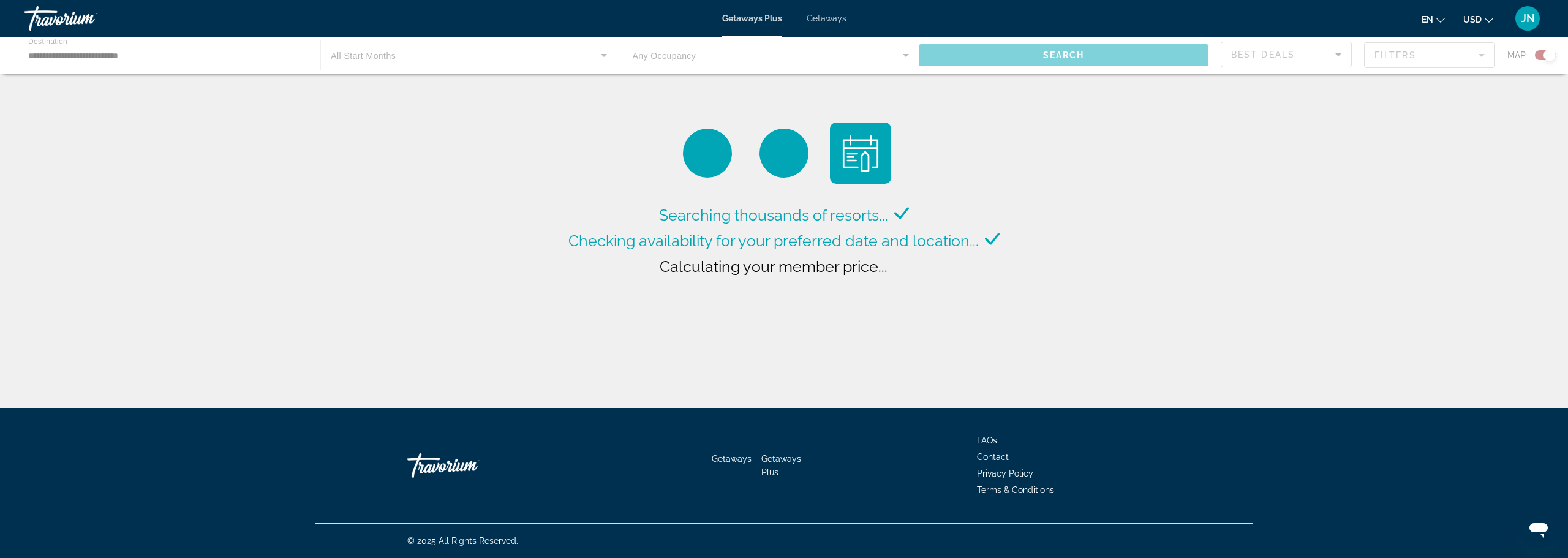
click at [402, 60] on div "Main content" at bounding box center [784, 55] width 1568 height 37
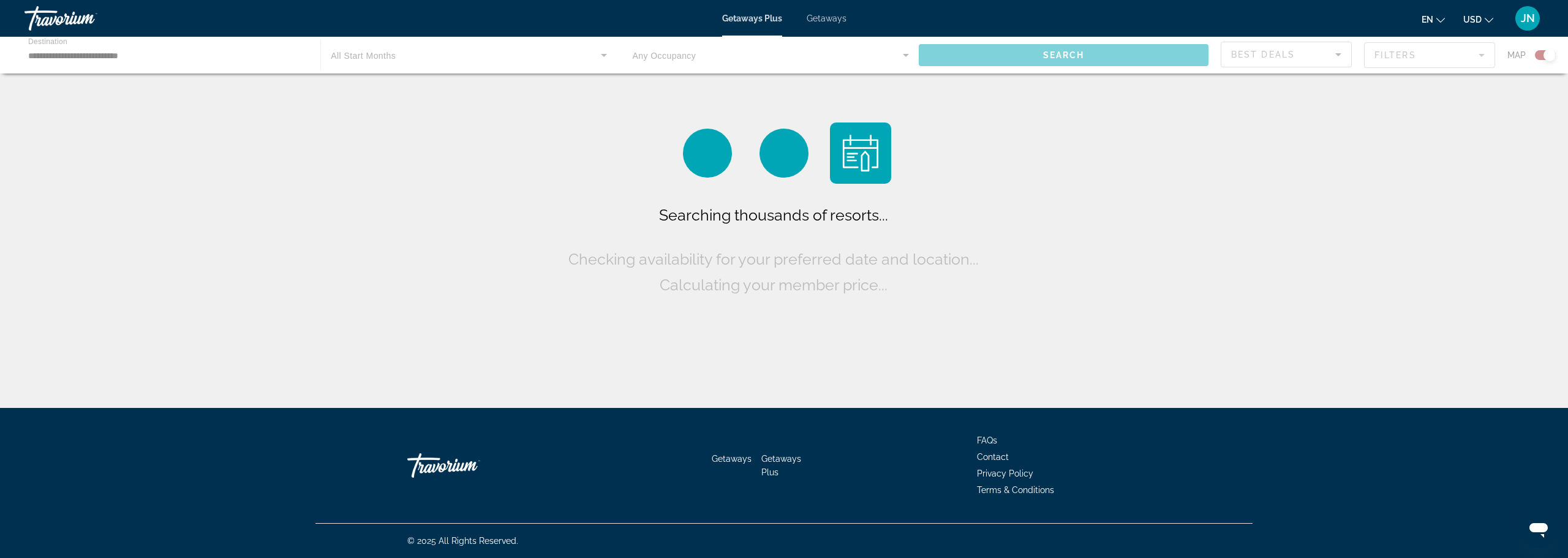
click at [169, 47] on div "Main content" at bounding box center [784, 55] width 1568 height 37
